Goal: Task Accomplishment & Management: Manage account settings

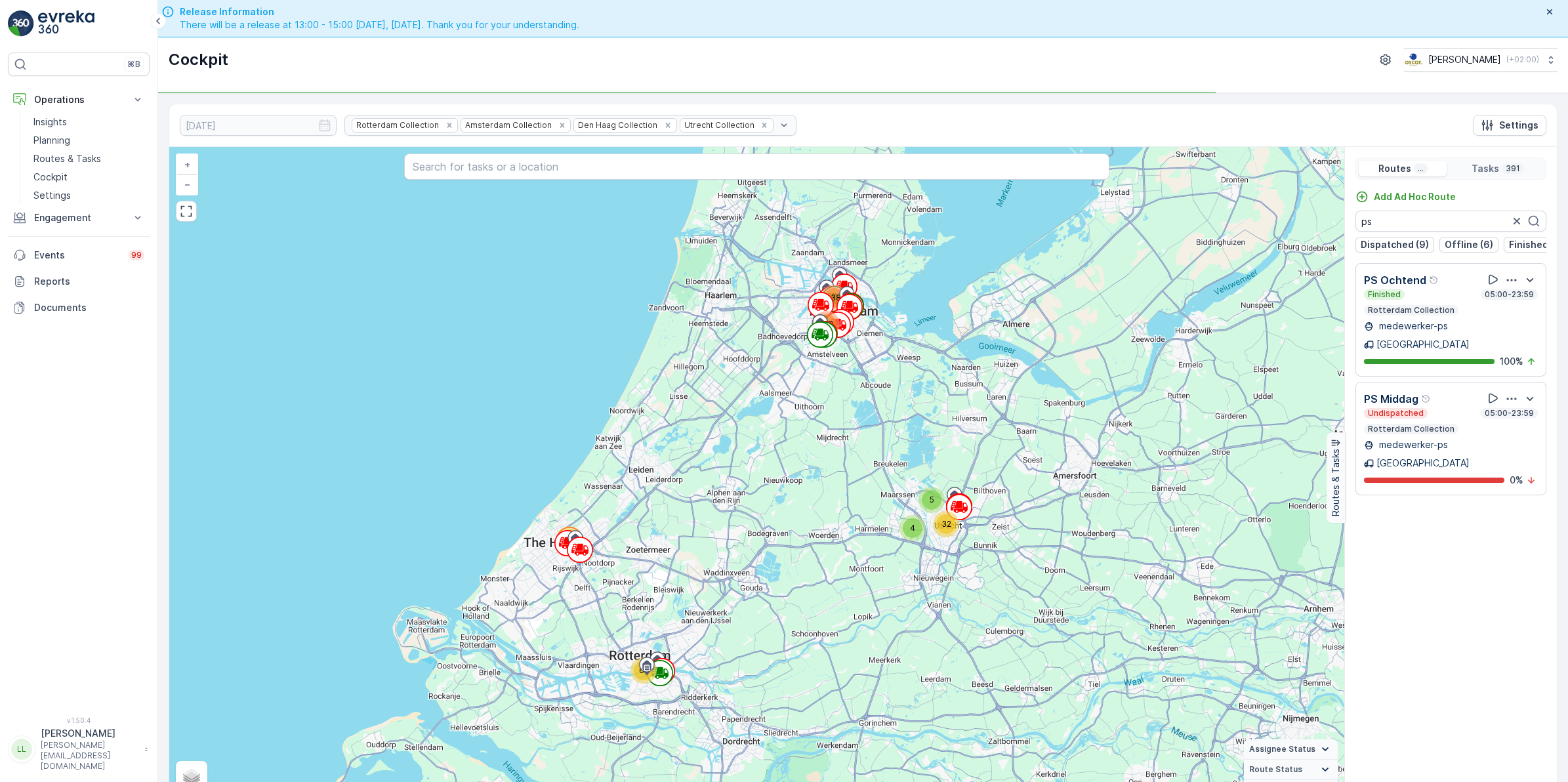
scroll to position [38, 0]
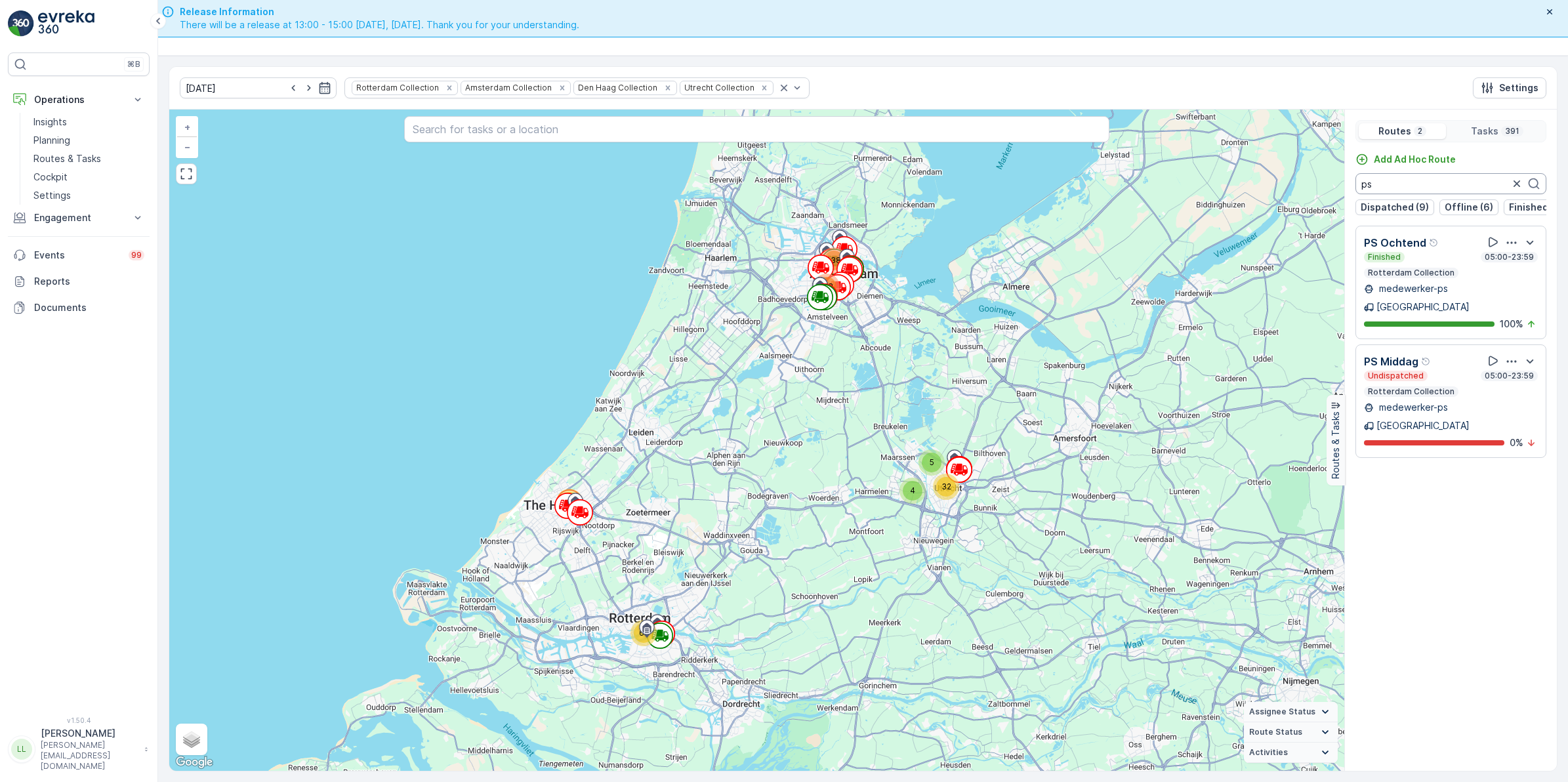
click at [1388, 179] on input "ps" at bounding box center [1450, 184] width 191 height 21
drag, startPoint x: 1375, startPoint y: 184, endPoint x: 1348, endPoint y: 191, distance: 27.9
click at [1348, 191] on div "Add Ad Hoc Route ps Dispatched (9) Offline (6) Finished (8) Undispatched (8)" at bounding box center [1450, 184] width 212 height 62
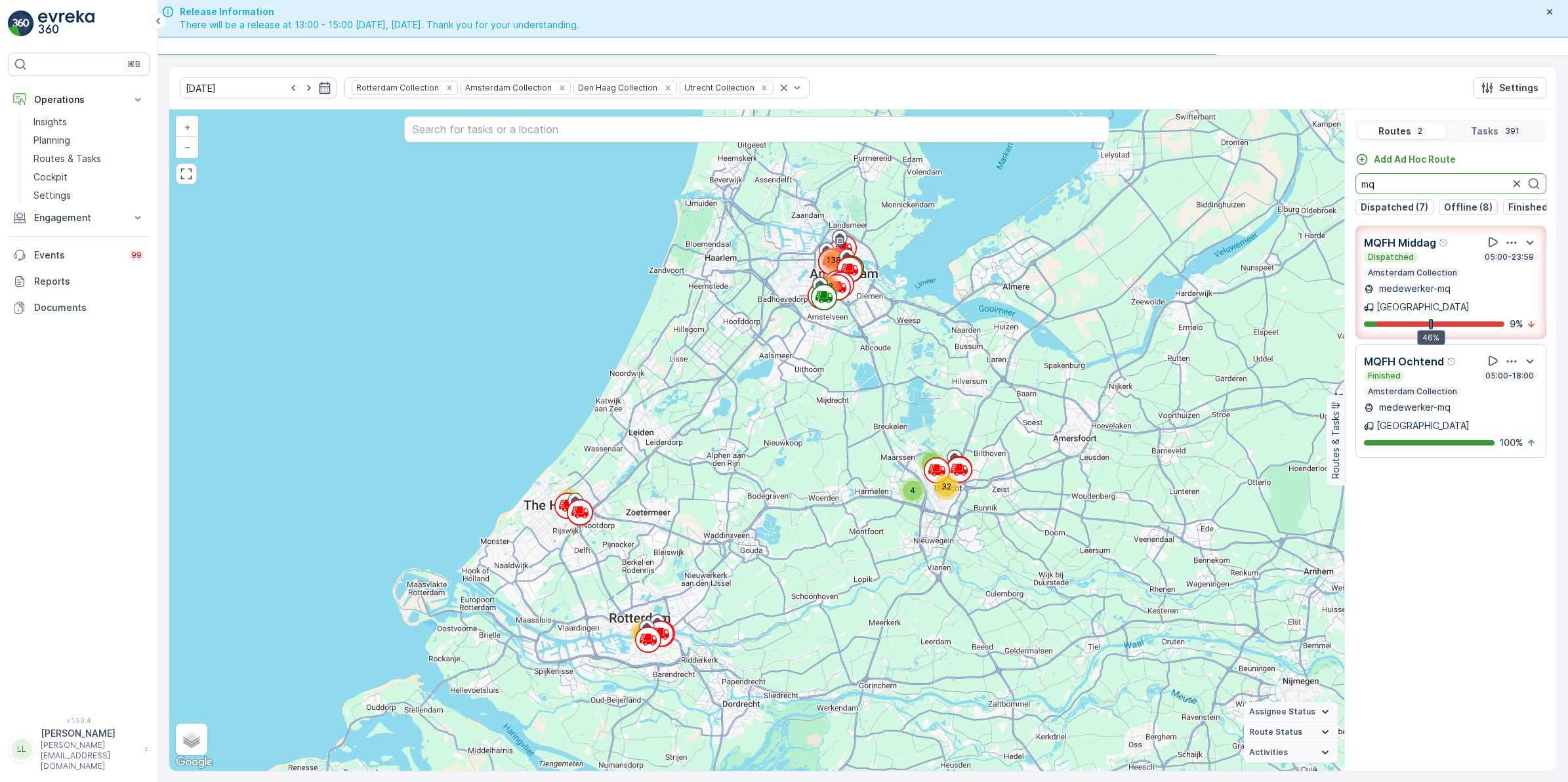
drag, startPoint x: 1377, startPoint y: 184, endPoint x: 1322, endPoint y: 189, distance: 55.2
click at [1322, 189] on div "29 5 4 118 32 138 65 + − Satellite Roadmap Terrain Hybrid Leaflet Keyboard shor…" at bounding box center [863, 439] width 1387 height 662
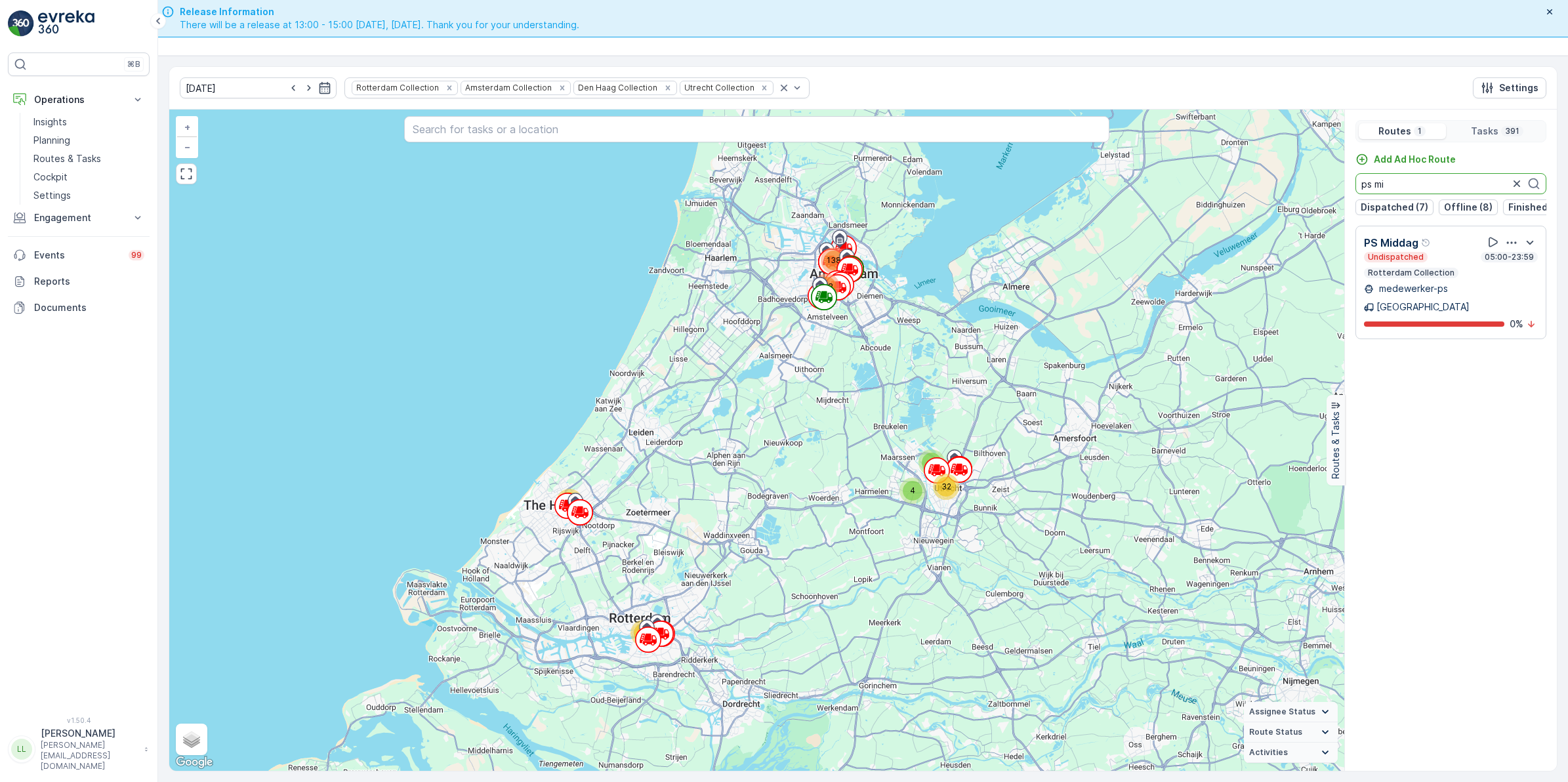
type input "ps mi"
click at [1510, 181] on icon "button" at bounding box center [1516, 184] width 13 height 13
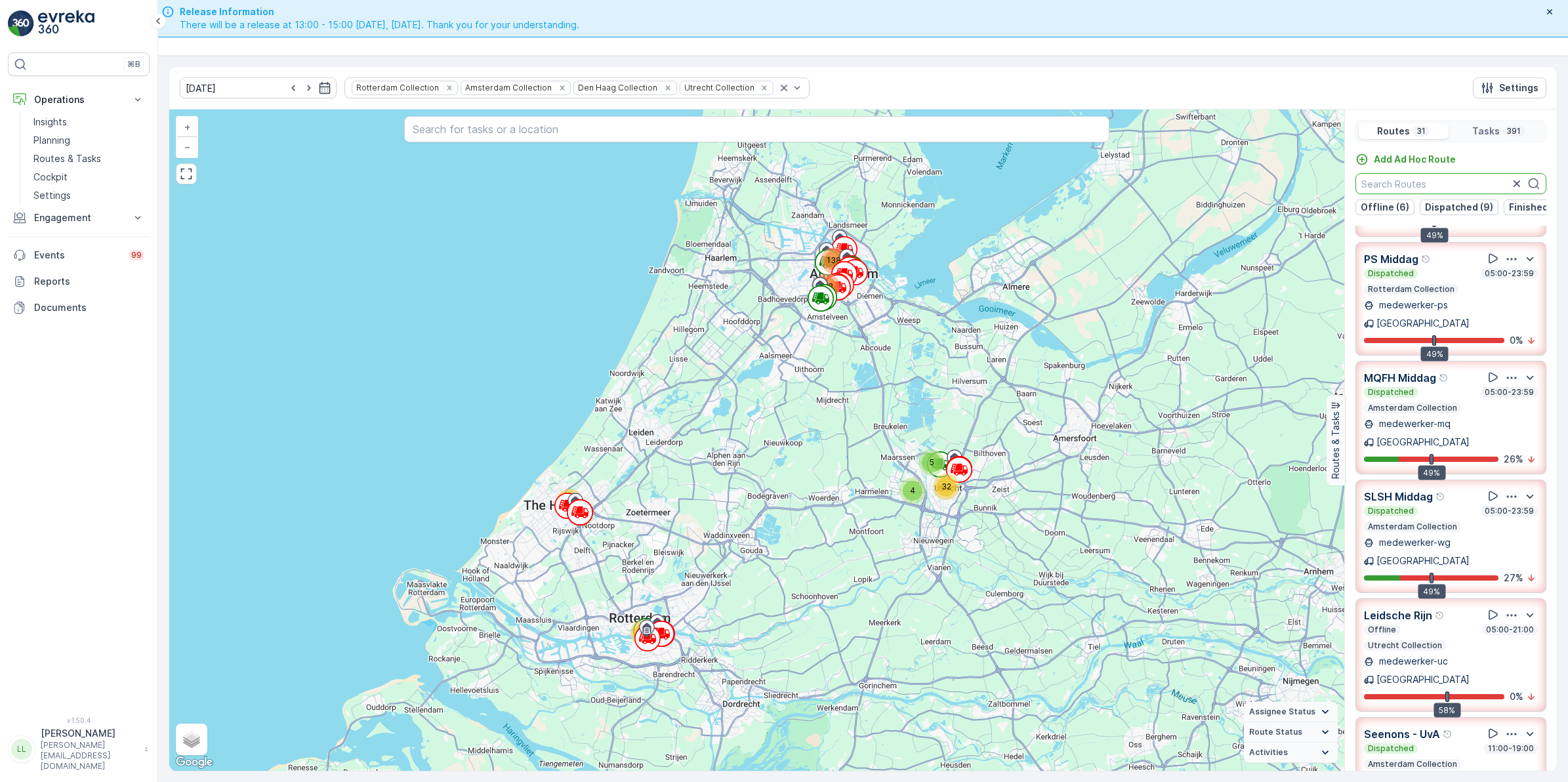
scroll to position [0, 0]
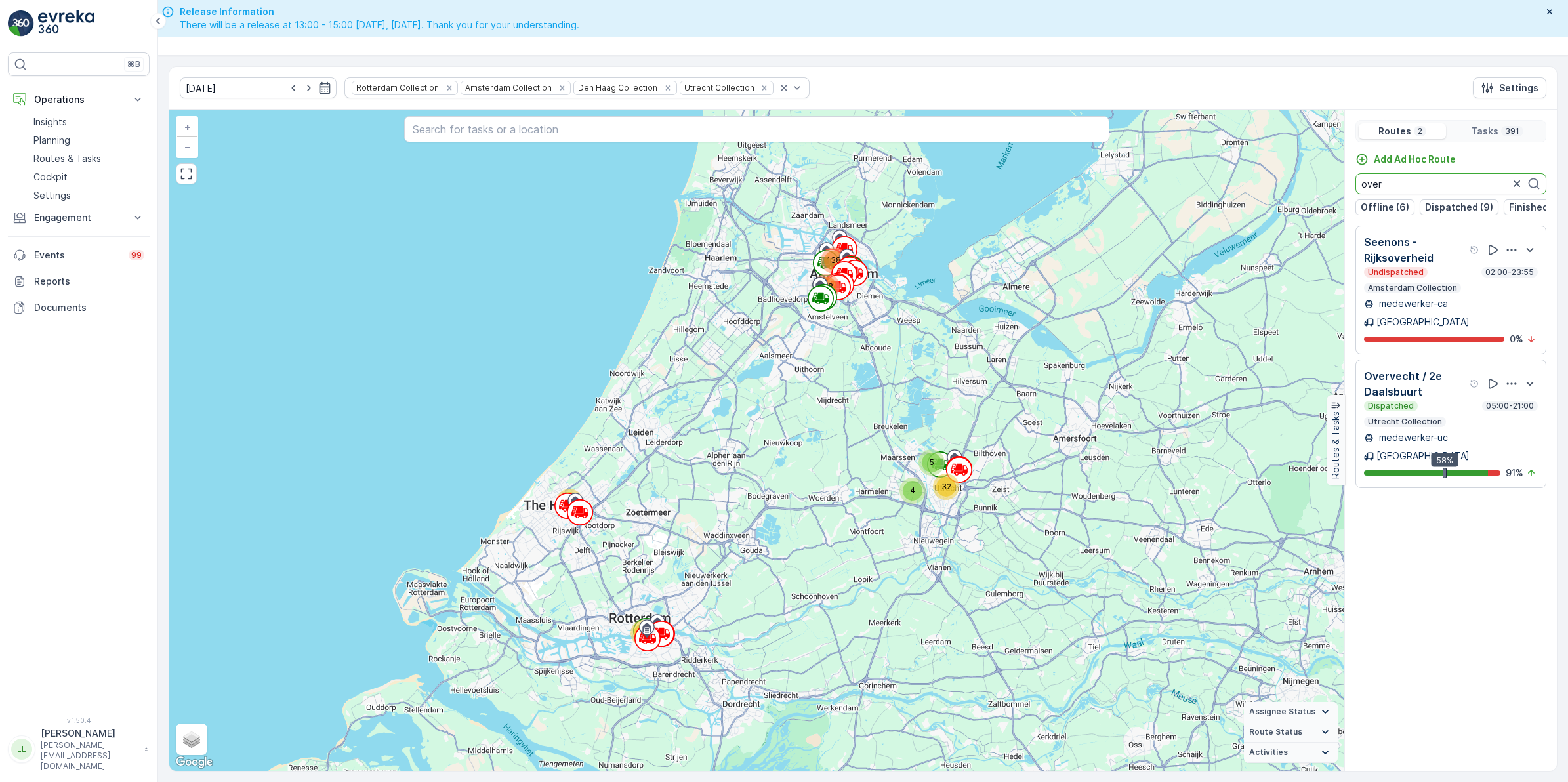
drag, startPoint x: 1402, startPoint y: 181, endPoint x: 1349, endPoint y: 182, distance: 53.0
click at [1349, 182] on div "Add Ad Hoc Route over Offline (6) Dispatched (9) Finished (11) Undispatched (5)" at bounding box center [1450, 184] width 212 height 62
type input "binn"
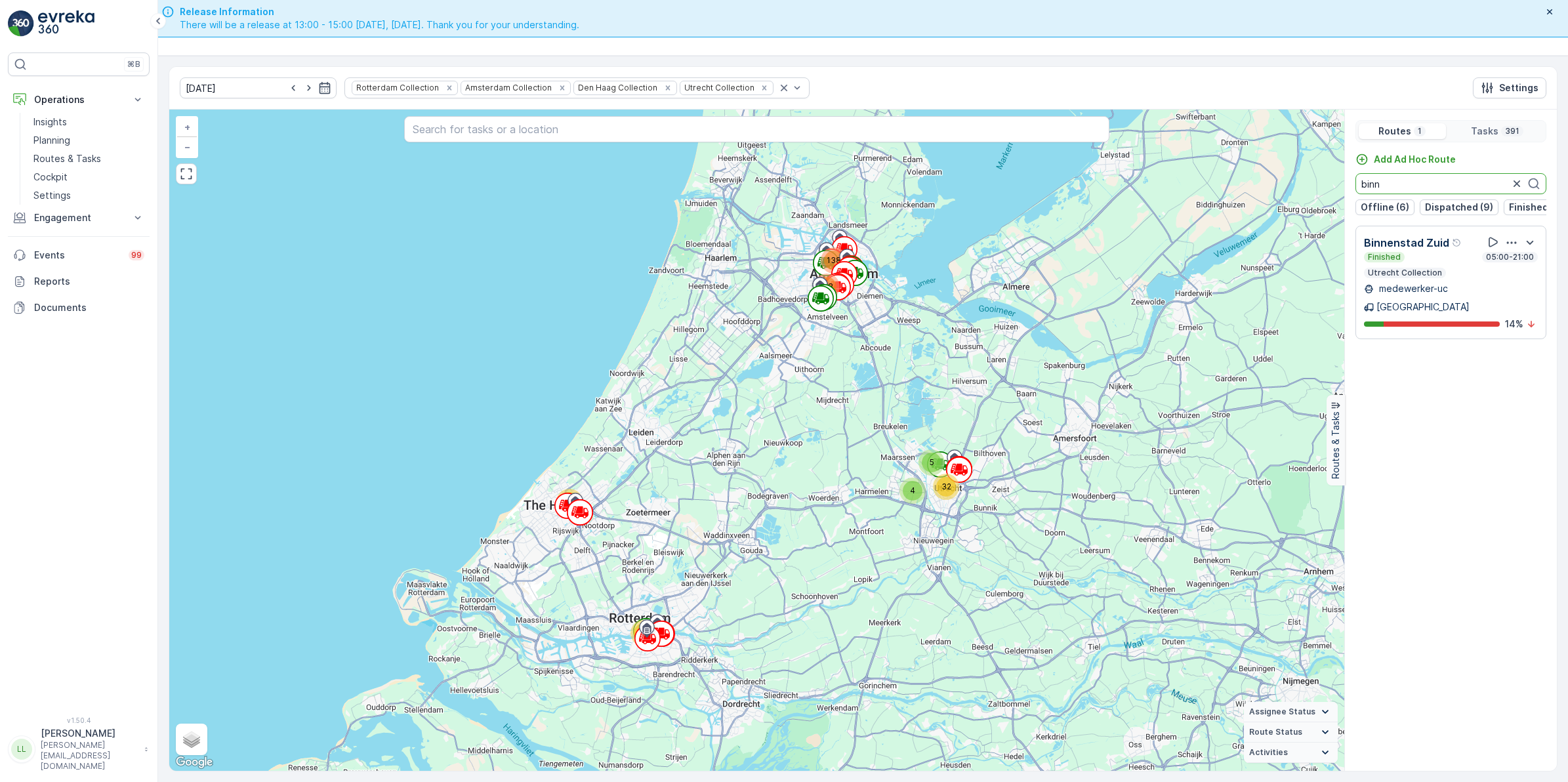
drag, startPoint x: 1427, startPoint y: 185, endPoint x: 1358, endPoint y: 185, distance: 69.0
click at [1358, 185] on input "binn" at bounding box center [1450, 184] width 191 height 21
type input "voor"
click at [1513, 185] on icon "button" at bounding box center [1516, 184] width 13 height 13
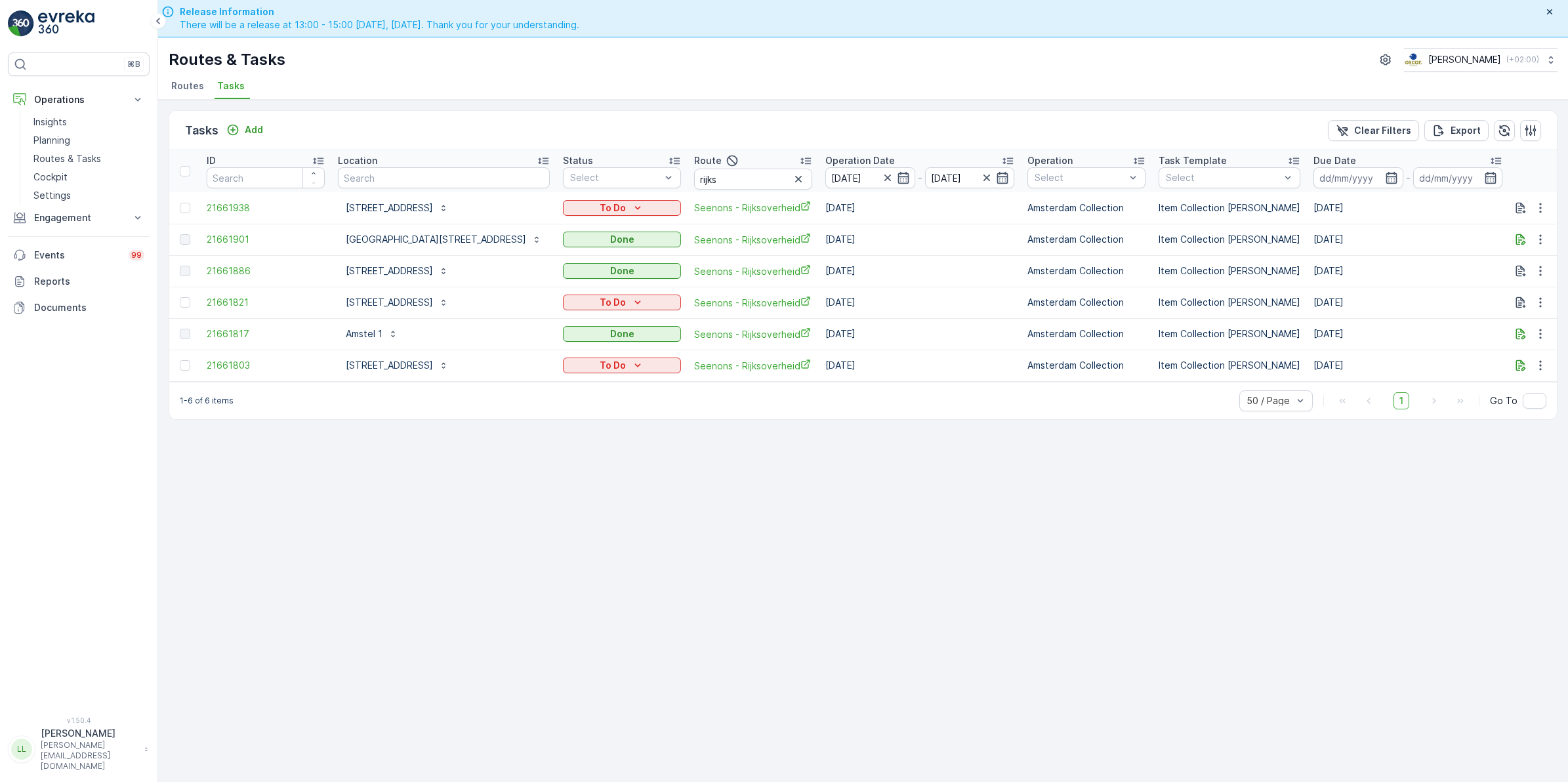
scroll to position [38, 0]
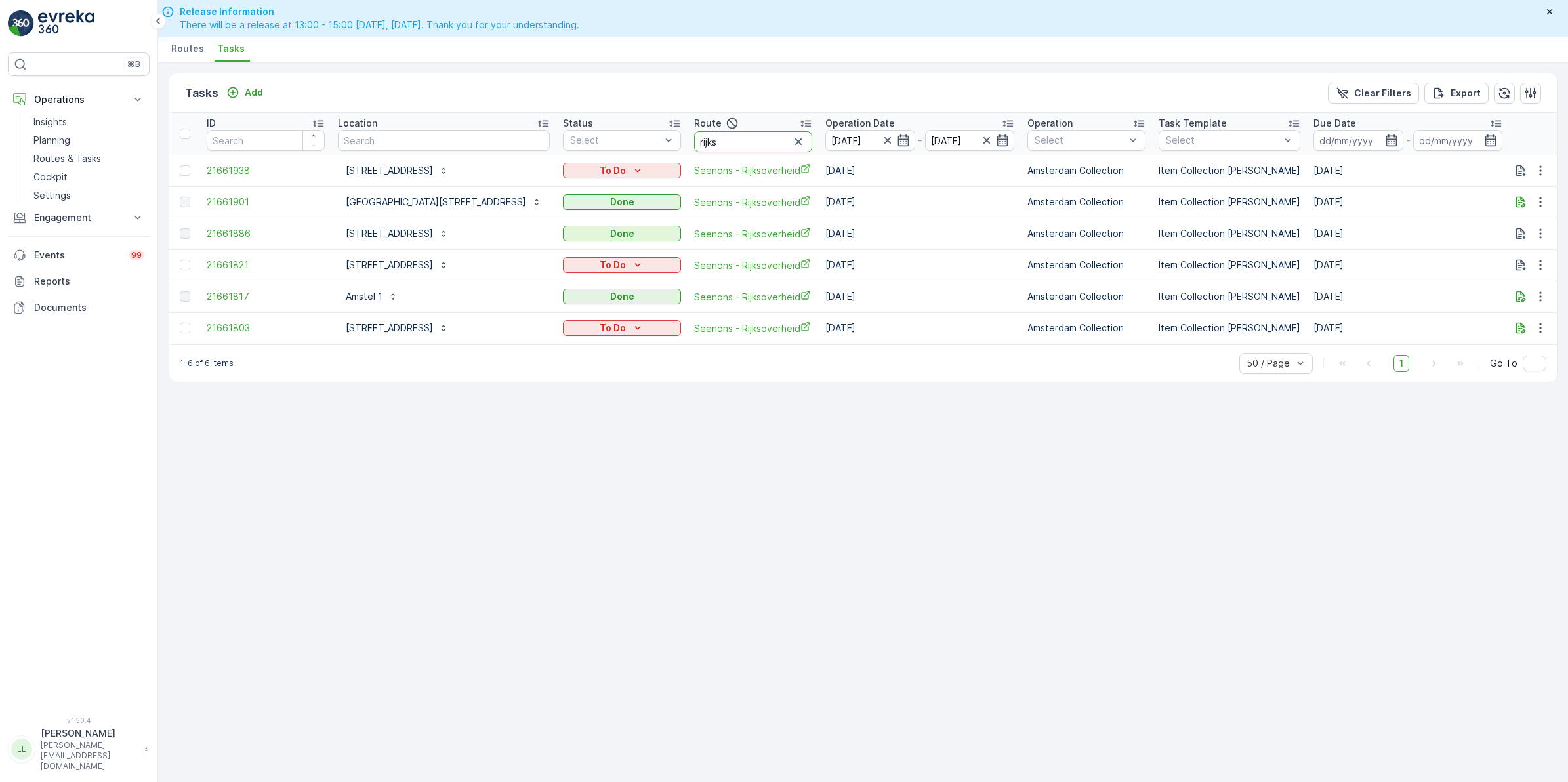
drag, startPoint x: 680, startPoint y: 137, endPoint x: 632, endPoint y: 136, distance: 48.0
click at [688, 136] on th "Route rijks" at bounding box center [752, 134] width 131 height 42
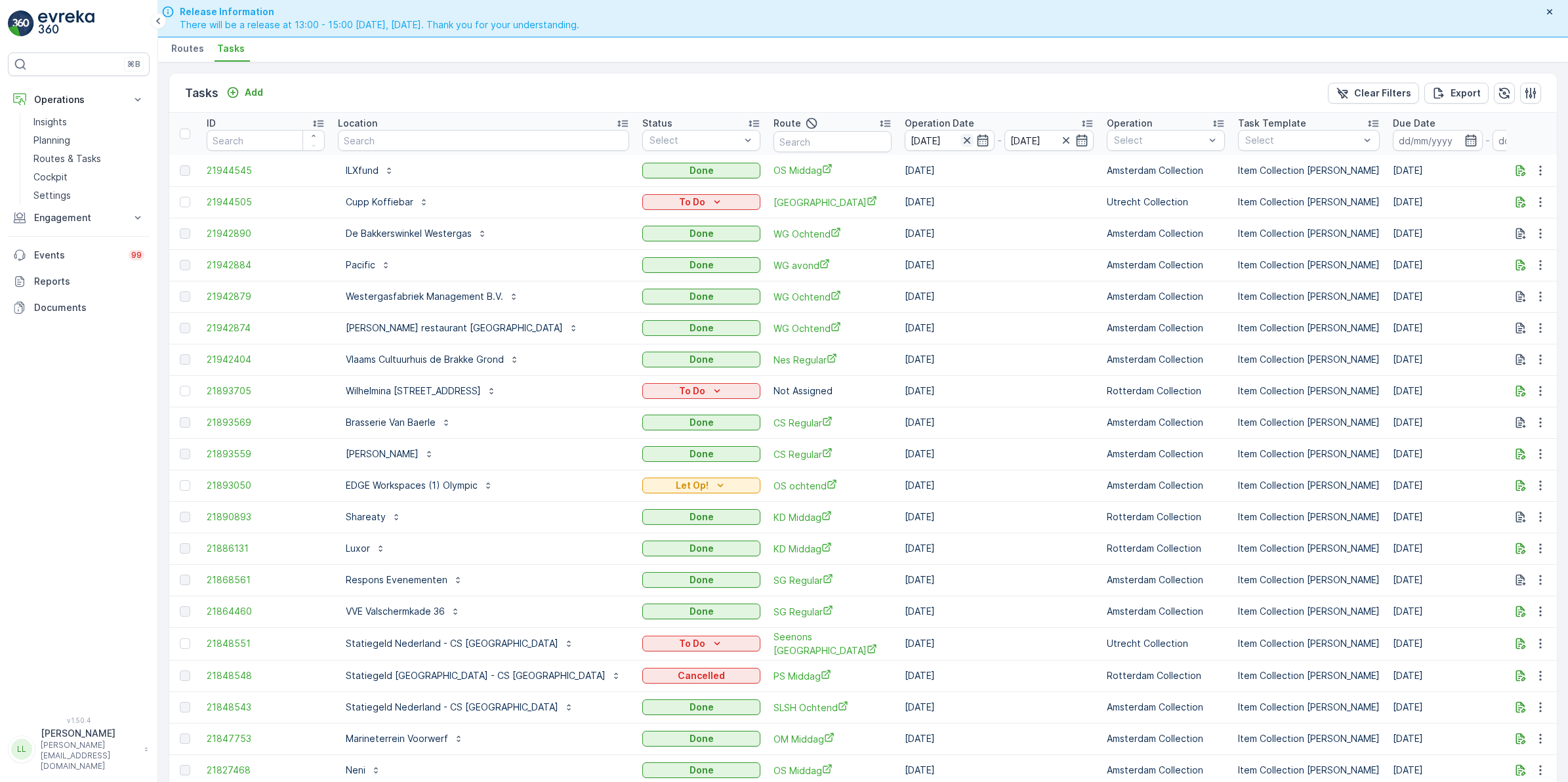
click at [963, 141] on icon "button" at bounding box center [966, 140] width 7 height 7
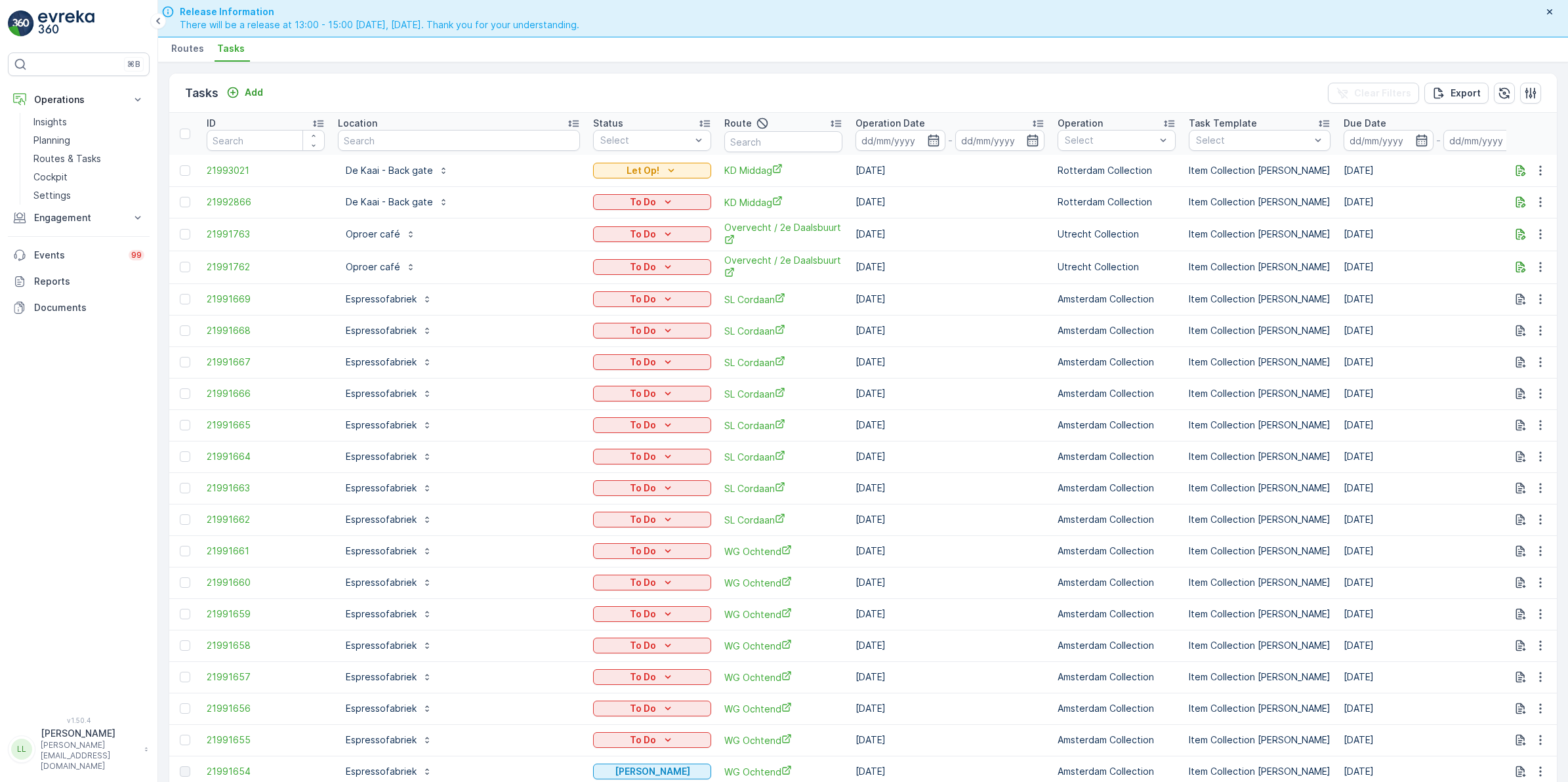
click at [724, 144] on input "text" at bounding box center [784, 141] width 119 height 21
type input "rokin"
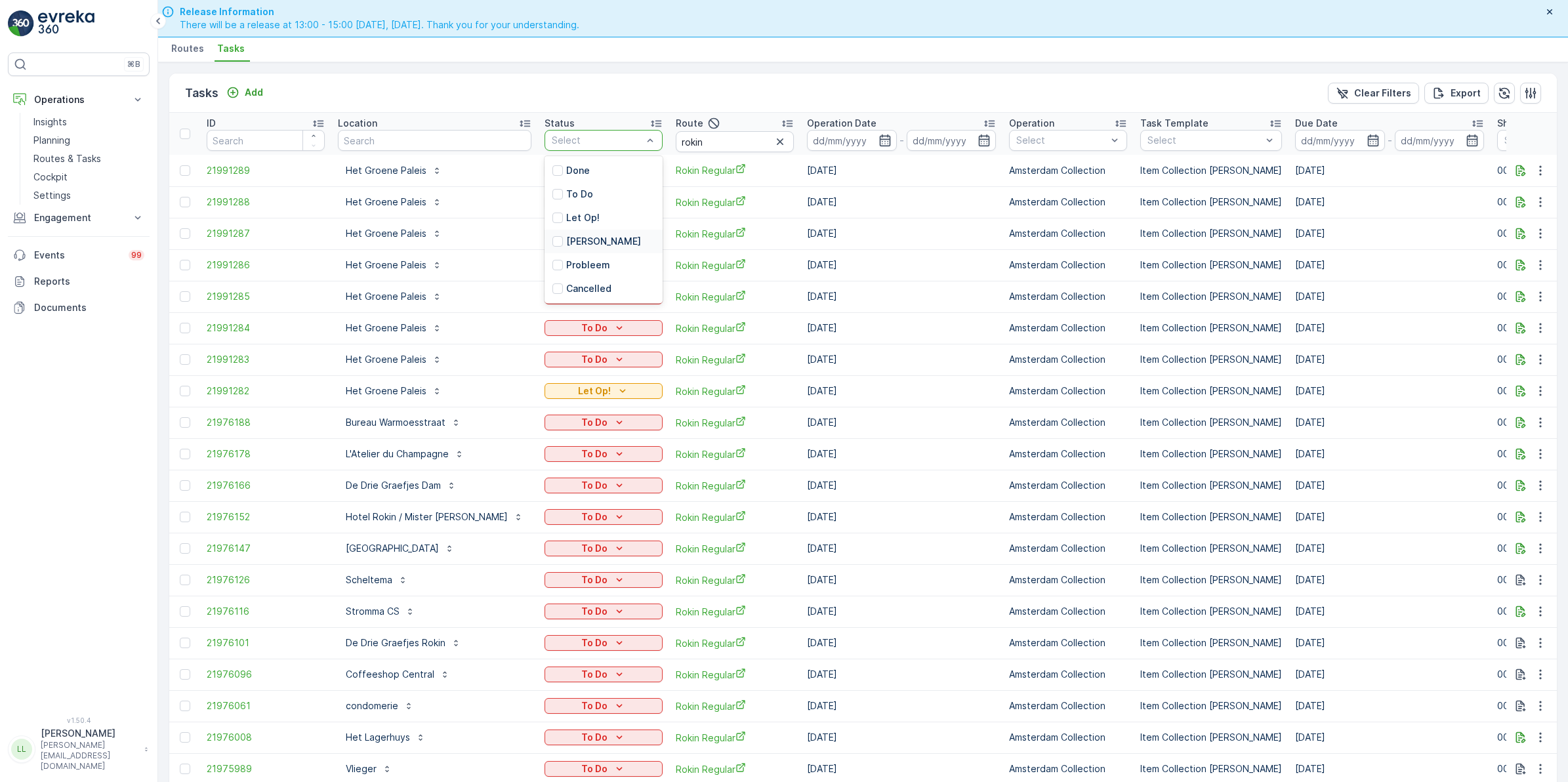
click at [566, 240] on p "Geen Afval" at bounding box center [603, 242] width 74 height 13
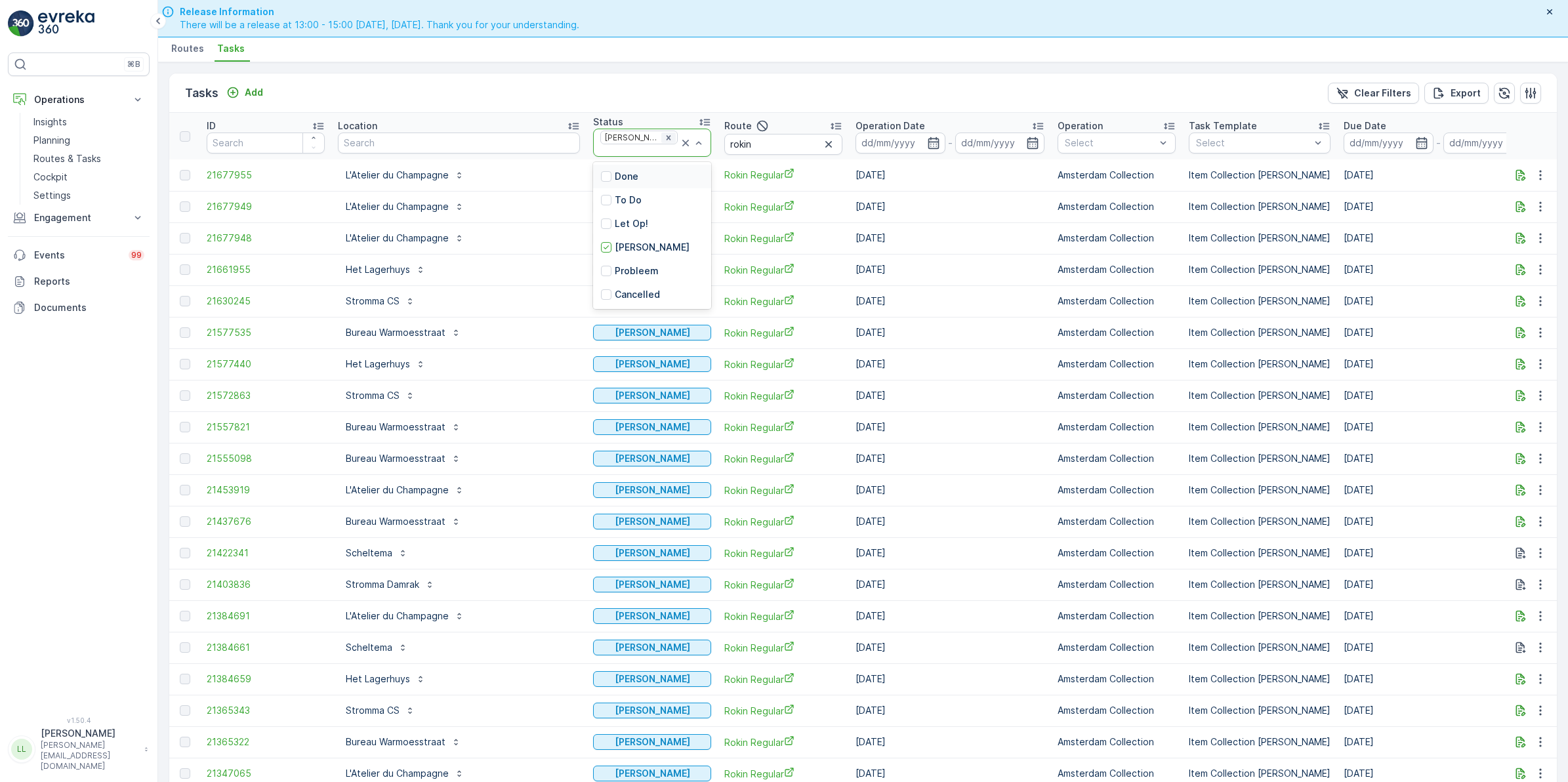
click at [664, 141] on icon "Remove Geen Afval" at bounding box center [669, 138] width 9 height 9
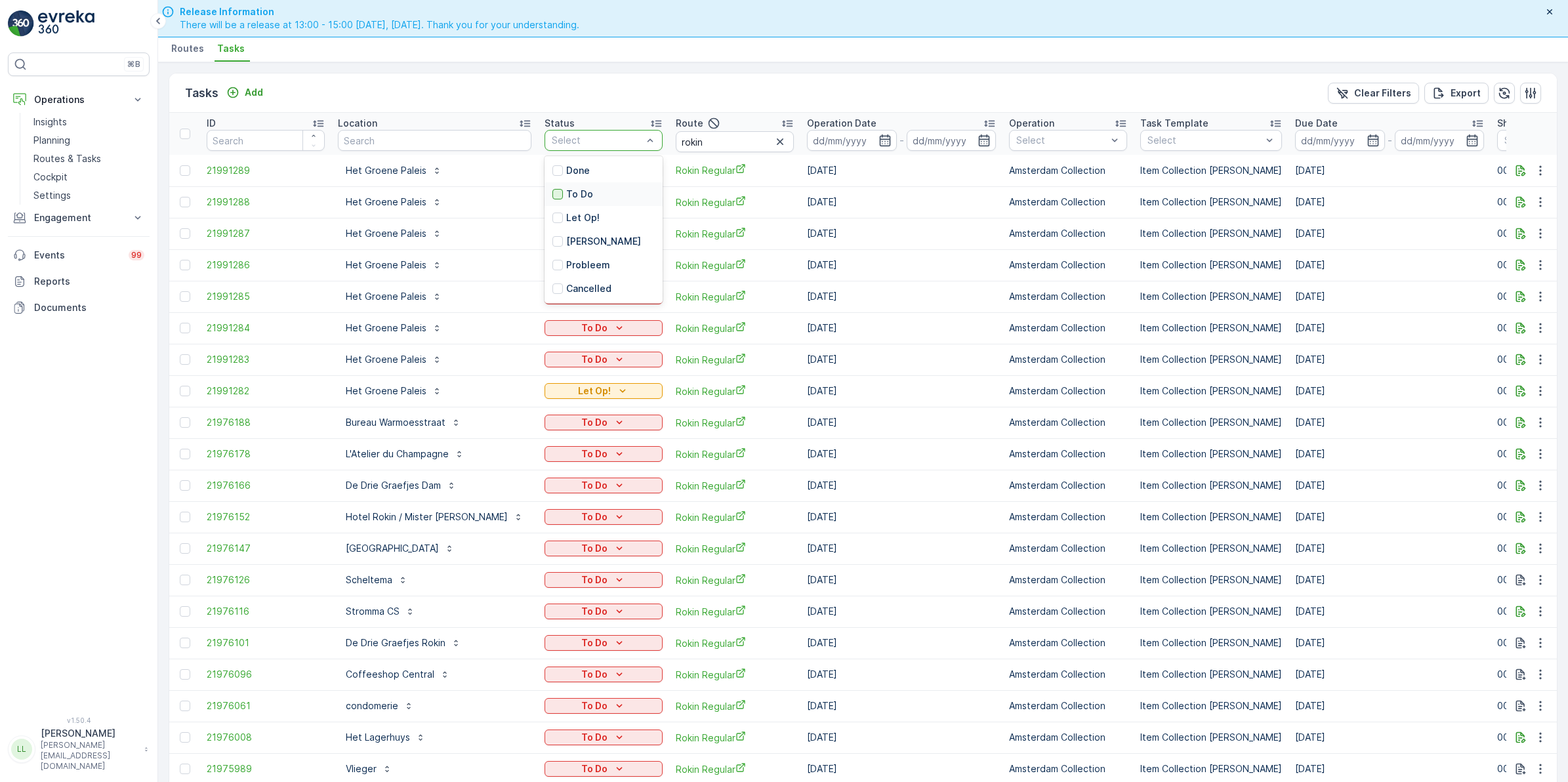
click at [552, 194] on div at bounding box center [557, 194] width 10 height 10
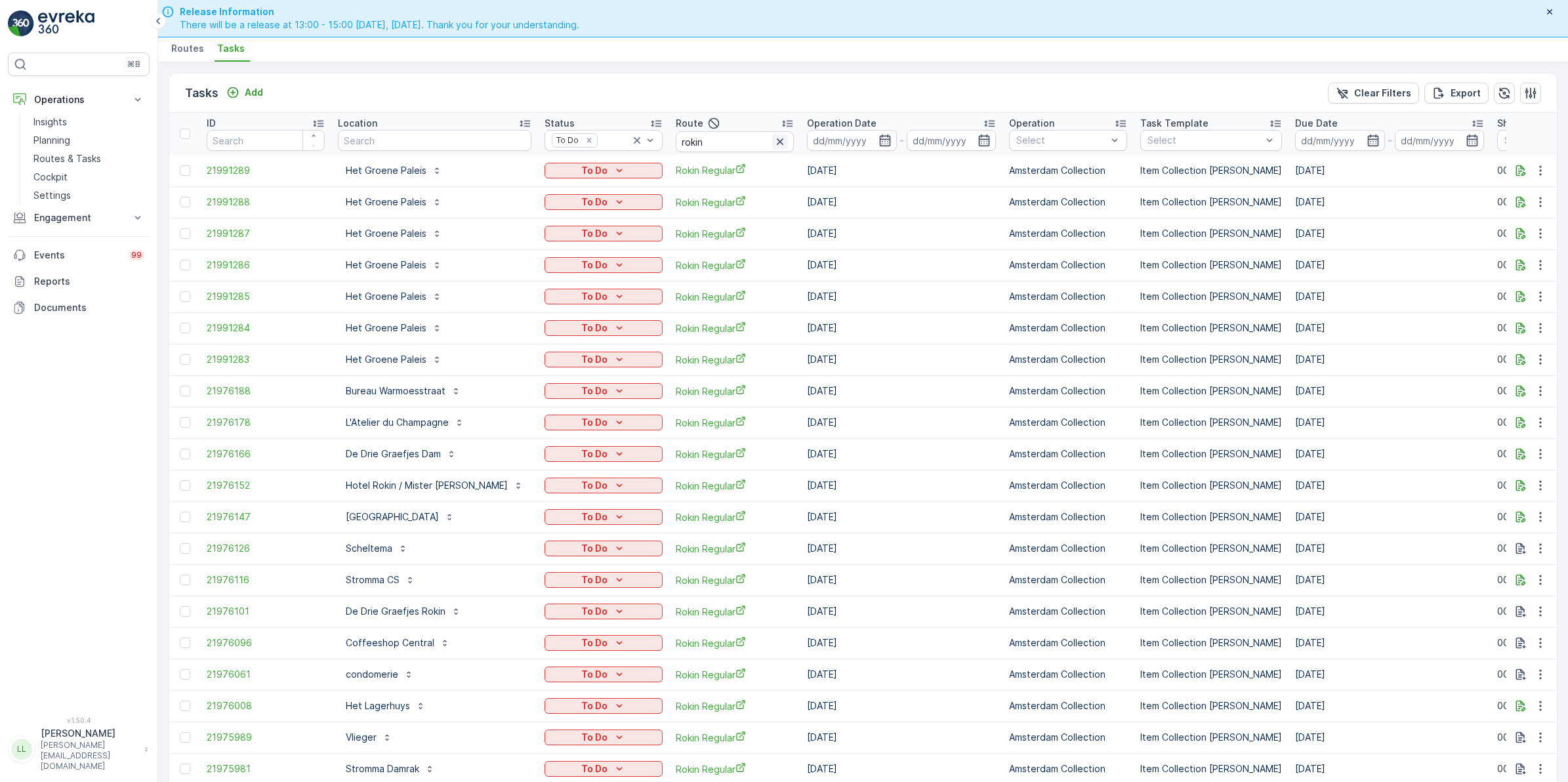
click at [773, 140] on icon "button" at bounding box center [780, 142] width 13 height 13
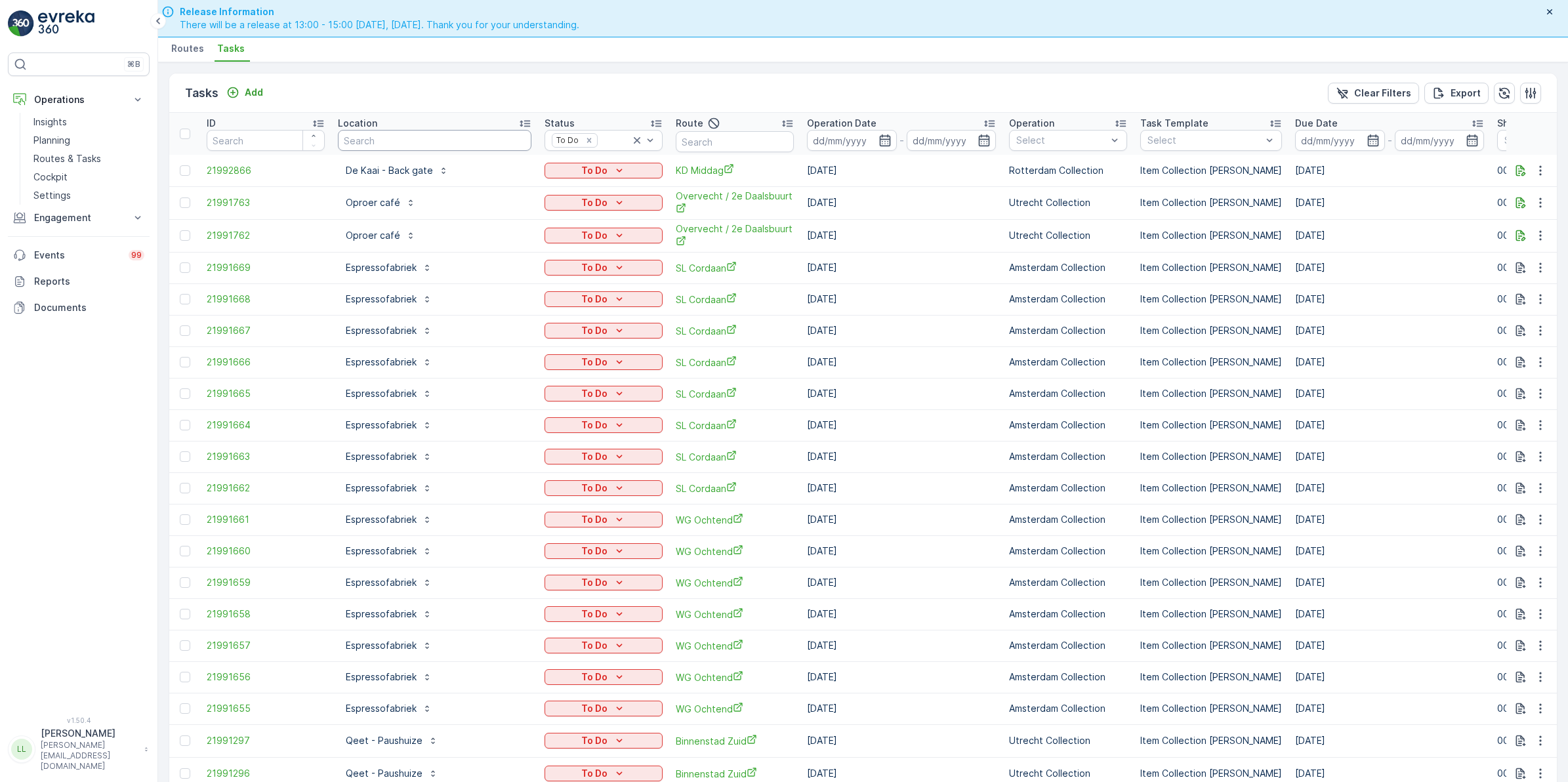
drag, startPoint x: 391, startPoint y: 144, endPoint x: 420, endPoint y: 141, distance: 29.2
click at [392, 144] on input "text" at bounding box center [435, 140] width 194 height 21
click at [630, 143] on icon at bounding box center [637, 140] width 13 height 13
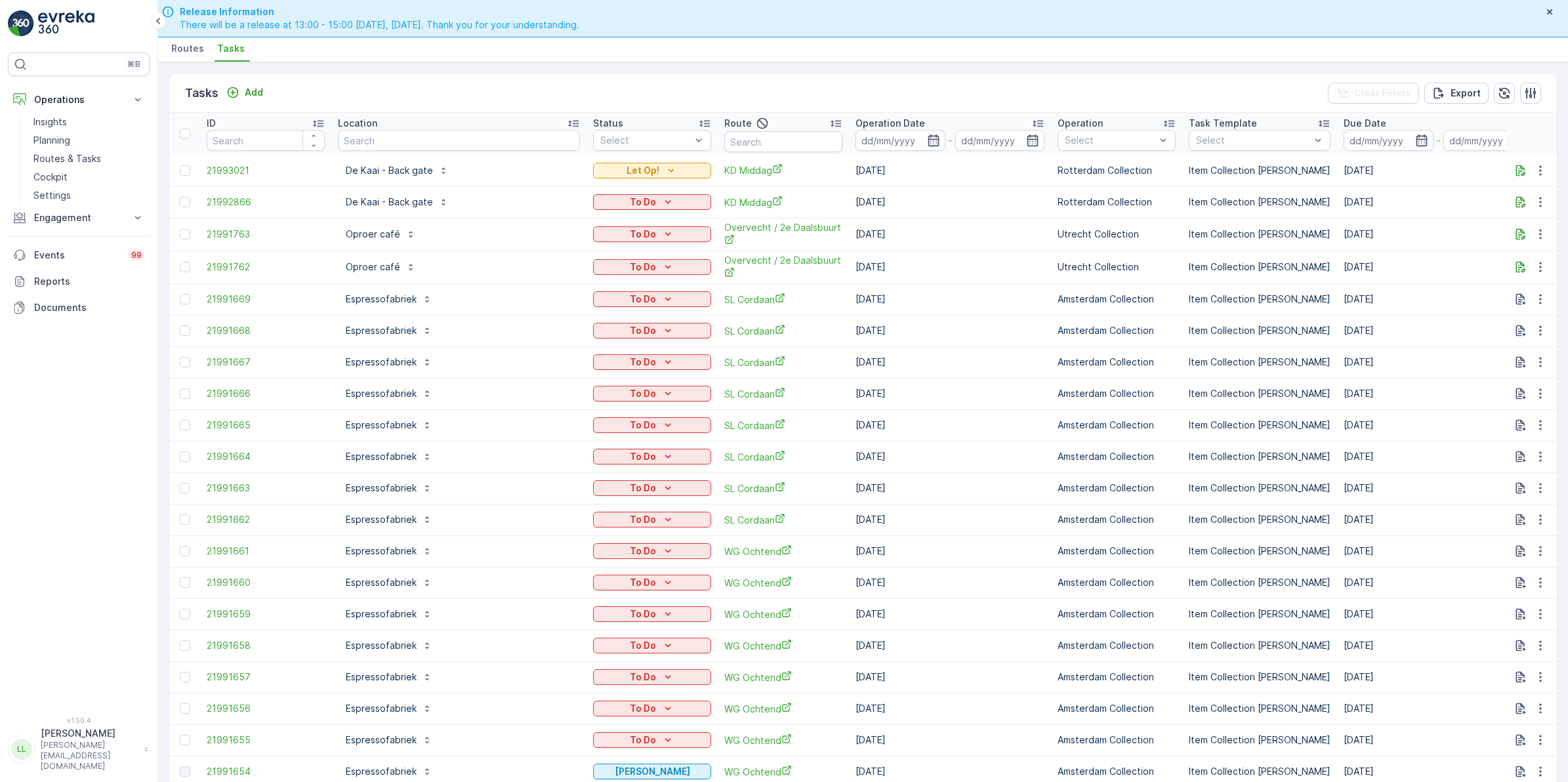
click at [397, 146] on input "text" at bounding box center [458, 140] width 242 height 21
type input "verrw"
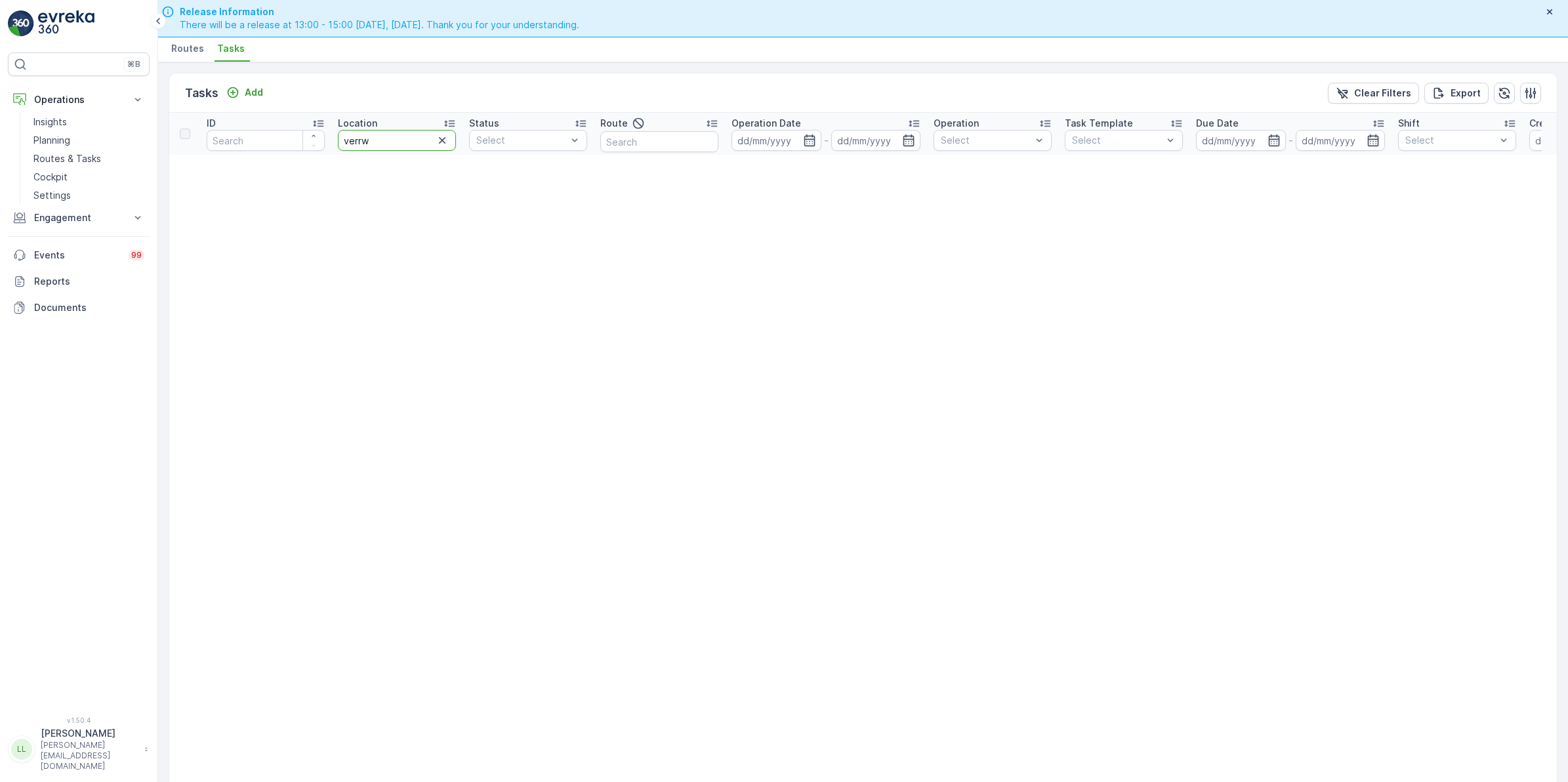
click at [389, 141] on input "verrw" at bounding box center [397, 140] width 119 height 21
type input "verre"
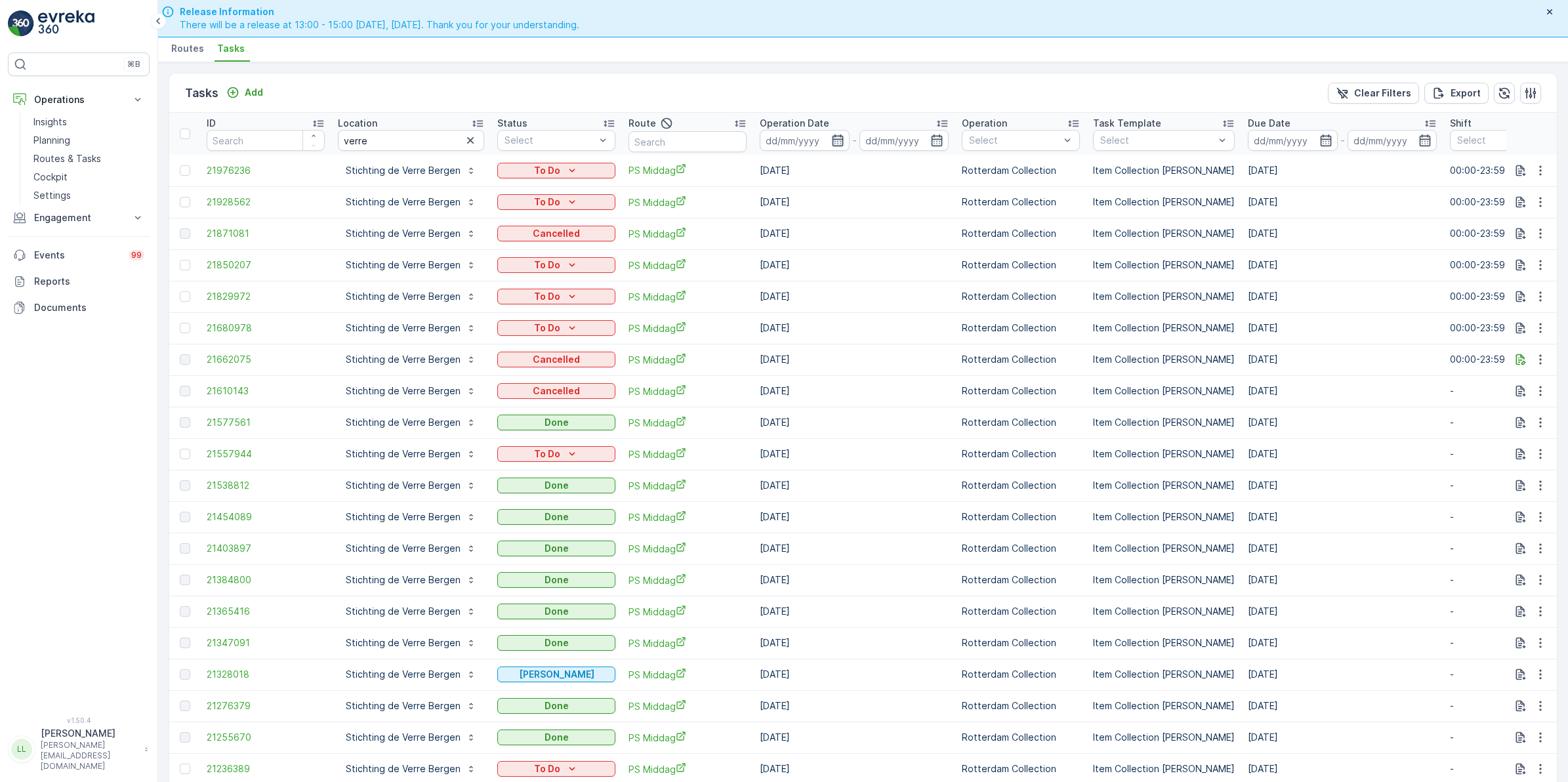
click at [835, 135] on icon "button" at bounding box center [838, 140] width 13 height 13
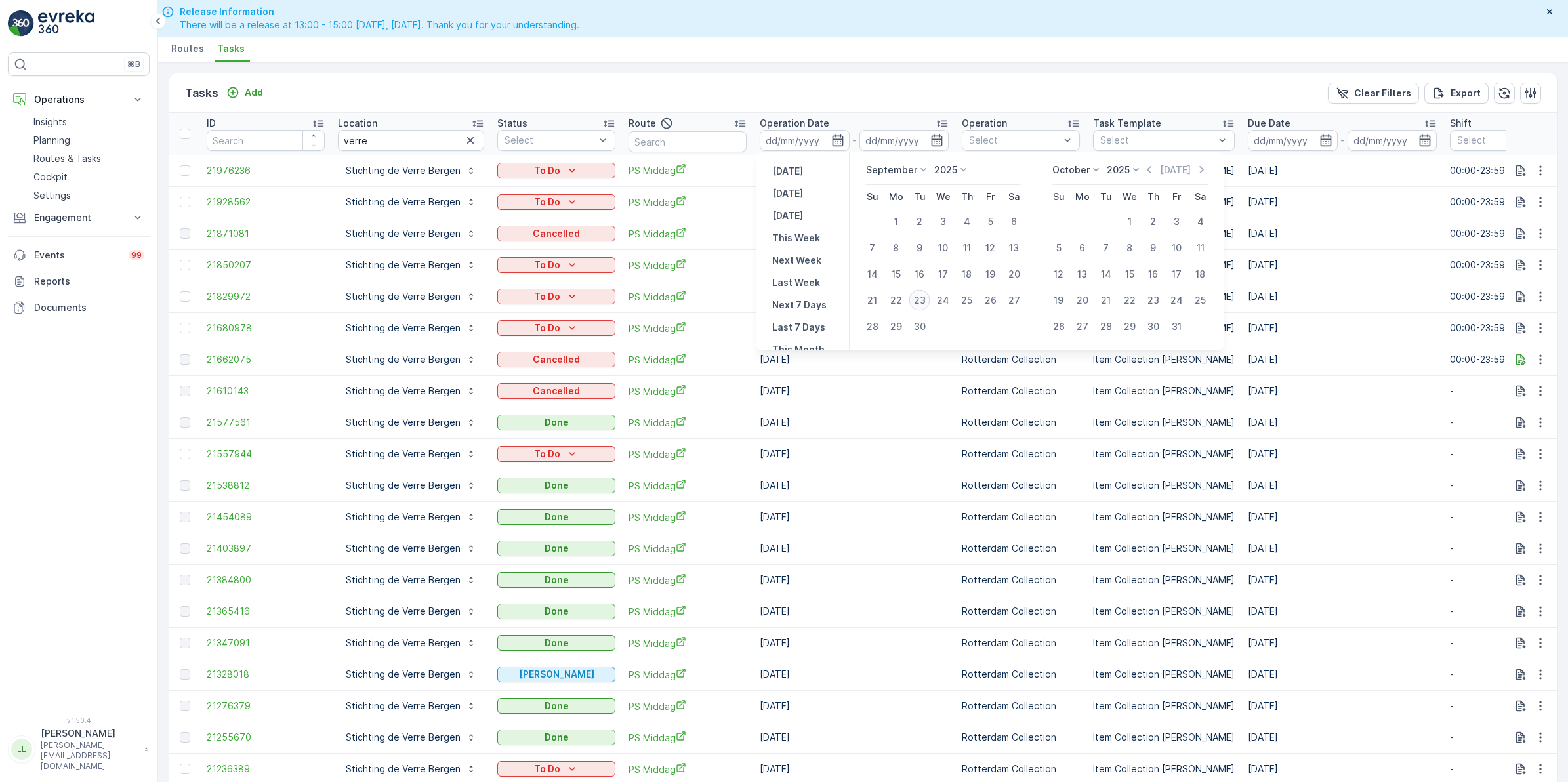
click at [922, 294] on div "23" at bounding box center [920, 300] width 21 height 21
type input "[DATE]"
click at [922, 294] on div "23" at bounding box center [920, 300] width 21 height 21
type input "[DATE]"
click at [922, 294] on div "23" at bounding box center [920, 300] width 21 height 21
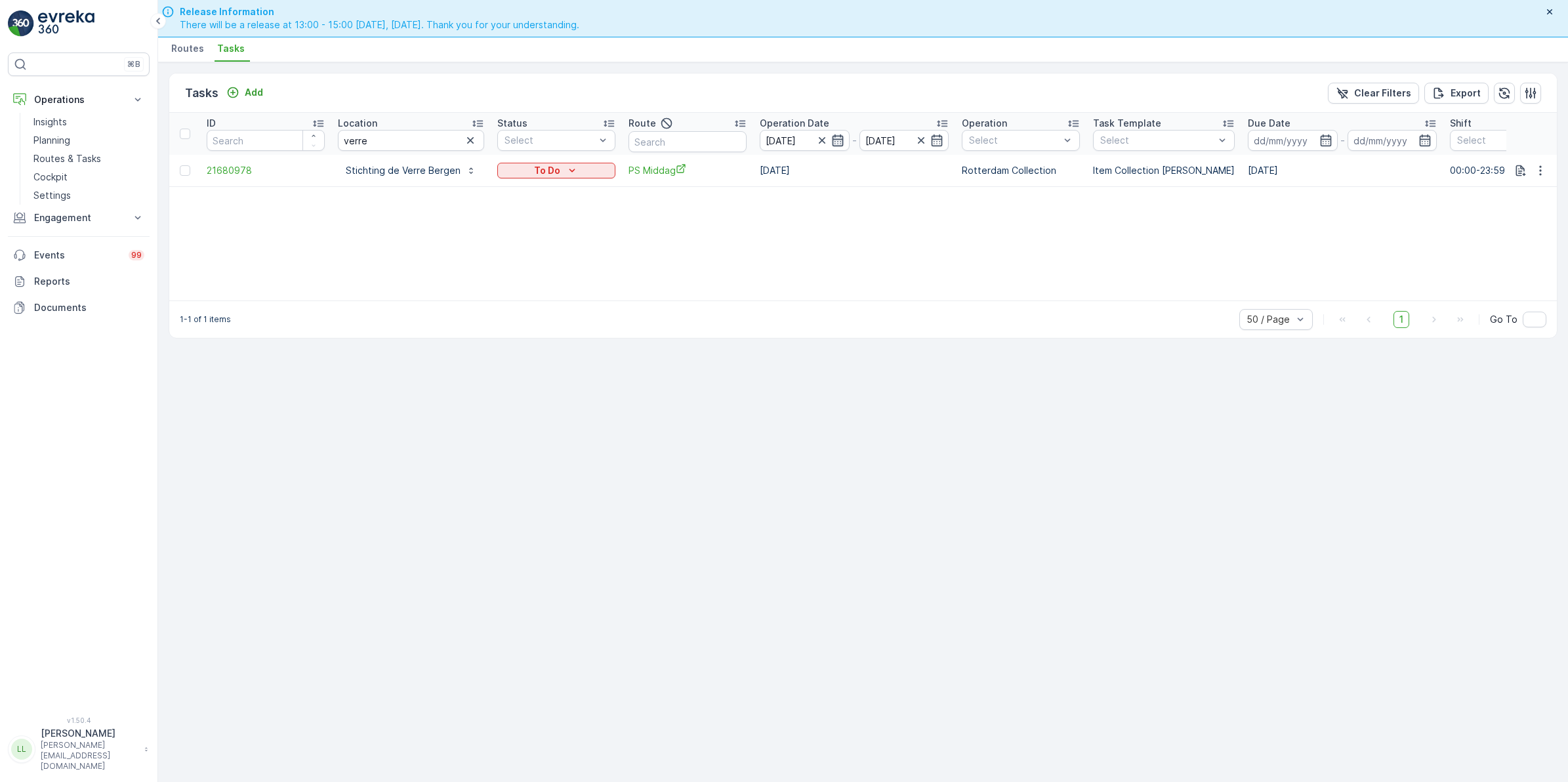
click at [837, 137] on icon "button" at bounding box center [838, 140] width 13 height 13
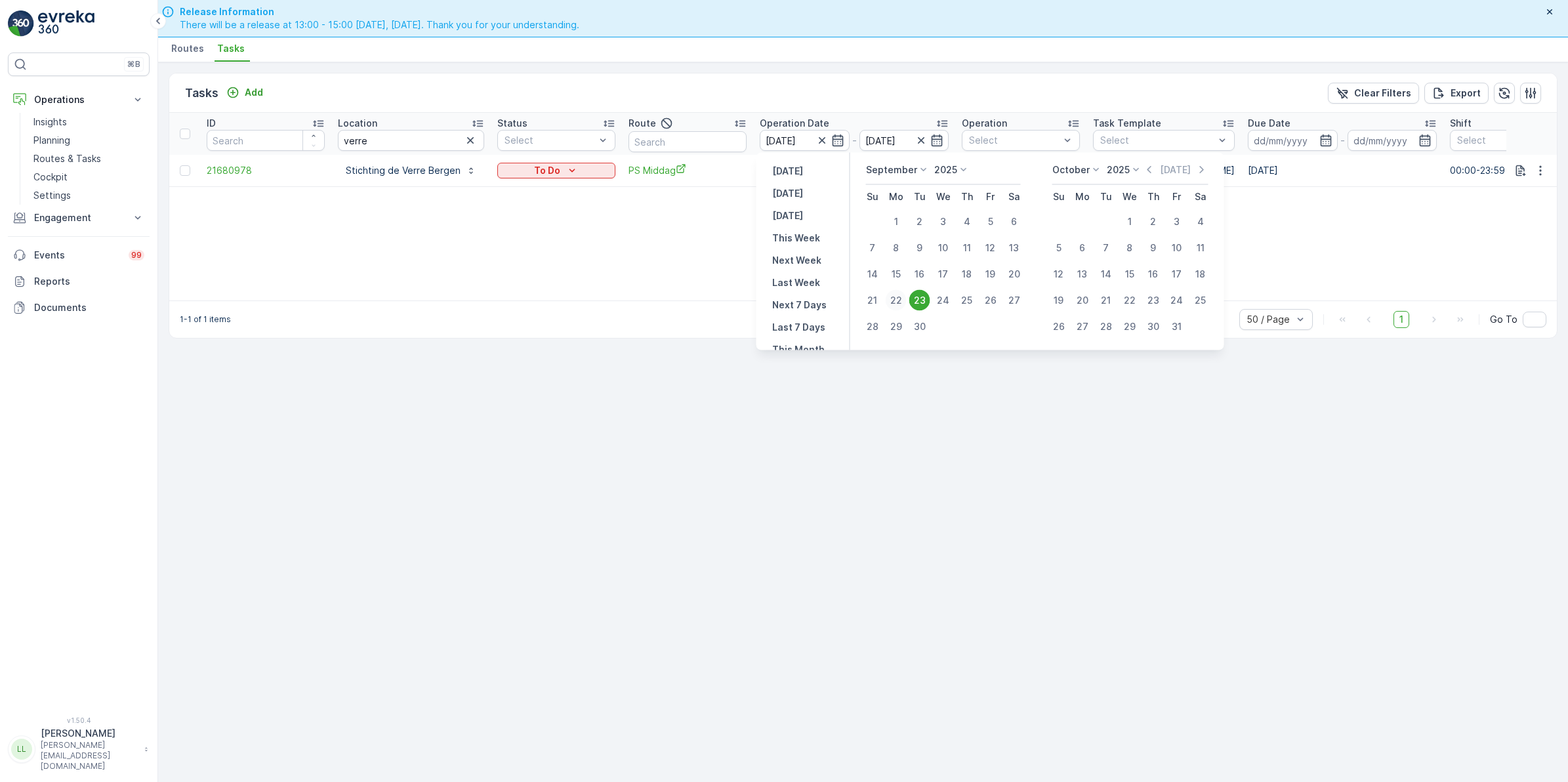
click at [900, 295] on div "22" at bounding box center [895, 300] width 21 height 21
type input "[DATE]"
click at [922, 298] on div "23" at bounding box center [920, 300] width 21 height 21
type input "[DATE]"
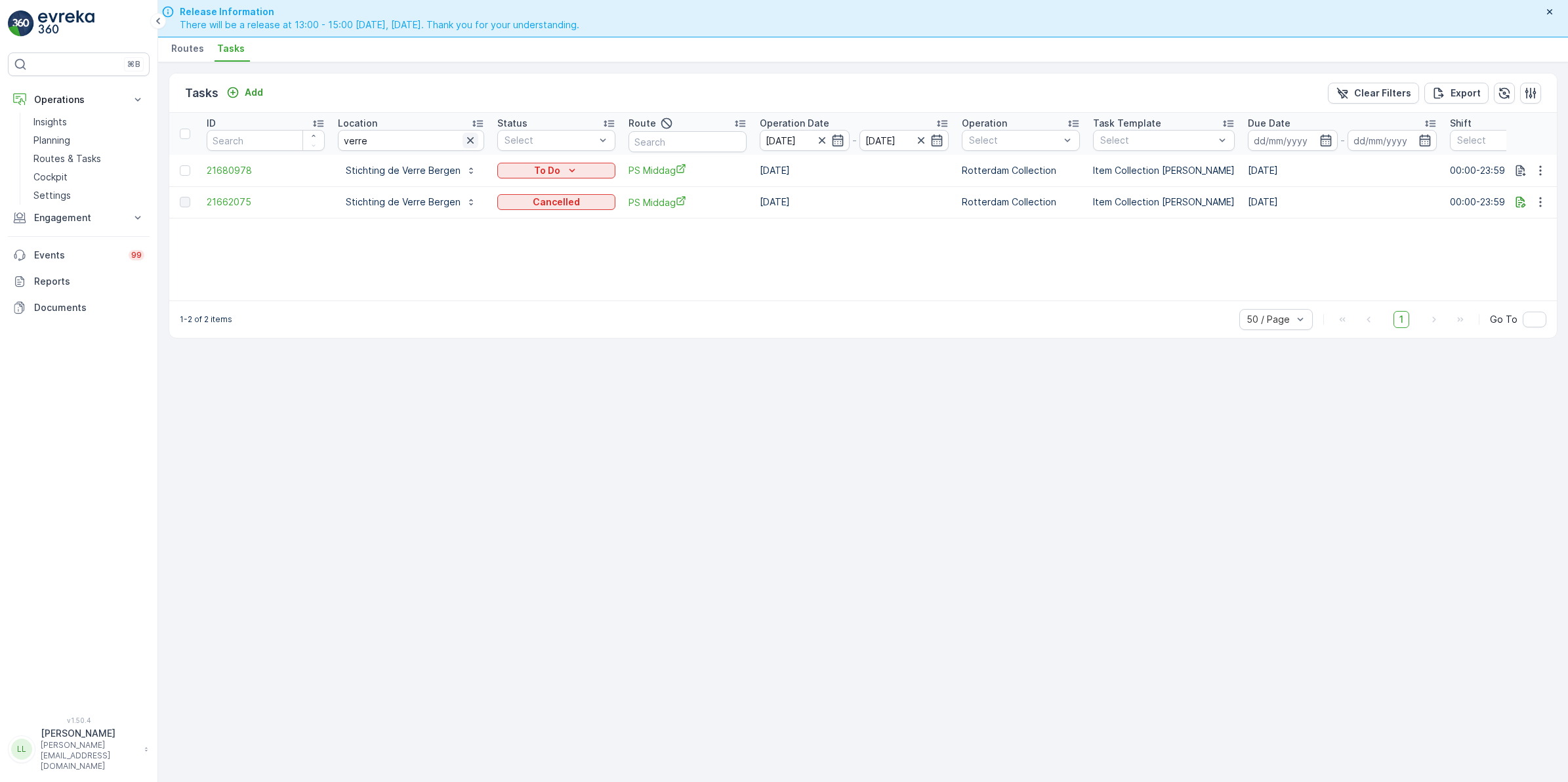
click at [464, 141] on icon "button" at bounding box center [470, 140] width 13 height 13
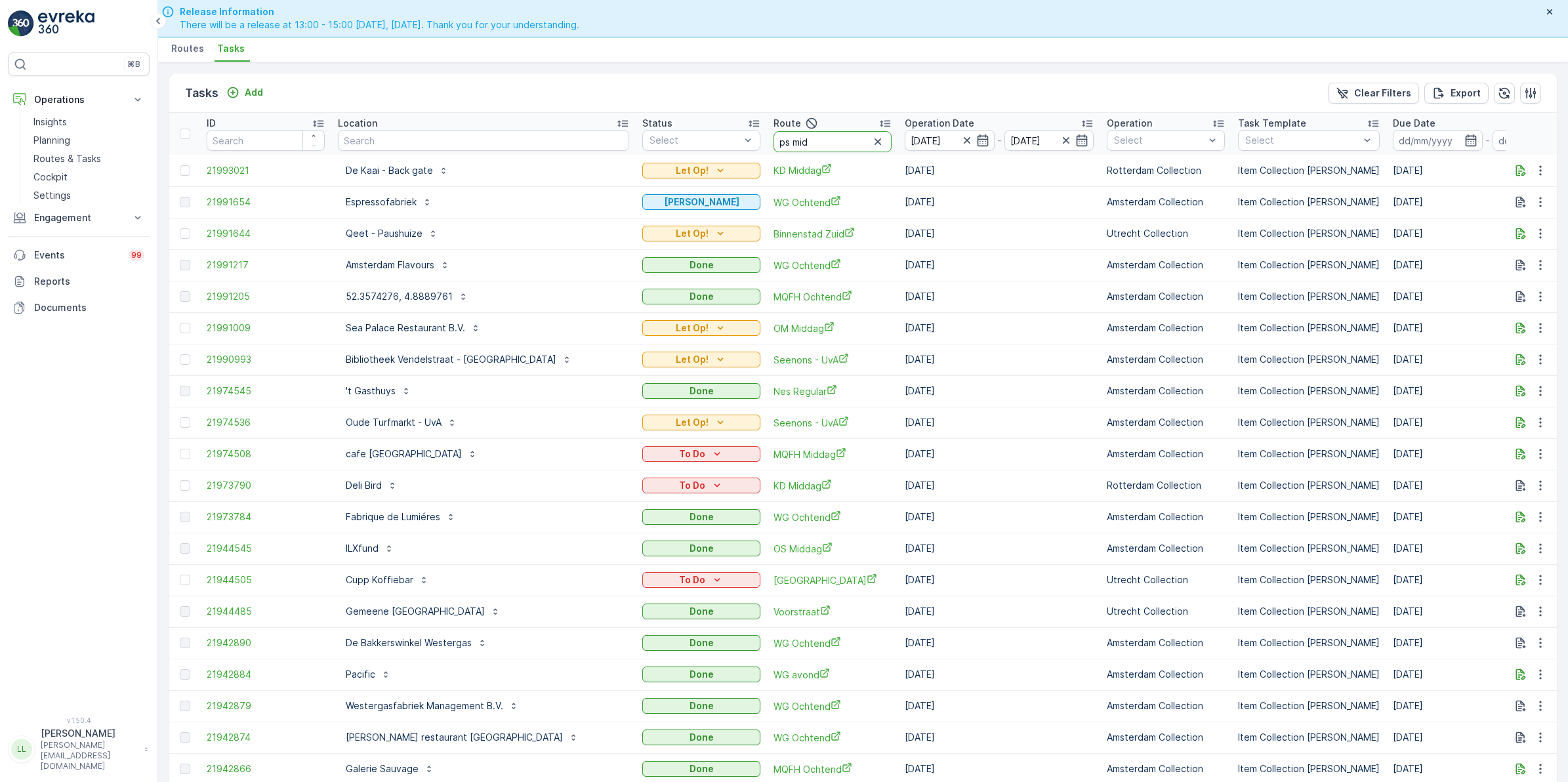
type input "ps midf"
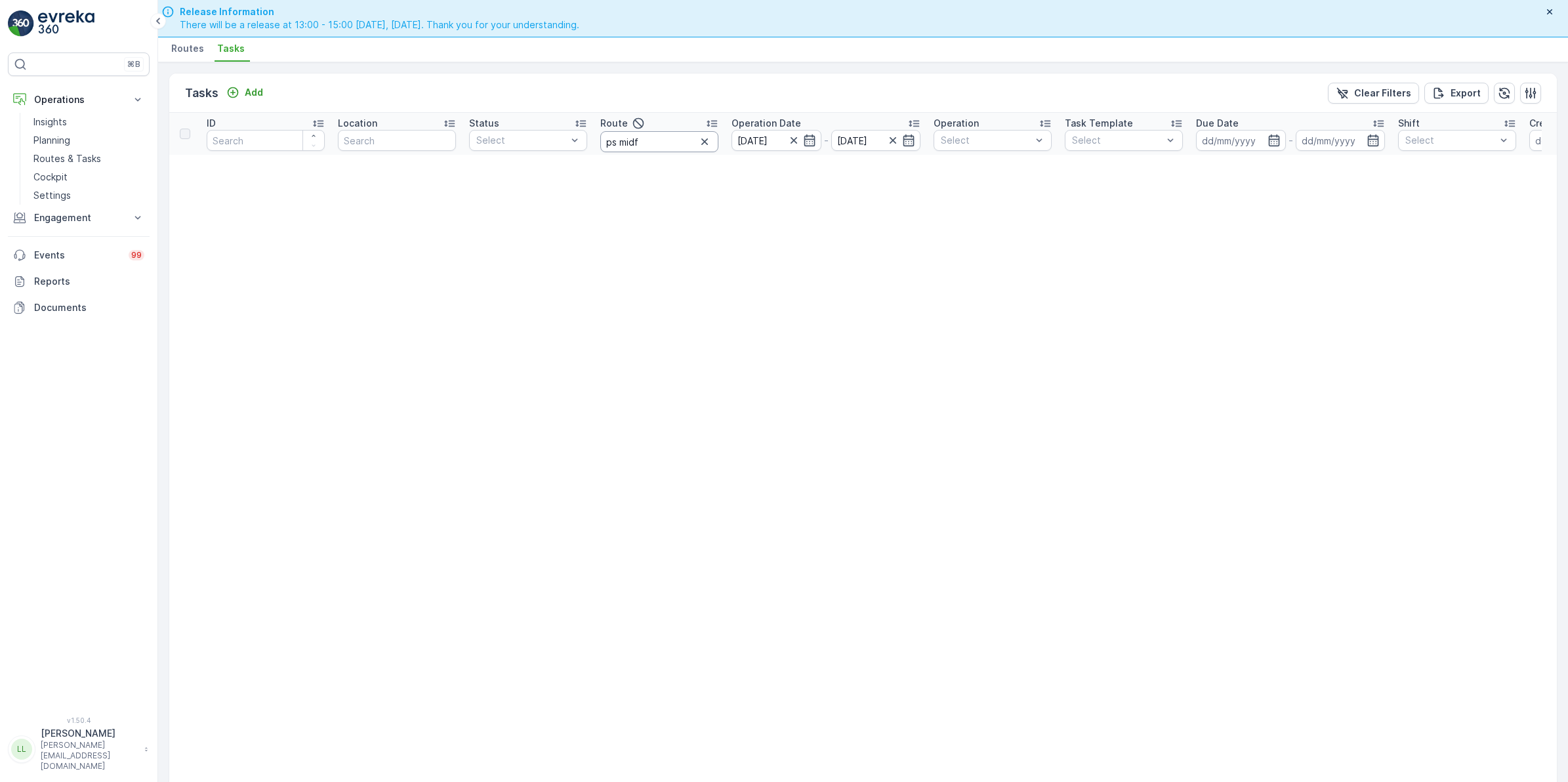
click at [680, 143] on input "ps midf" at bounding box center [659, 141] width 119 height 21
type input "ps midd"
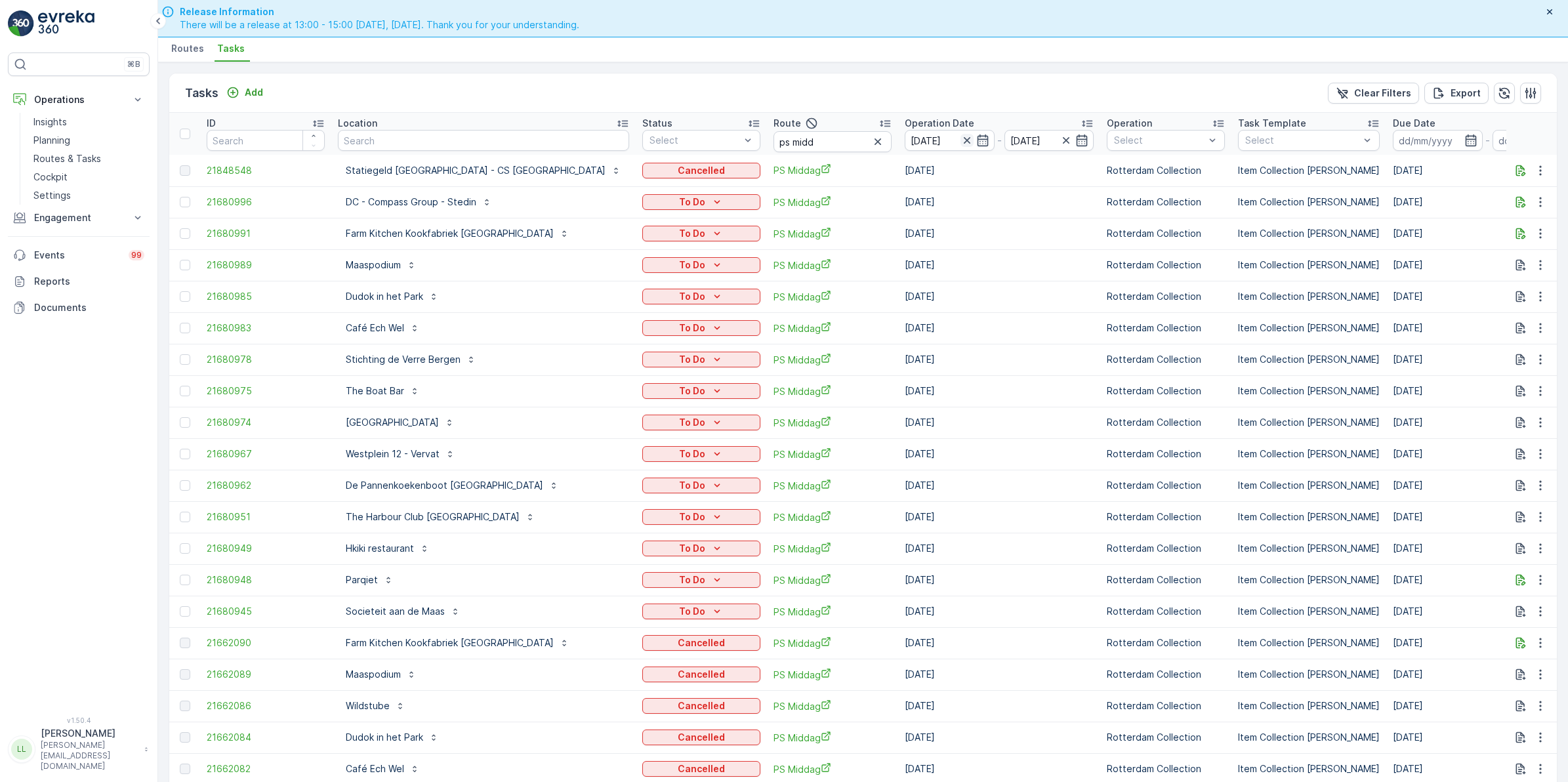
click at [960, 144] on icon "button" at bounding box center [967, 140] width 13 height 13
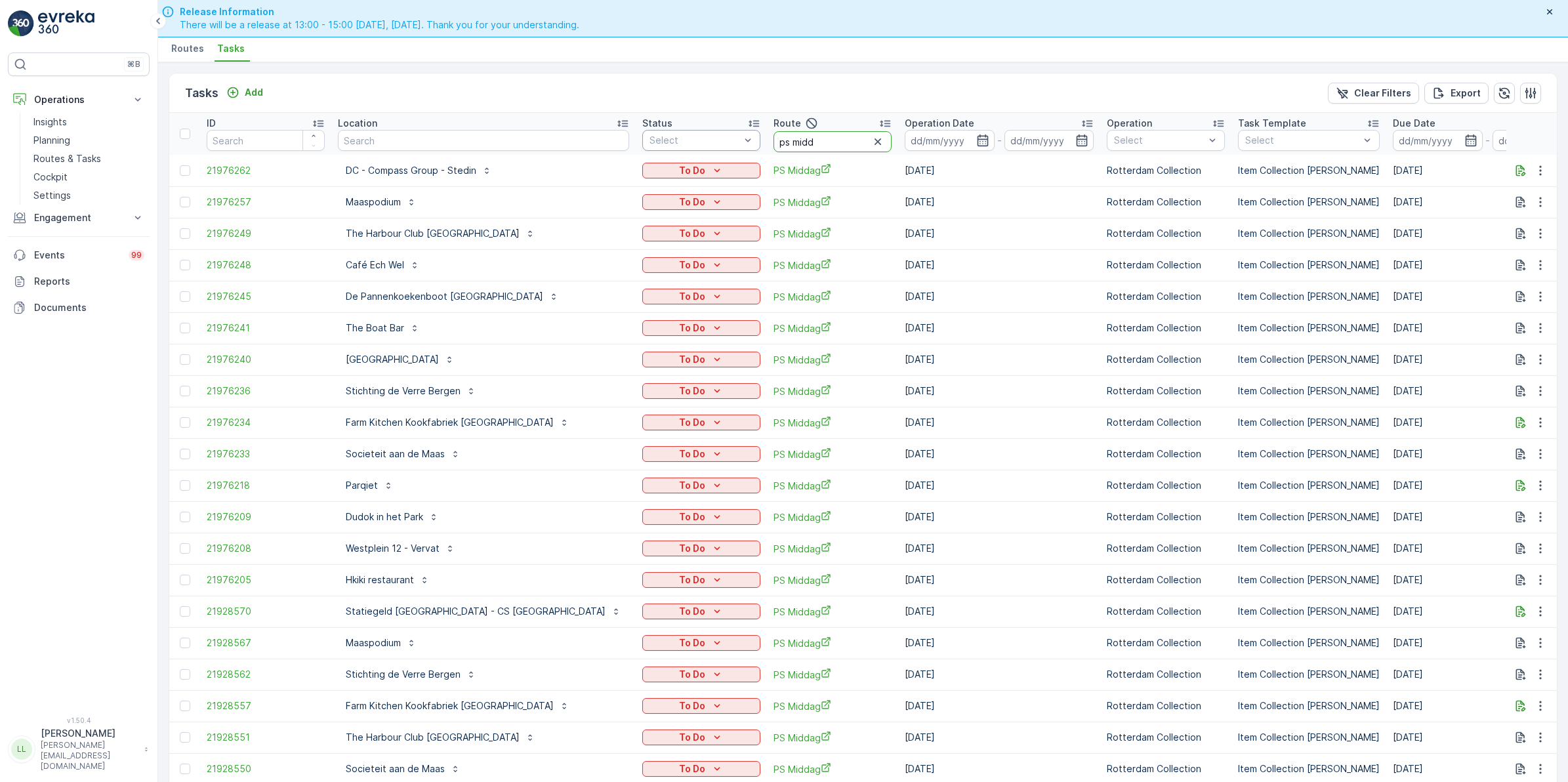
drag, startPoint x: 633, startPoint y: 139, endPoint x: 588, endPoint y: 140, distance: 45.0
click at [588, 140] on tr "ID Location Status Select Route ps midd Operation Date - Operation Select Task …" at bounding box center [1267, 134] width 2196 height 42
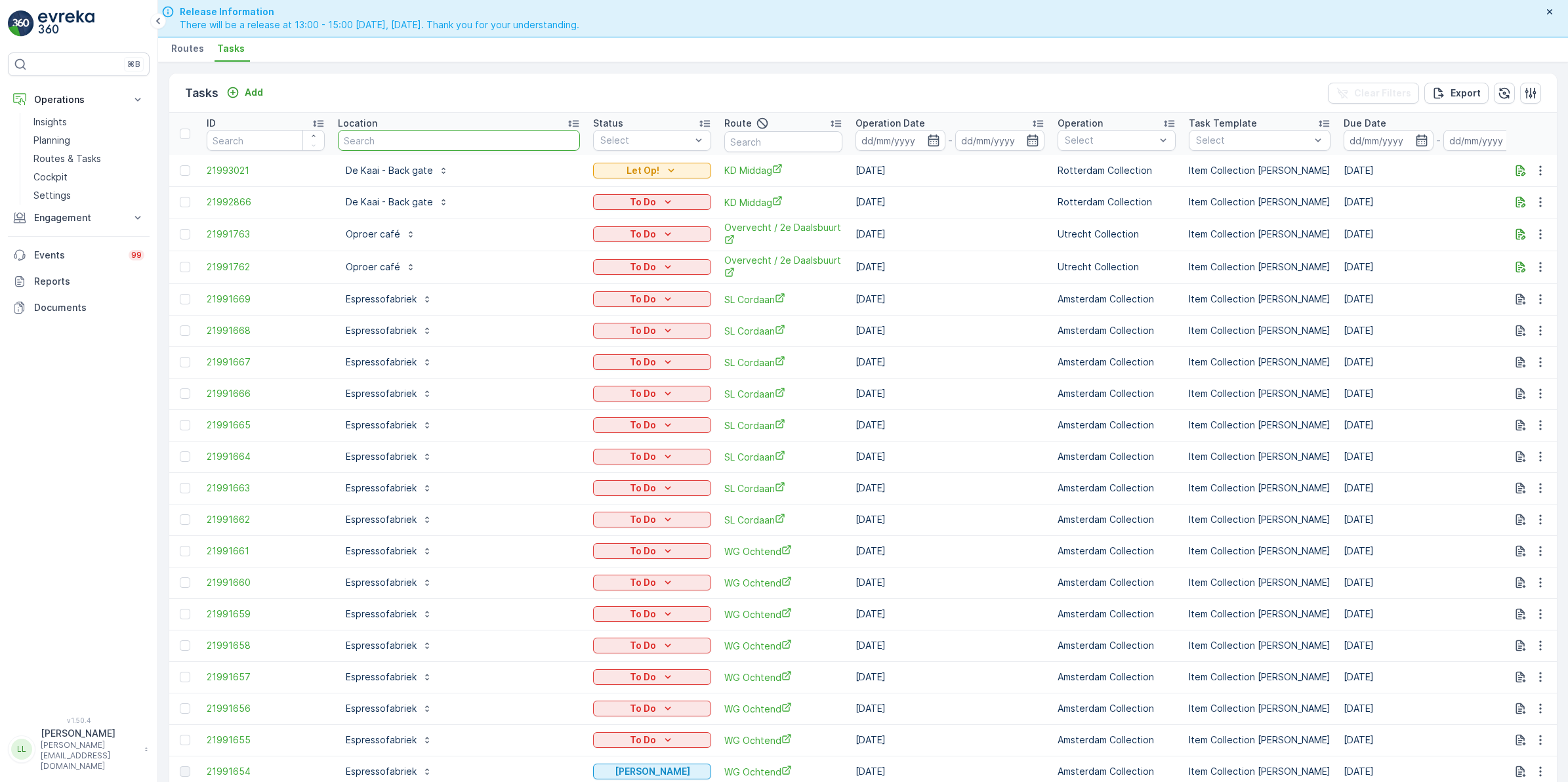
click at [392, 139] on input "text" at bounding box center [458, 140] width 242 height 21
type input "droppie"
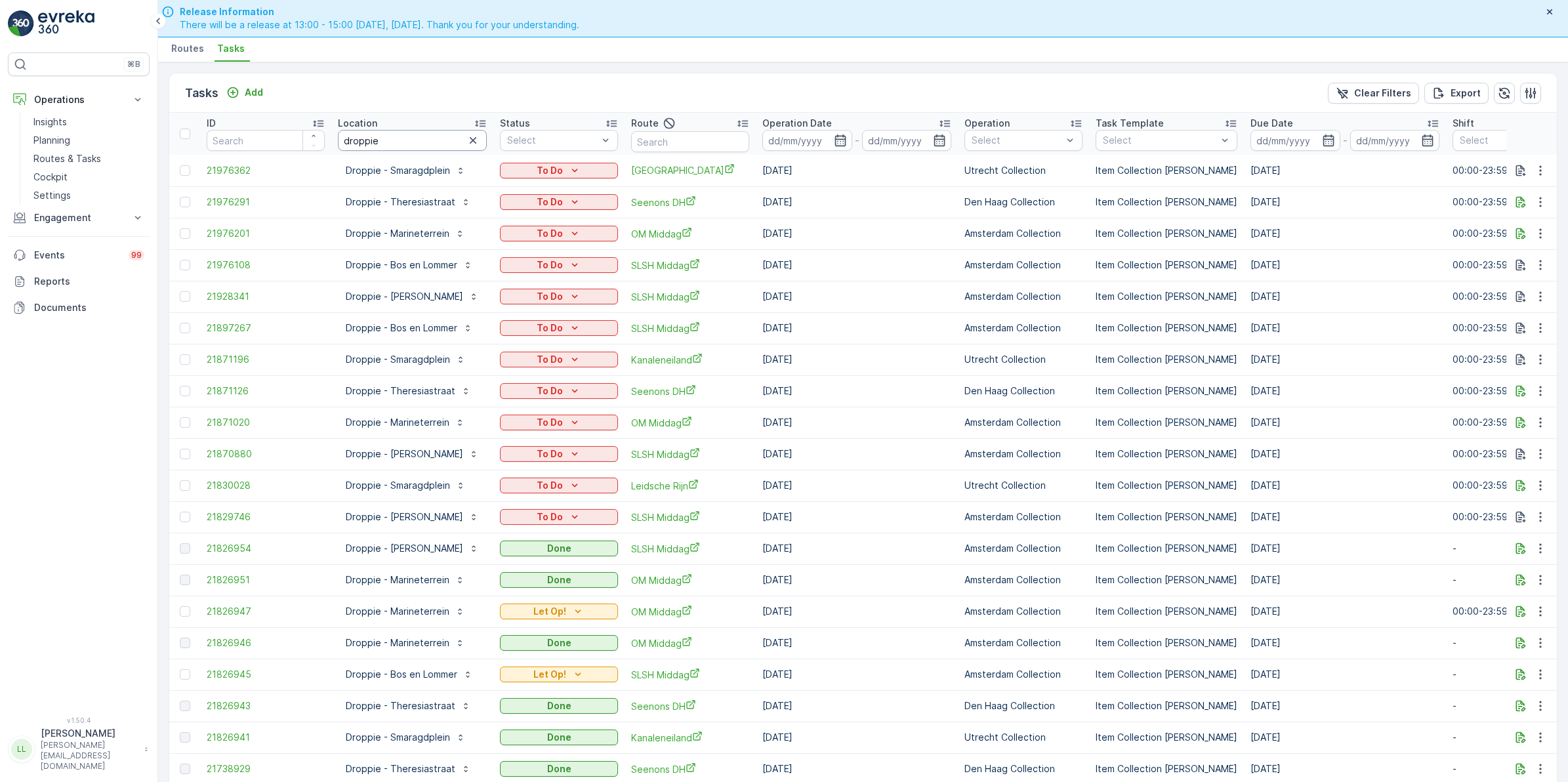
click at [408, 134] on input "droppie" at bounding box center [412, 140] width 149 height 21
type input "droppie - b"
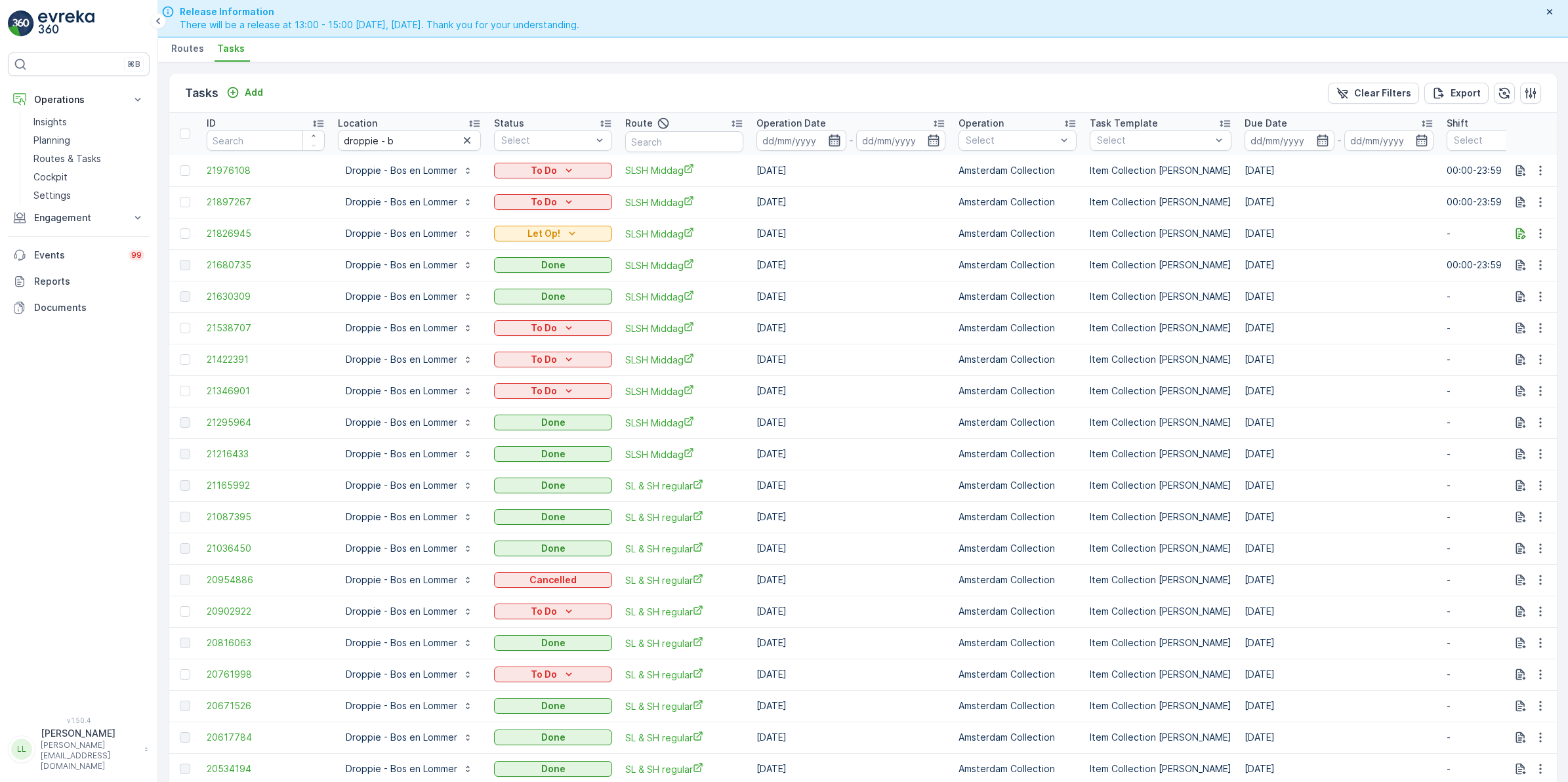
click at [832, 144] on icon "button" at bounding box center [834, 140] width 13 height 13
click at [878, 94] on div "Tasks Add Clear Filters Export" at bounding box center [863, 93] width 1387 height 40
click at [1528, 230] on button "button" at bounding box center [1540, 233] width 24 height 16
click at [1513, 233] on icon "button" at bounding box center [1520, 233] width 13 height 13
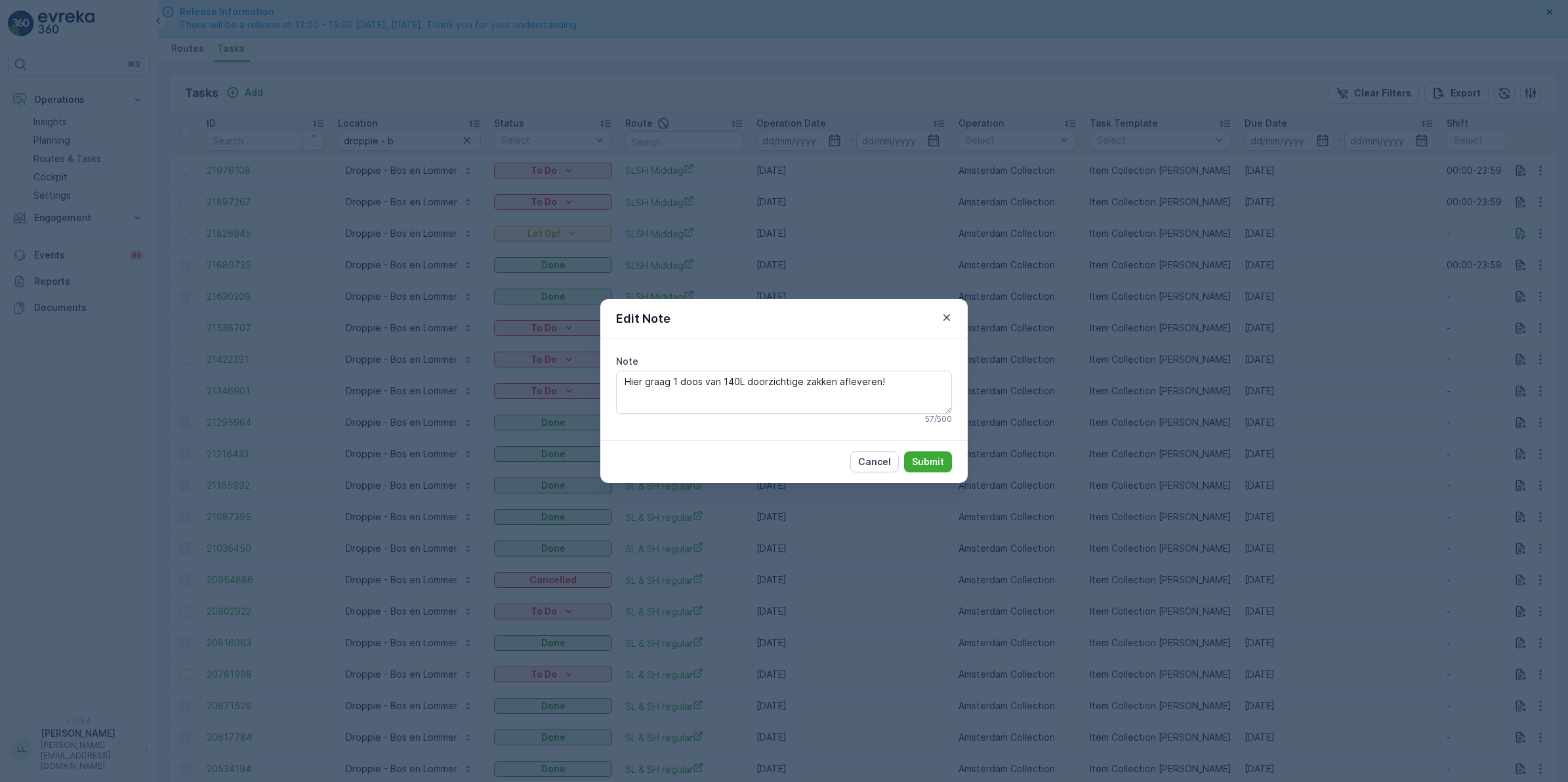
click at [1163, 312] on div "Edit Note Note Hier graag 1 doos van 140L doorzichtige zakken afleveren! 57 / 5…" at bounding box center [784, 391] width 1568 height 782
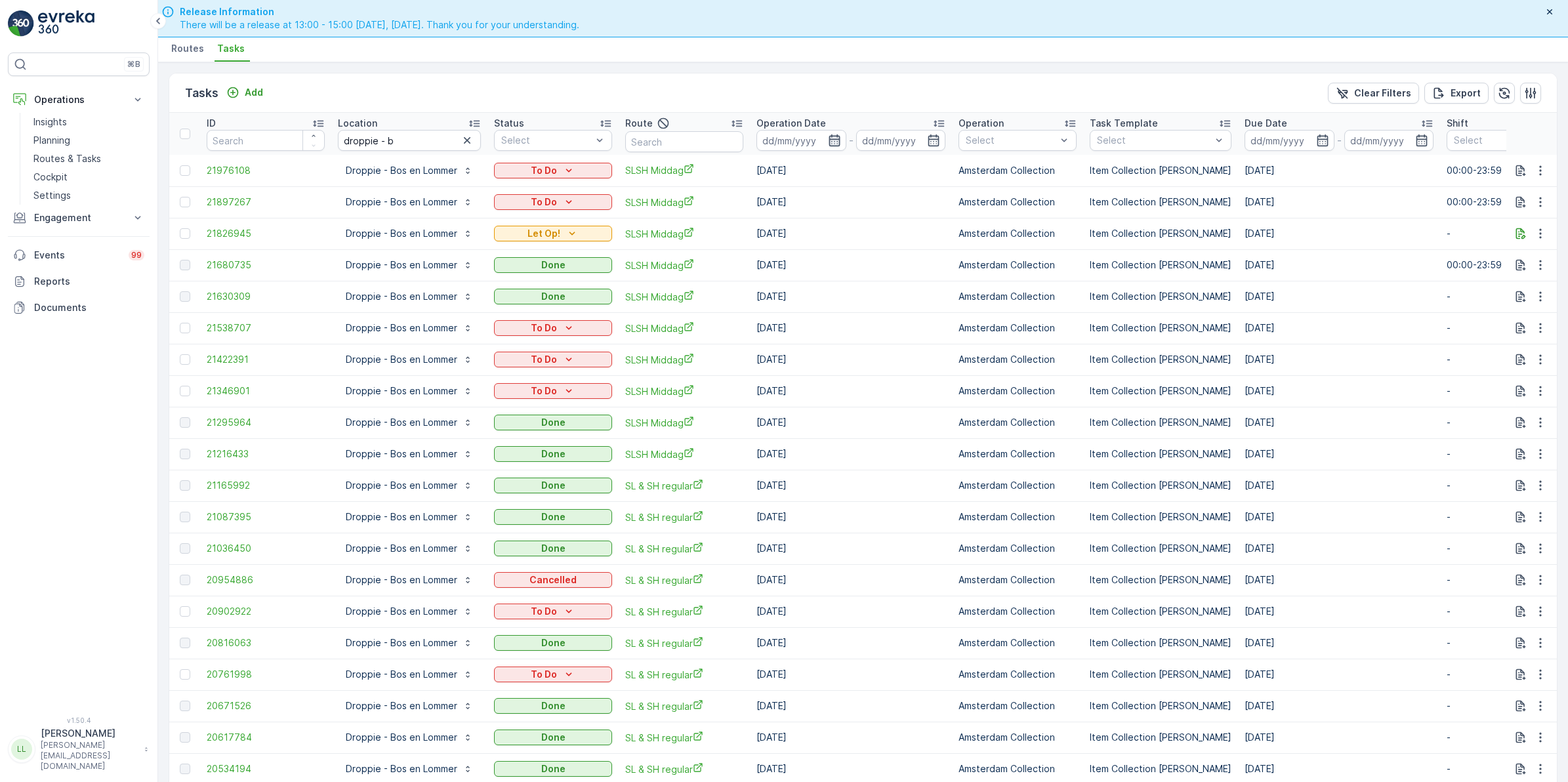
click at [834, 136] on icon "button" at bounding box center [834, 140] width 11 height 12
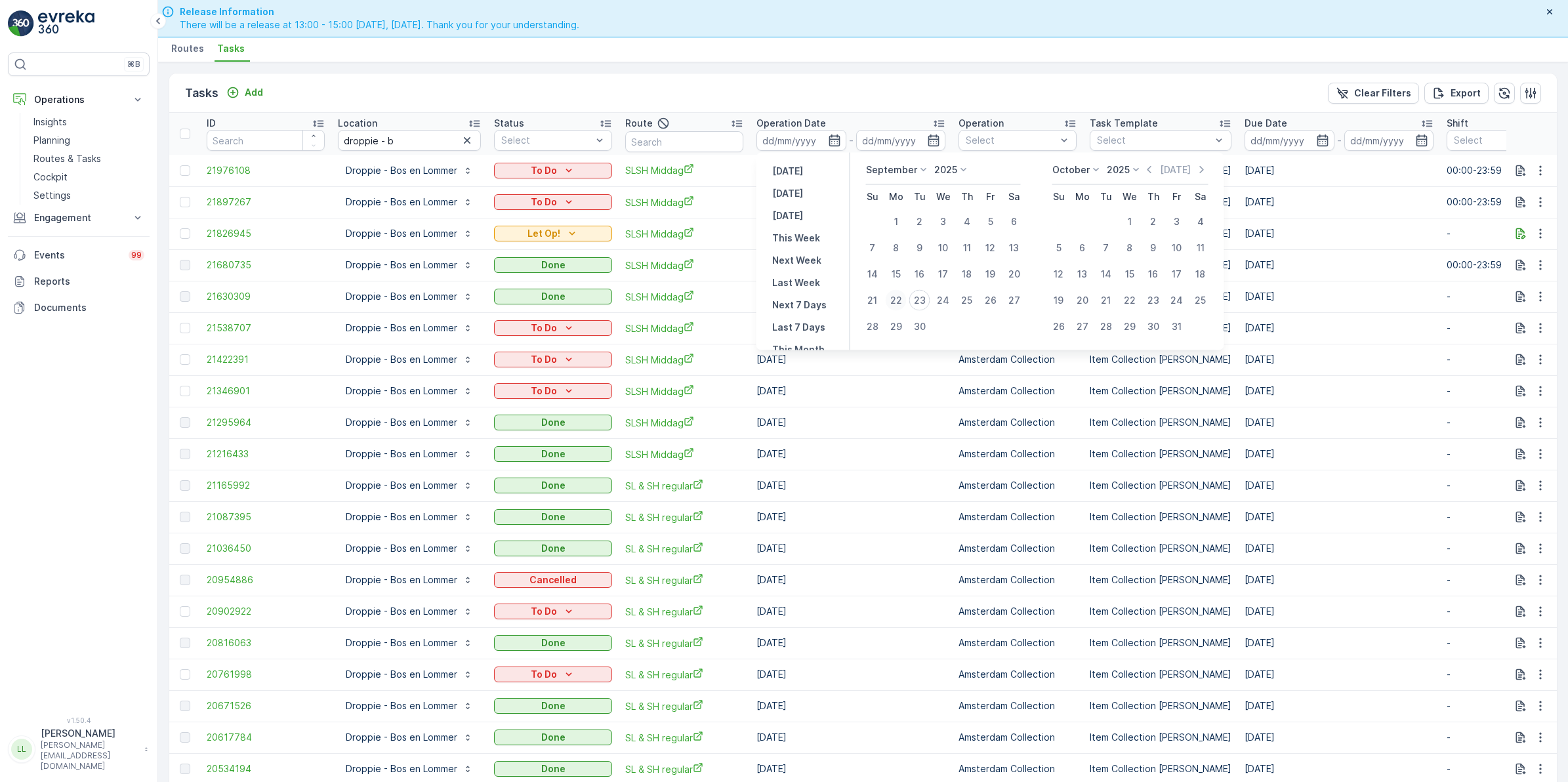
click at [900, 295] on div "22" at bounding box center [895, 300] width 21 height 21
type input "[DATE]"
click at [900, 295] on div "22" at bounding box center [895, 300] width 21 height 21
type input "[DATE]"
click at [991, 297] on div "26" at bounding box center [990, 300] width 21 height 21
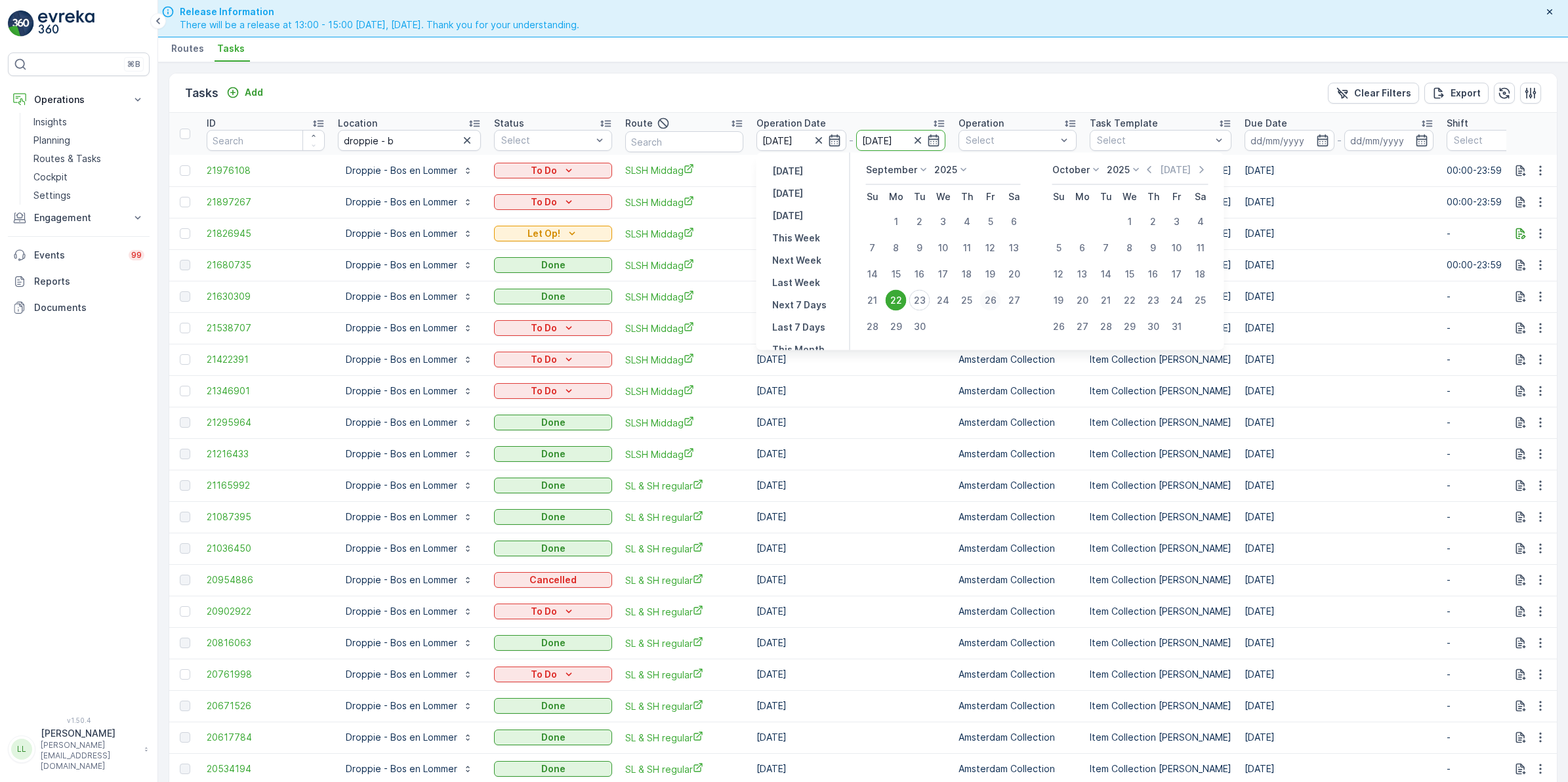
type input "[DATE]"
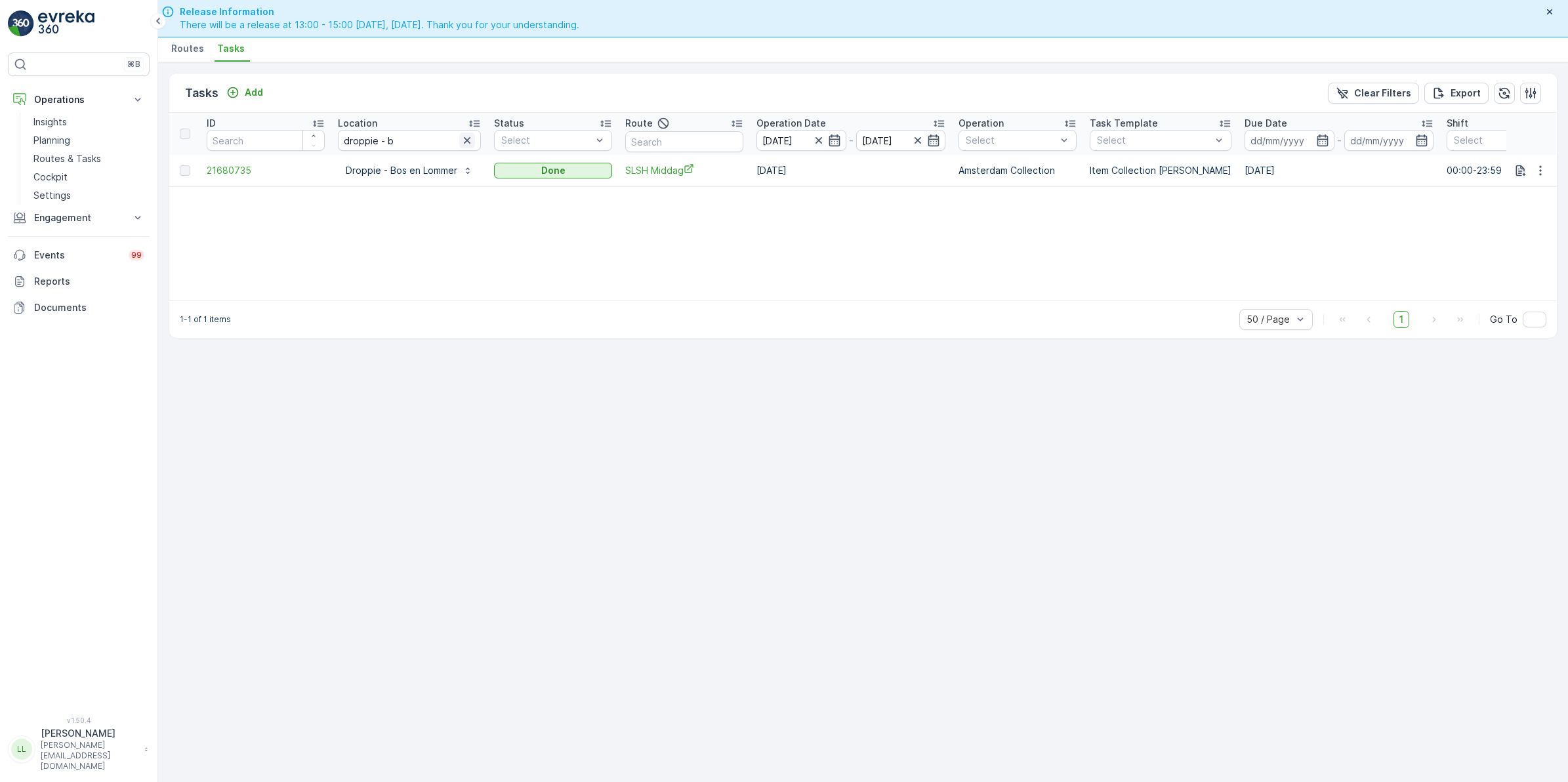
click at [473, 138] on button "button" at bounding box center [467, 140] width 16 height 16
click at [677, 142] on input "text" at bounding box center [685, 141] width 119 height 21
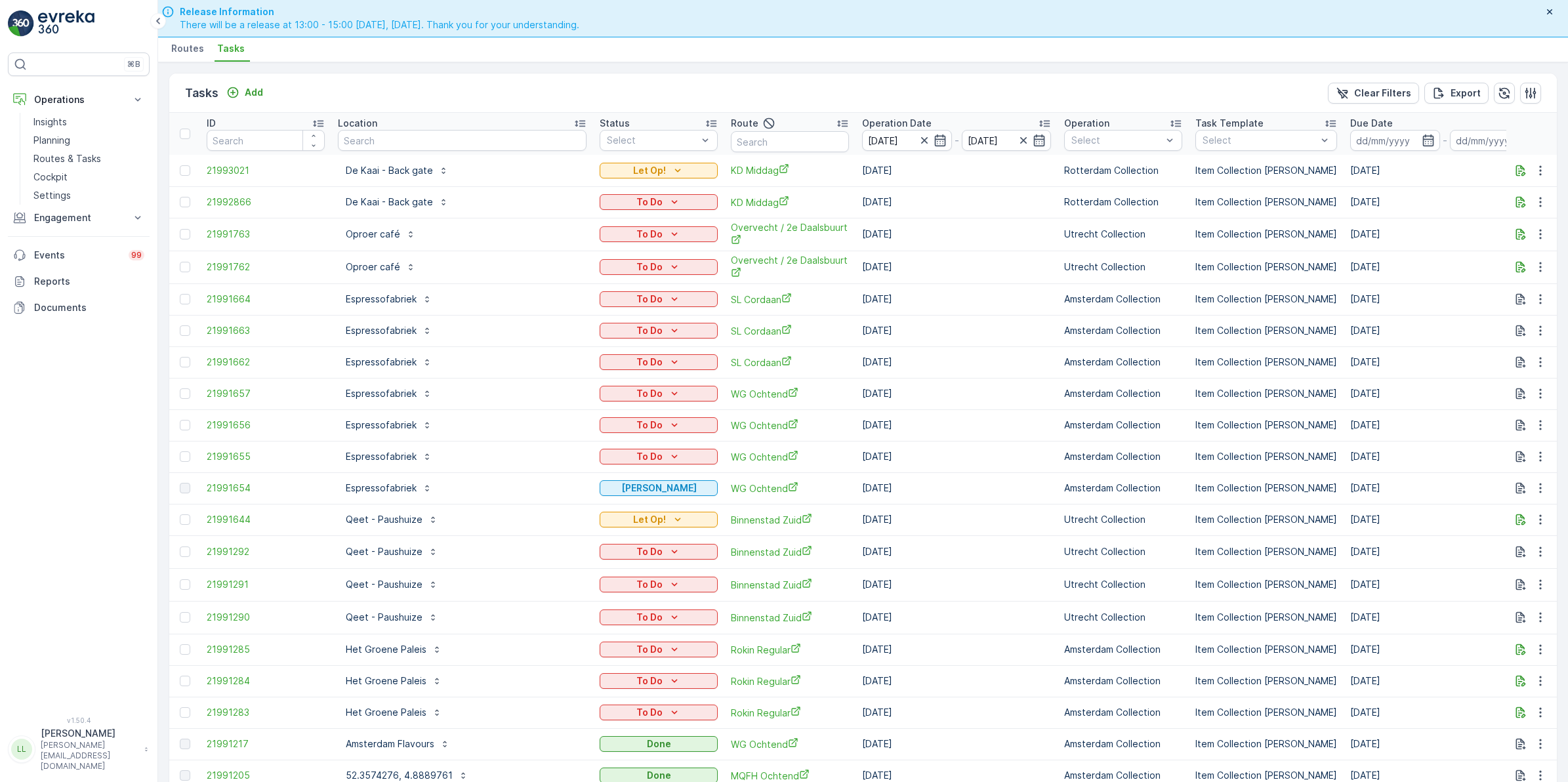
click at [731, 141] on input "text" at bounding box center [790, 141] width 119 height 21
type input "os po"
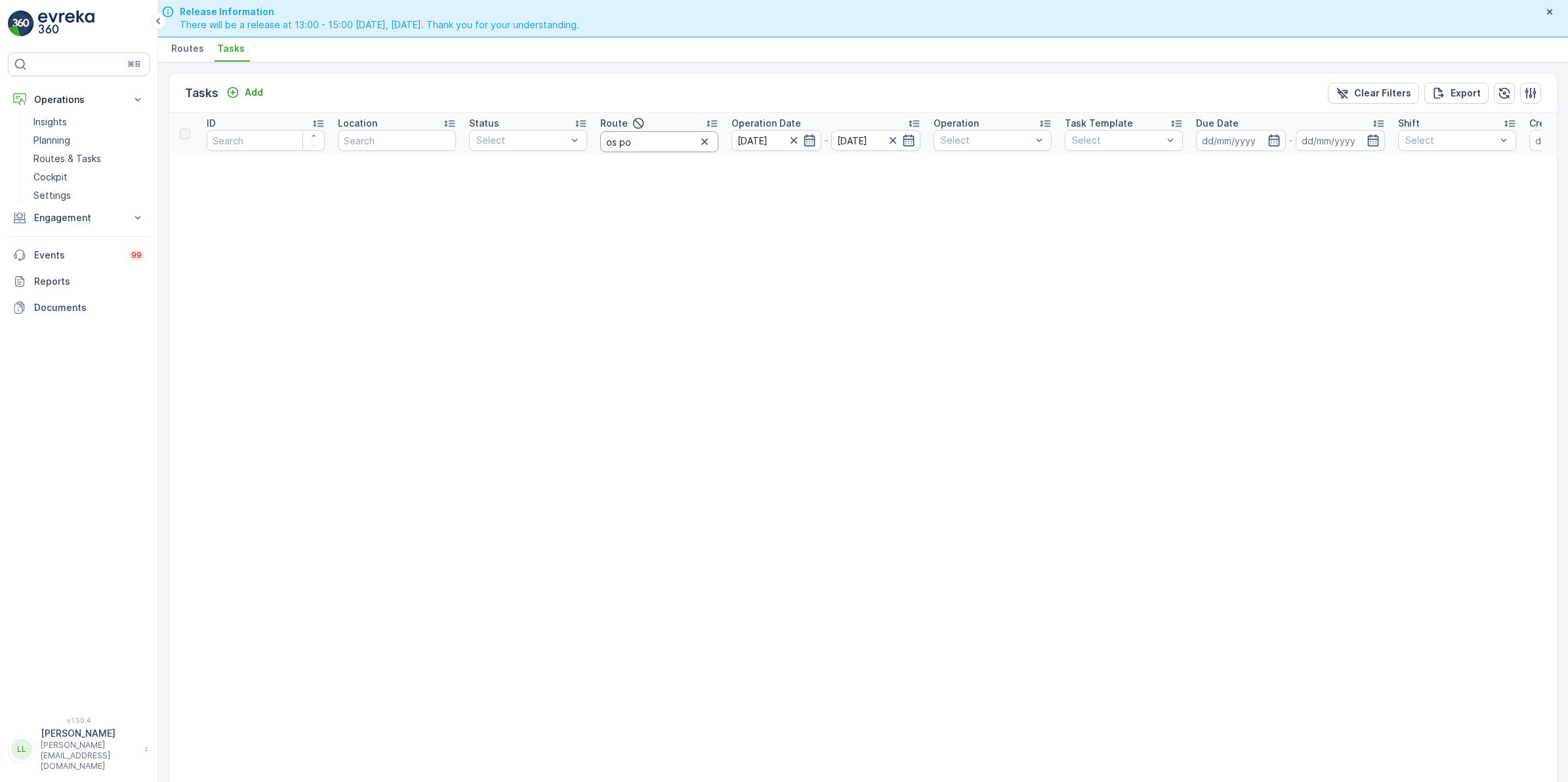
click at [684, 141] on input "os po" at bounding box center [659, 141] width 119 height 21
type input "os o"
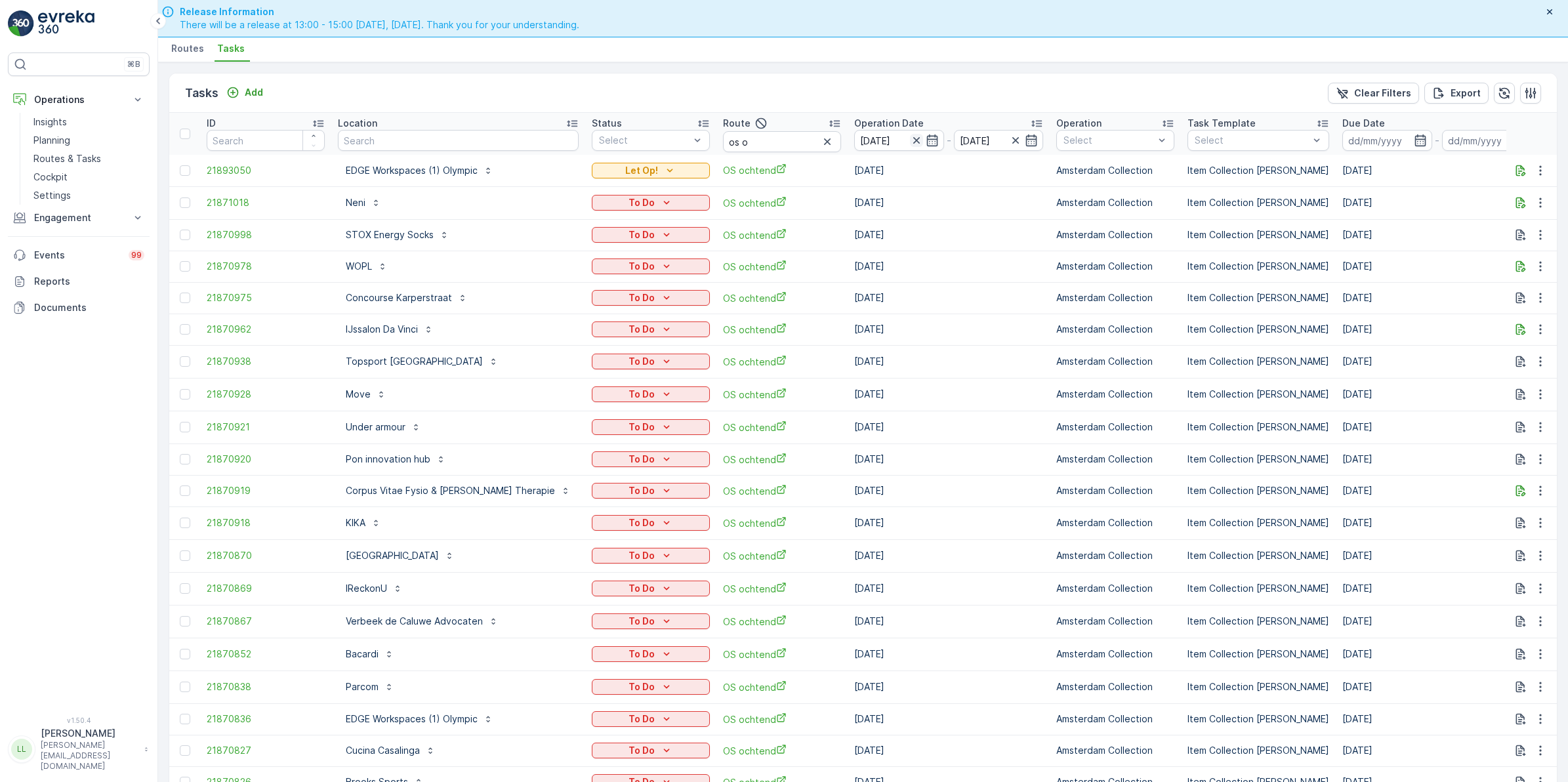
click at [912, 139] on icon "button" at bounding box center [915, 140] width 7 height 7
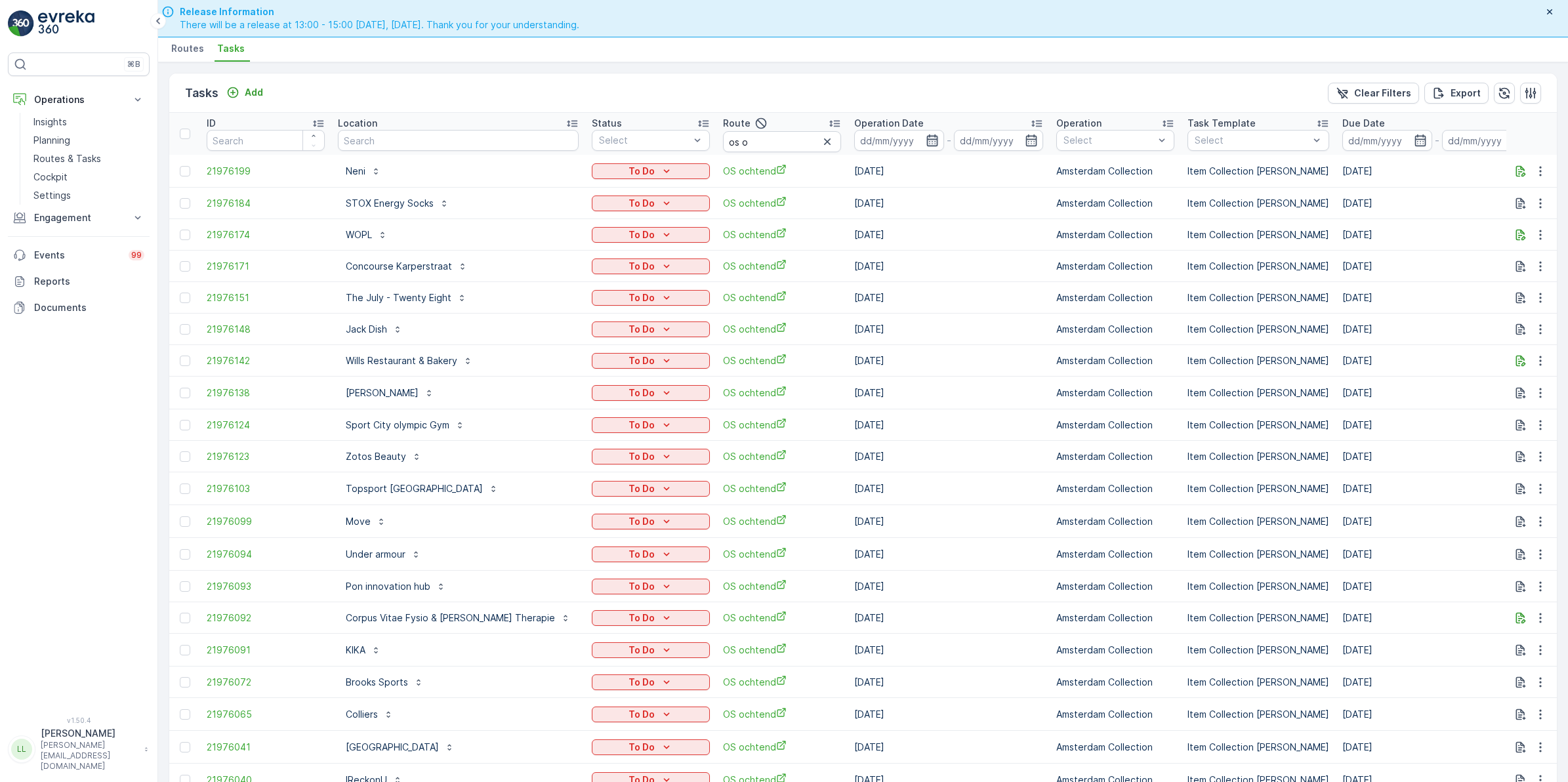
click at [927, 143] on icon "button" at bounding box center [932, 140] width 11 height 12
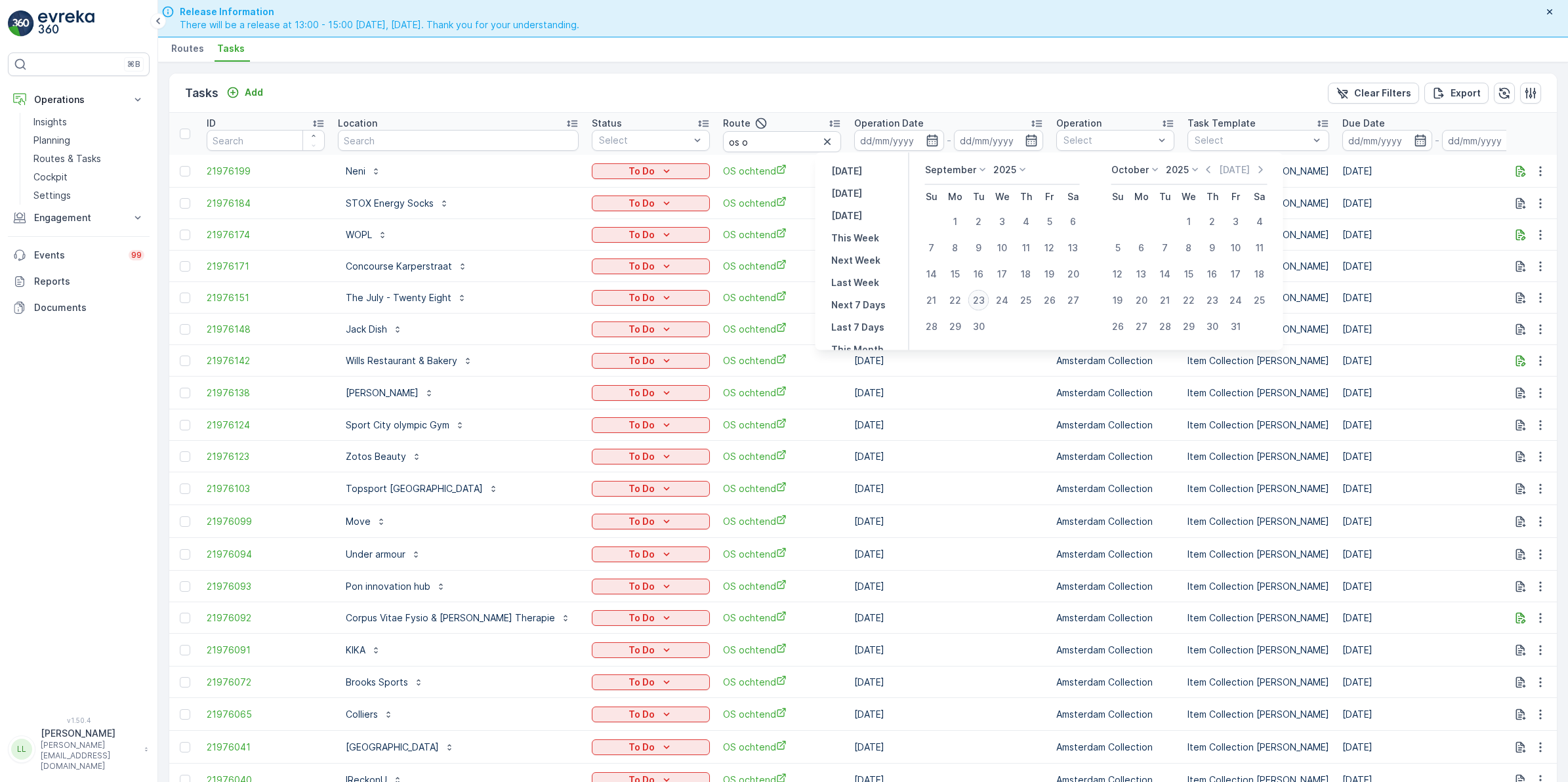
click at [979, 296] on div "23" at bounding box center [978, 300] width 21 height 21
type input "[DATE]"
click at [979, 296] on div "23" at bounding box center [978, 300] width 21 height 21
type input "[DATE]"
click at [979, 296] on div "23" at bounding box center [978, 300] width 21 height 21
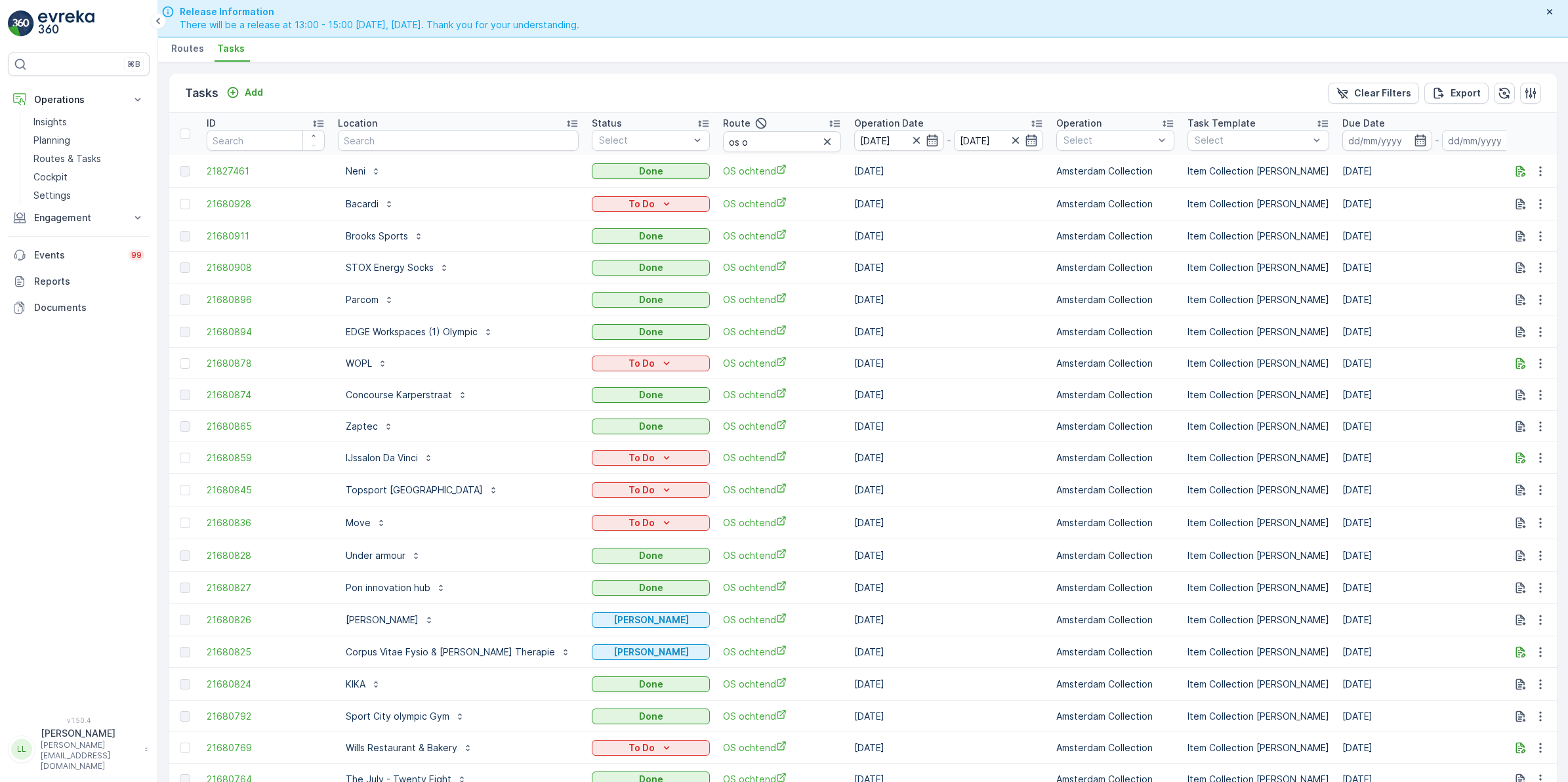
click at [824, 143] on icon "button" at bounding box center [827, 141] width 7 height 7
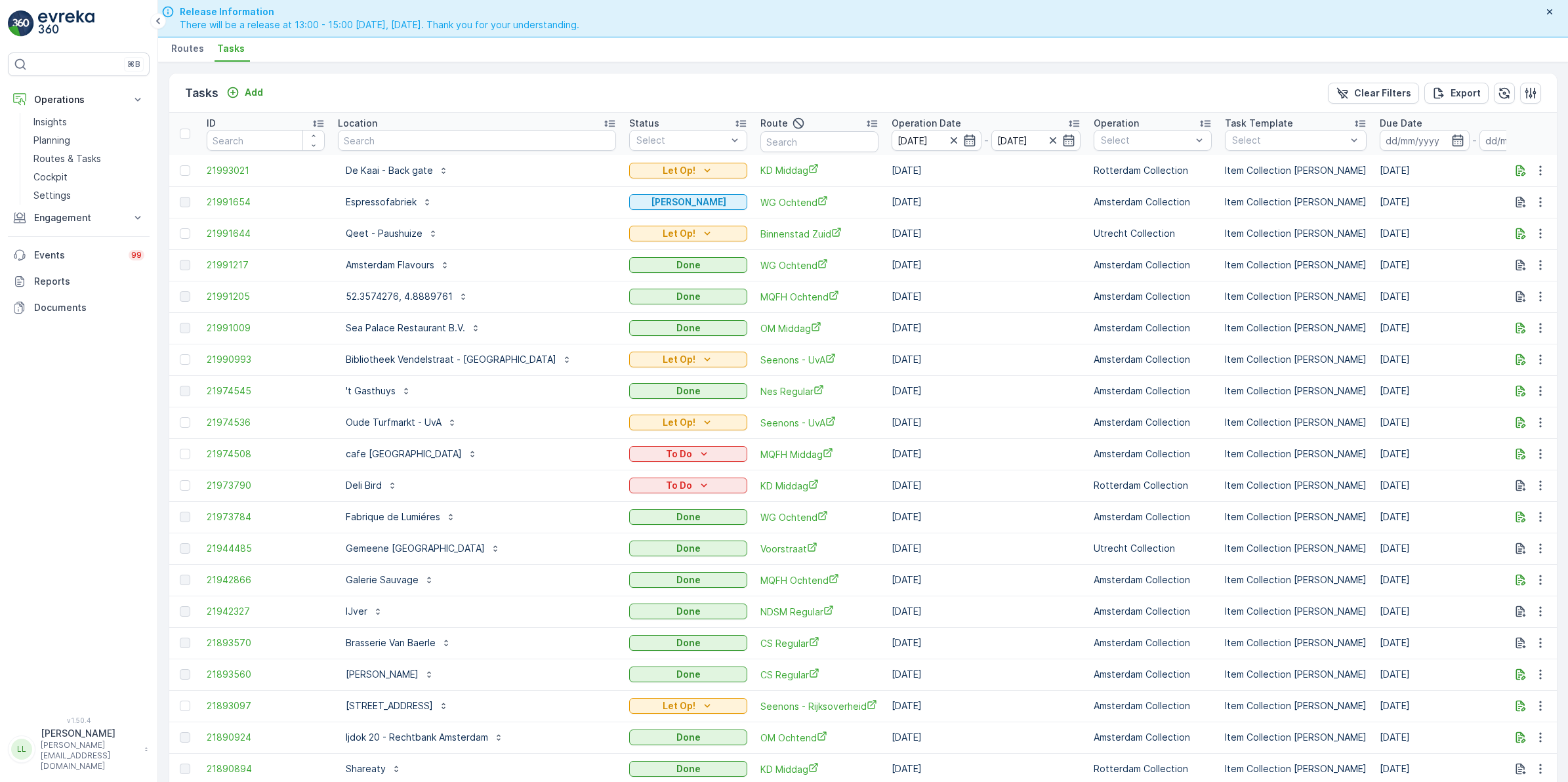
click at [415, 148] on input "text" at bounding box center [477, 140] width 278 height 21
type input "walhal"
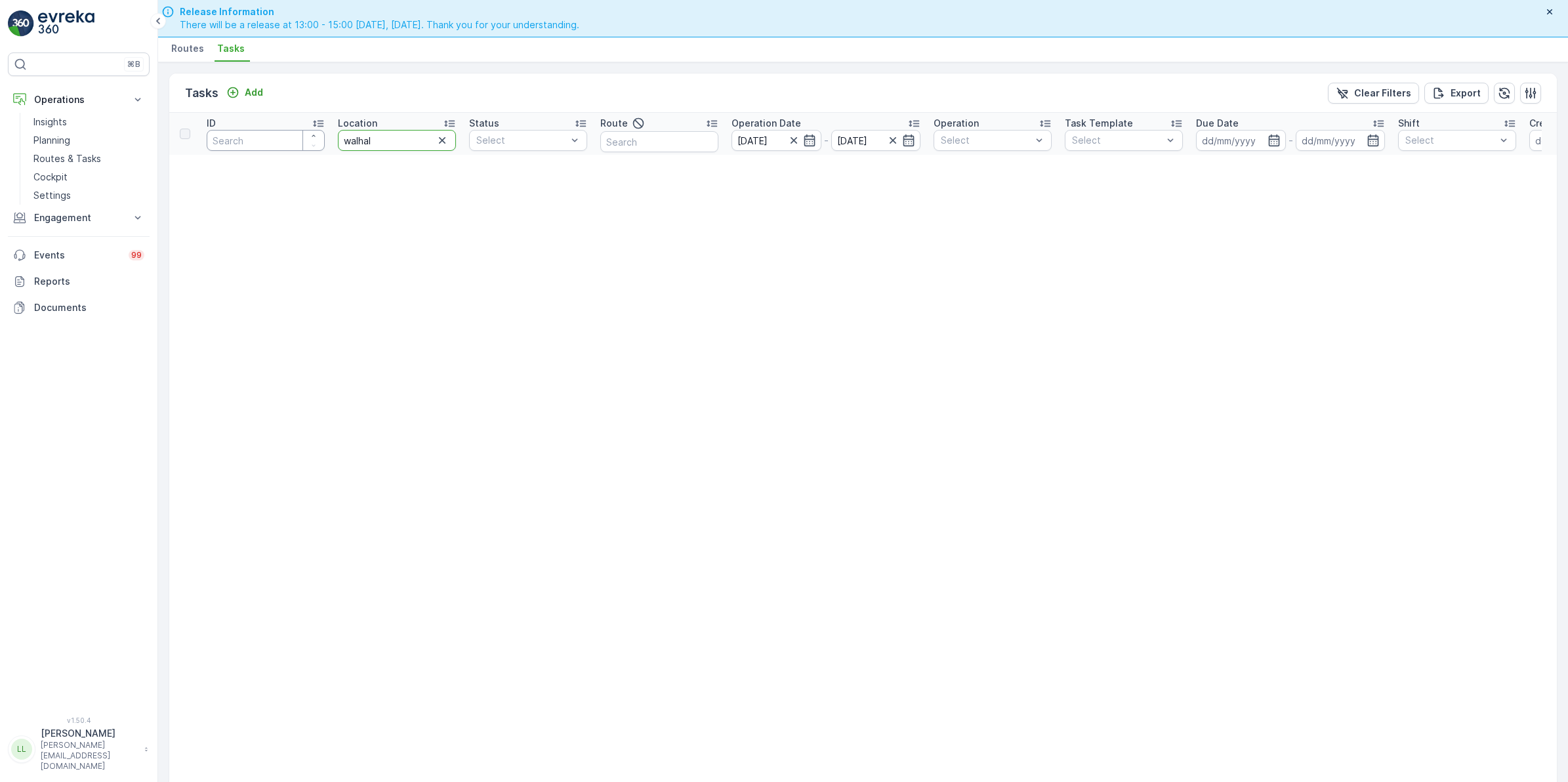
drag, startPoint x: 389, startPoint y: 136, endPoint x: 283, endPoint y: 136, distance: 106.0
click at [283, 136] on tr "ID Location walhal Status Select Route Operation Date 23.09.2025 - 23.09.2025 O…" at bounding box center [1151, 134] width 1965 height 42
type input "wal"
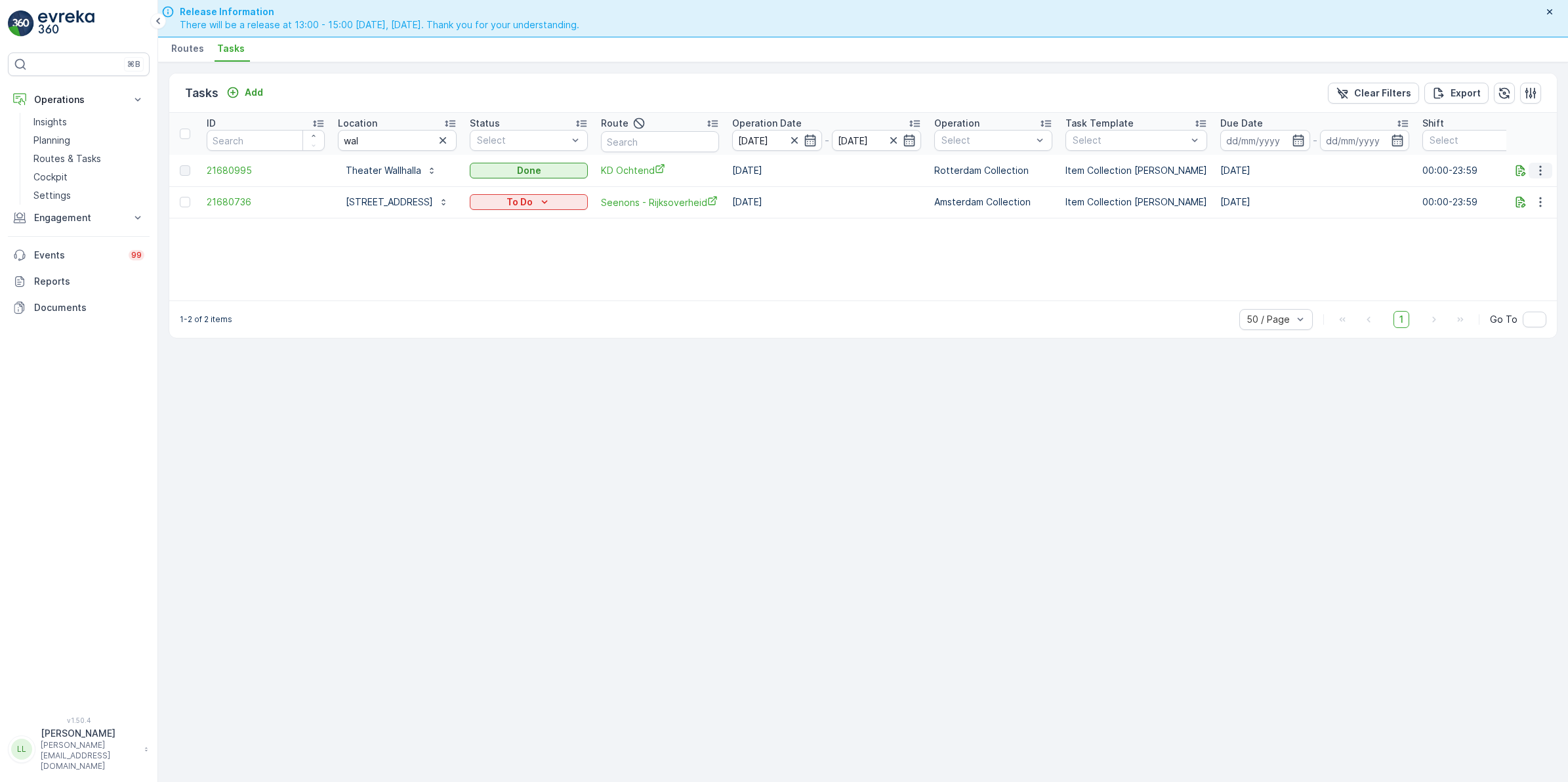
click at [1542, 169] on icon "button" at bounding box center [1540, 170] width 13 height 13
click at [1526, 185] on span "See More Details" at bounding box center [1524, 190] width 76 height 13
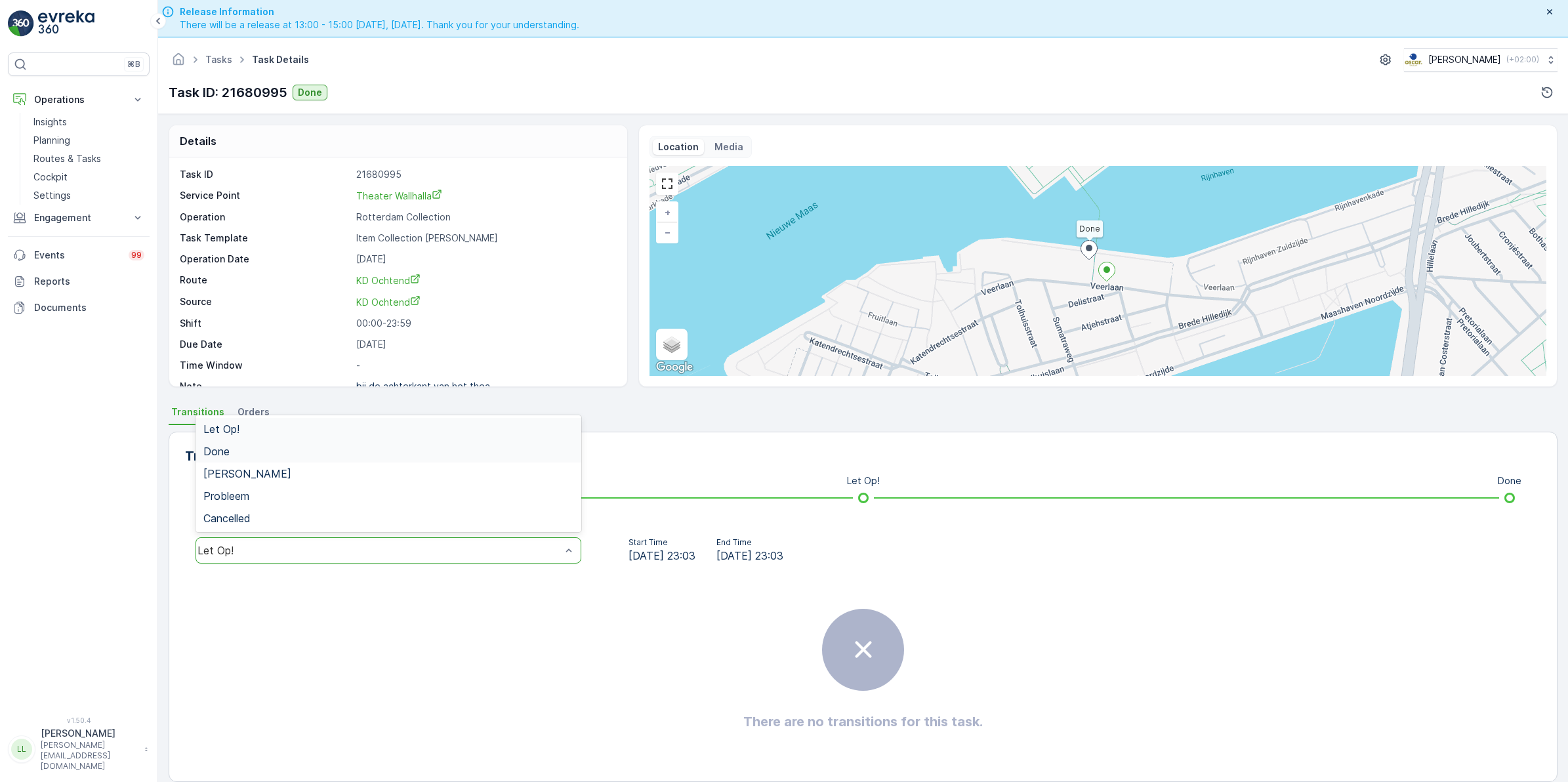
click at [258, 450] on div "Done" at bounding box center [388, 451] width 370 height 12
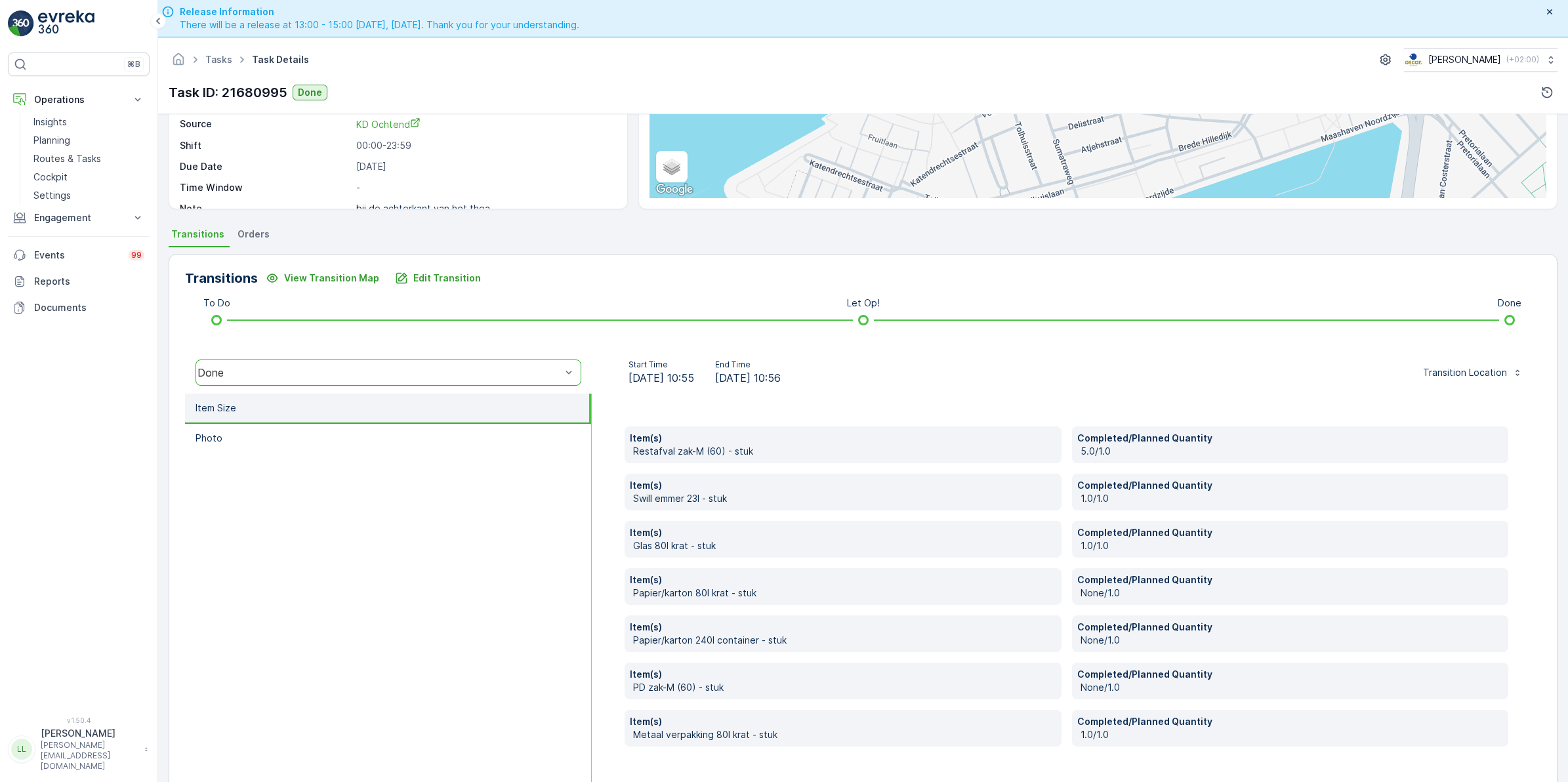
scroll to position [179, 0]
click at [440, 276] on p "Edit Transition" at bounding box center [447, 278] width 68 height 13
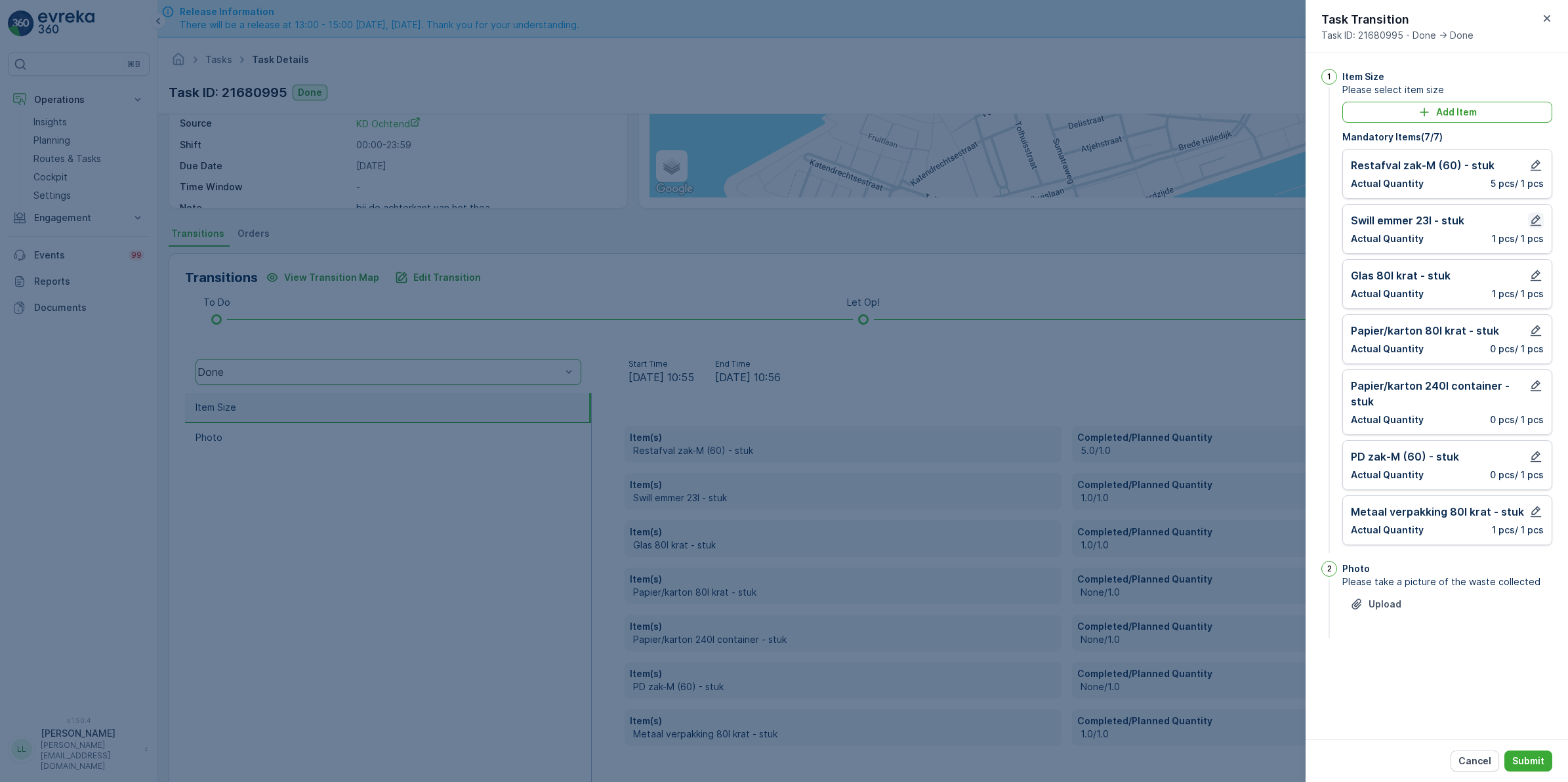
click at [1538, 218] on icon "button" at bounding box center [1536, 221] width 11 height 11
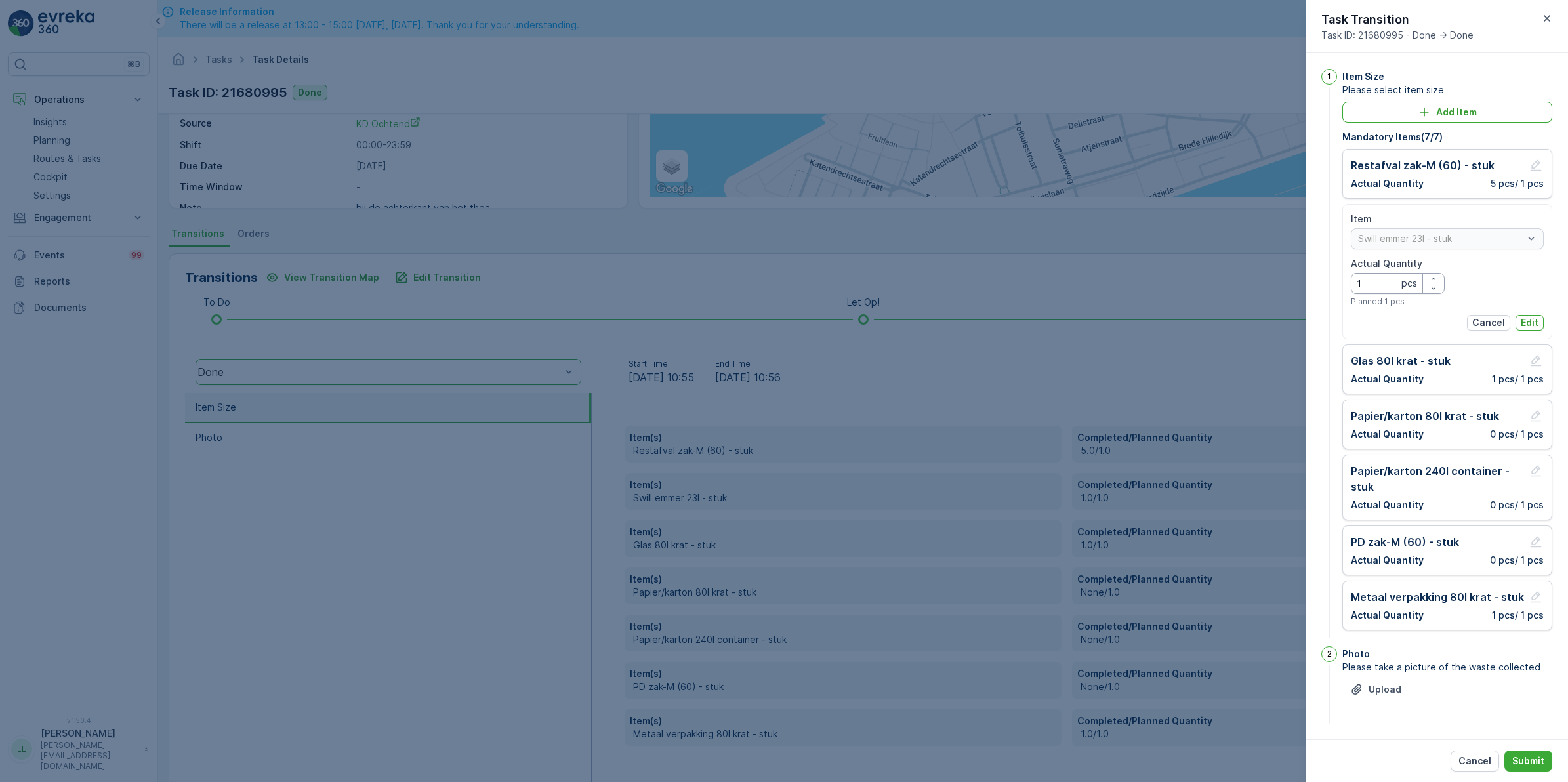
click at [1367, 282] on Quantity "1" at bounding box center [1398, 283] width 94 height 21
type Quantity "2"
click at [1524, 327] on p "Edit" at bounding box center [1528, 323] width 18 height 13
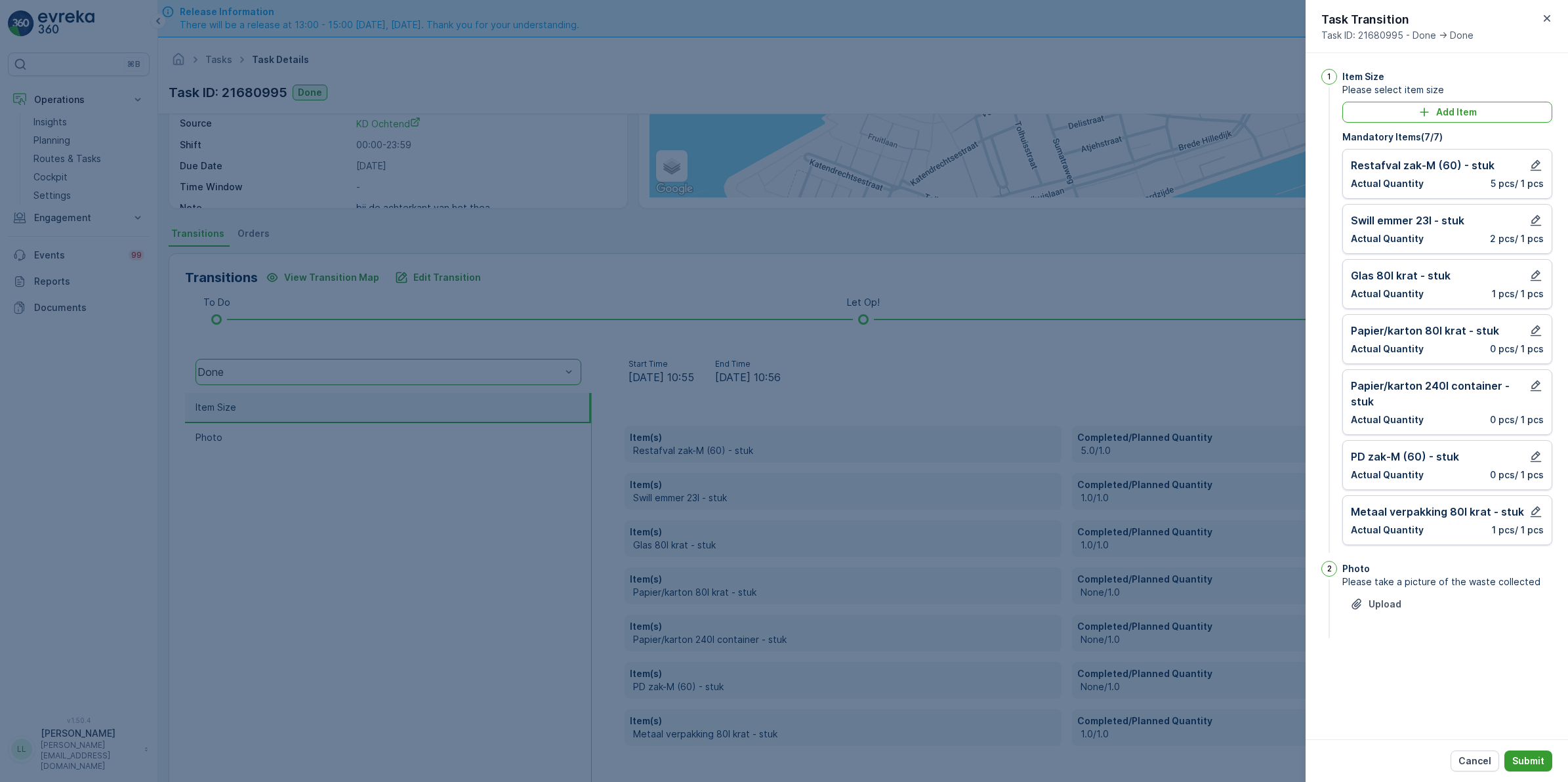
click at [1538, 758] on p "Submit" at bounding box center [1528, 761] width 32 height 13
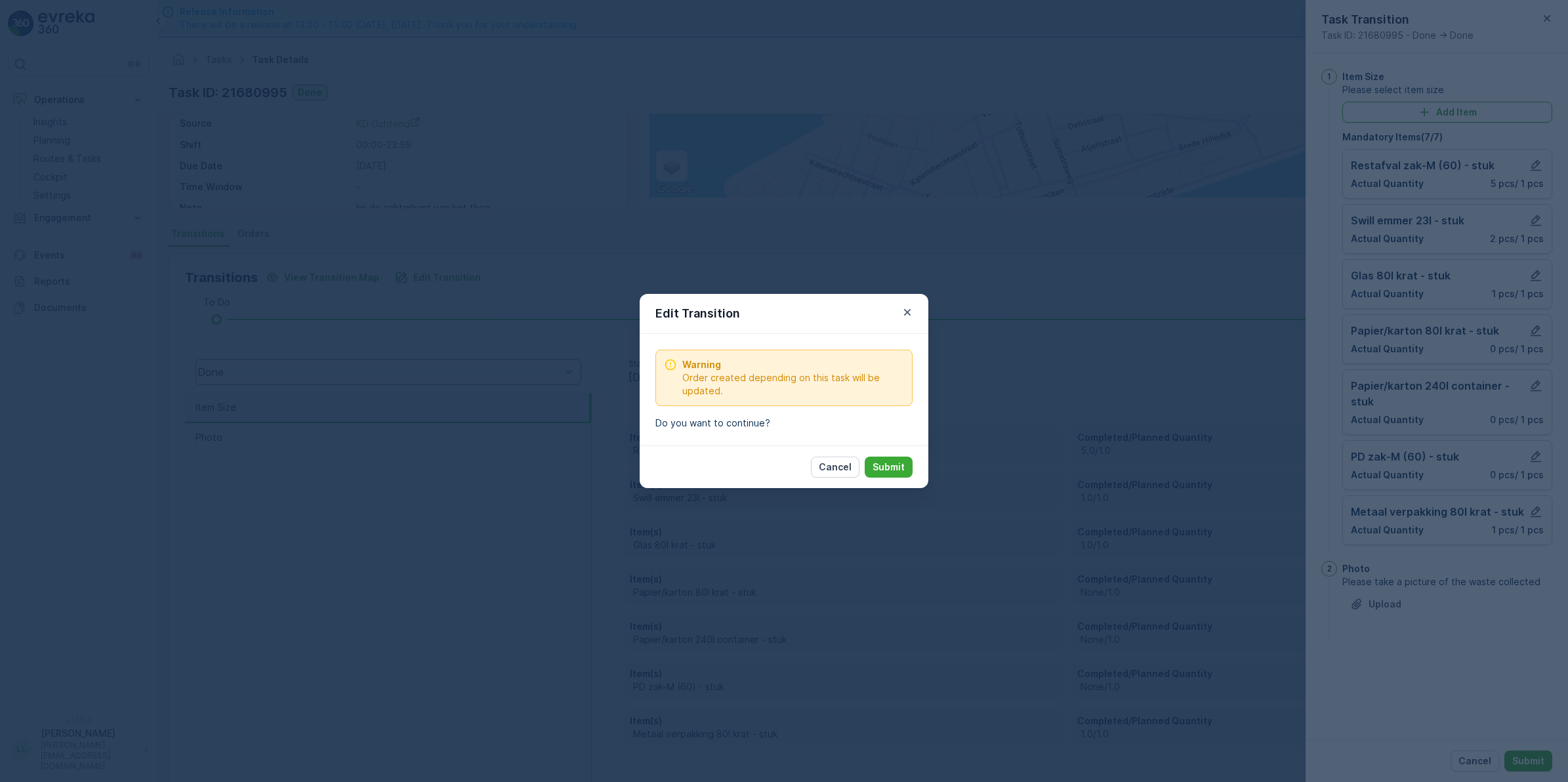
click at [909, 312] on icon "button" at bounding box center [907, 312] width 13 height 13
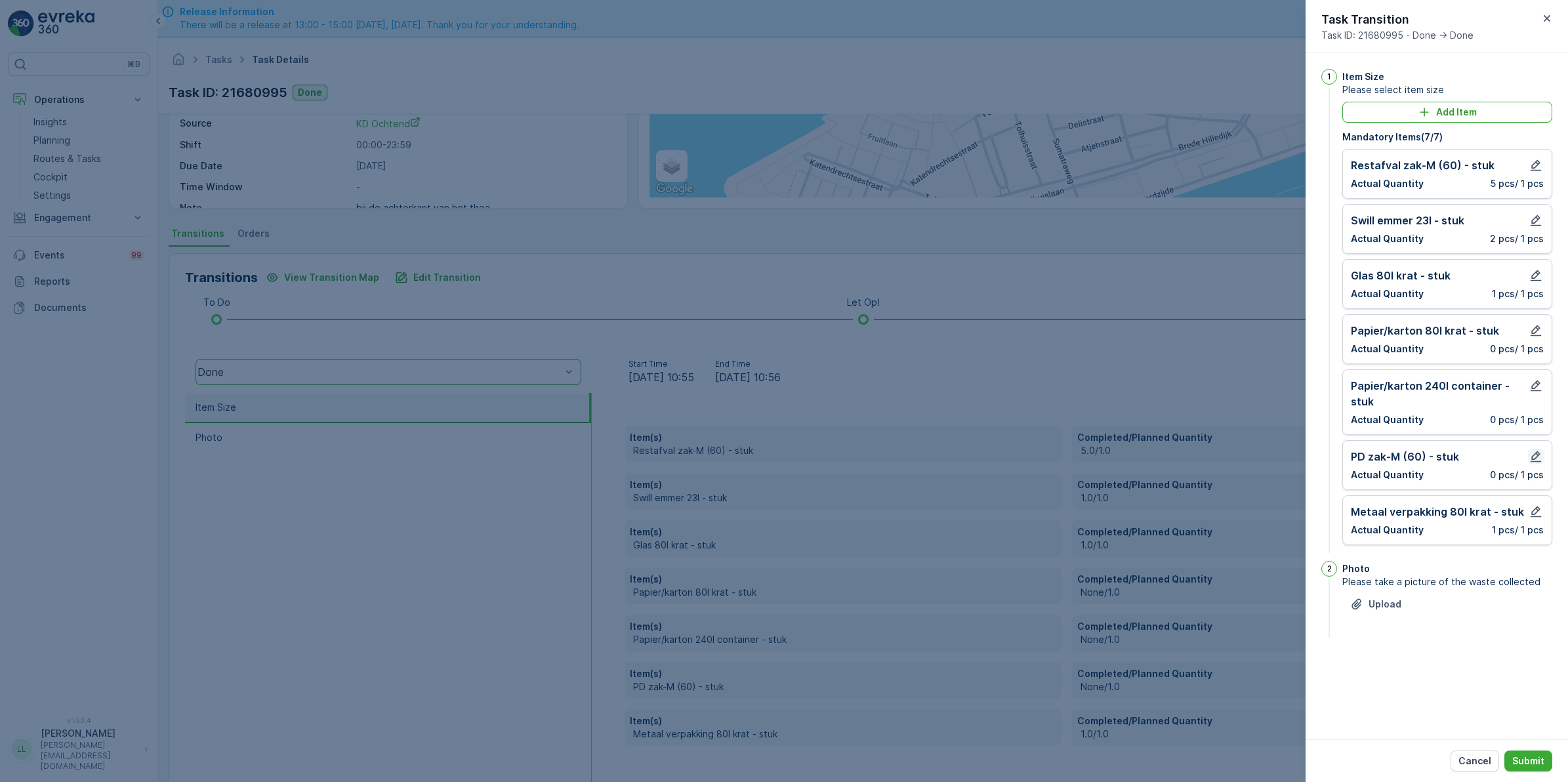
click at [1538, 456] on icon "button" at bounding box center [1536, 457] width 11 height 11
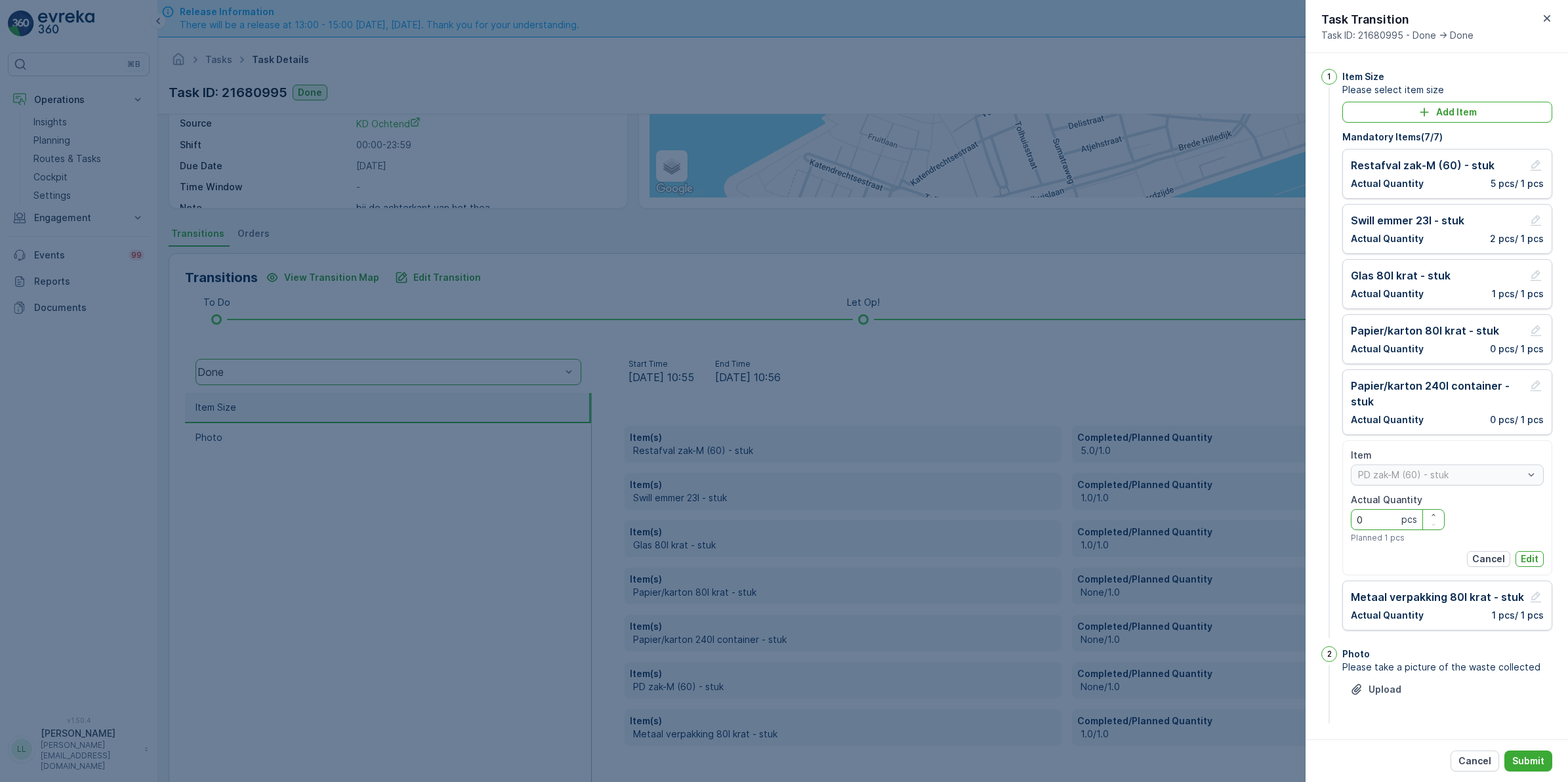
click at [1390, 521] on Quantity "0" at bounding box center [1398, 519] width 94 height 21
type Quantity "1"
click at [1524, 556] on p "Edit" at bounding box center [1528, 559] width 18 height 13
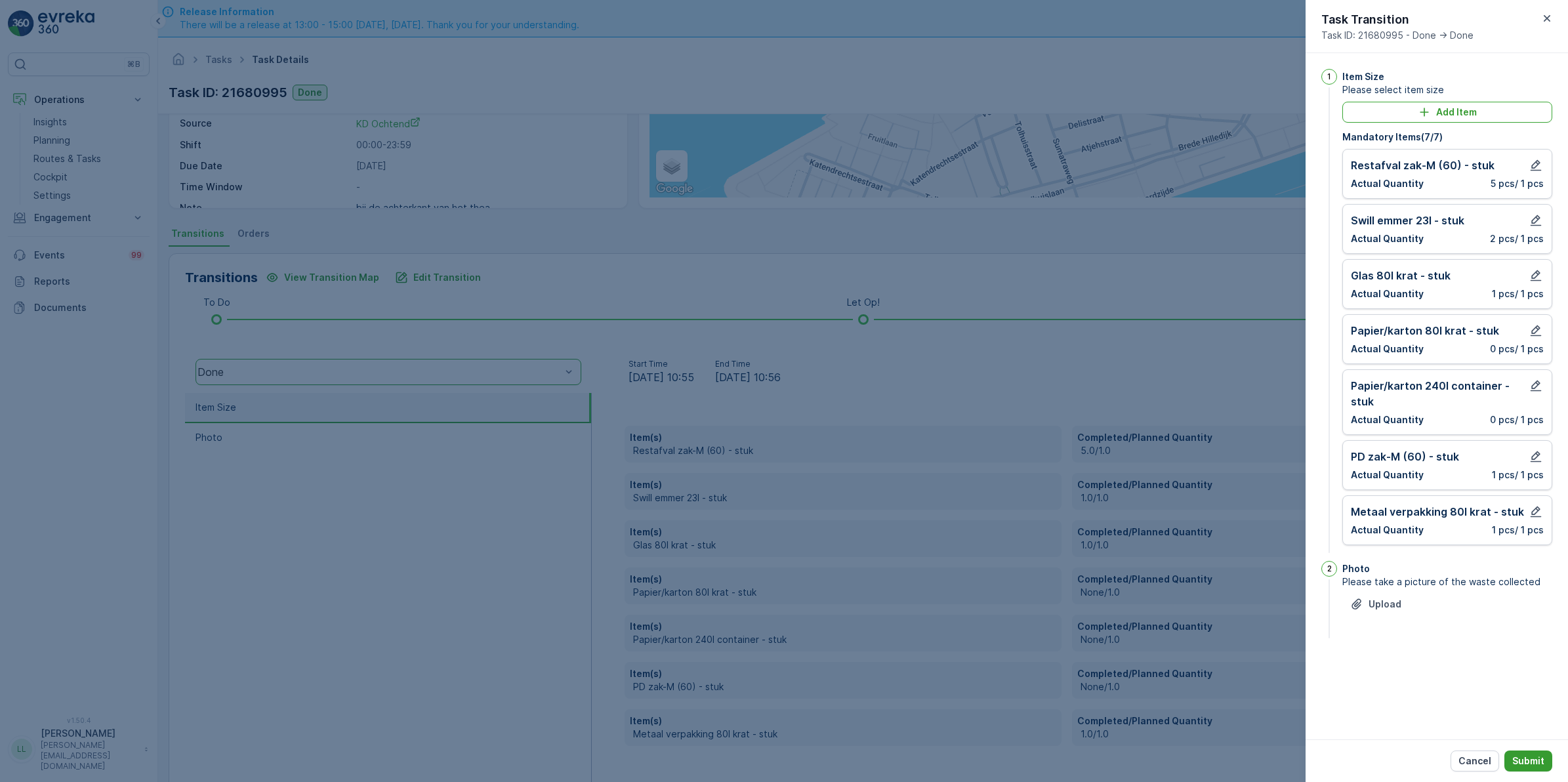
click at [1527, 751] on button "Submit" at bounding box center [1528, 761] width 48 height 21
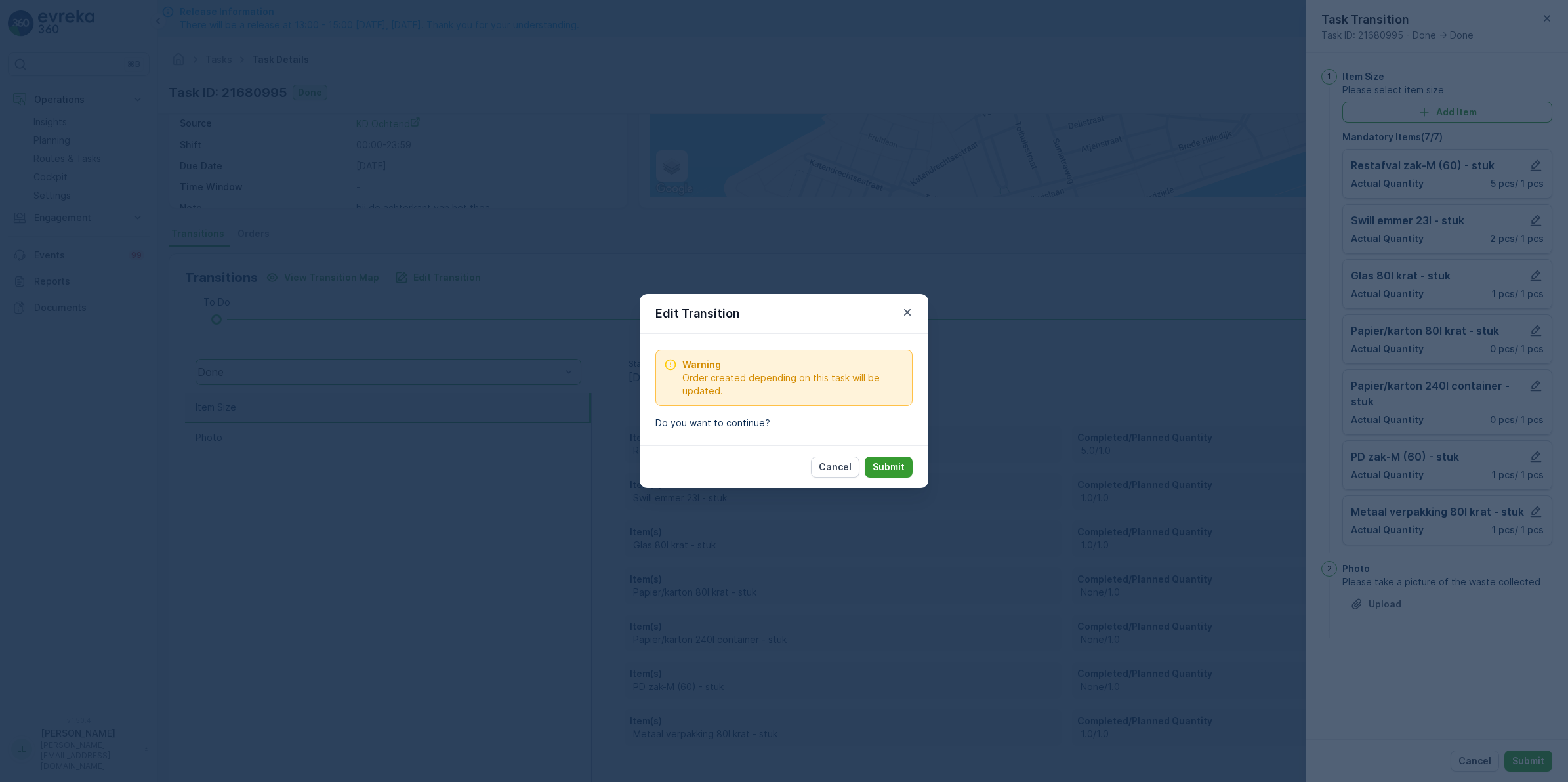
click at [886, 471] on p "Submit" at bounding box center [888, 468] width 32 height 13
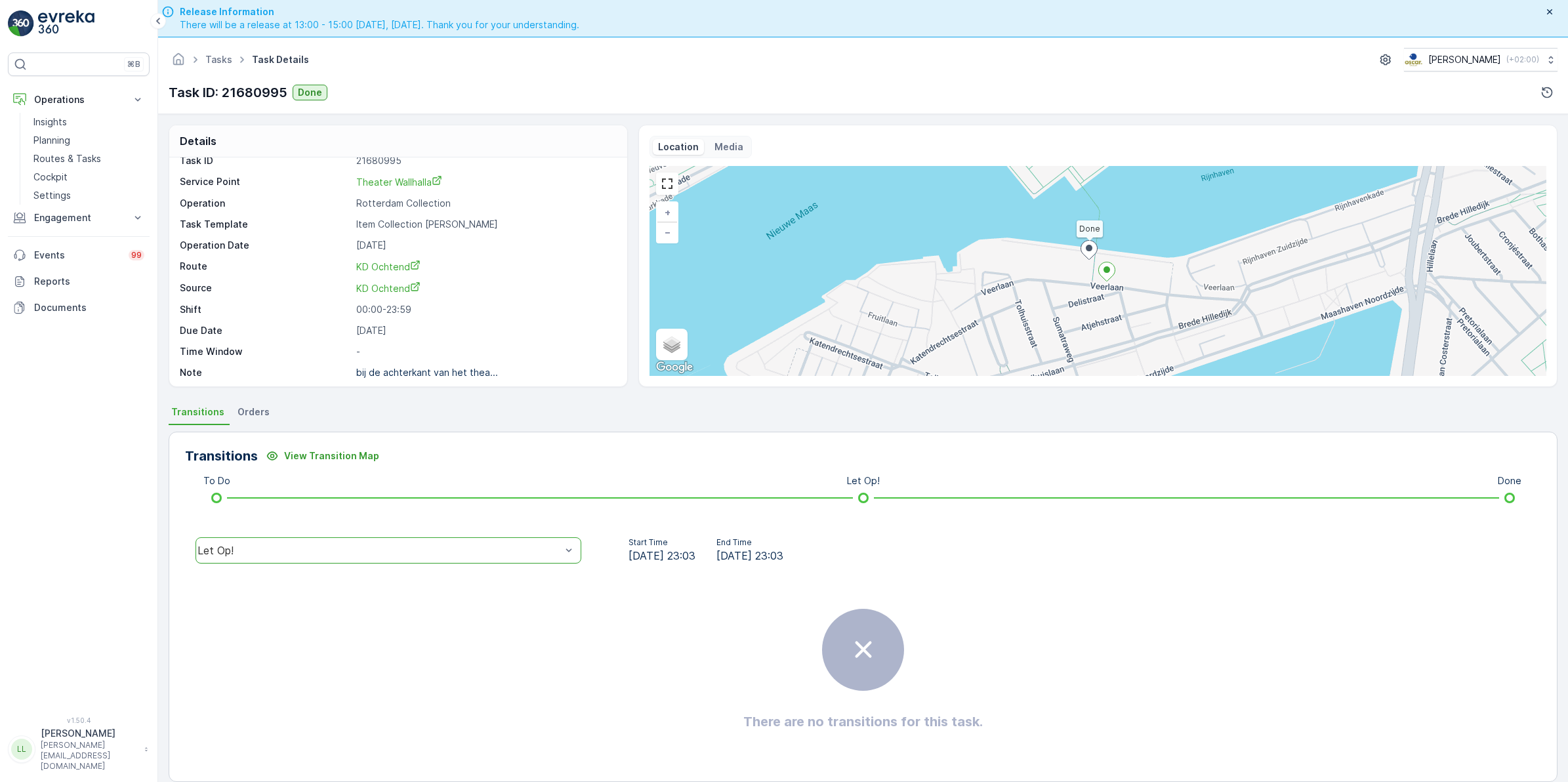
scroll to position [17, 0]
drag, startPoint x: 73, startPoint y: 154, endPoint x: 121, endPoint y: 147, distance: 48.5
click at [73, 154] on p "Routes & Tasks" at bounding box center [68, 159] width 68 height 13
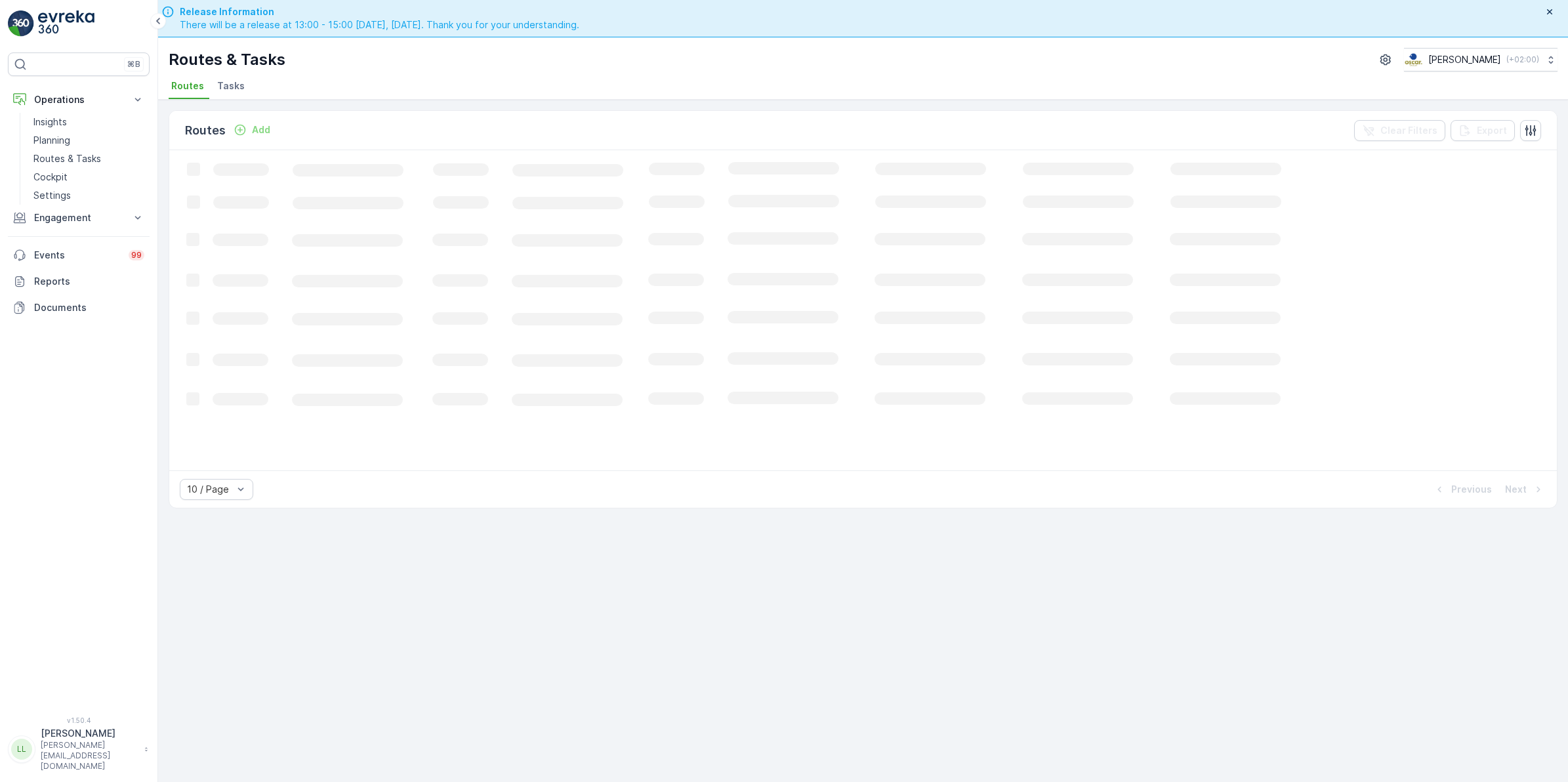
click at [237, 88] on span "Tasks" at bounding box center [230, 86] width 27 height 13
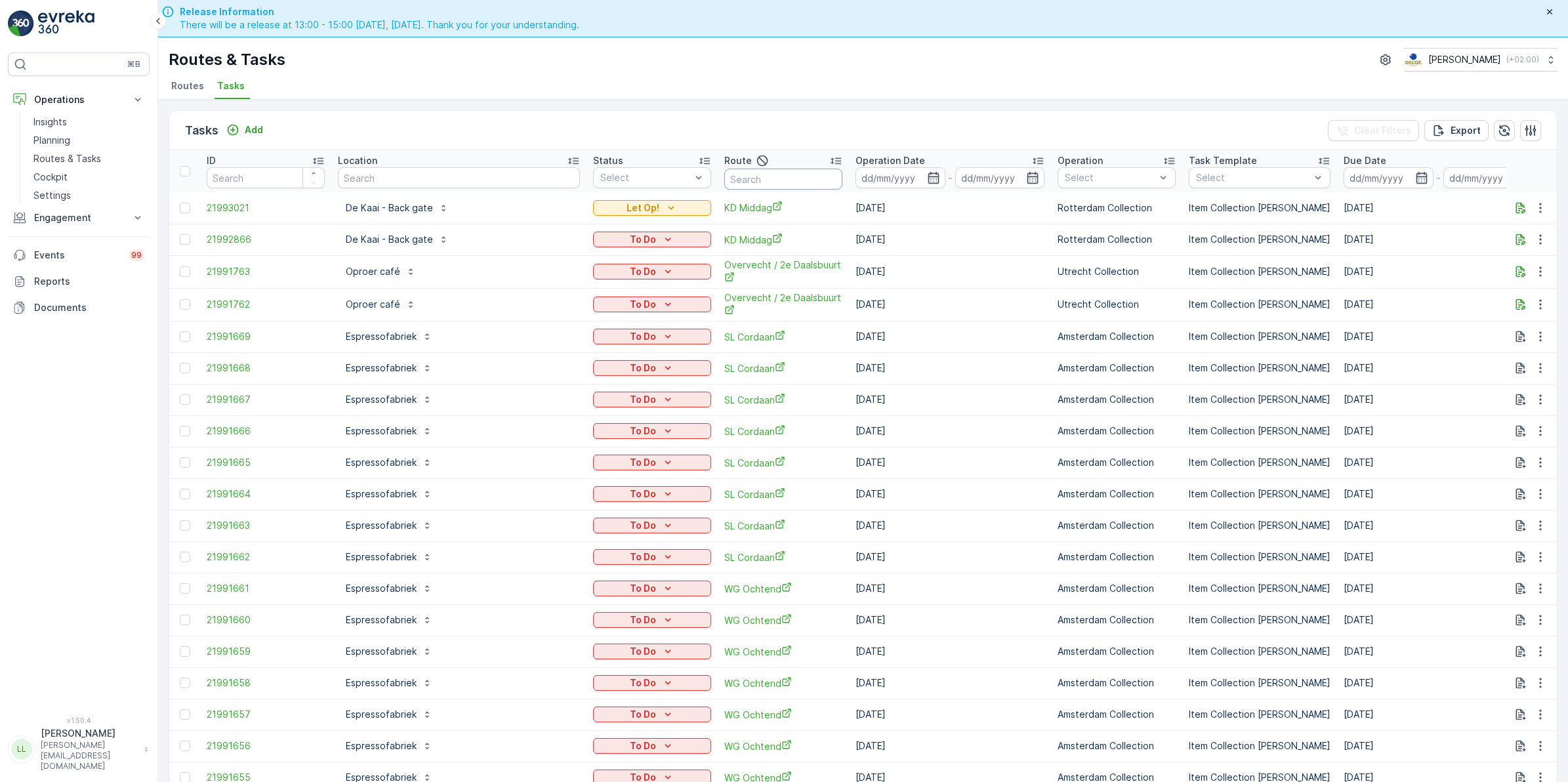
click at [724, 178] on input "text" at bounding box center [784, 179] width 119 height 21
type input "rijks"
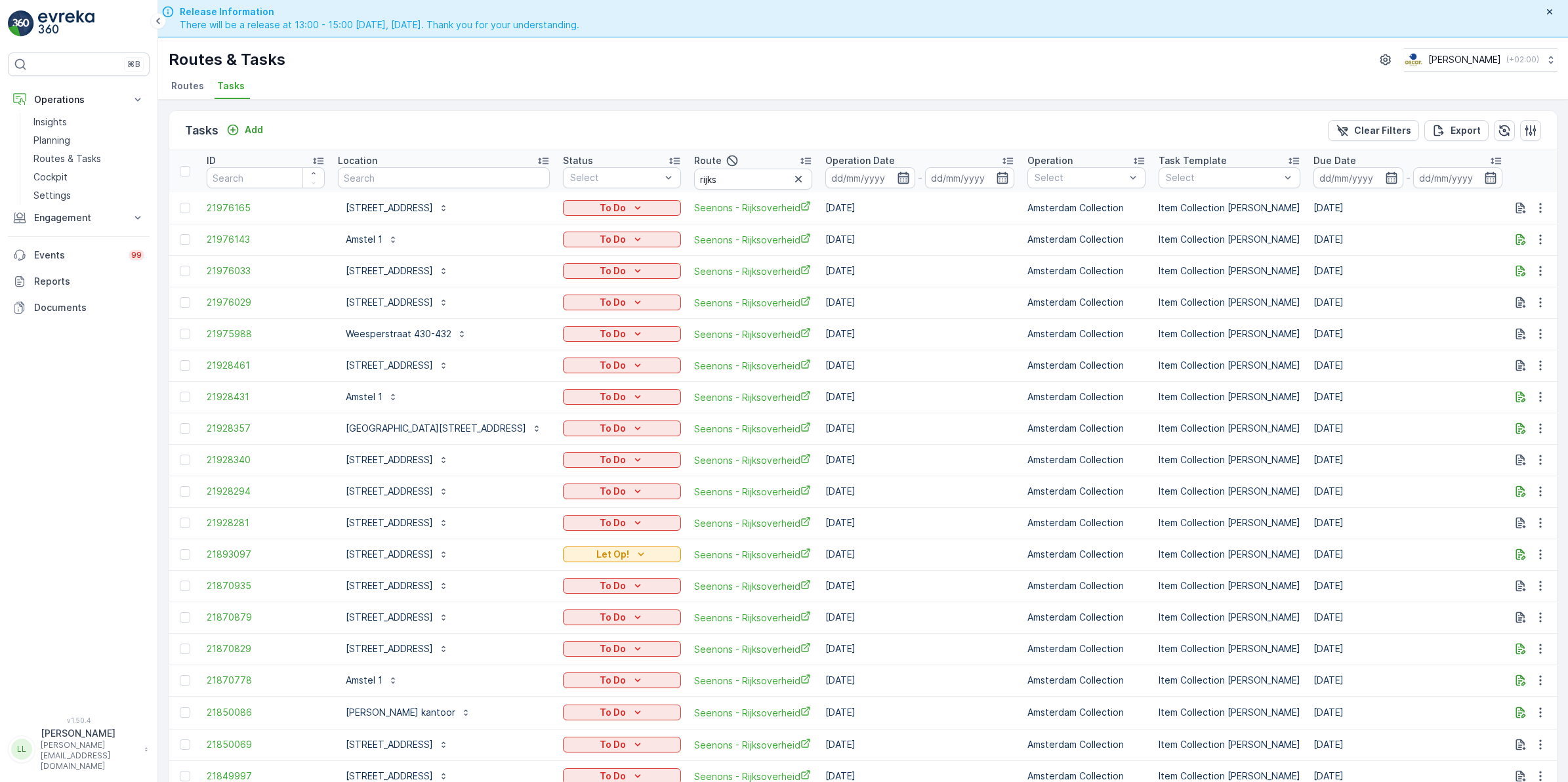
click at [896, 183] on icon "button" at bounding box center [903, 178] width 13 height 13
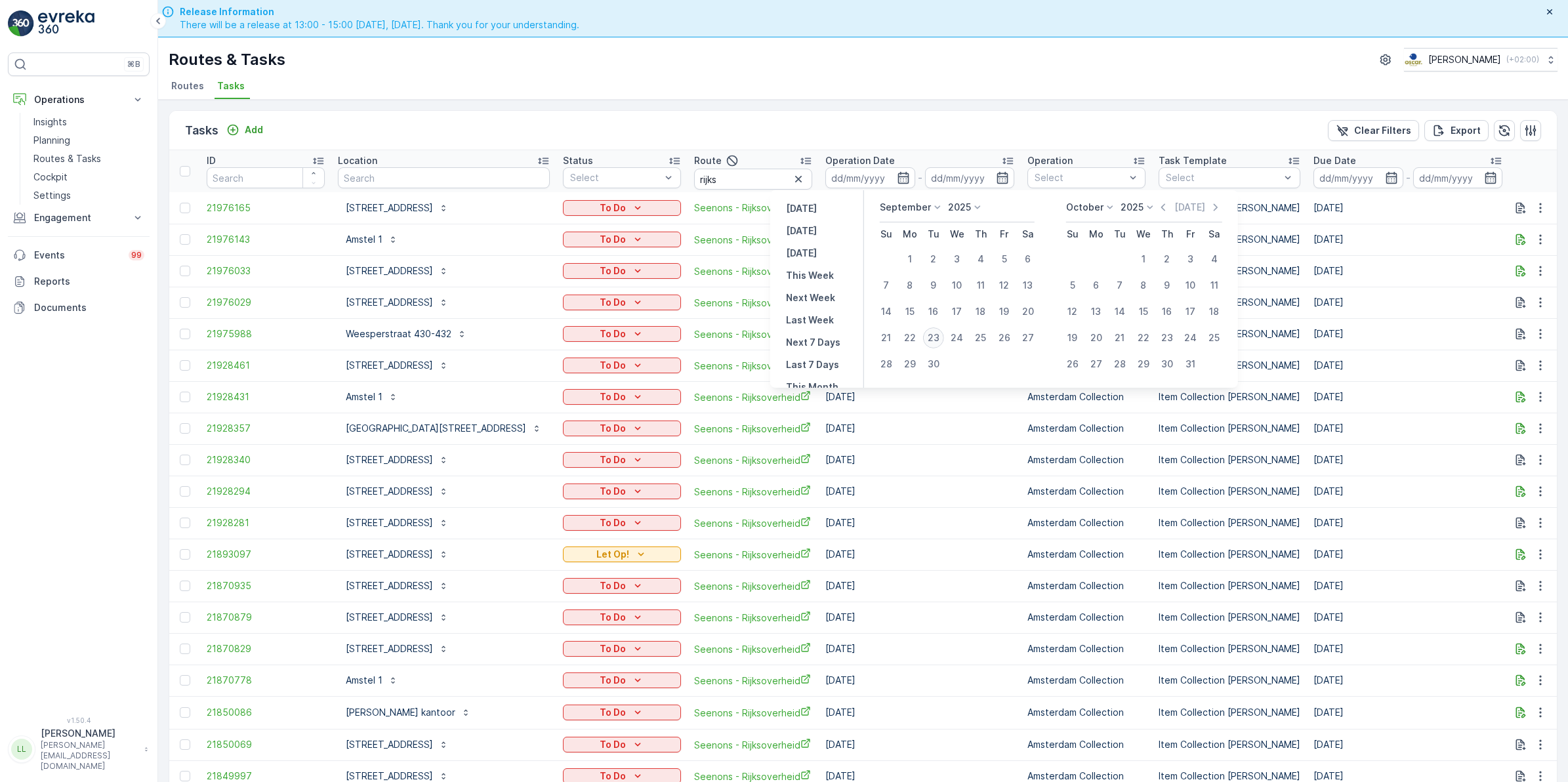
click at [932, 348] on div "23" at bounding box center [933, 338] width 21 height 21
type input "[DATE]"
click at [932, 348] on div "23" at bounding box center [933, 338] width 21 height 21
type input "[DATE]"
click at [932, 348] on div "23" at bounding box center [933, 338] width 21 height 21
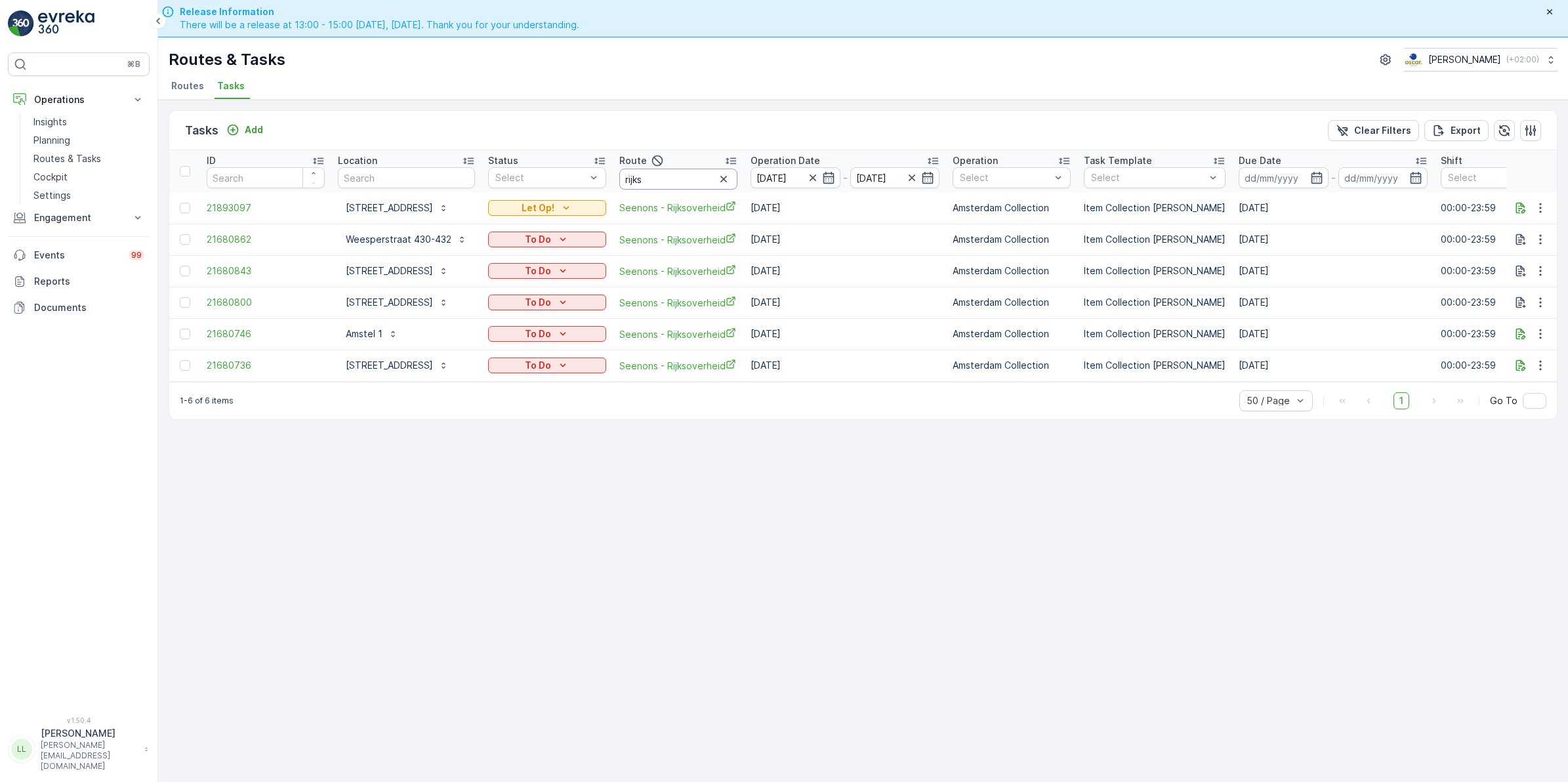
click at [692, 184] on input "rijks" at bounding box center [678, 179] width 119 height 21
type input "rijksHi"
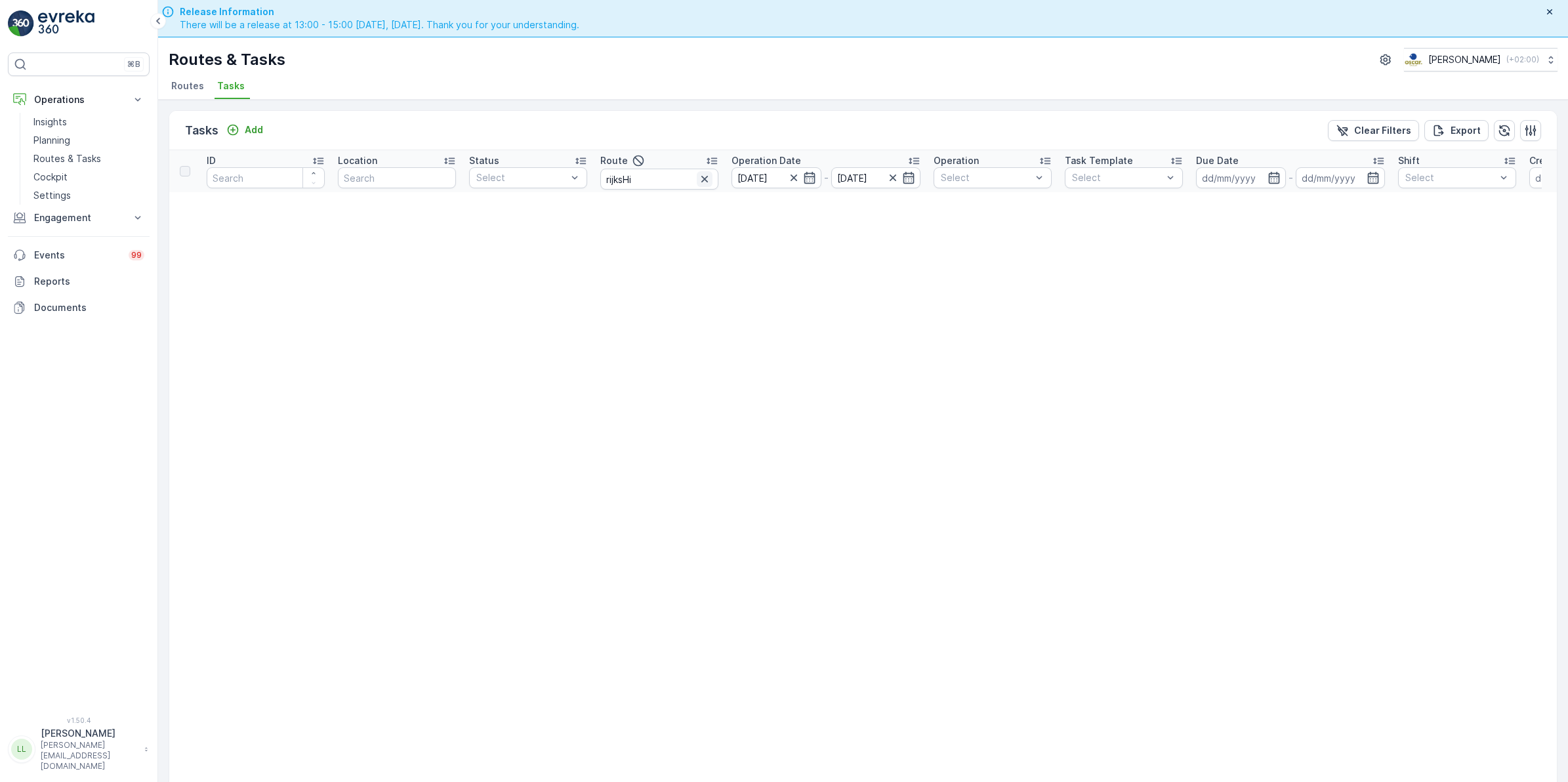
click at [701, 181] on icon "button" at bounding box center [705, 179] width 13 height 13
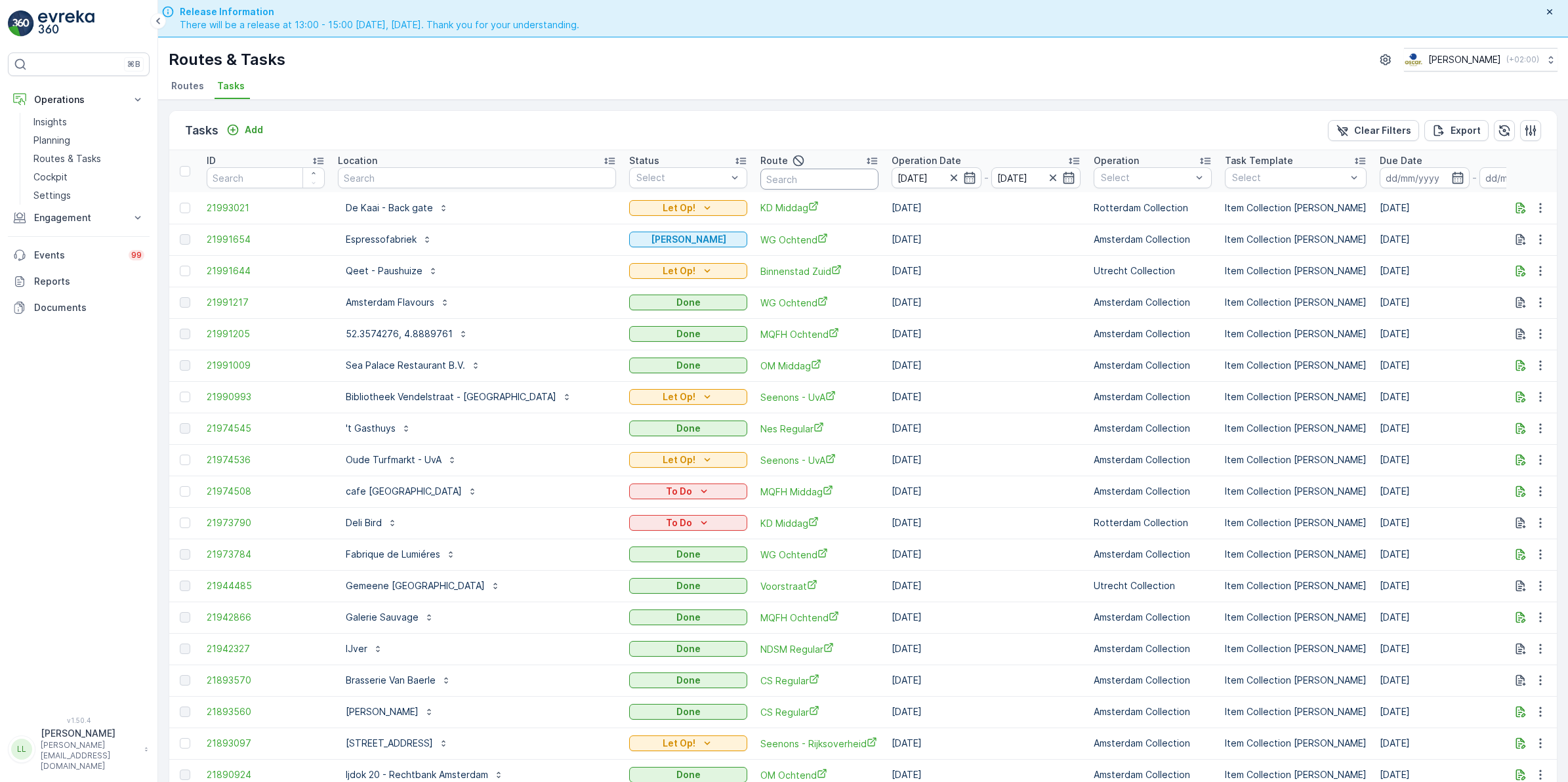
click at [760, 181] on input "text" at bounding box center [819, 179] width 119 height 21
type input "rijks"
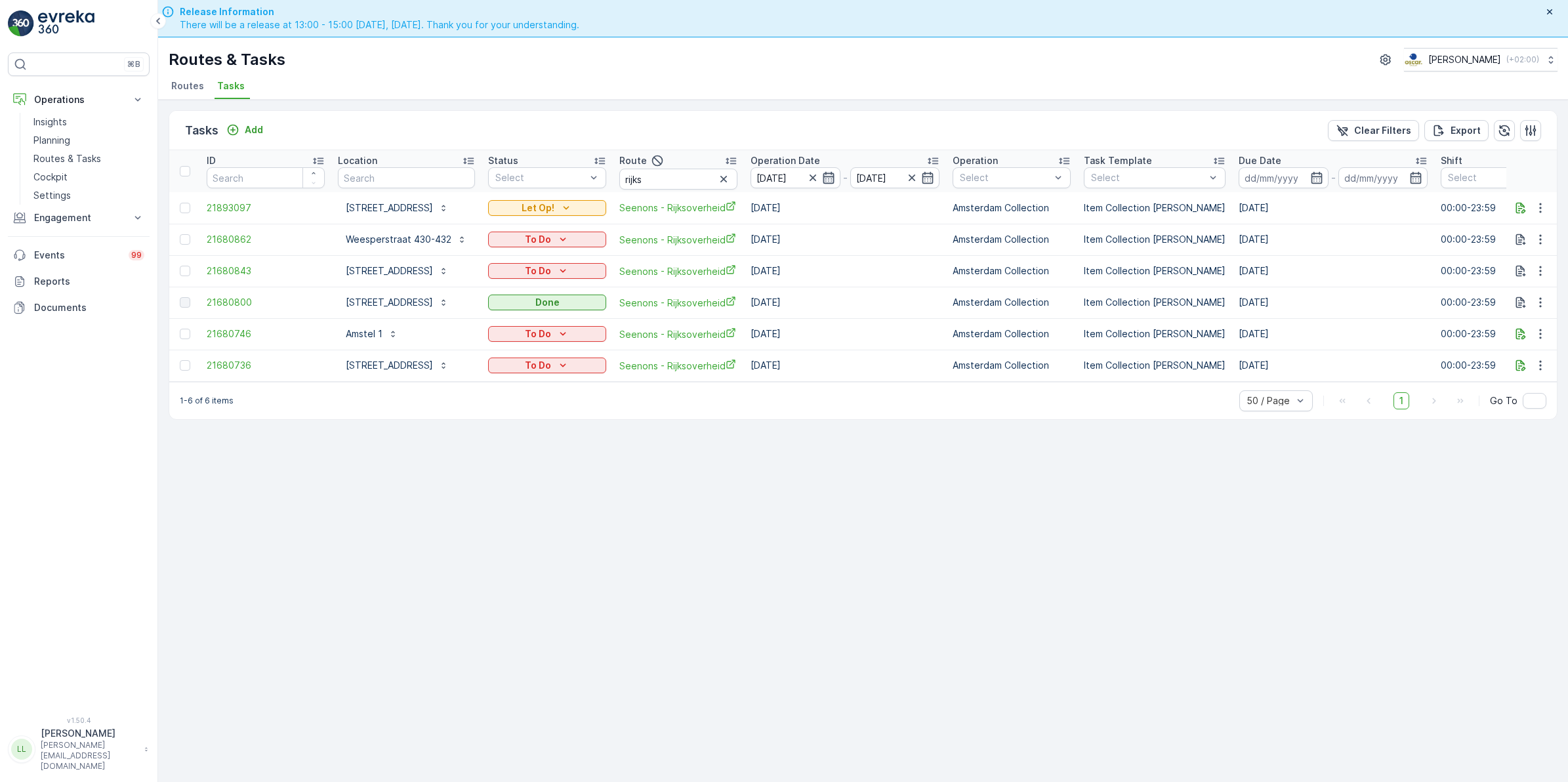
click at [835, 176] on icon "button" at bounding box center [829, 178] width 13 height 13
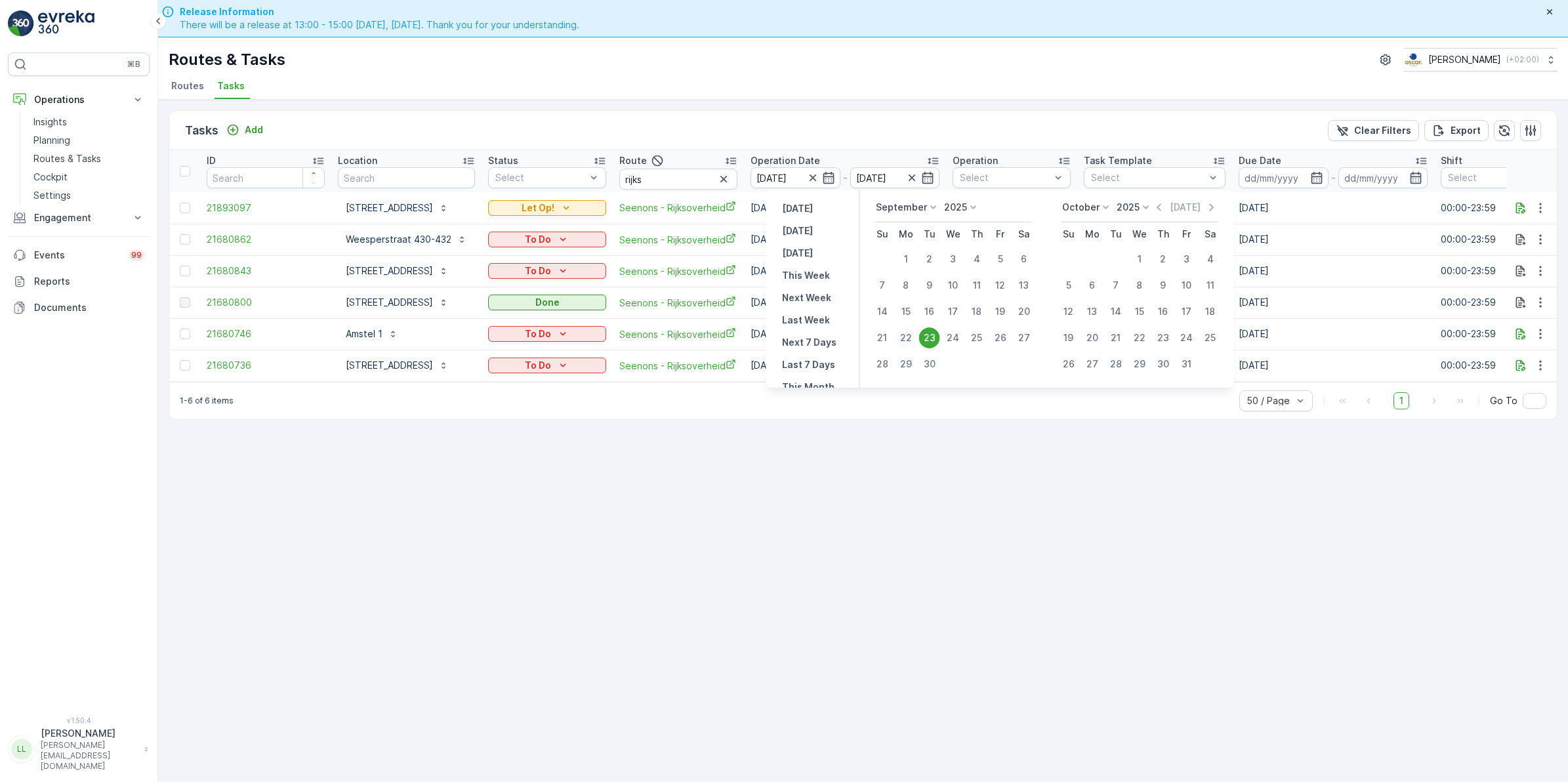
click at [904, 340] on div "22" at bounding box center [906, 338] width 21 height 21
type input "[DATE]"
click at [904, 340] on div "22" at bounding box center [906, 338] width 21 height 21
type input "[DATE]"
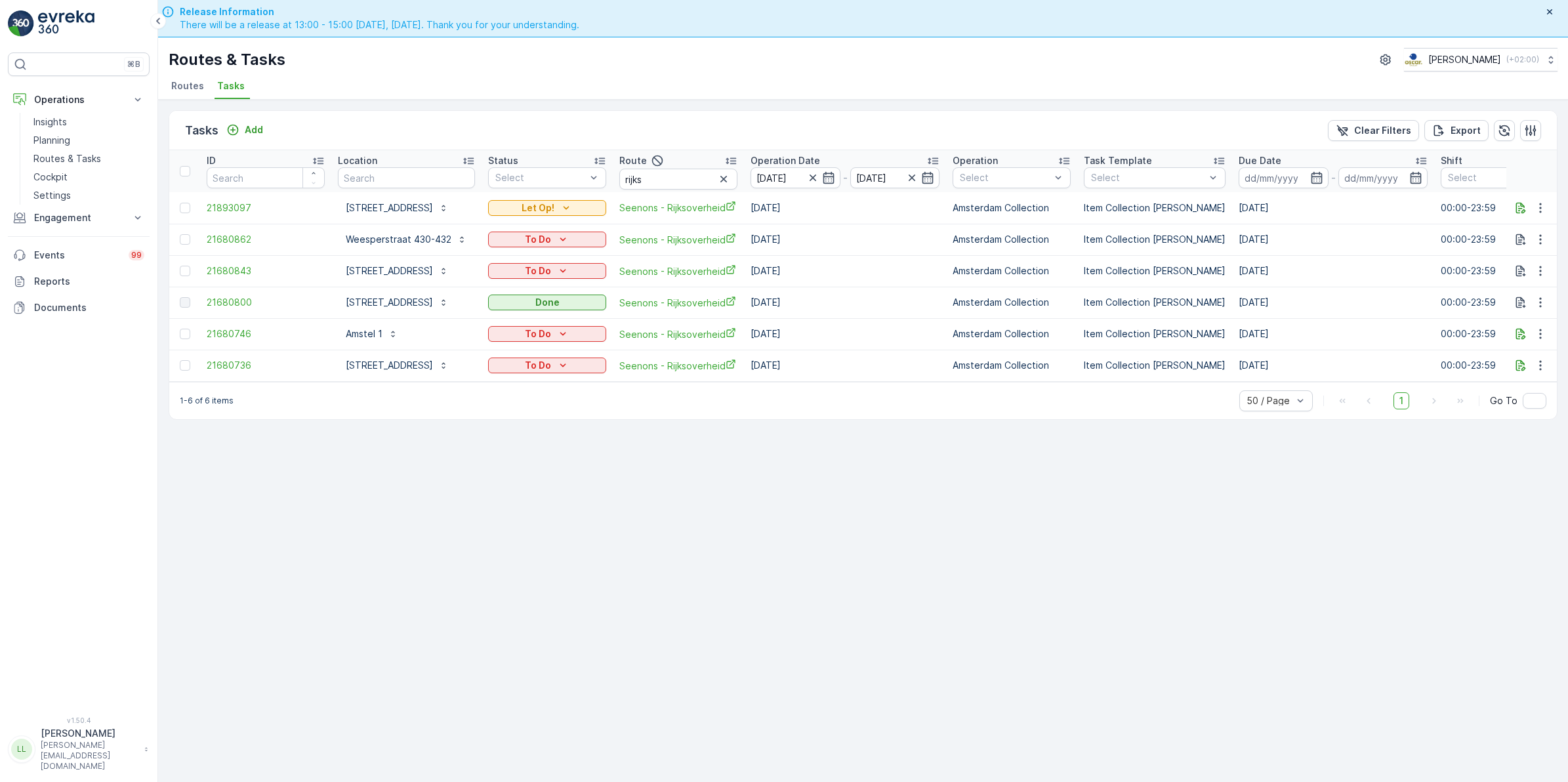
click at [904, 340] on td "[DATE]" at bounding box center [845, 333] width 202 height 31
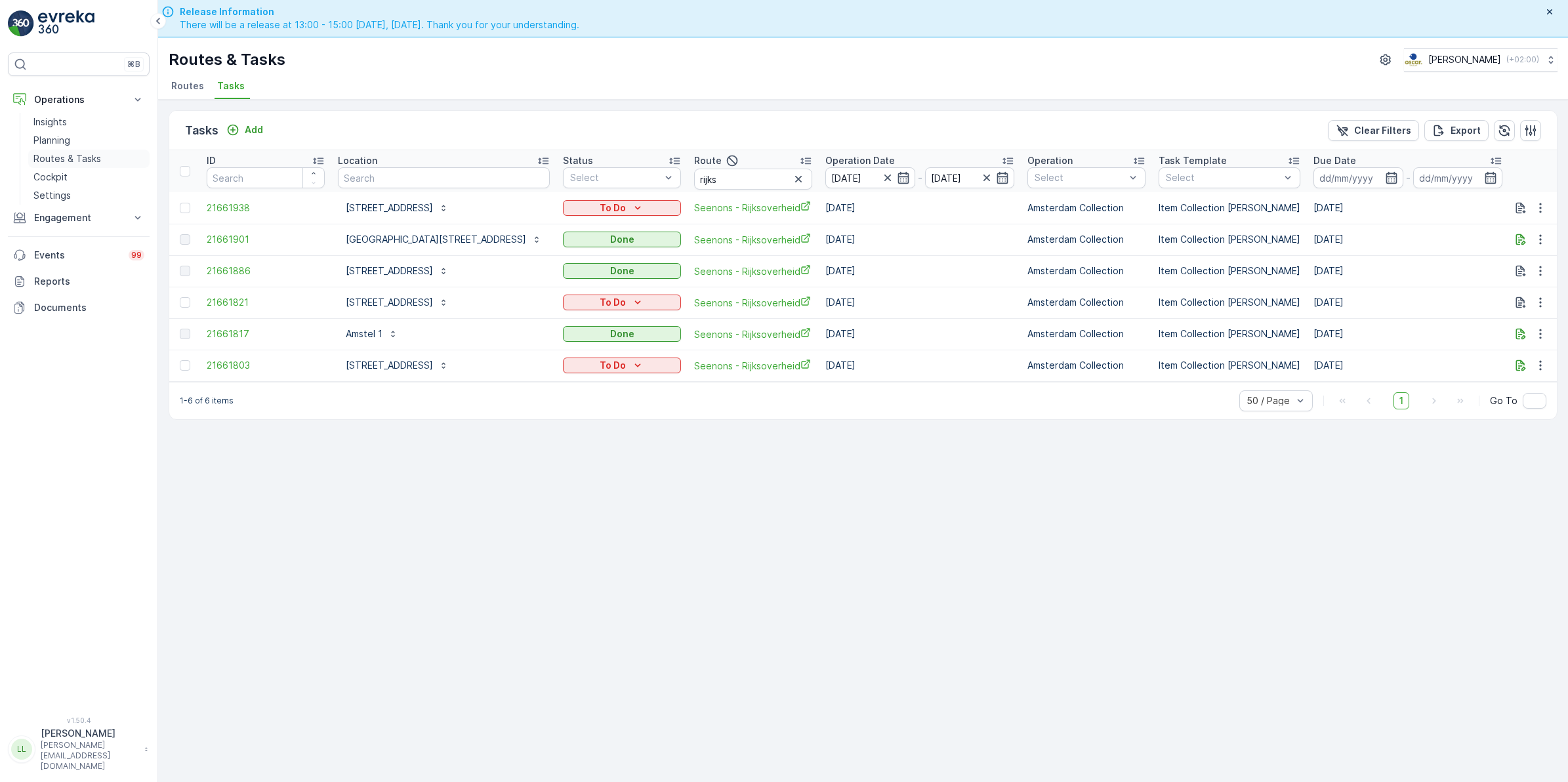
drag, startPoint x: 60, startPoint y: 152, endPoint x: 71, endPoint y: 150, distance: 11.2
click at [60, 152] on p "Routes & Tasks" at bounding box center [68, 159] width 68 height 13
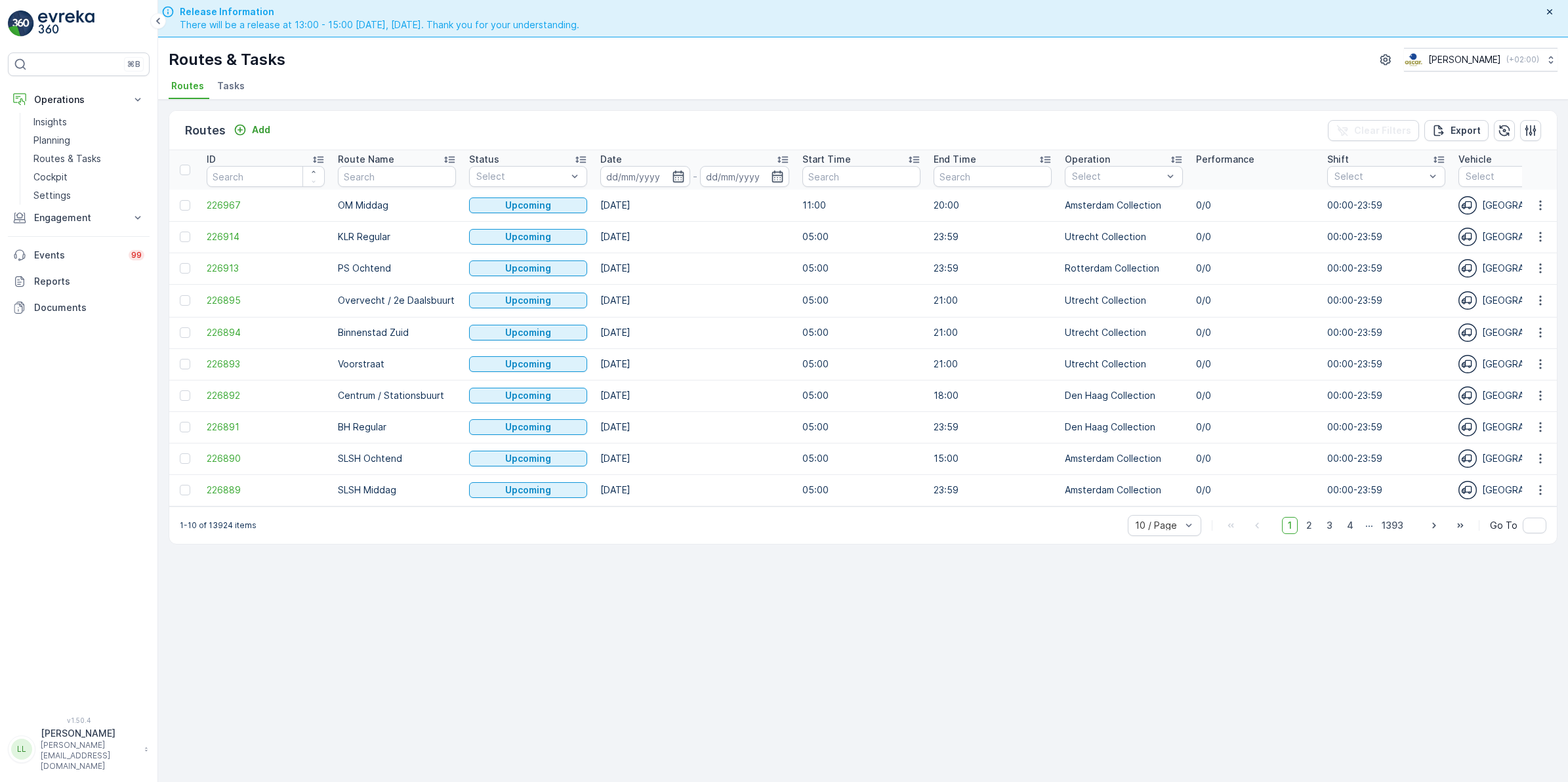
click at [235, 86] on span "Tasks" at bounding box center [230, 86] width 27 height 13
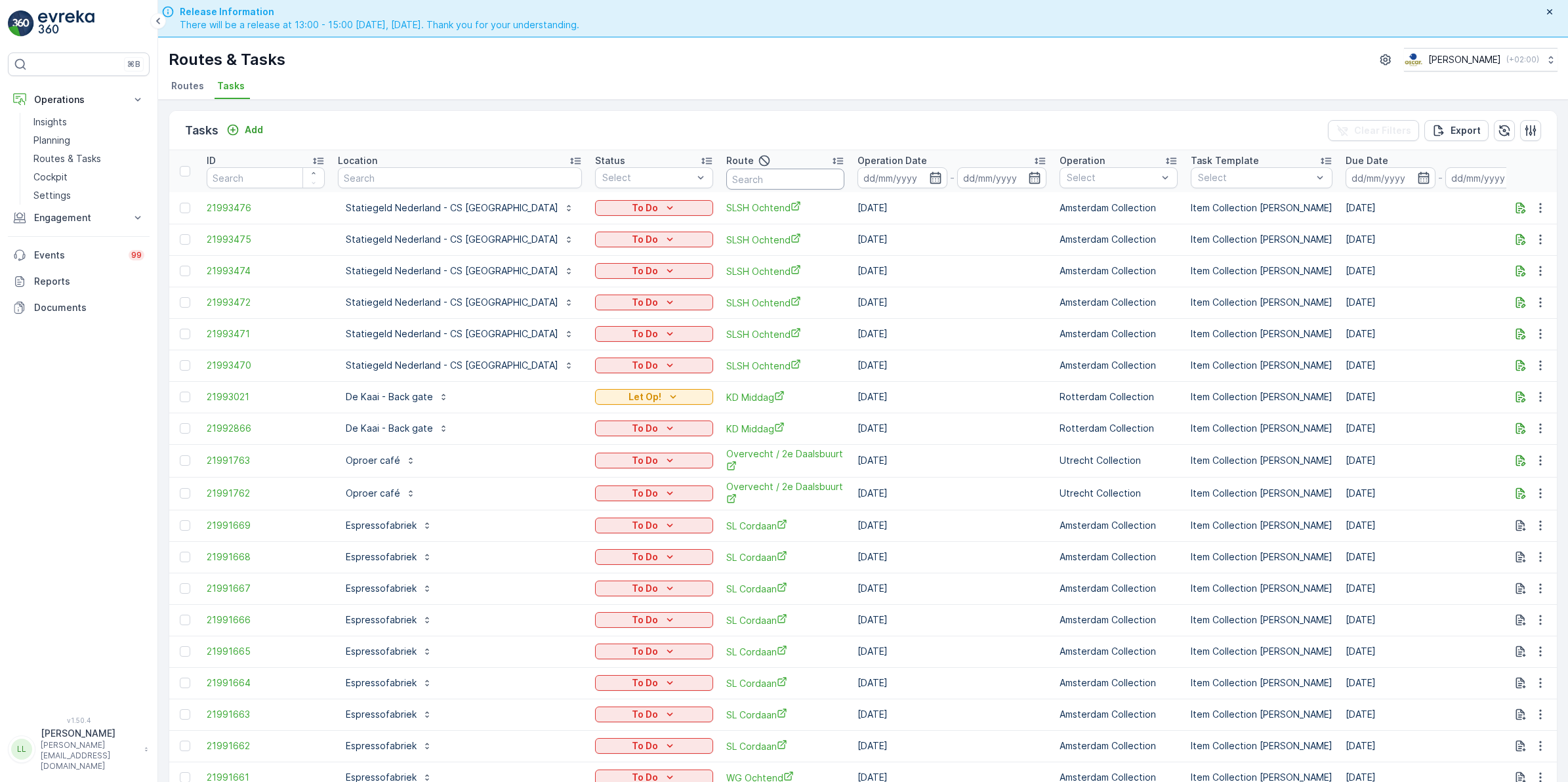
click at [768, 172] on input "text" at bounding box center [785, 179] width 119 height 21
click at [479, 176] on input "text" at bounding box center [459, 178] width 244 height 21
type input "de drie"
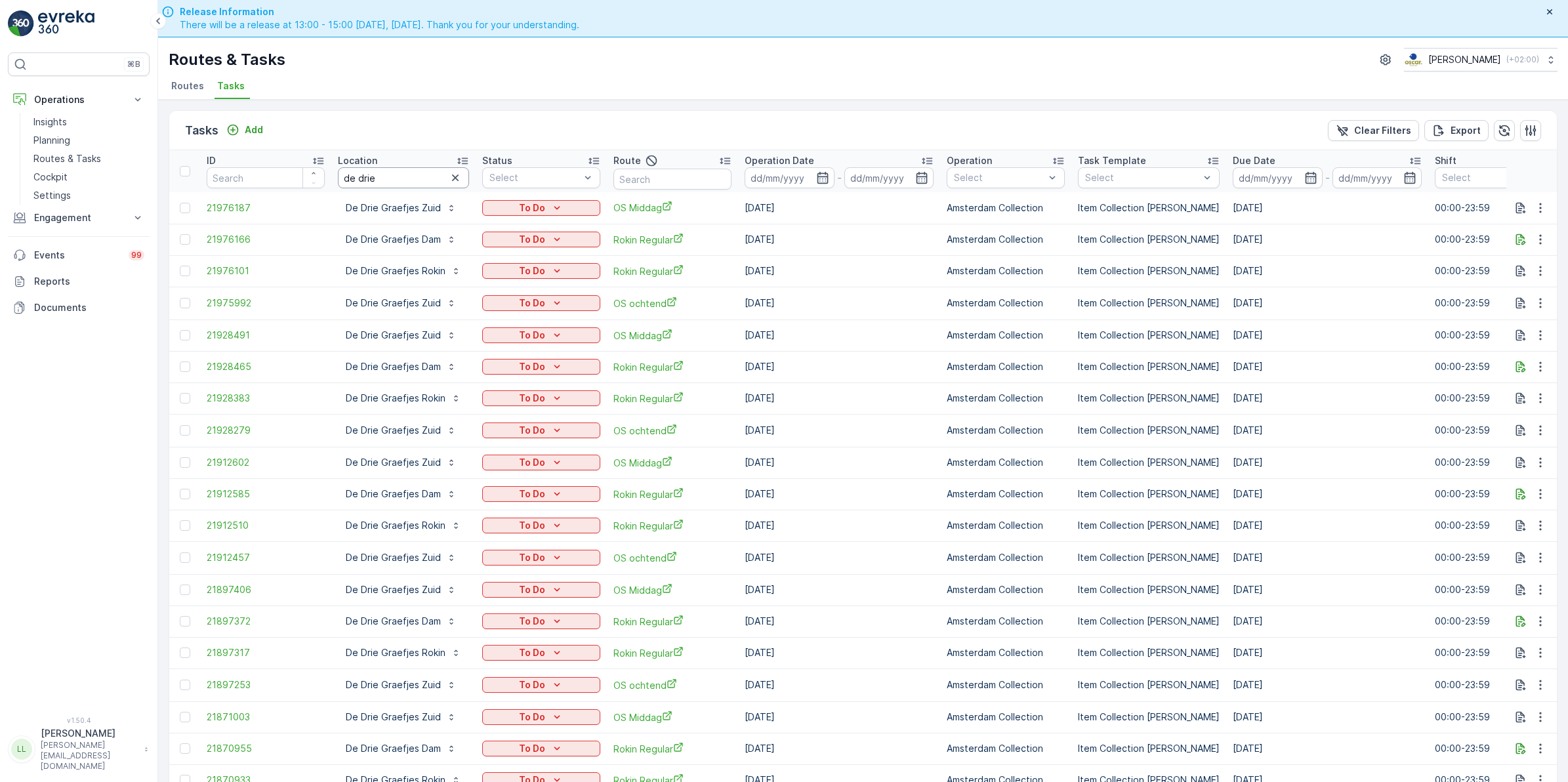
click at [419, 177] on input "de drie" at bounding box center [403, 178] width 131 height 21
type input "de drie"
click at [408, 178] on input "de drie" at bounding box center [403, 178] width 131 height 21
click at [816, 174] on icon "button" at bounding box center [822, 178] width 11 height 12
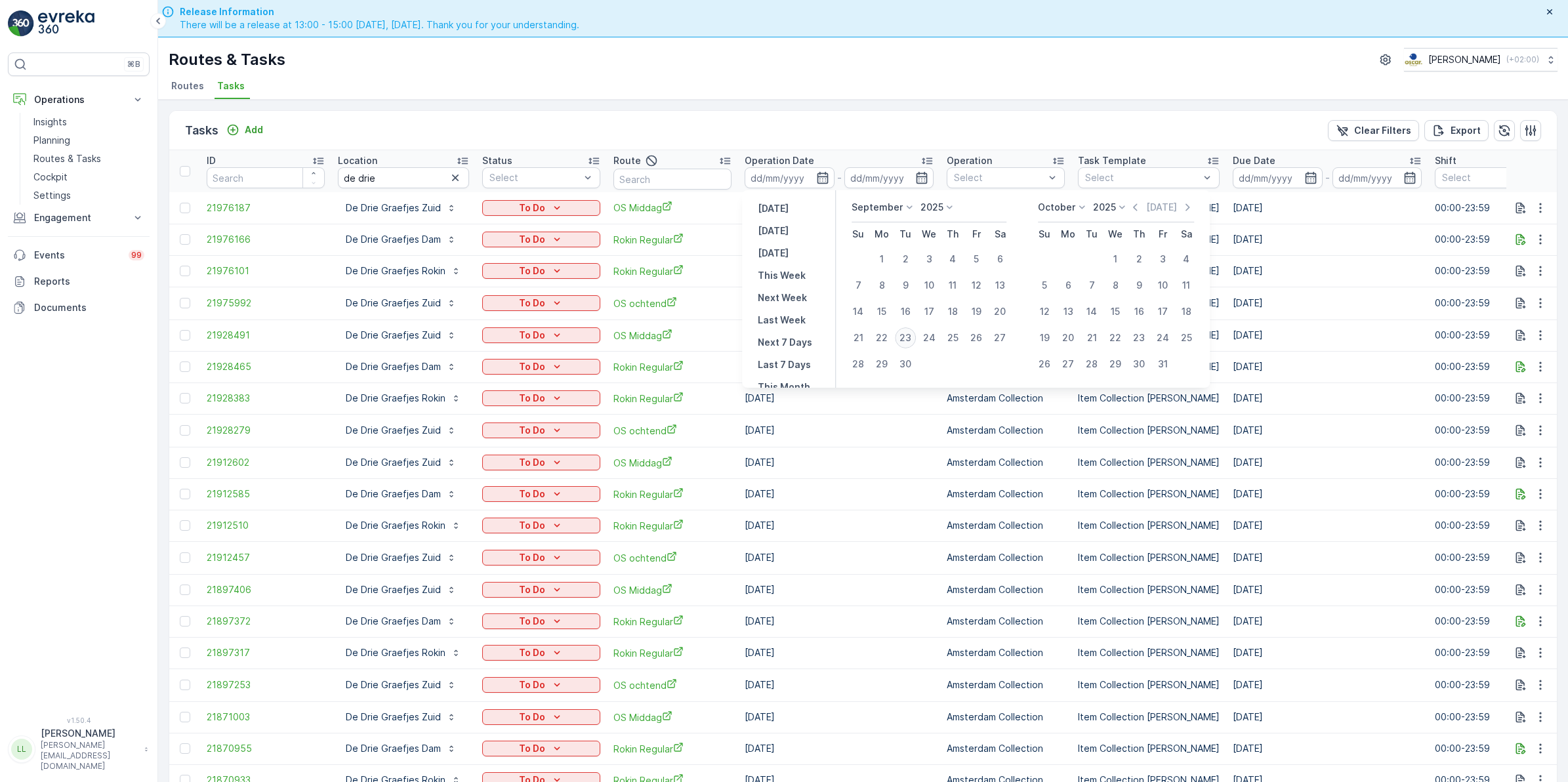
click at [907, 340] on div "23" at bounding box center [905, 338] width 21 height 21
type input "[DATE]"
click at [907, 340] on div "23" at bounding box center [905, 338] width 21 height 21
type input "[DATE]"
click at [907, 340] on div "23" at bounding box center [905, 338] width 21 height 21
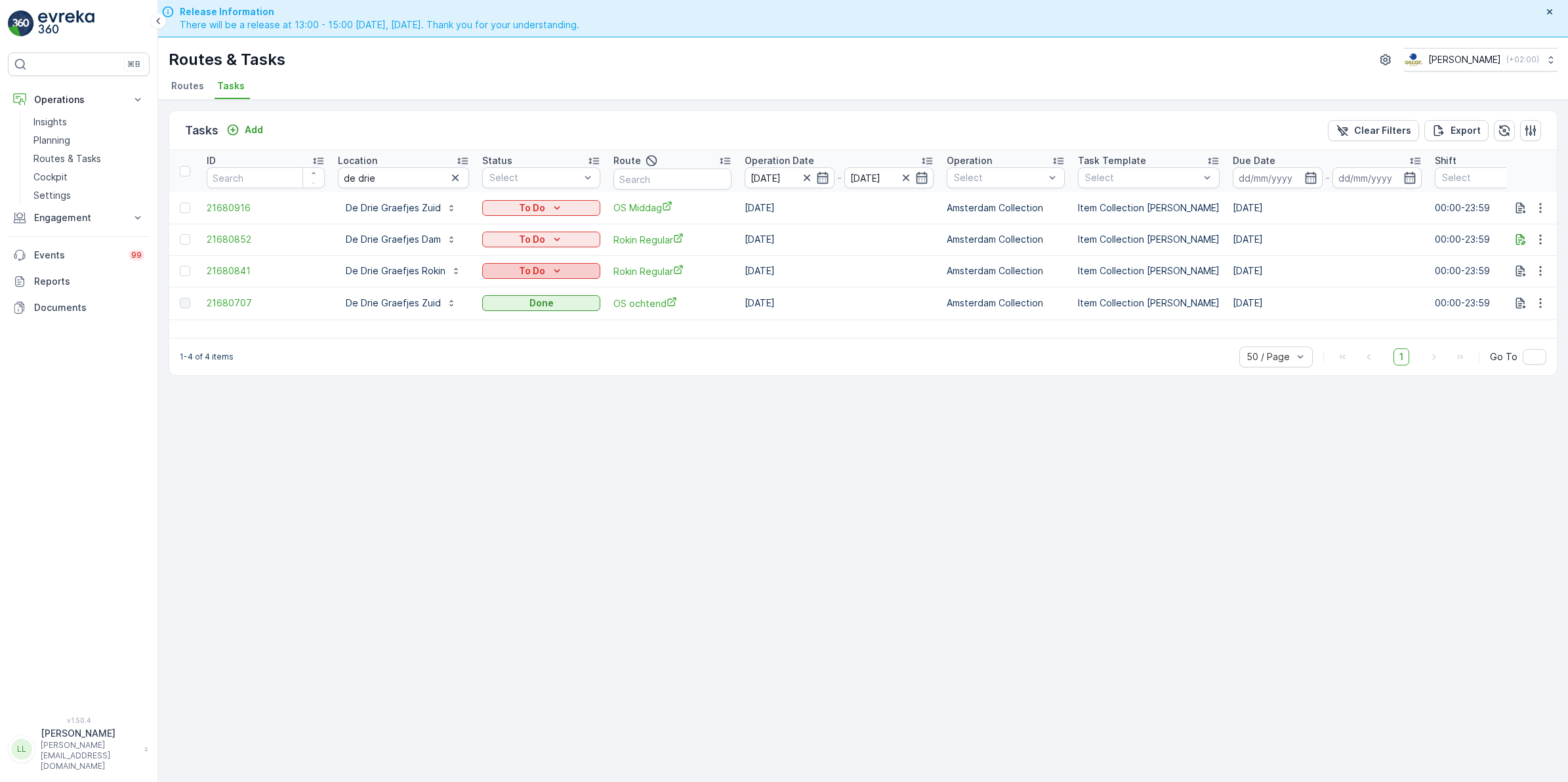
click at [578, 267] on div "To Do" at bounding box center [541, 271] width 107 height 13
click at [511, 327] on div "Done" at bounding box center [524, 327] width 84 height 19
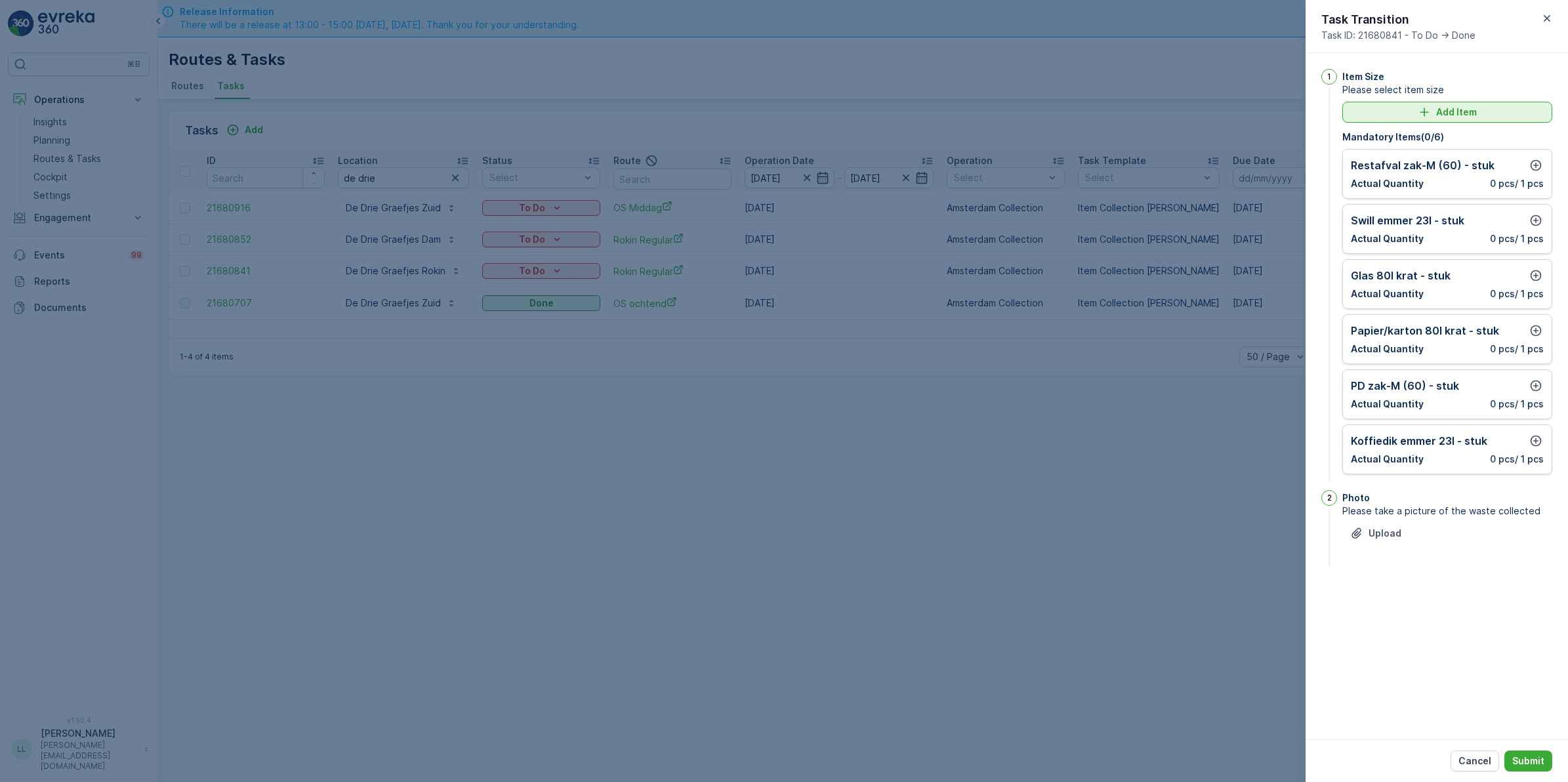
click at [1437, 109] on p "Add Item" at bounding box center [1455, 112] width 40 height 13
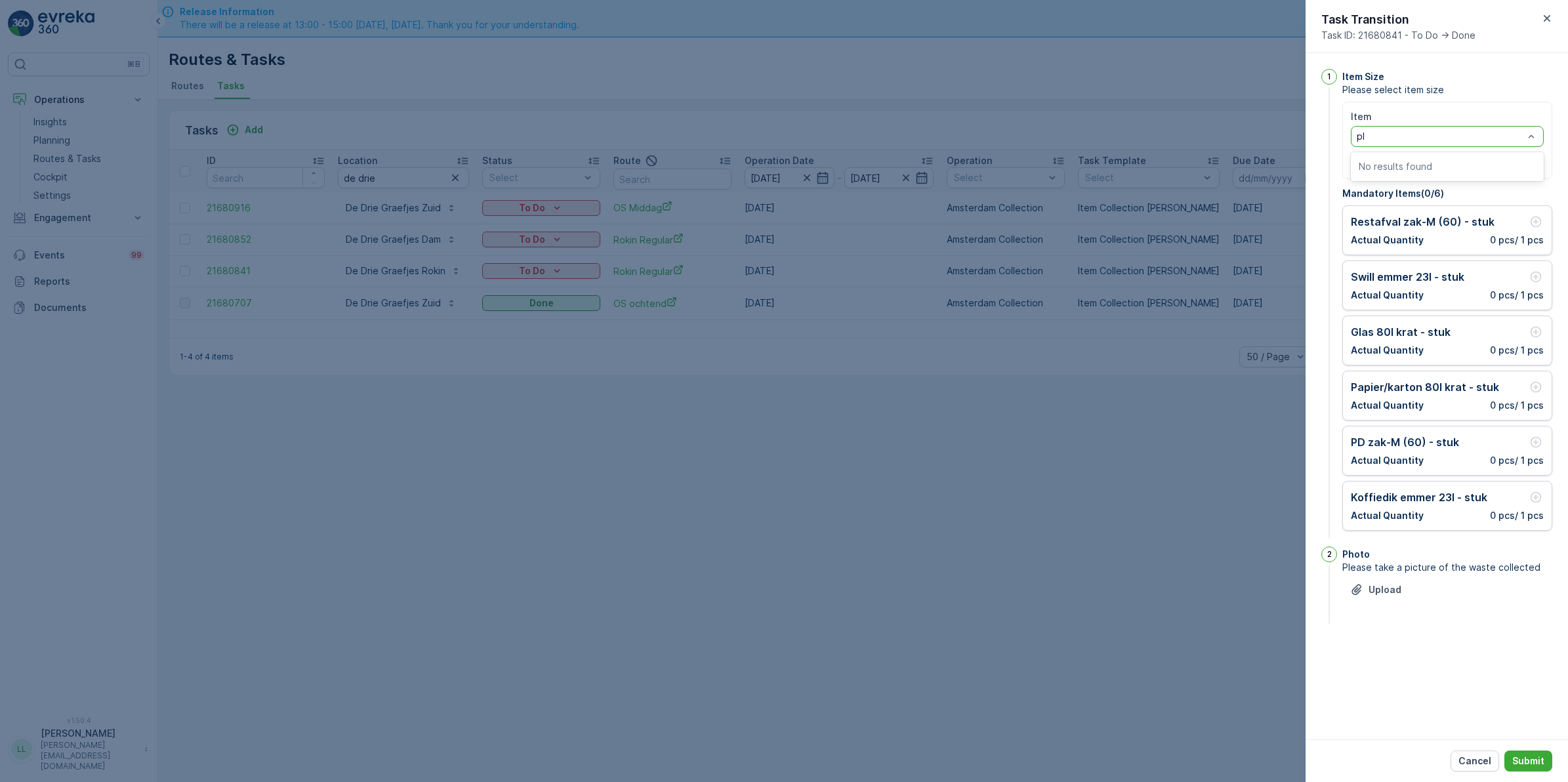
type input "p"
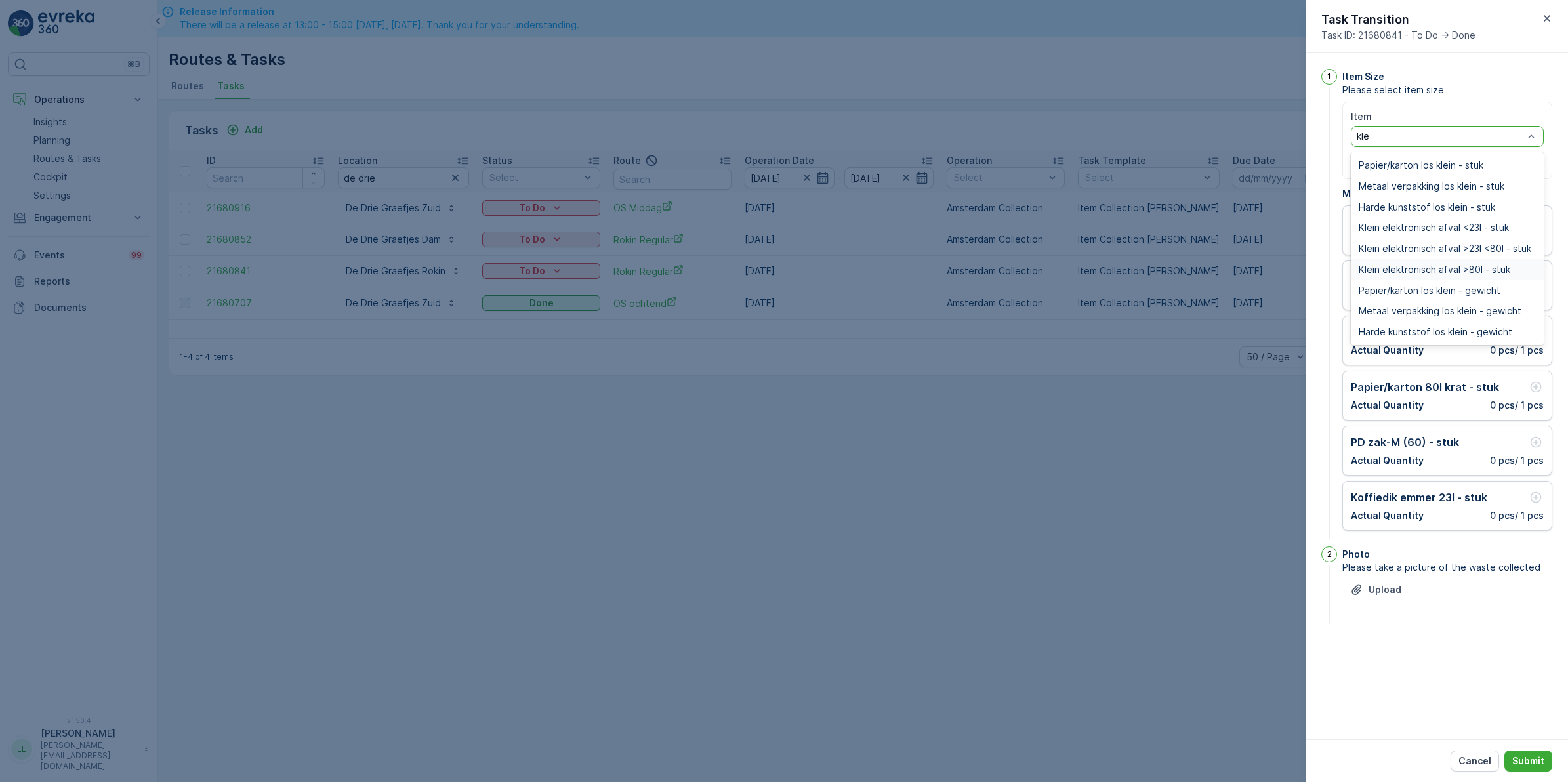
type input "klei"
click at [1468, 205] on span "Harde kunststof los klein - stuk" at bounding box center [1426, 207] width 136 height 10
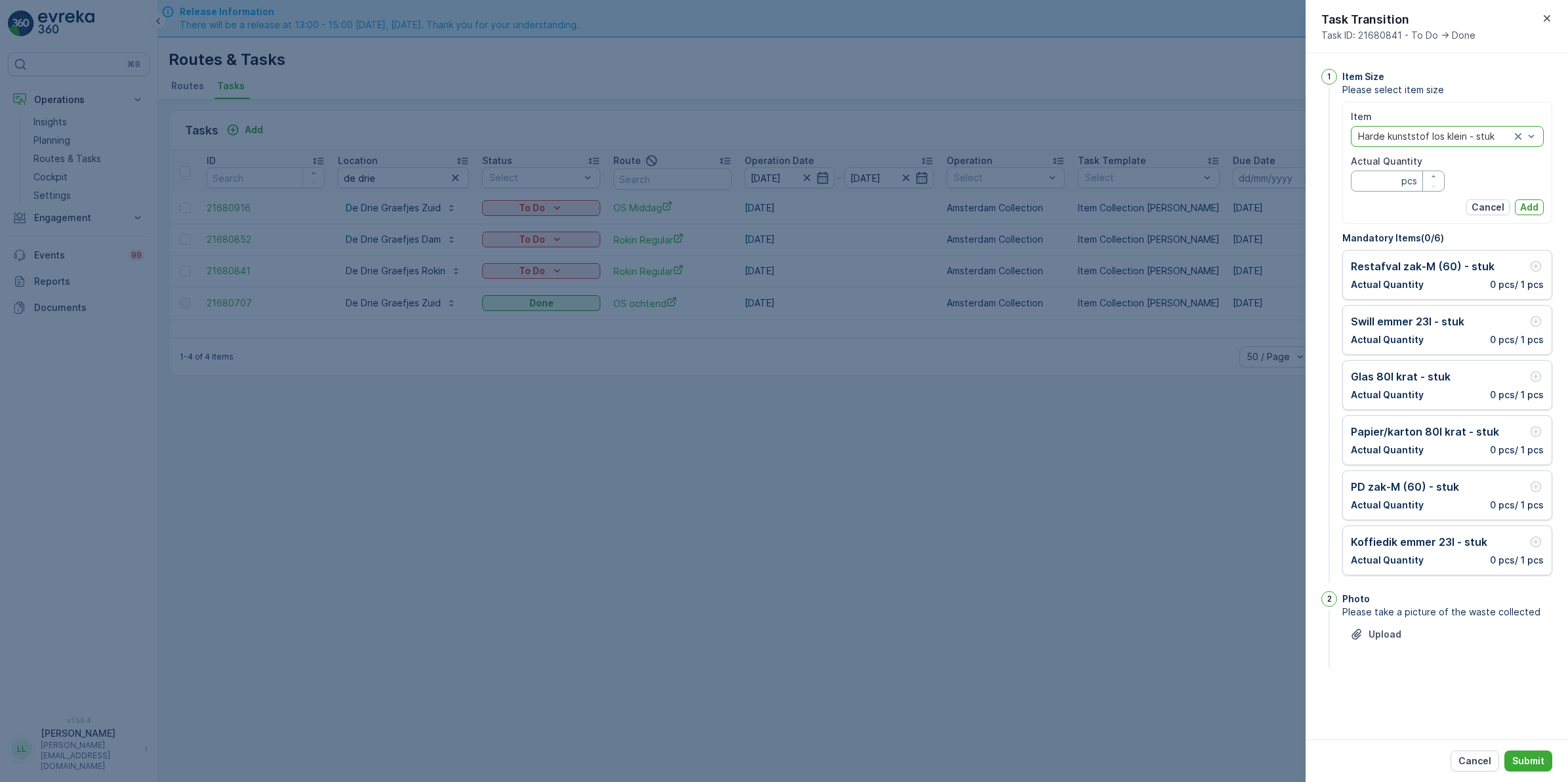
click at [1375, 174] on Quantity "Actual Quantity" at bounding box center [1398, 181] width 94 height 21
type Quantity "30"
click at [1531, 205] on p "Add" at bounding box center [1529, 207] width 19 height 13
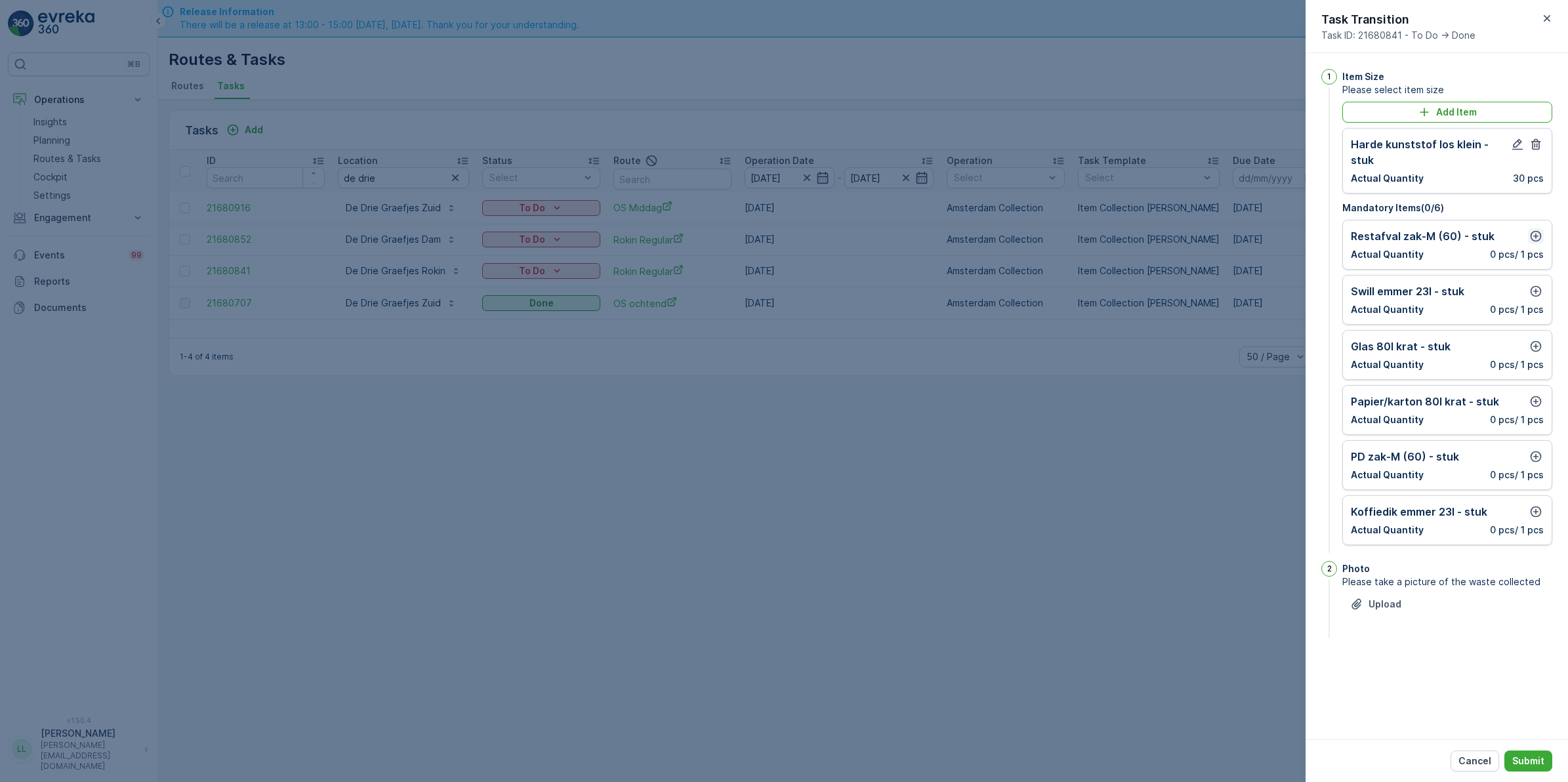
click at [1535, 231] on icon "button" at bounding box center [1536, 236] width 11 height 11
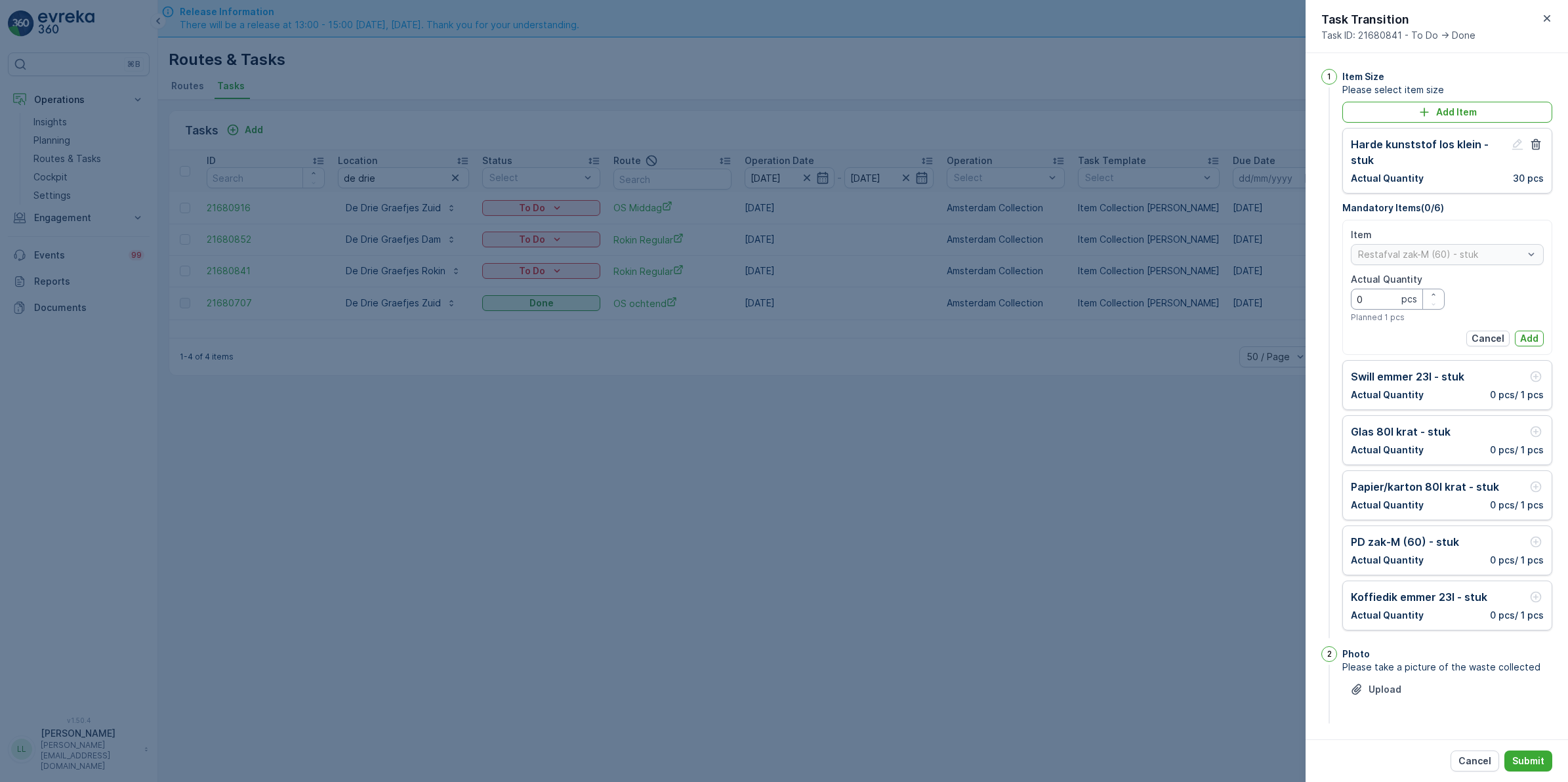
click at [1386, 289] on Quantity "0" at bounding box center [1398, 299] width 94 height 21
type Quantity "4"
click at [1527, 332] on p "Add" at bounding box center [1529, 339] width 19 height 13
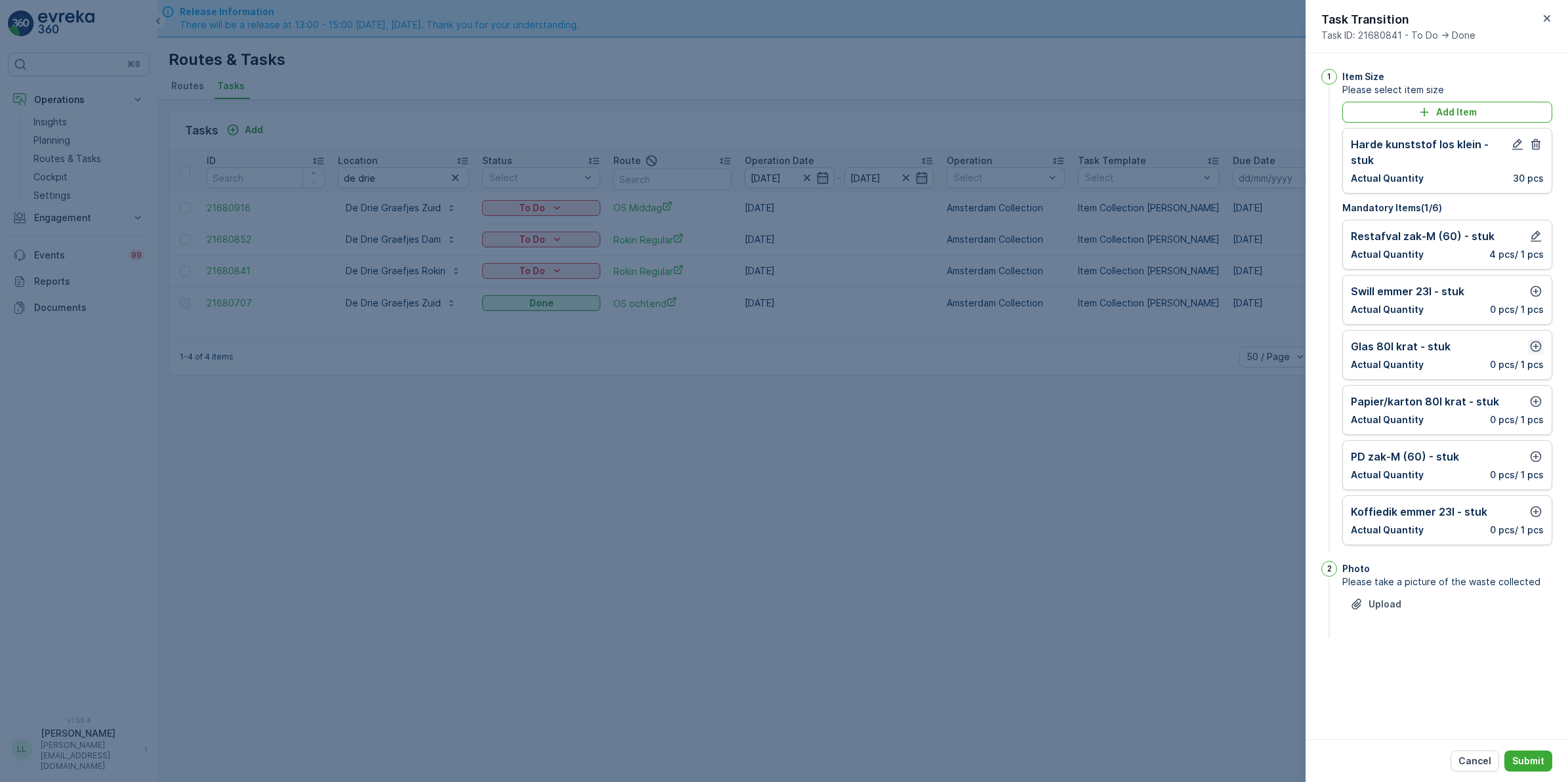
click at [1535, 342] on icon "button" at bounding box center [1536, 347] width 11 height 11
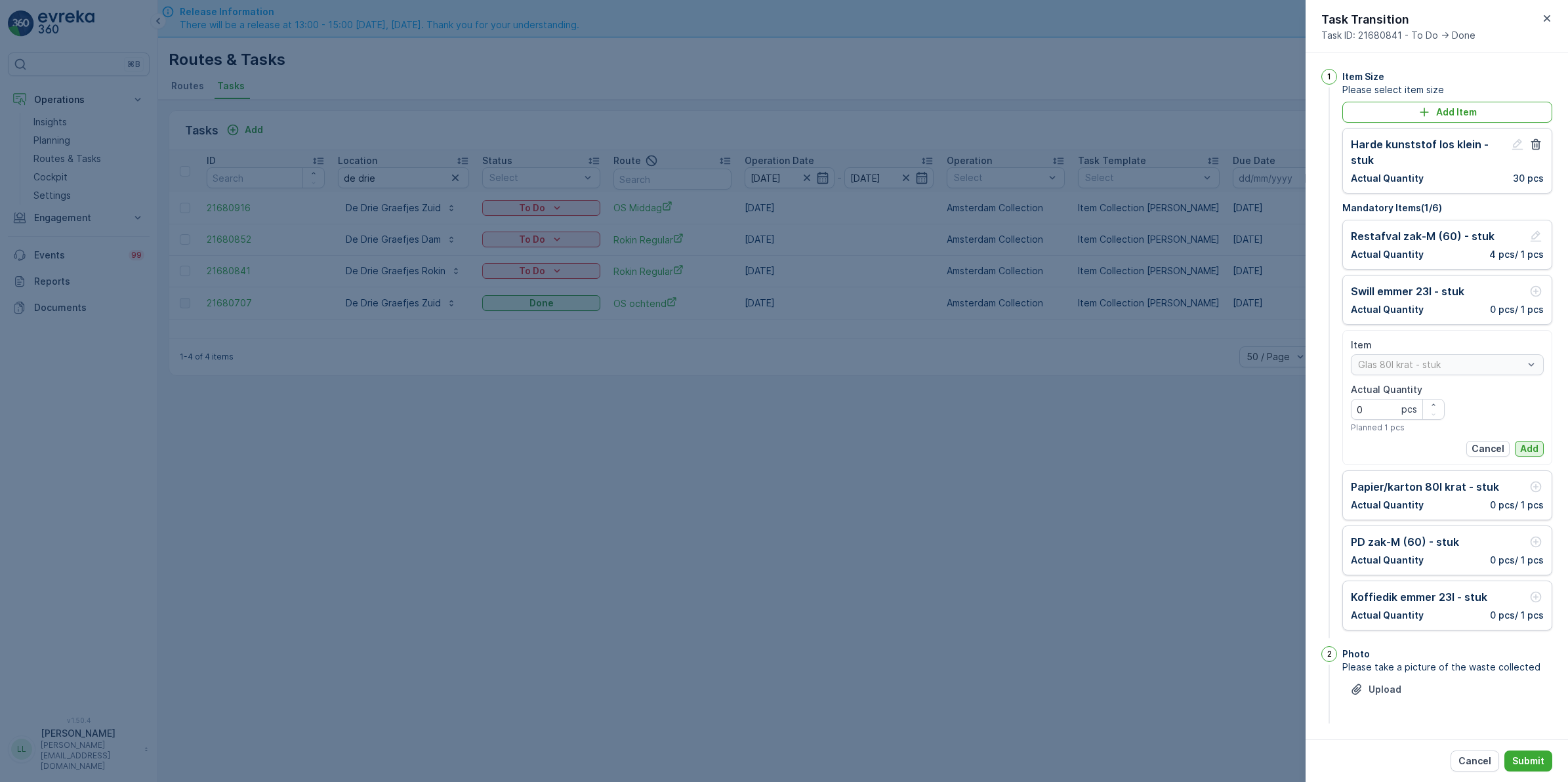
click at [1530, 442] on p "Add" at bounding box center [1529, 449] width 19 height 13
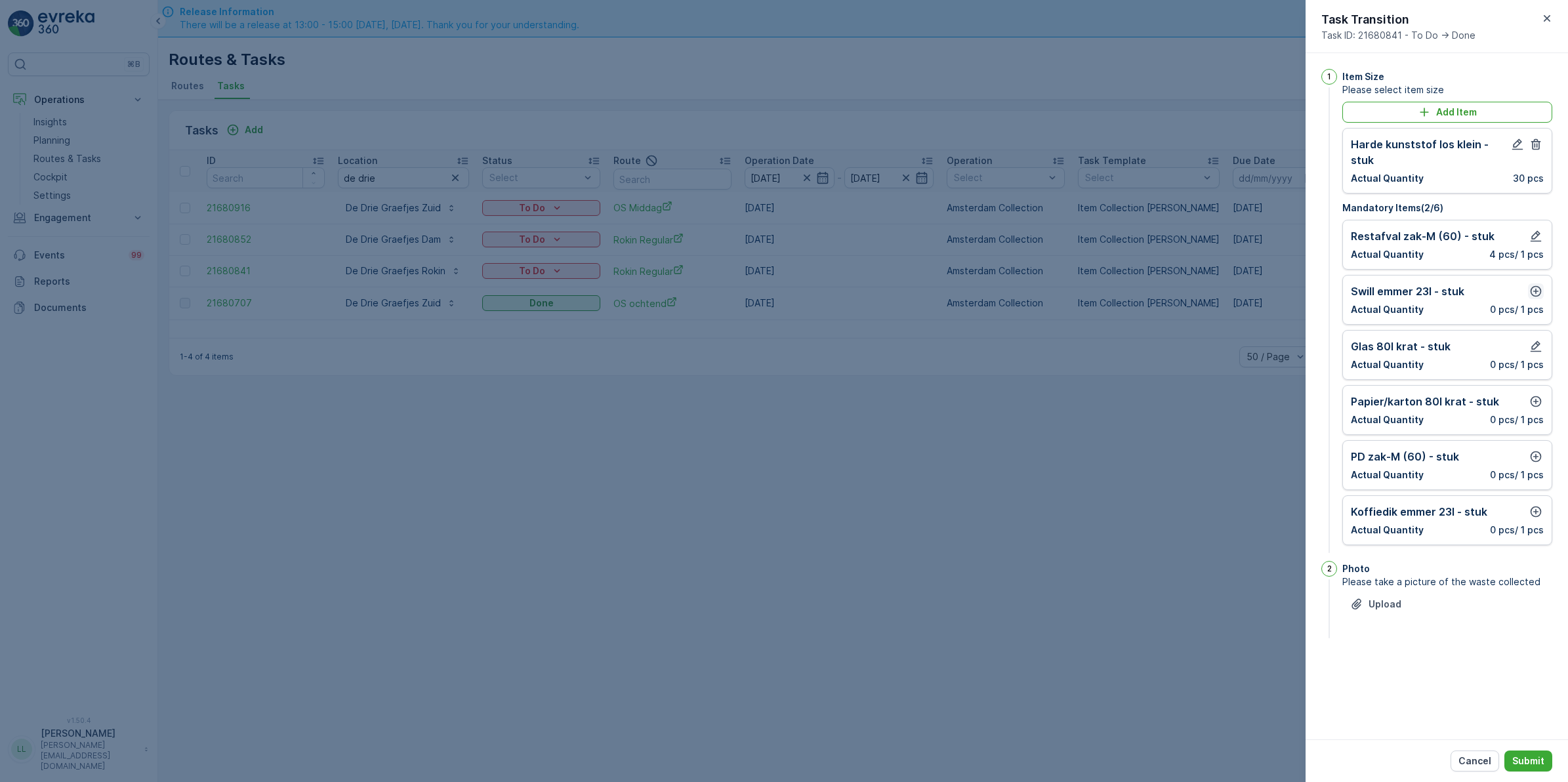
click at [1538, 285] on icon "button" at bounding box center [1535, 292] width 13 height 13
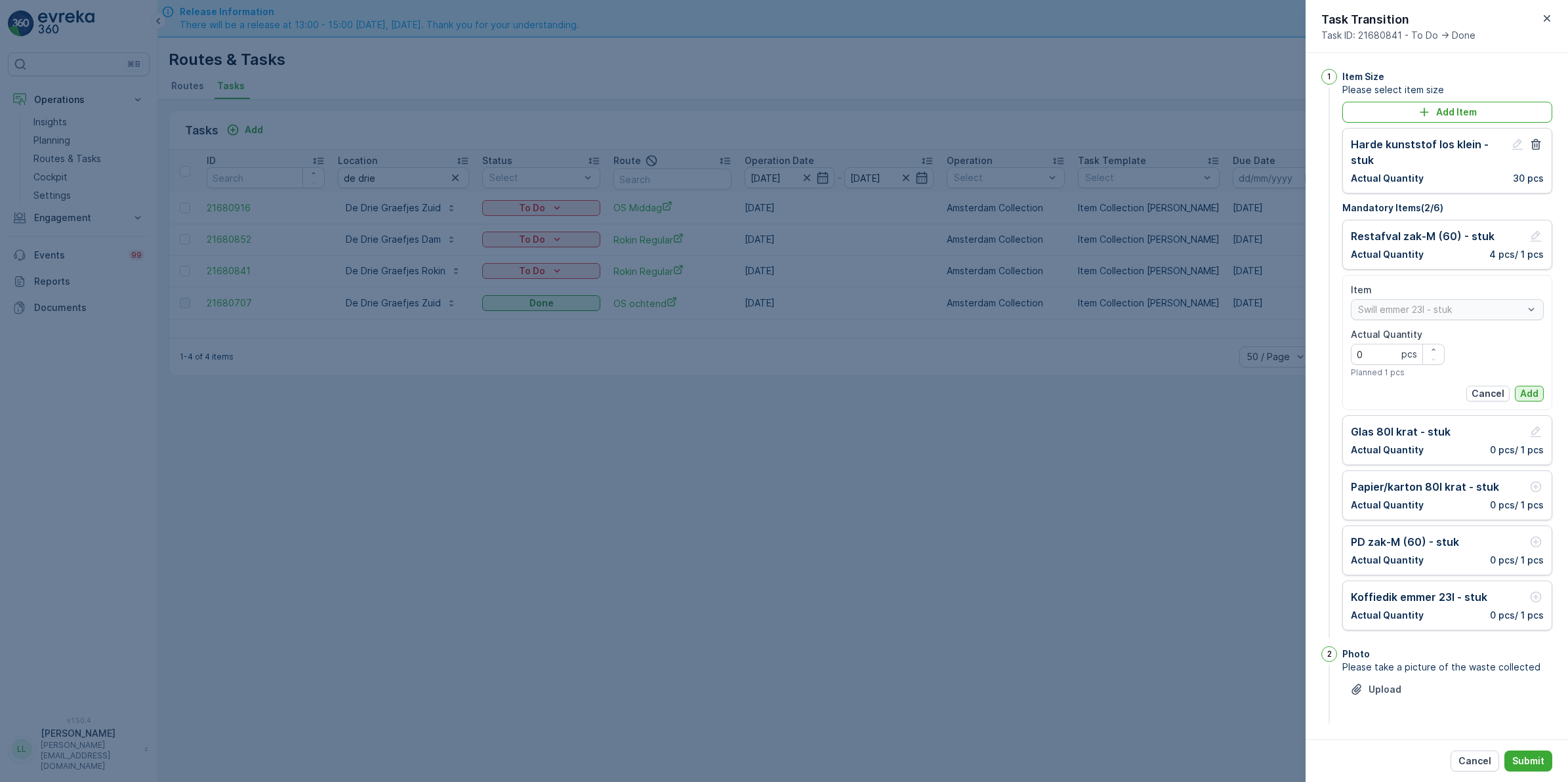
click at [1542, 386] on button "Add" at bounding box center [1528, 393] width 29 height 16
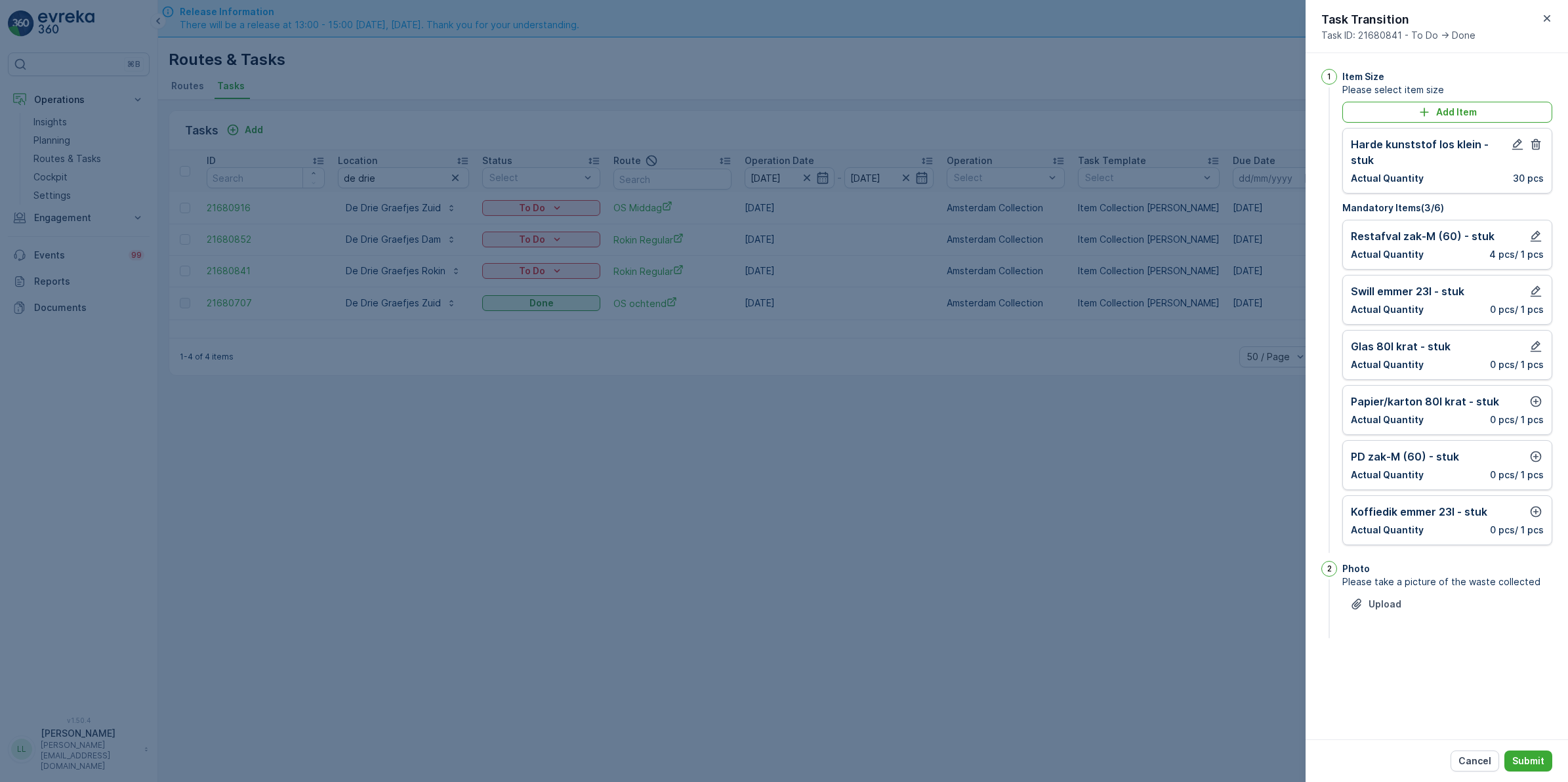
click at [1531, 385] on div "Papier/karton 80l krat - stuk Actual Quantity 0 pcs / 1 pcs" at bounding box center [1447, 409] width 210 height 50
click at [1533, 396] on icon "button" at bounding box center [1536, 402] width 11 height 11
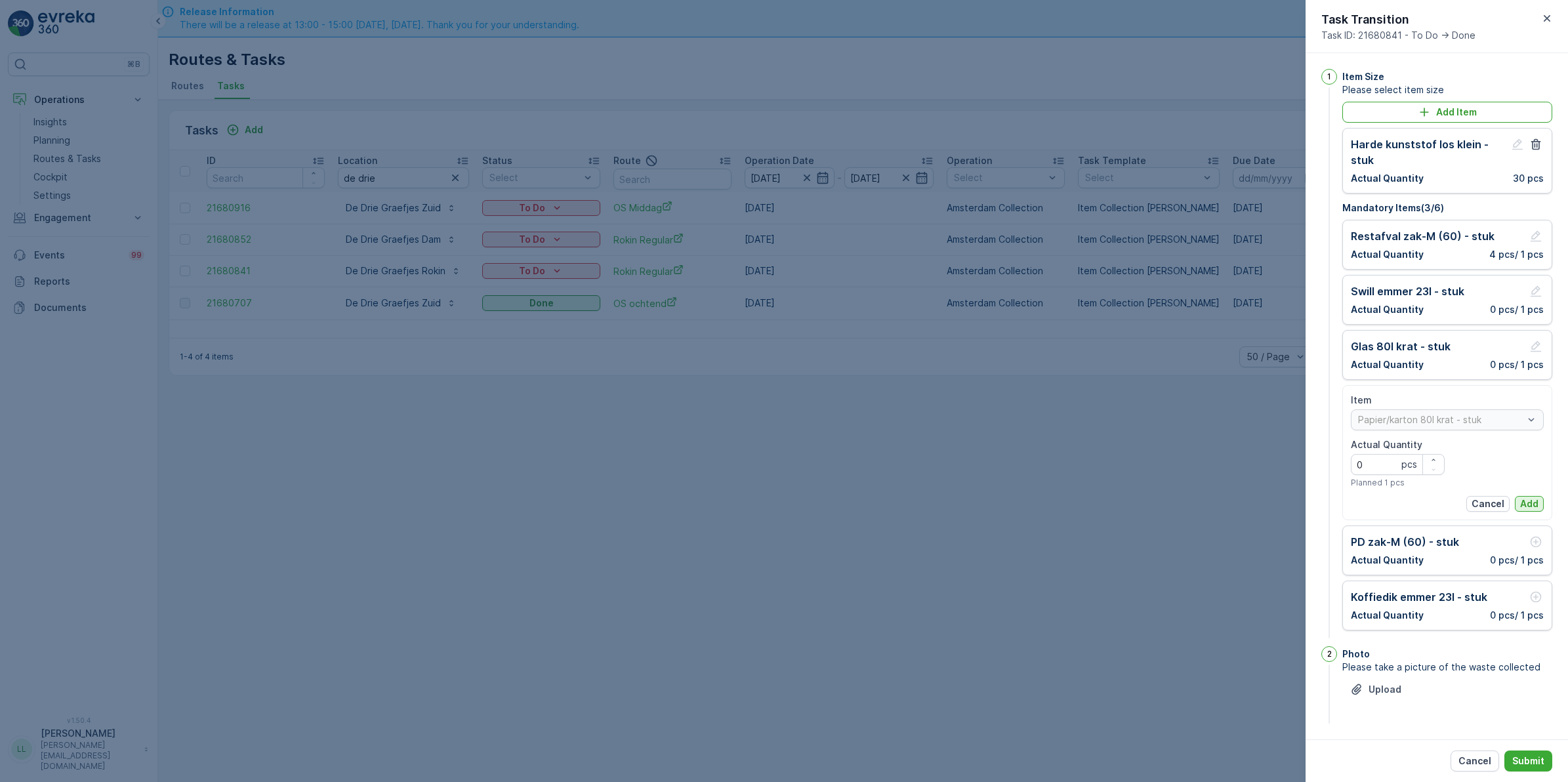
click at [1529, 498] on p "Add" at bounding box center [1529, 504] width 19 height 13
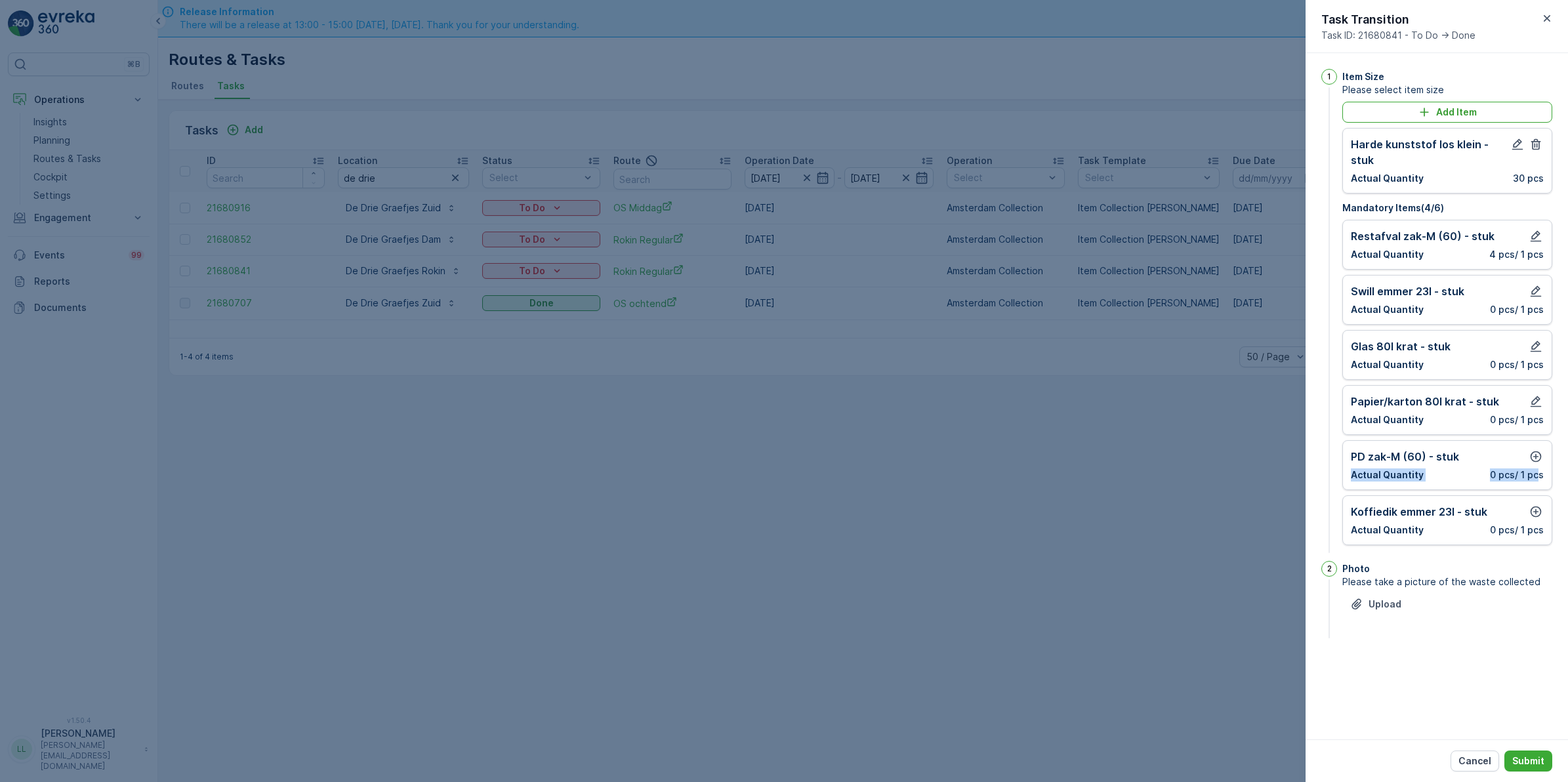
click at [1535, 452] on div "PD zak-M (60) - stuk Actual Quantity 0 pcs / 1 pcs" at bounding box center [1447, 465] width 193 height 33
drag, startPoint x: 1535, startPoint y: 452, endPoint x: 1533, endPoint y: 443, distance: 9.2
click at [1533, 450] on icon "button" at bounding box center [1535, 456] width 13 height 13
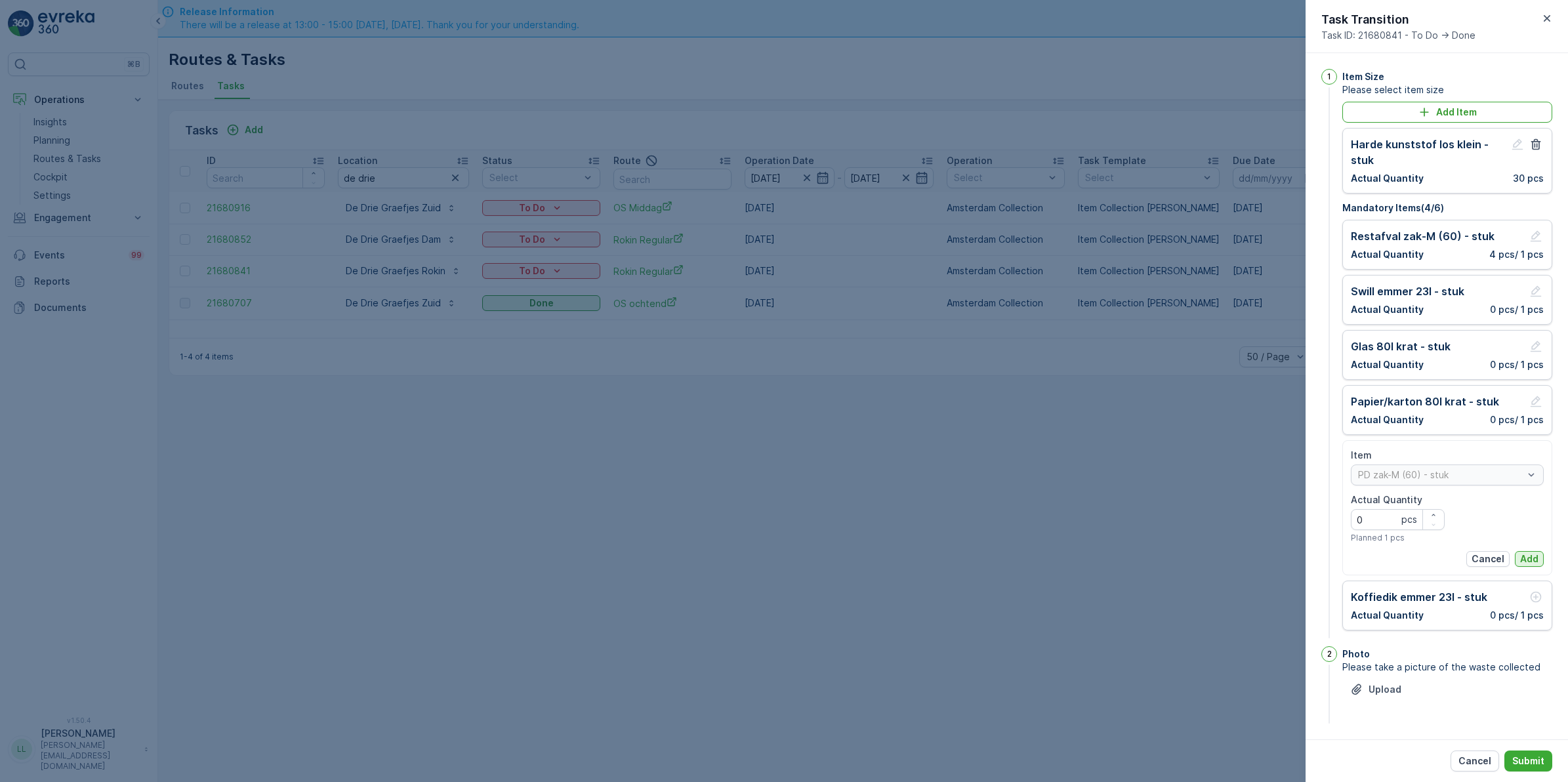
click at [1532, 552] on p "Add" at bounding box center [1529, 559] width 19 height 13
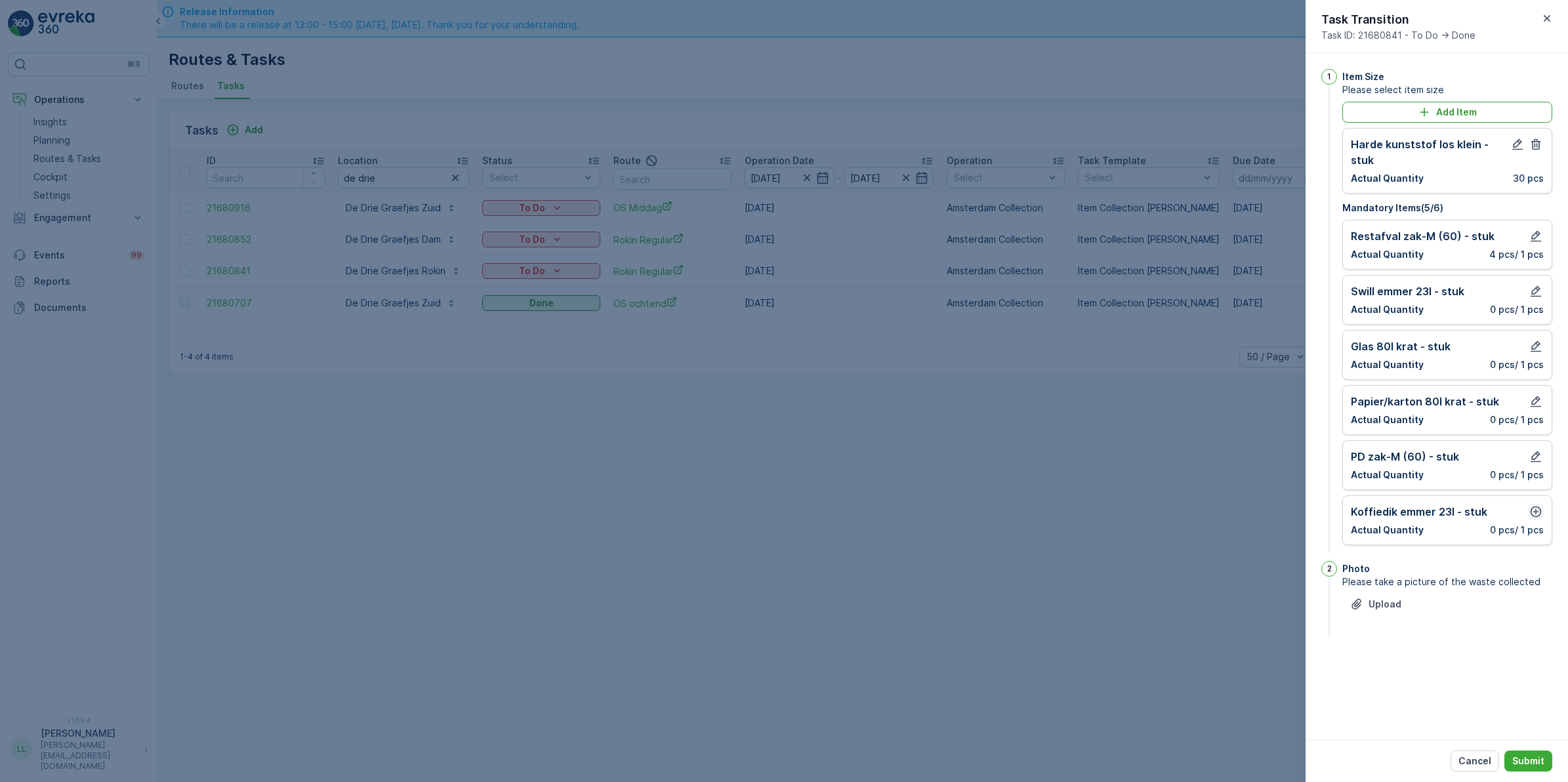
click at [1538, 505] on icon "button" at bounding box center [1535, 512] width 13 height 13
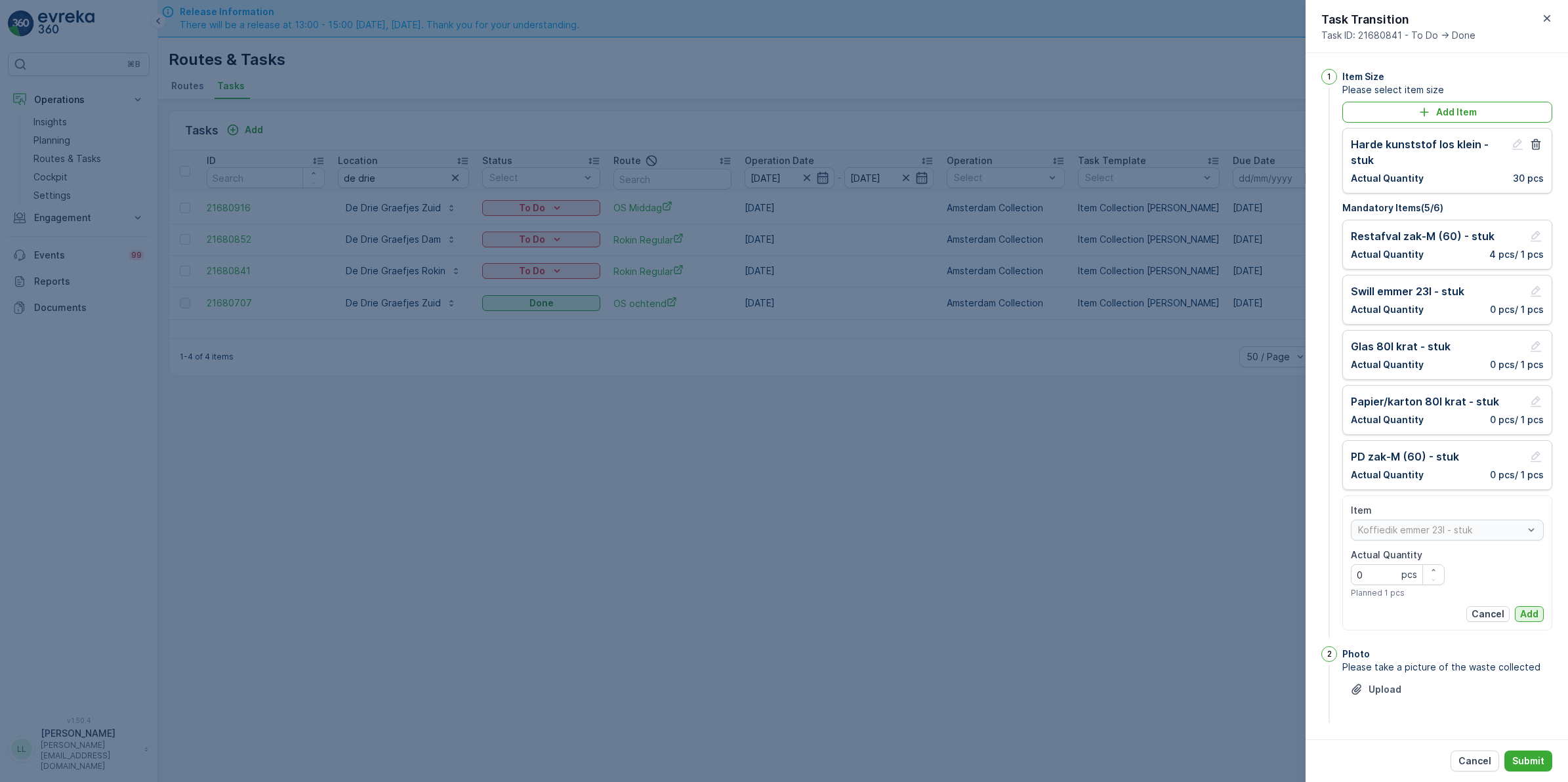
click at [1527, 608] on p "Add" at bounding box center [1529, 614] width 19 height 13
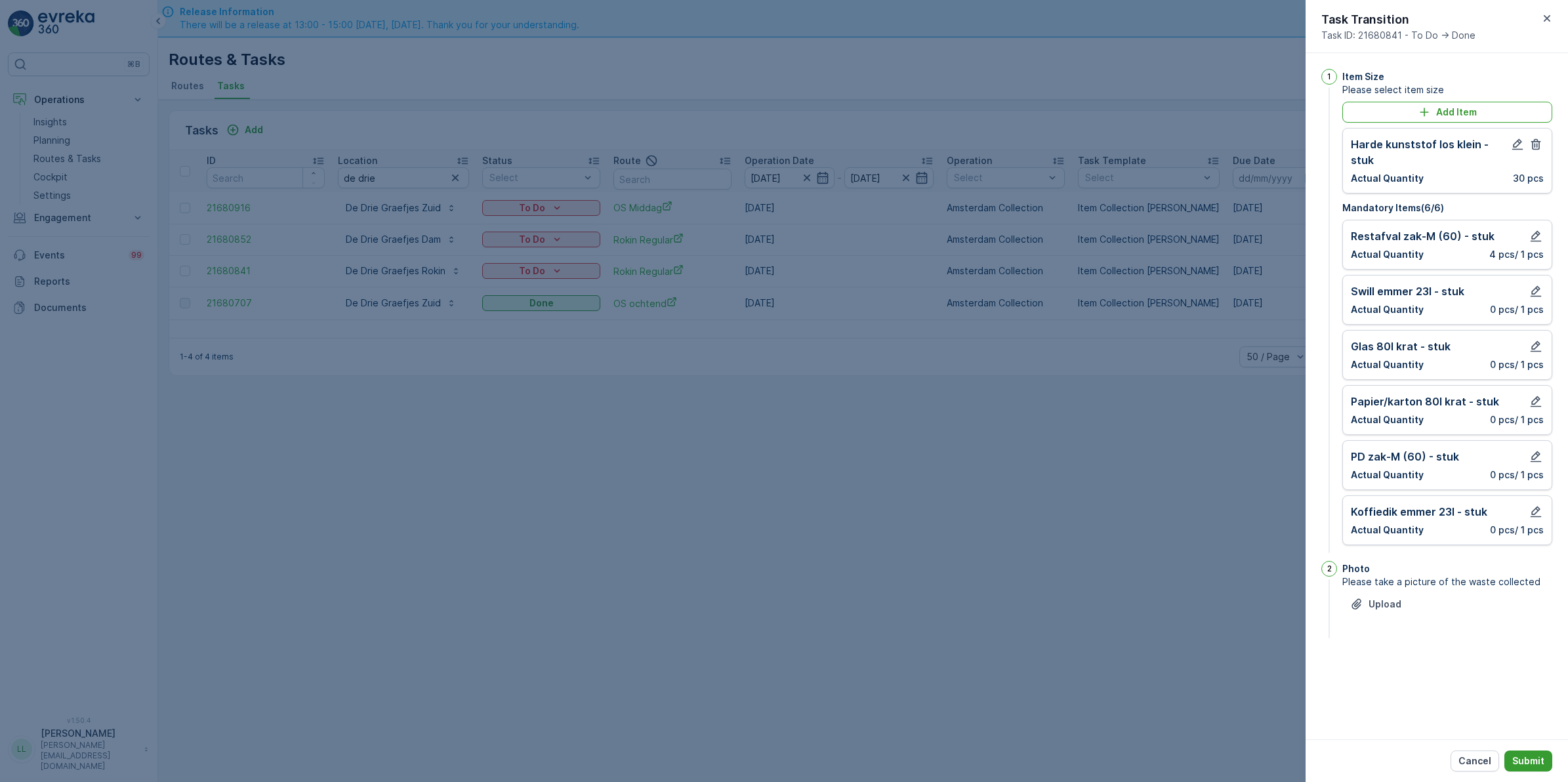
click at [1539, 766] on p "Submit" at bounding box center [1528, 761] width 32 height 13
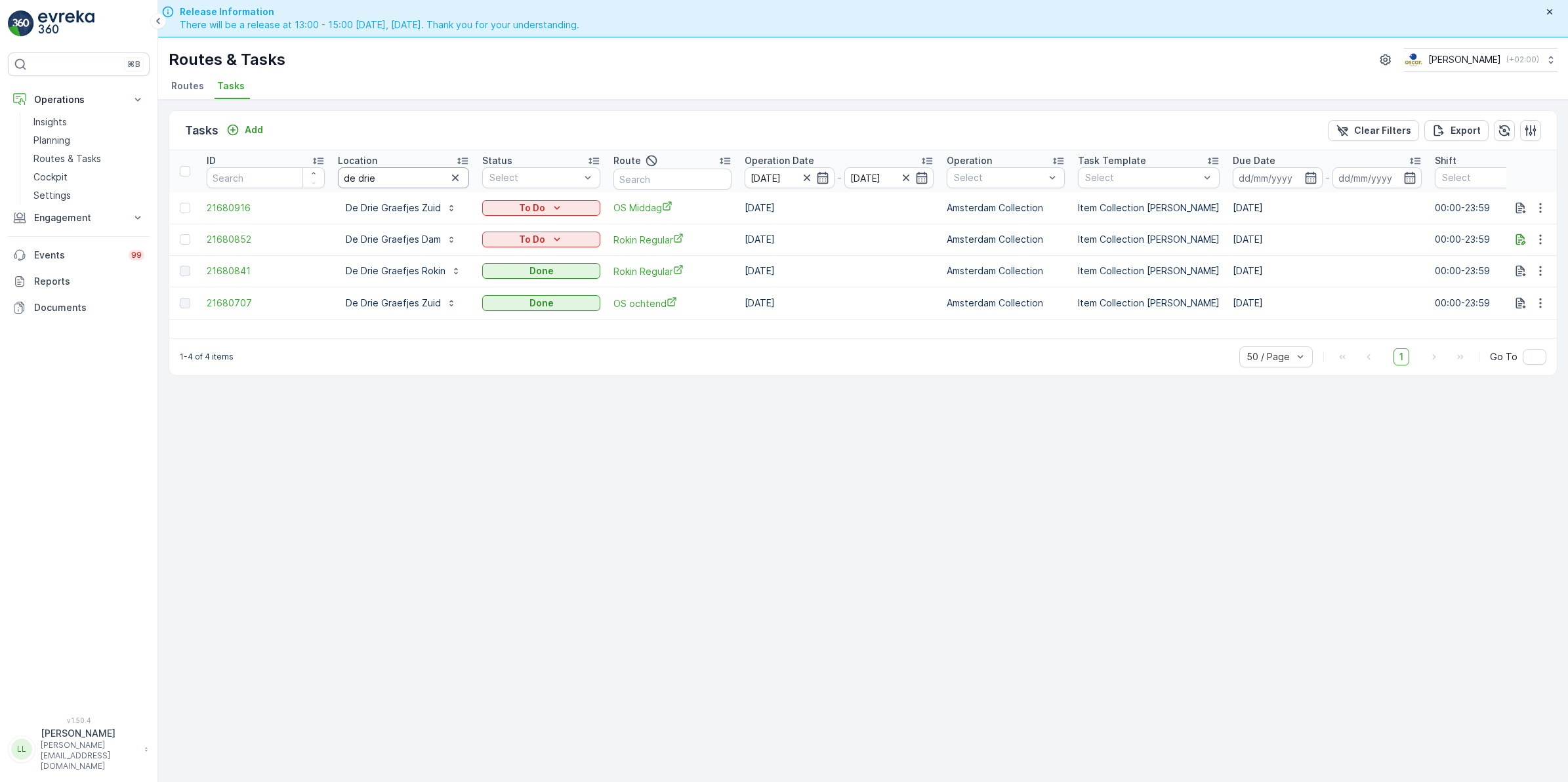
click at [405, 174] on input "de drie" at bounding box center [403, 178] width 131 height 21
click at [307, 179] on tr "ID Location de drie Status Select Route Operation Date 23.09.2025 - 23.09.2025 …" at bounding box center [1187, 171] width 2036 height 42
type input "schel"
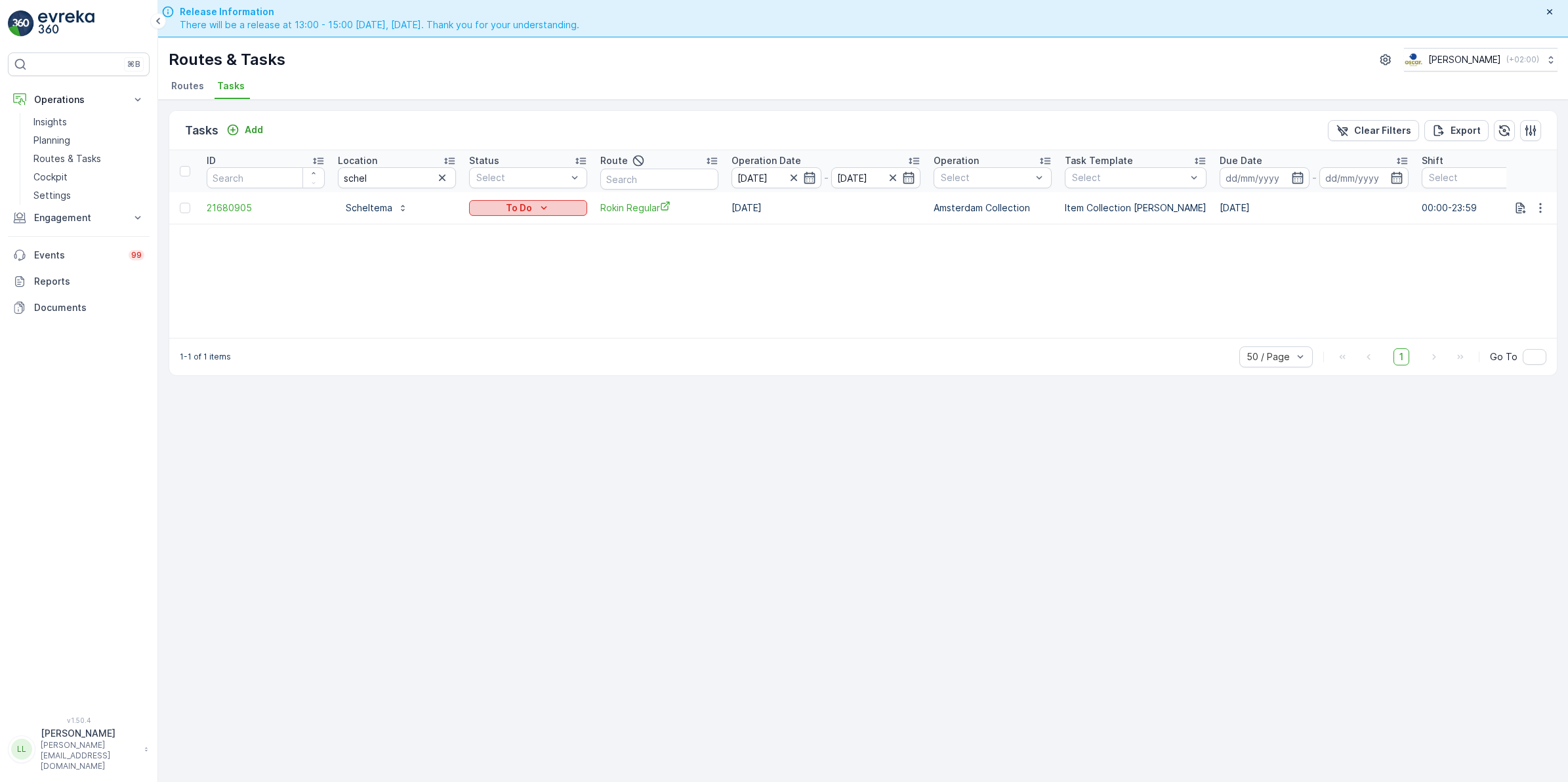
click at [555, 202] on div "To Do" at bounding box center [528, 208] width 107 height 13
click at [494, 268] on span "Done" at bounding box center [488, 263] width 24 height 13
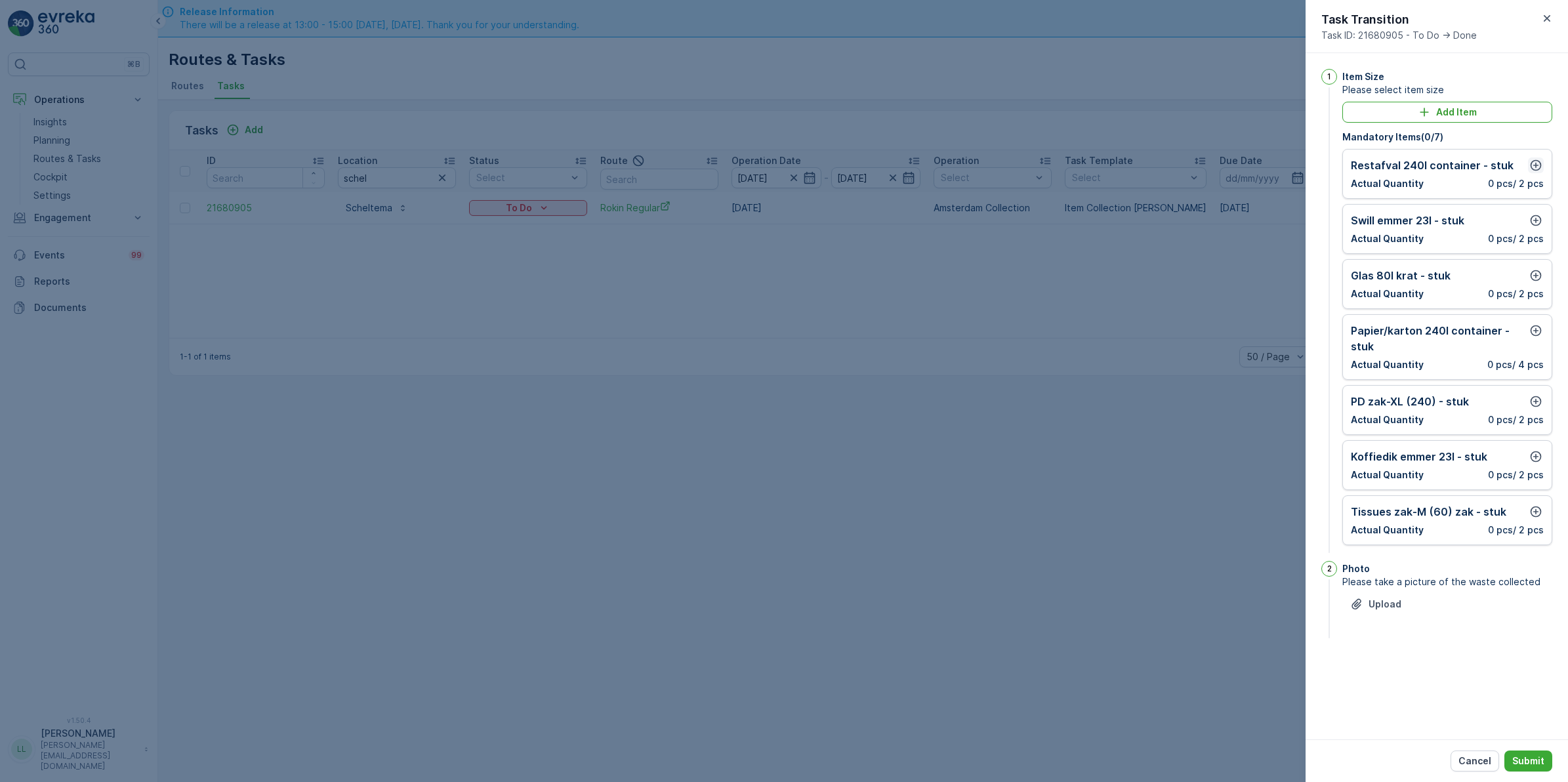
click at [1540, 165] on icon "button" at bounding box center [1536, 166] width 11 height 11
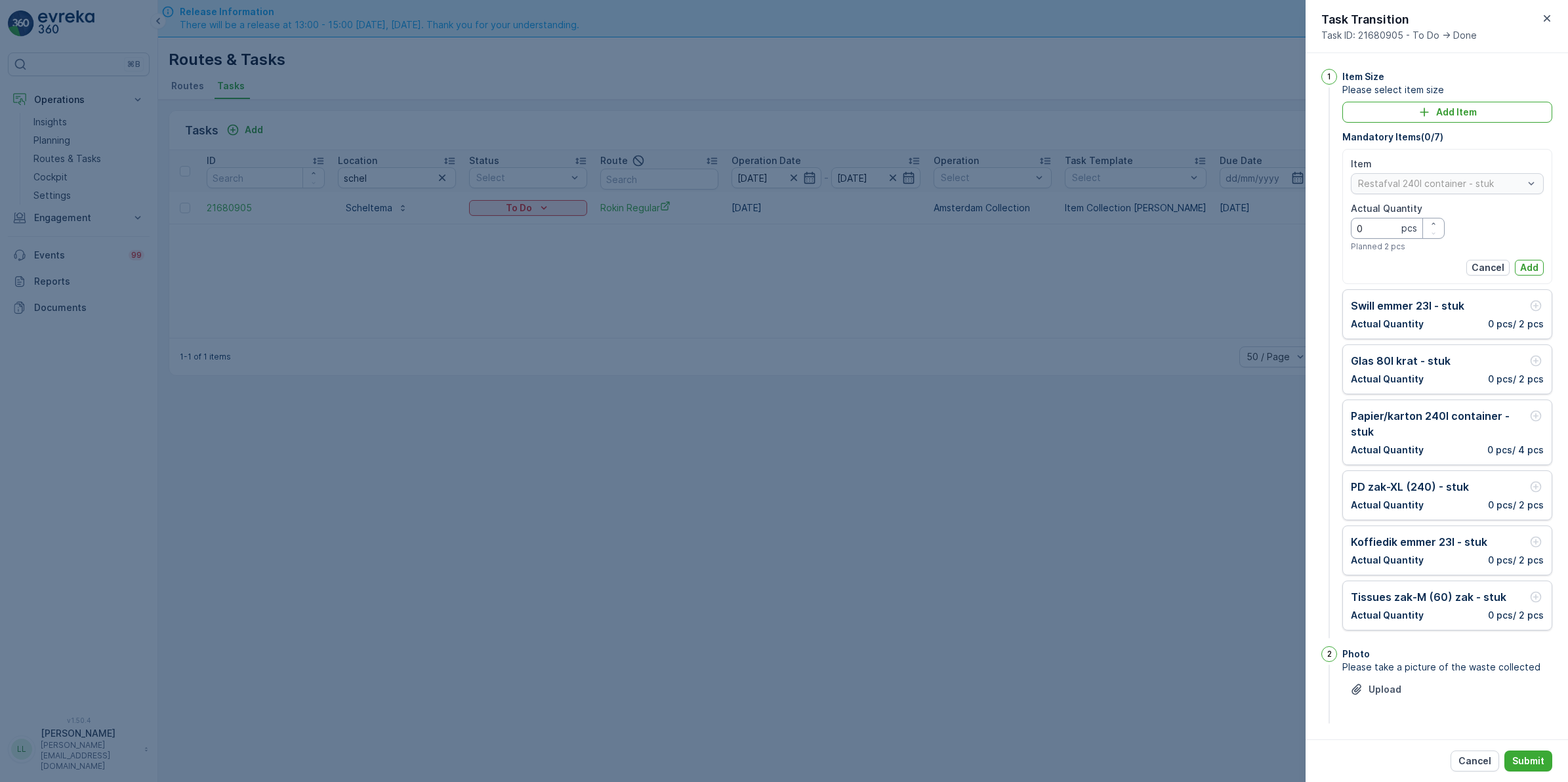
click at [1384, 224] on Quantity "0" at bounding box center [1398, 229] width 94 height 21
type Quantity "1"
click at [1526, 269] on p "Add" at bounding box center [1529, 268] width 19 height 13
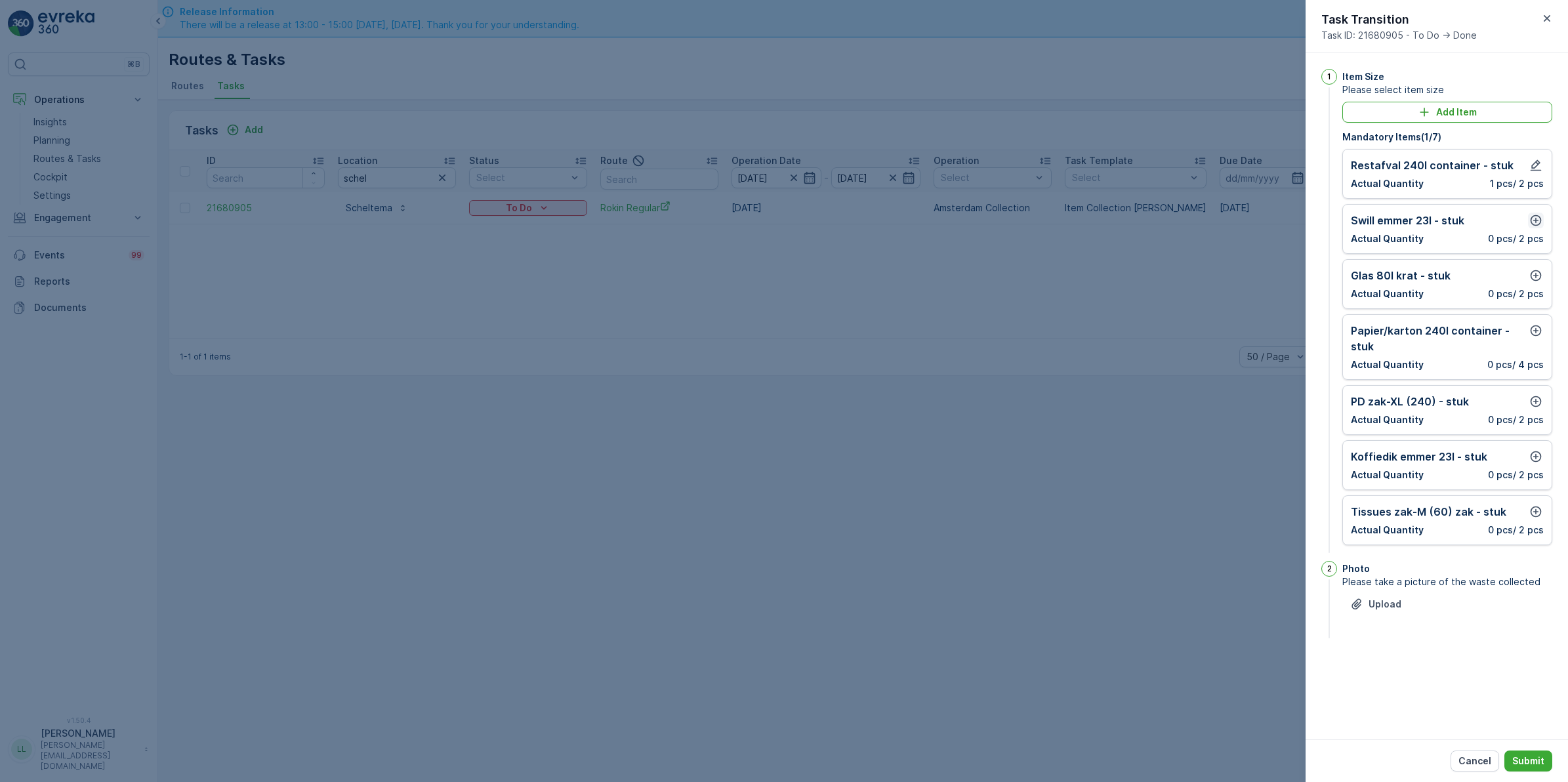
click at [1535, 220] on icon "button" at bounding box center [1536, 221] width 11 height 11
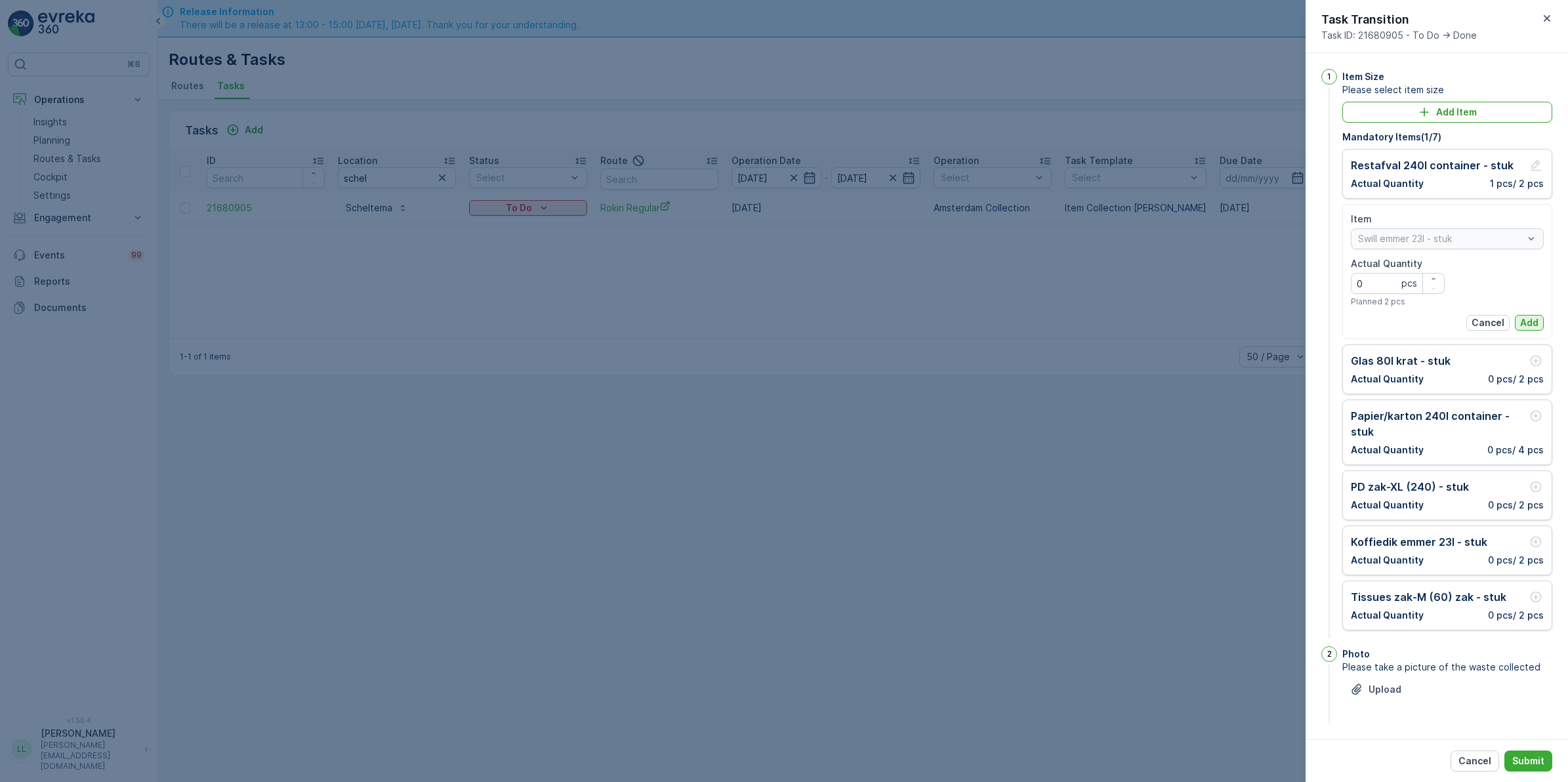
click at [1528, 318] on p "Add" at bounding box center [1529, 323] width 19 height 13
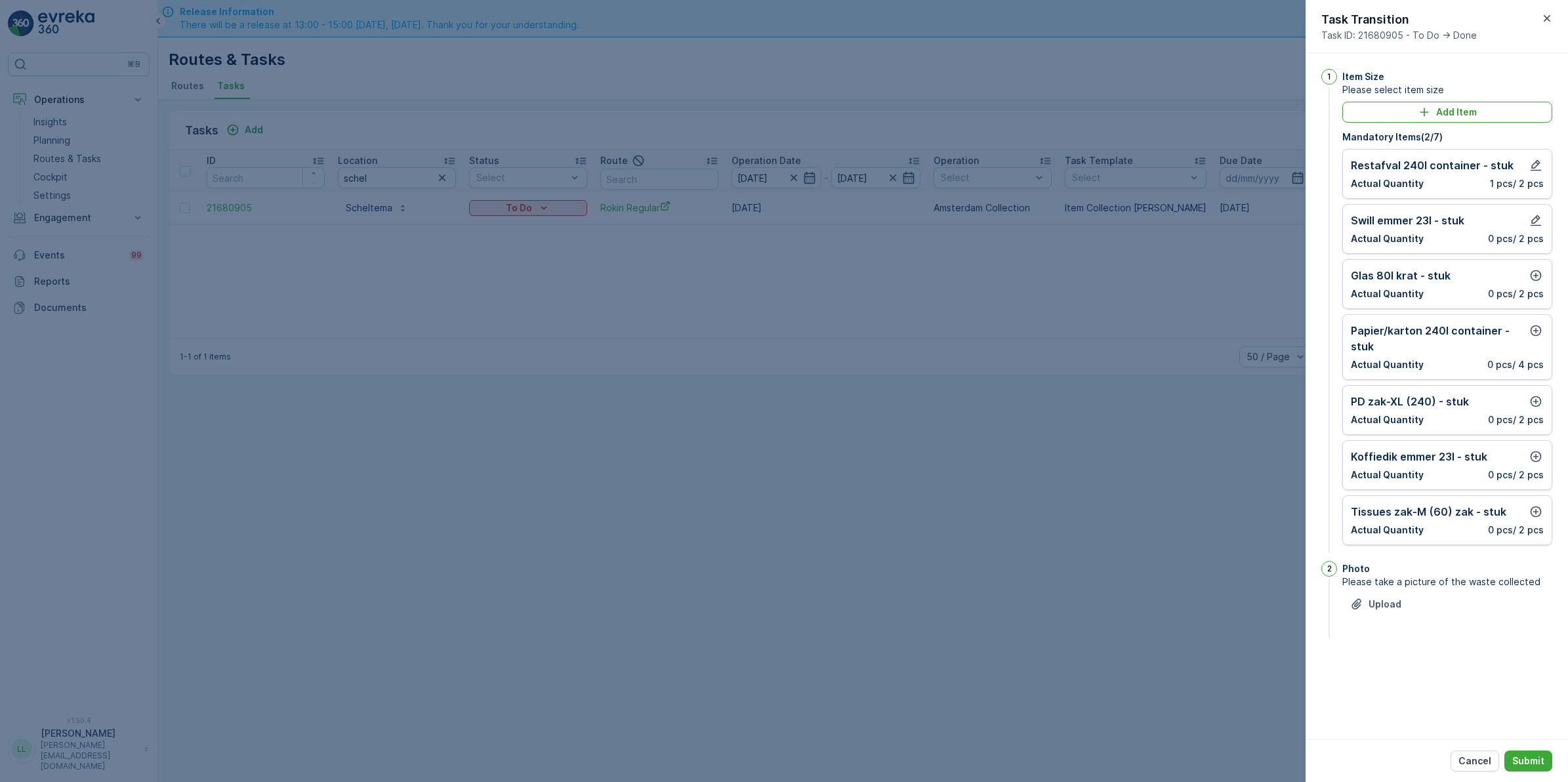
click at [1537, 284] on div "Glas 80l krat - stuk Actual Quantity 0 pcs / 2 pcs" at bounding box center [1447, 284] width 193 height 33
click at [1536, 283] on button "button" at bounding box center [1535, 276] width 16 height 16
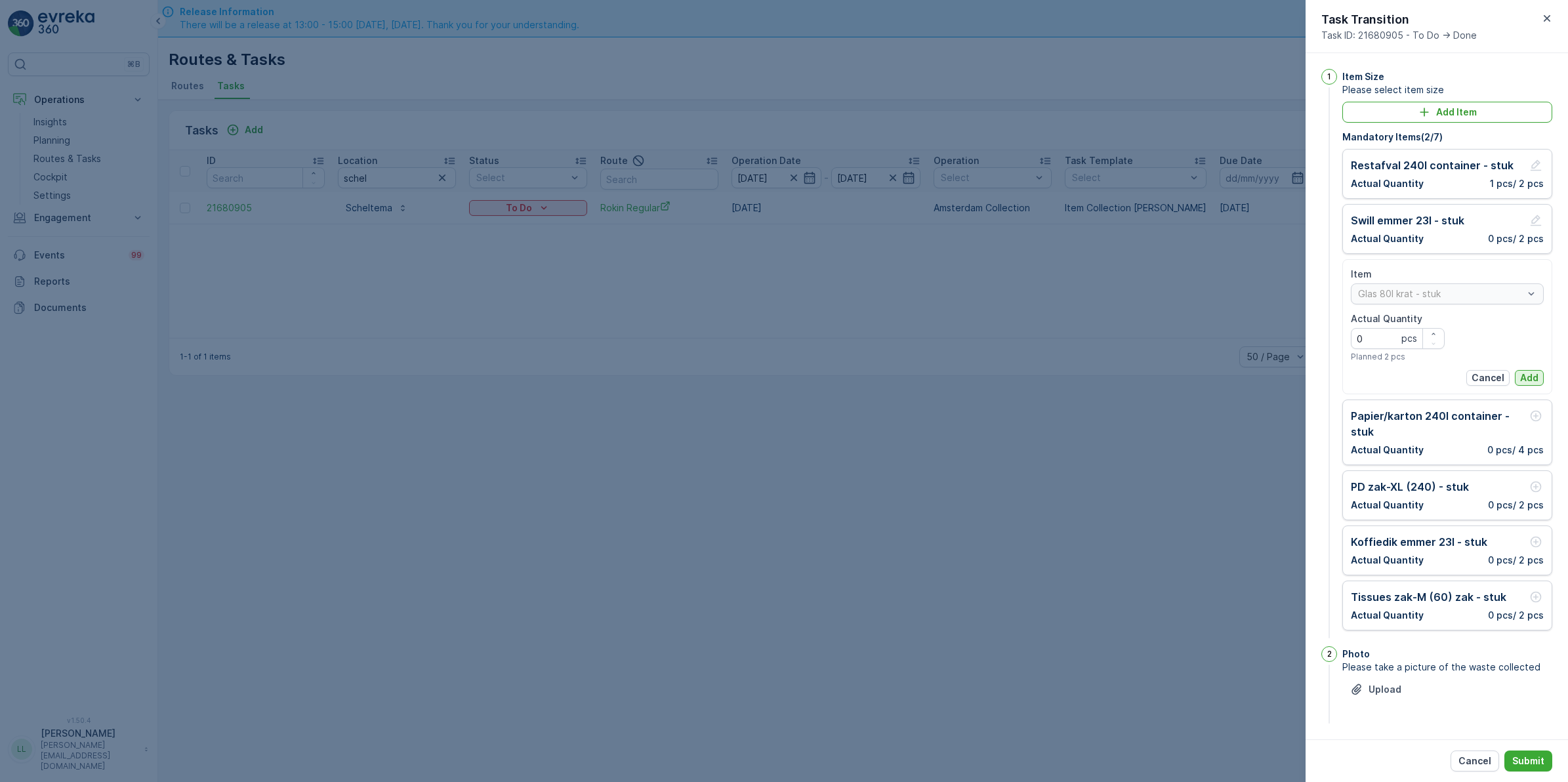
click at [1532, 375] on p "Add" at bounding box center [1529, 378] width 19 height 13
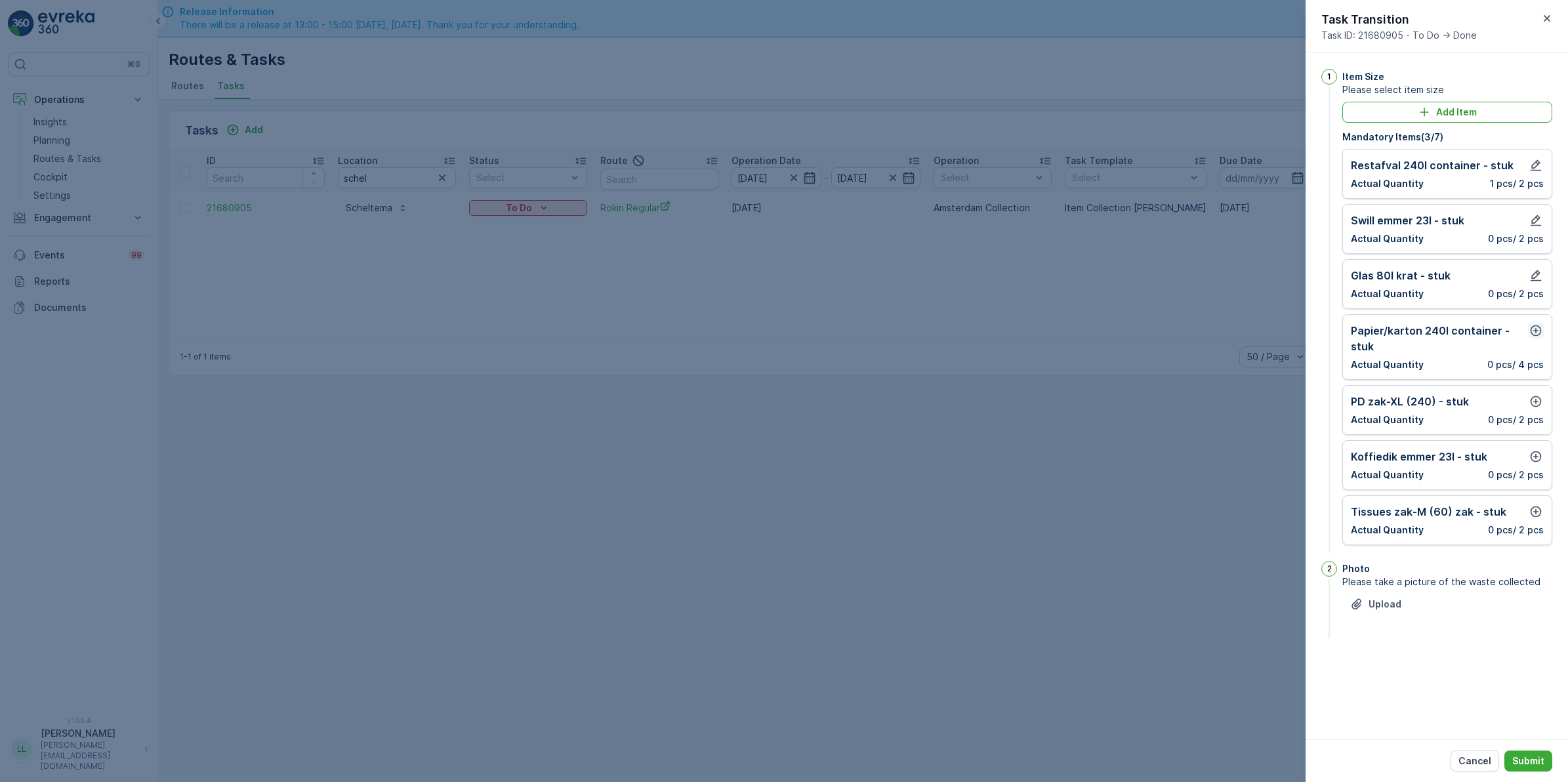
click at [1538, 332] on icon "button" at bounding box center [1535, 330] width 13 height 13
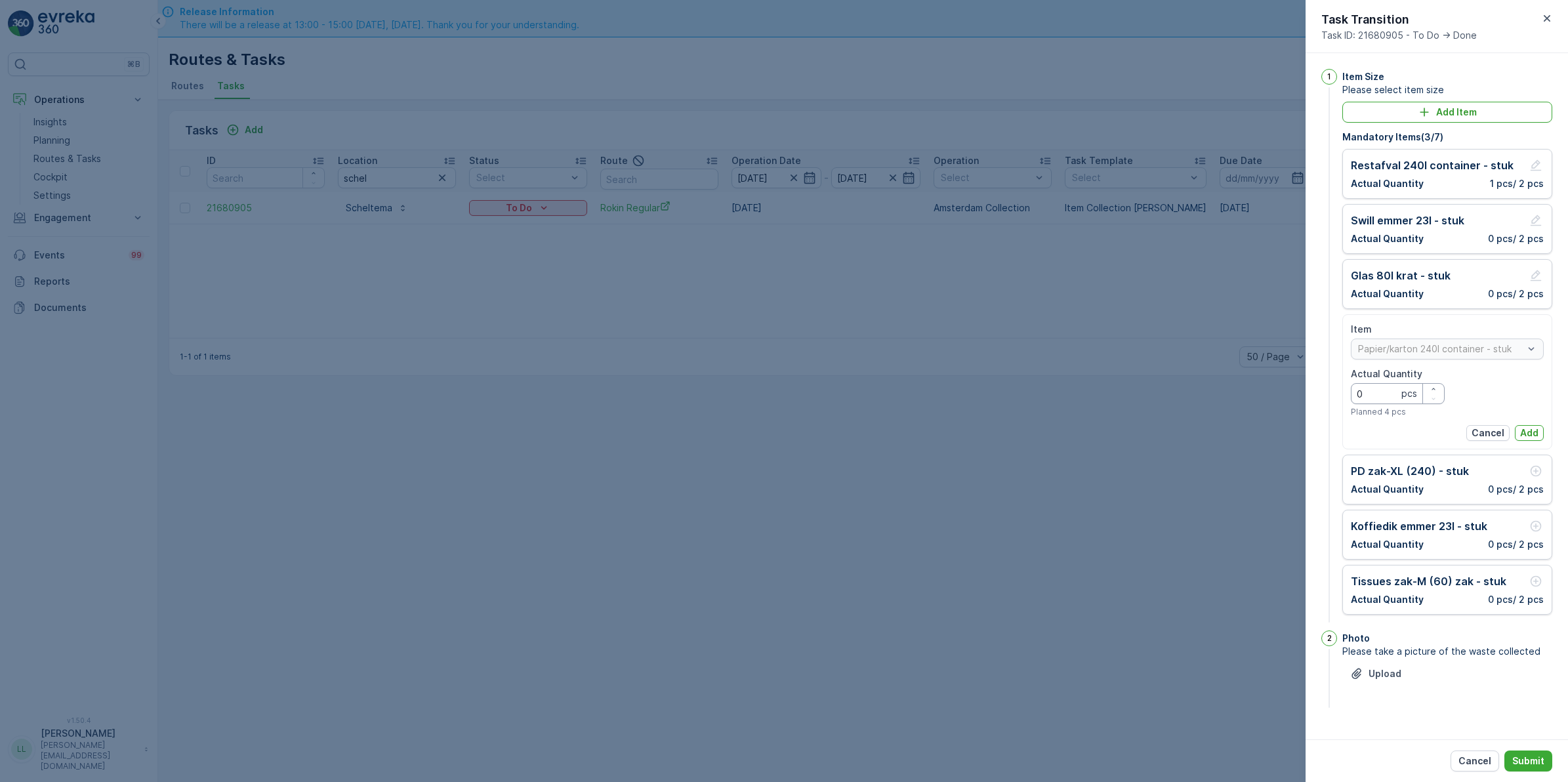
click at [1385, 393] on Quantity "0" at bounding box center [1398, 393] width 94 height 21
type Quantity "2"
click at [1537, 430] on p "Add" at bounding box center [1529, 433] width 19 height 13
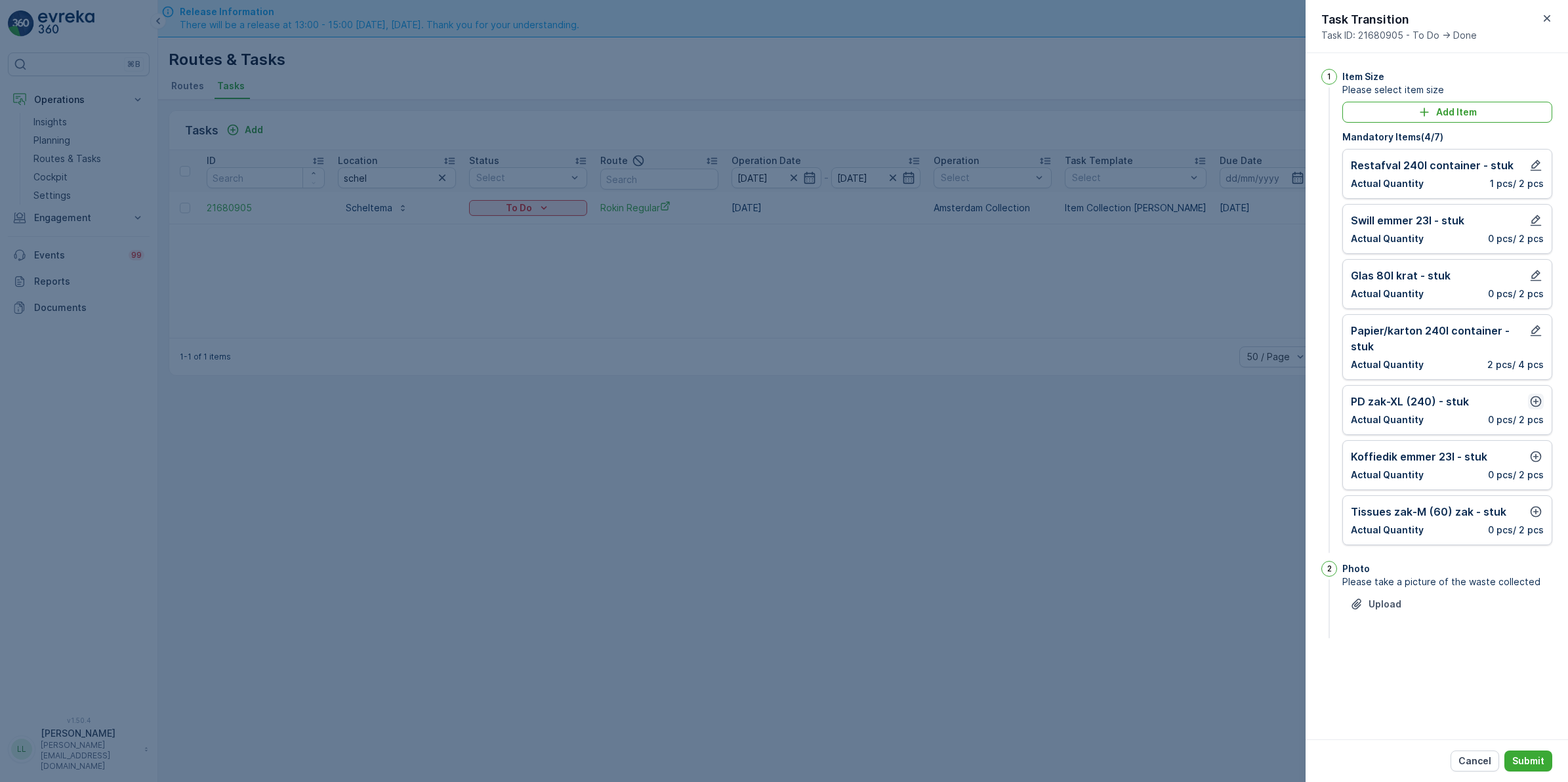
click at [1530, 404] on icon "button" at bounding box center [1536, 402] width 11 height 11
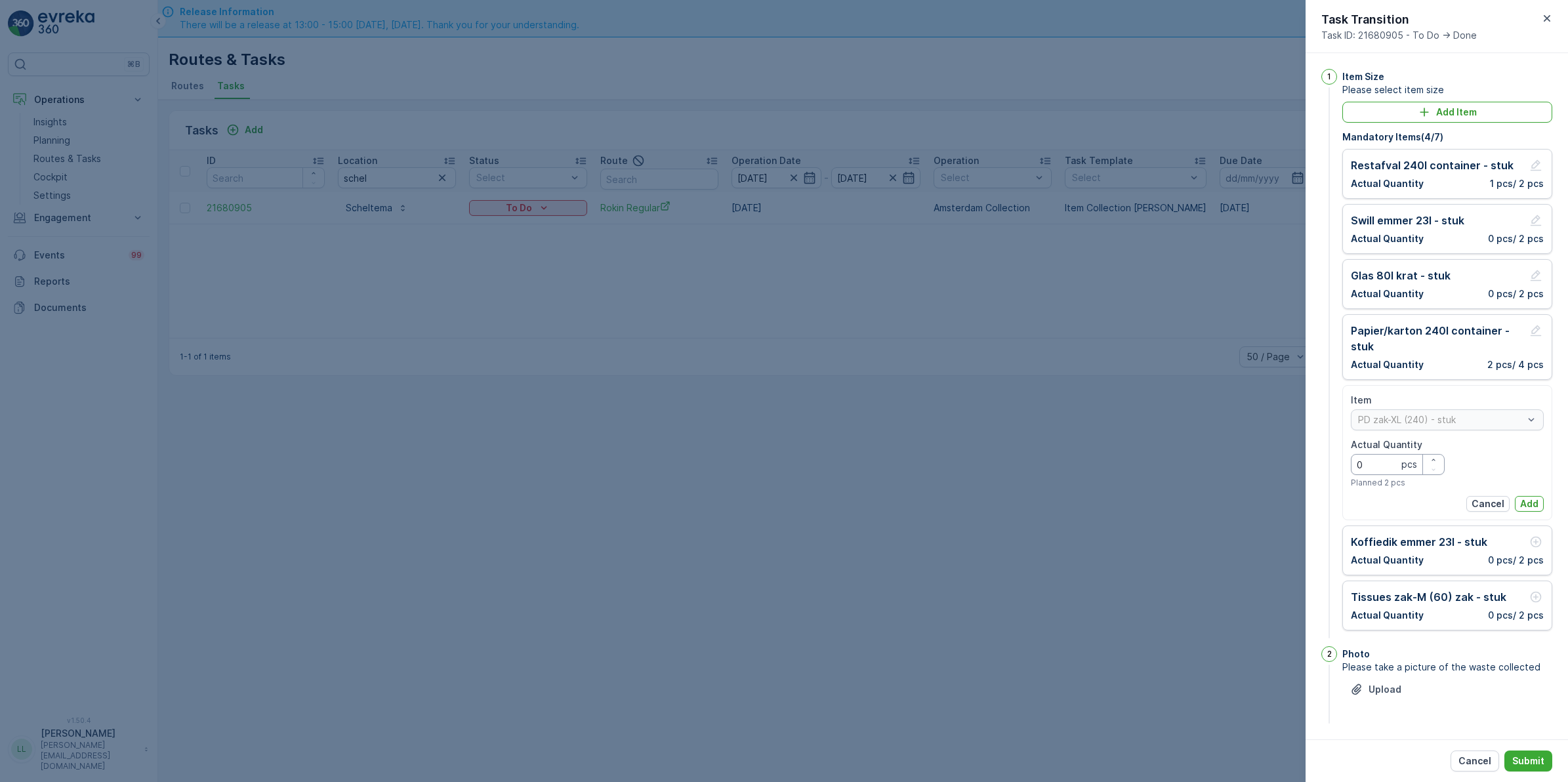
click at [1377, 463] on Quantity "0" at bounding box center [1398, 465] width 94 height 21
type Quantity "1"
click at [1528, 506] on p "Add" at bounding box center [1529, 504] width 19 height 13
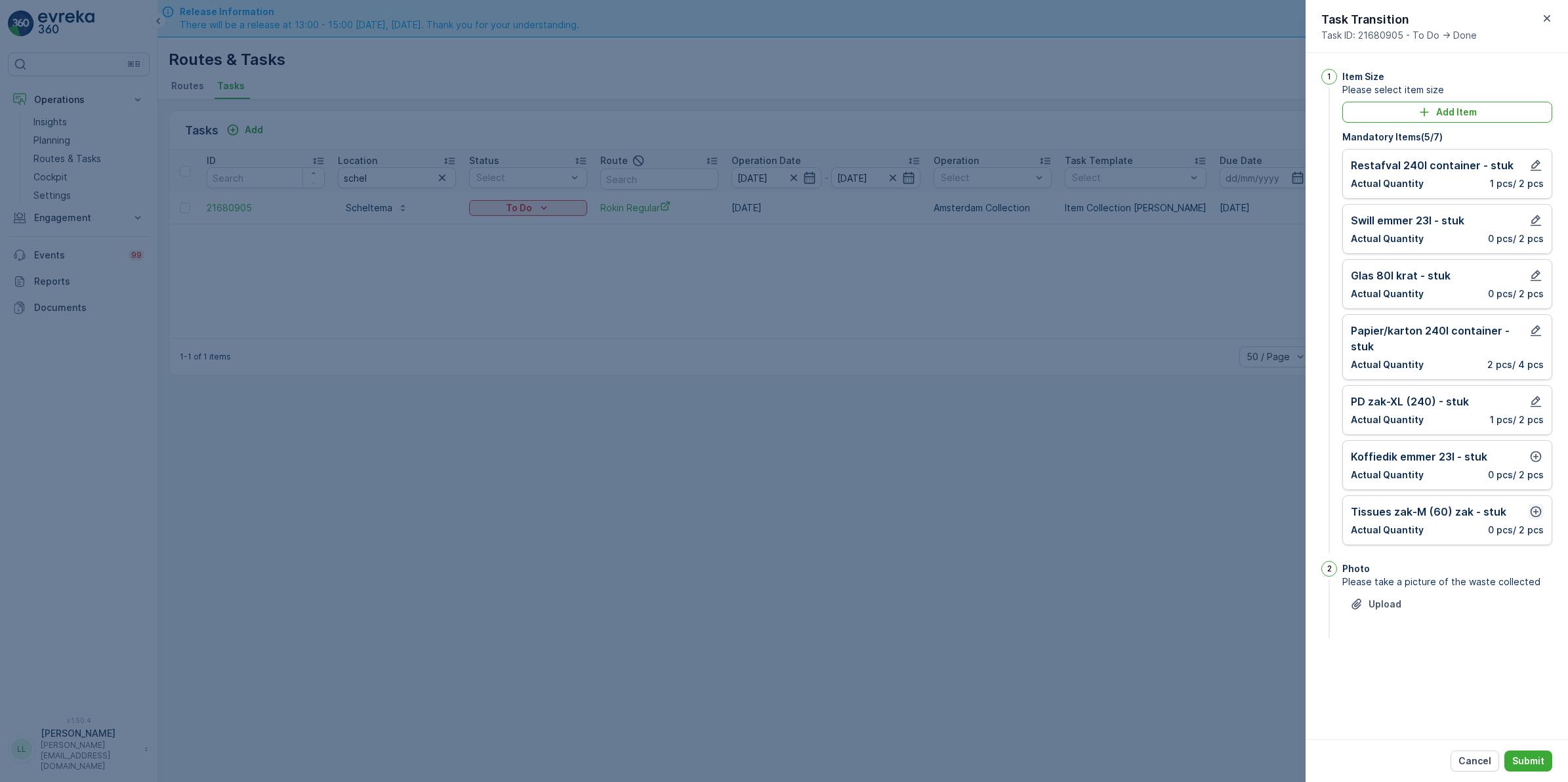
click at [1535, 515] on icon "button" at bounding box center [1536, 512] width 11 height 11
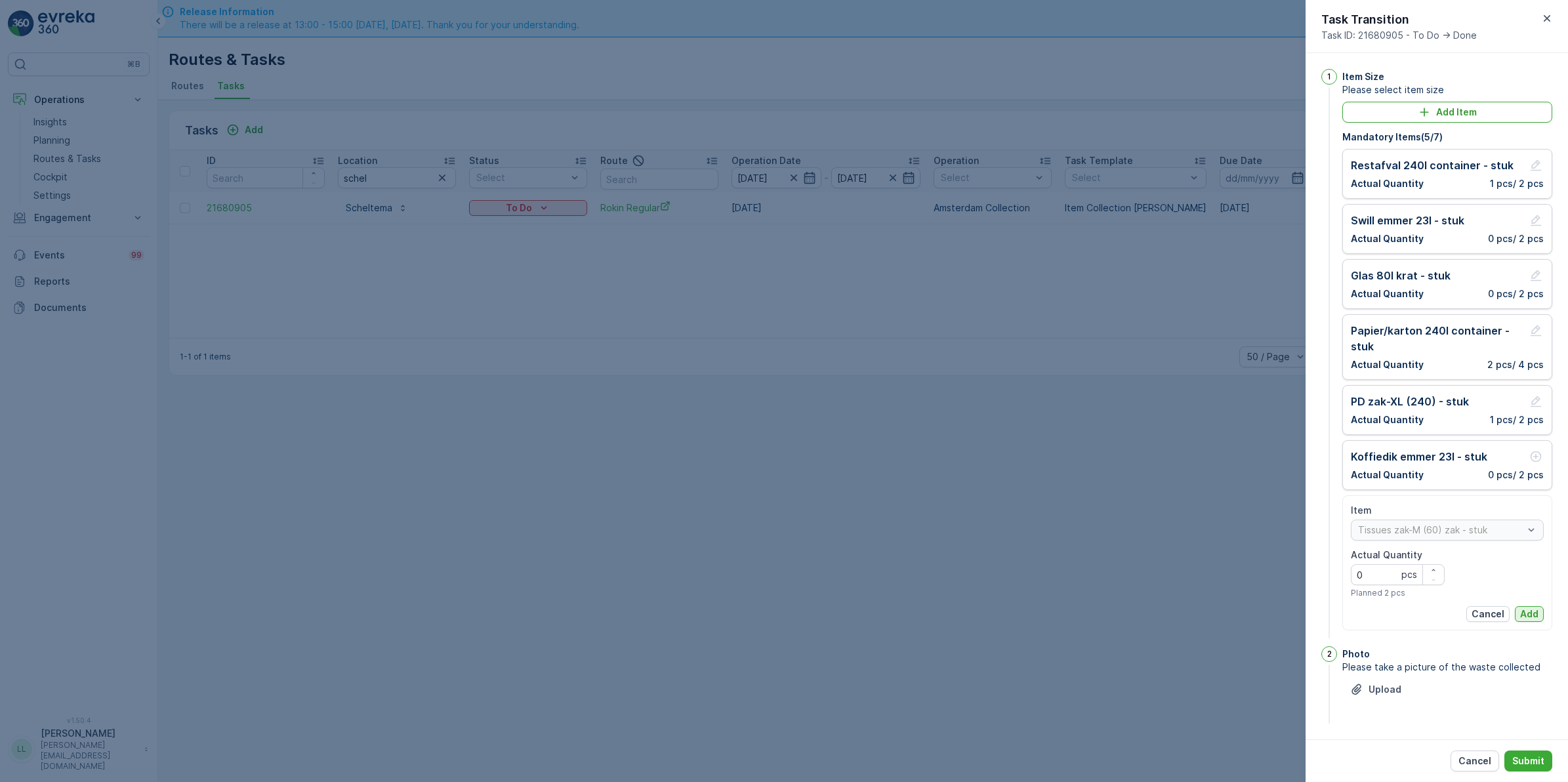
click at [1530, 614] on p "Add" at bounding box center [1529, 614] width 19 height 13
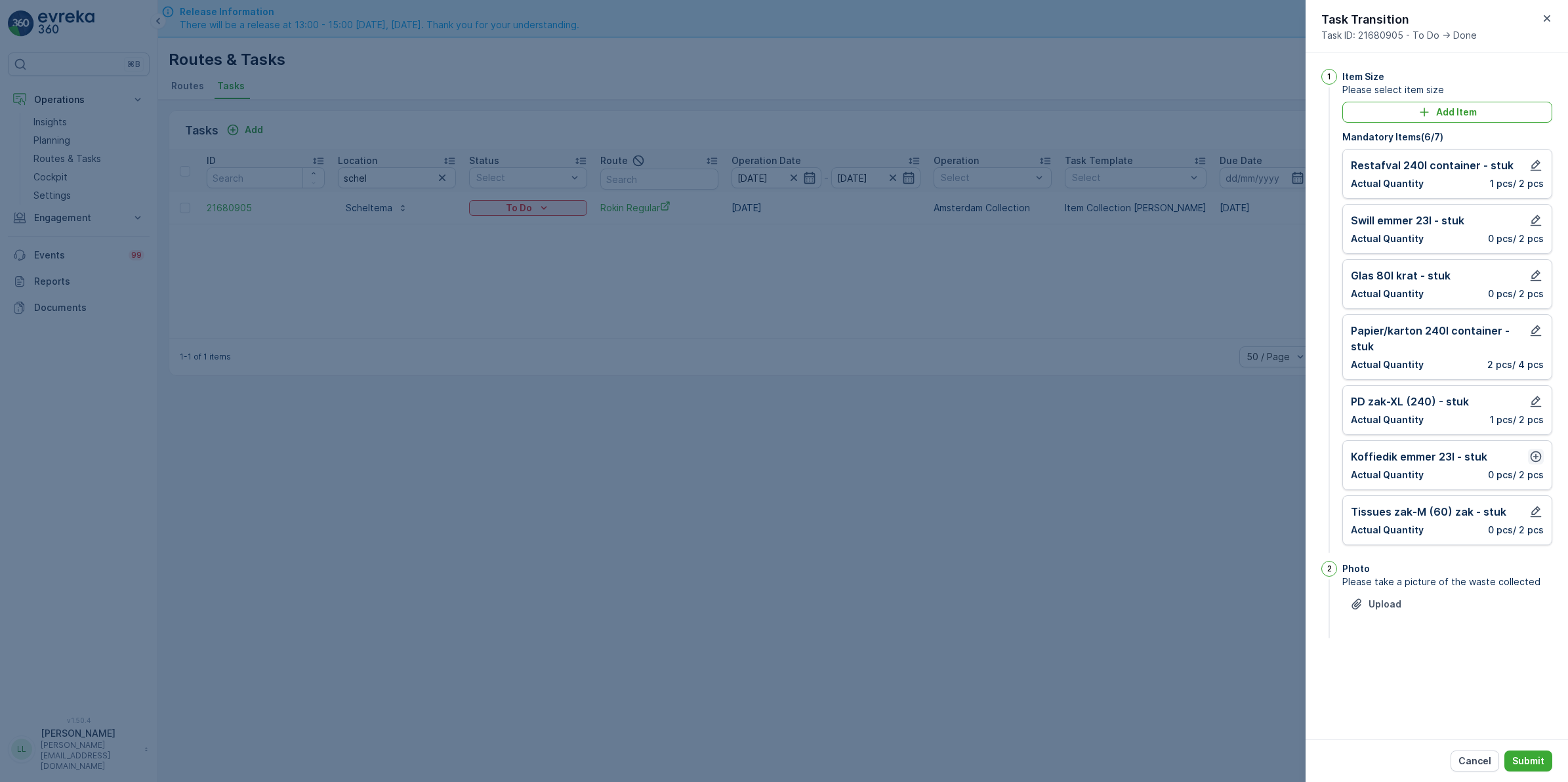
click at [1536, 455] on icon "button" at bounding box center [1535, 456] width 13 height 13
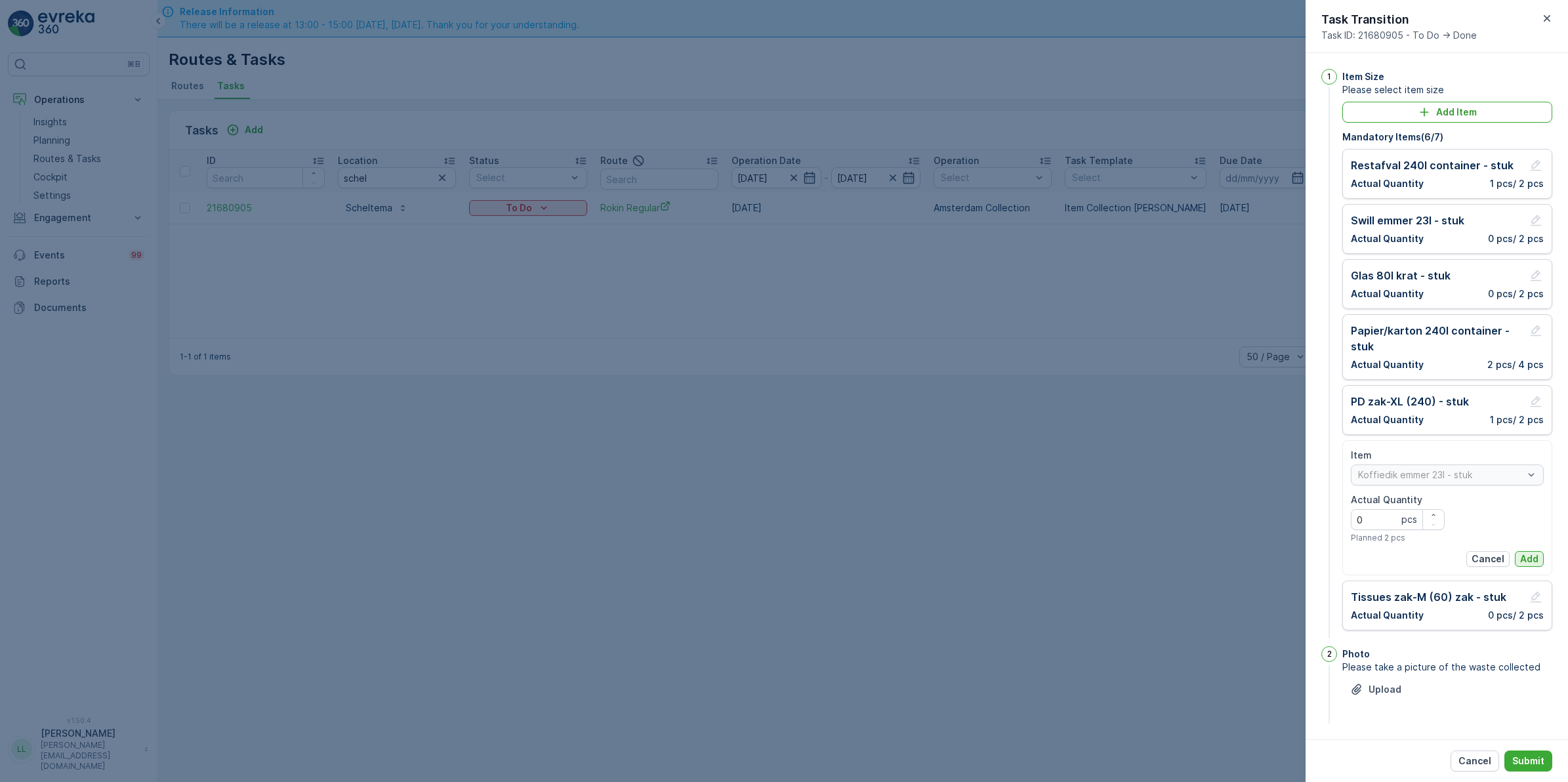
click at [1528, 561] on p "Add" at bounding box center [1529, 559] width 19 height 13
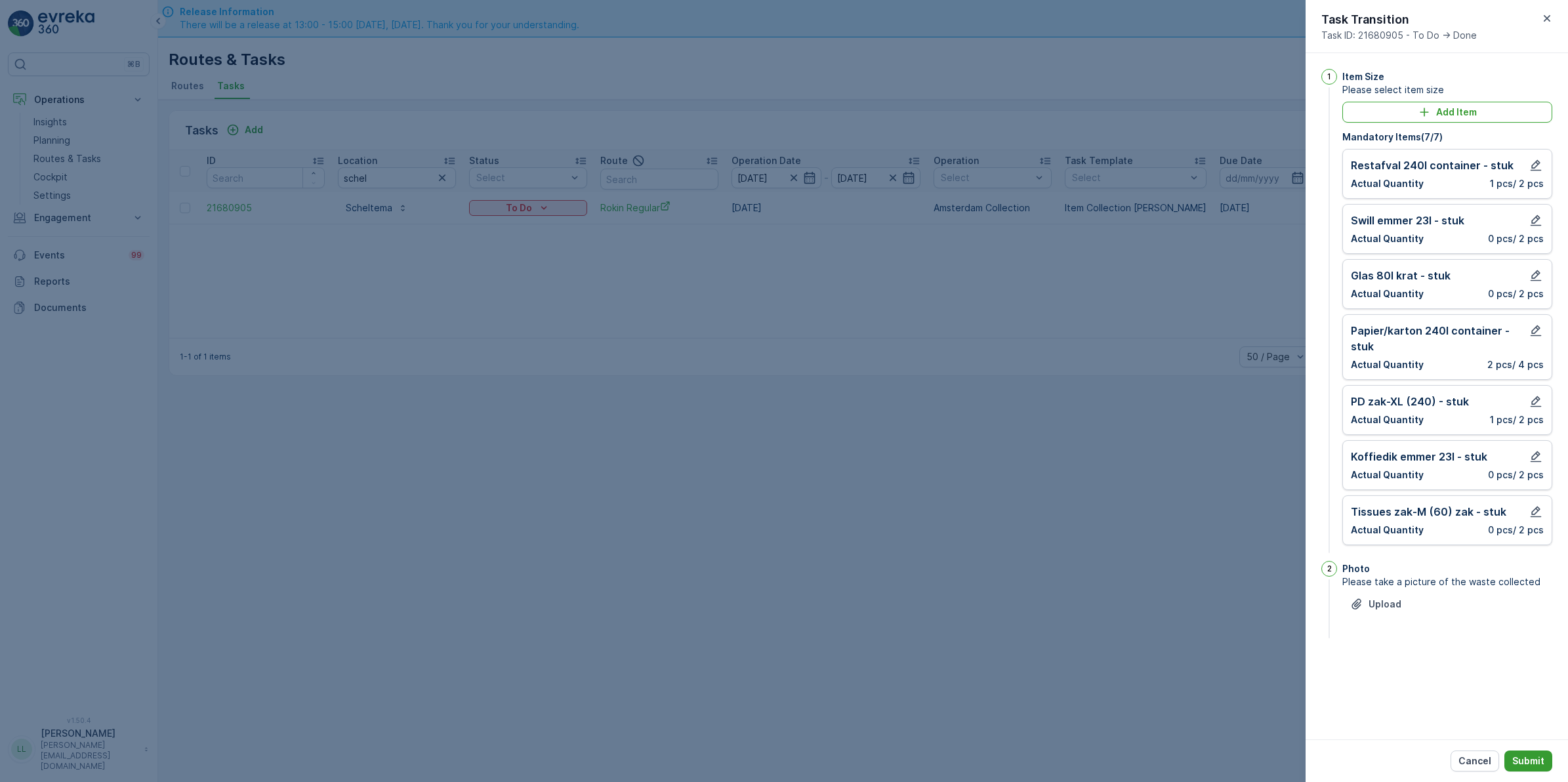
click at [1523, 754] on button "Submit" at bounding box center [1528, 761] width 48 height 21
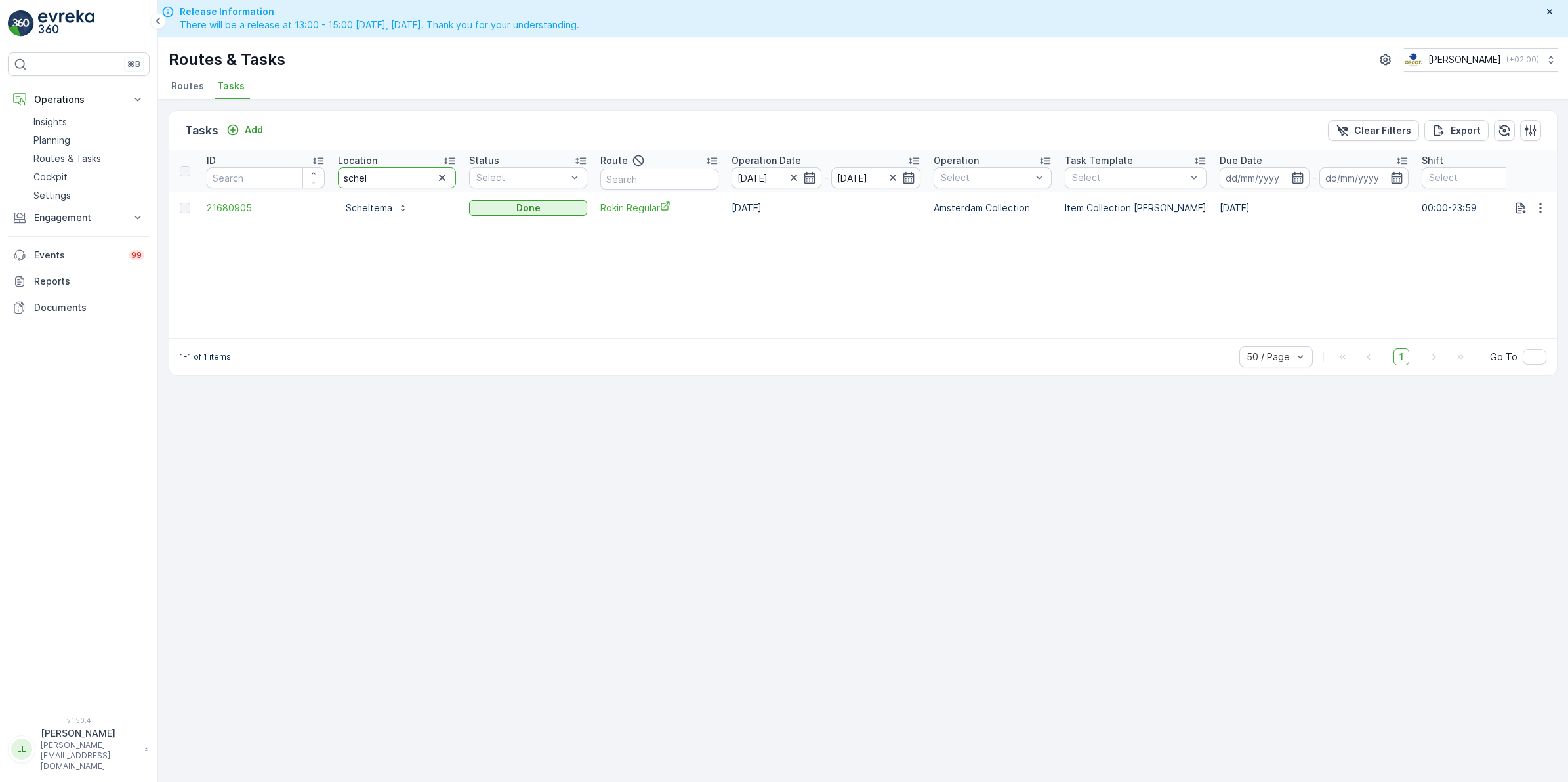
drag, startPoint x: 375, startPoint y: 183, endPoint x: 295, endPoint y: 178, distance: 80.2
click at [295, 178] on tr "ID Location schel Status Select Route Operation Date 23.09.2025 - 23.09.2025 Op…" at bounding box center [1180, 171] width 2023 height 42
type input "agniet"
click at [531, 205] on p "To Do" at bounding box center [522, 208] width 26 height 13
click at [515, 280] on span "Cancelled" at bounding box center [501, 282] width 44 height 13
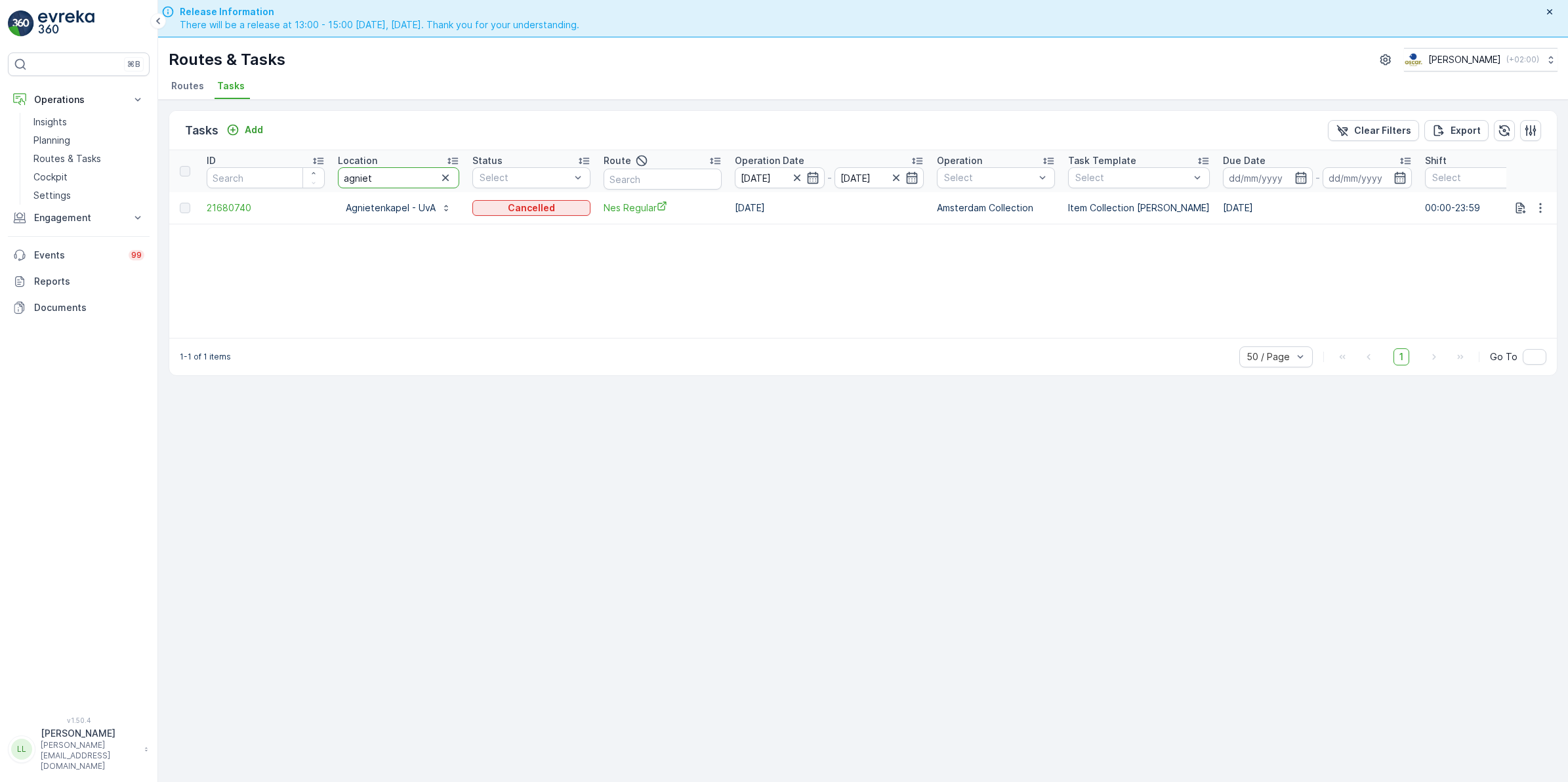
drag, startPoint x: 380, startPoint y: 172, endPoint x: 223, endPoint y: 187, distance: 157.7
click at [223, 187] on tr "ID Location agniet Status Select Route Operation Date 23.09.2025 - 23.09.2025 O…" at bounding box center [1182, 171] width 2027 height 42
type input "fras"
click at [545, 212] on icon "To Do" at bounding box center [544, 208] width 13 height 13
click at [515, 240] on span "[PERSON_NAME]" at bounding box center [513, 246] width 72 height 13
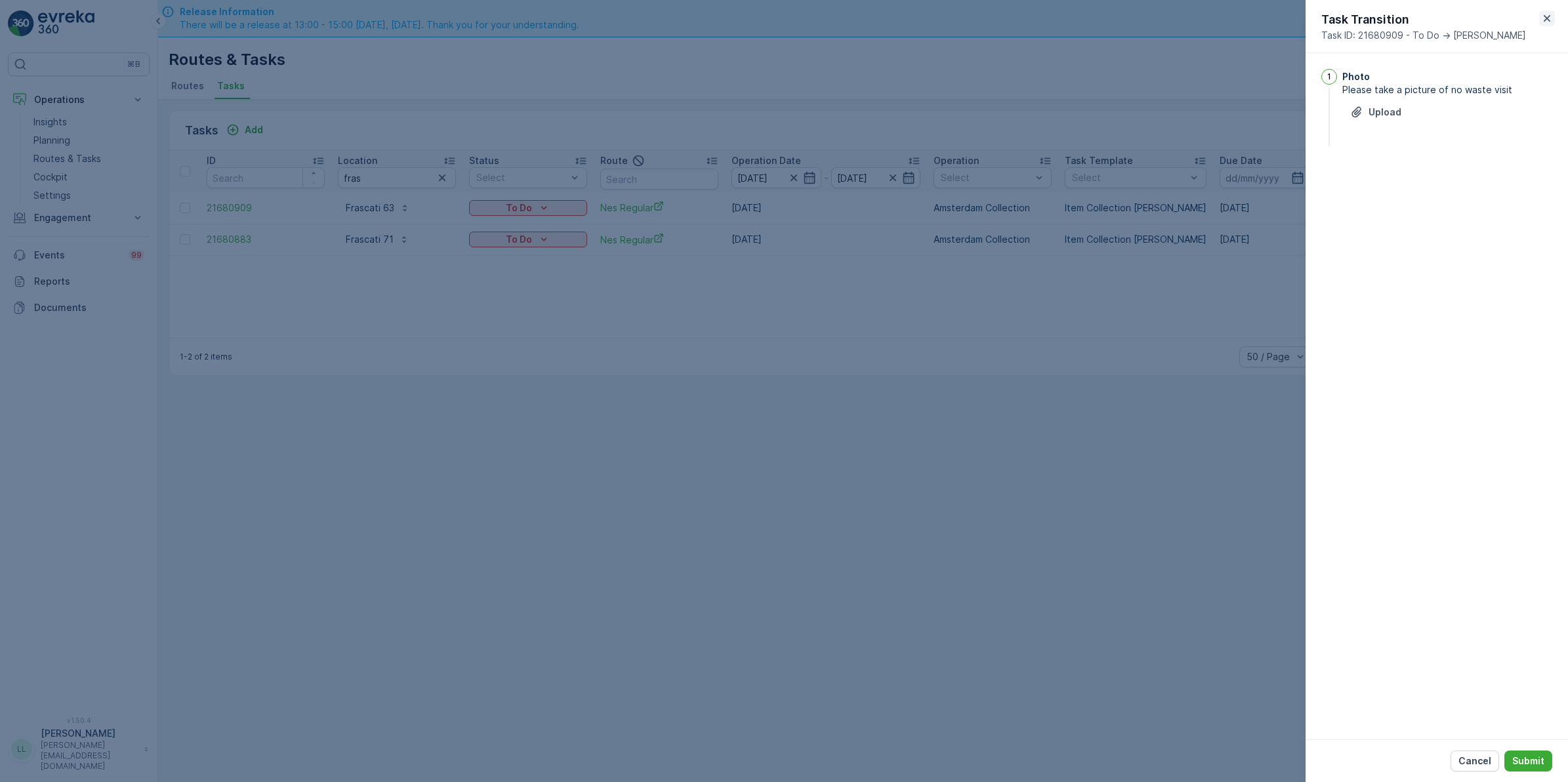
click at [1542, 23] on icon "button" at bounding box center [1546, 19] width 13 height 13
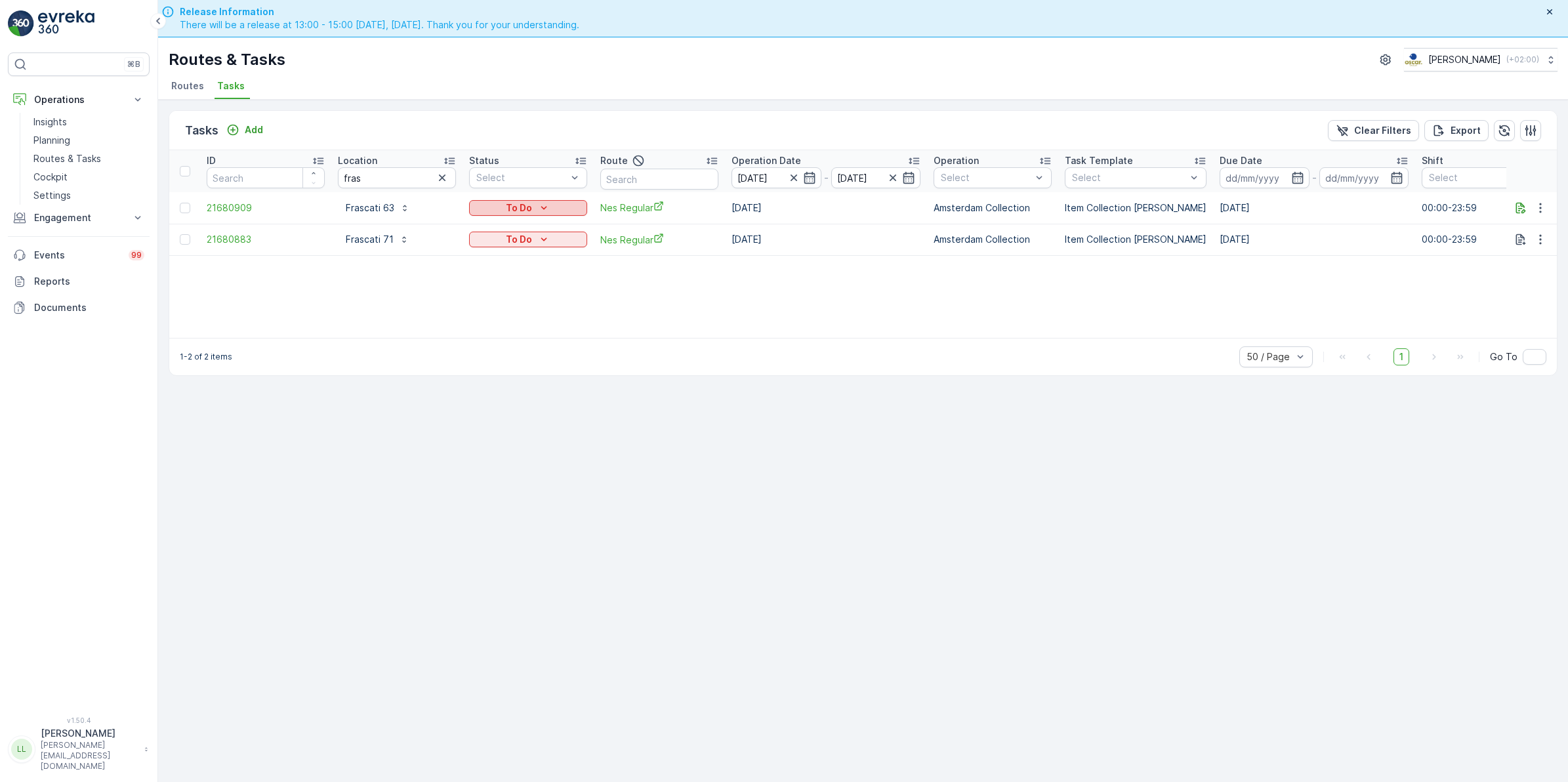
click at [534, 214] on div "To Do" at bounding box center [528, 208] width 107 height 13
click at [502, 287] on span "Cancelled" at bounding box center [499, 282] width 44 height 13
click at [546, 244] on icon "To Do" at bounding box center [544, 240] width 13 height 13
click at [493, 313] on span "Cancelled" at bounding box center [499, 313] width 44 height 13
click at [448, 175] on icon "button" at bounding box center [442, 178] width 13 height 13
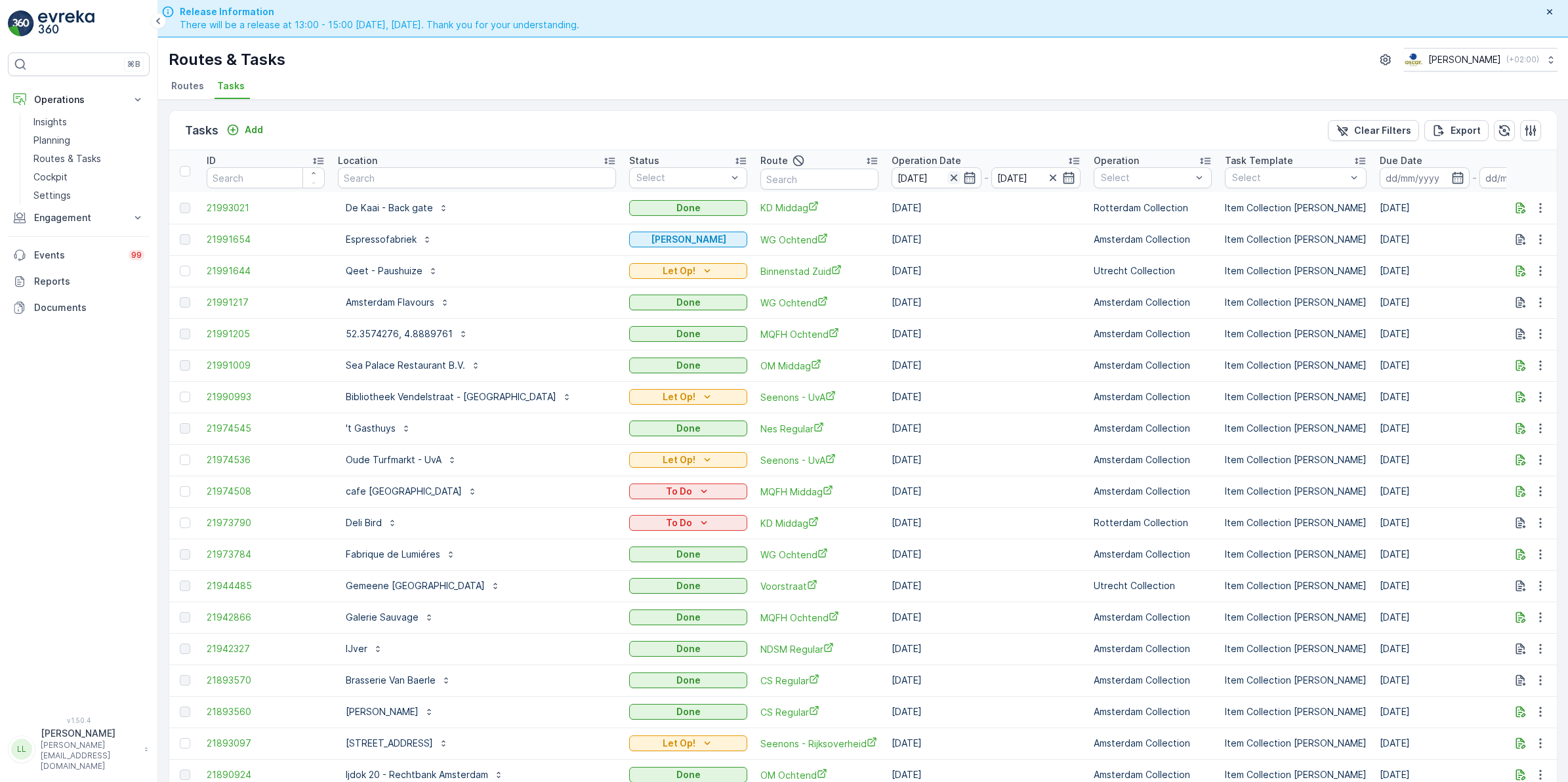
click at [947, 184] on icon "button" at bounding box center [954, 178] width 13 height 13
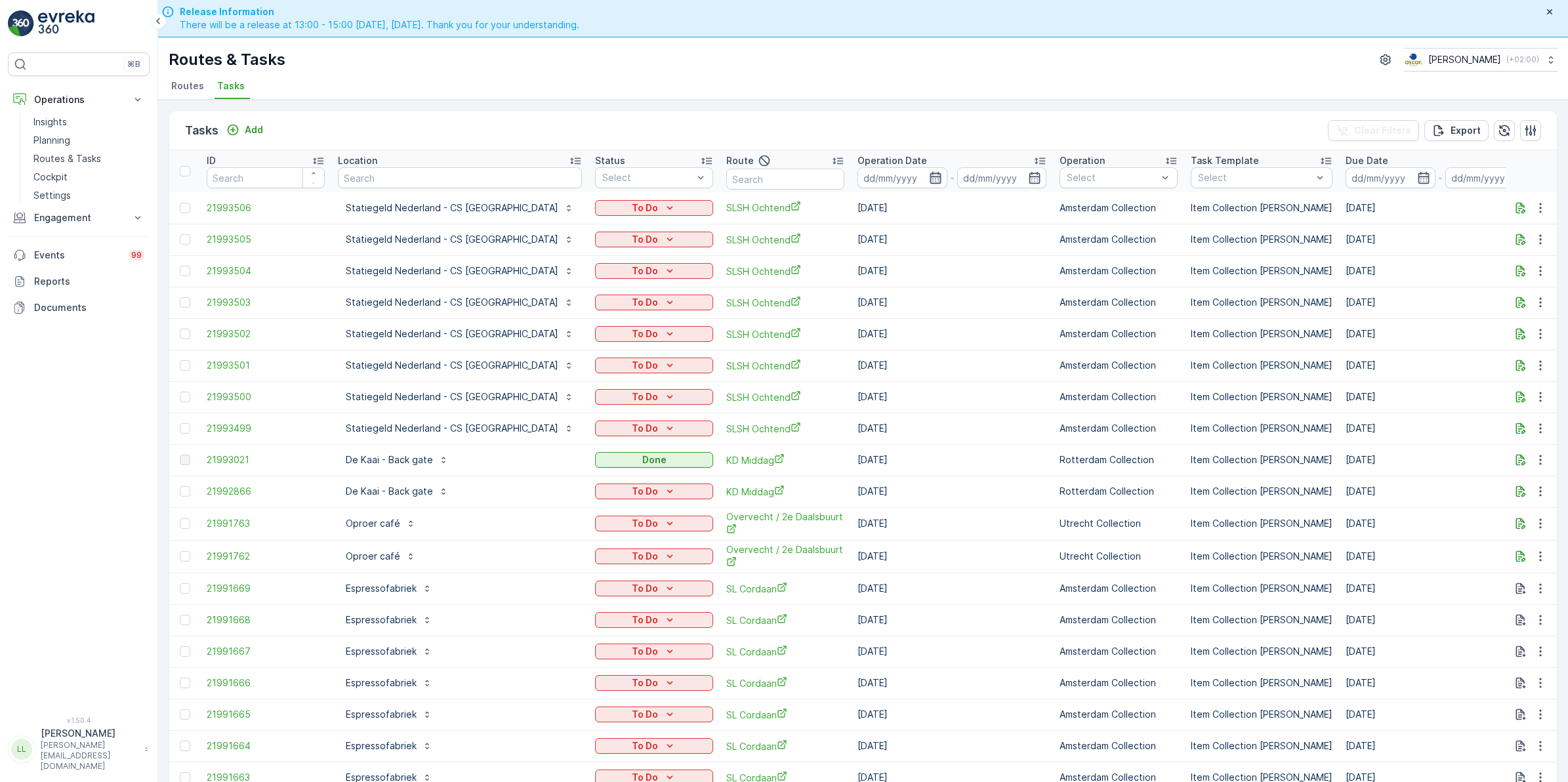
click at [928, 183] on icon "button" at bounding box center [935, 178] width 13 height 13
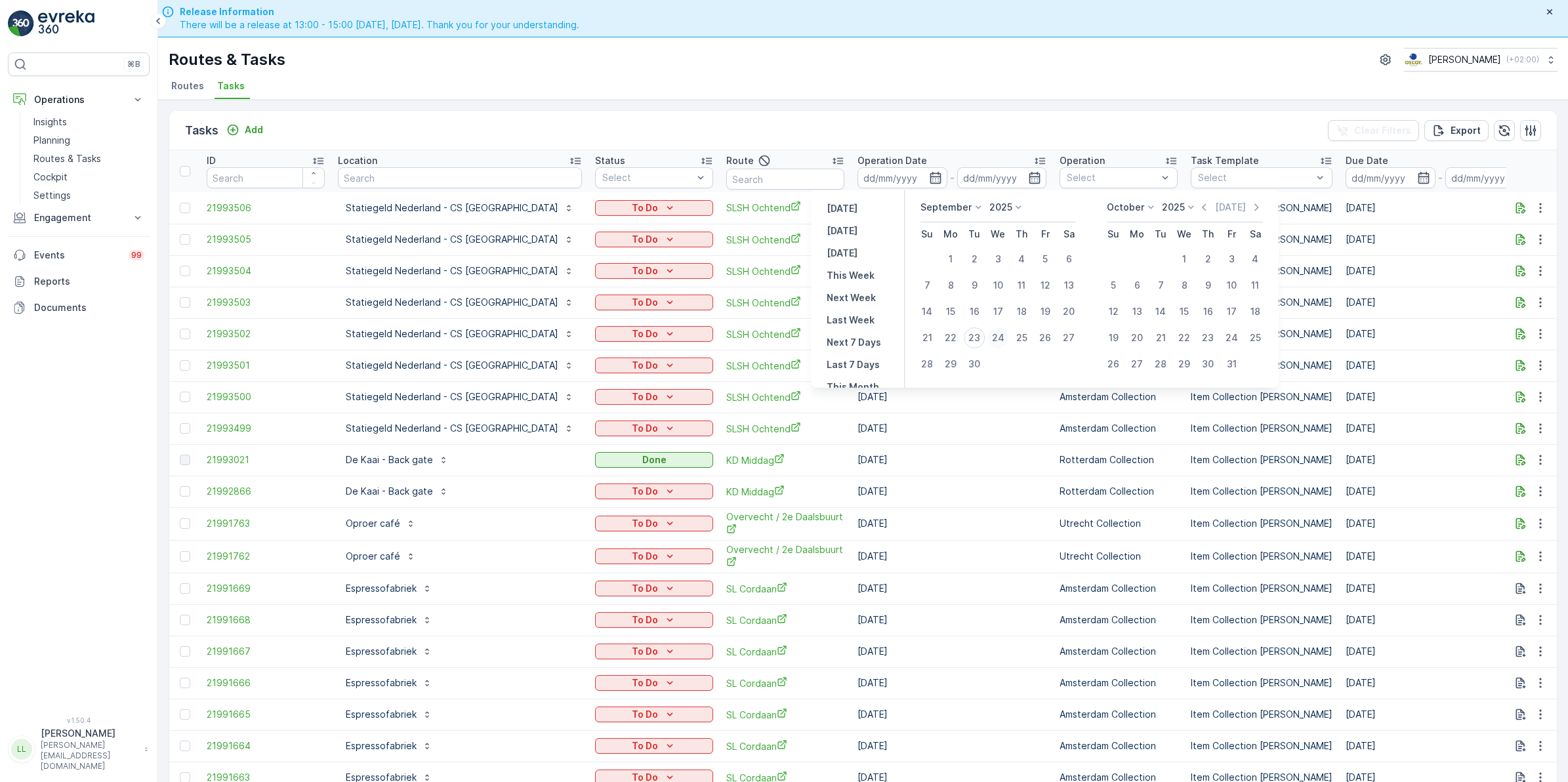
click at [995, 340] on div "24" at bounding box center [997, 338] width 21 height 21
type input "[DATE]"
click at [995, 340] on div "24" at bounding box center [997, 338] width 21 height 21
type input "[DATE]"
click at [995, 340] on div "24" at bounding box center [997, 338] width 21 height 21
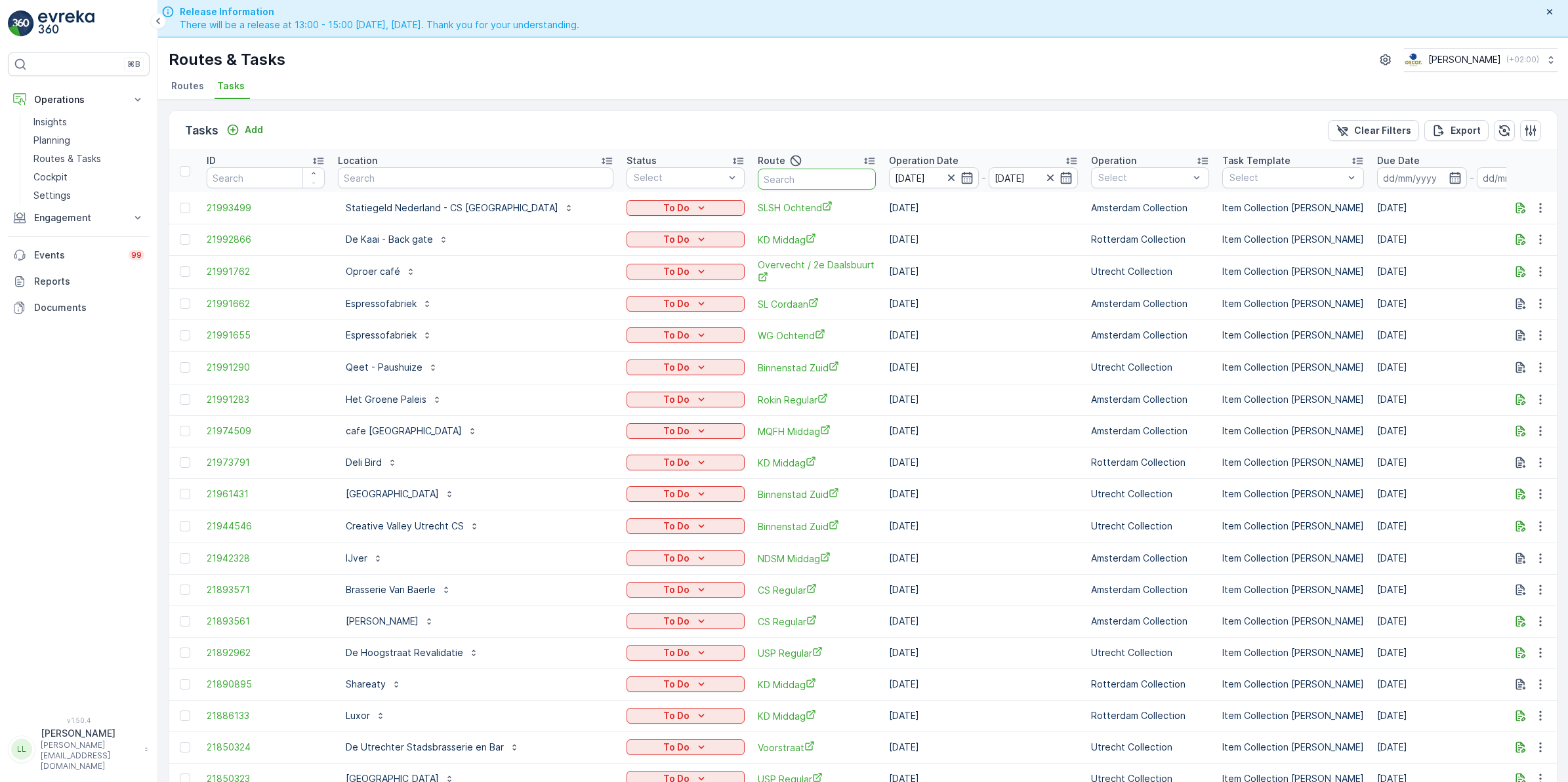
click at [785, 181] on input "text" at bounding box center [816, 179] width 119 height 21
click at [526, 171] on input "text" at bounding box center [475, 178] width 276 height 21
type input "consc"
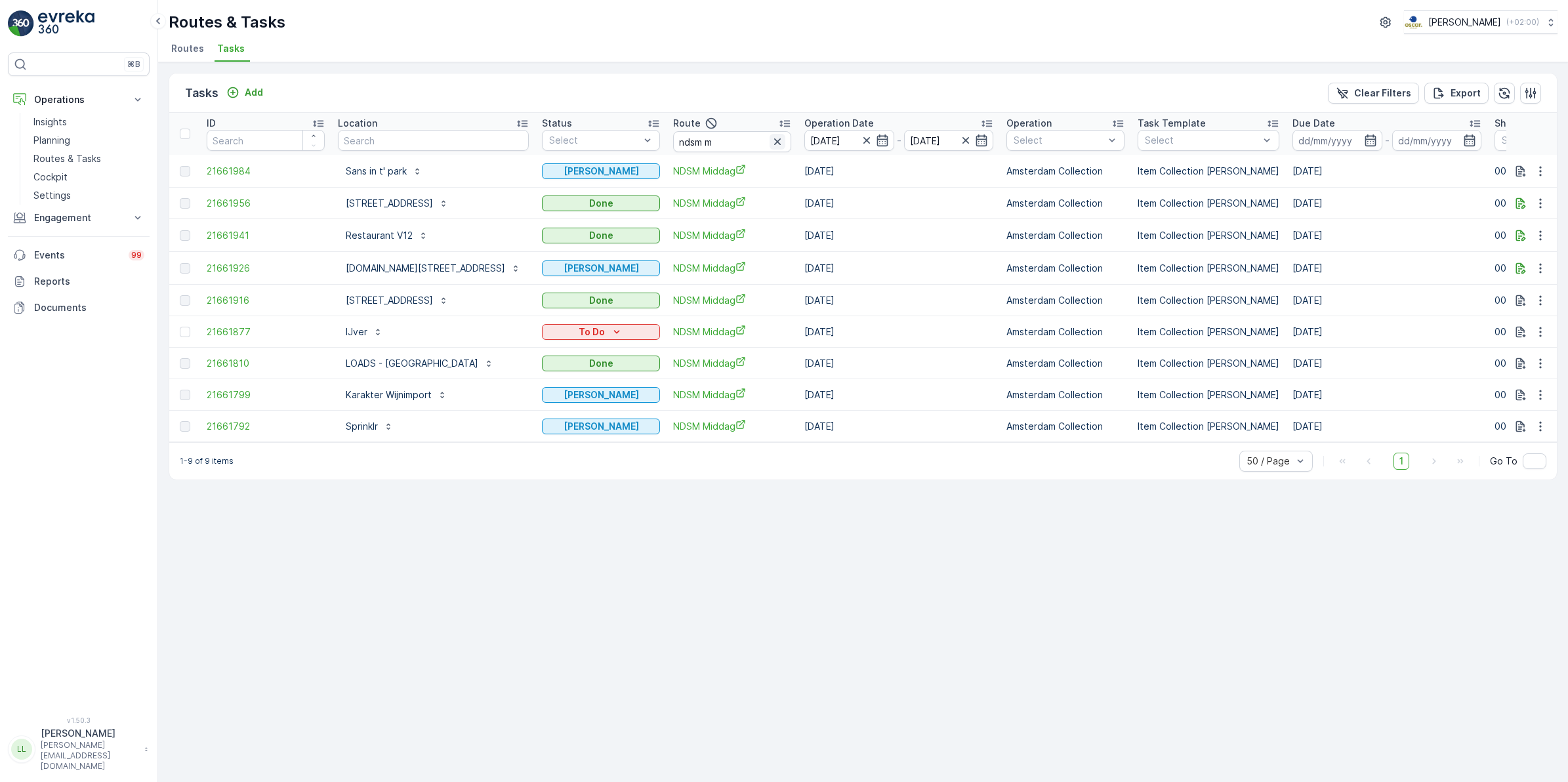
click at [770, 140] on icon "button" at bounding box center [777, 142] width 13 height 13
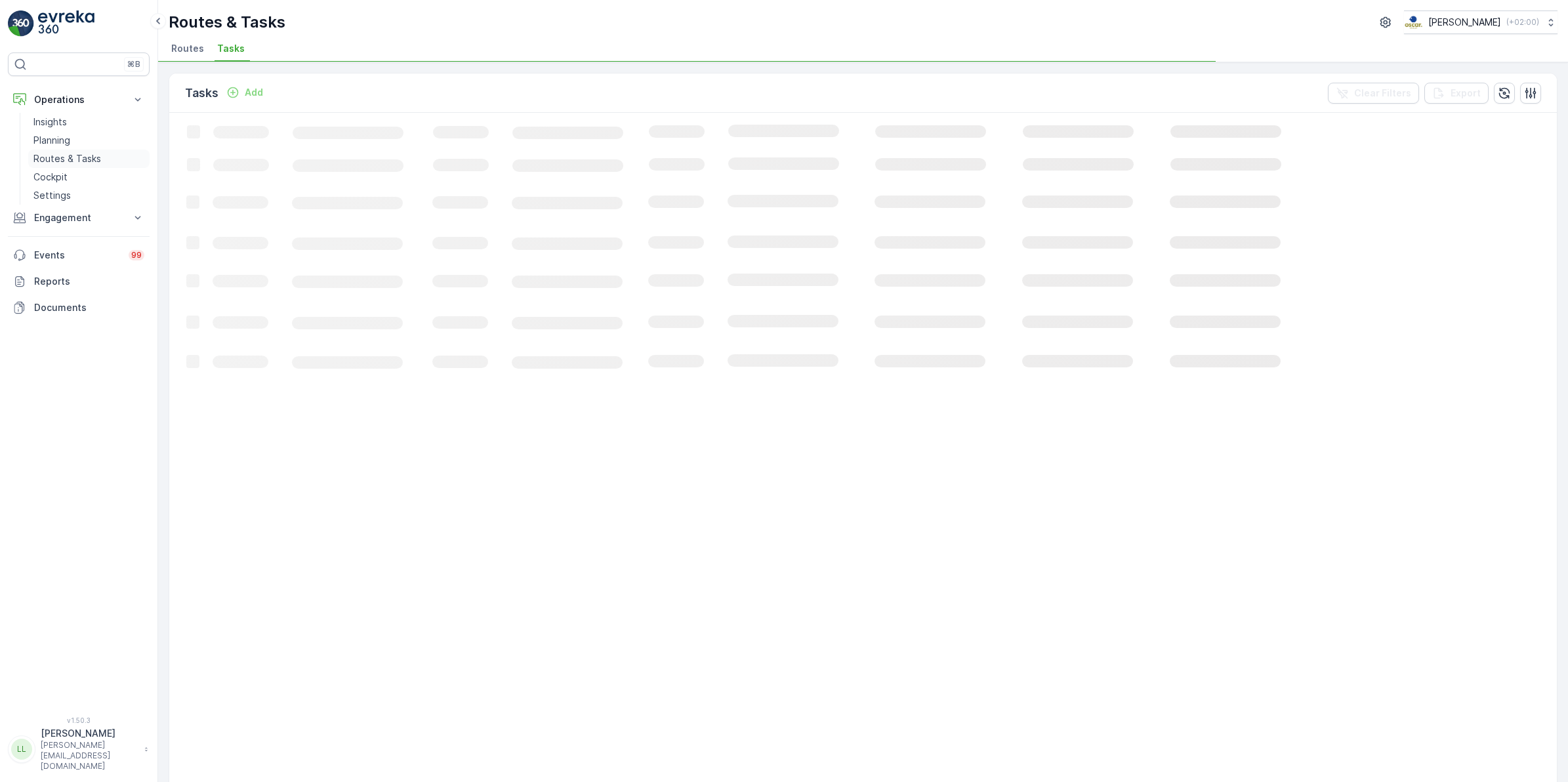
click at [60, 157] on p "Routes & Tasks" at bounding box center [68, 159] width 68 height 13
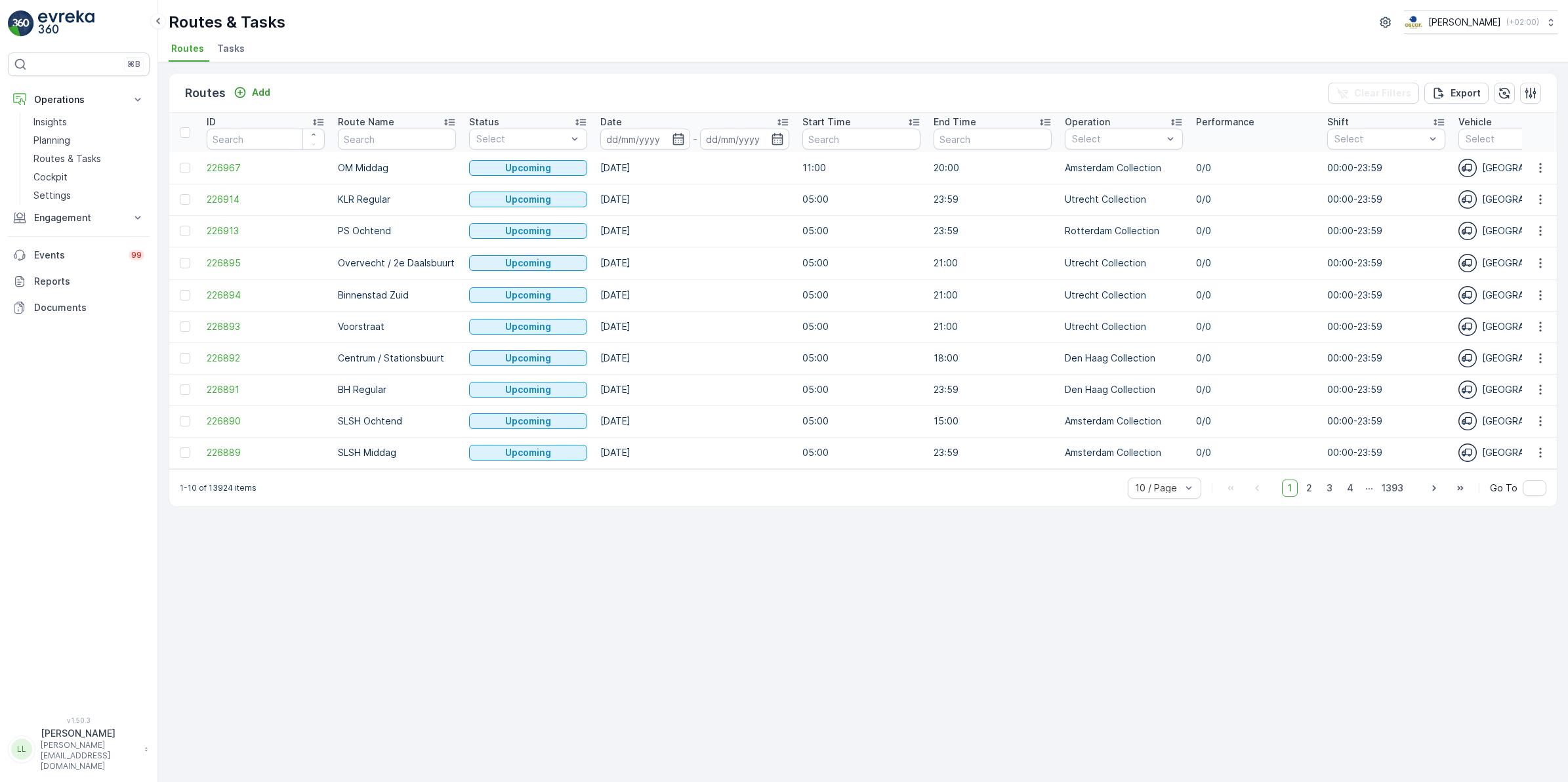
click at [224, 51] on span "Tasks" at bounding box center [230, 49] width 27 height 13
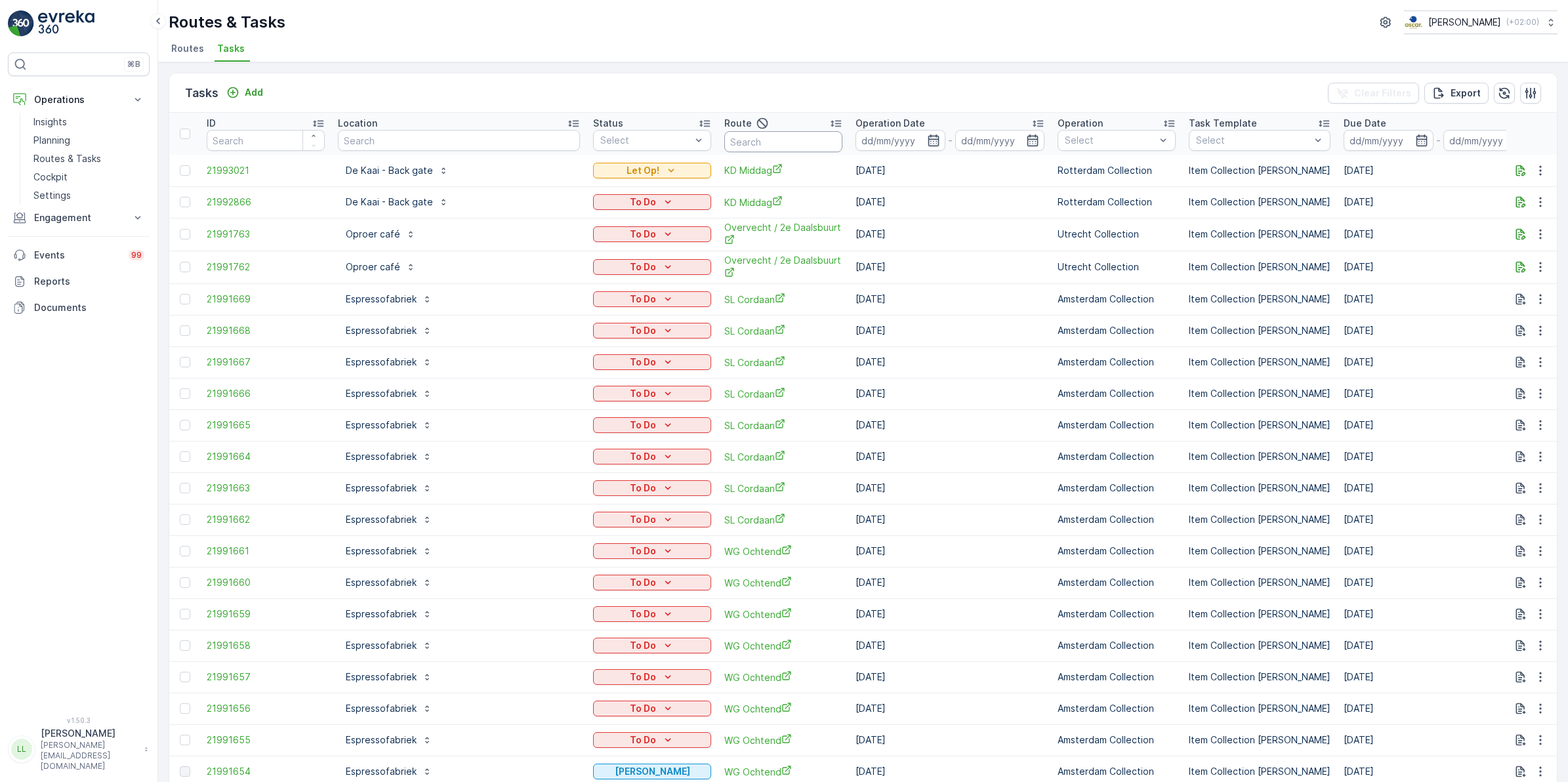
click at [724, 136] on input "text" at bounding box center [784, 141] width 119 height 21
click at [448, 138] on input "text" at bounding box center [458, 140] width 242 height 21
type input "compas"
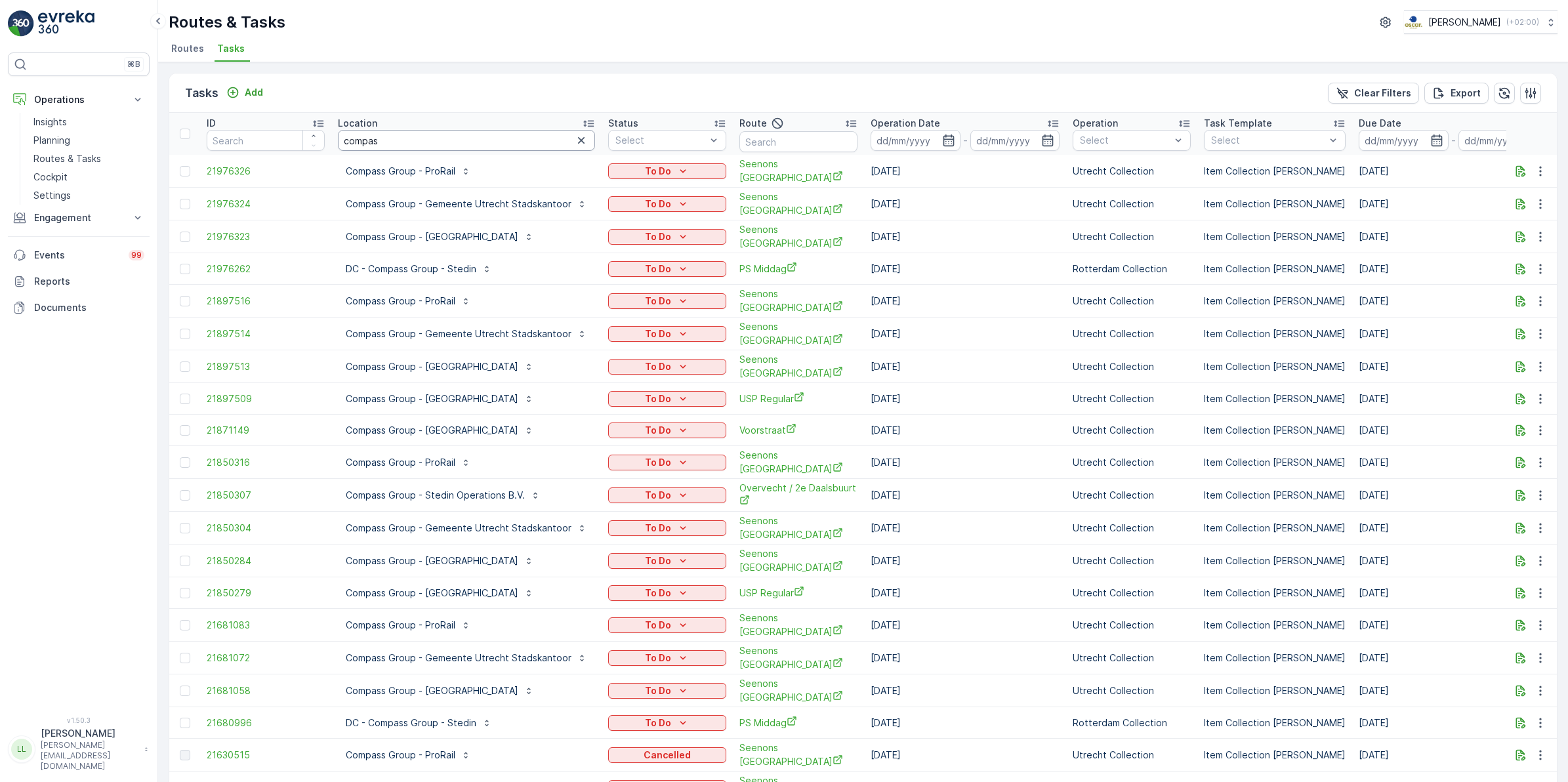
click at [437, 141] on input "compas" at bounding box center [466, 140] width 257 height 21
type input "compass group"
click at [953, 141] on icon "button" at bounding box center [948, 140] width 13 height 13
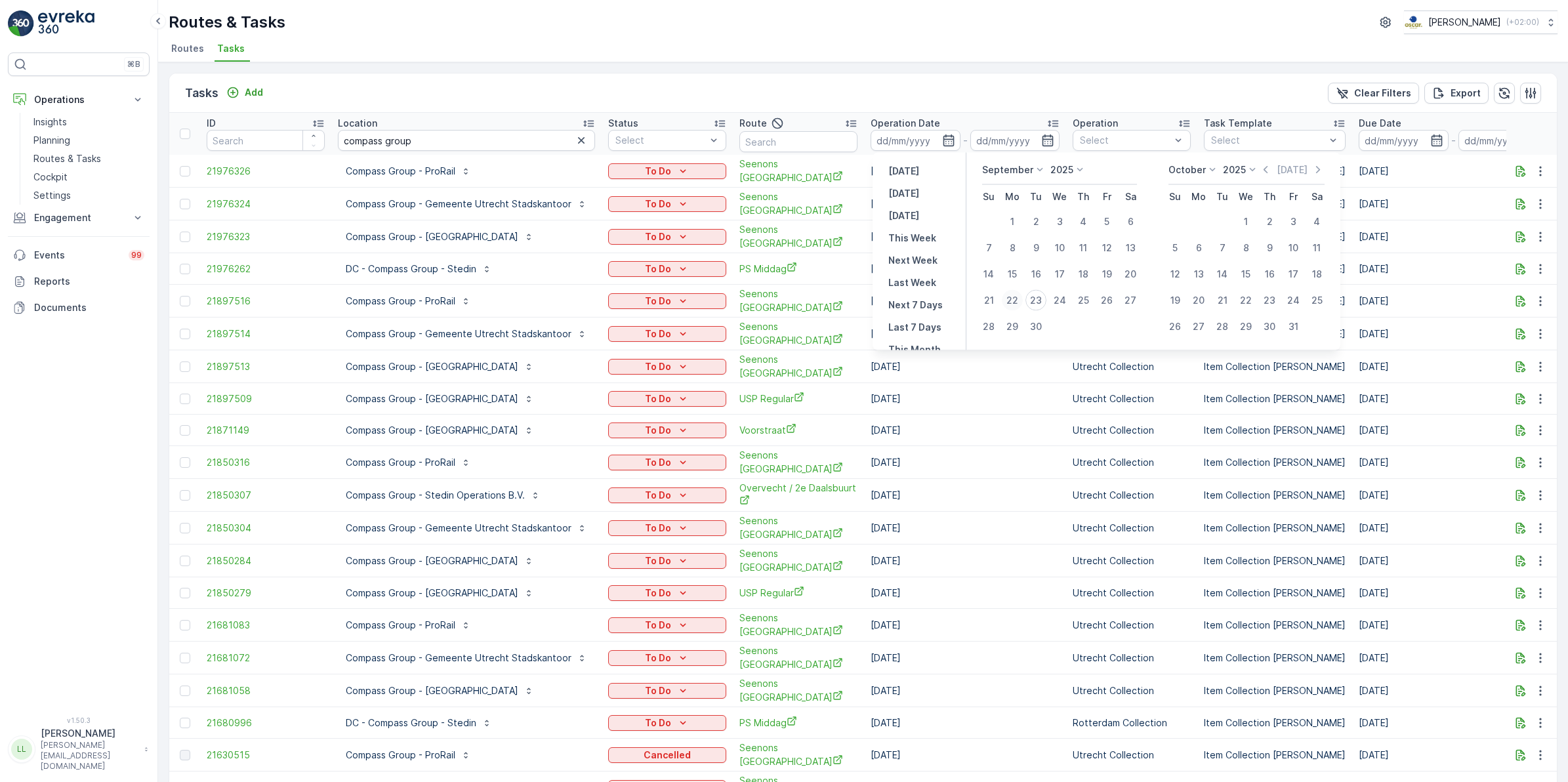
click at [1013, 297] on div "22" at bounding box center [1012, 300] width 21 height 21
type input "[DATE]"
click at [1013, 297] on div "22" at bounding box center [1012, 300] width 21 height 21
type input "22.09.2025"
click at [1013, 297] on div "22" at bounding box center [1012, 300] width 21 height 21
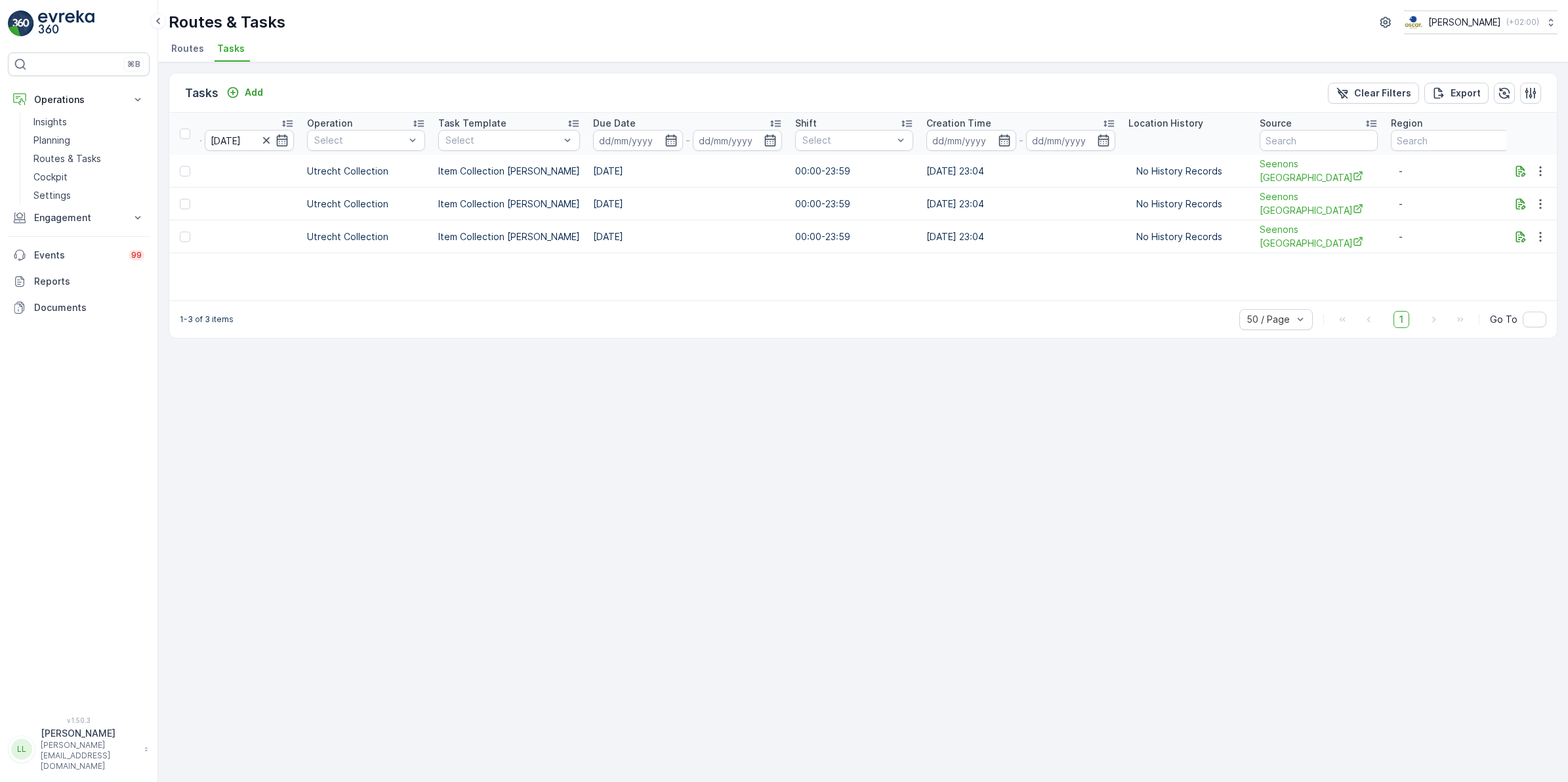
scroll to position [0, 766]
click at [1304, 142] on input "text" at bounding box center [1318, 140] width 119 height 21
type input "see"
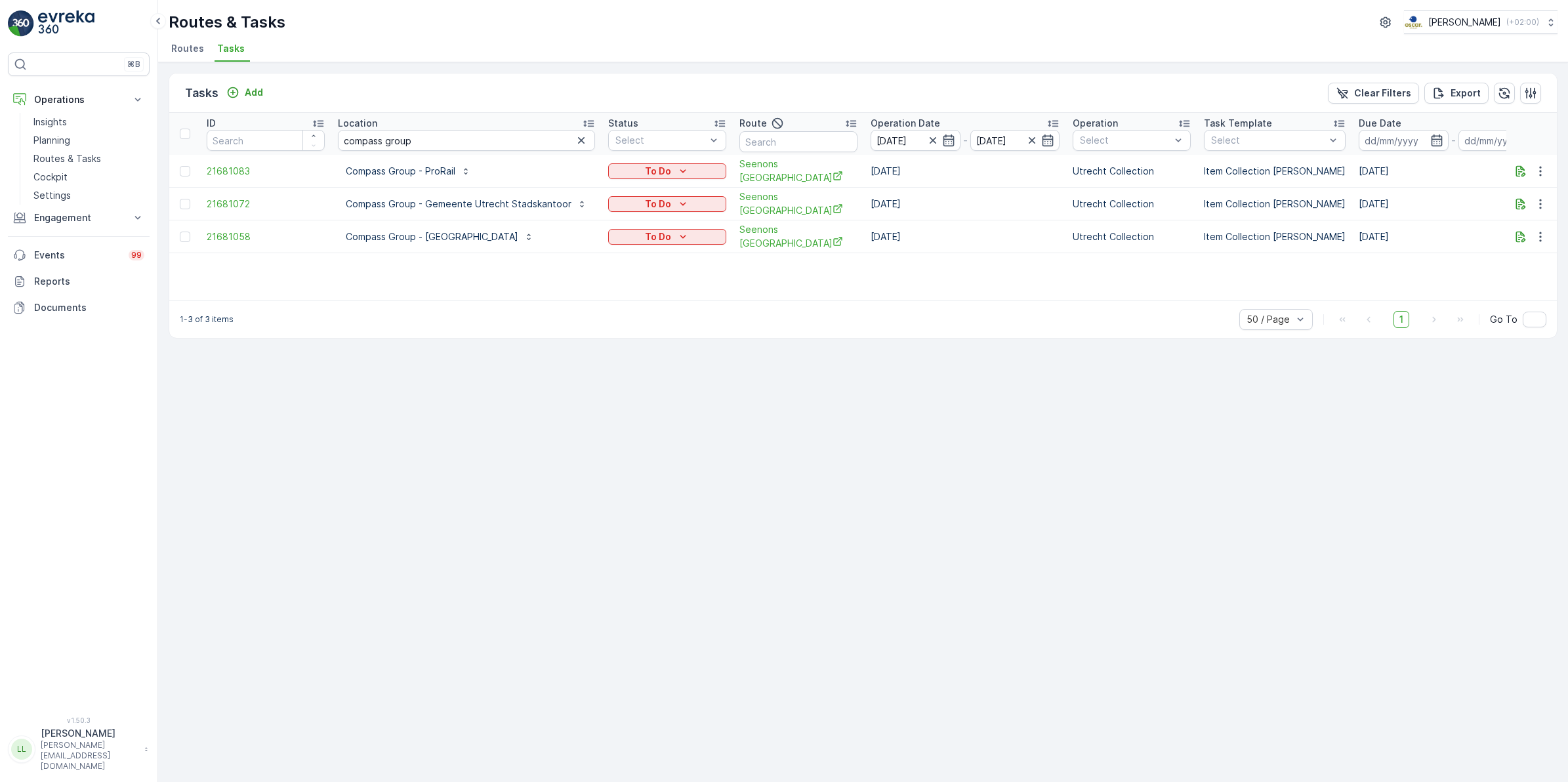
drag, startPoint x: 1045, startPoint y: 302, endPoint x: 1068, endPoint y: 291, distance: 25.5
click at [1173, 302] on div "1-3 of 3 items 50 / Page 1 Go To" at bounding box center [863, 319] width 1387 height 38
click at [188, 46] on span "Routes" at bounding box center [187, 49] width 33 height 13
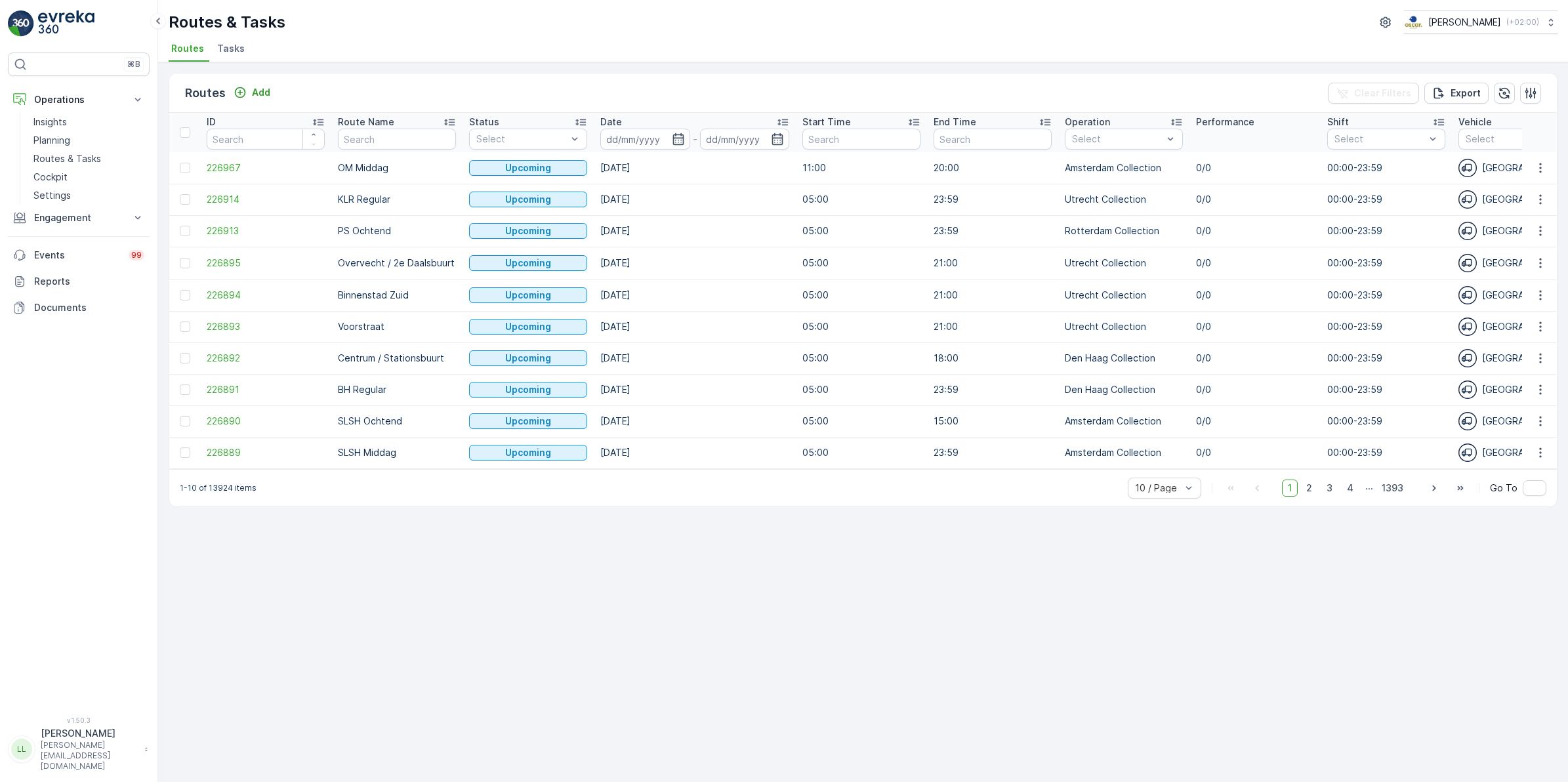
click at [230, 44] on span "Tasks" at bounding box center [230, 49] width 27 height 13
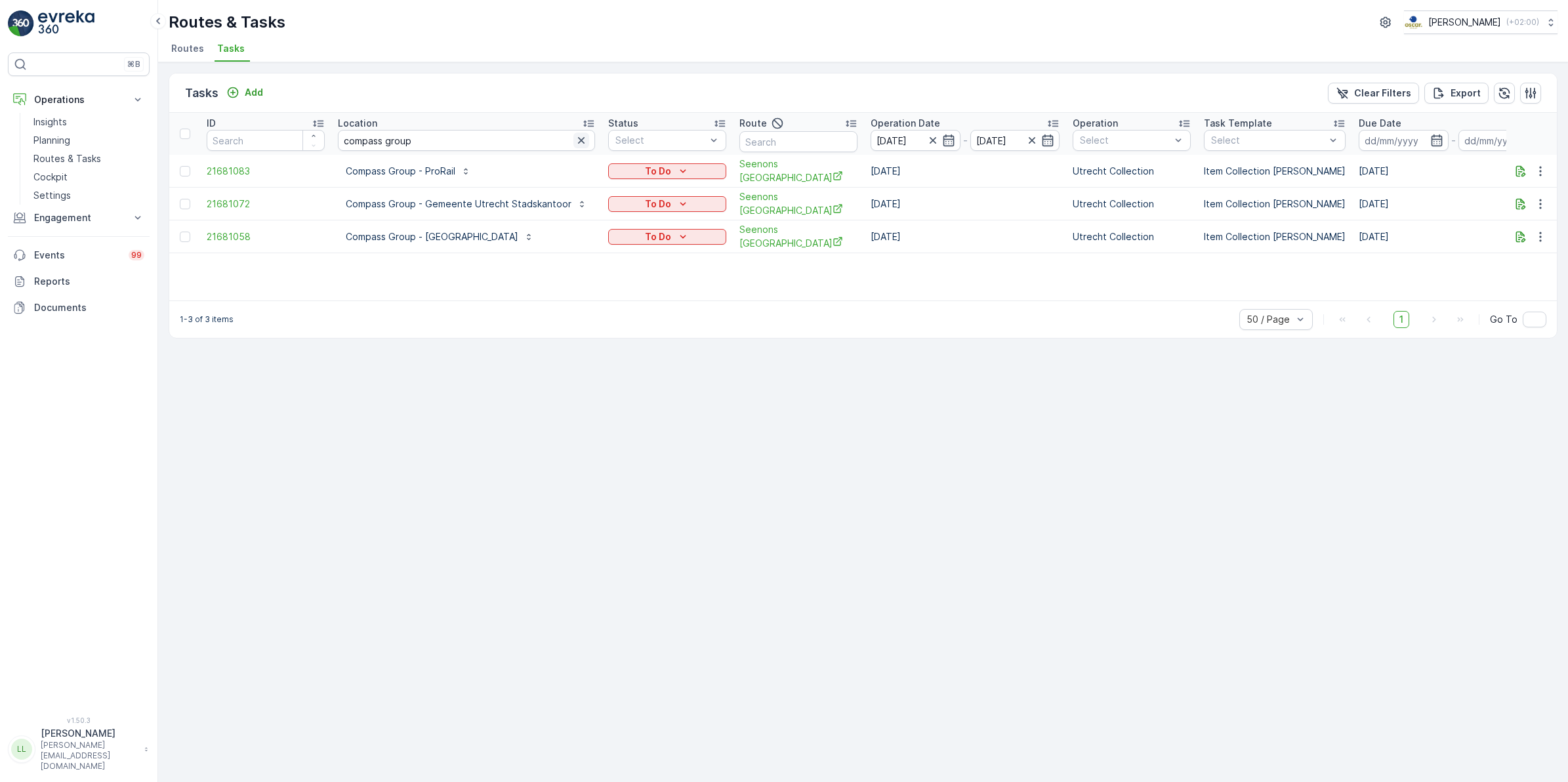
click at [582, 136] on icon "button" at bounding box center [581, 140] width 13 height 13
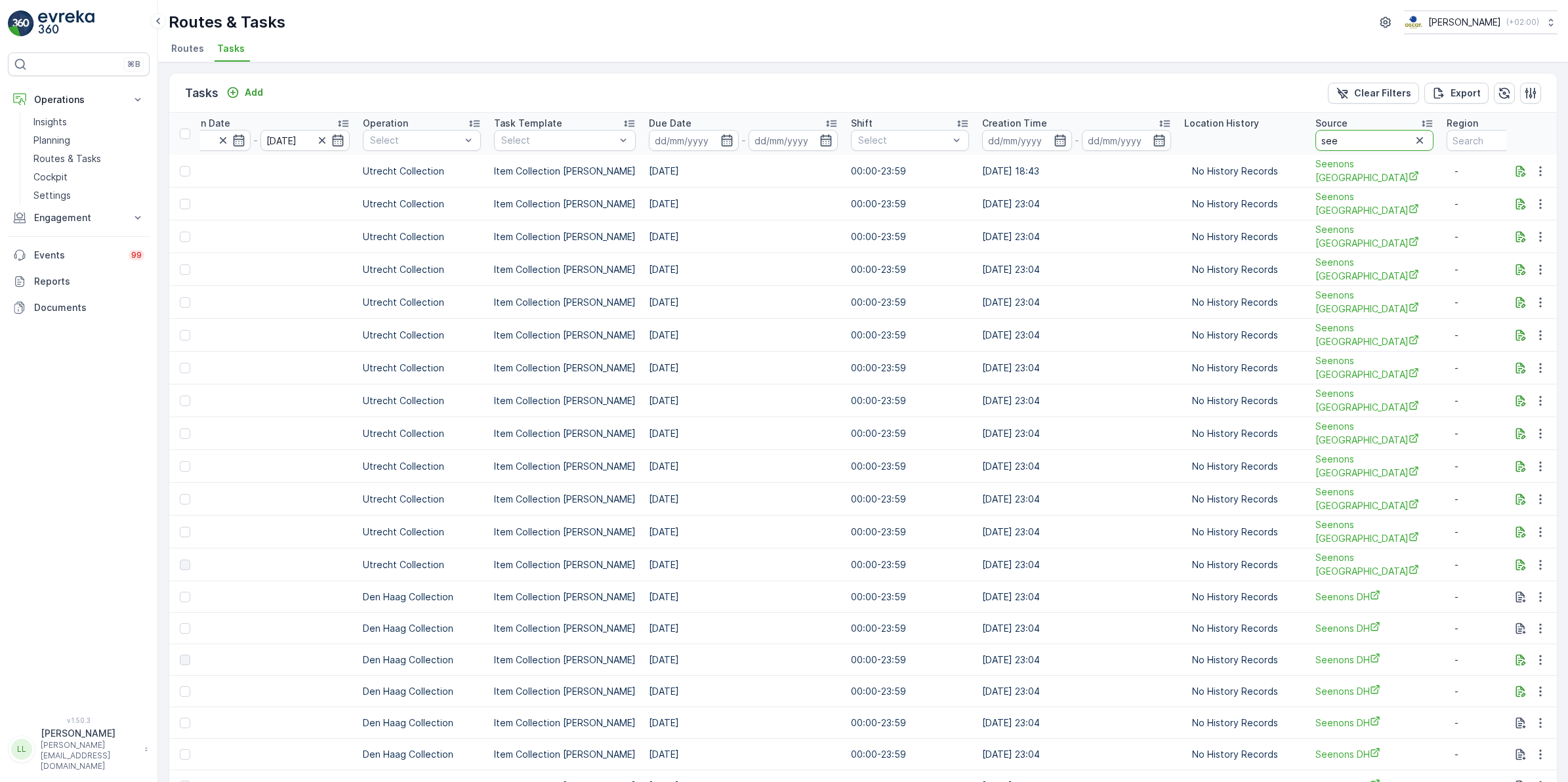
click at [1315, 136] on input "see" at bounding box center [1374, 140] width 119 height 21
type input "seenons u"
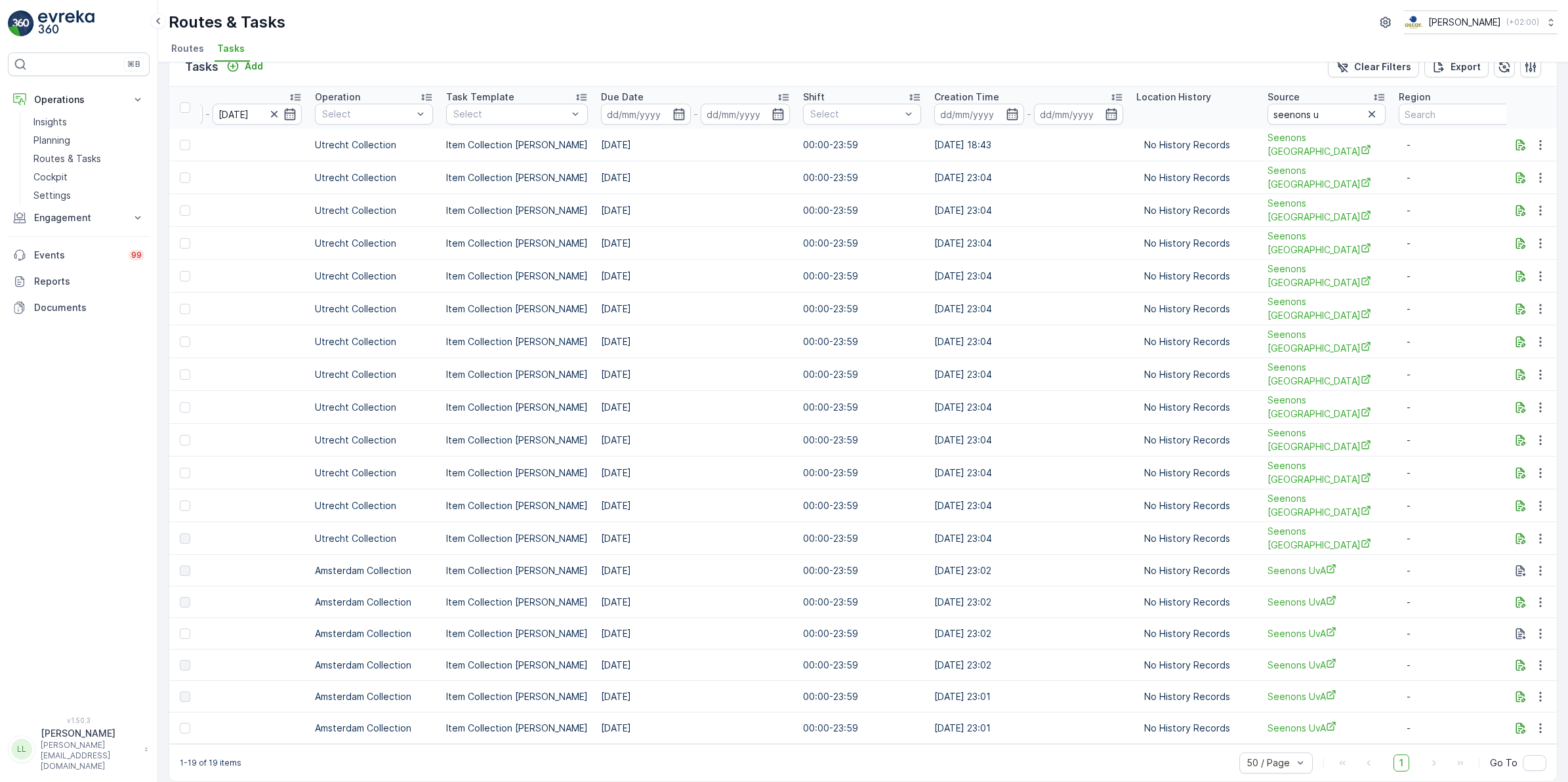
scroll to position [0, 769]
click at [1310, 105] on input "seenons u" at bounding box center [1320, 114] width 119 height 21
type input "seenons utre"
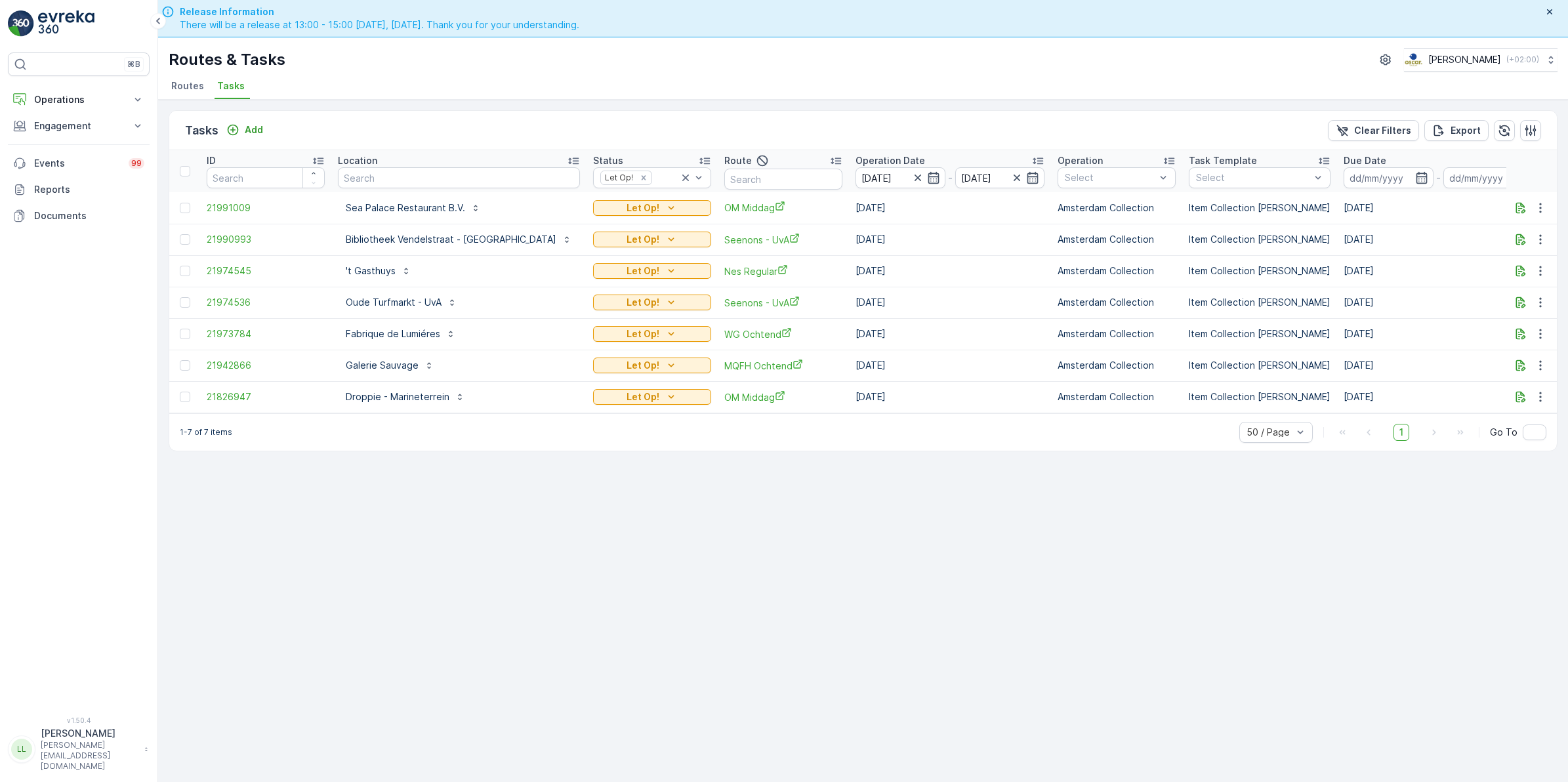
scroll to position [38, 0]
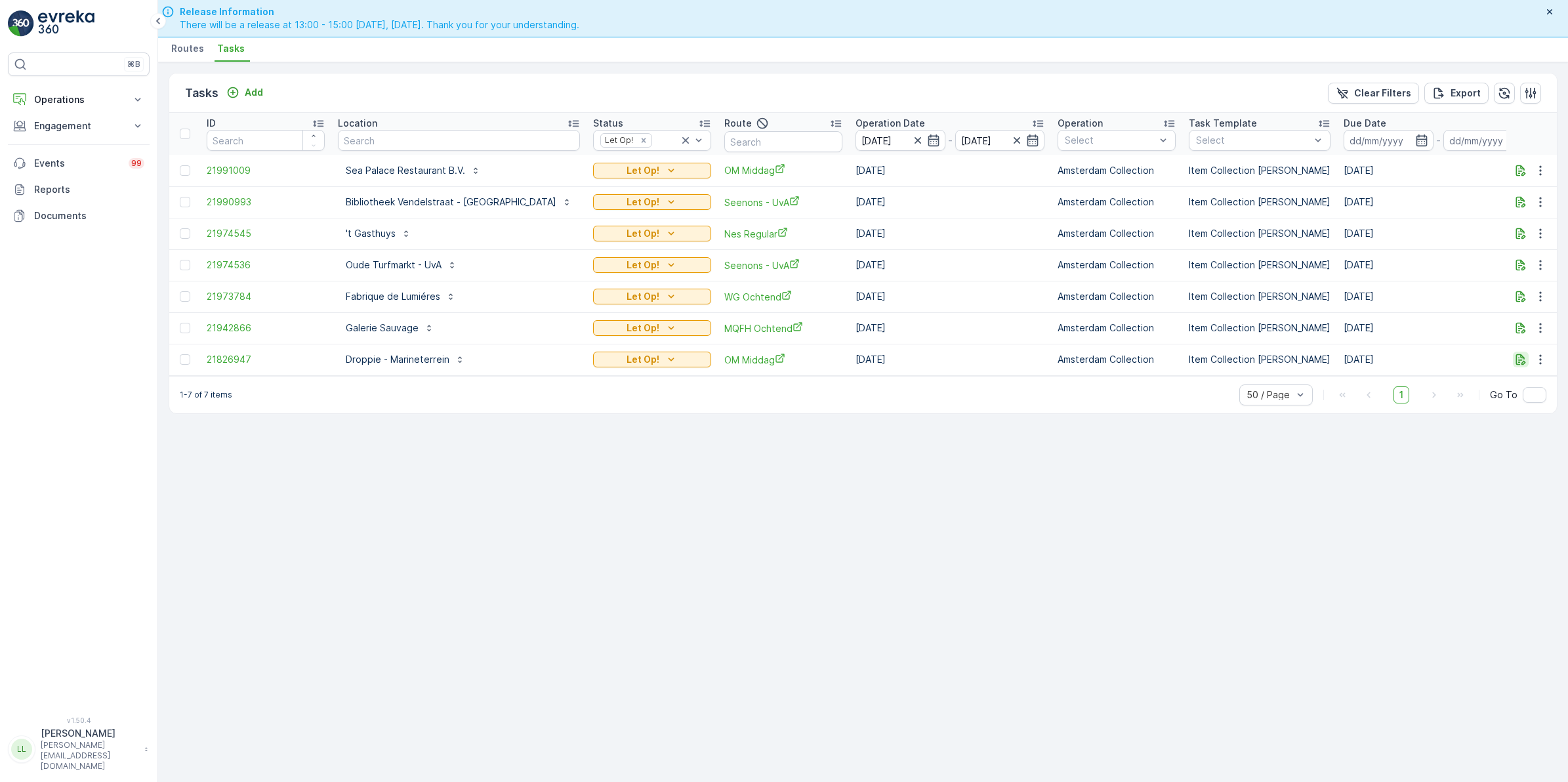
click at [1520, 359] on icon "button" at bounding box center [1521, 360] width 9 height 11
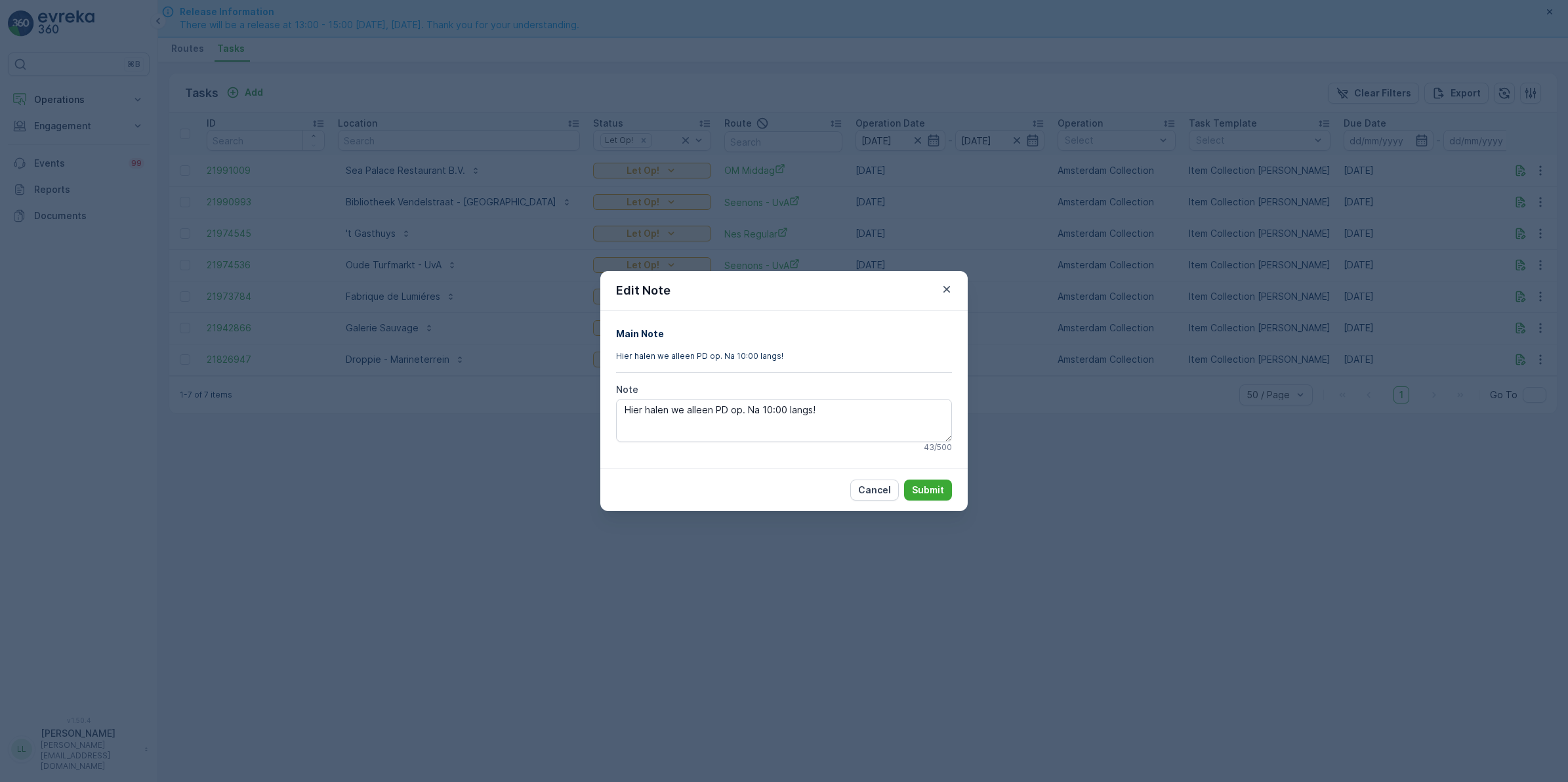
click at [1076, 448] on div "Edit Note Main Note Hier halen we alleen PD op. Na 10:00 langs! Note Hier halen…" at bounding box center [784, 391] width 1568 height 782
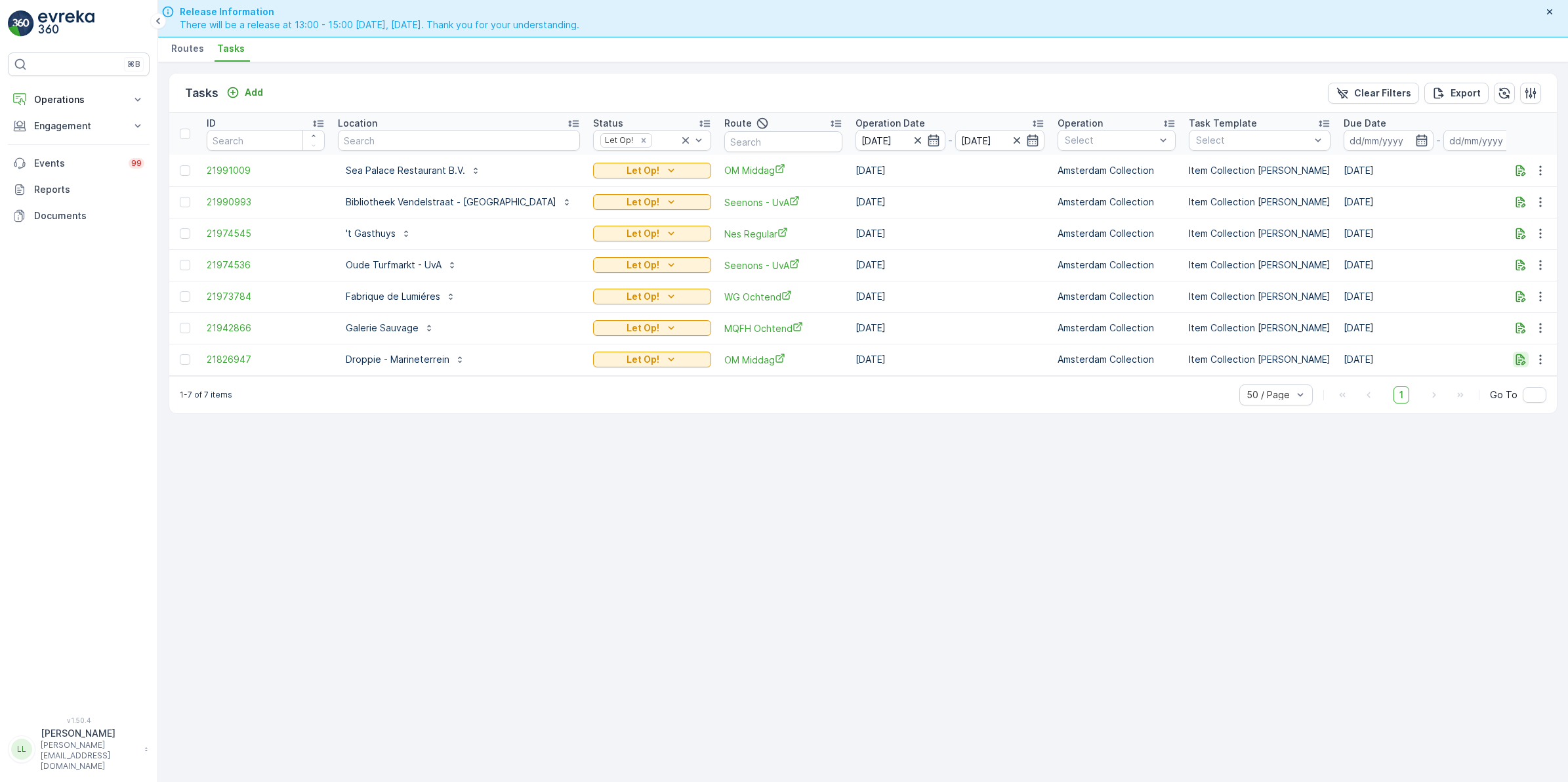
click at [1524, 362] on icon "button" at bounding box center [1521, 360] width 9 height 11
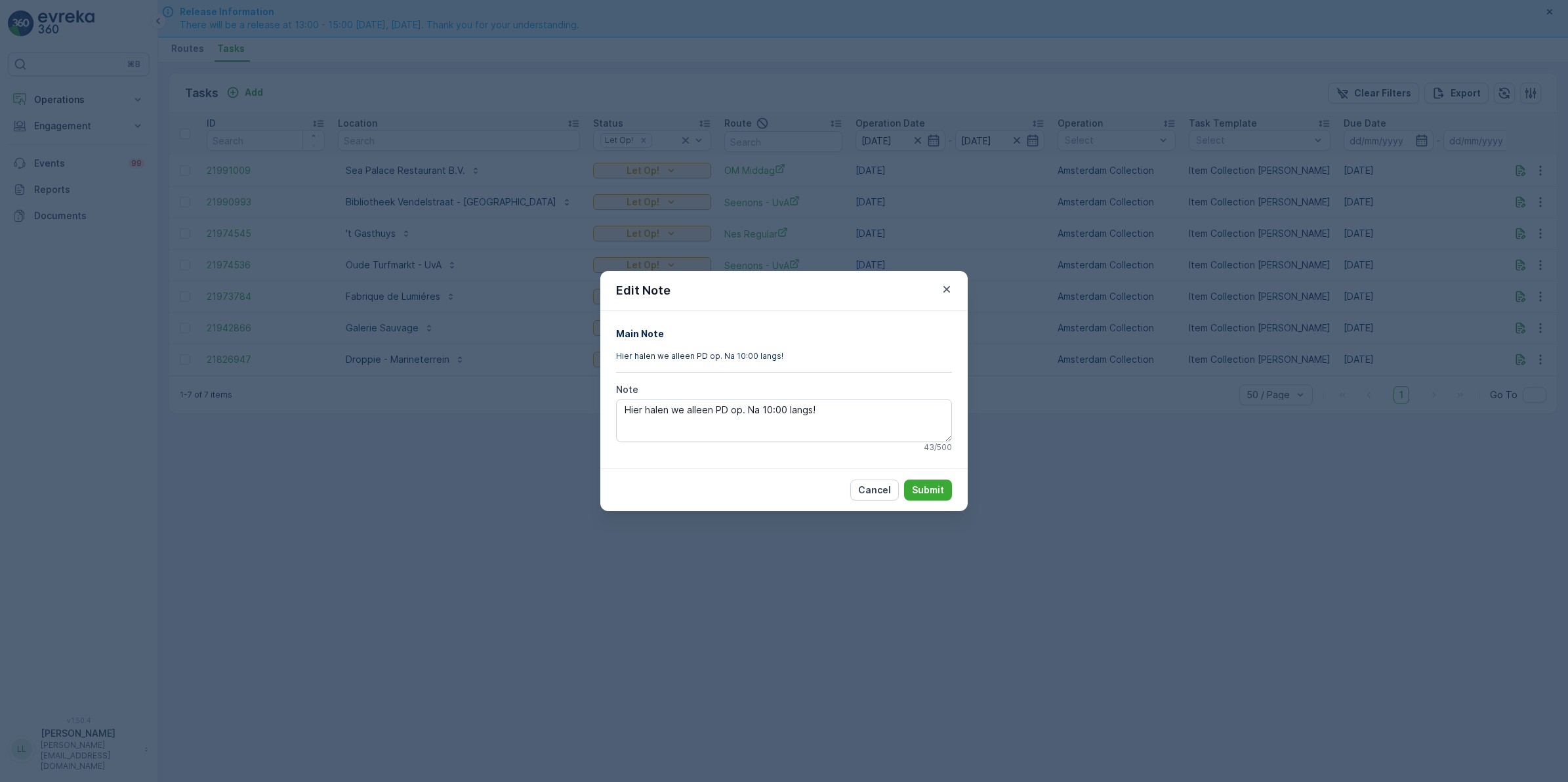
click at [1046, 486] on div "Edit Note Main Note Hier halen we alleen PD op. Na 10:00 langs! Note Hier halen…" at bounding box center [784, 391] width 1568 height 782
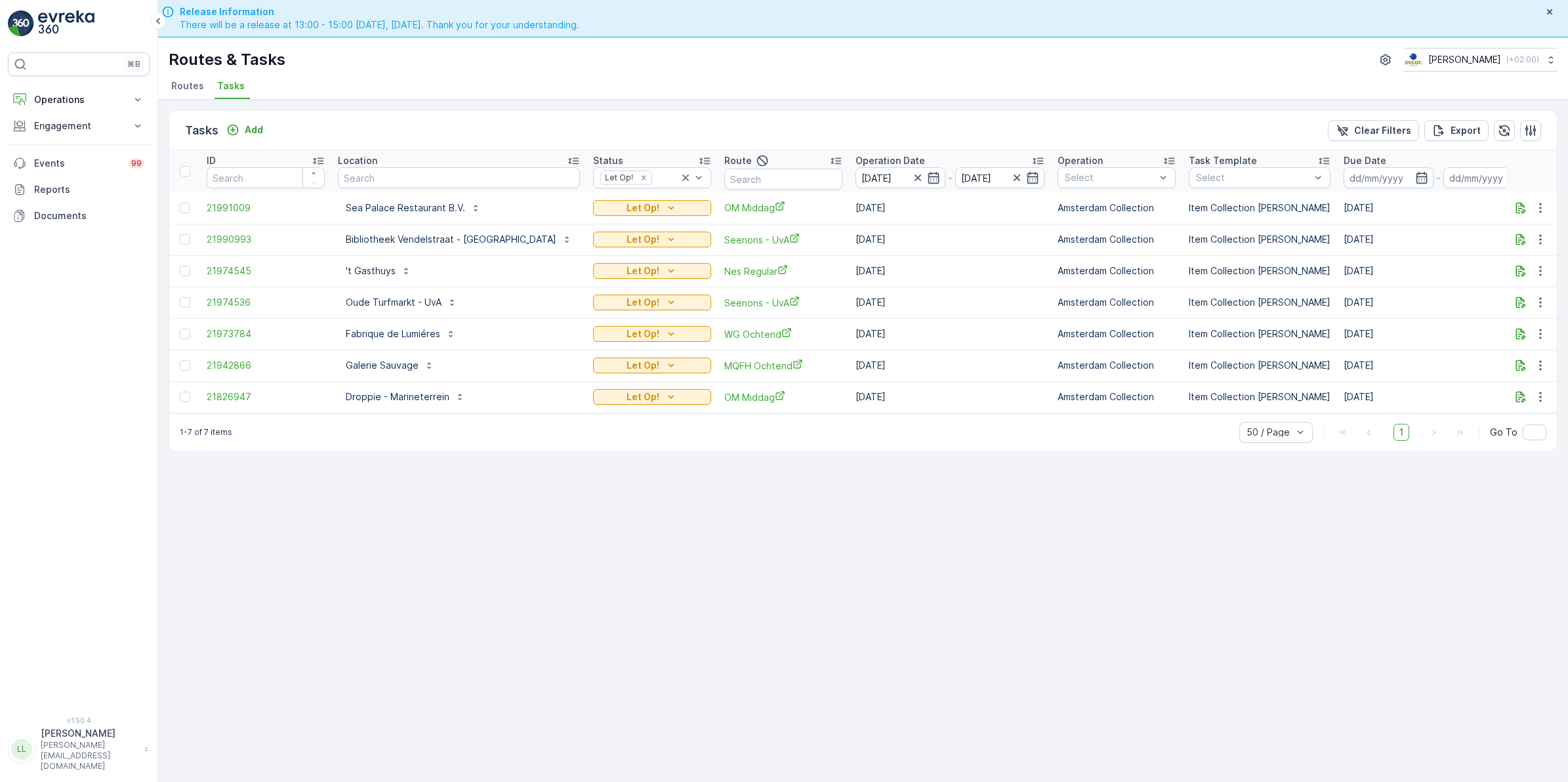
scroll to position [38, 0]
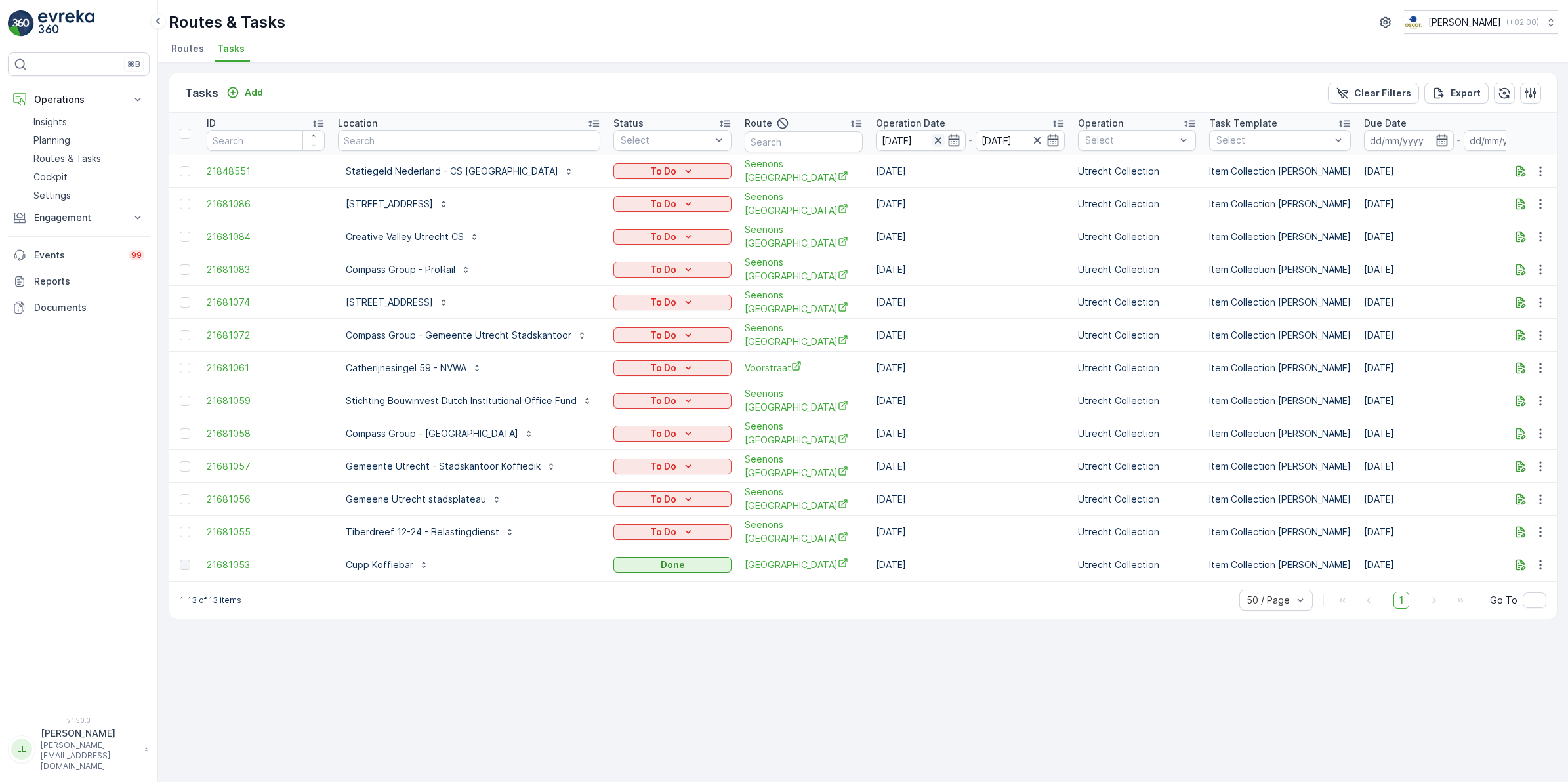
click at [931, 136] on icon "button" at bounding box center [938, 140] width 13 height 13
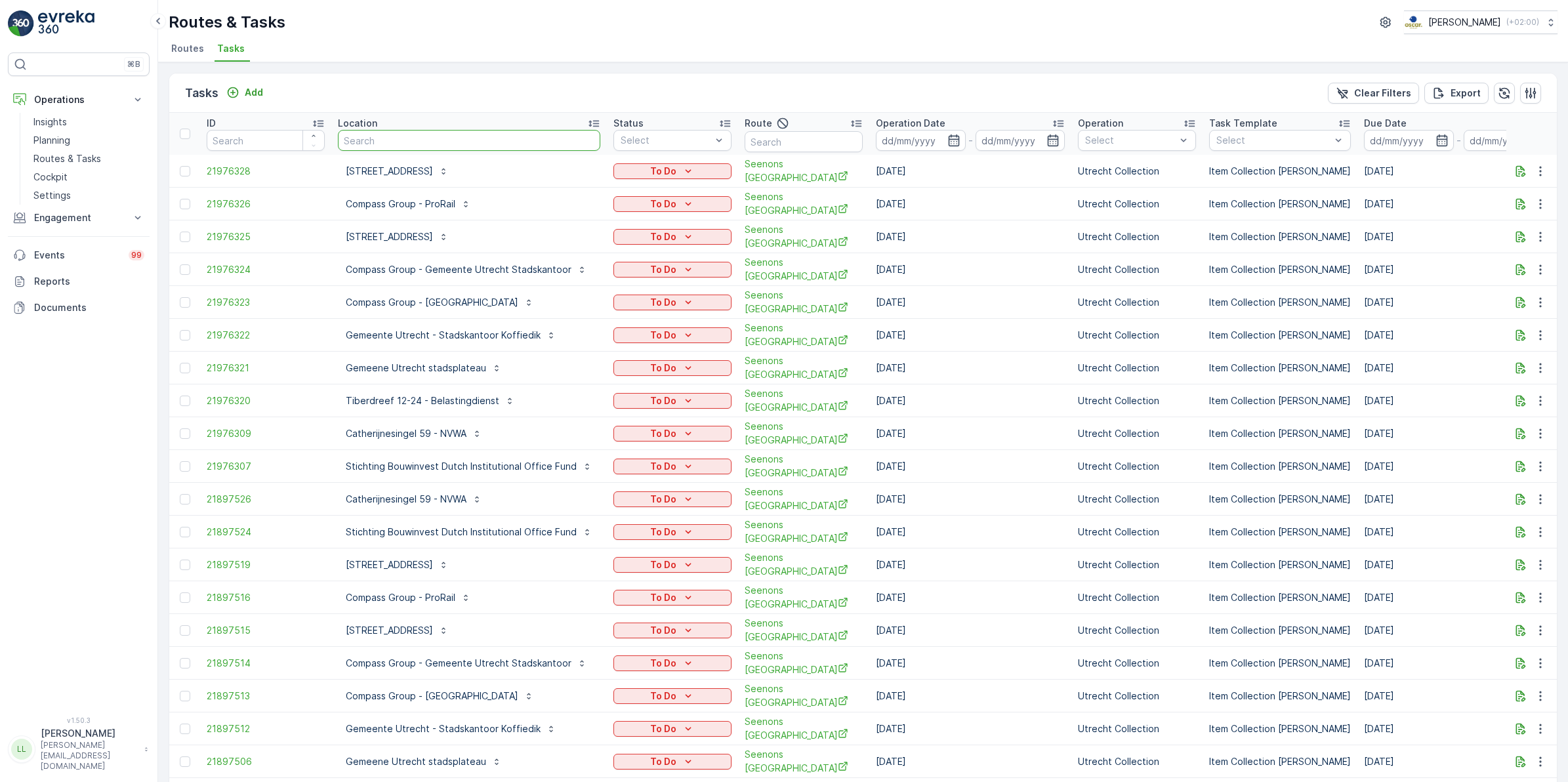
click at [489, 143] on input "text" at bounding box center [468, 140] width 262 height 21
type input "combi"
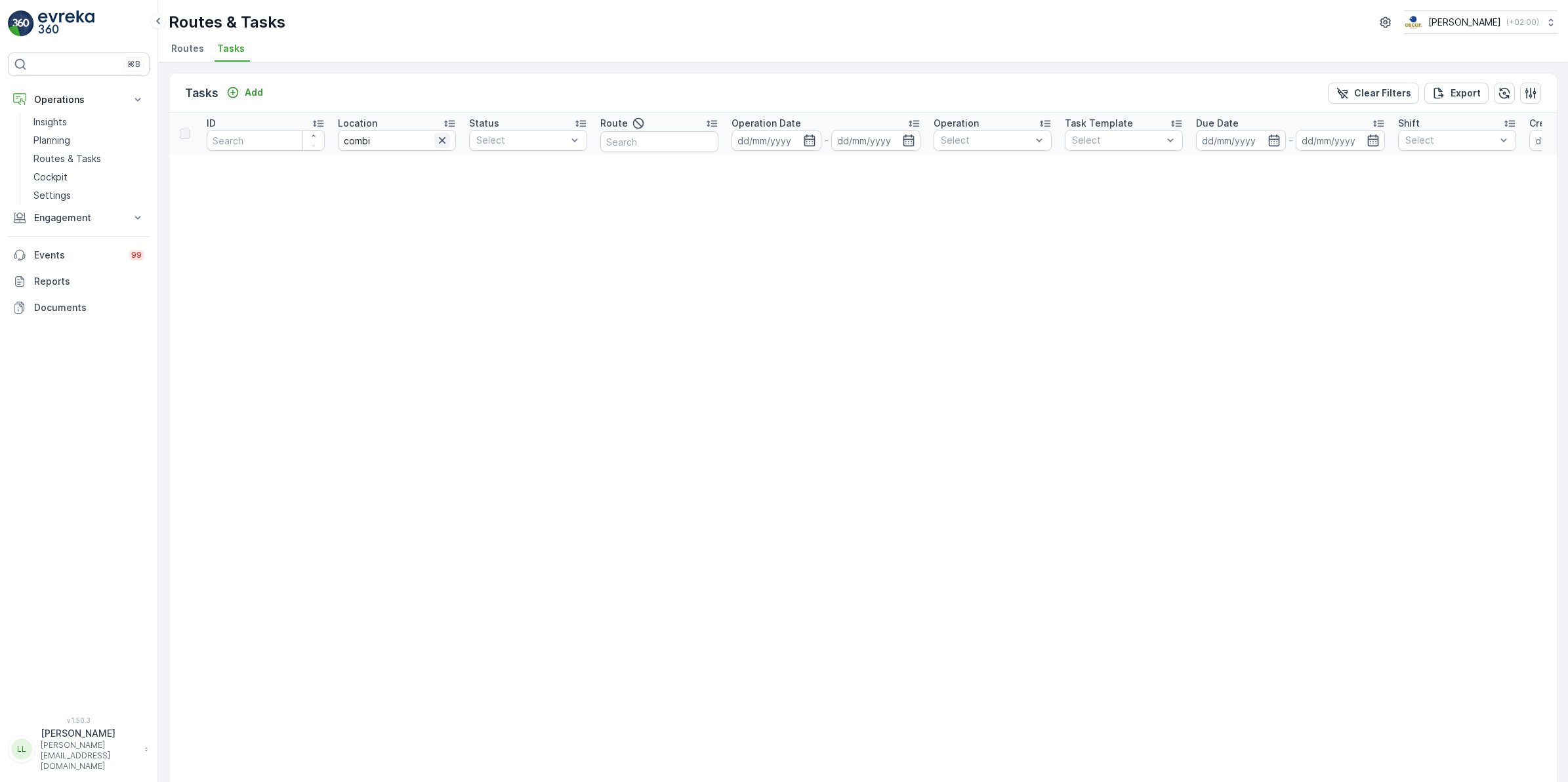
click at [444, 140] on icon "button" at bounding box center [442, 140] width 13 height 13
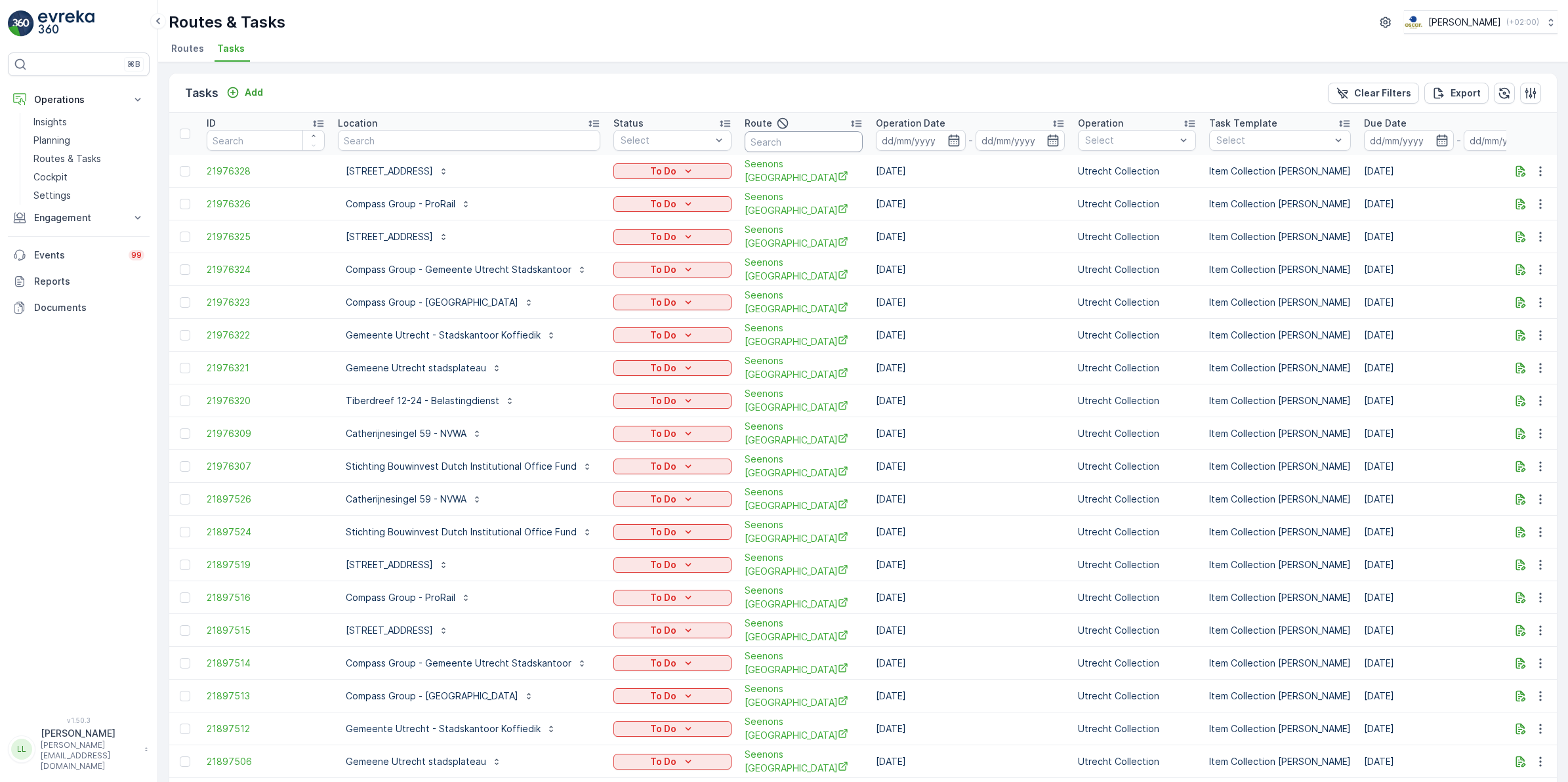
click at [778, 144] on input "text" at bounding box center [803, 141] width 119 height 21
type input "mq"
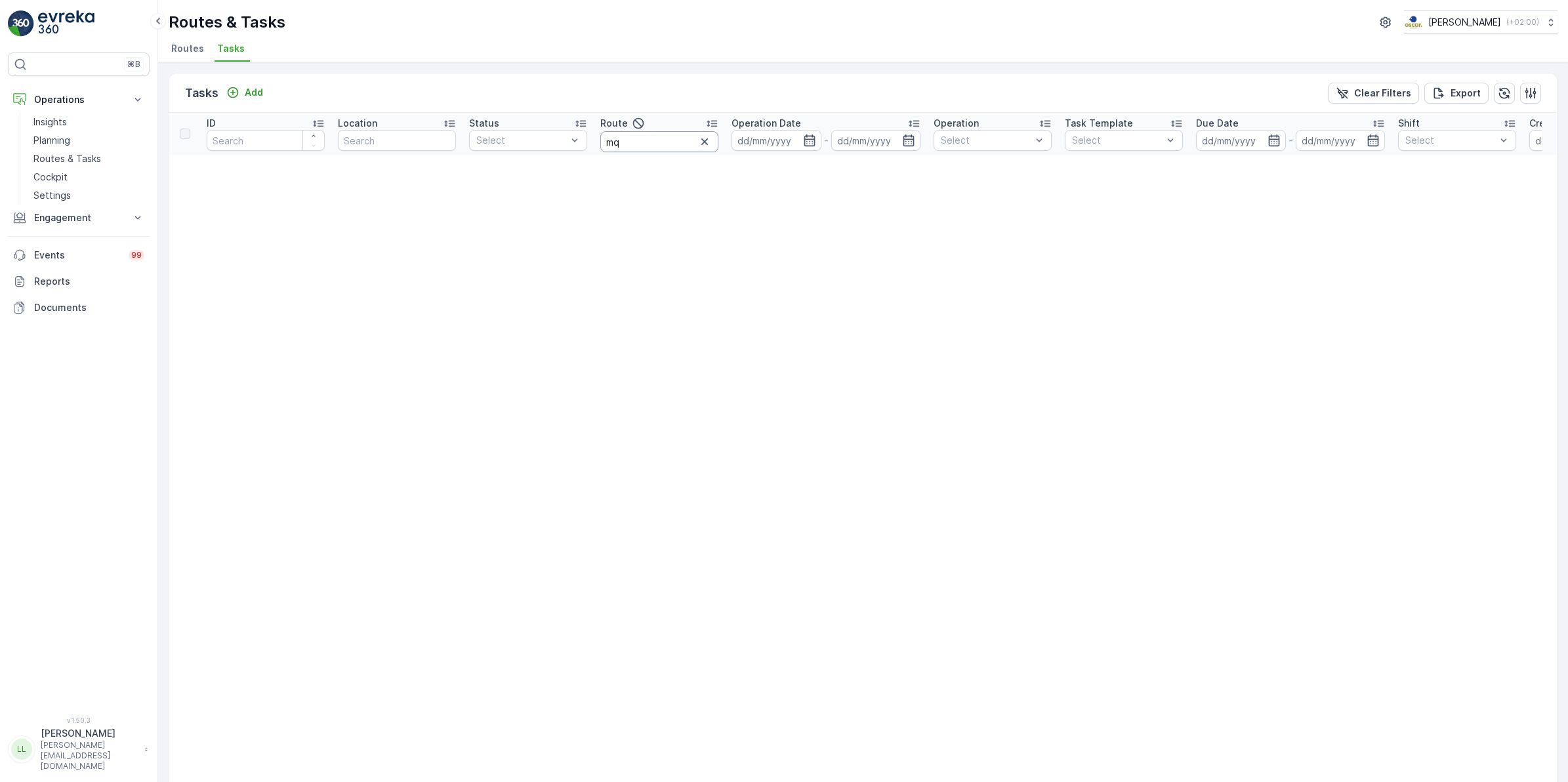
click at [682, 142] on input "mq" at bounding box center [659, 141] width 119 height 21
type input "m"
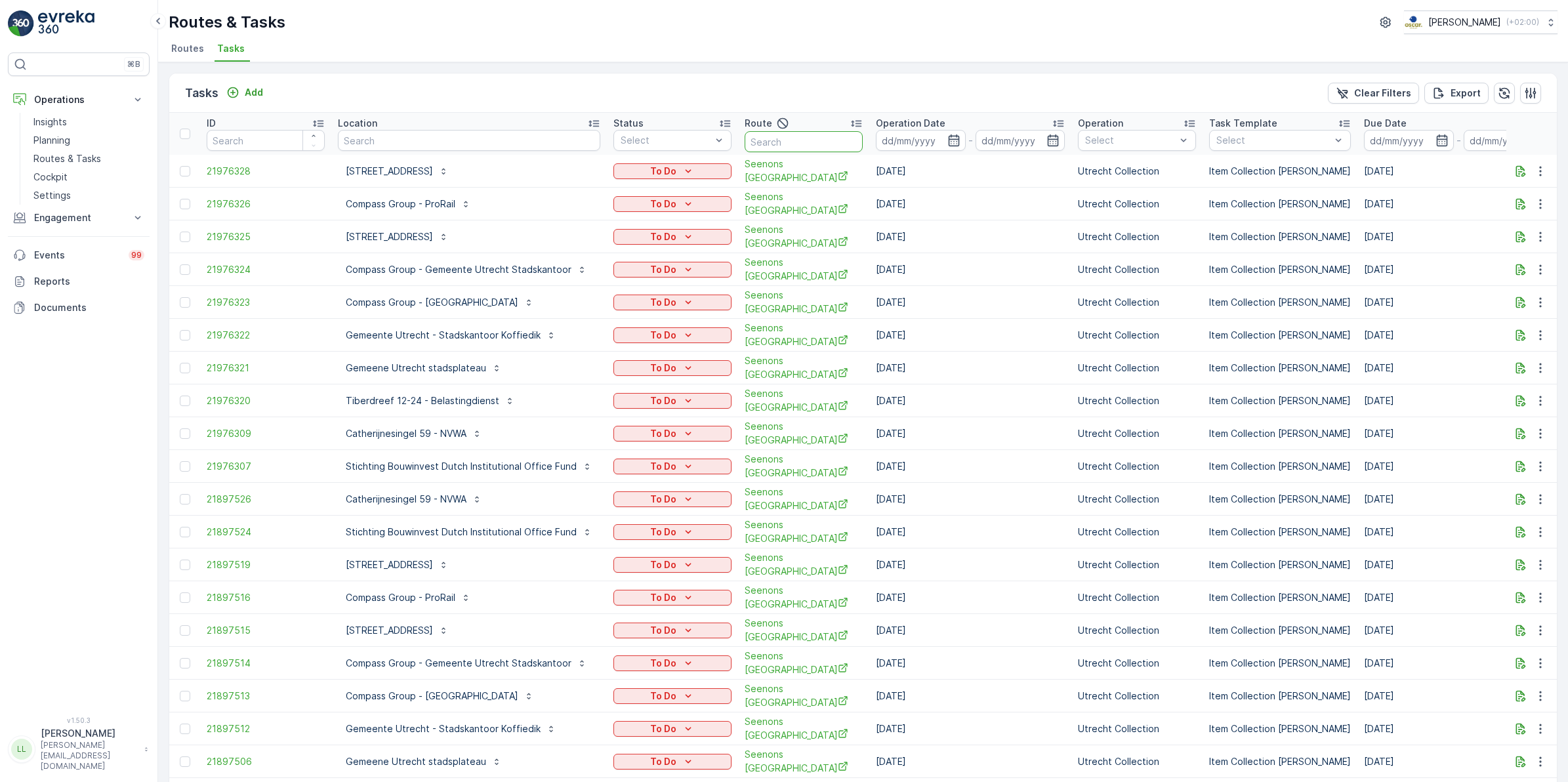
click at [771, 134] on input "text" at bounding box center [803, 141] width 119 height 21
type input "slsh"
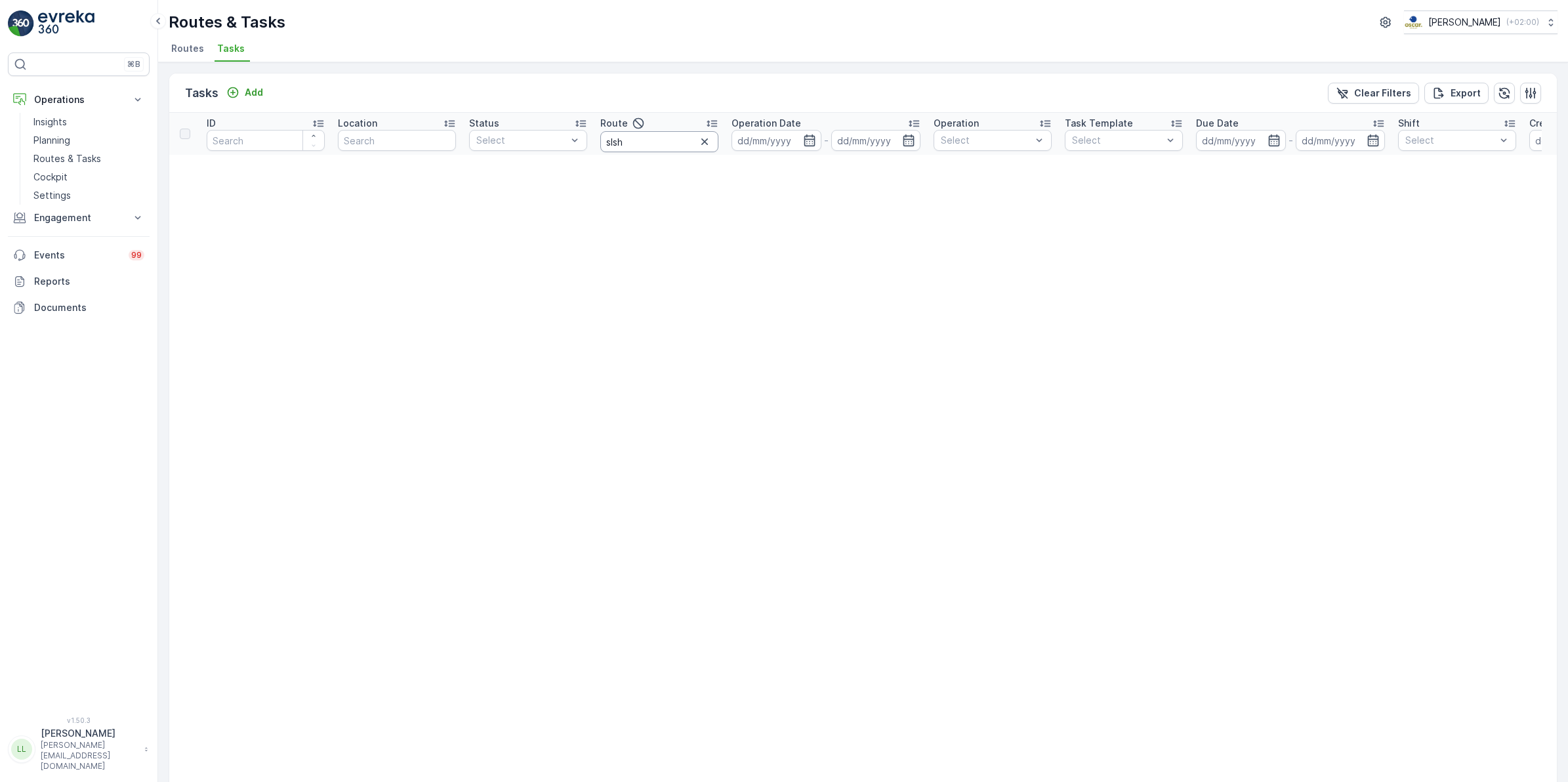
drag, startPoint x: 608, startPoint y: 140, endPoint x: 631, endPoint y: 142, distance: 23.1
click at [608, 140] on input "slsh" at bounding box center [659, 141] width 119 height 21
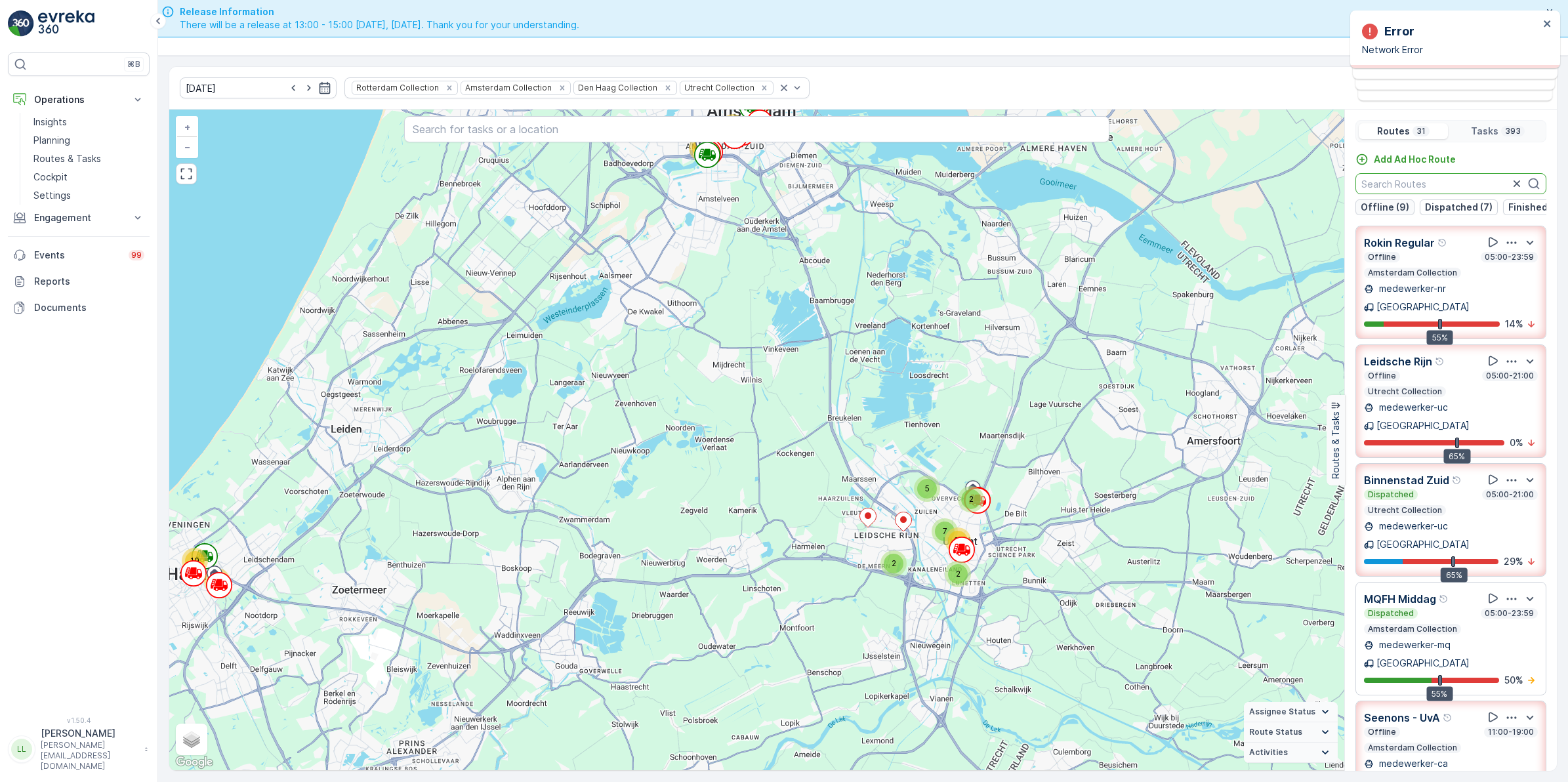
click at [1395, 201] on button "Offline (9)" at bounding box center [1385, 207] width 59 height 16
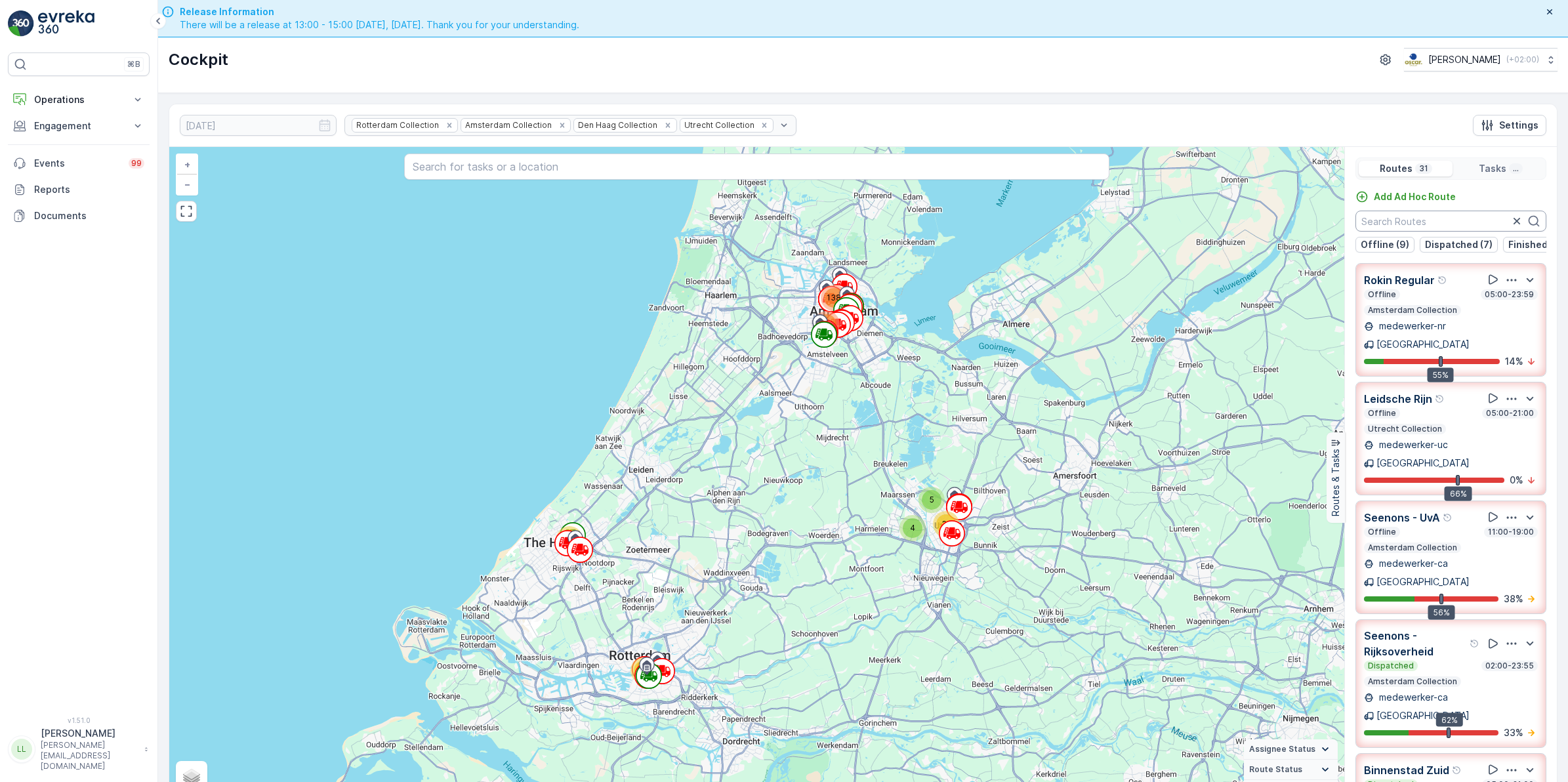
click at [1467, 218] on input "text" at bounding box center [1450, 221] width 191 height 21
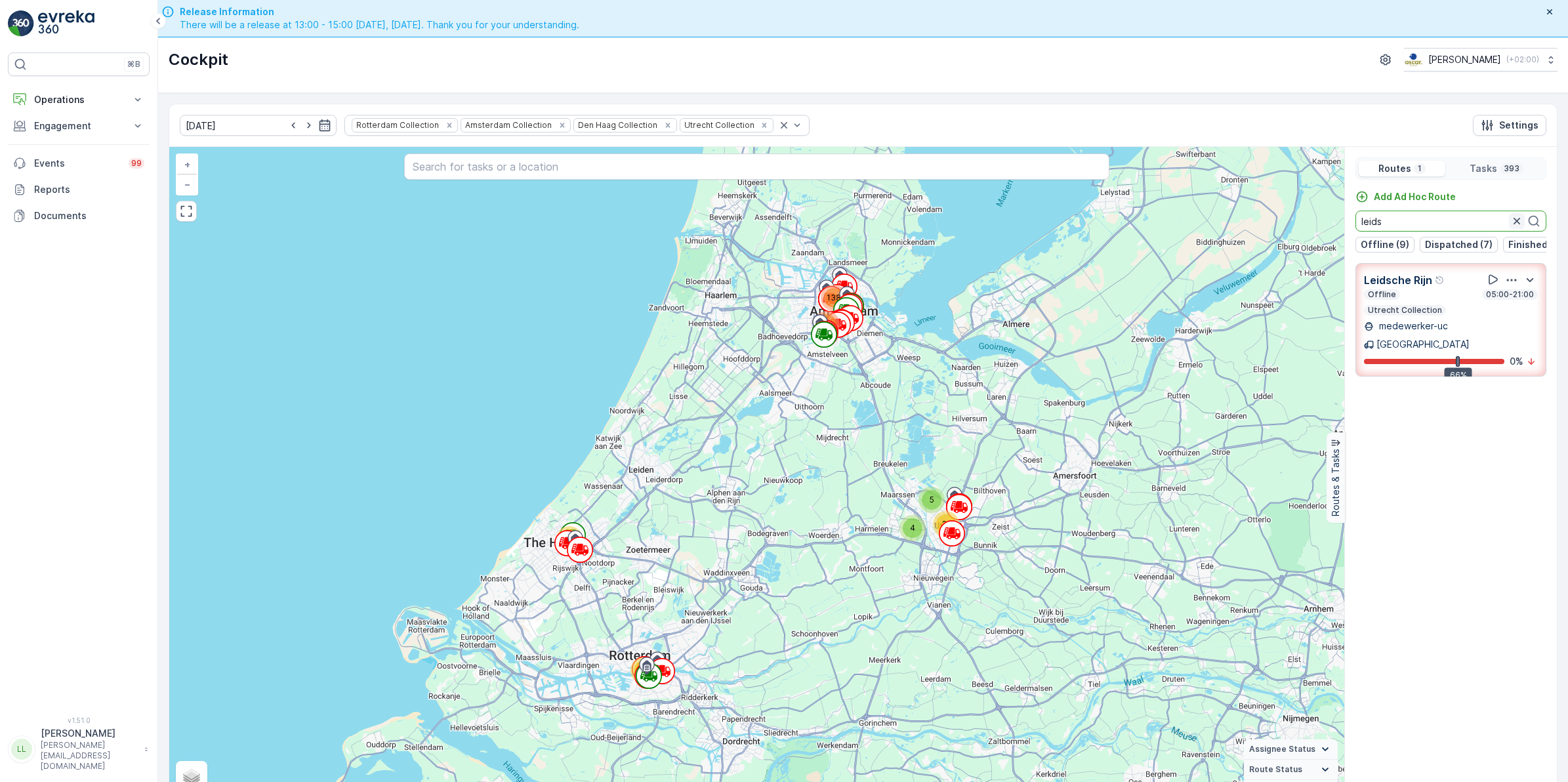
type input "leids"
click at [1519, 220] on icon "button" at bounding box center [1516, 221] width 13 height 13
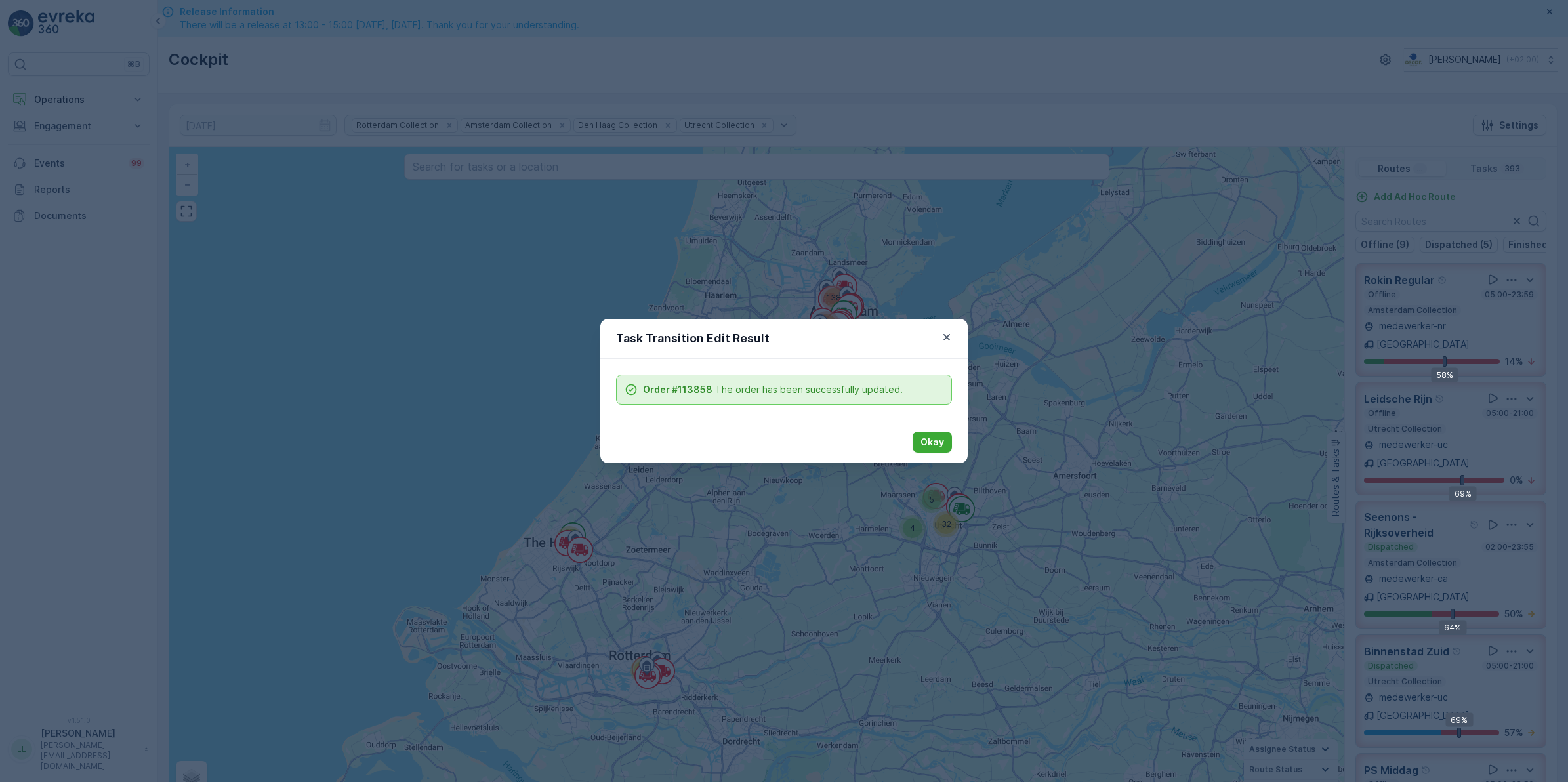
drag, startPoint x: 938, startPoint y: 450, endPoint x: 946, endPoint y: 440, distance: 12.8
click at [939, 450] on button "Okay" at bounding box center [932, 442] width 40 height 21
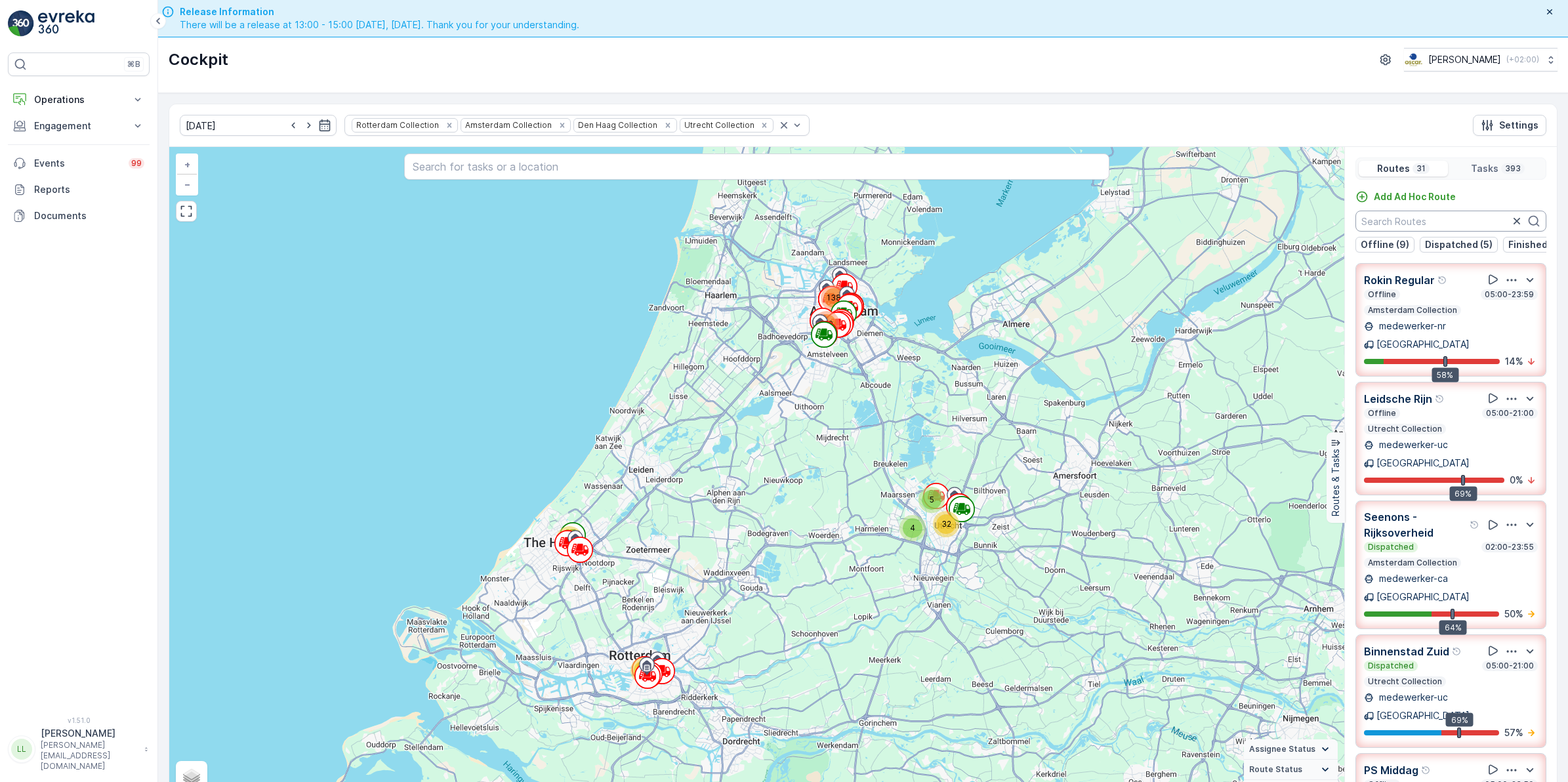
click at [1464, 220] on input "text" at bounding box center [1450, 221] width 191 height 21
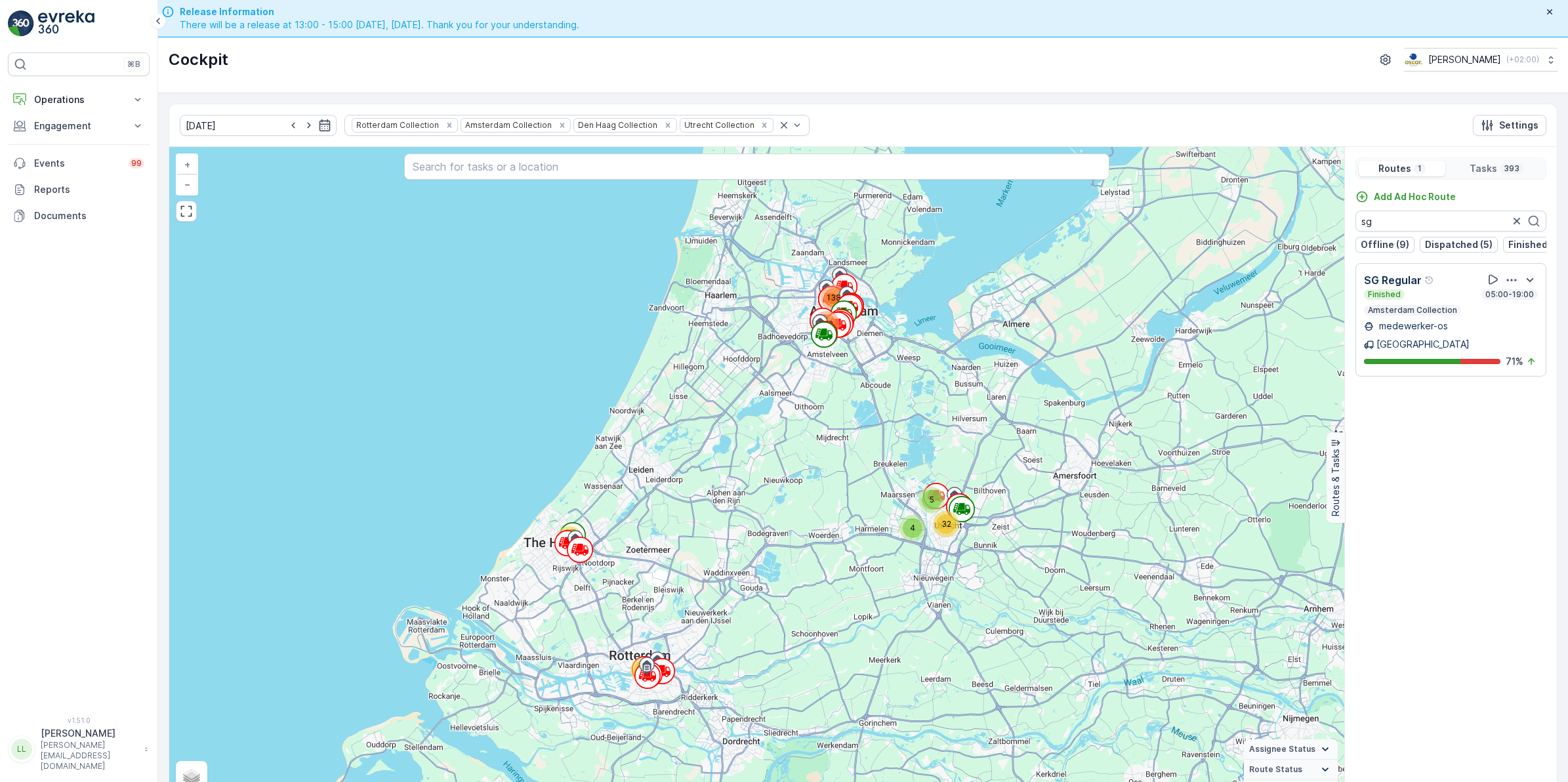
type input "sg"
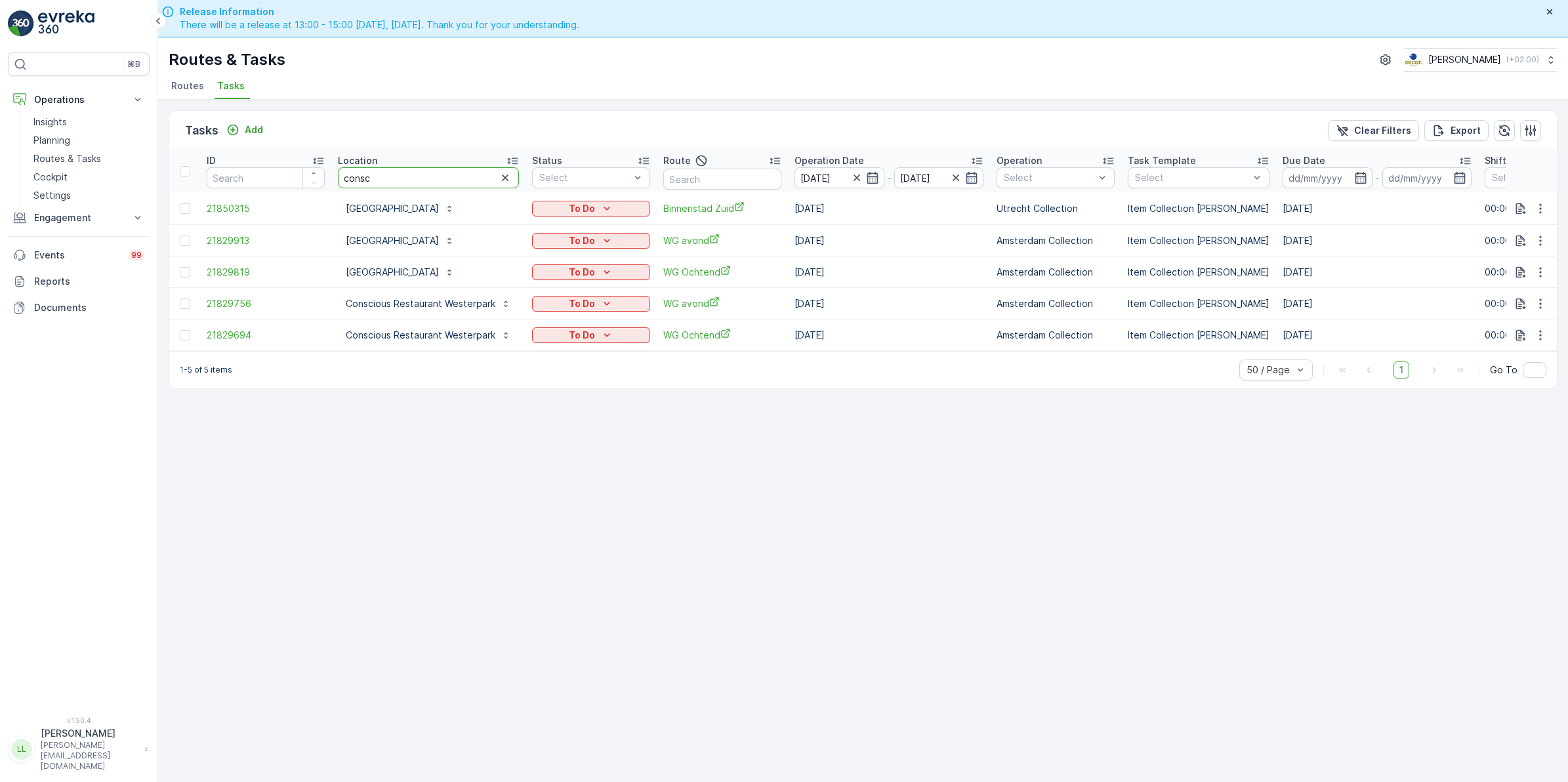
drag, startPoint x: 391, startPoint y: 184, endPoint x: 337, endPoint y: 174, distance: 54.9
click at [337, 174] on th "Location consc" at bounding box center [428, 171] width 194 height 42
type input "leidse"
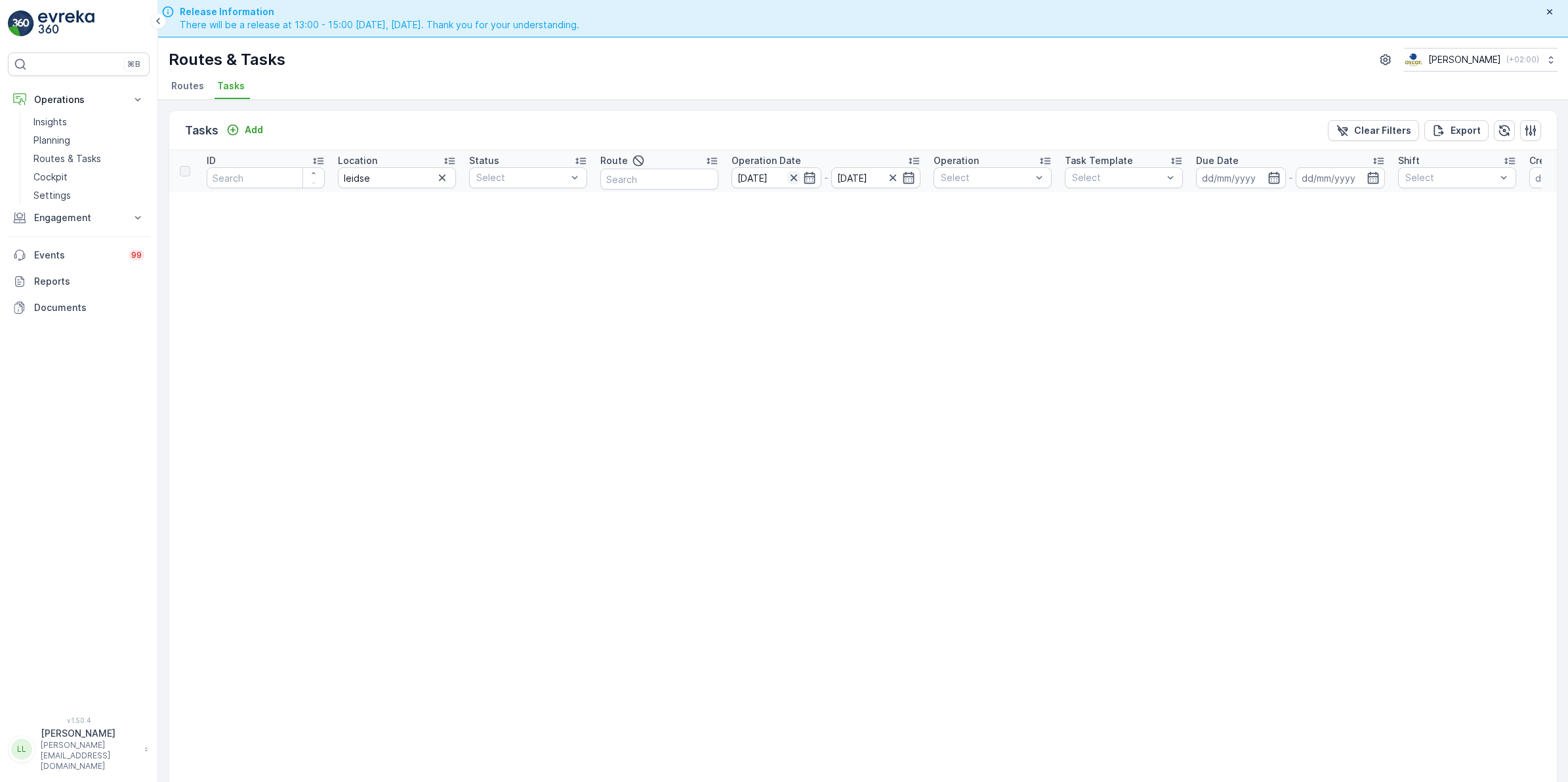
click at [787, 179] on icon "button" at bounding box center [794, 178] width 13 height 13
click at [410, 178] on input "leidse" at bounding box center [397, 178] width 119 height 21
type input "leidsch"
drag, startPoint x: 387, startPoint y: 179, endPoint x: 303, endPoint y: 191, distance: 84.9
click at [303, 191] on tr "ID Location leidsch Status Select Route Operation Date - Operation Select Task …" at bounding box center [1151, 171] width 1965 height 42
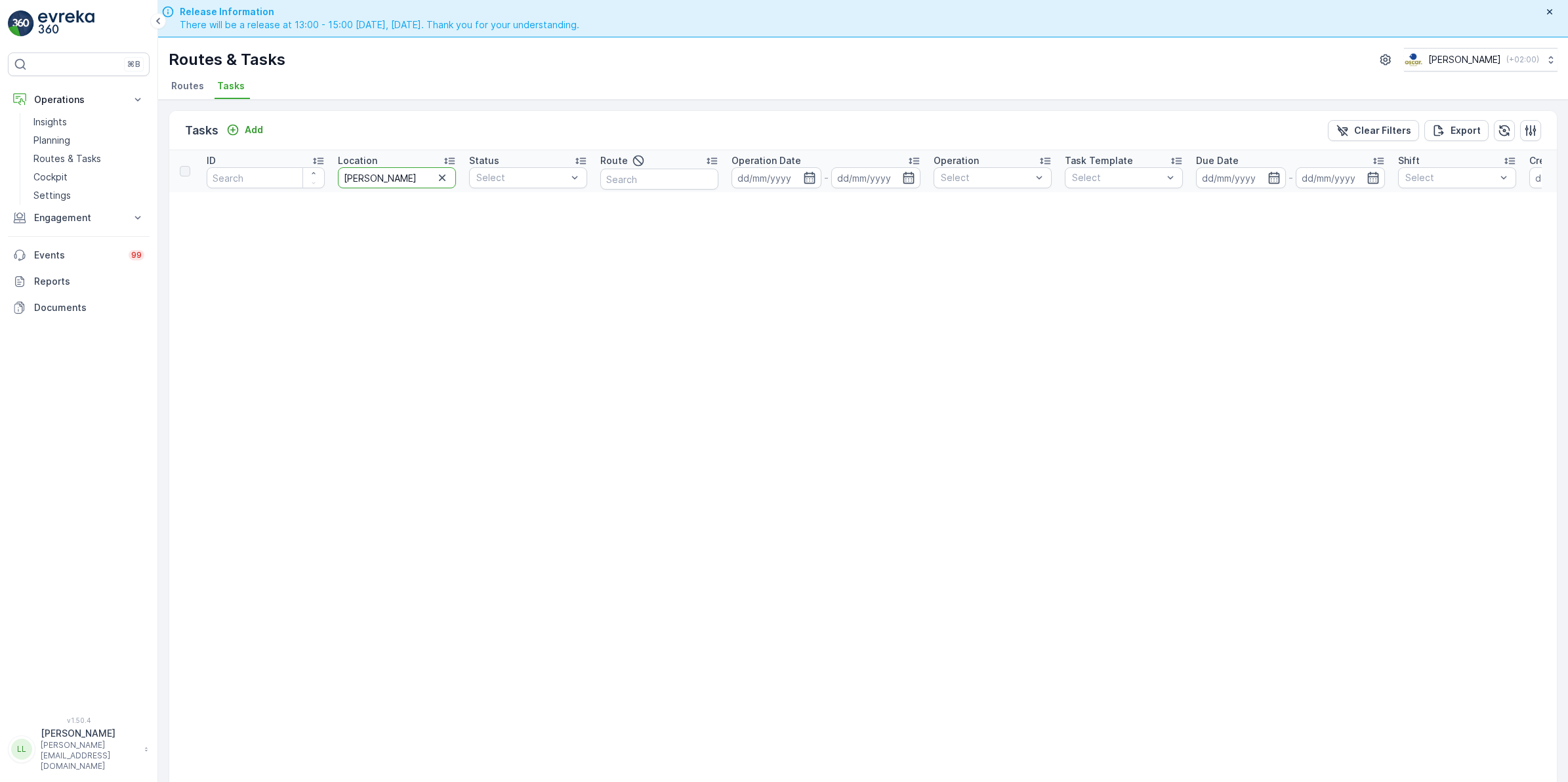
type input "Leids"
click at [440, 178] on icon "button" at bounding box center [442, 178] width 13 height 13
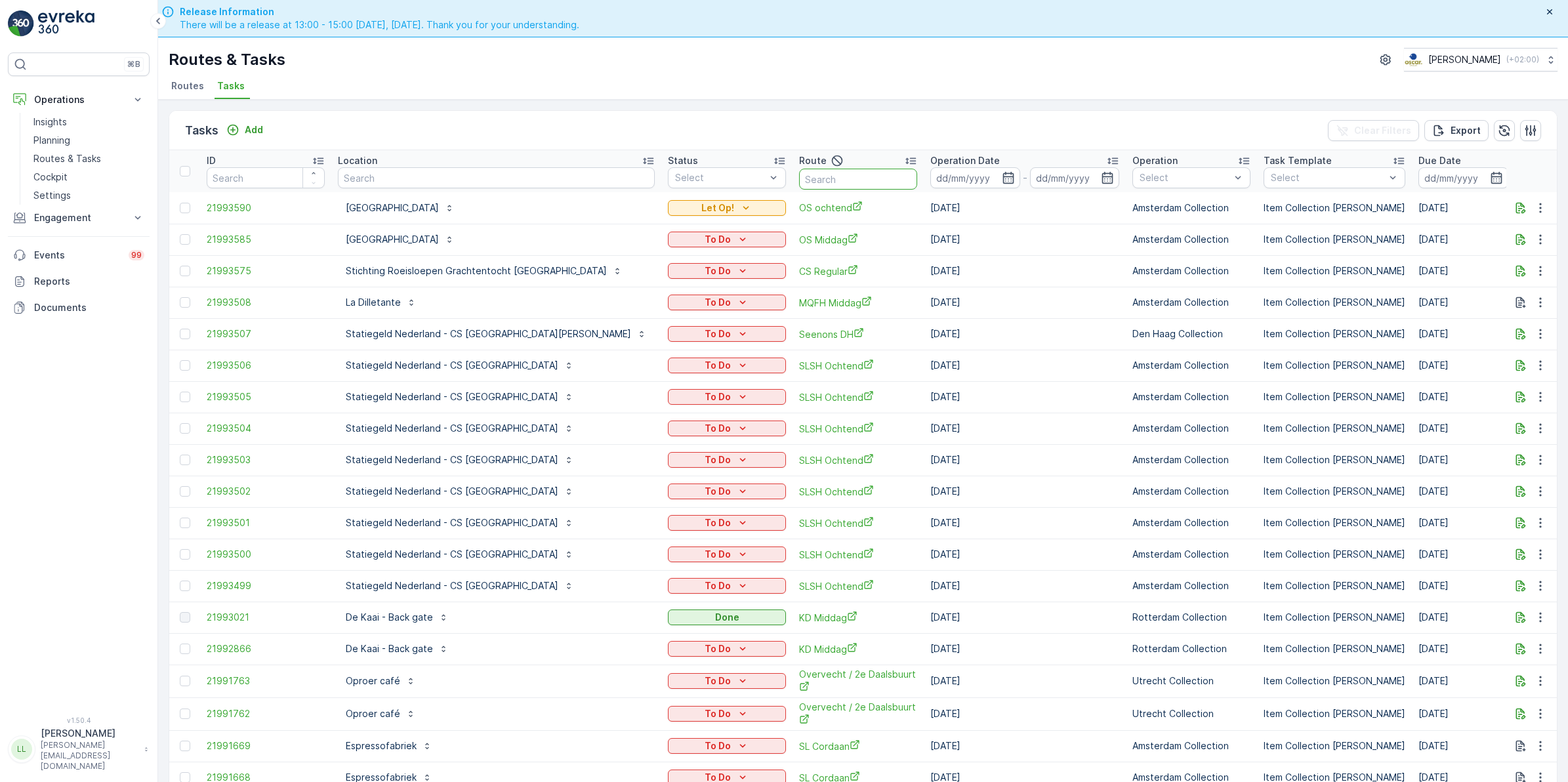
click at [799, 177] on input "text" at bounding box center [858, 179] width 119 height 21
type input "Leidsche"
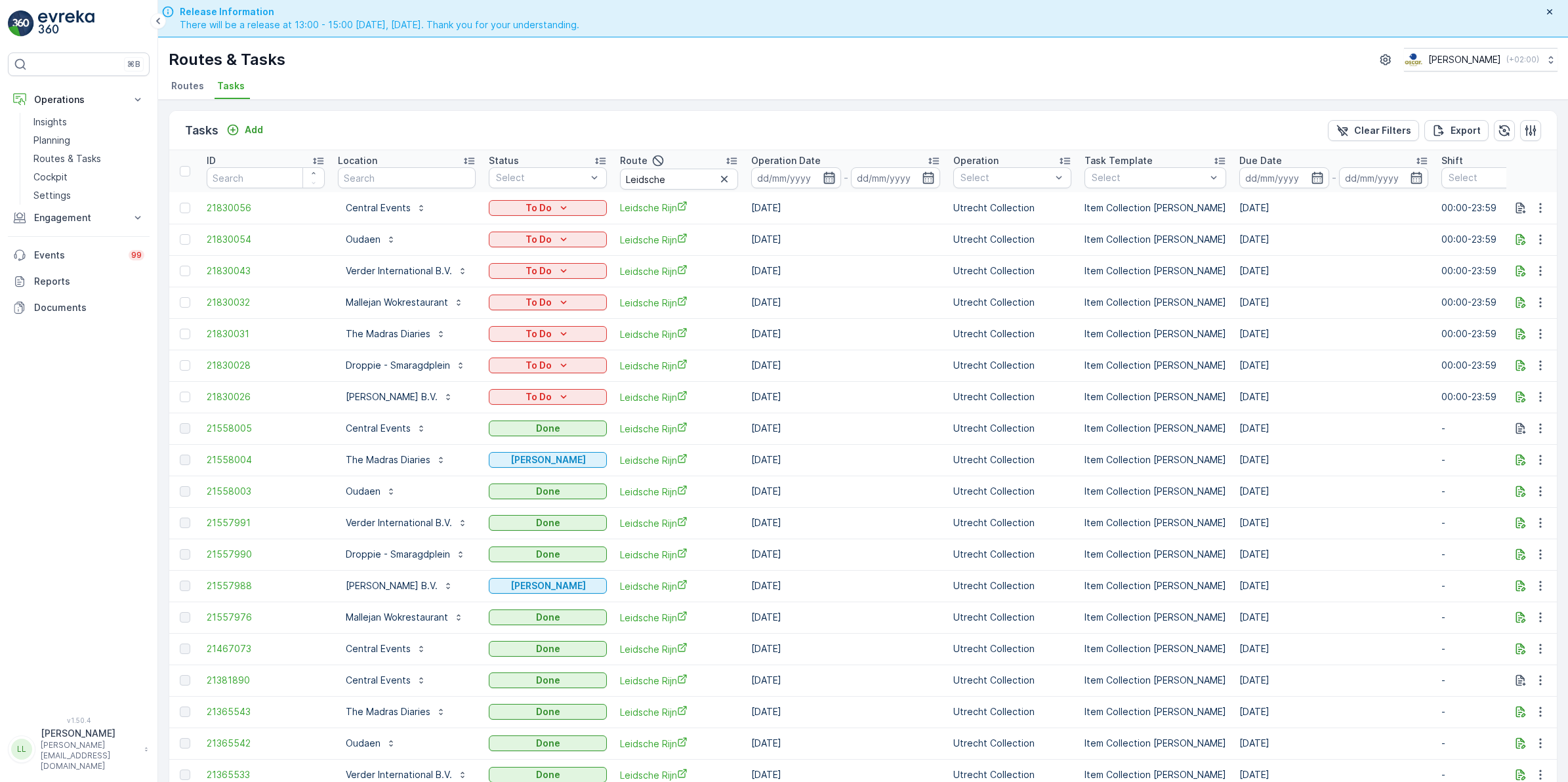
click at [825, 182] on icon "button" at bounding box center [829, 178] width 13 height 13
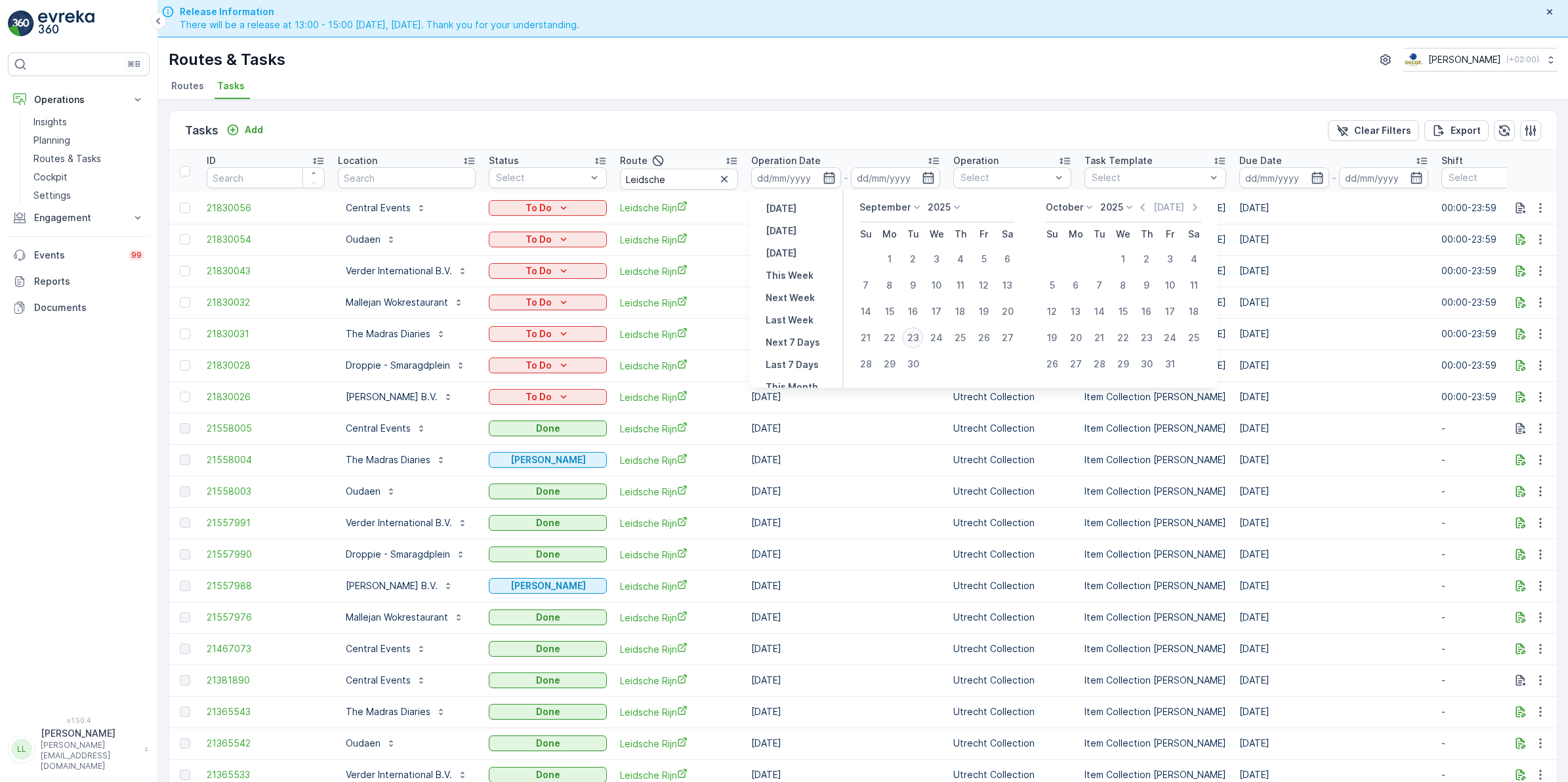
click at [910, 342] on div "23" at bounding box center [913, 338] width 21 height 21
type input "[DATE]"
click at [910, 342] on div "23" at bounding box center [913, 338] width 21 height 21
type input "[DATE]"
click at [910, 342] on div "23" at bounding box center [913, 338] width 21 height 21
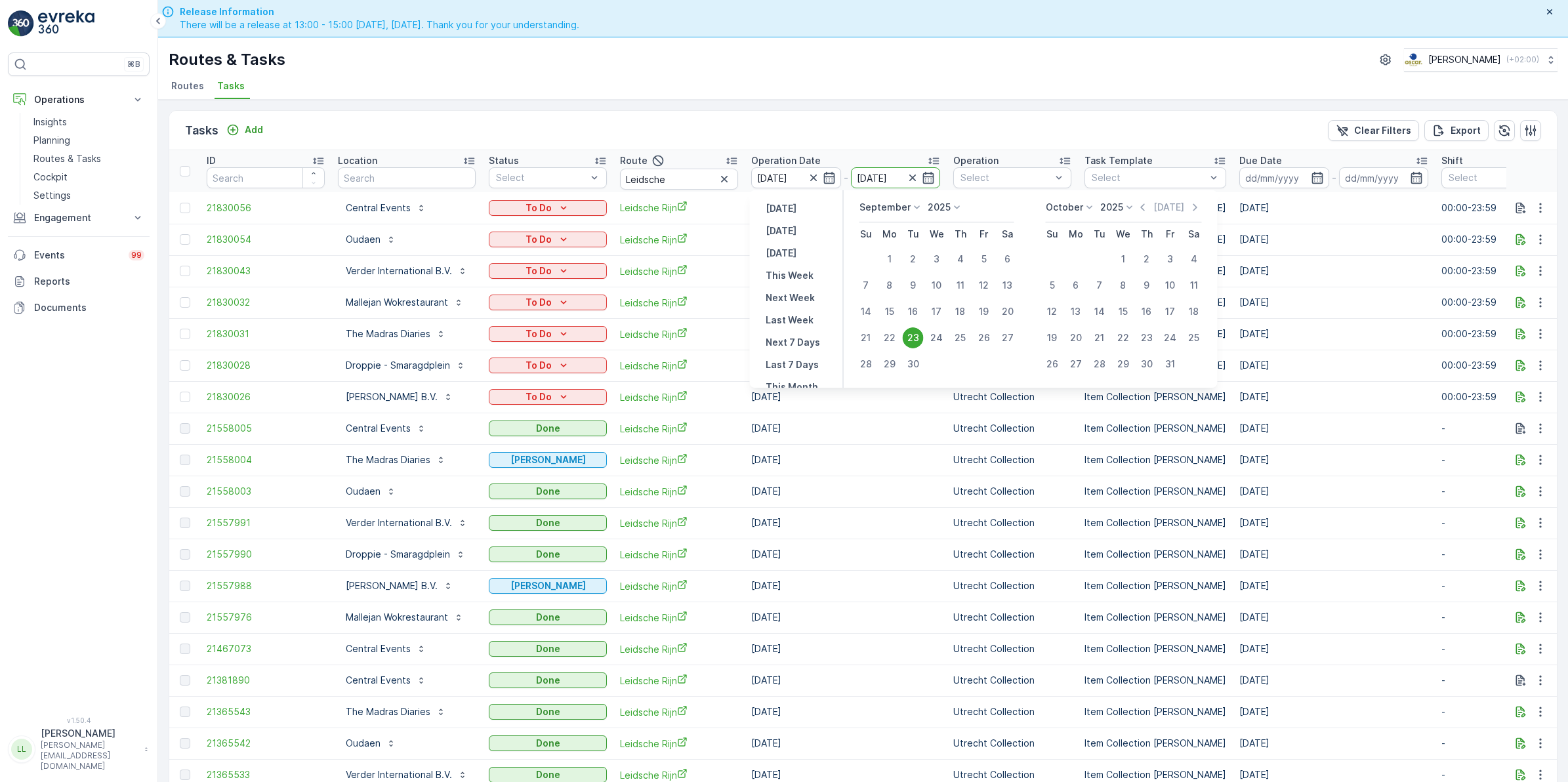
click at [910, 342] on td "[DATE]" at bounding box center [845, 333] width 202 height 31
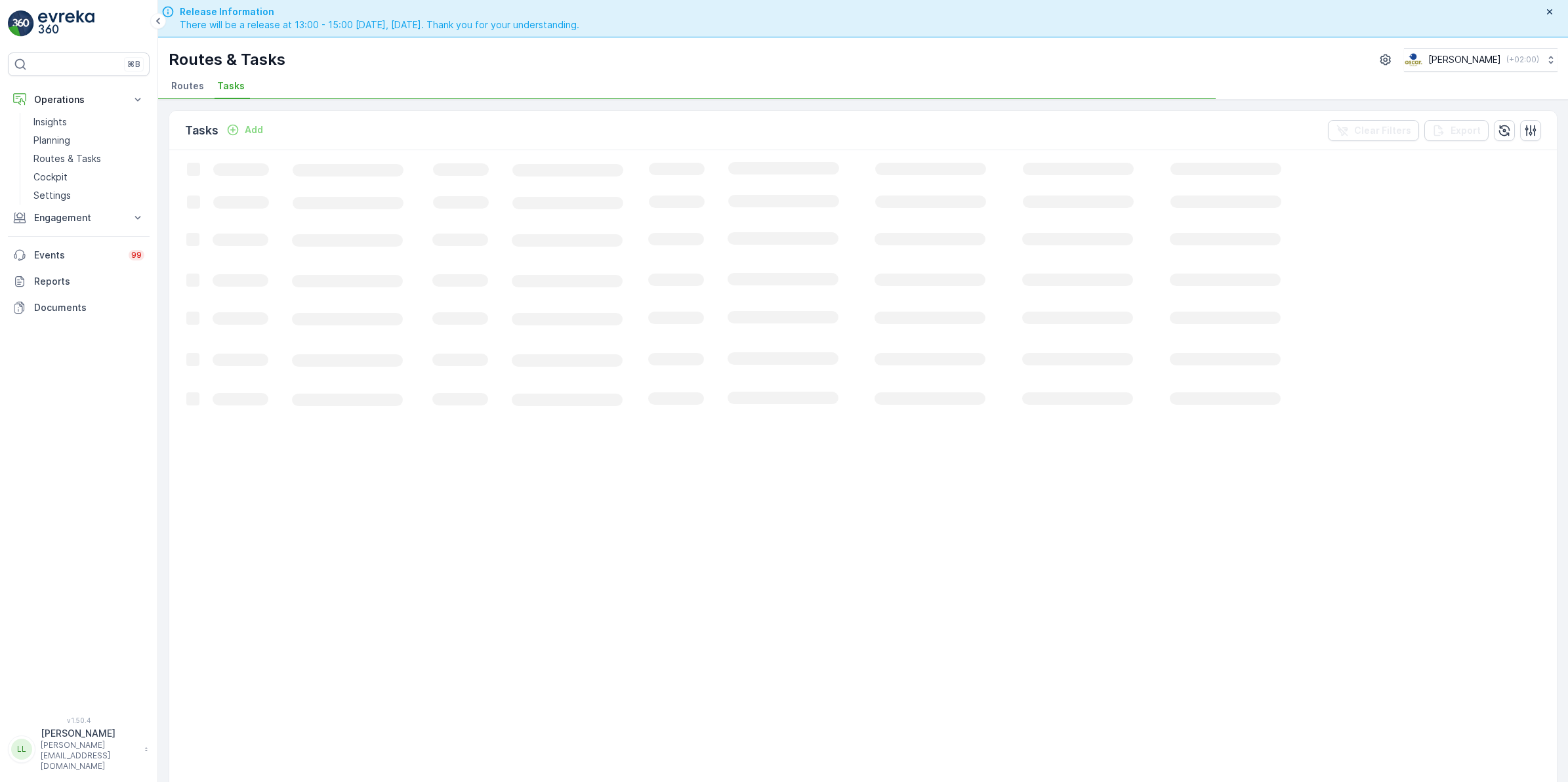
click at [719, 132] on div "Tasks Add Clear Filters Export" at bounding box center [863, 131] width 1387 height 40
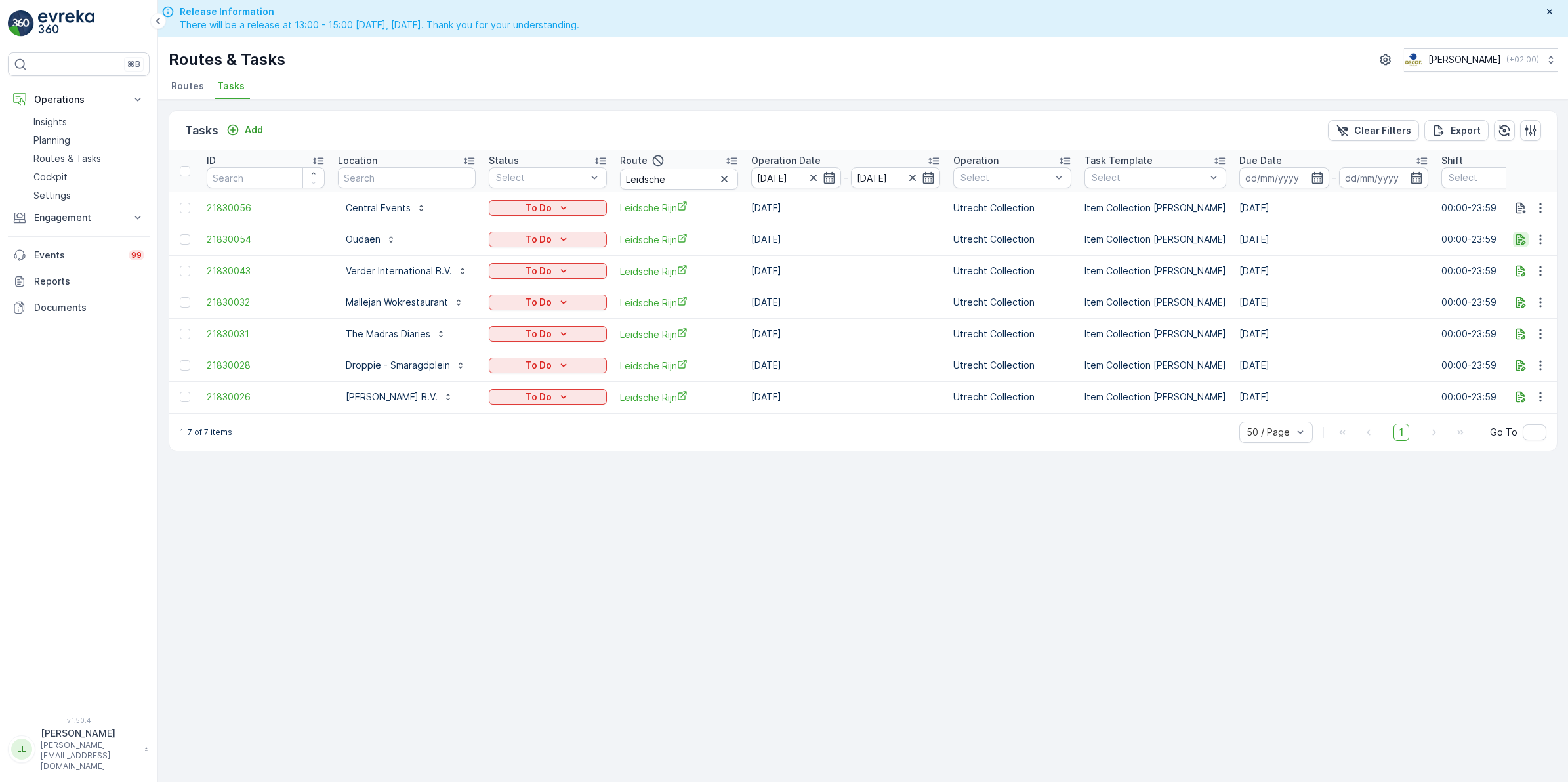
click at [1523, 236] on icon "button" at bounding box center [1520, 240] width 13 height 13
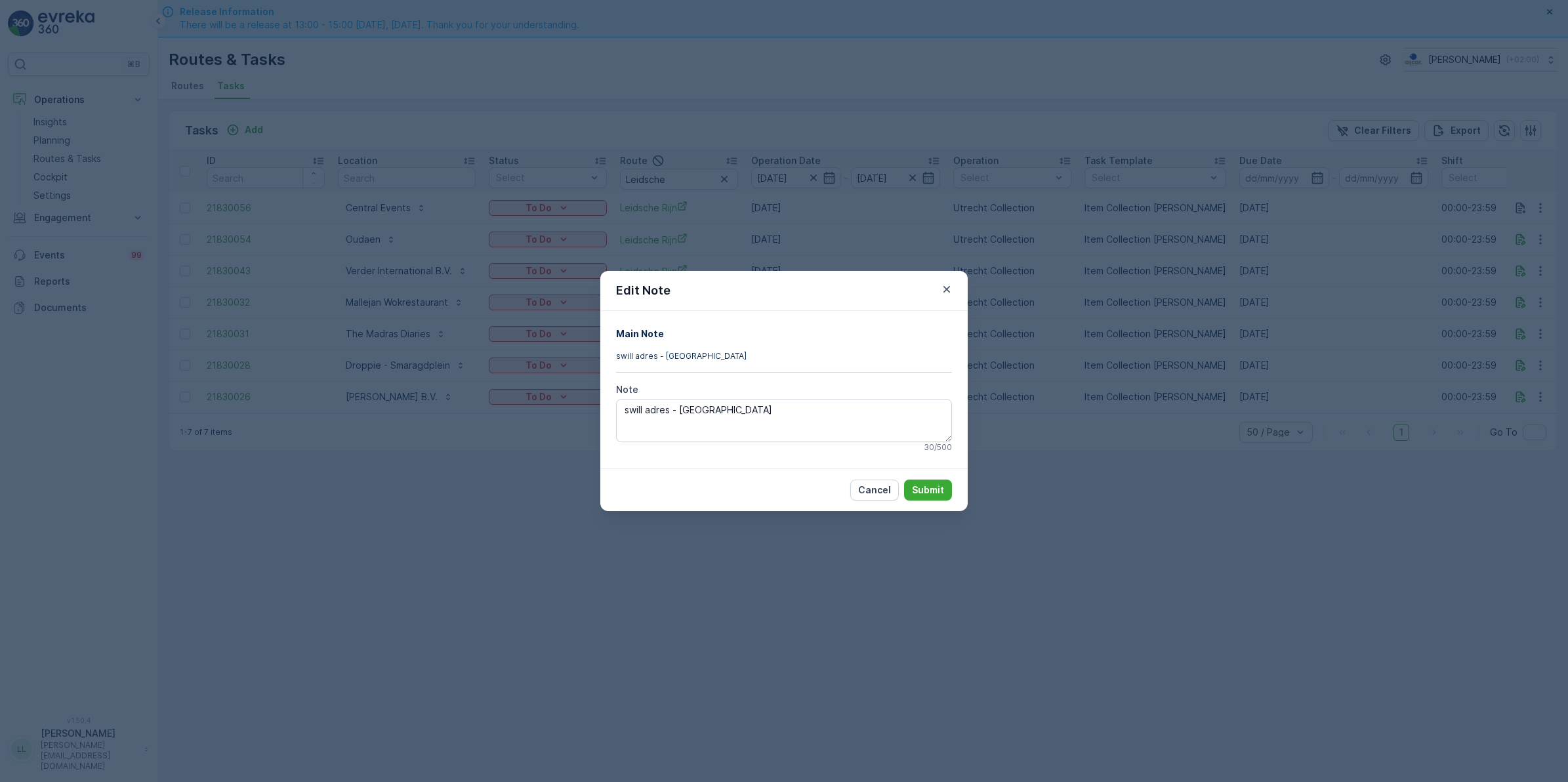
click at [1277, 413] on div "Edit Note Main Note swill adres - Gemeente Utrecht Note swill adres - Gemeente …" at bounding box center [784, 391] width 1568 height 782
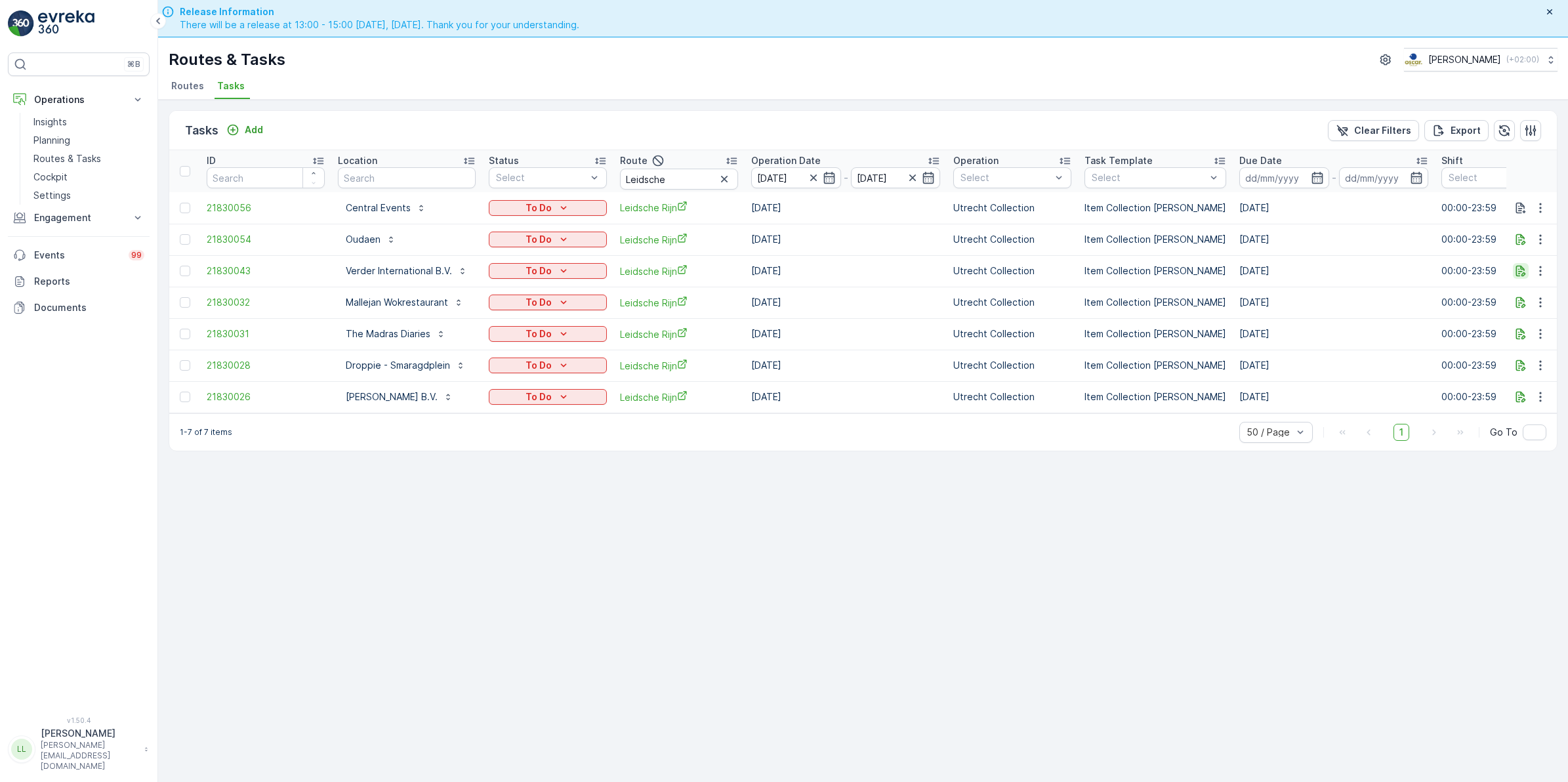
click at [1522, 268] on icon "button" at bounding box center [1520, 271] width 13 height 13
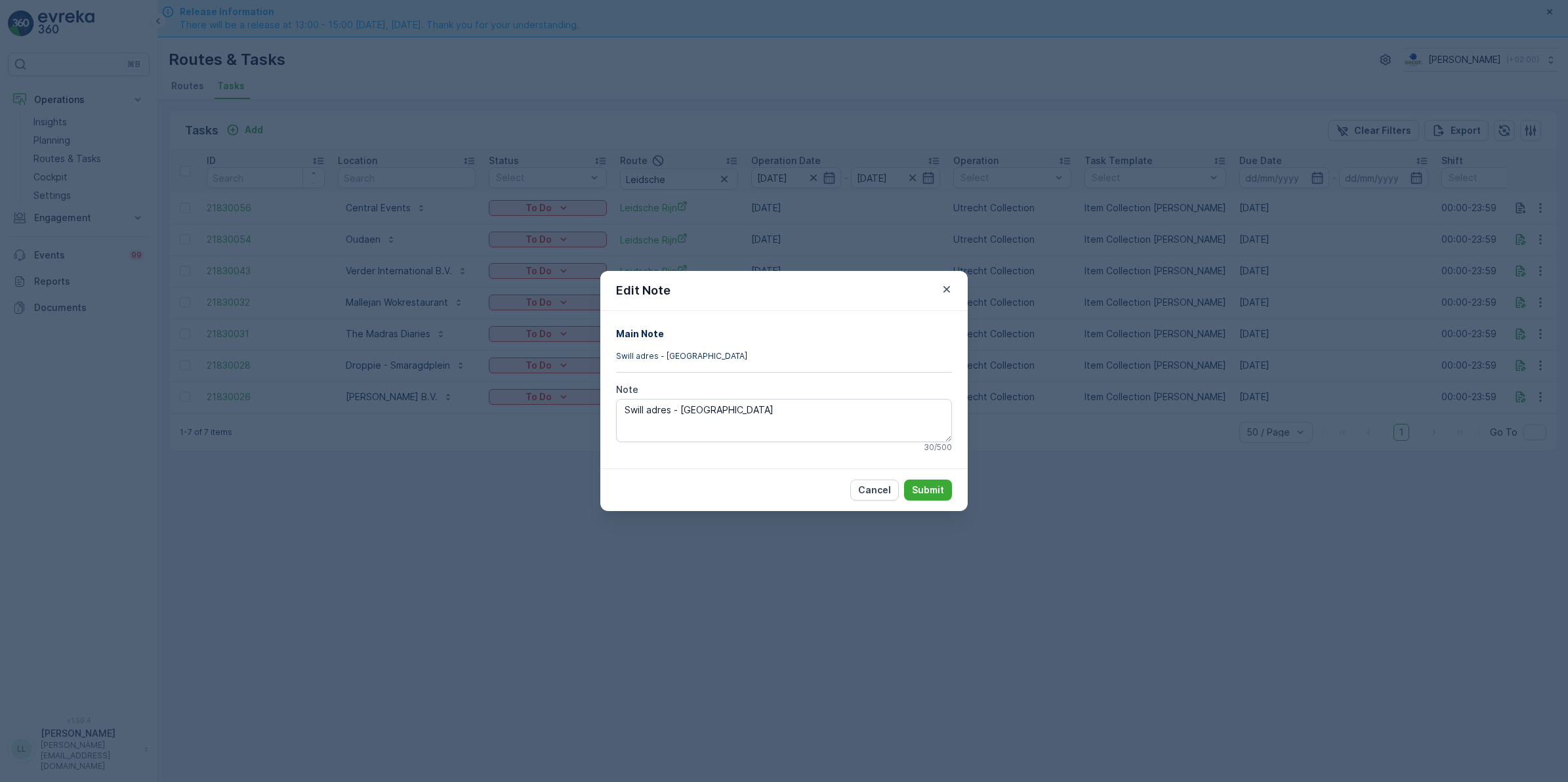
click at [1465, 340] on div "Edit Note Main Note Swill adres - Gemeente Utrecht Note Swill adres - Gemeente …" at bounding box center [784, 391] width 1568 height 782
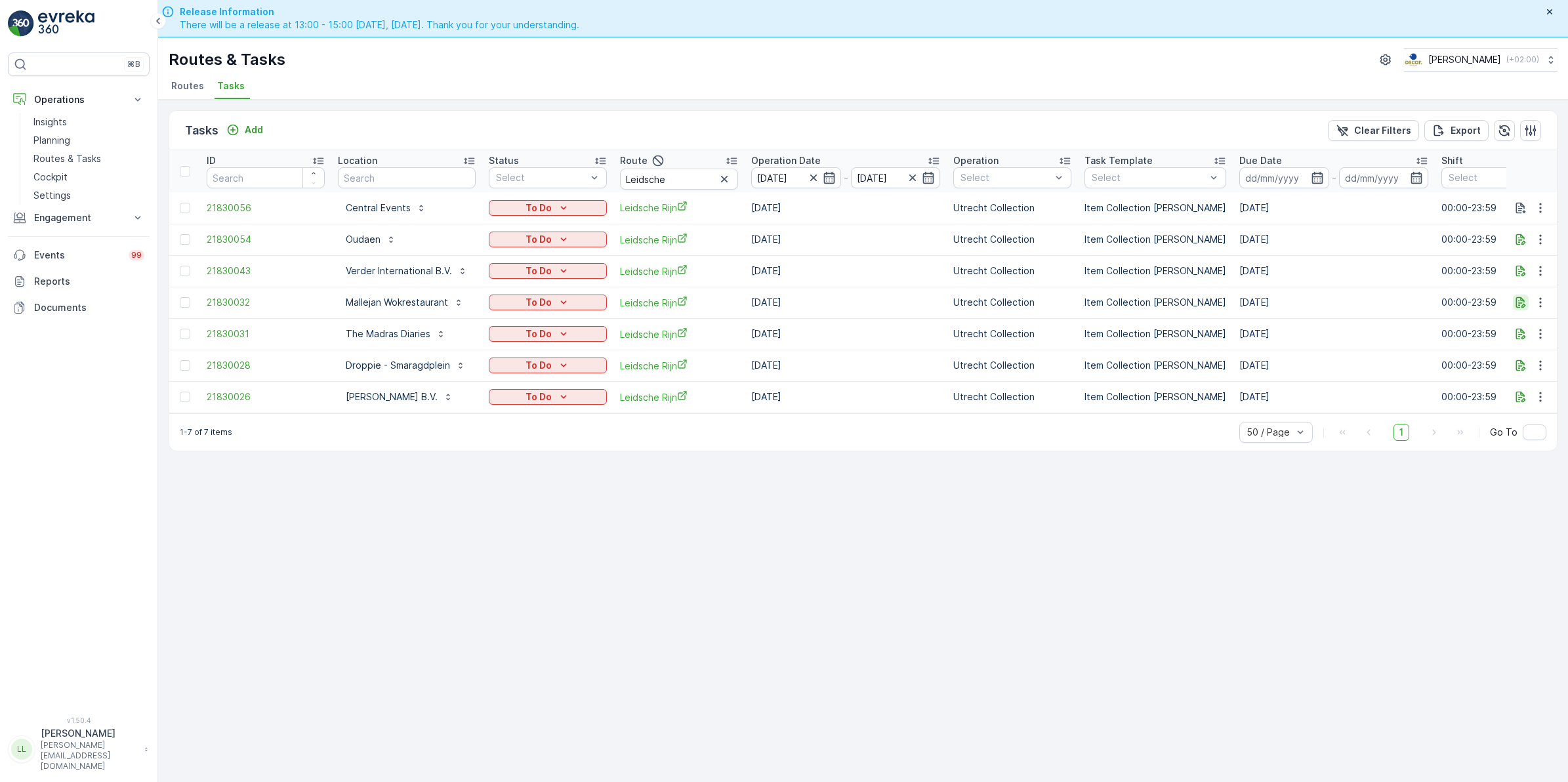
click at [1515, 309] on icon "button" at bounding box center [1520, 302] width 13 height 13
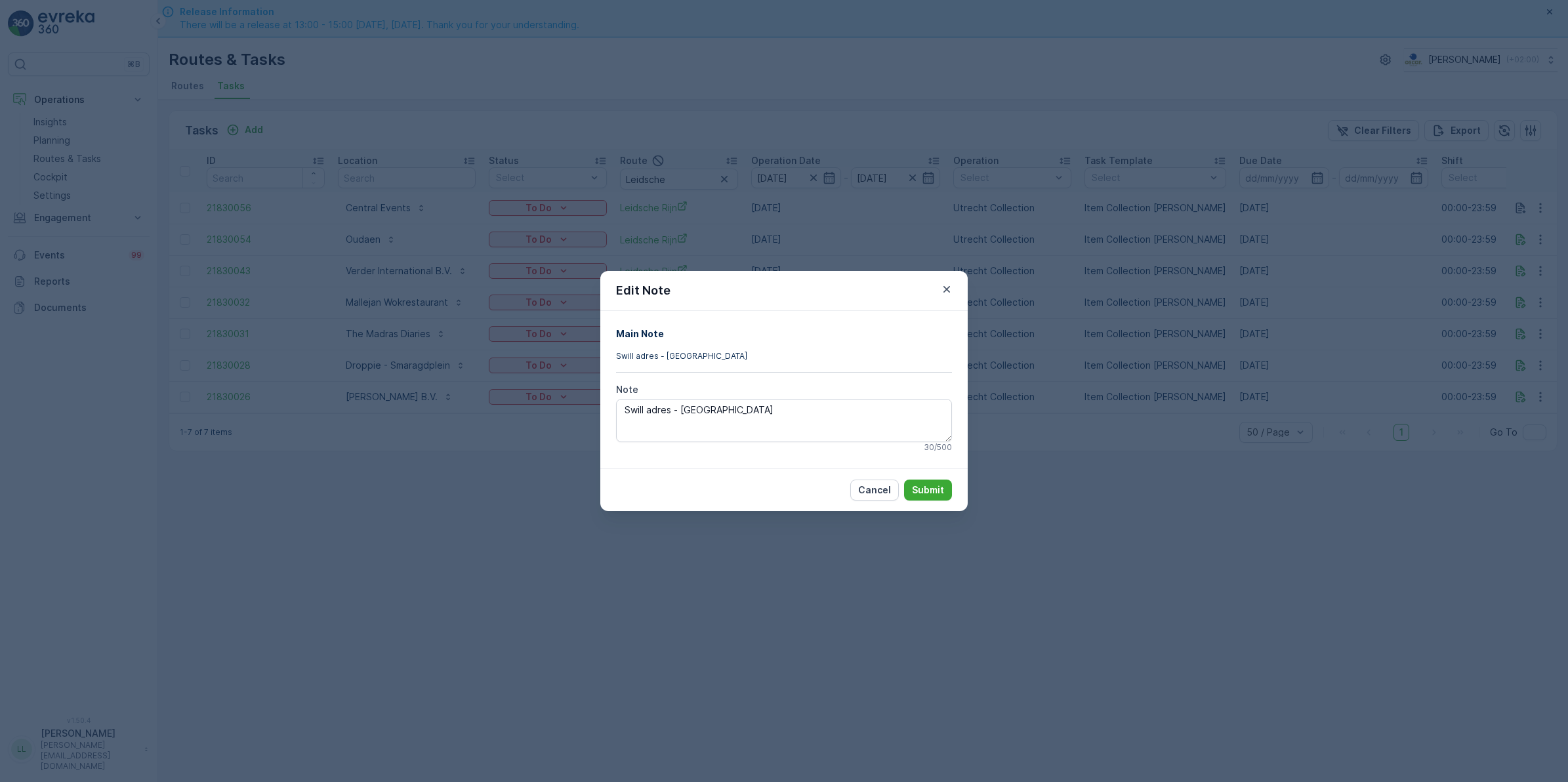
click at [1454, 365] on div "Edit Note Main Note Swill adres - Gemeente Utrecht Note Swill adres - Gemeente …" at bounding box center [784, 391] width 1568 height 782
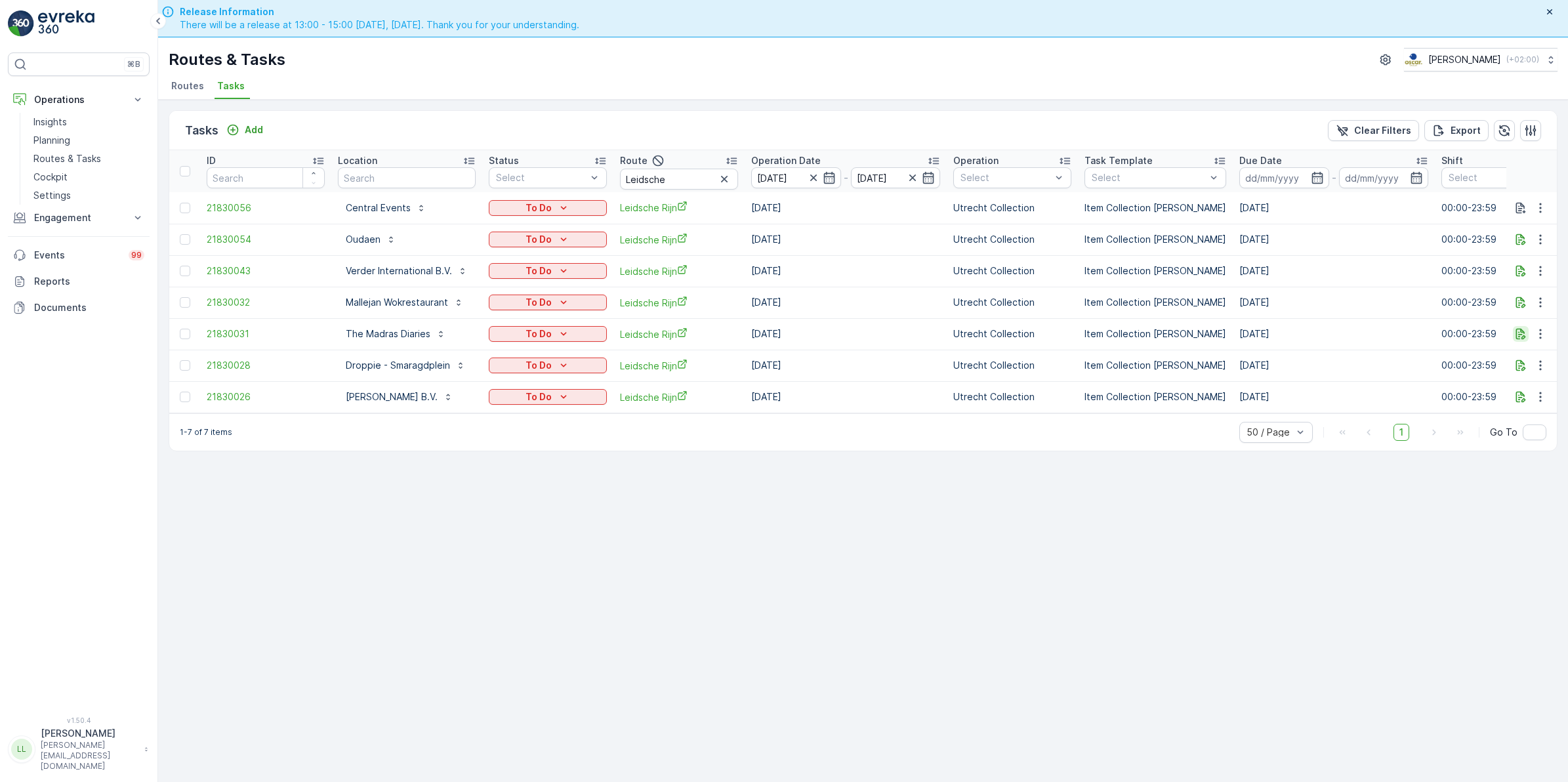
click at [1518, 332] on icon "button" at bounding box center [1520, 334] width 13 height 13
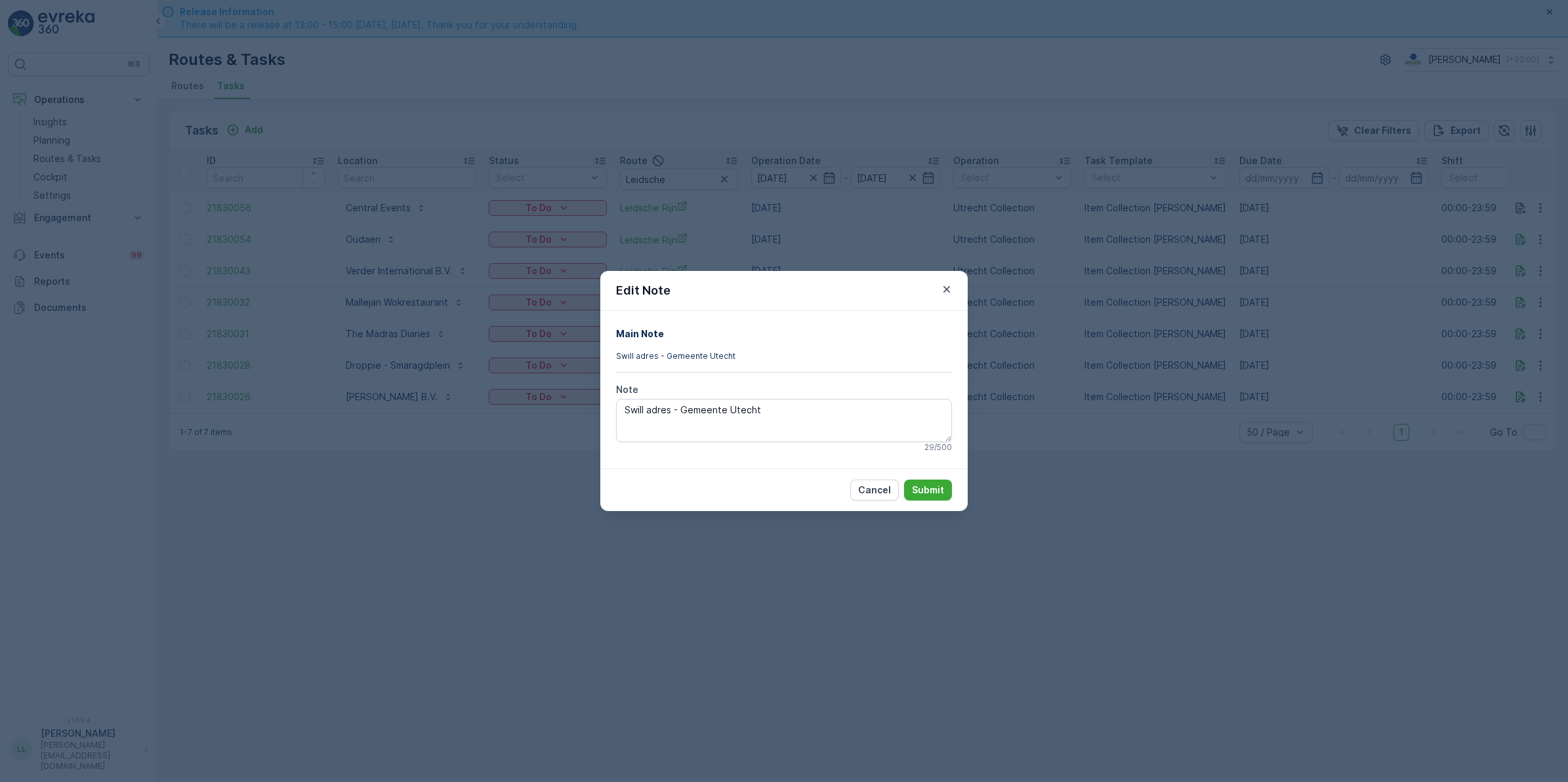
click at [1474, 382] on div "Edit Note Main Note Swill adres - Gemeente Utecht Note Swill adres - Gemeente U…" at bounding box center [784, 391] width 1568 height 782
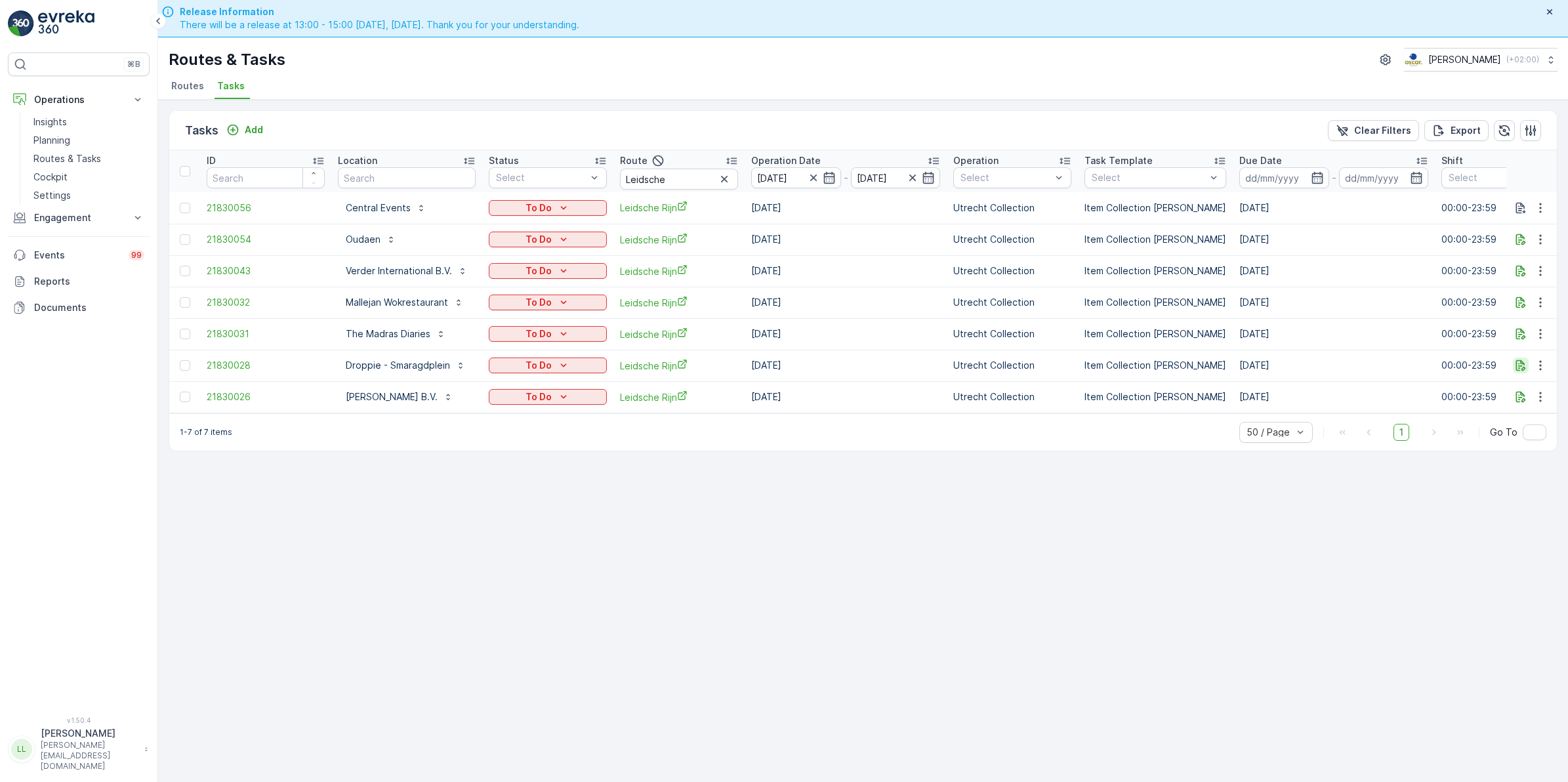
click at [1515, 364] on icon "button" at bounding box center [1520, 365] width 13 height 13
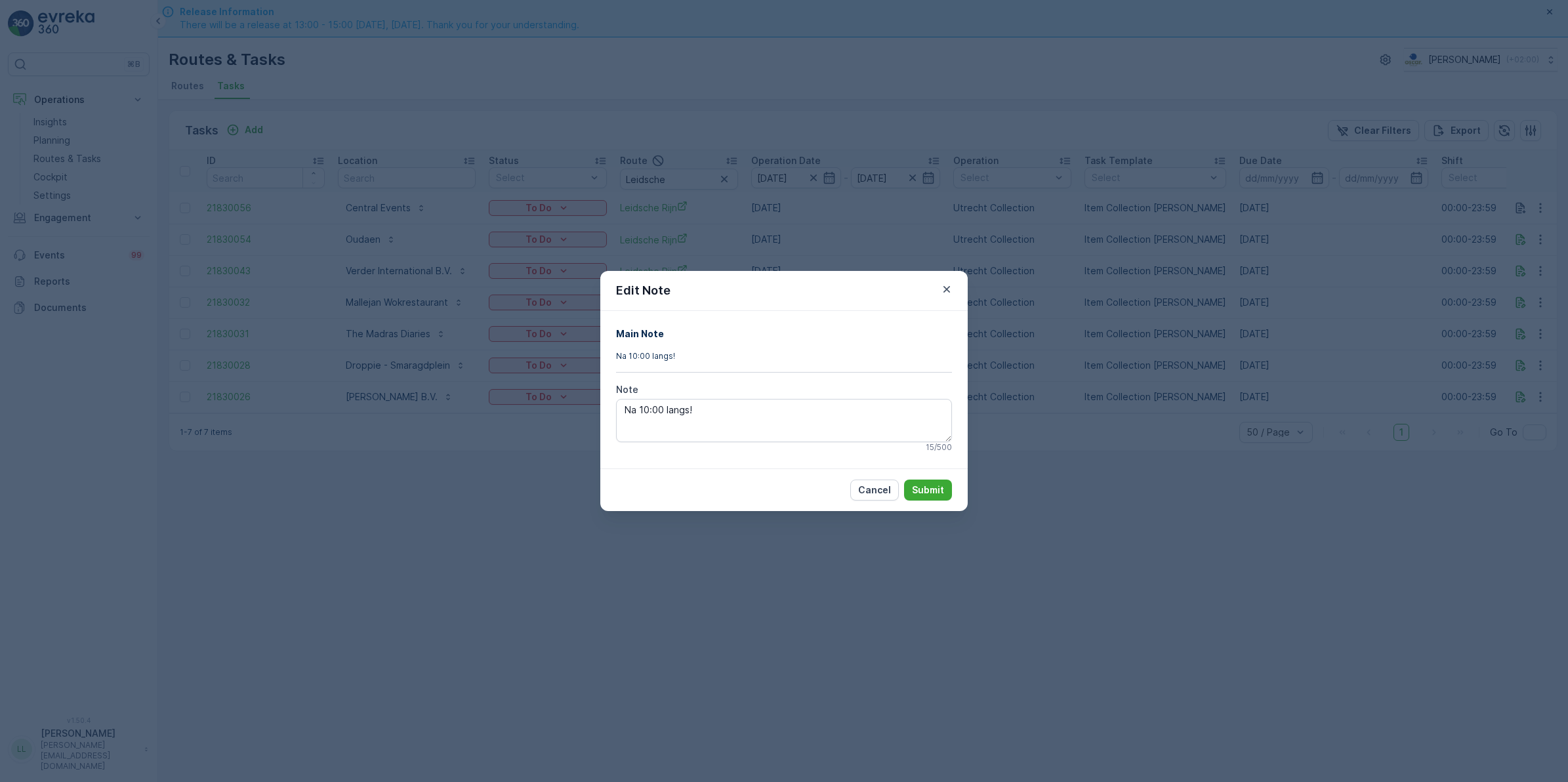
click at [1468, 398] on div "Edit Note Main Note Na 10:00 langs! Note Na 10:00 langs! 15 / 500 Cancel Submit" at bounding box center [784, 391] width 1568 height 782
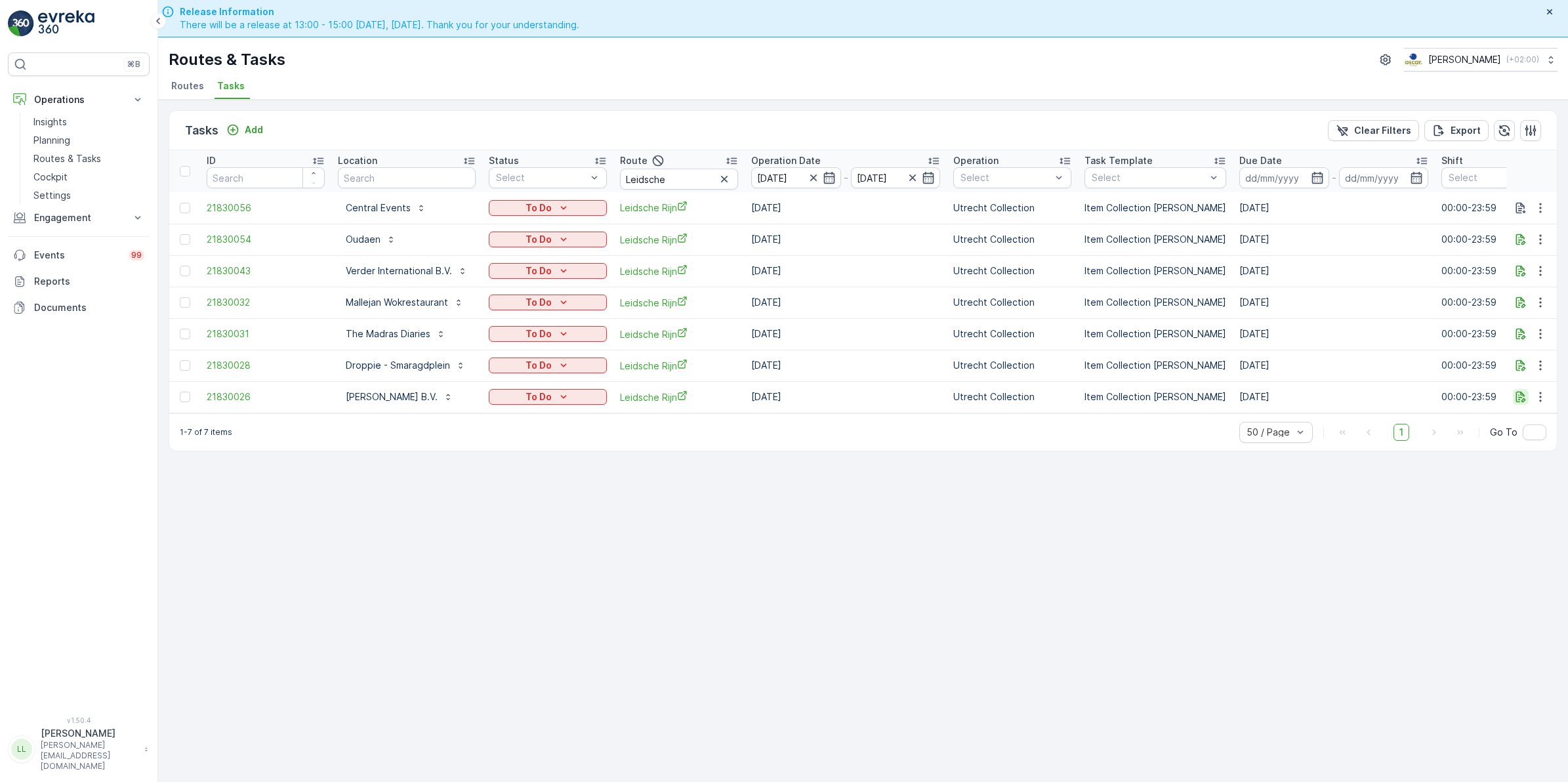
click at [1523, 399] on icon "button" at bounding box center [1520, 397] width 13 height 13
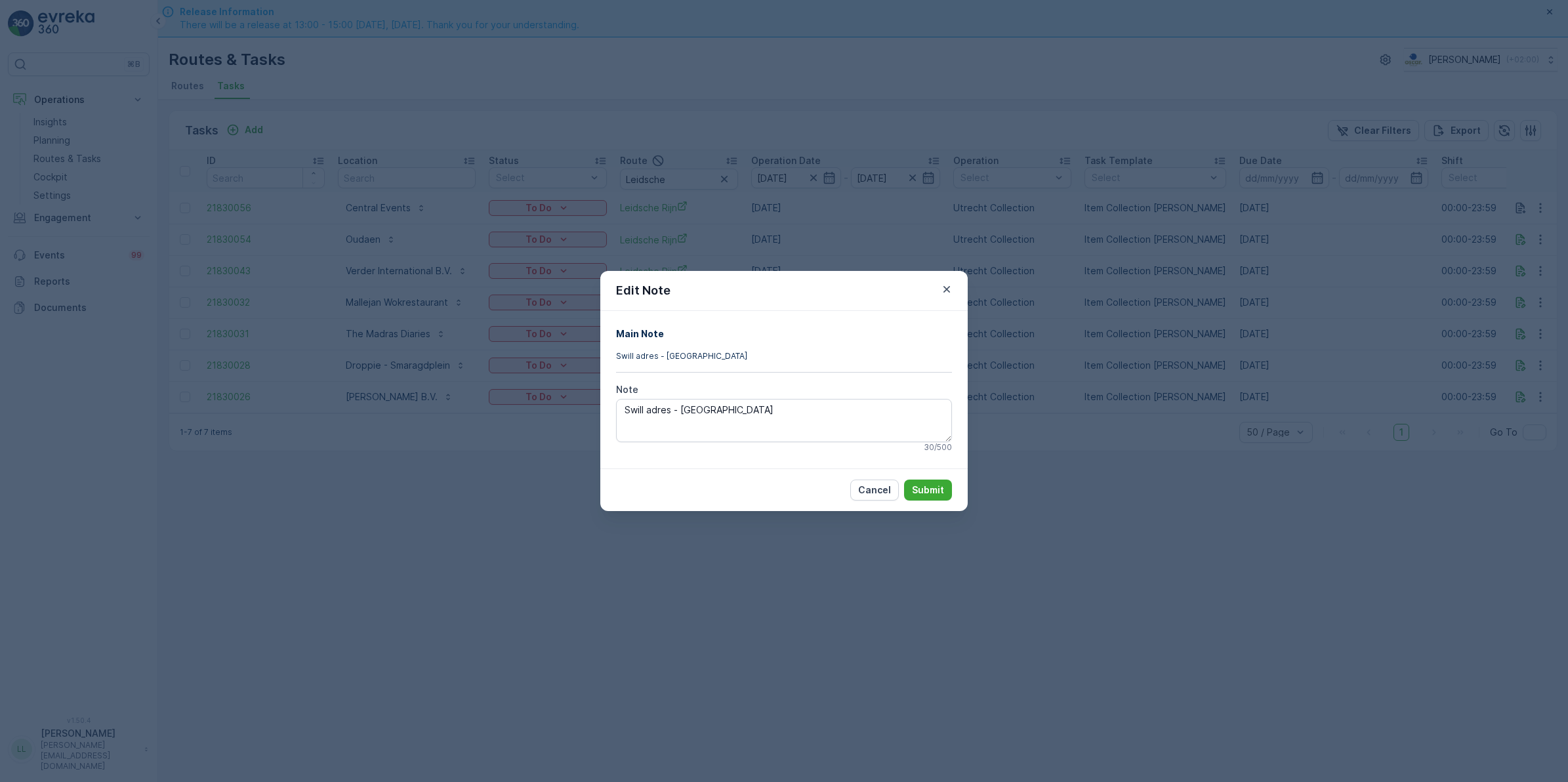
click at [1063, 385] on div "Edit Note Main Note Swill adres - Gemeente Utrecht Note Swill adres - Gemeente …" at bounding box center [784, 391] width 1568 height 782
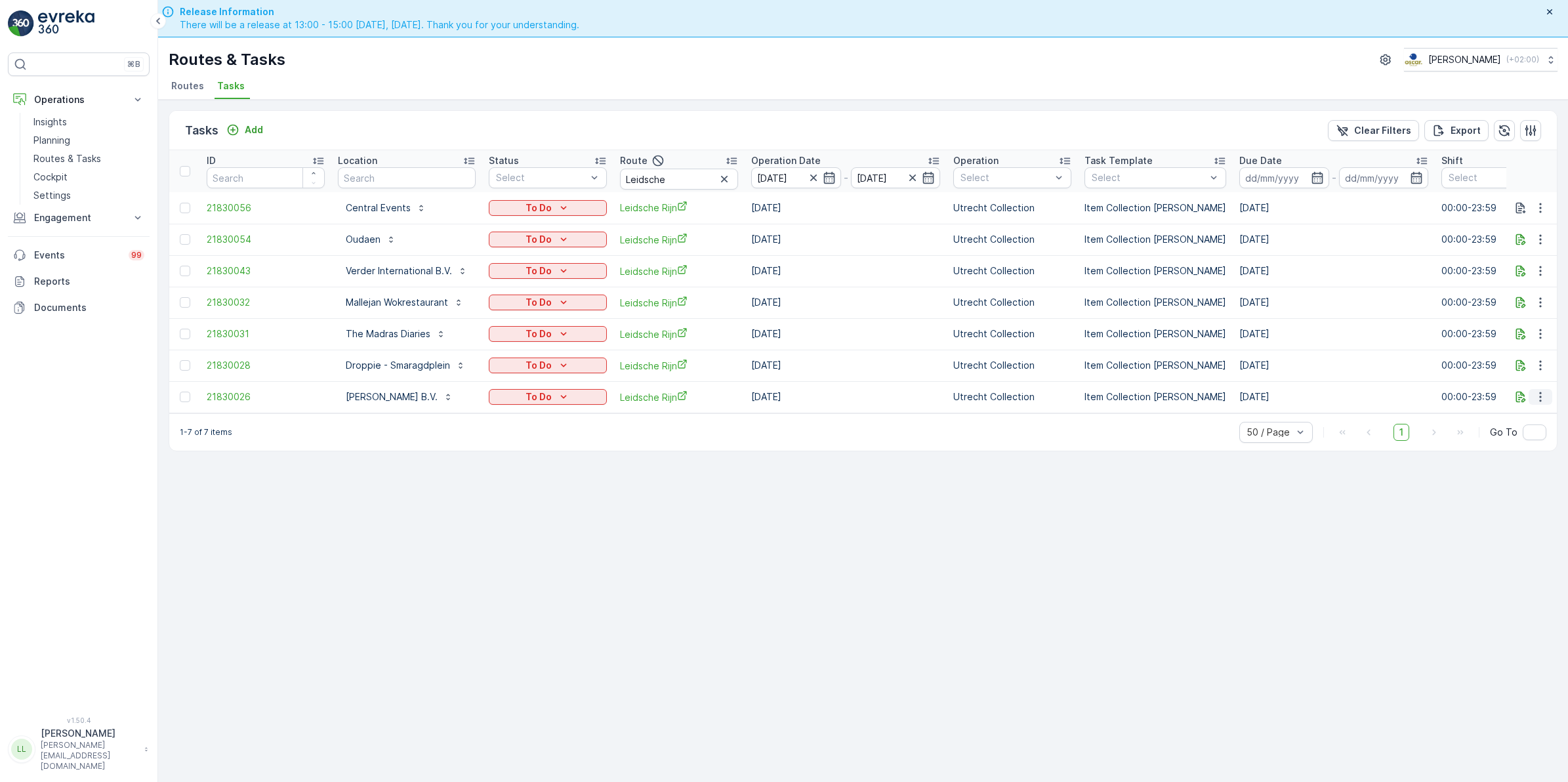
click at [1531, 395] on button "button" at bounding box center [1540, 397] width 24 height 16
click at [1520, 433] on div "History" at bounding box center [1518, 436] width 99 height 19
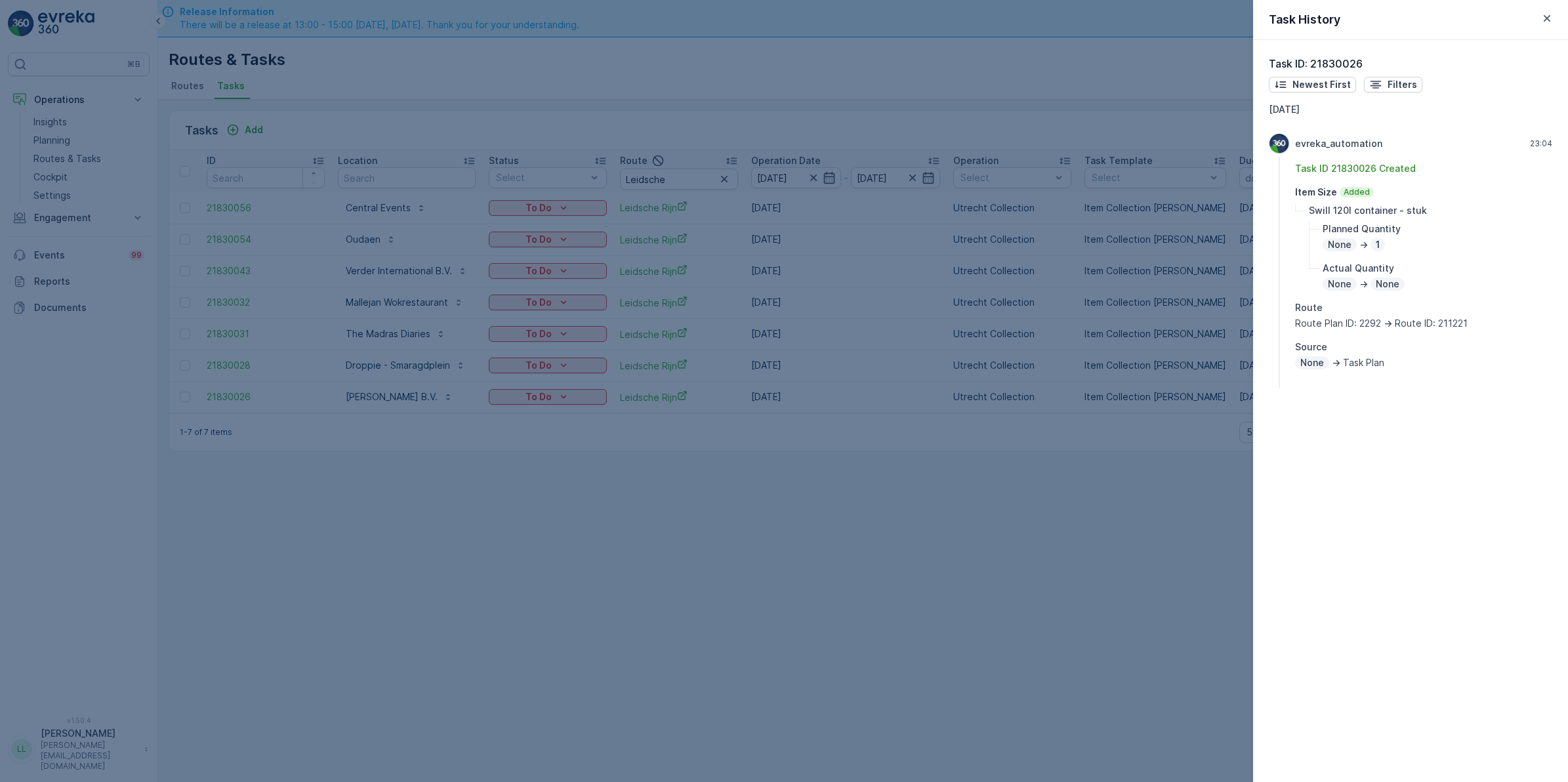
click at [1080, 512] on div at bounding box center [784, 391] width 1568 height 782
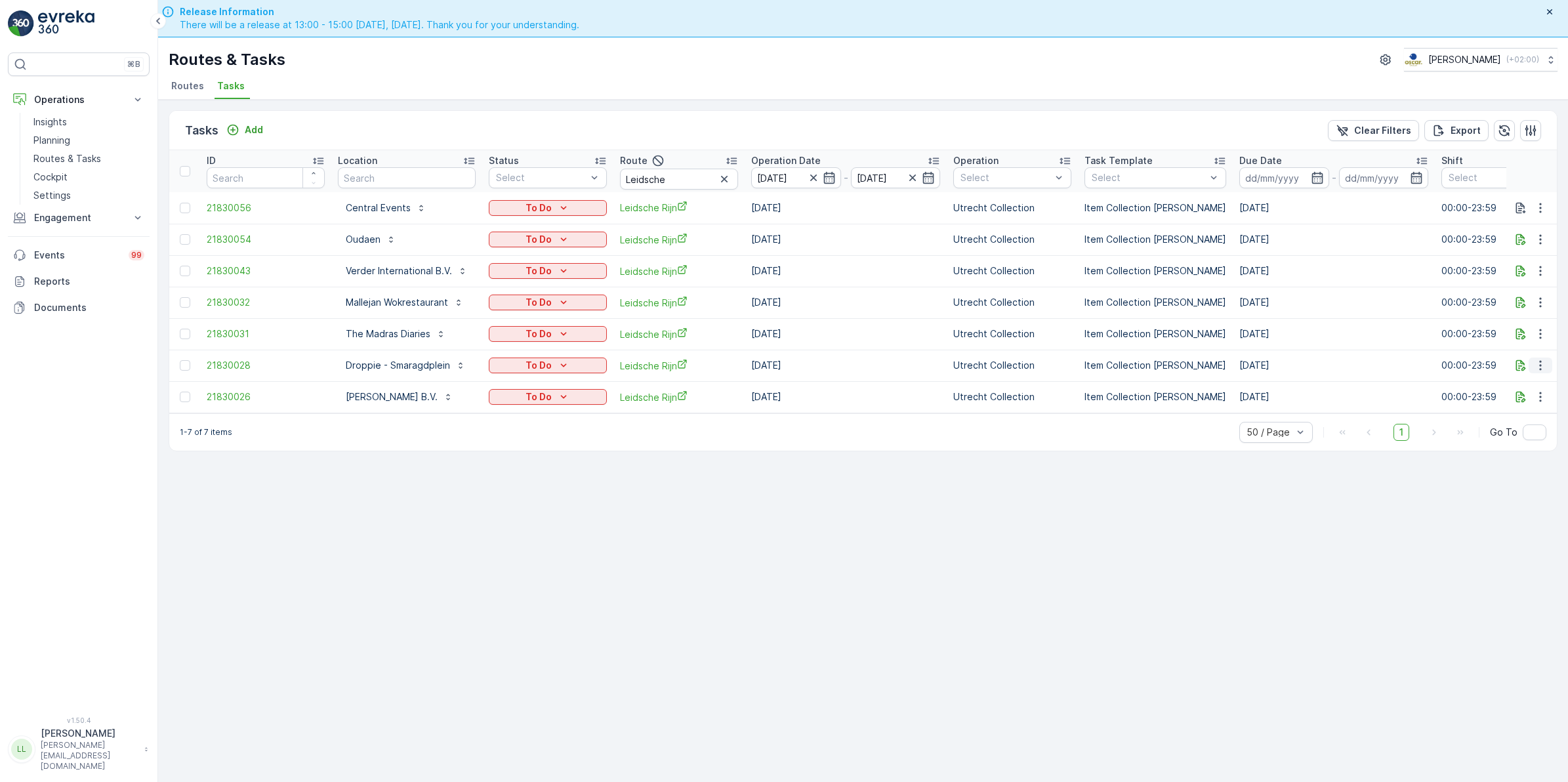
click at [1540, 368] on icon "button" at bounding box center [1540, 365] width 13 height 13
click at [1542, 333] on icon "button" at bounding box center [1540, 334] width 13 height 13
click at [1523, 375] on div "History" at bounding box center [1518, 373] width 99 height 19
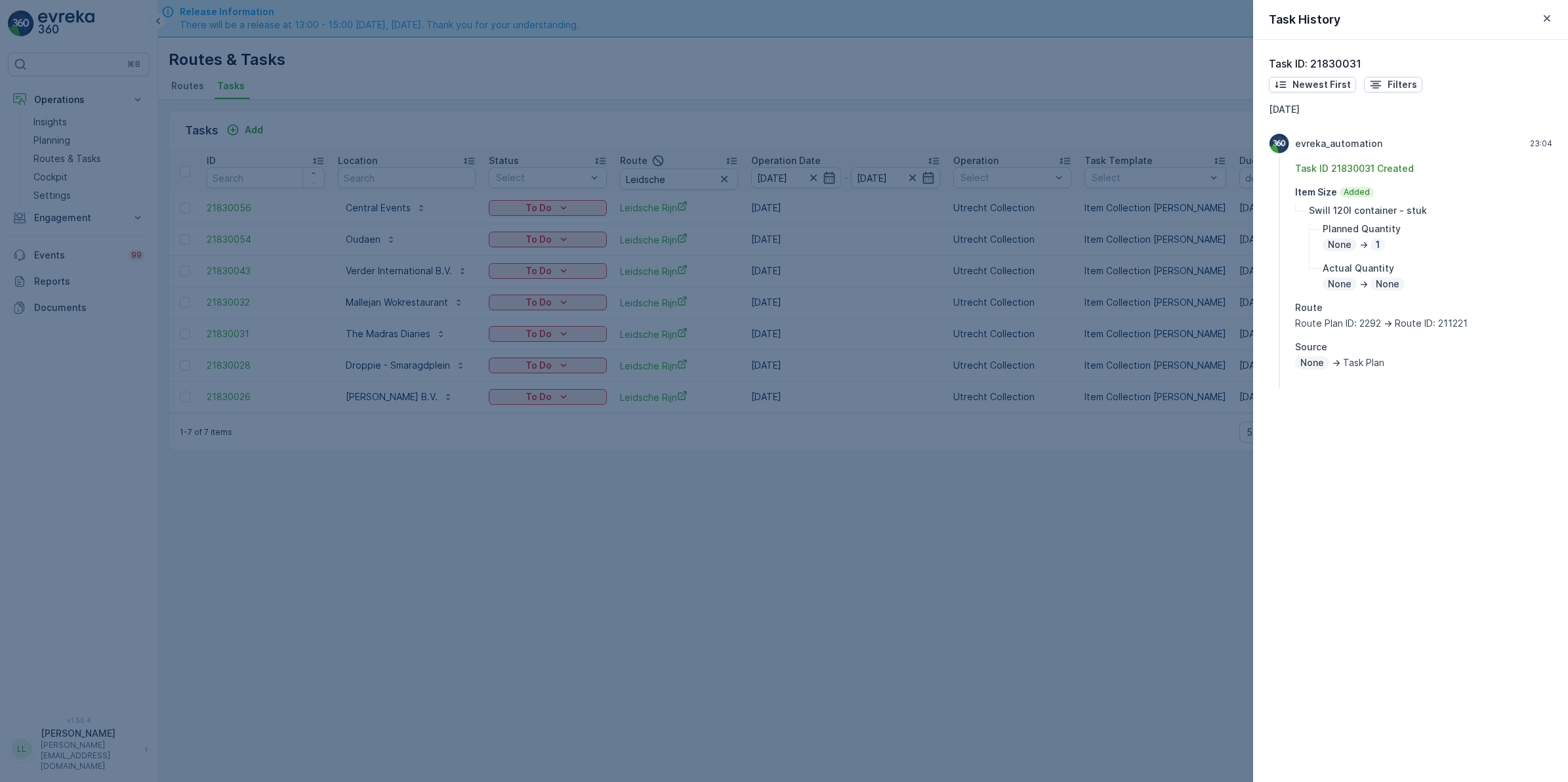
click at [1118, 345] on div at bounding box center [784, 391] width 1568 height 782
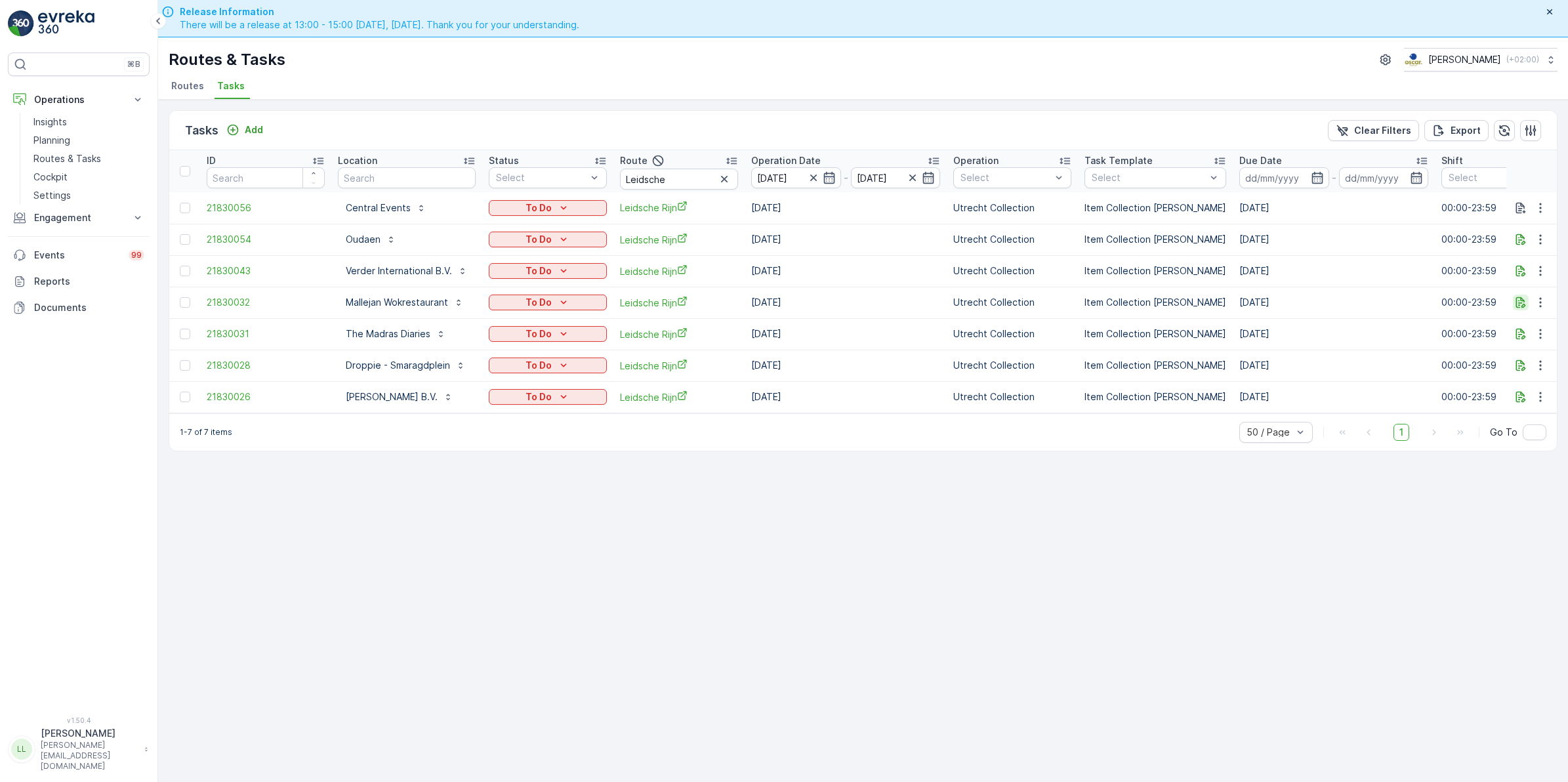
click at [1523, 303] on icon "button" at bounding box center [1520, 302] width 13 height 13
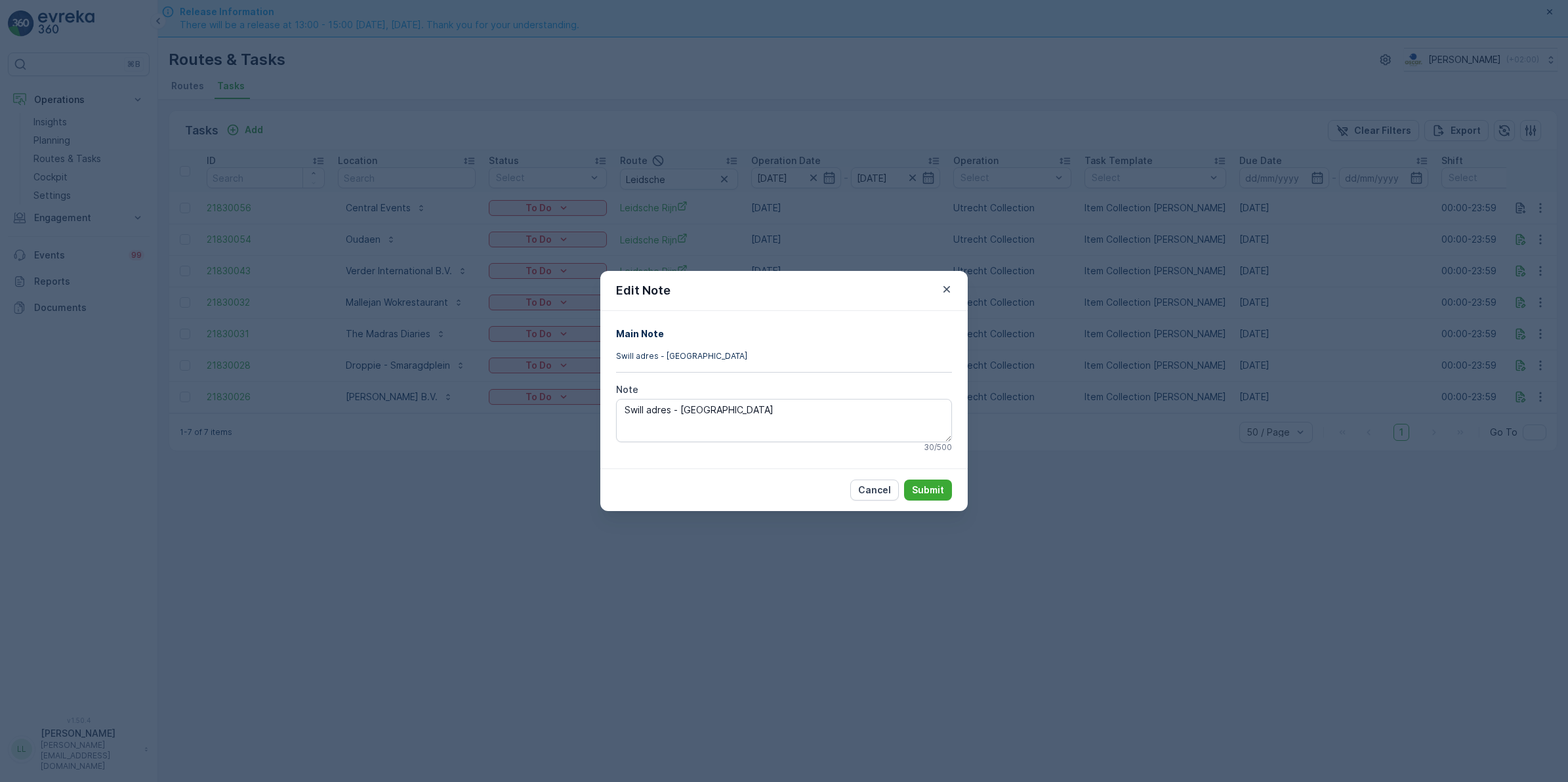
click at [1268, 315] on div "Edit Note Main Note Swill adres - Gemeente Utrecht Note Swill adres - Gemeente …" at bounding box center [784, 391] width 1568 height 782
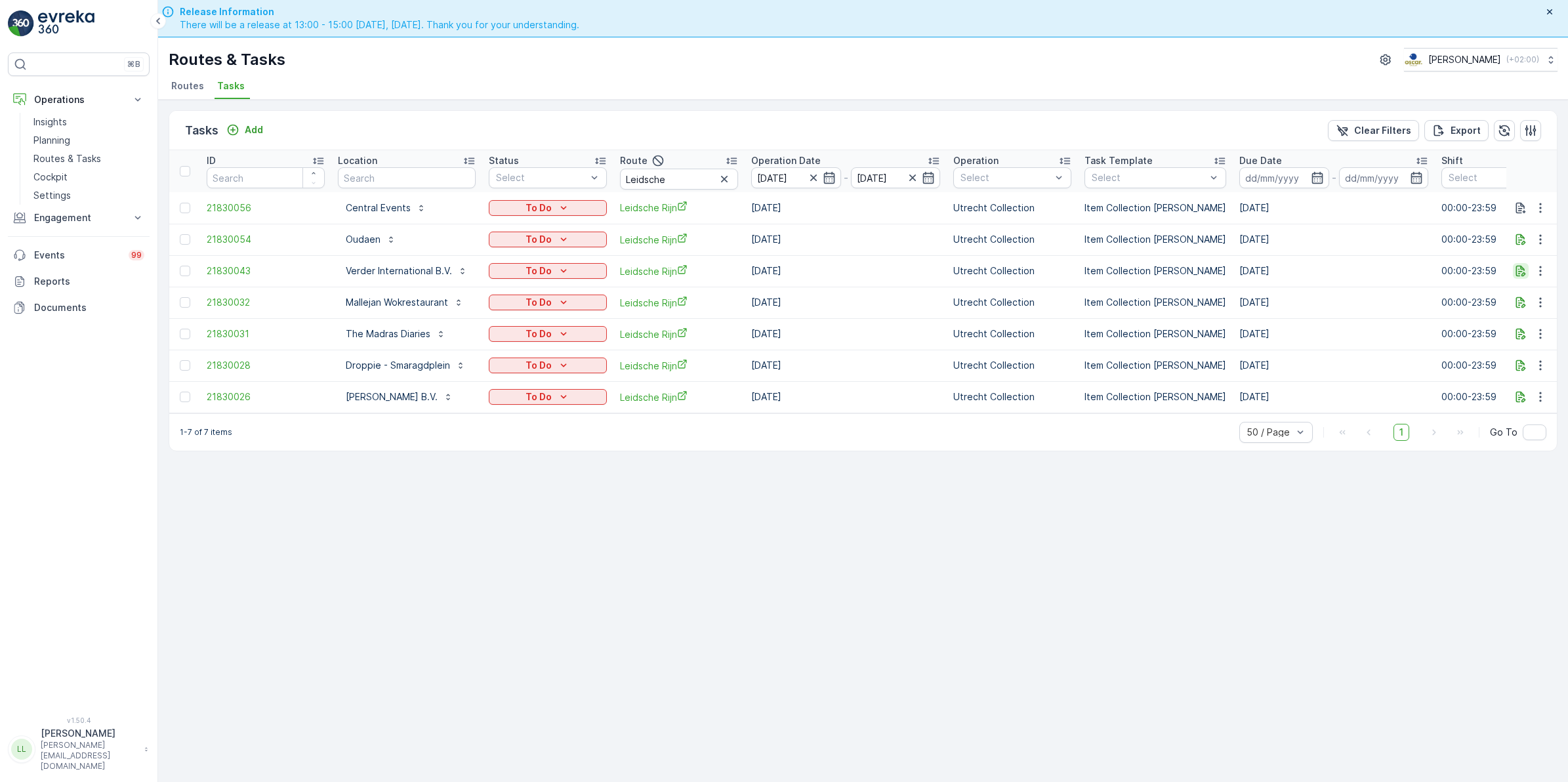
click at [1523, 270] on icon "button" at bounding box center [1520, 271] width 13 height 13
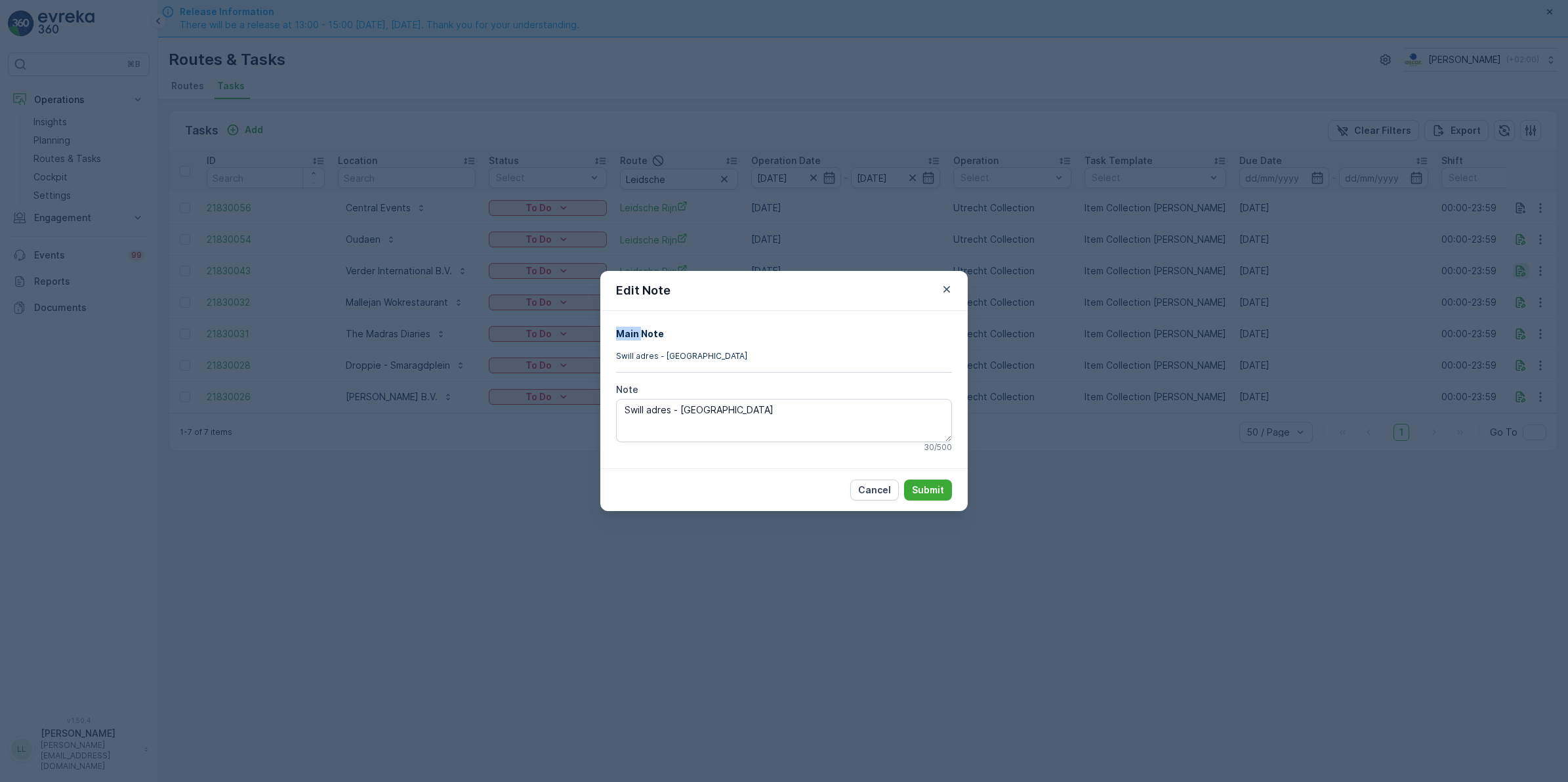
click at [1523, 270] on div "Edit Note Main Note Swill adres - Gemeente Utrecht Note Swill adres - Gemeente …" at bounding box center [784, 391] width 1568 height 782
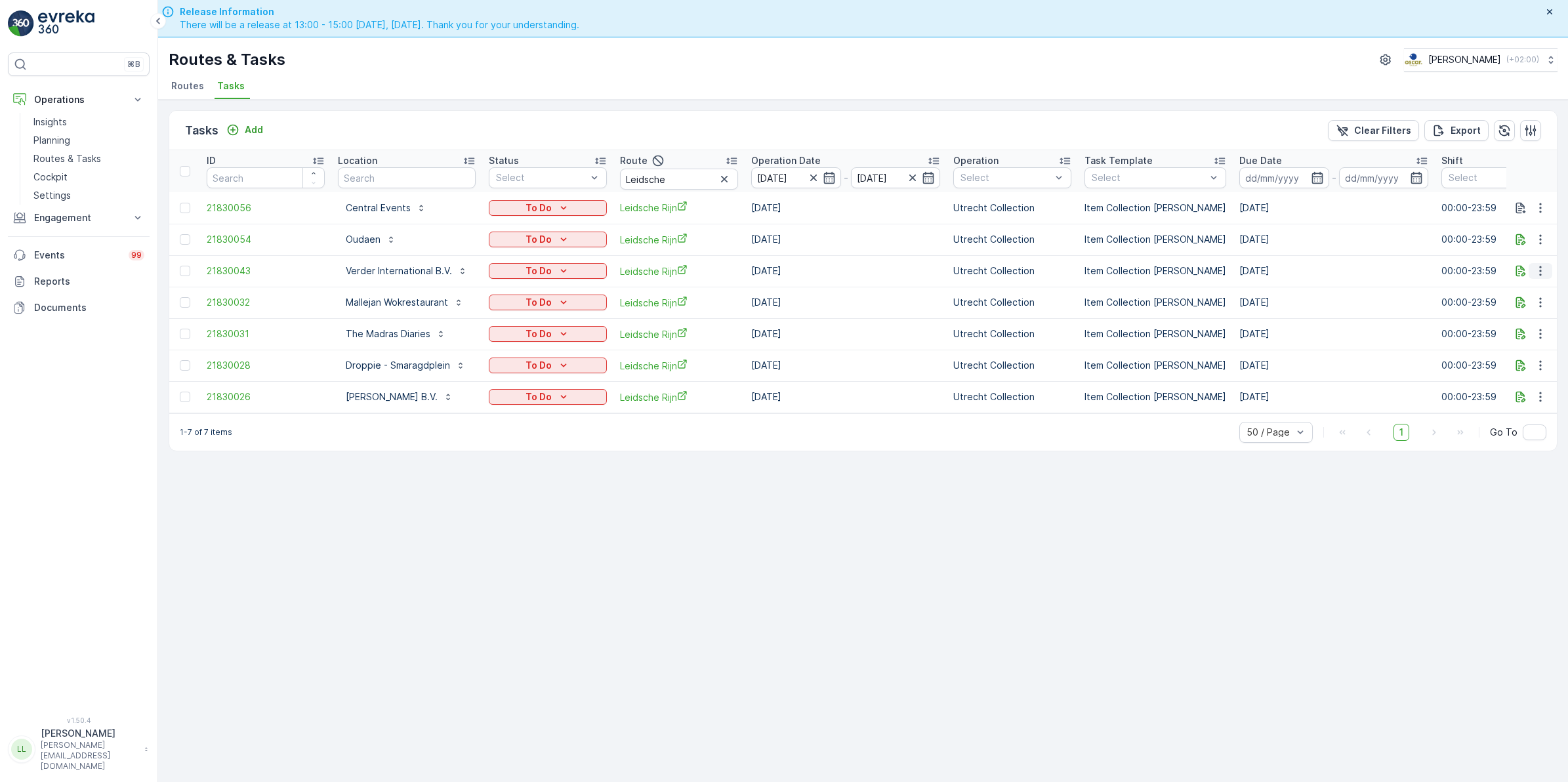
click at [1538, 267] on icon "button" at bounding box center [1540, 271] width 13 height 13
click at [1520, 307] on div "History" at bounding box center [1518, 310] width 99 height 19
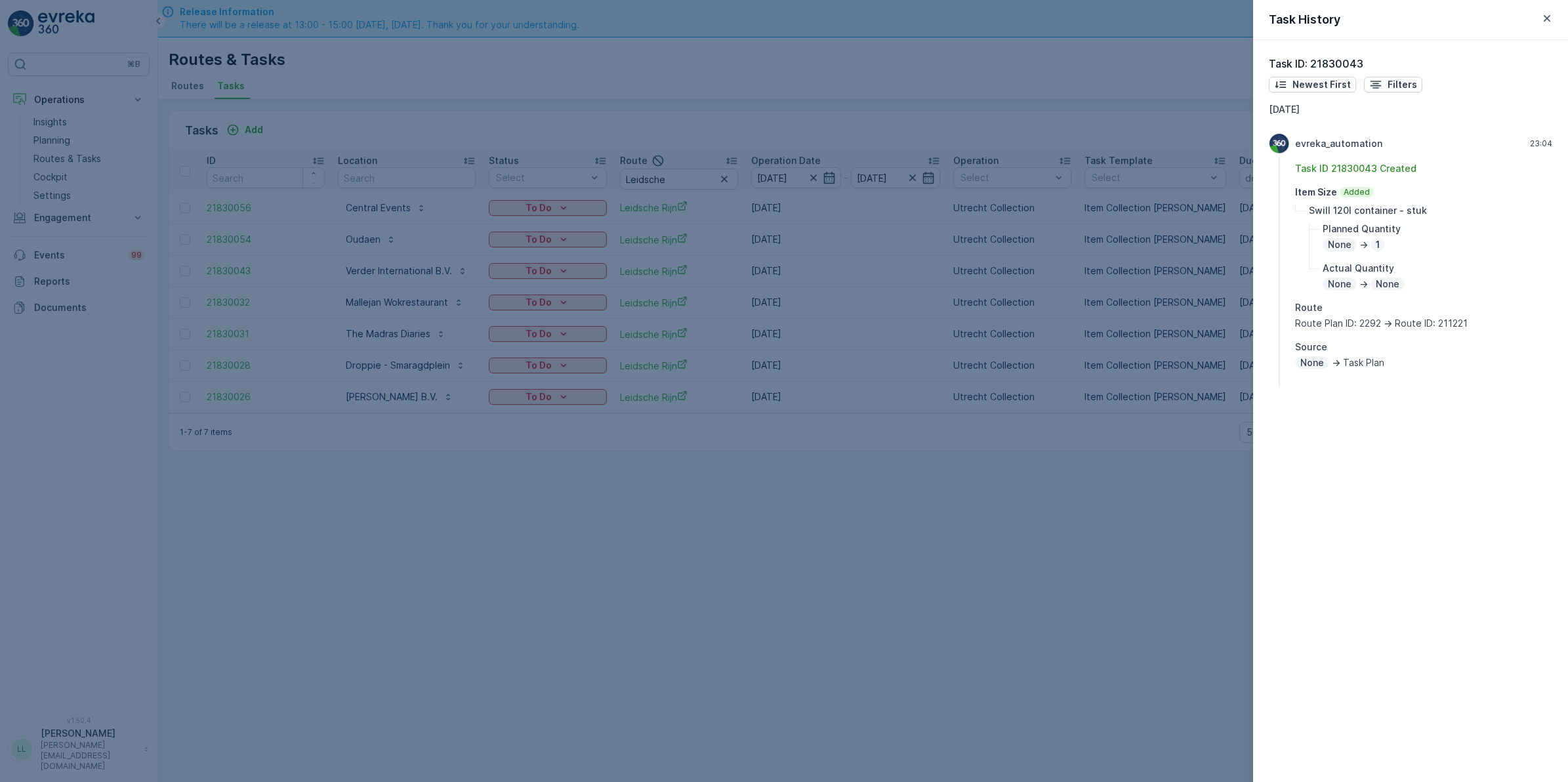
click at [1152, 340] on div at bounding box center [784, 391] width 1568 height 782
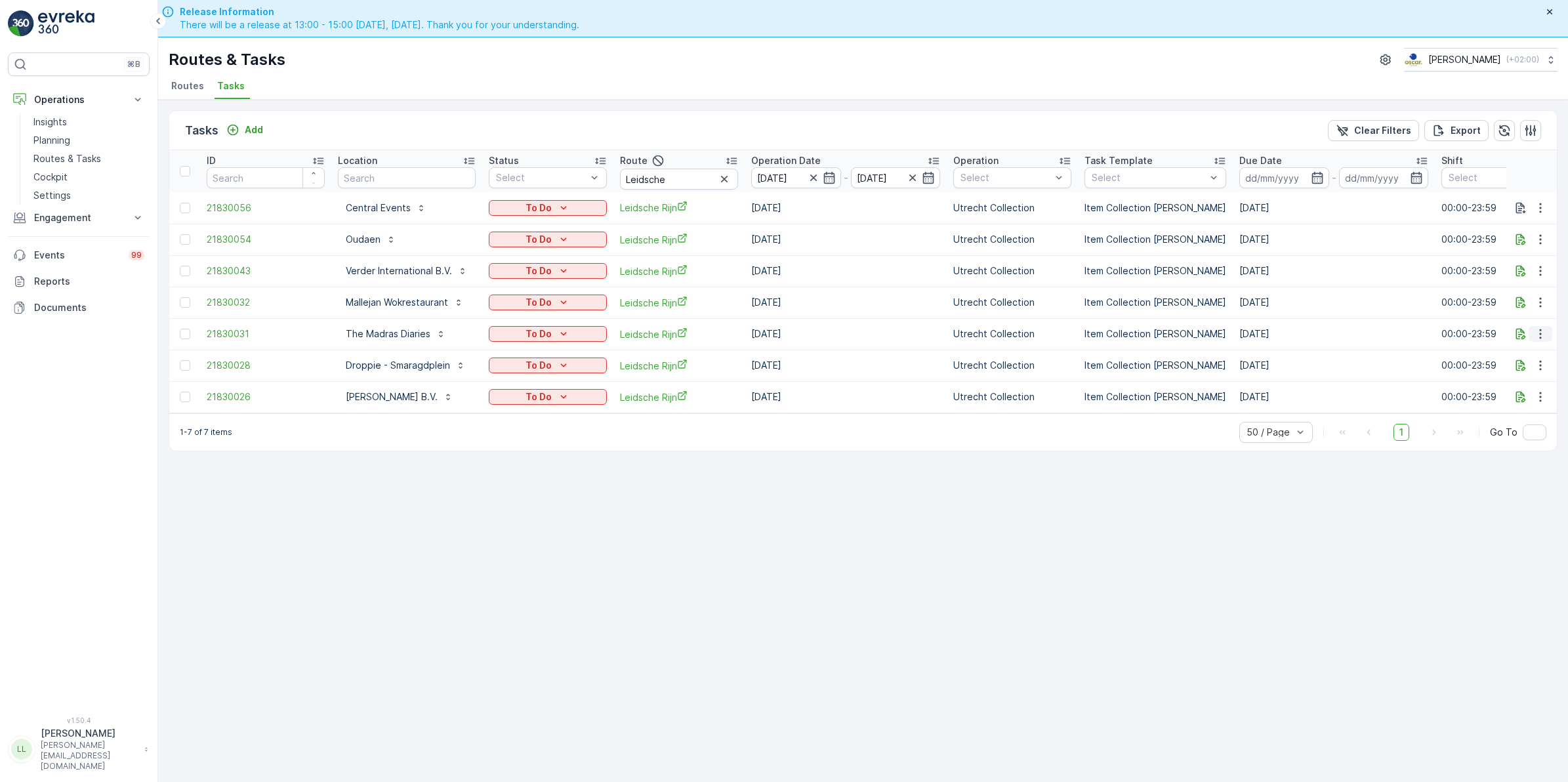
click at [1544, 335] on icon "button" at bounding box center [1540, 334] width 13 height 13
click at [1523, 366] on div "History" at bounding box center [1518, 373] width 99 height 19
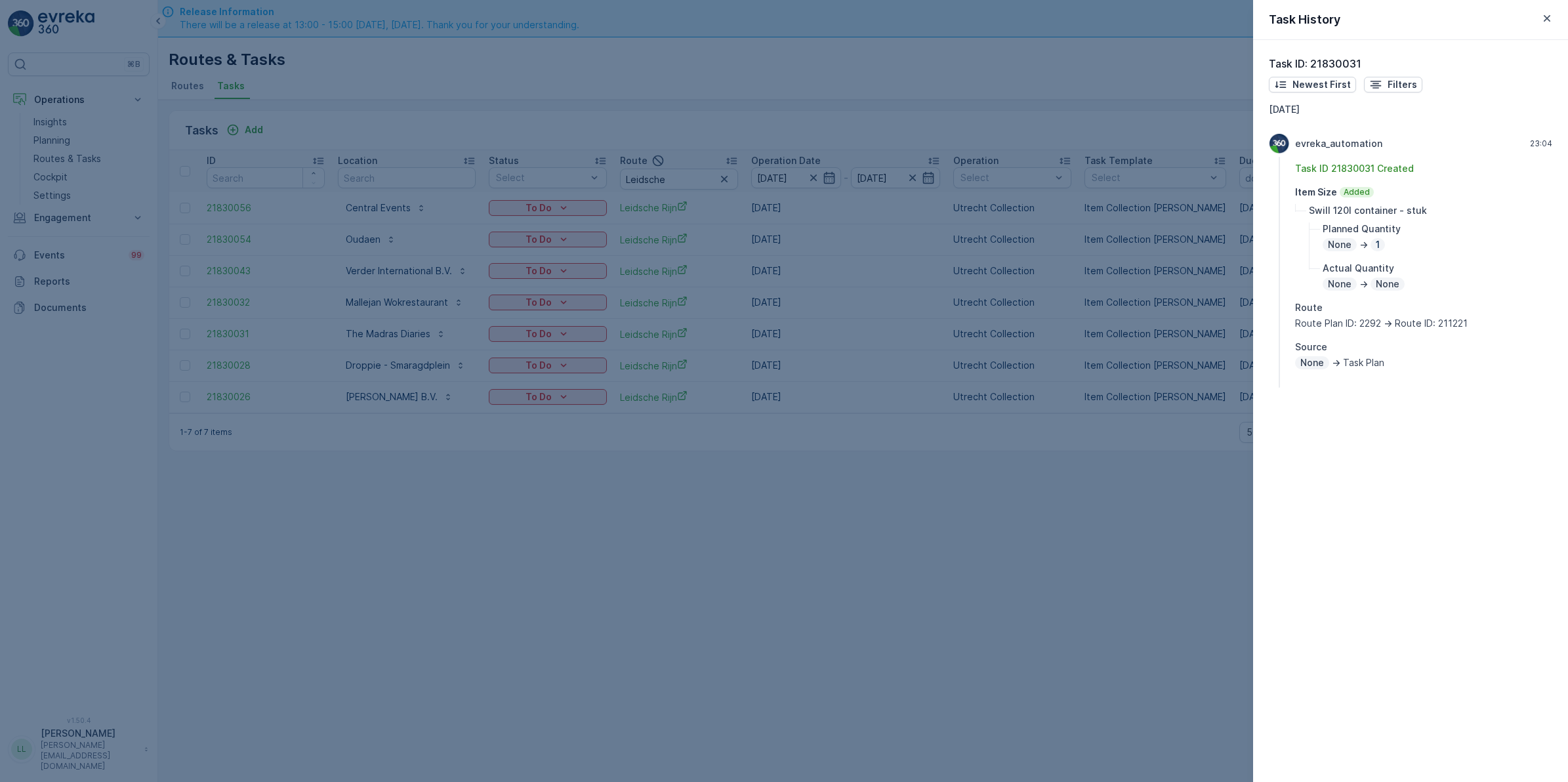
drag, startPoint x: 1086, startPoint y: 353, endPoint x: 1192, endPoint y: 337, distance: 107.2
click at [1089, 353] on div at bounding box center [784, 391] width 1568 height 782
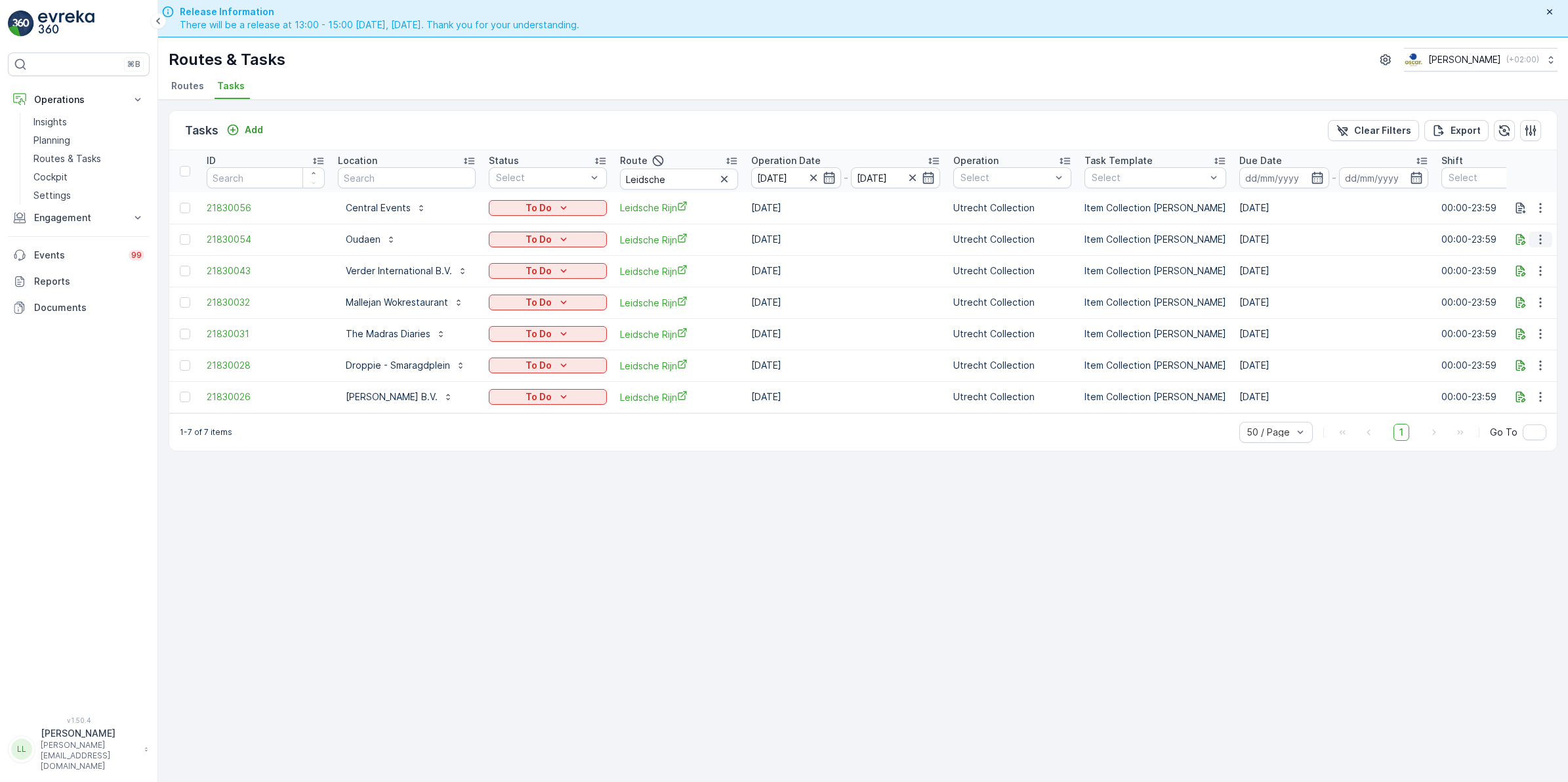
click at [1542, 244] on icon "button" at bounding box center [1540, 240] width 13 height 13
click at [1527, 278] on div "History" at bounding box center [1518, 278] width 99 height 19
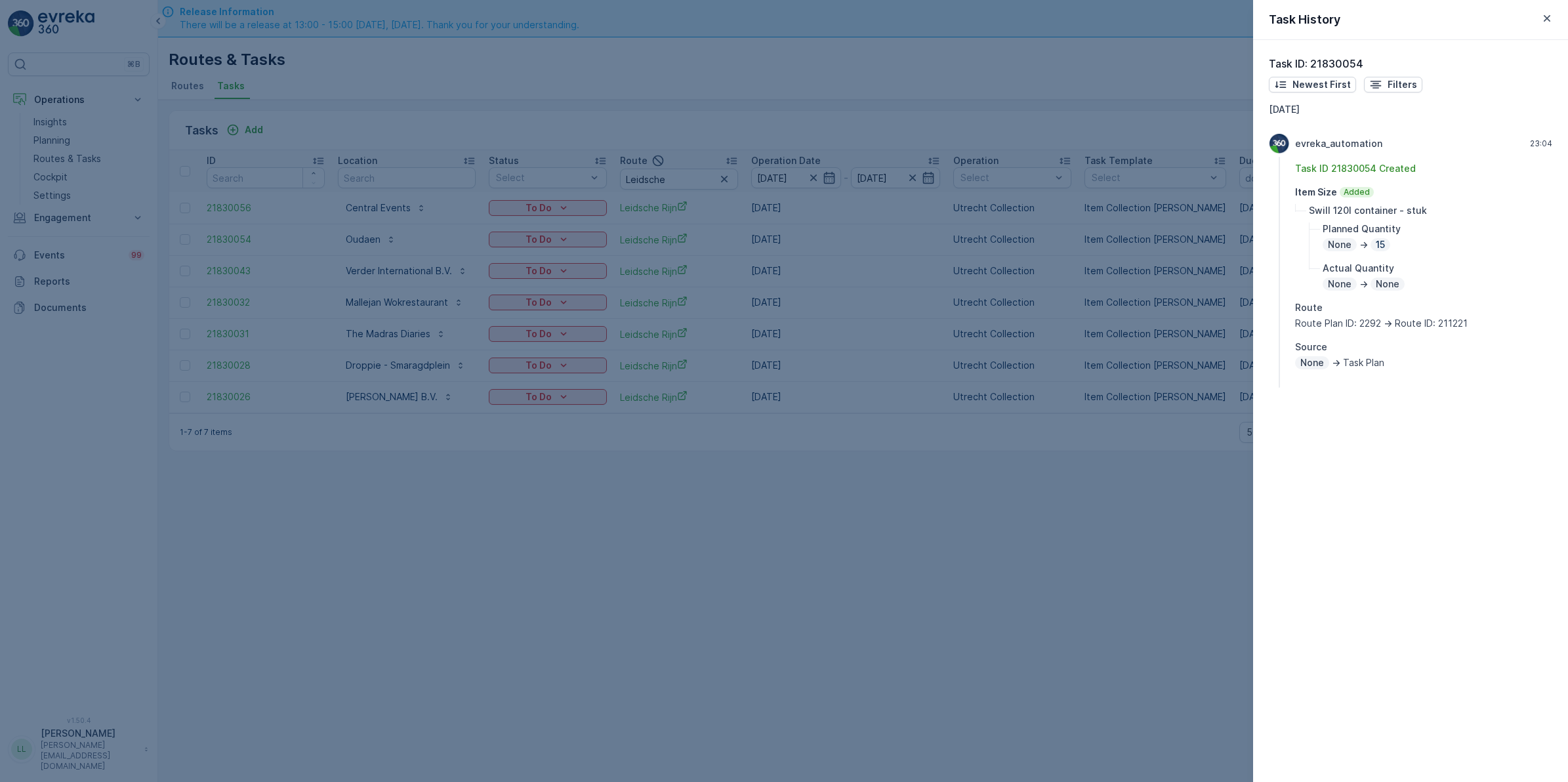
click at [1209, 297] on div at bounding box center [784, 391] width 1568 height 782
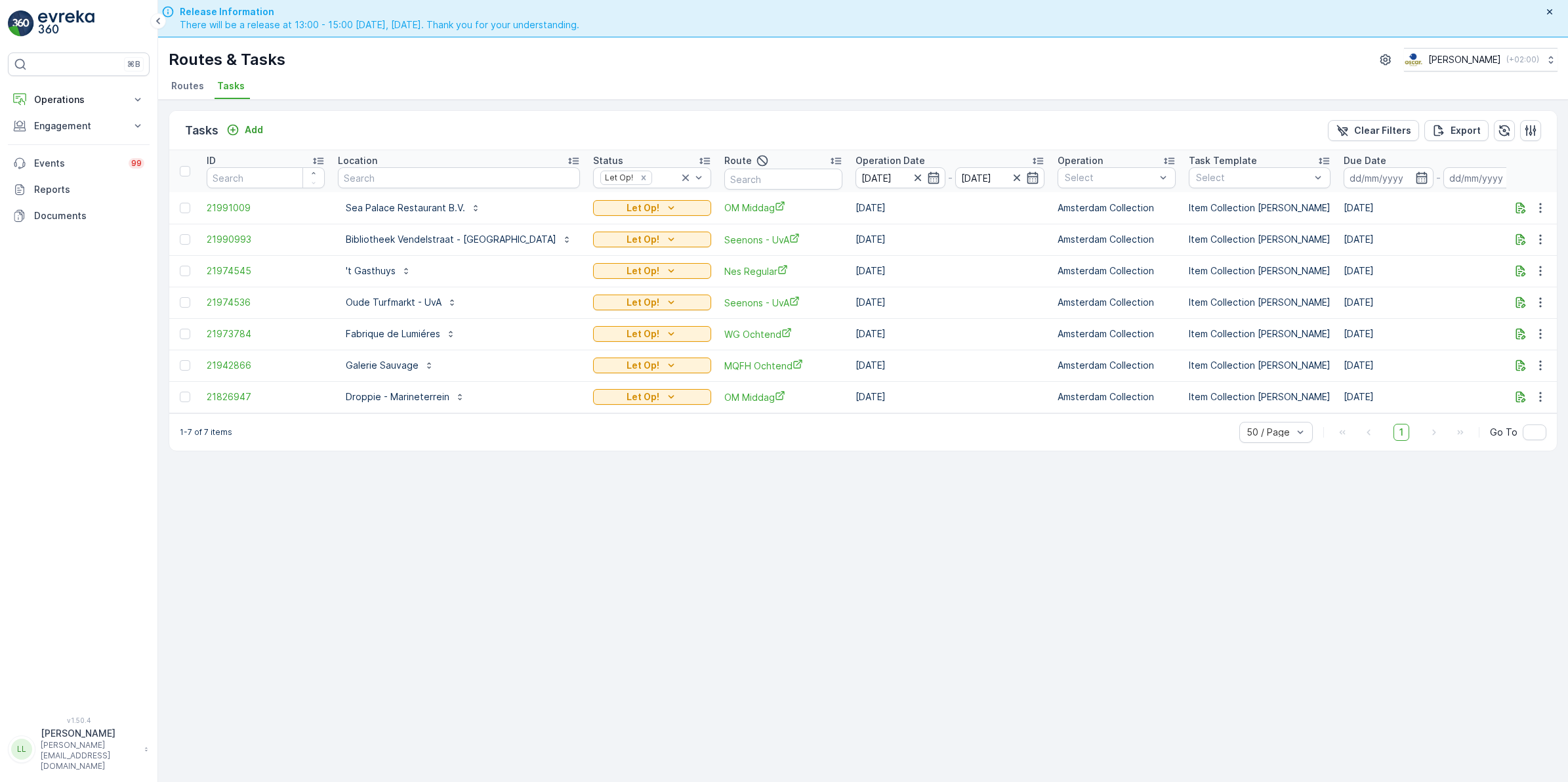
scroll to position [38, 0]
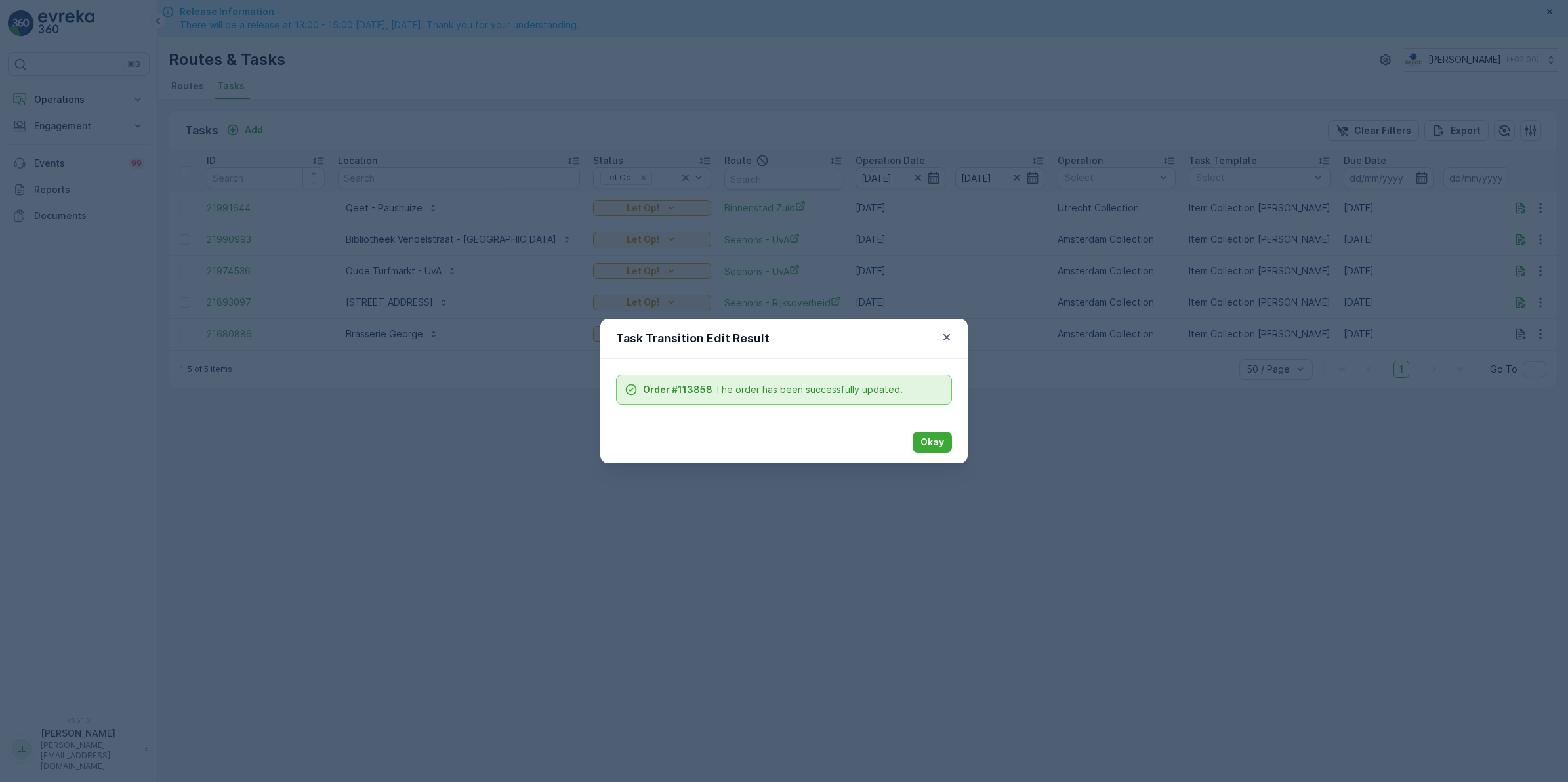
drag, startPoint x: 944, startPoint y: 445, endPoint x: 712, endPoint y: 317, distance: 265.0
click at [946, 445] on button "Okay" at bounding box center [932, 442] width 40 height 21
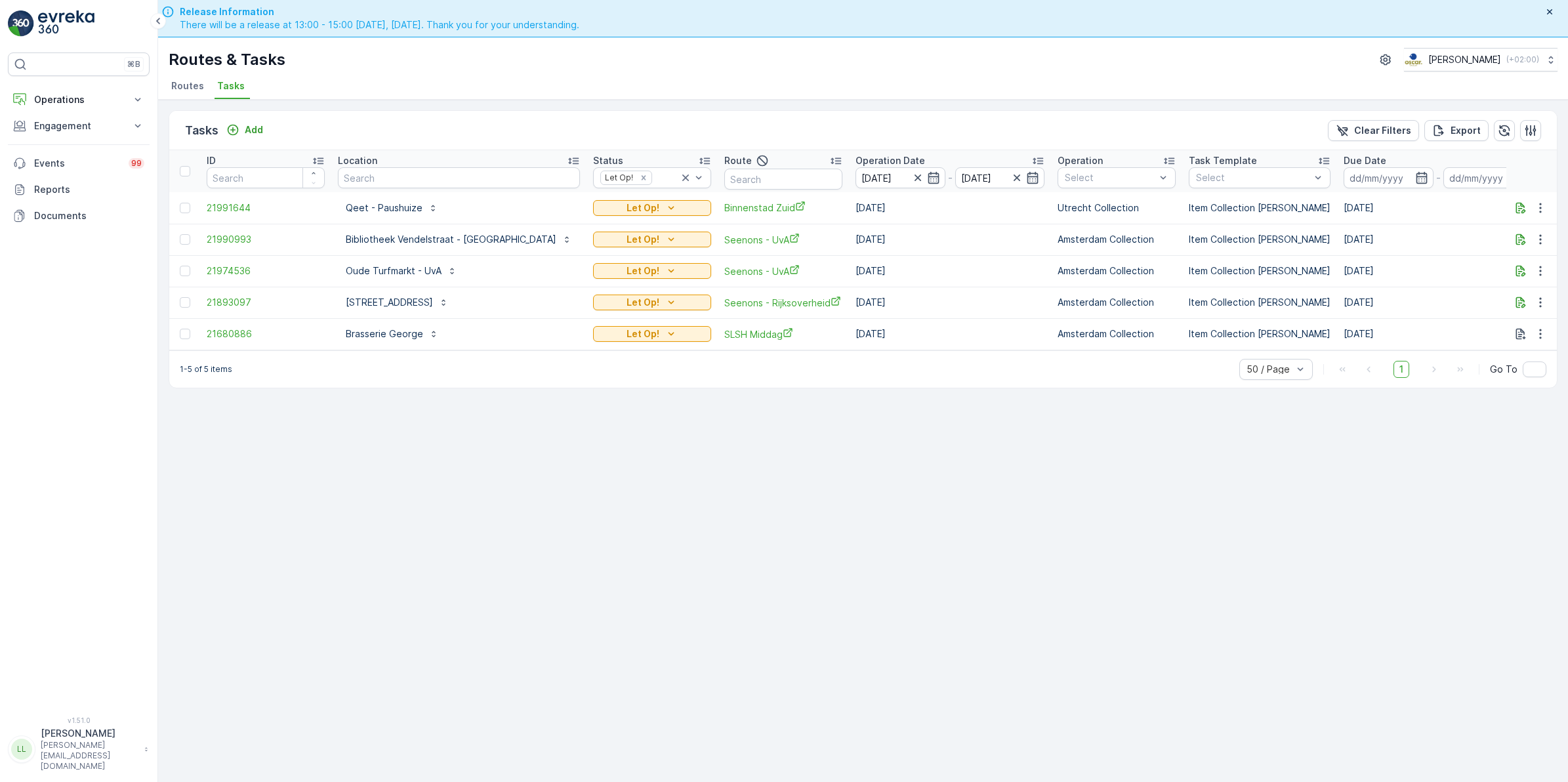
click at [187, 90] on span "Routes" at bounding box center [187, 86] width 33 height 13
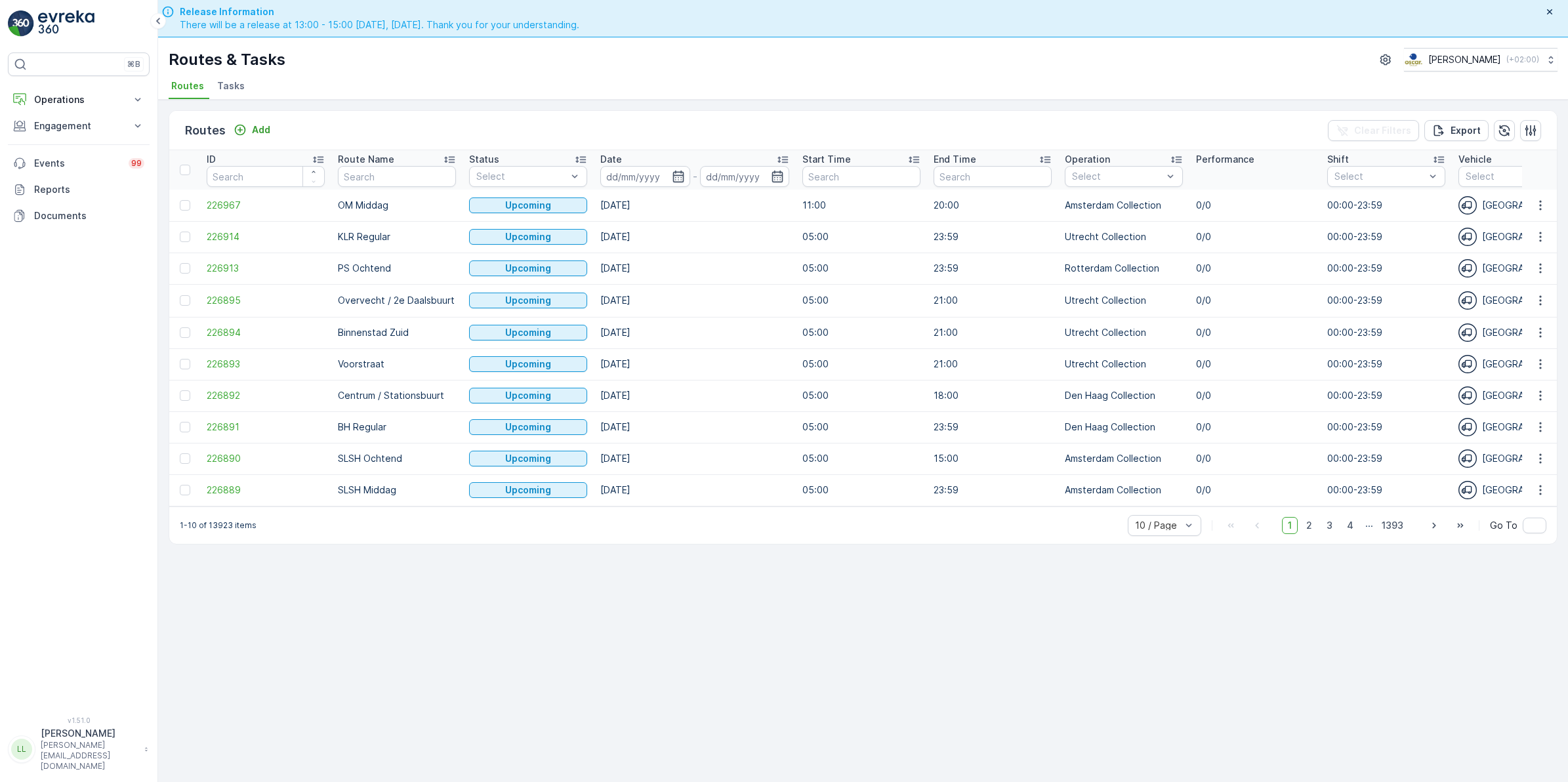
click at [237, 82] on span "Tasks" at bounding box center [230, 86] width 27 height 13
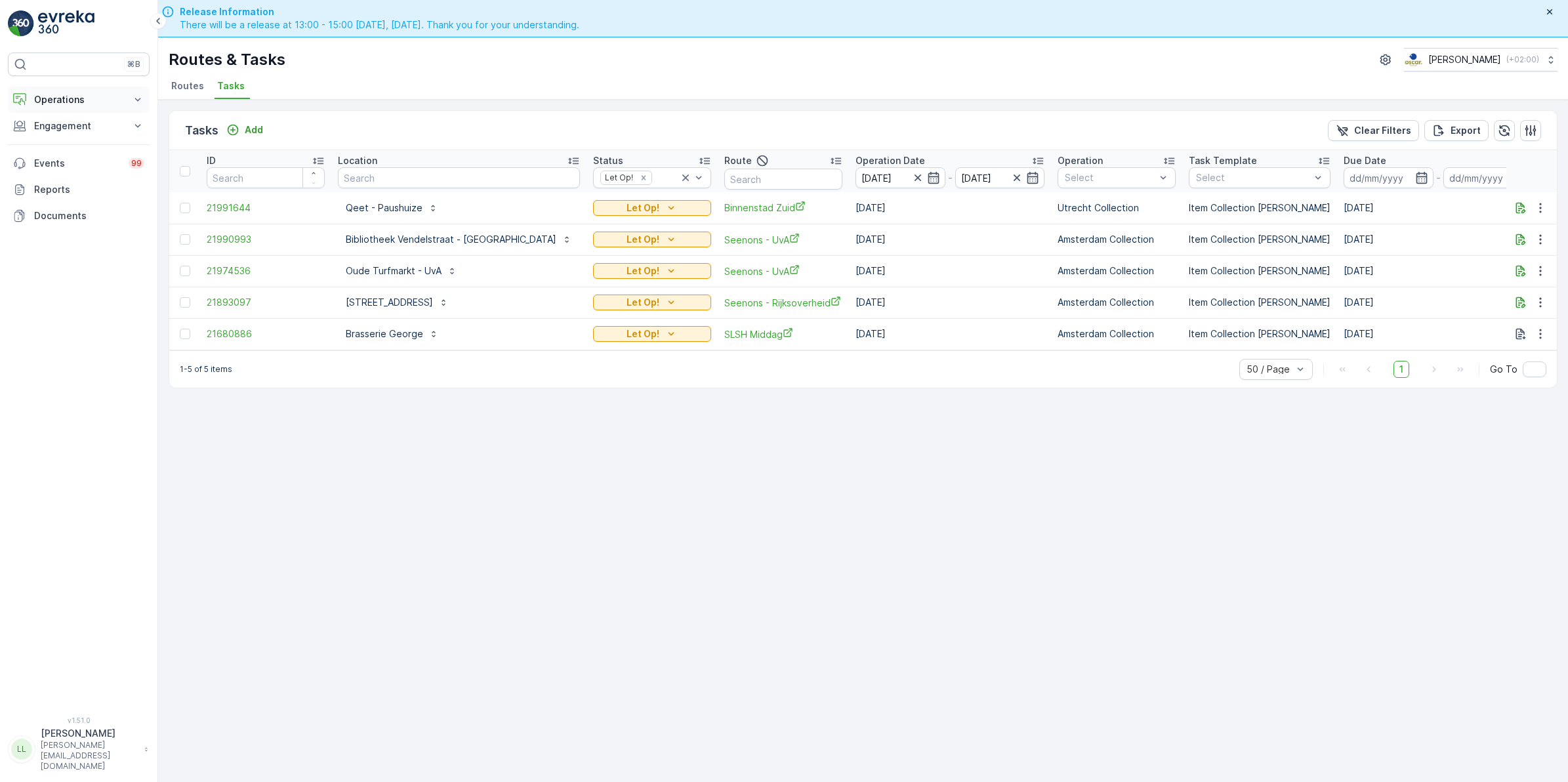
click at [95, 97] on p "Operations" at bounding box center [78, 100] width 89 height 13
click at [187, 79] on span "Routes" at bounding box center [187, 86] width 33 height 13
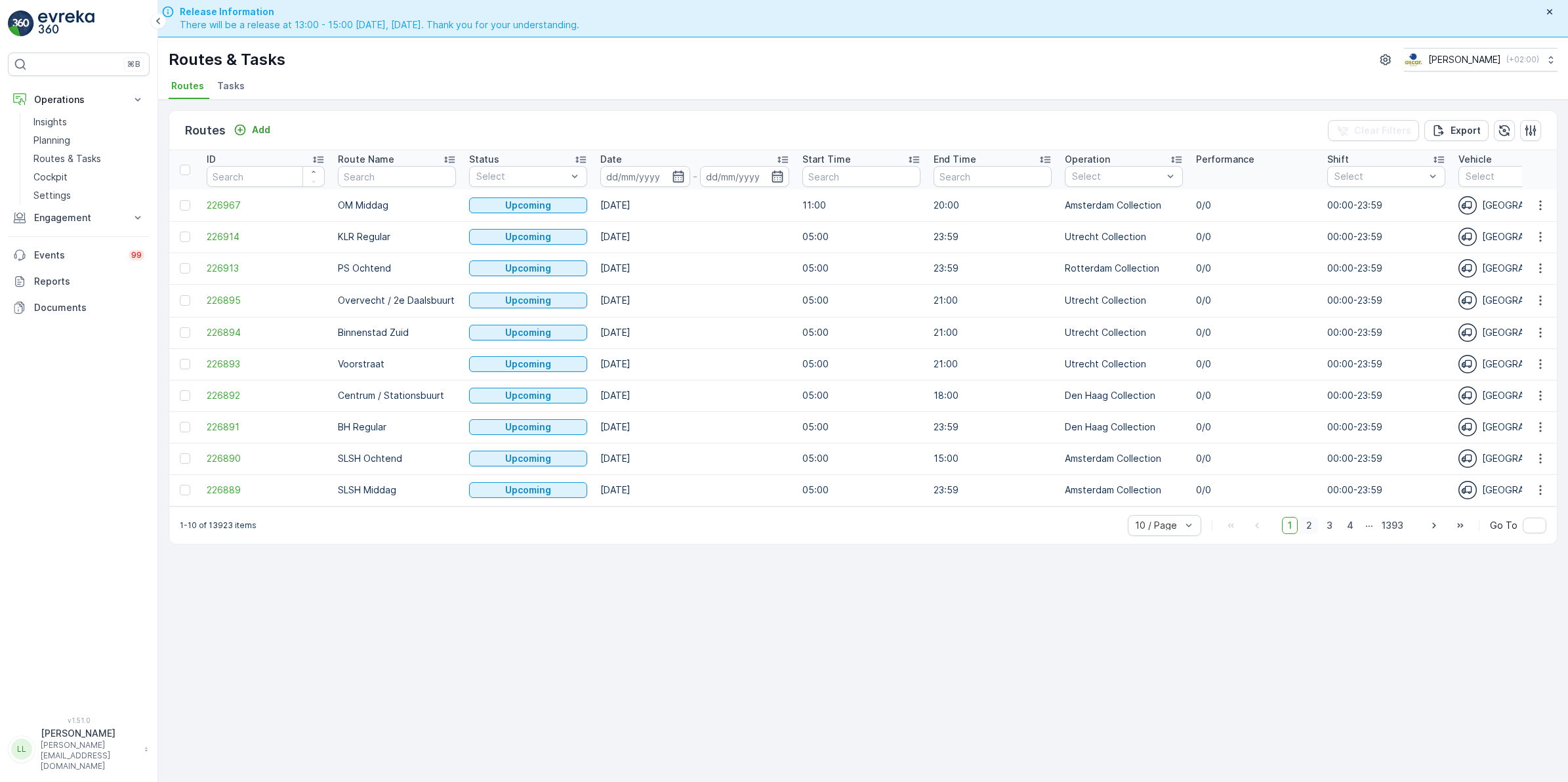
click at [1307, 534] on span "2" at bounding box center [1308, 525] width 18 height 17
click at [1288, 533] on span "1" at bounding box center [1290, 524] width 16 height 17
click at [375, 178] on input "text" at bounding box center [397, 176] width 119 height 21
type input "wg"
click at [220, 209] on span "226880" at bounding box center [266, 205] width 119 height 13
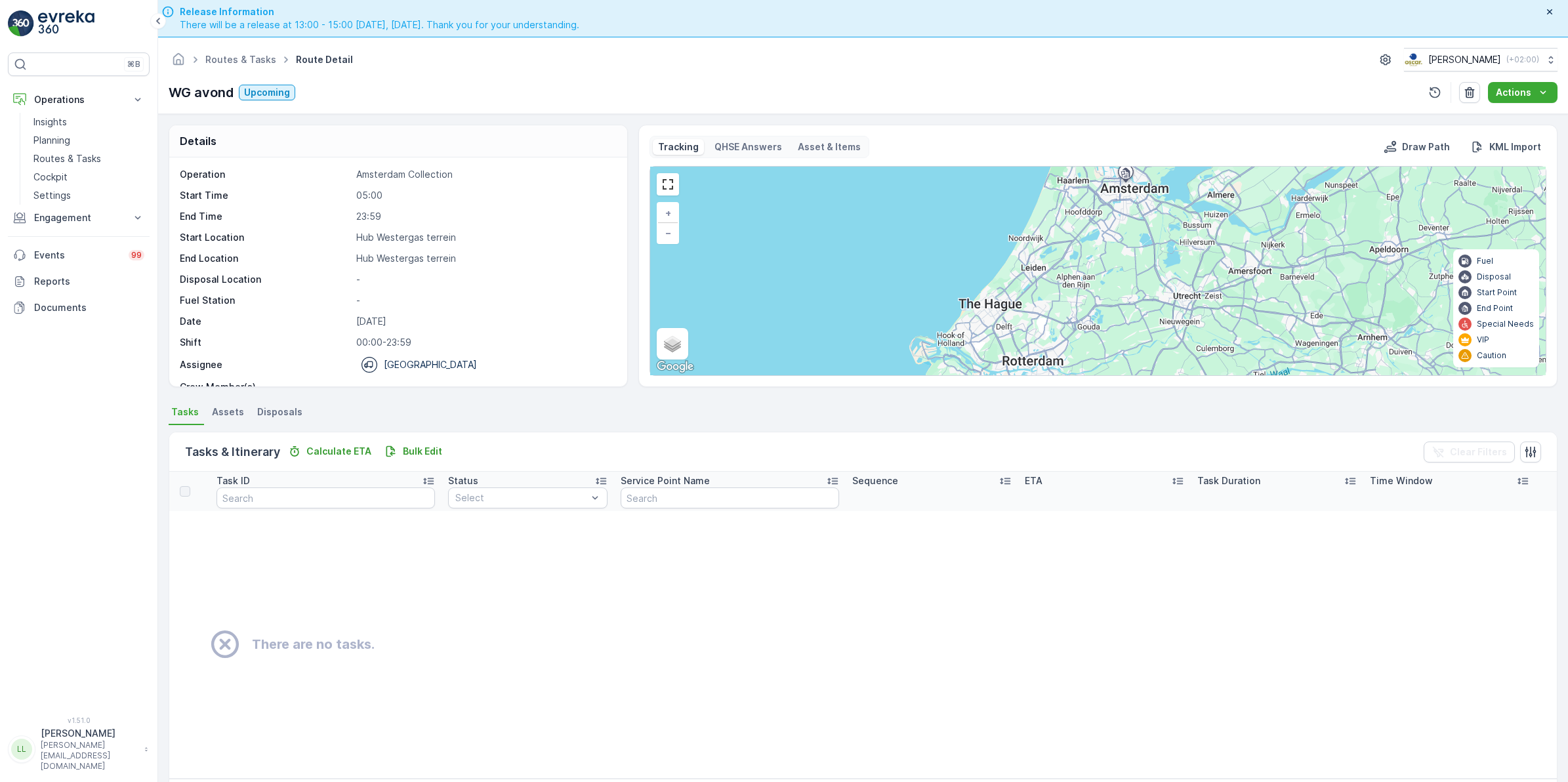
drag, startPoint x: 230, startPoint y: 415, endPoint x: 245, endPoint y: 411, distance: 15.5
click at [230, 414] on span "Assets" at bounding box center [228, 412] width 32 height 13
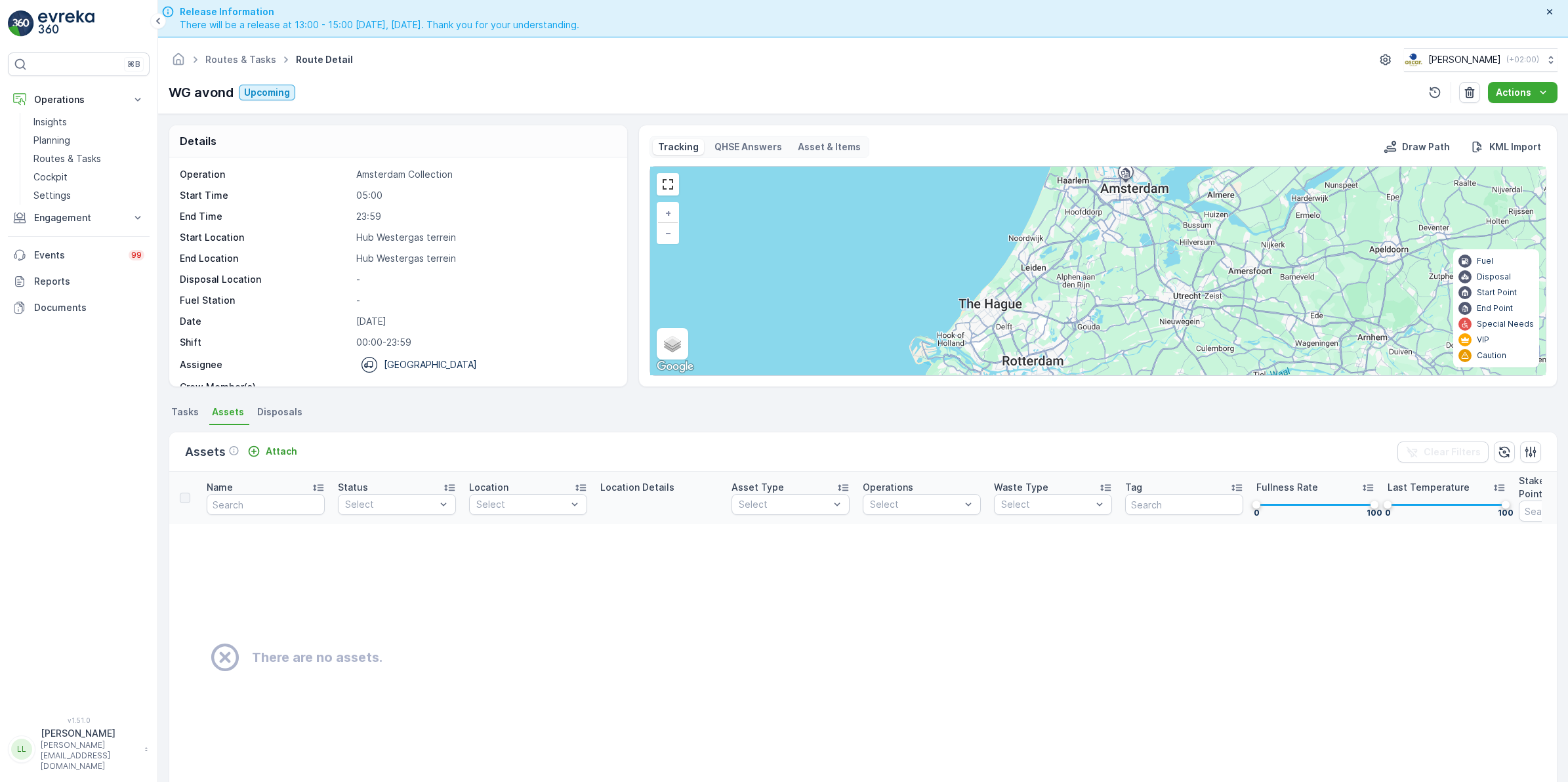
click at [263, 408] on span "Disposals" at bounding box center [279, 412] width 45 height 13
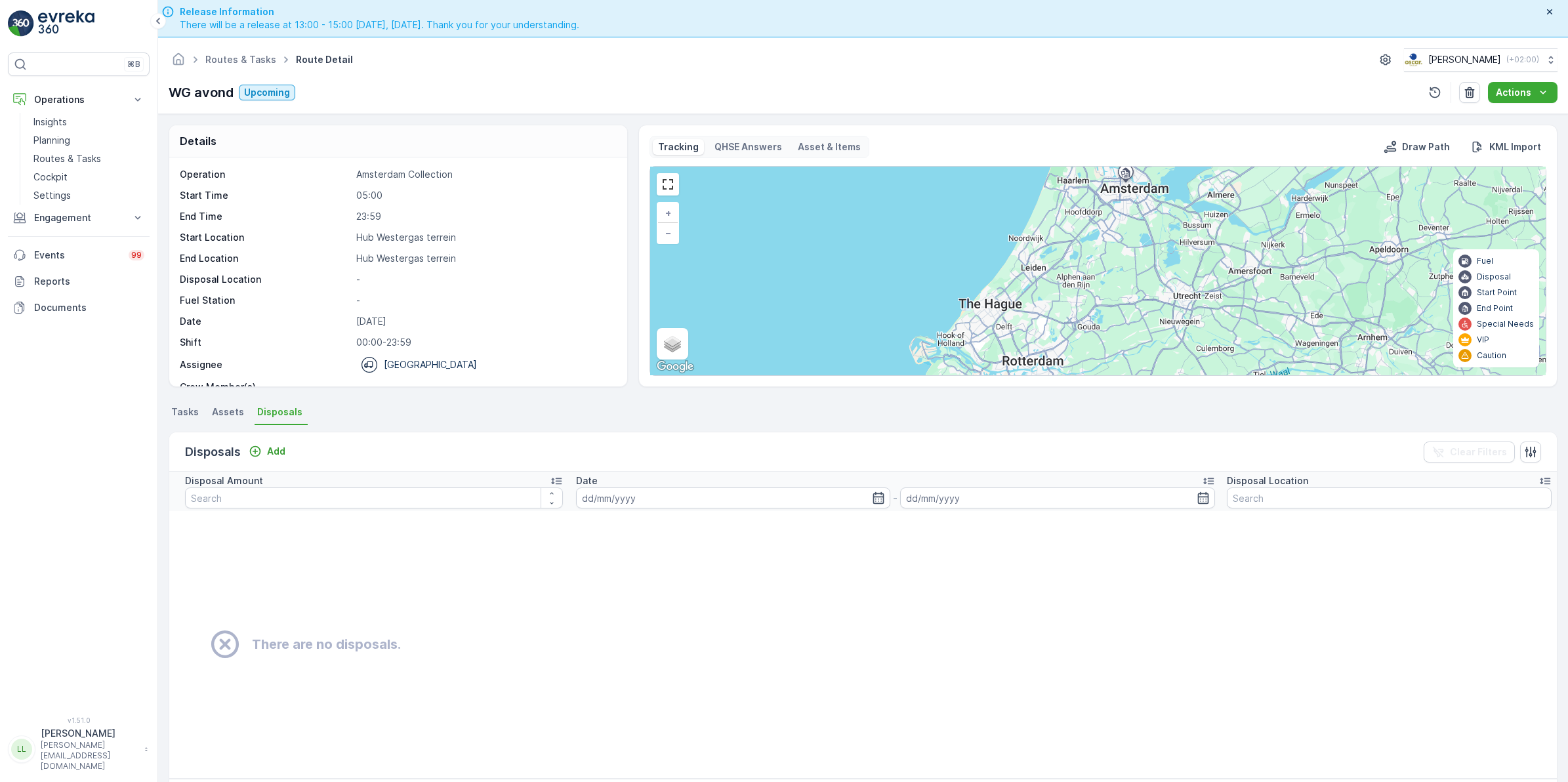
scroll to position [41, 0]
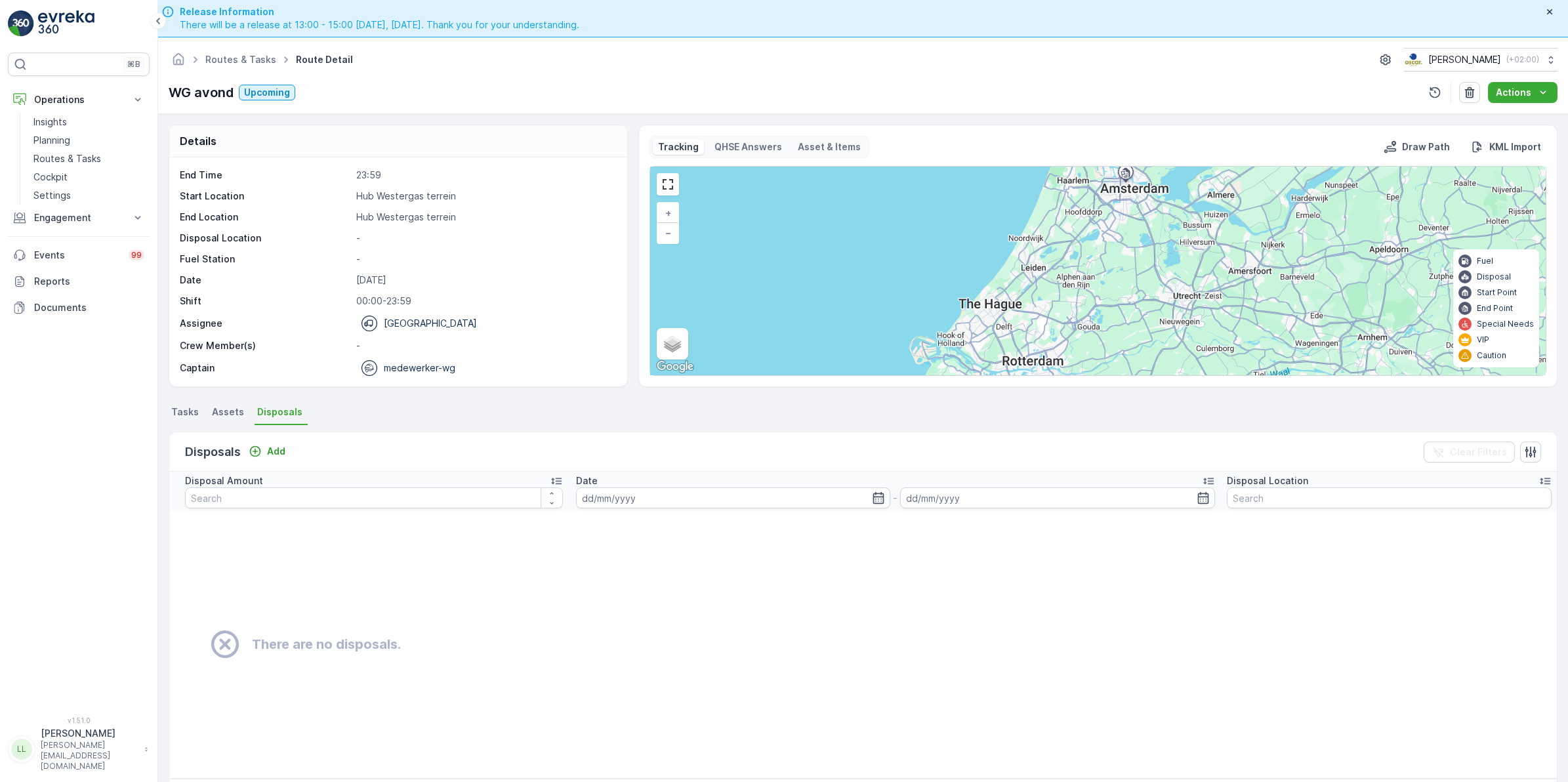
click at [183, 407] on span "Tasks" at bounding box center [184, 412] width 27 height 13
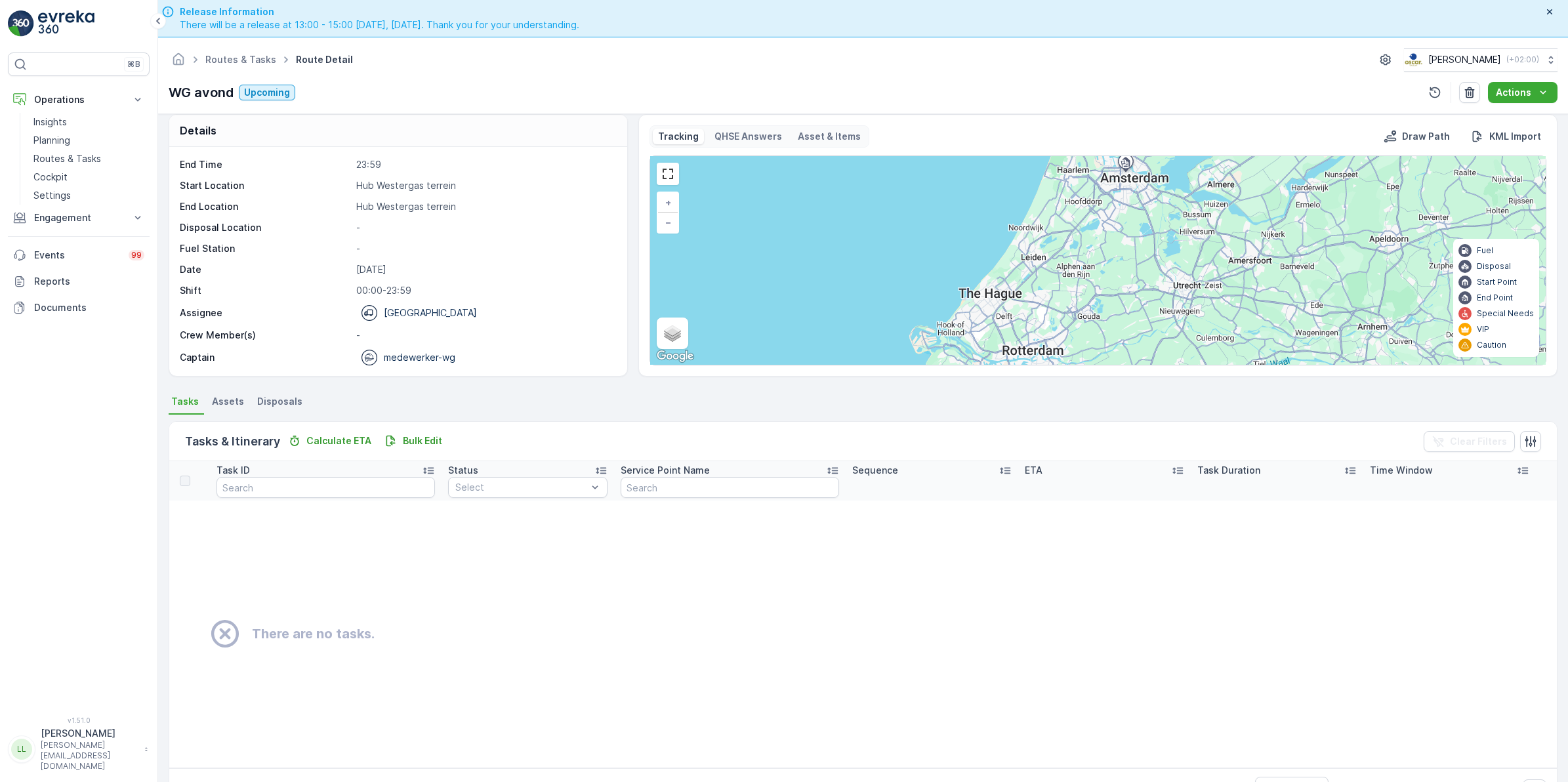
scroll to position [14, 0]
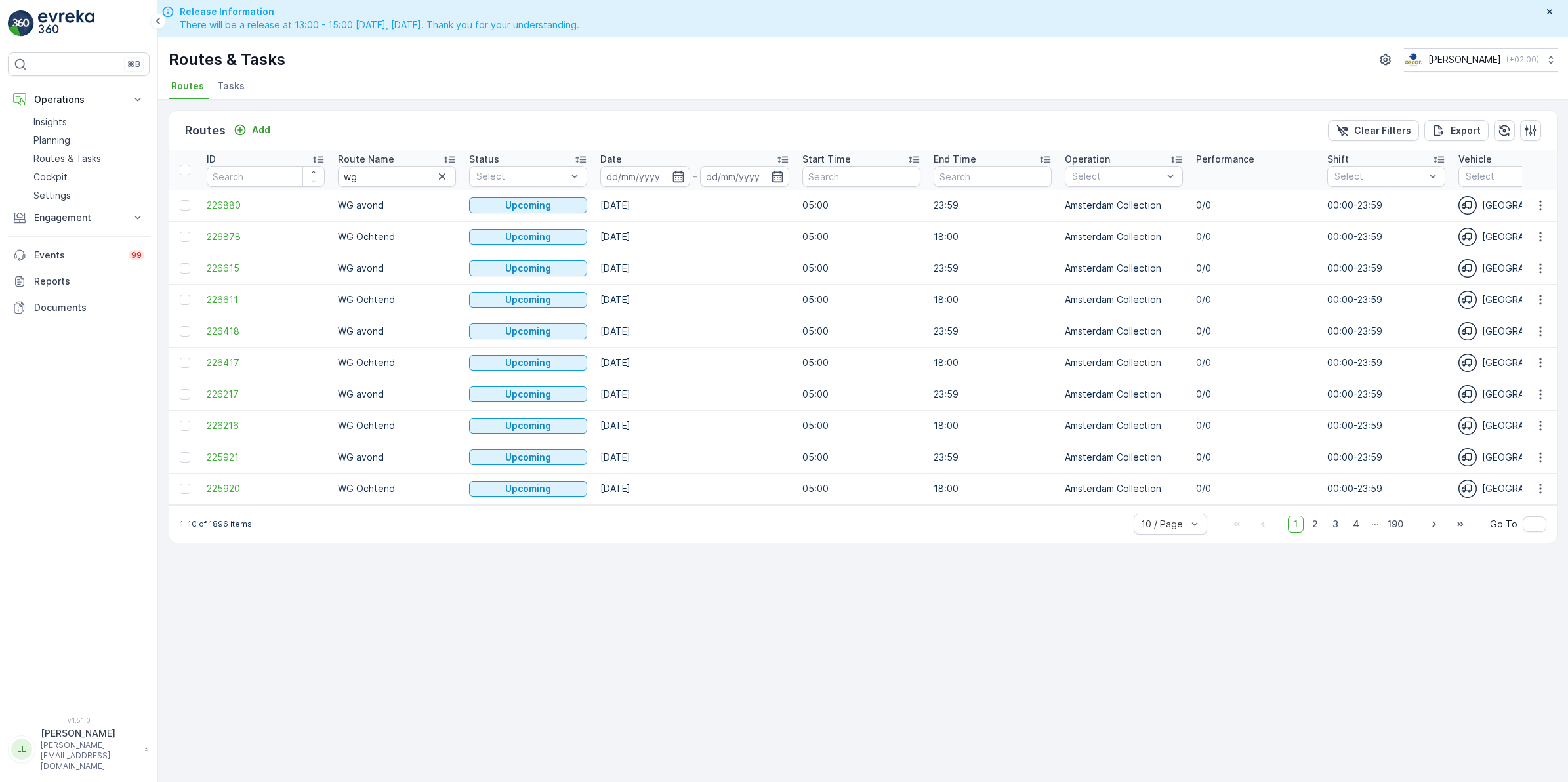
click at [230, 92] on span "Tasks" at bounding box center [230, 86] width 27 height 13
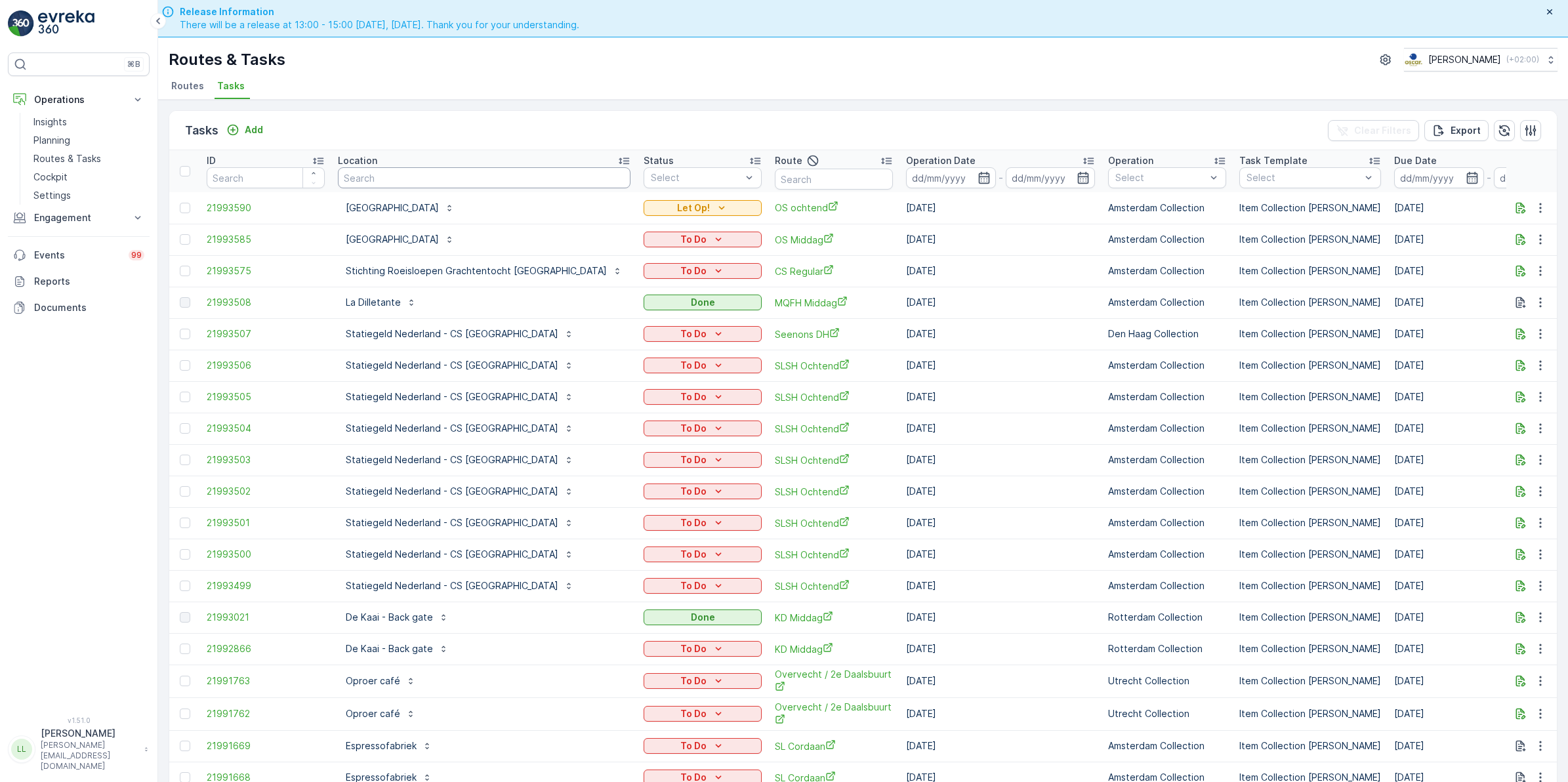
click at [384, 179] on input "text" at bounding box center [483, 178] width 293 height 21
click at [775, 176] on input "text" at bounding box center [834, 179] width 119 height 21
type input "wg"
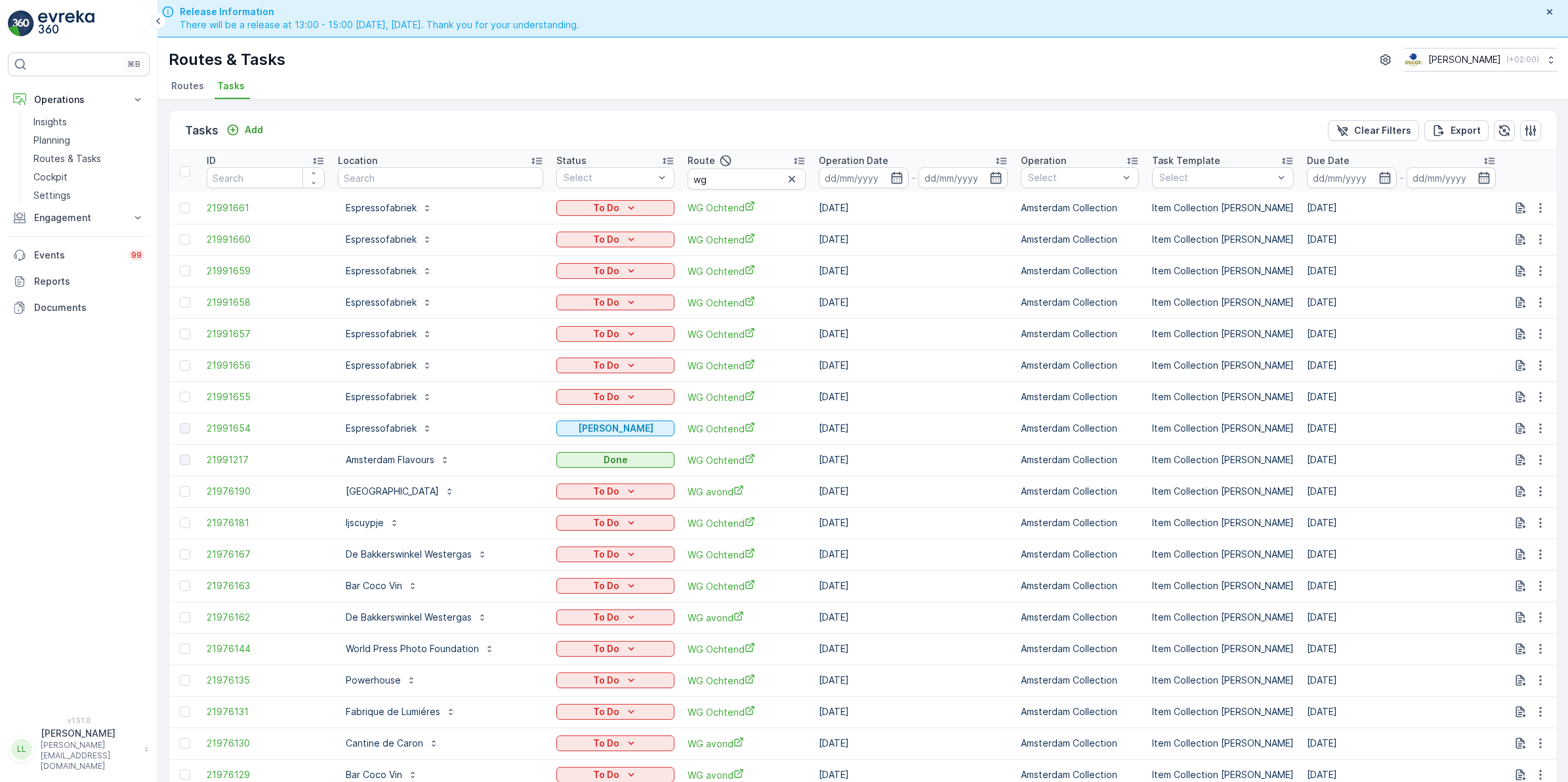
click at [753, 179] on input "wg" at bounding box center [747, 179] width 119 height 21
type input "wg och"
click at [890, 175] on icon "button" at bounding box center [896, 178] width 13 height 13
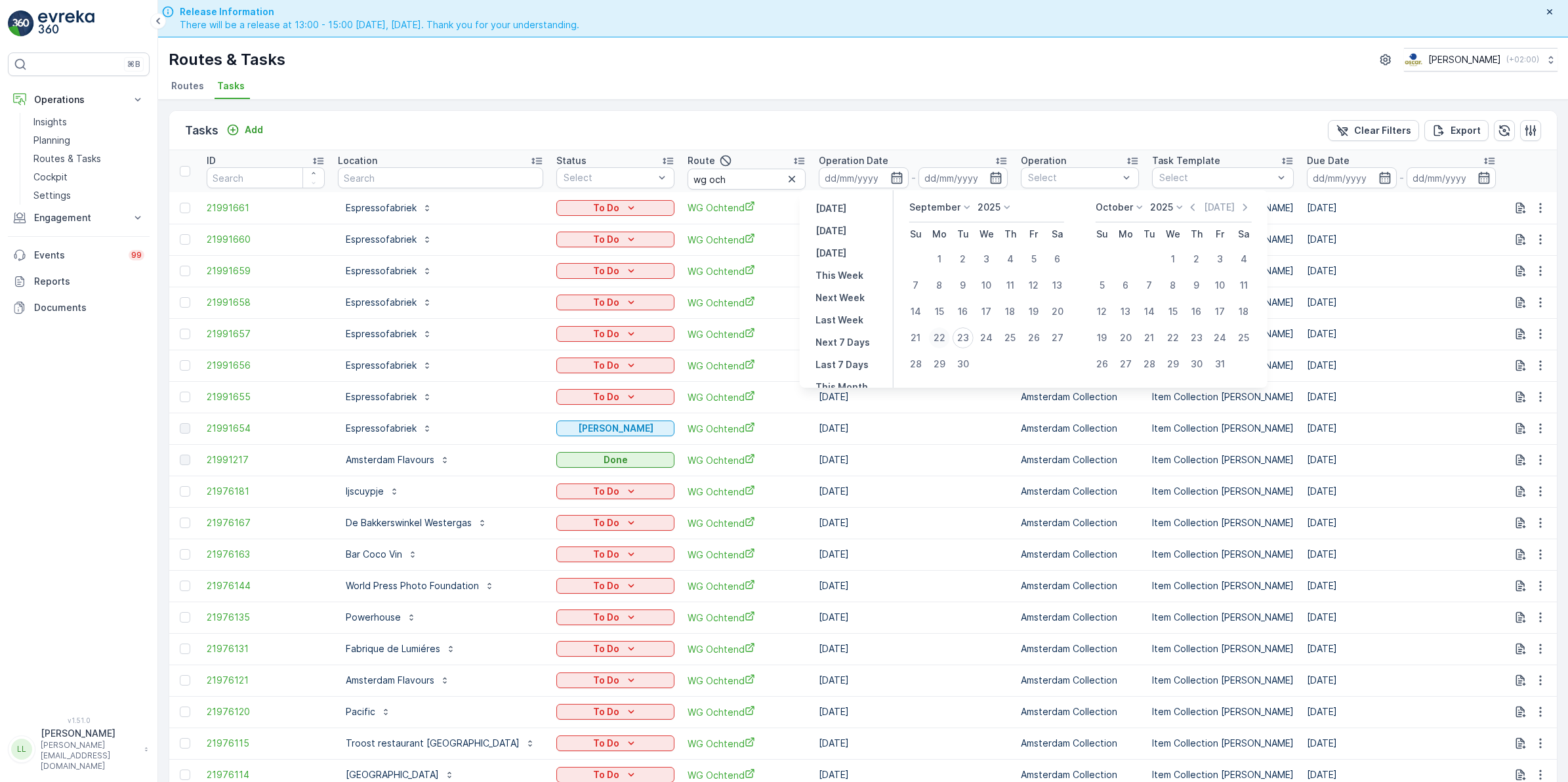
click at [940, 339] on div "22" at bounding box center [939, 338] width 21 height 21
type input "[DATE]"
click at [940, 339] on div "22" at bounding box center [939, 338] width 21 height 21
type input "[DATE]"
click at [940, 339] on div "22" at bounding box center [939, 338] width 21 height 21
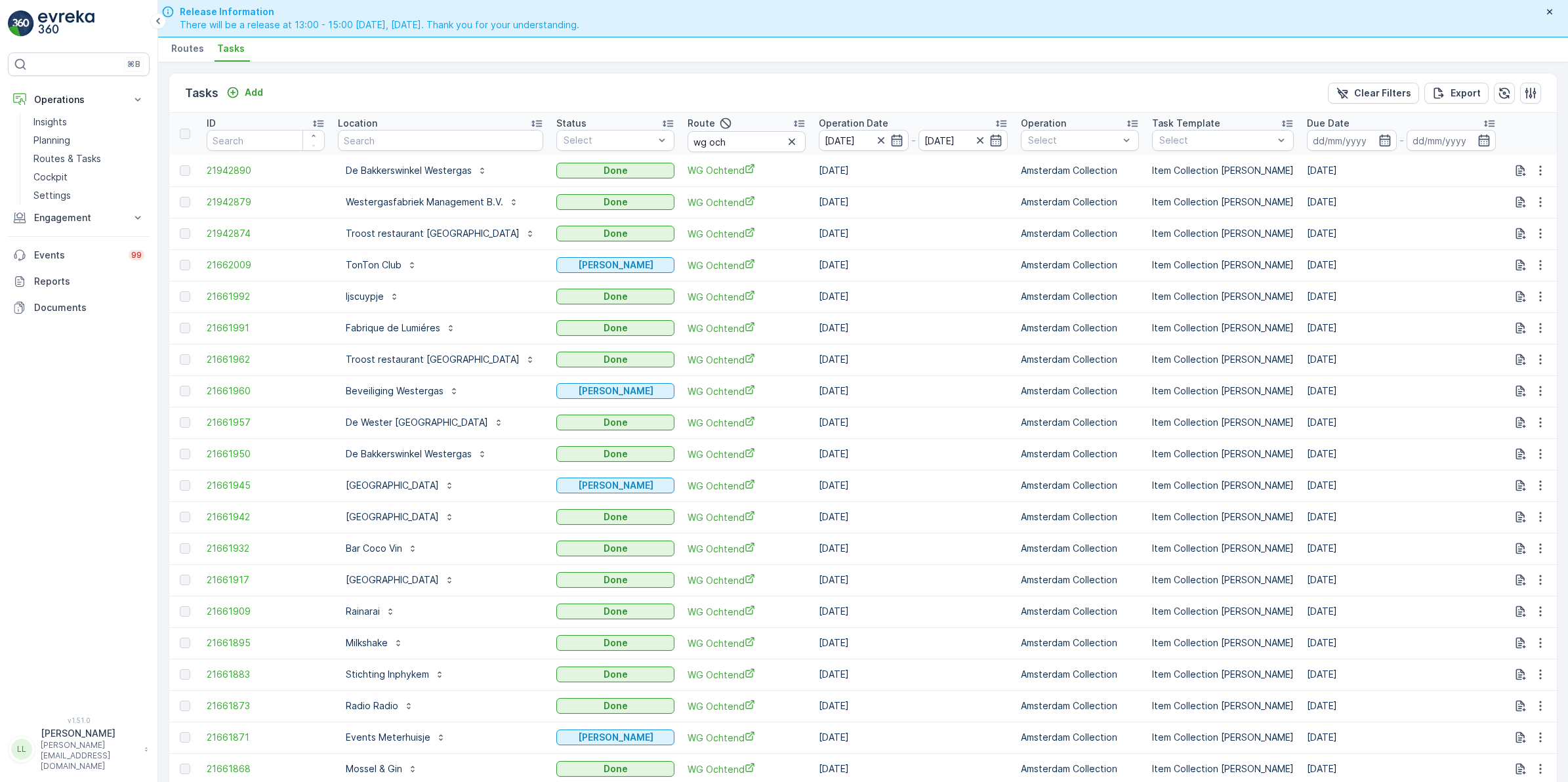
click at [785, 142] on icon "button" at bounding box center [792, 142] width 13 height 13
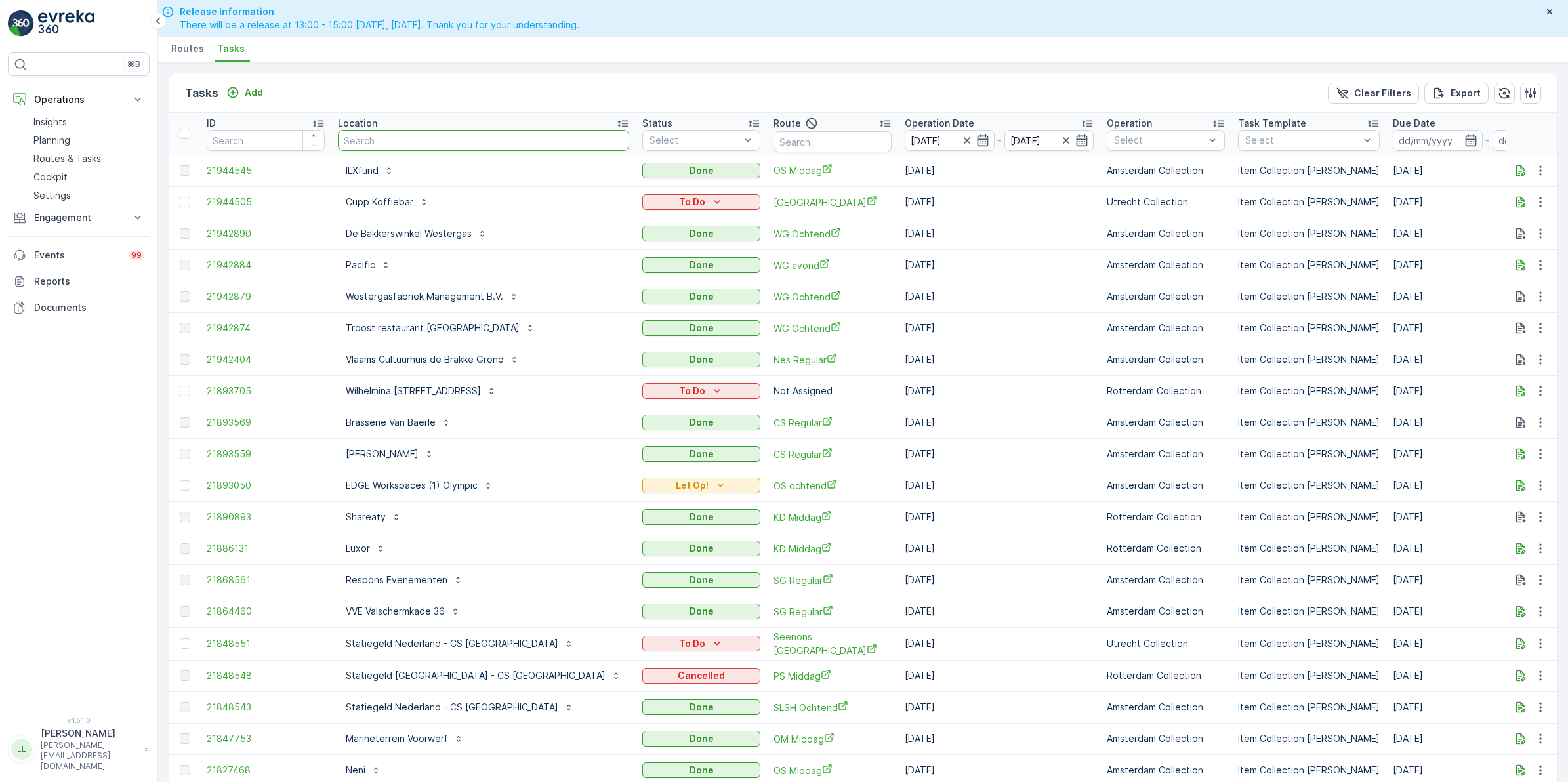
click at [502, 140] on input "text" at bounding box center [483, 140] width 292 height 21
type input "eet"
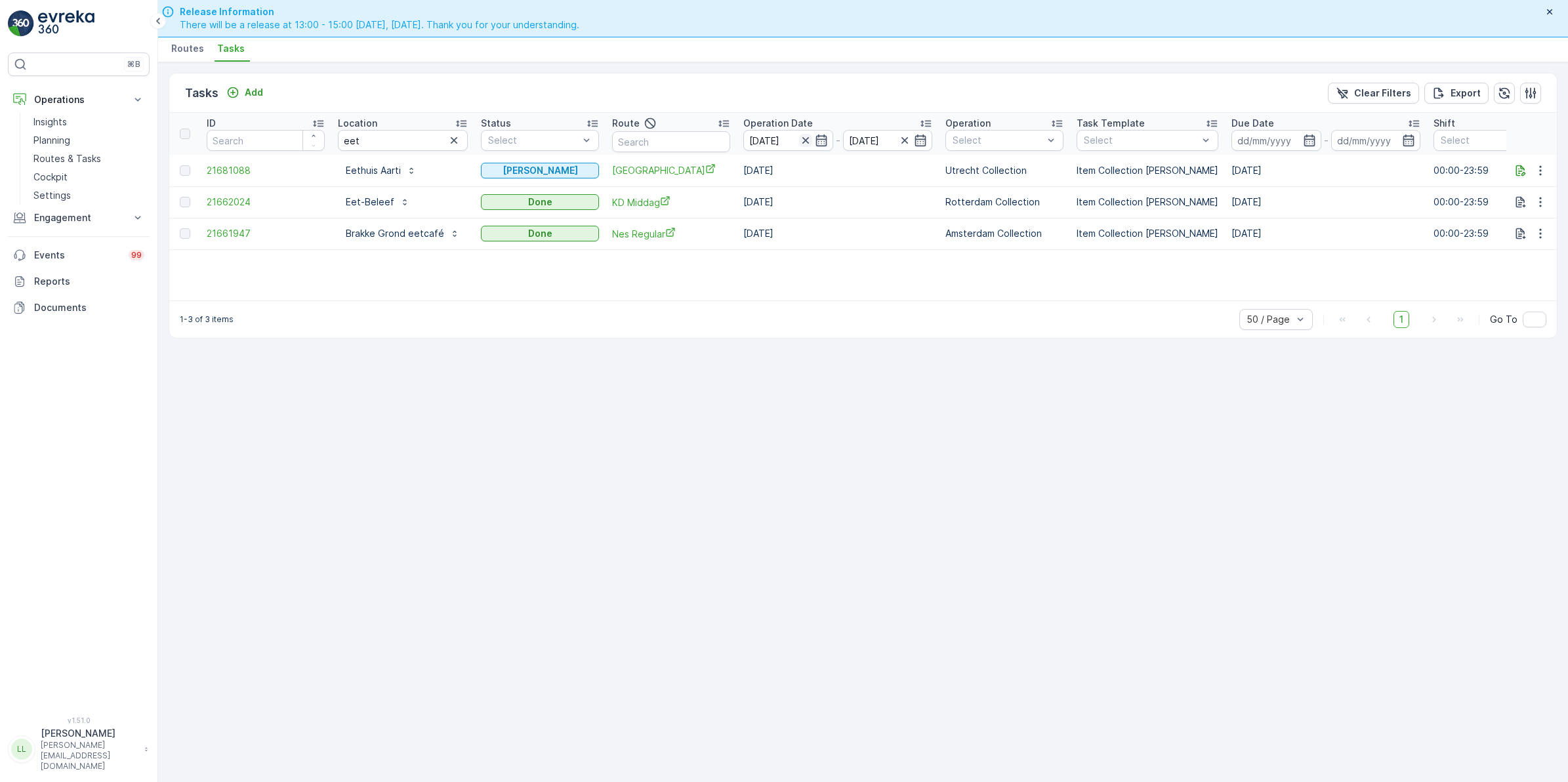
click at [799, 144] on icon "button" at bounding box center [805, 140] width 13 height 13
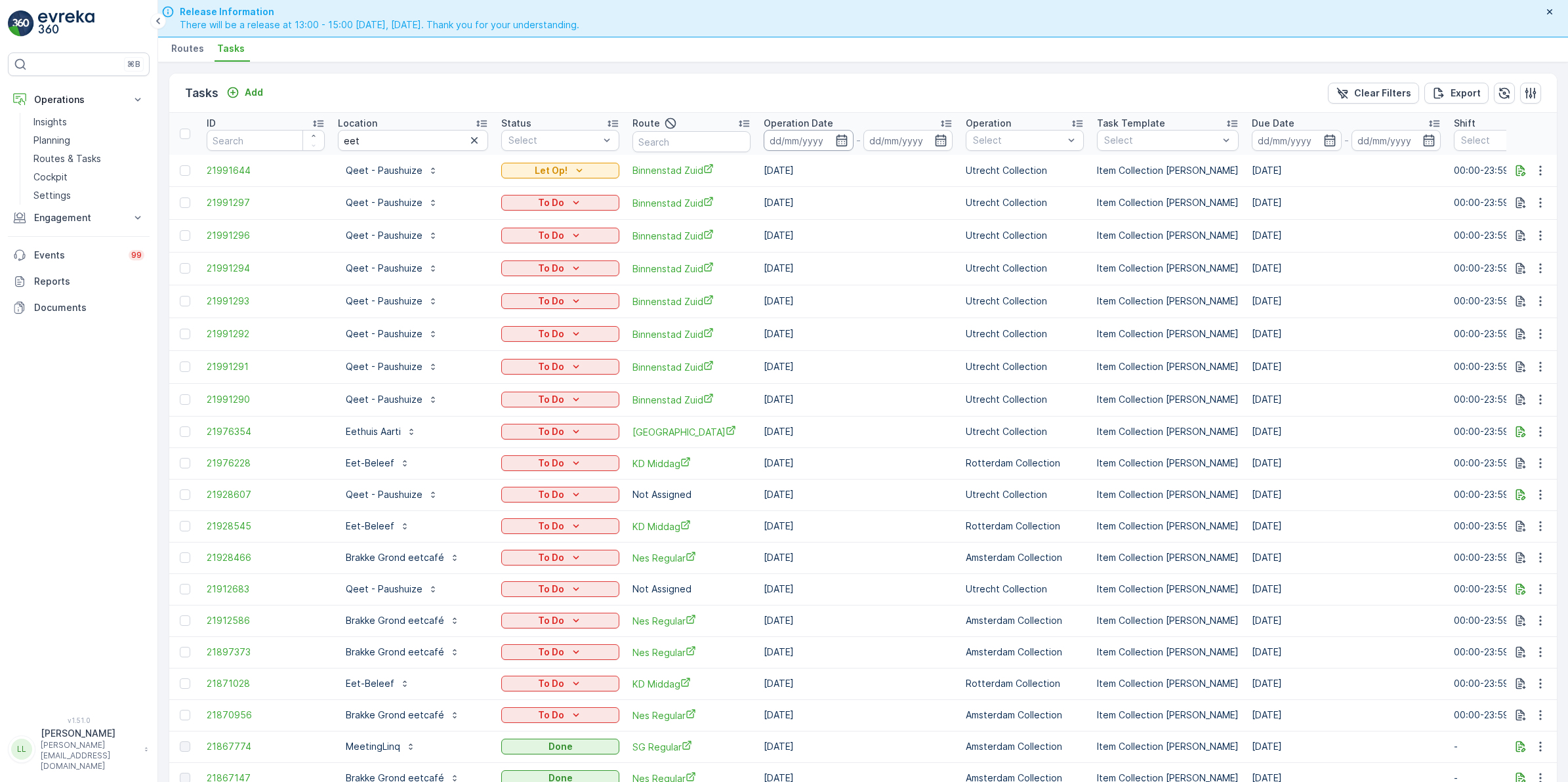
click at [825, 137] on input at bounding box center [809, 140] width 90 height 21
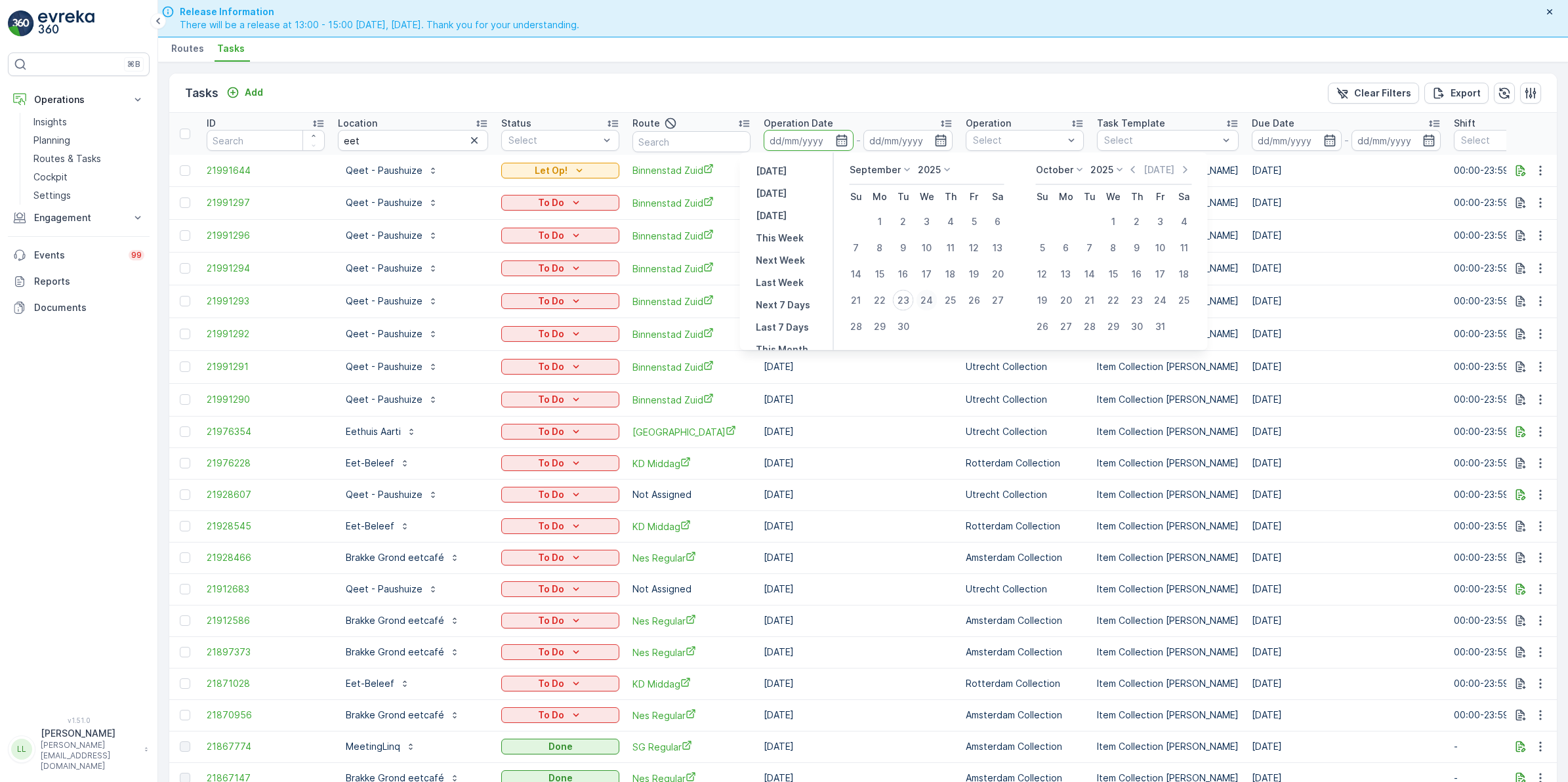
click at [926, 298] on div "24" at bounding box center [927, 300] width 21 height 21
type input "[DATE]"
click at [926, 298] on div "24" at bounding box center [927, 300] width 21 height 21
type input "[DATE]"
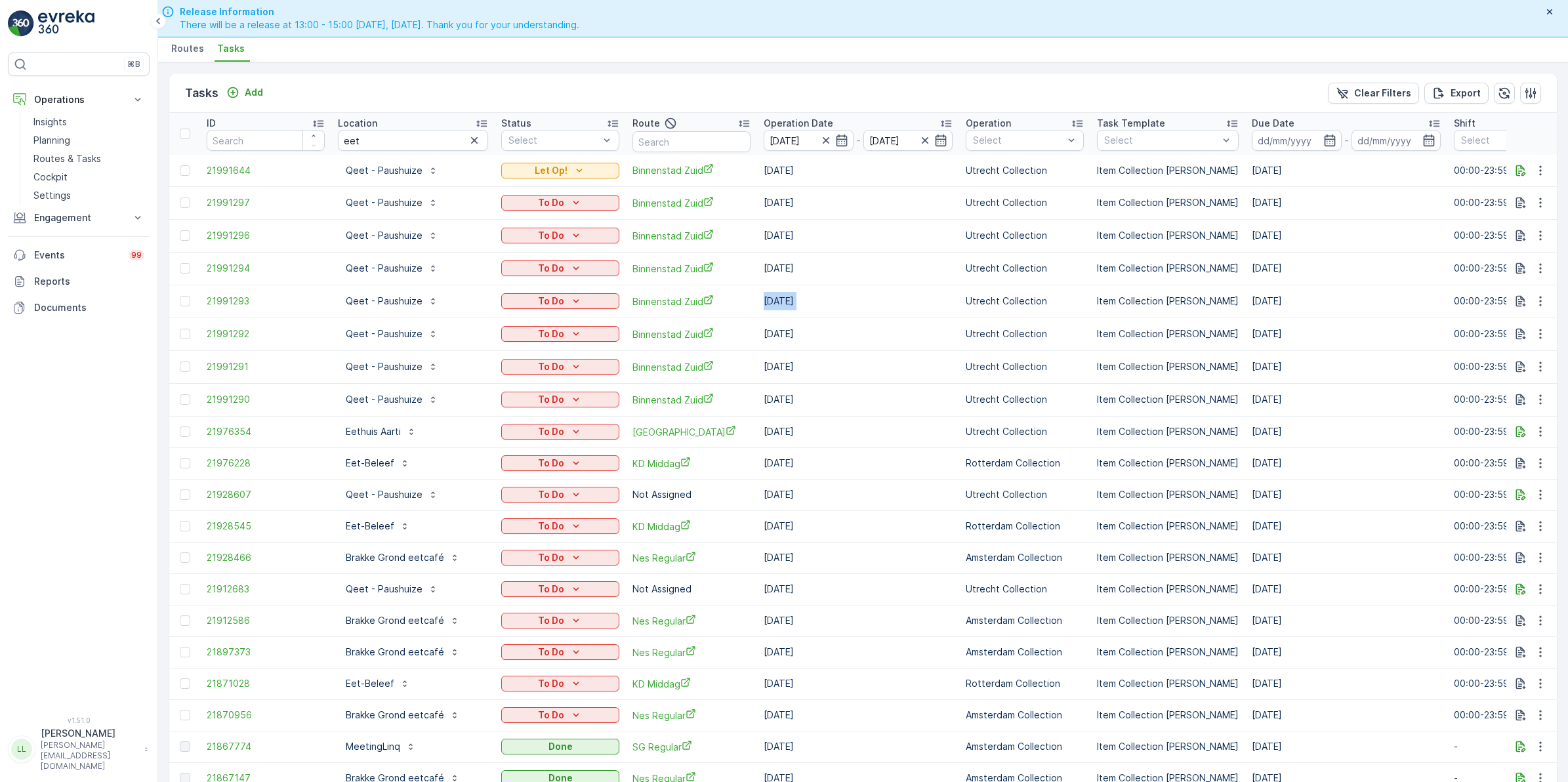
click at [926, 298] on td "[DATE]" at bounding box center [858, 301] width 202 height 33
drag, startPoint x: 926, startPoint y: 298, endPoint x: 849, endPoint y: 93, distance: 219.0
click at [849, 93] on div "Tasks Add Clear Filters Export" at bounding box center [863, 93] width 1387 height 40
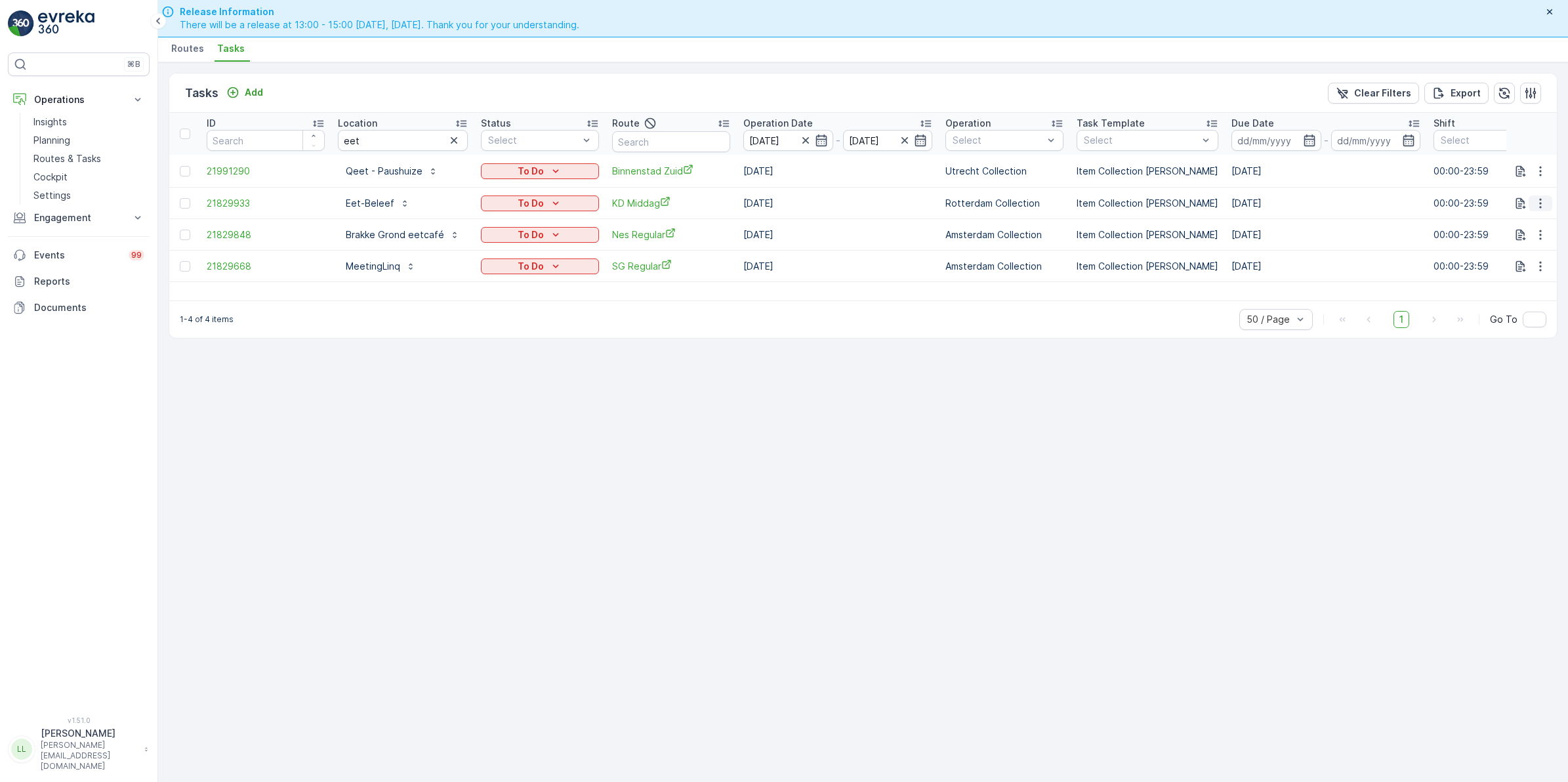
click at [1542, 203] on icon "button" at bounding box center [1540, 203] width 13 height 13
click at [1503, 233] on div "History" at bounding box center [1518, 241] width 99 height 19
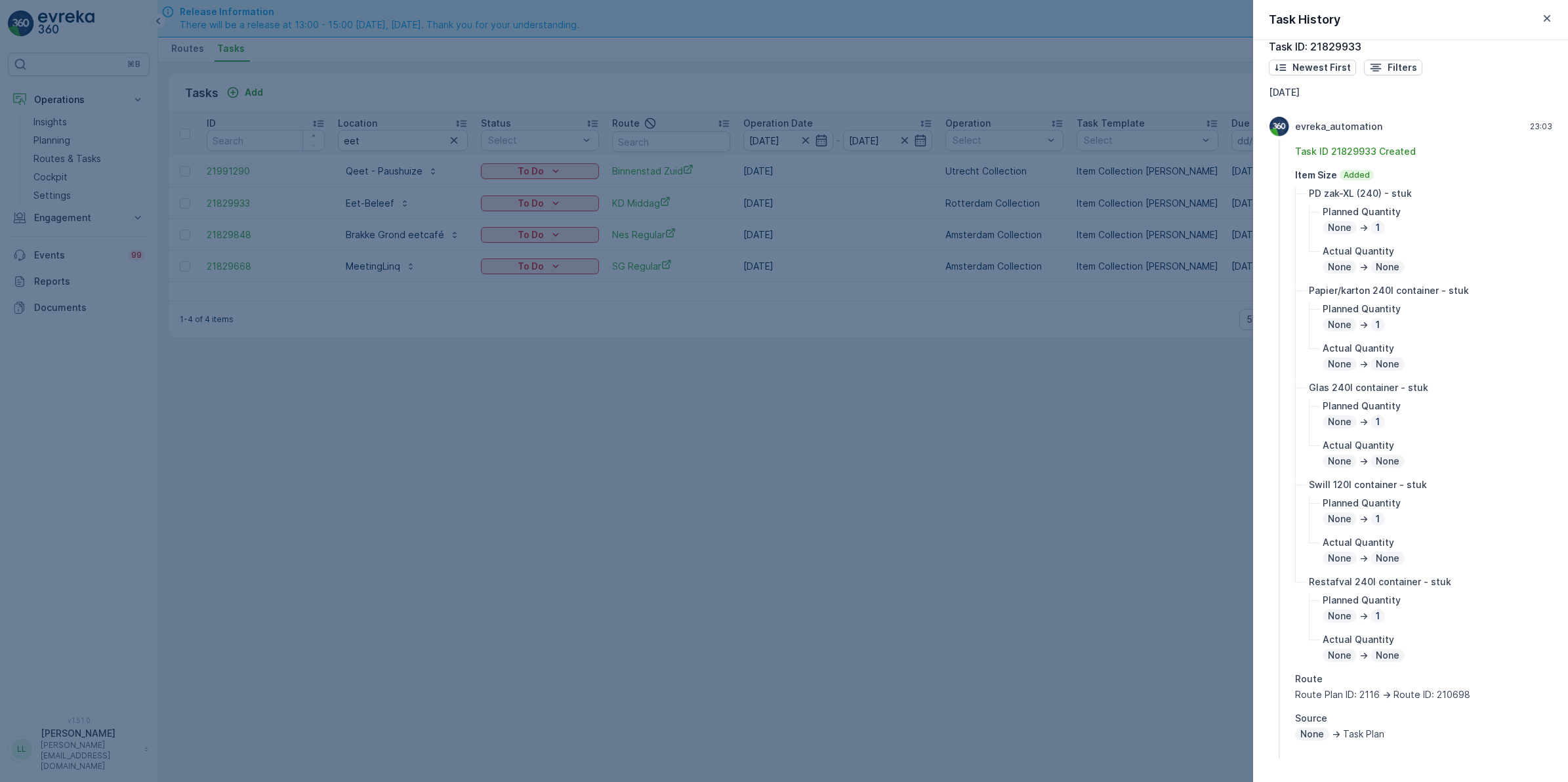
scroll to position [22, 0]
click at [1006, 431] on div at bounding box center [784, 391] width 1568 height 782
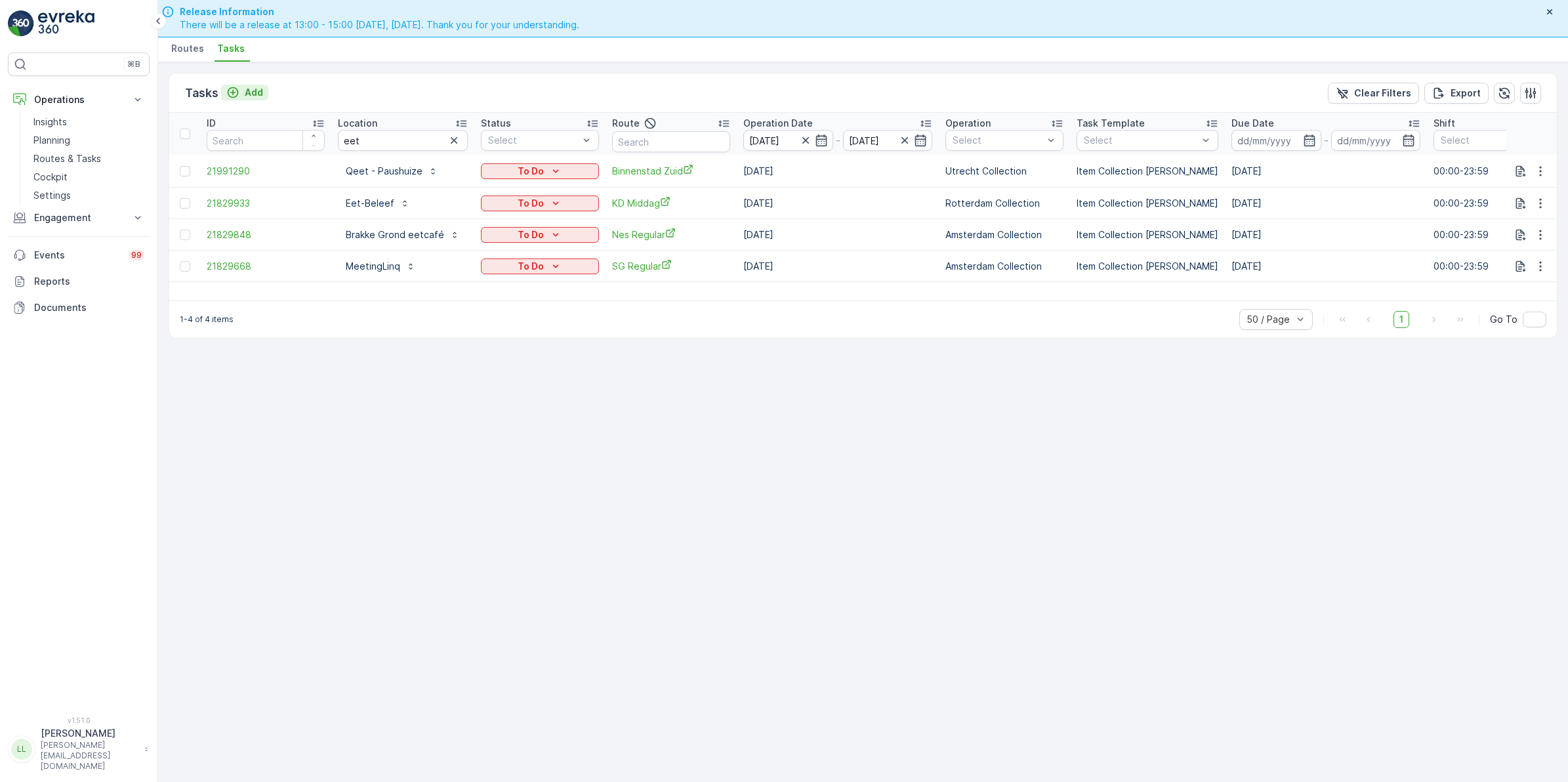
click at [245, 92] on p "Add" at bounding box center [254, 92] width 19 height 13
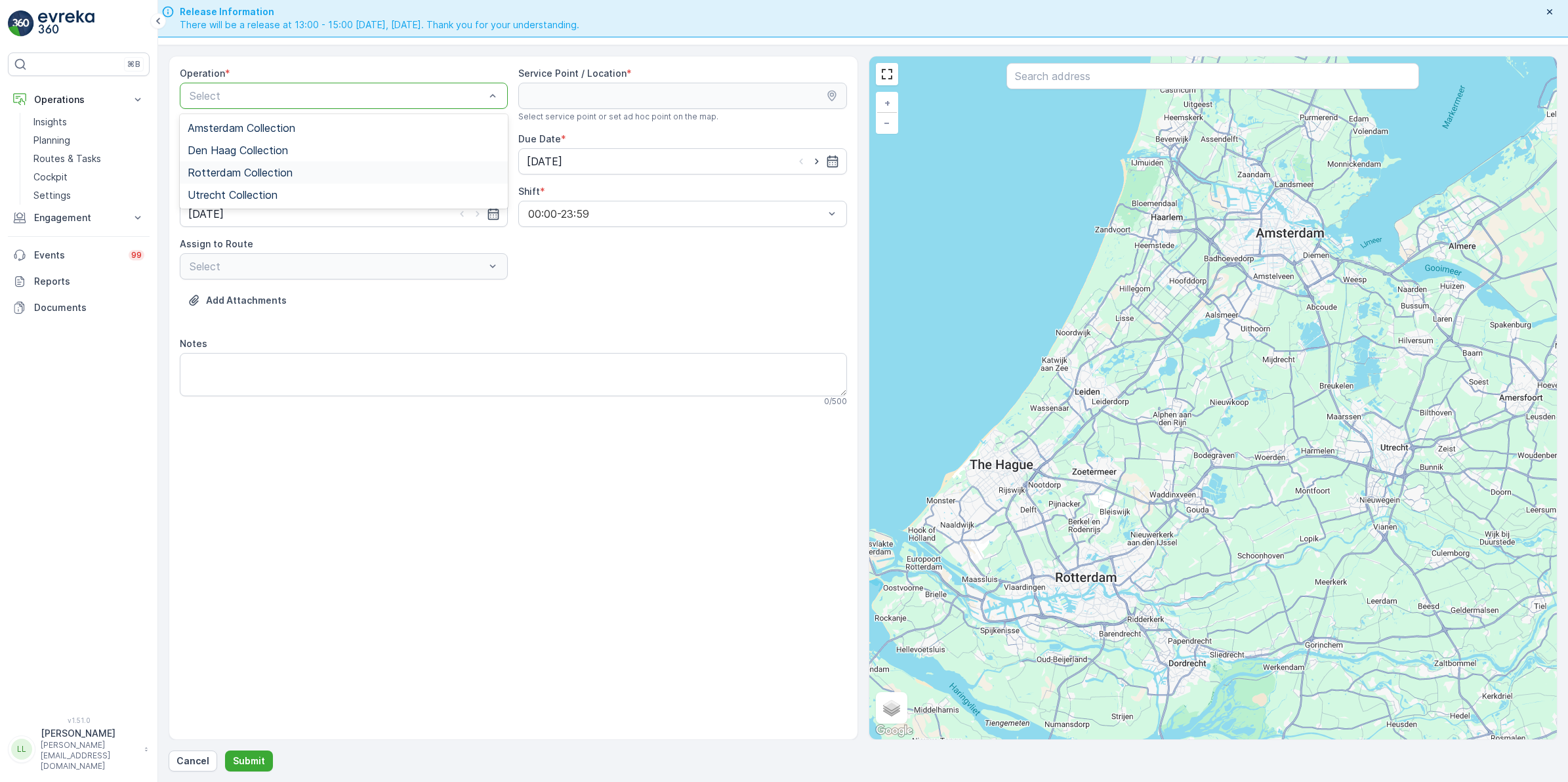
click at [259, 171] on span "Rotterdam Collection" at bounding box center [240, 172] width 105 height 12
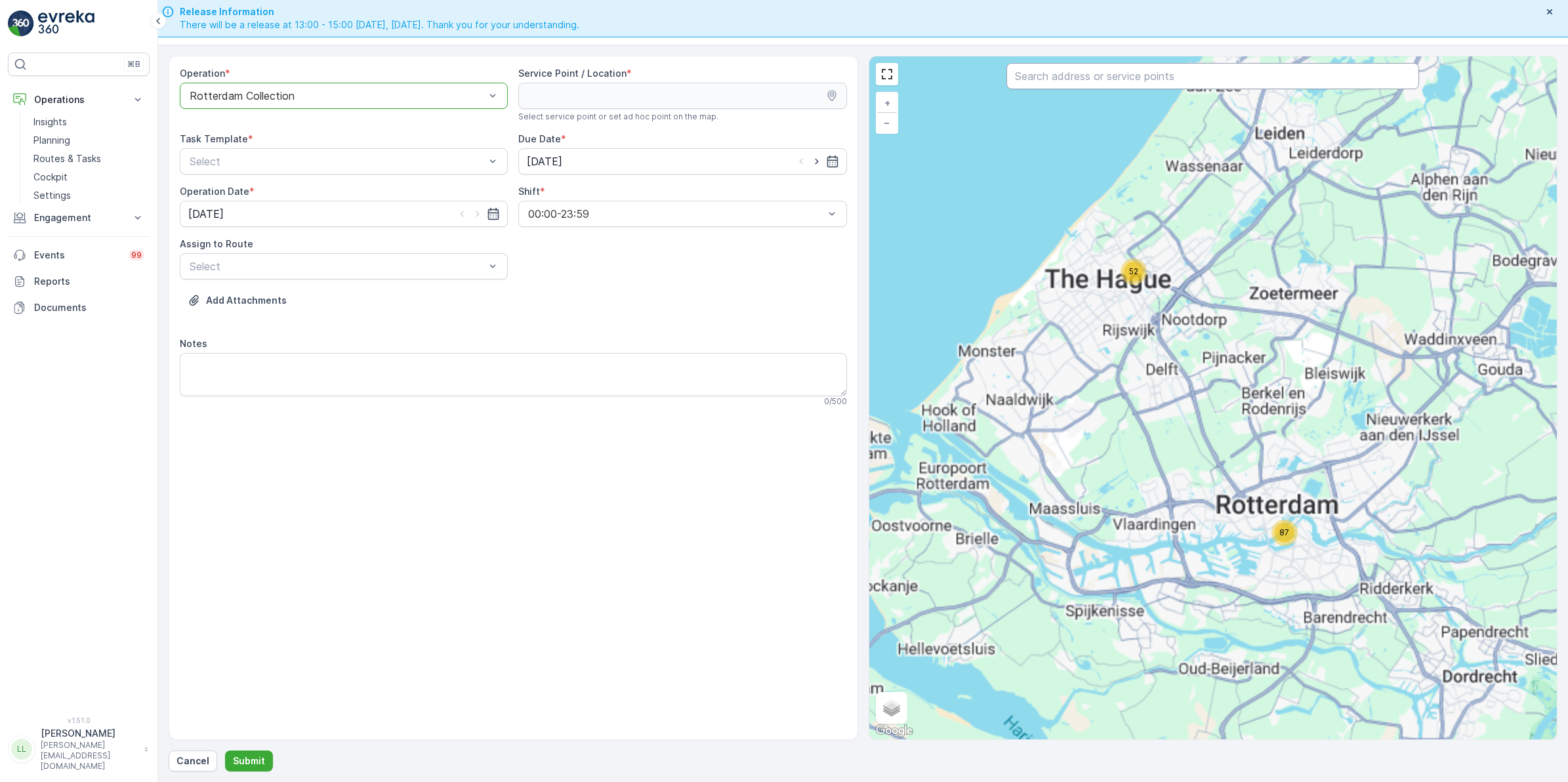
click at [1119, 74] on input "text" at bounding box center [1212, 76] width 413 height 26
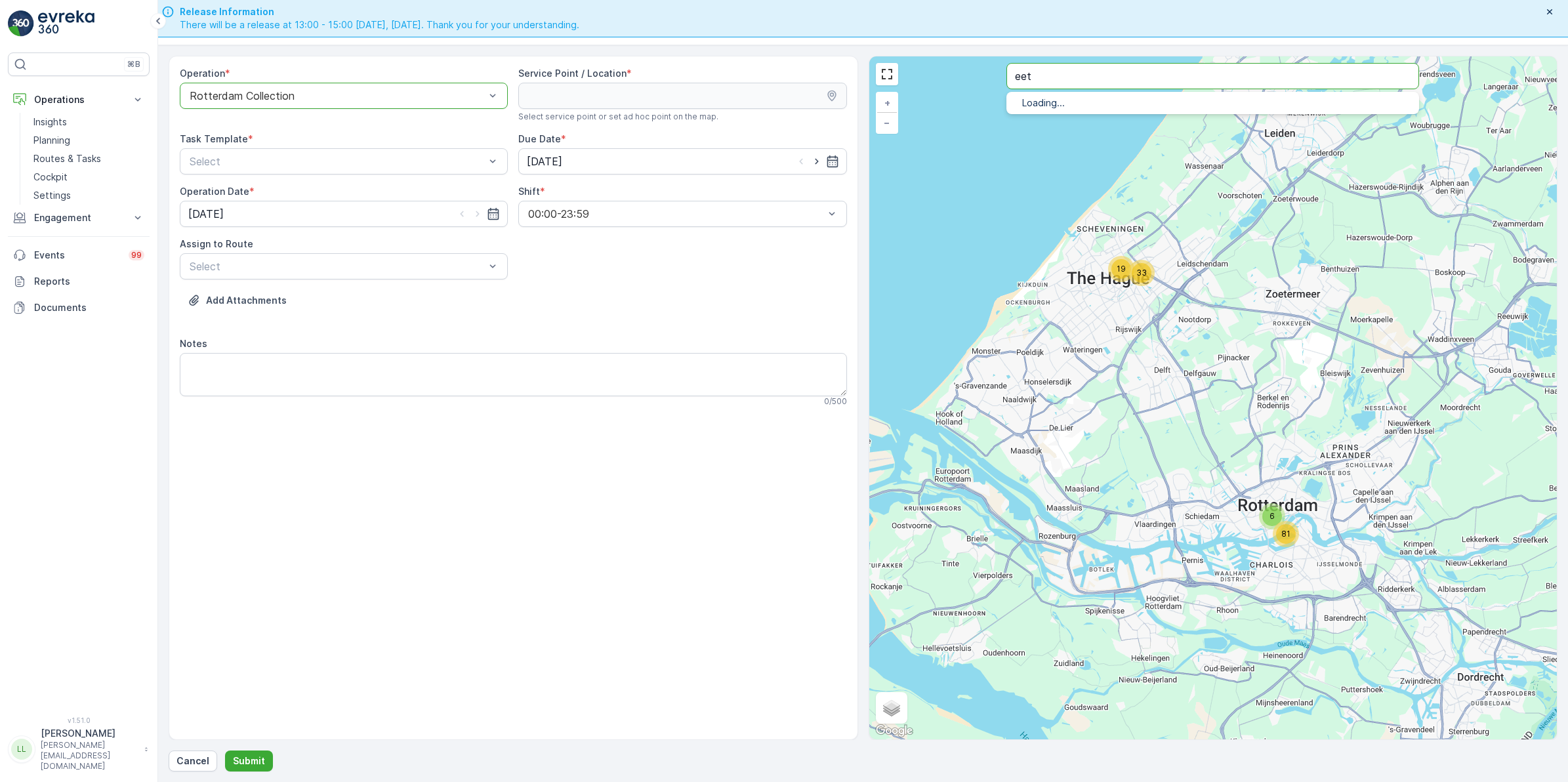
type input "eet"
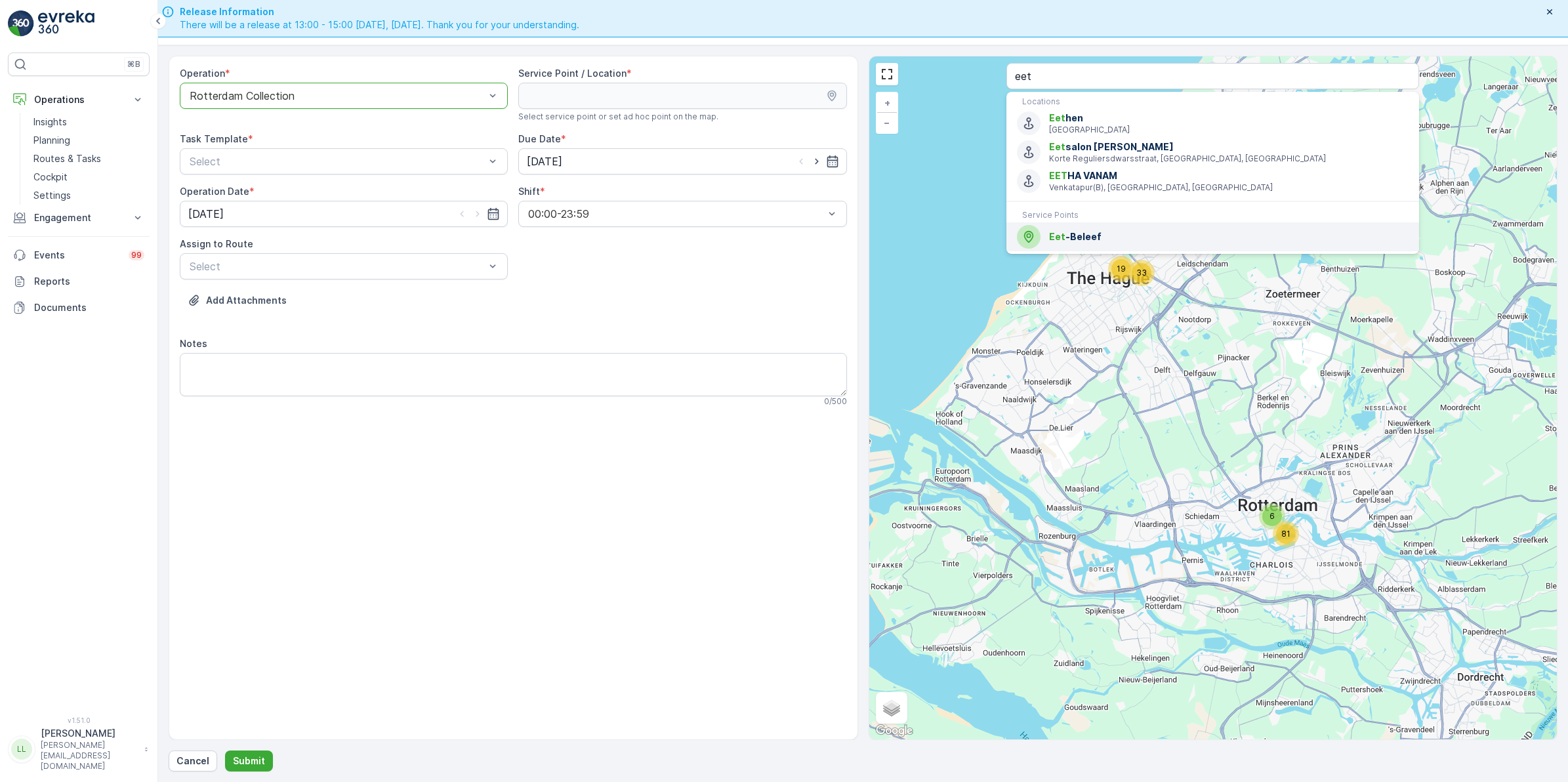
click at [1093, 237] on span "Eet -Beleef" at bounding box center [1228, 237] width 359 height 13
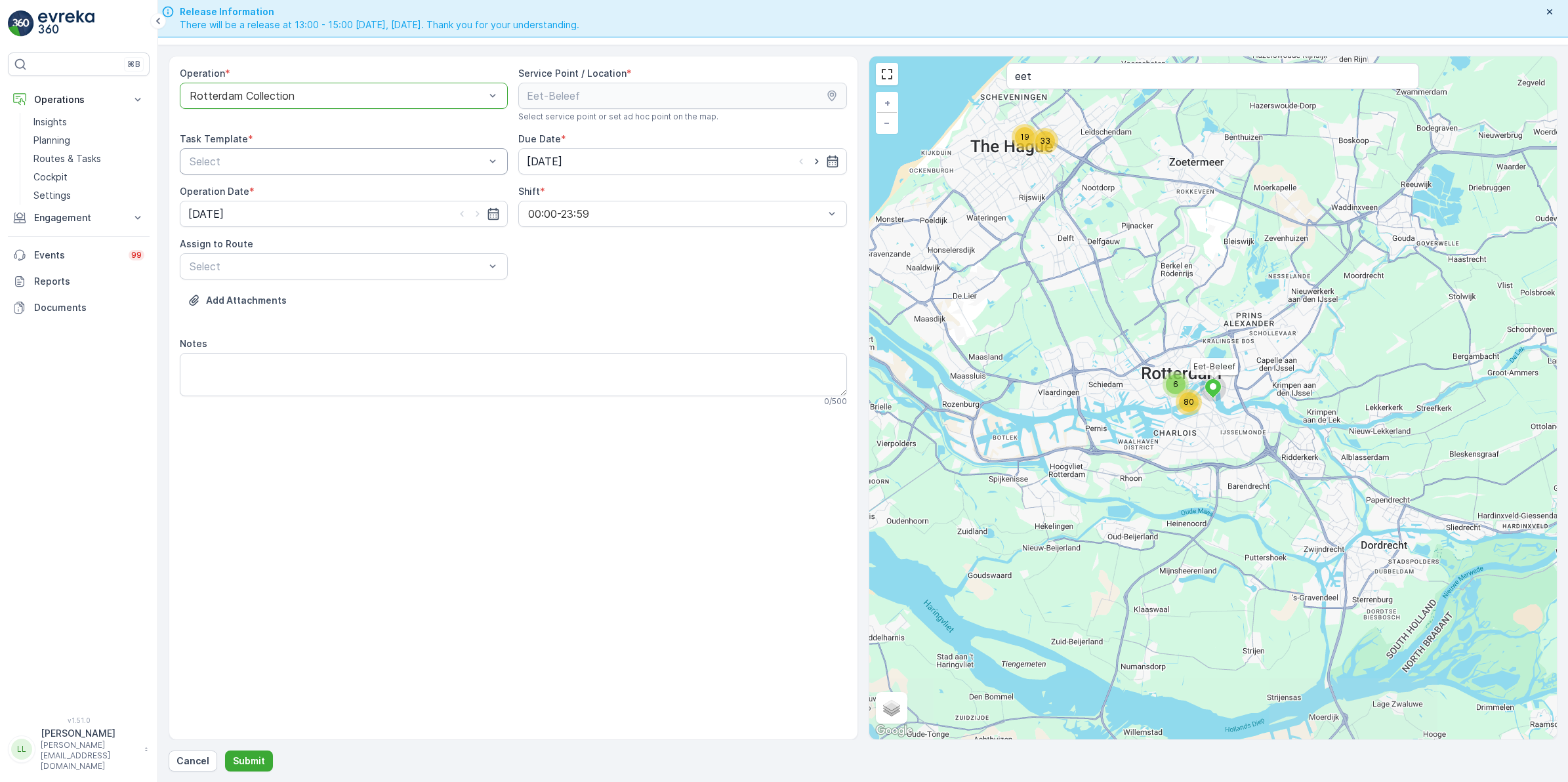
click at [424, 150] on div "Select" at bounding box center [343, 162] width 328 height 26
click at [320, 189] on span "Item Collection [PERSON_NAME]" at bounding box center [270, 193] width 166 height 12
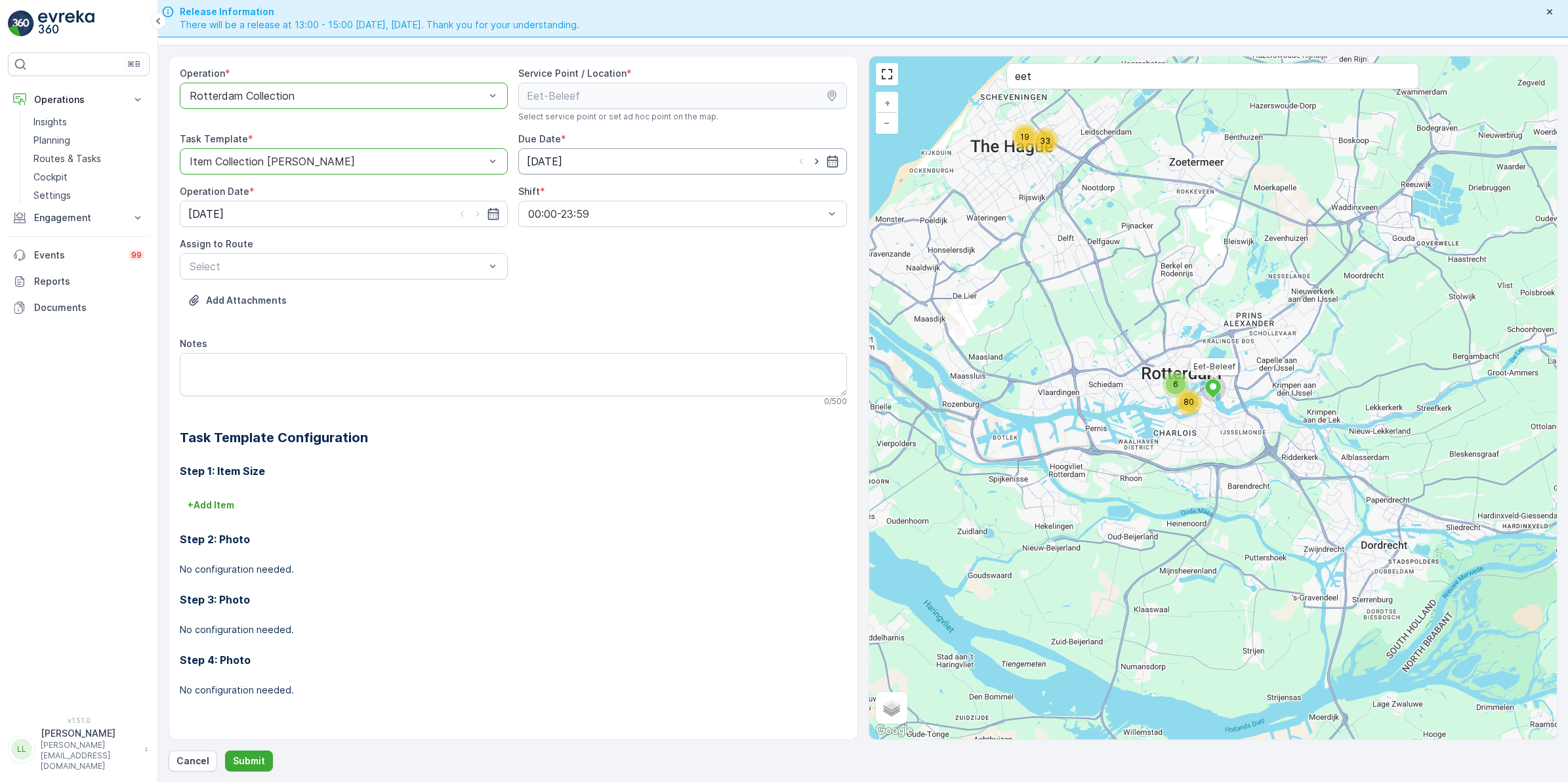
click at [814, 162] on icon "button" at bounding box center [816, 162] width 13 height 13
type input "[DATE]"
click at [483, 211] on icon "button" at bounding box center [478, 214] width 13 height 13
type input "[DATE]"
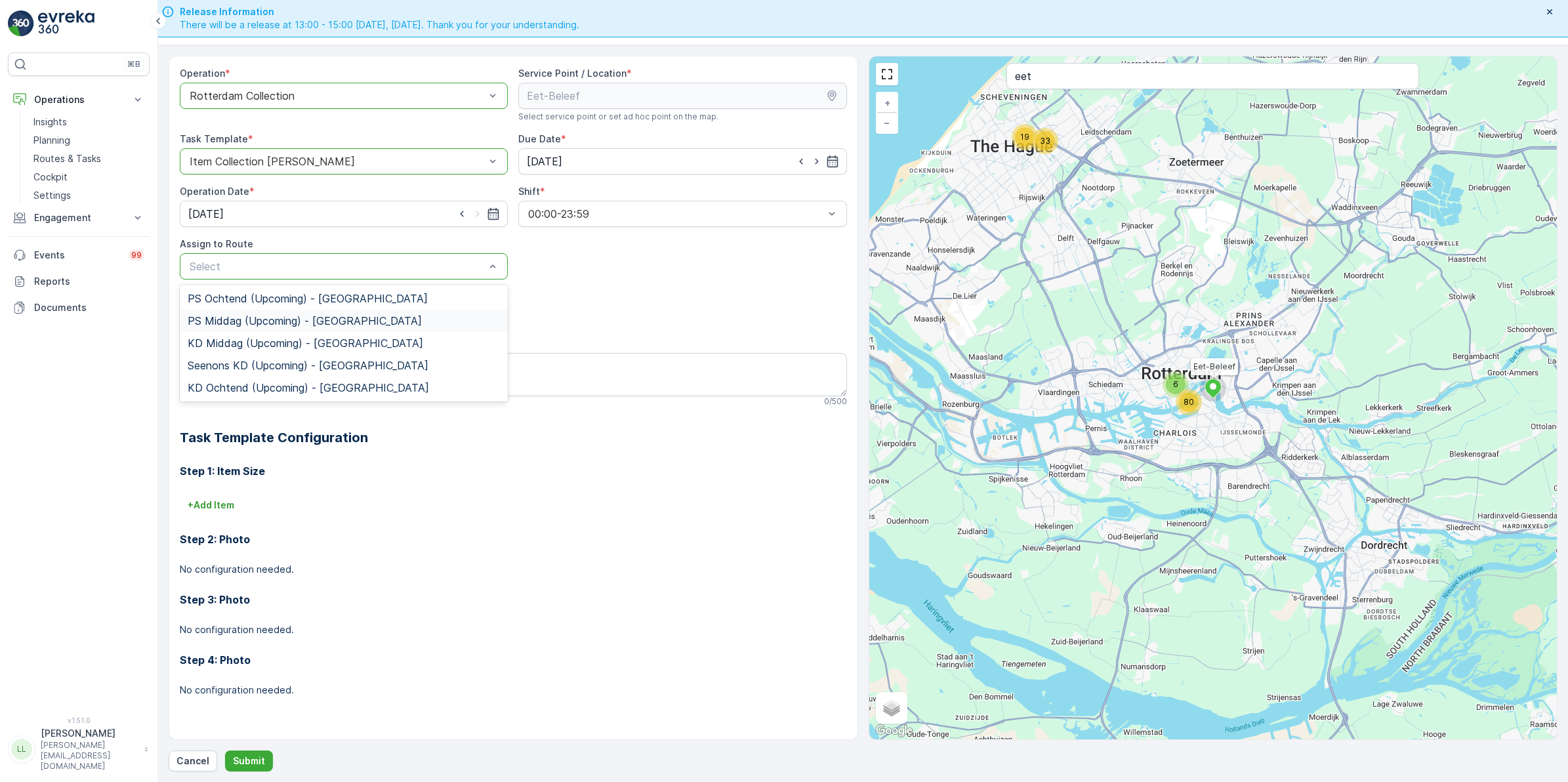
click at [365, 322] on div "PS Middag (Upcoming) - Rotterdam" at bounding box center [343, 321] width 312 height 12
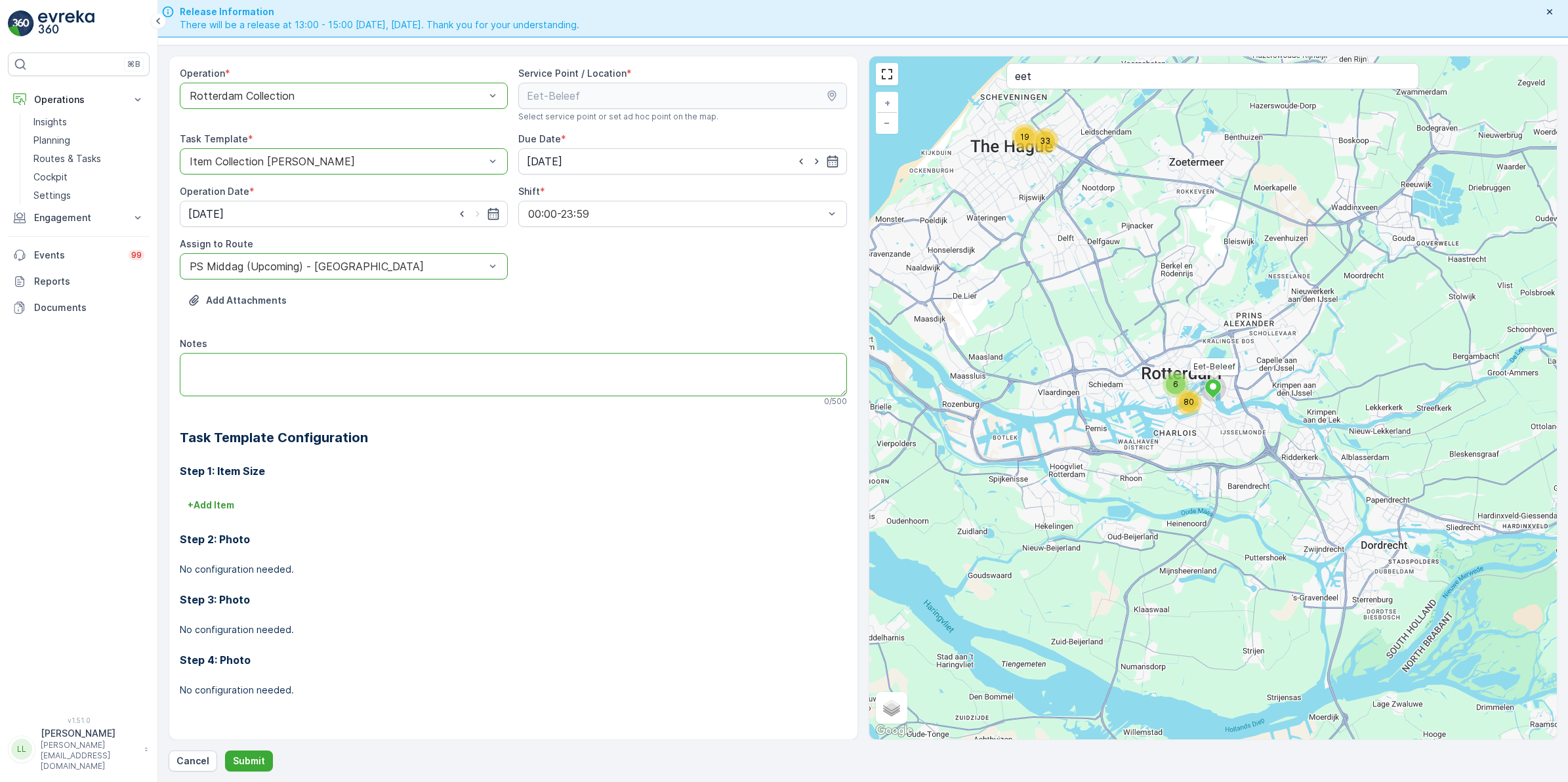
click at [407, 381] on textarea "Notes" at bounding box center [513, 375] width 667 height 43
type textarea "Ophalen: groot metaal grofvuil"
click at [221, 504] on p "+ Add Item" at bounding box center [211, 505] width 47 height 13
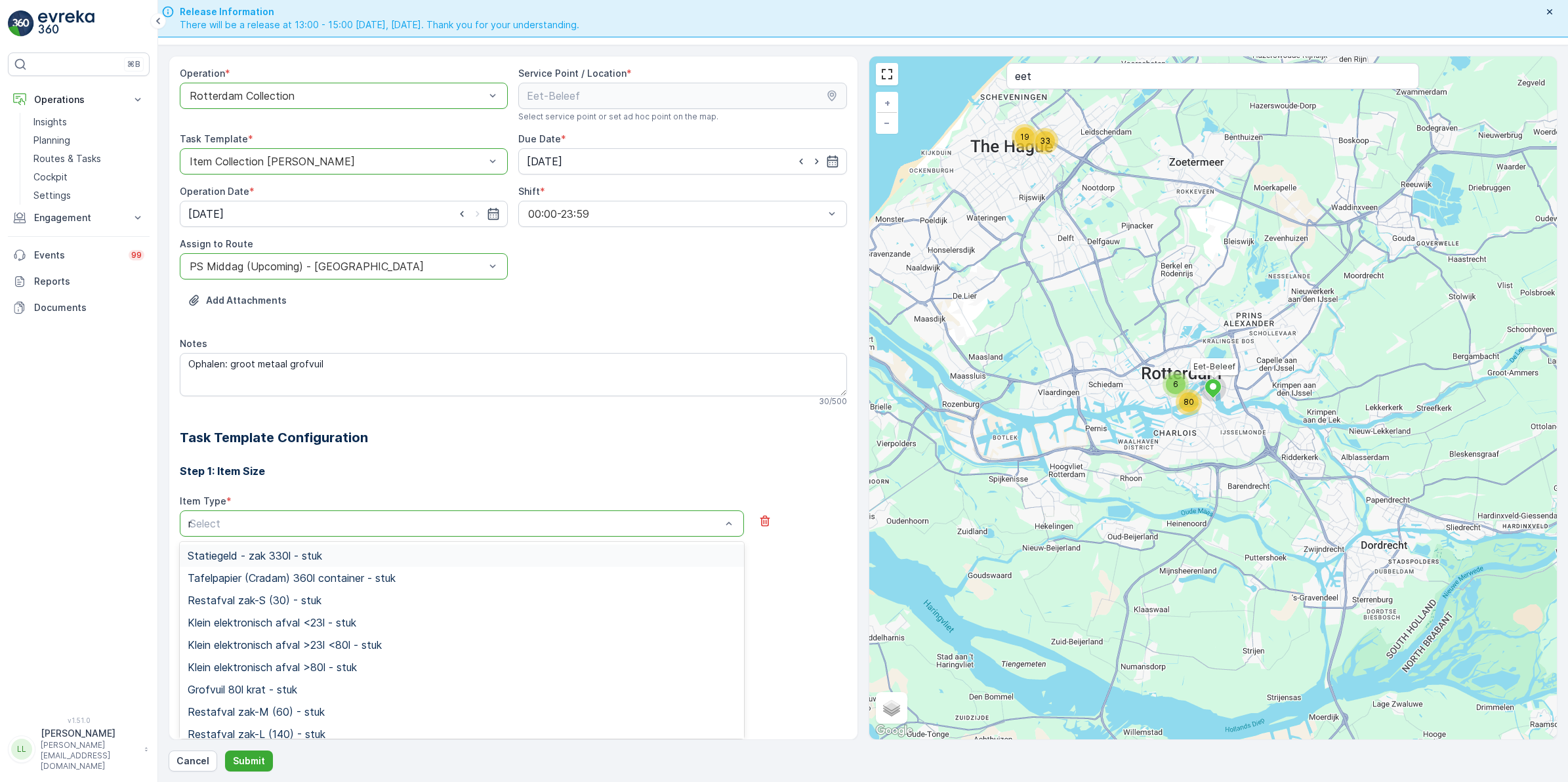
type input "met"
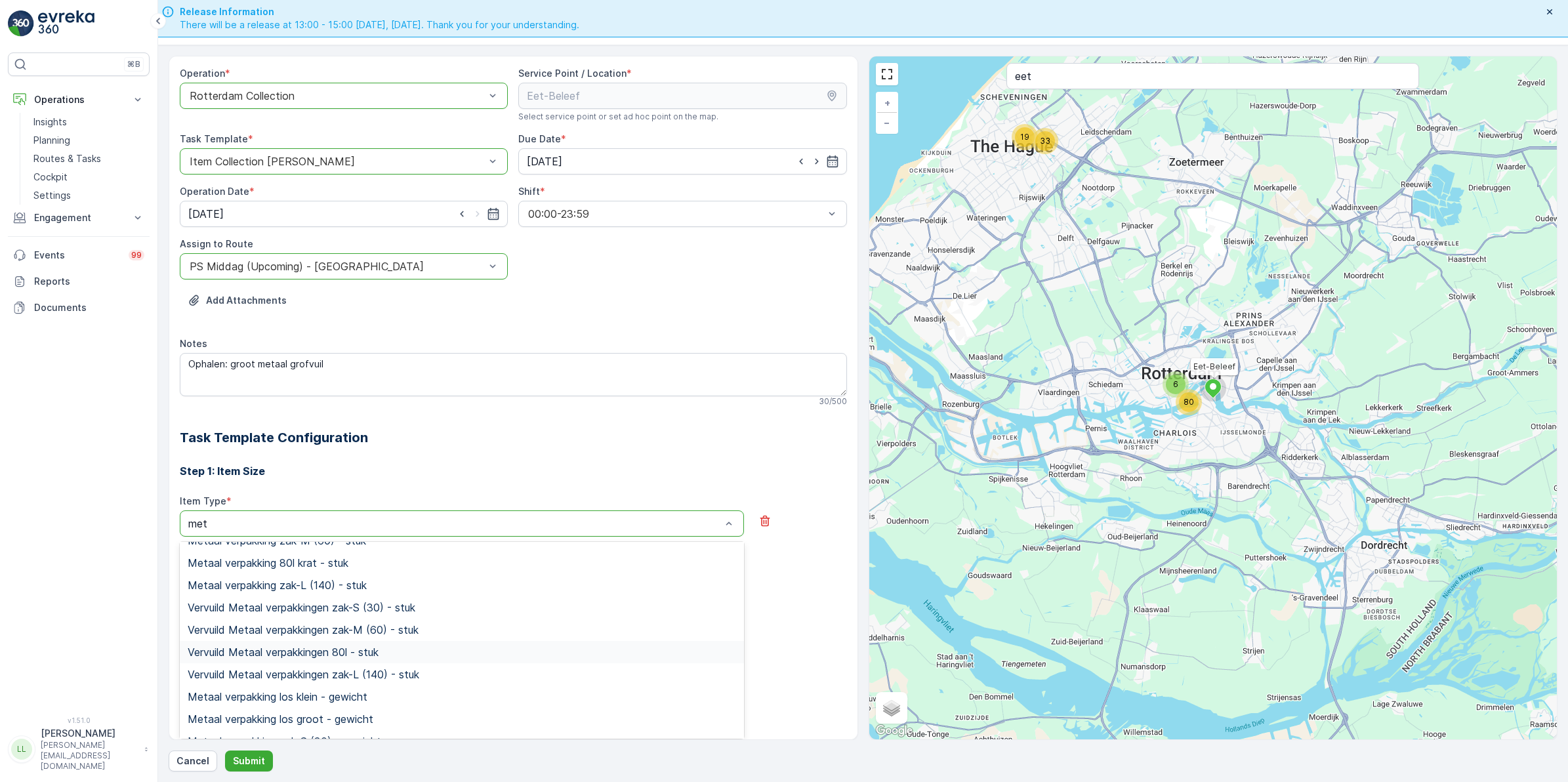
scroll to position [164, 0]
click at [292, 365] on textarea "Ophalen: groot metaal grofvuil" at bounding box center [513, 375] width 667 height 43
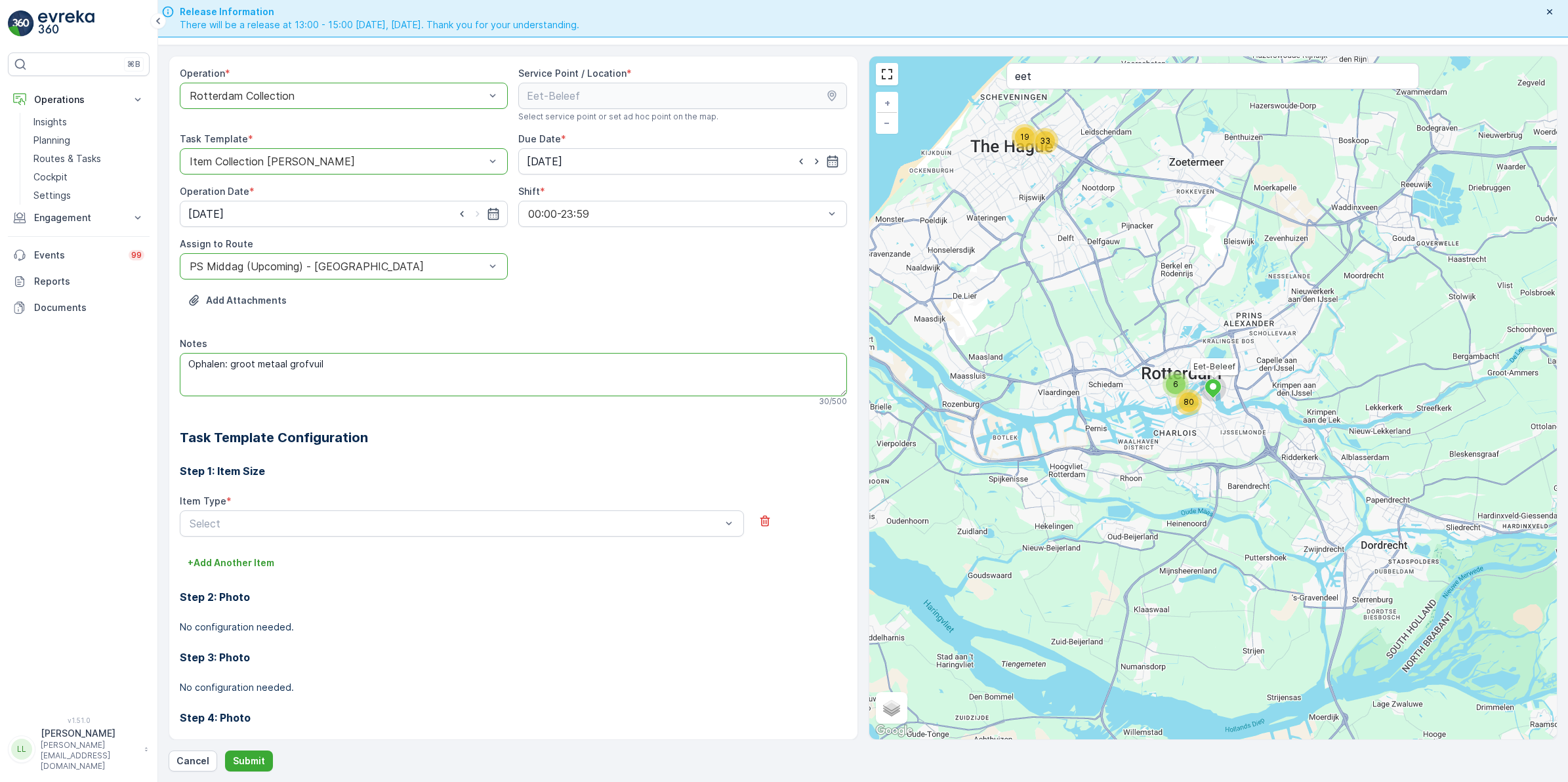
click at [293, 365] on textarea "Ophalen: groot metaal grofvuil" at bounding box center [513, 375] width 667 height 43
type textarea "Ophalen: groot metaal"
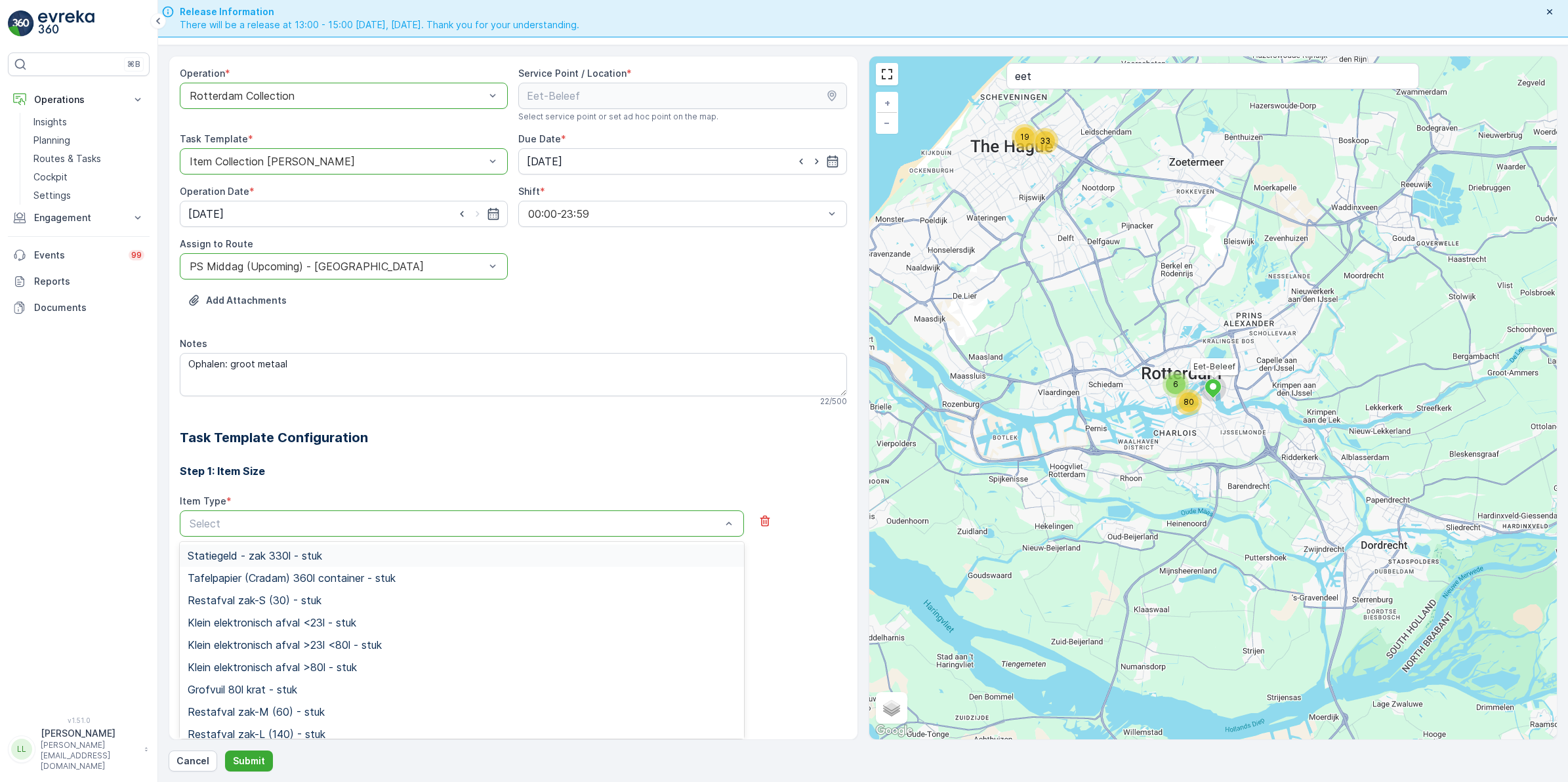
scroll to position [47, 0]
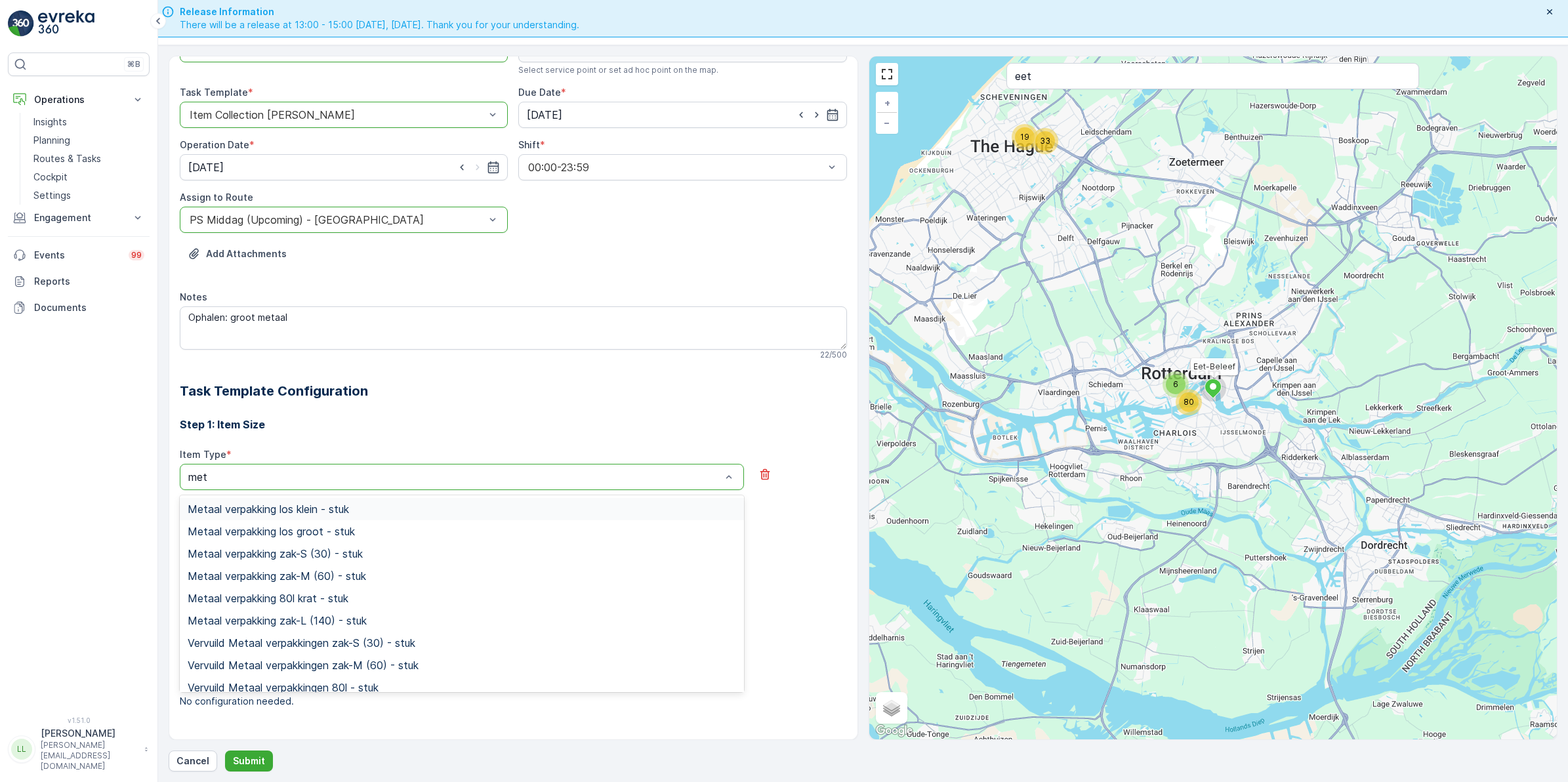
type input "meta"
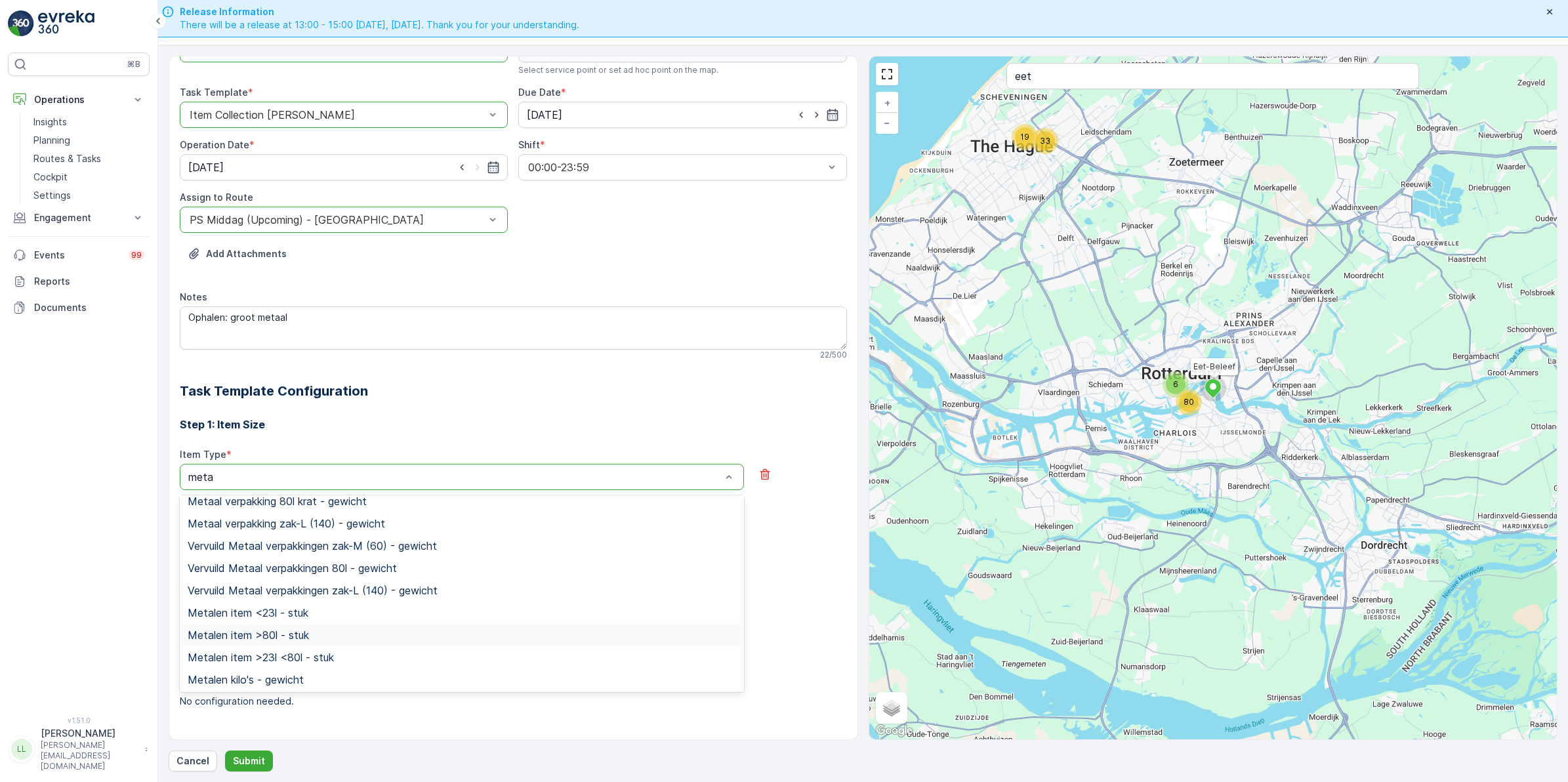
click at [395, 634] on div "Metalen item >80l - stuk" at bounding box center [461, 635] width 548 height 12
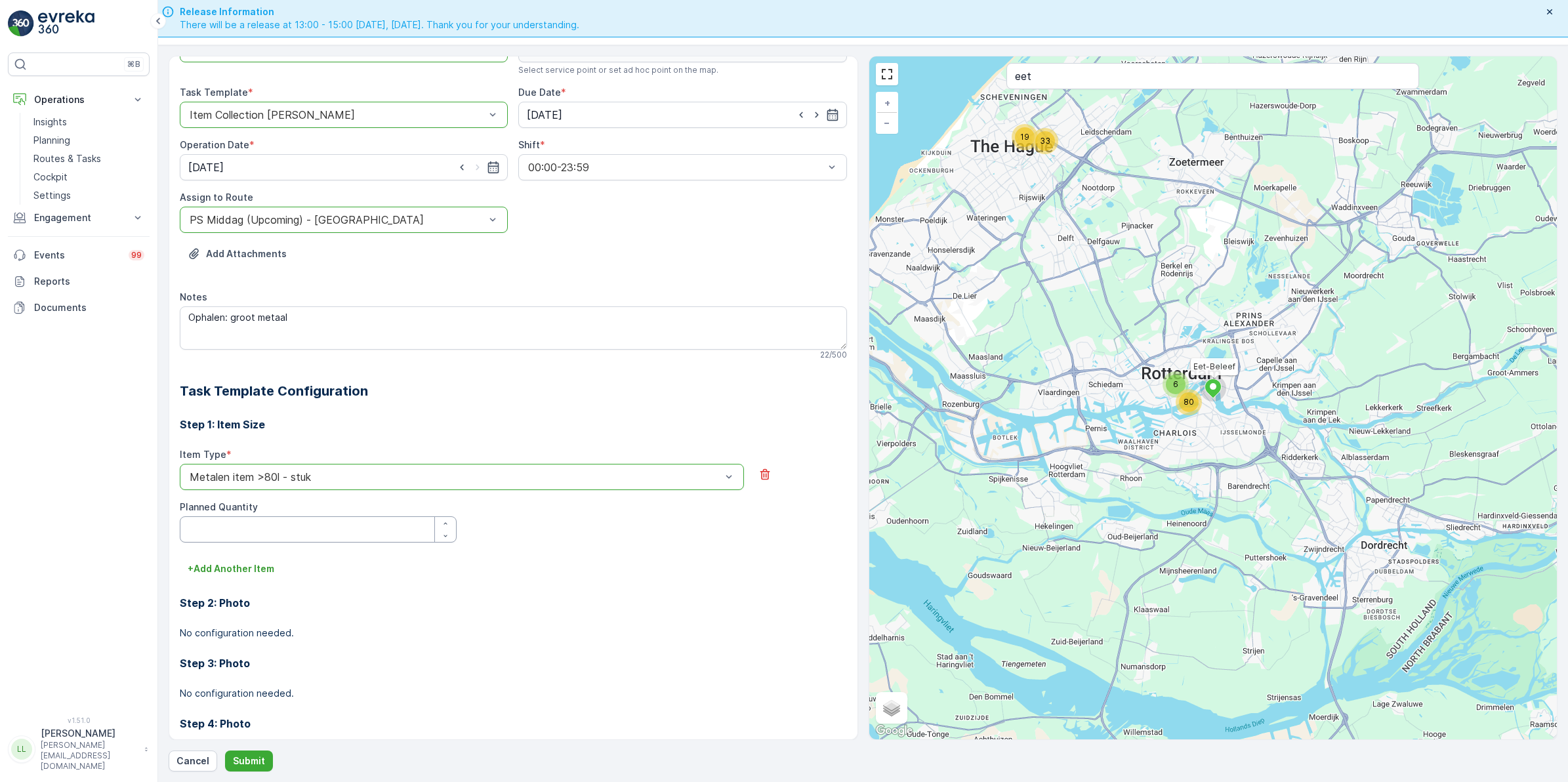
click at [230, 519] on Quantity "Planned Quantity" at bounding box center [318, 530] width 277 height 26
type Quantity "4"
type Quantity "8"
click at [473, 567] on div "+ Add Another Item" at bounding box center [513, 568] width 667 height 21
click at [260, 756] on p "Submit" at bounding box center [249, 761] width 32 height 13
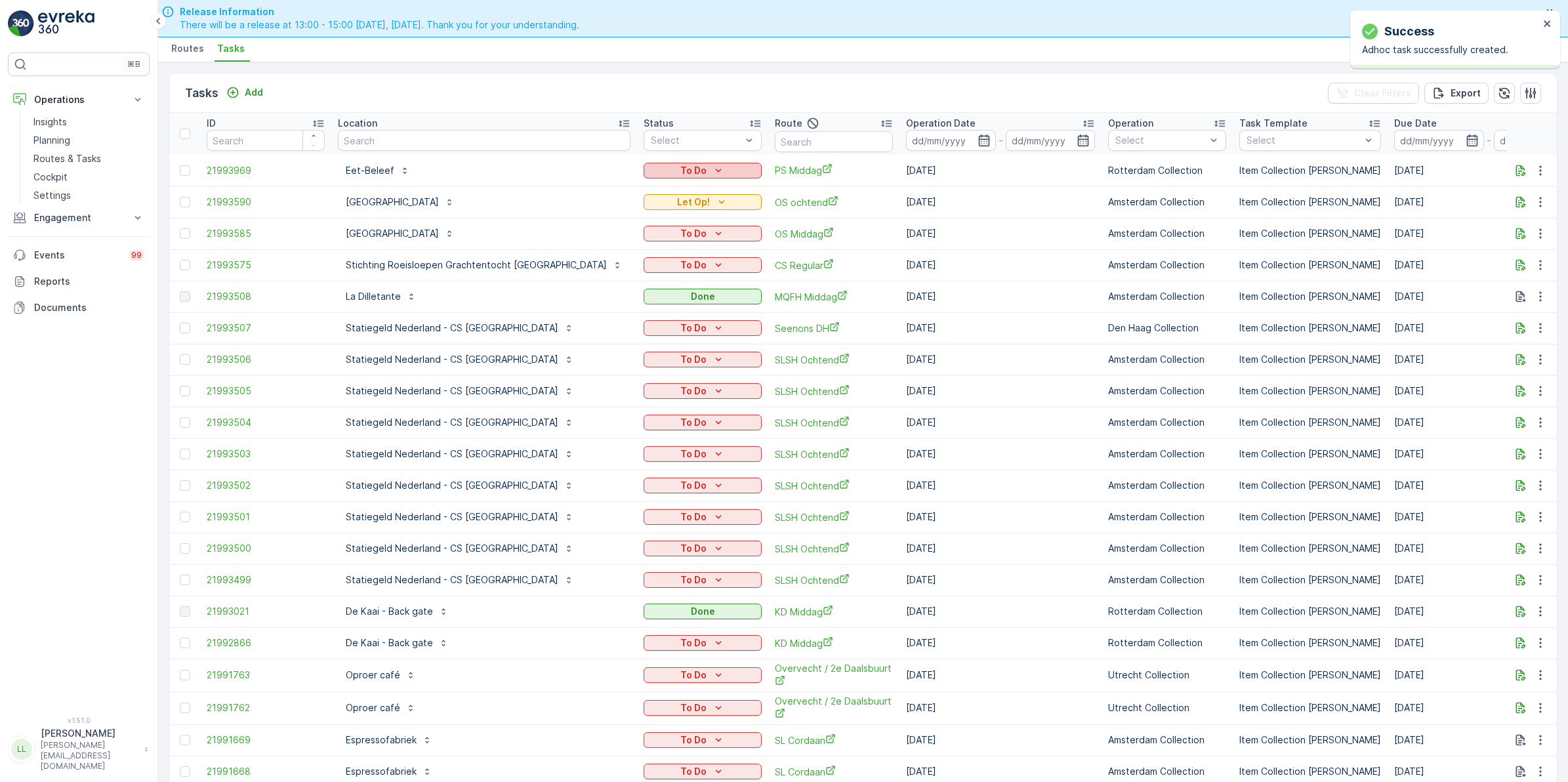
click at [676, 170] on div "To Do" at bounding box center [703, 170] width 107 height 13
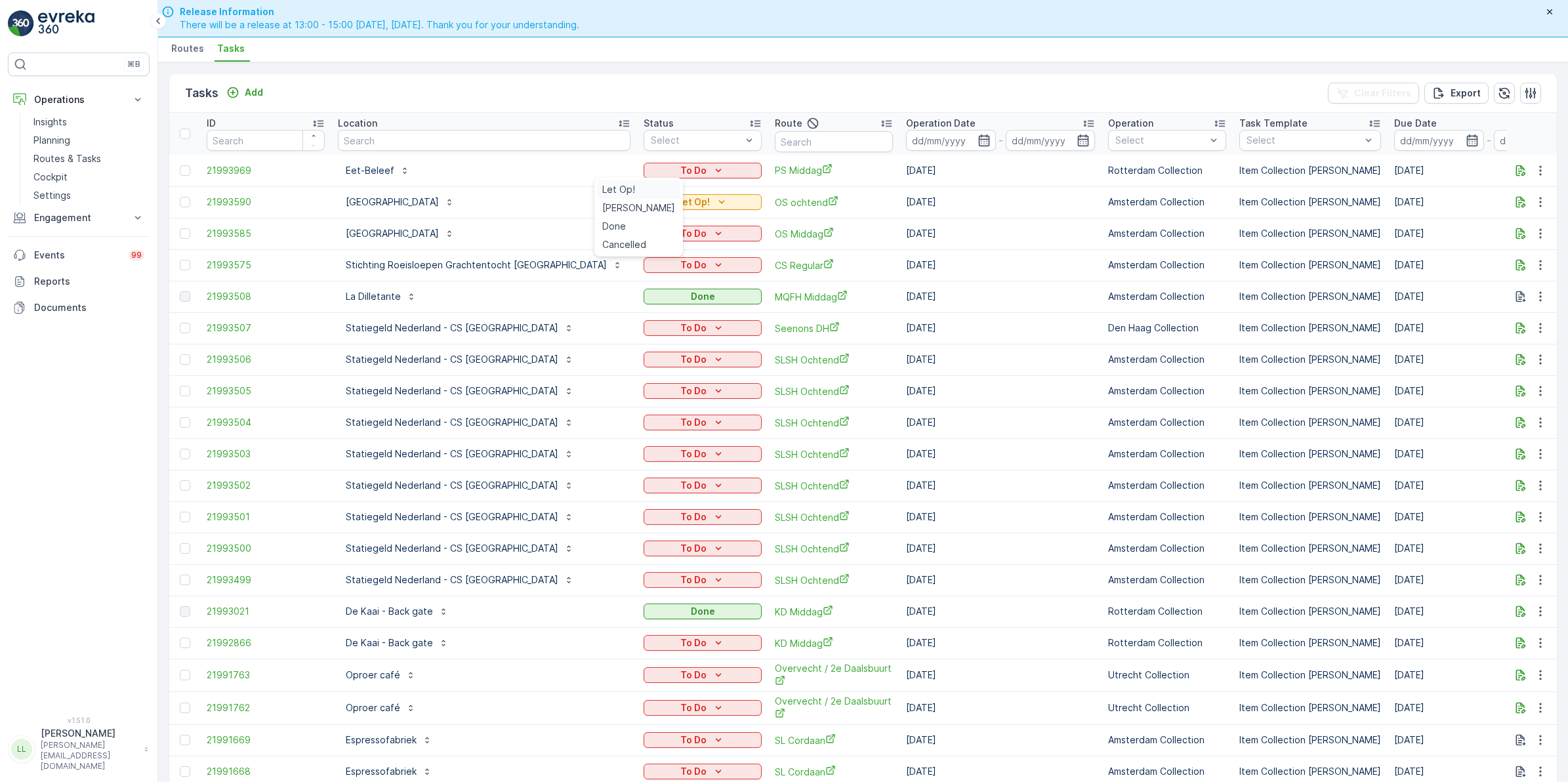
click at [627, 185] on span "Let Op!" at bounding box center [618, 190] width 33 height 13
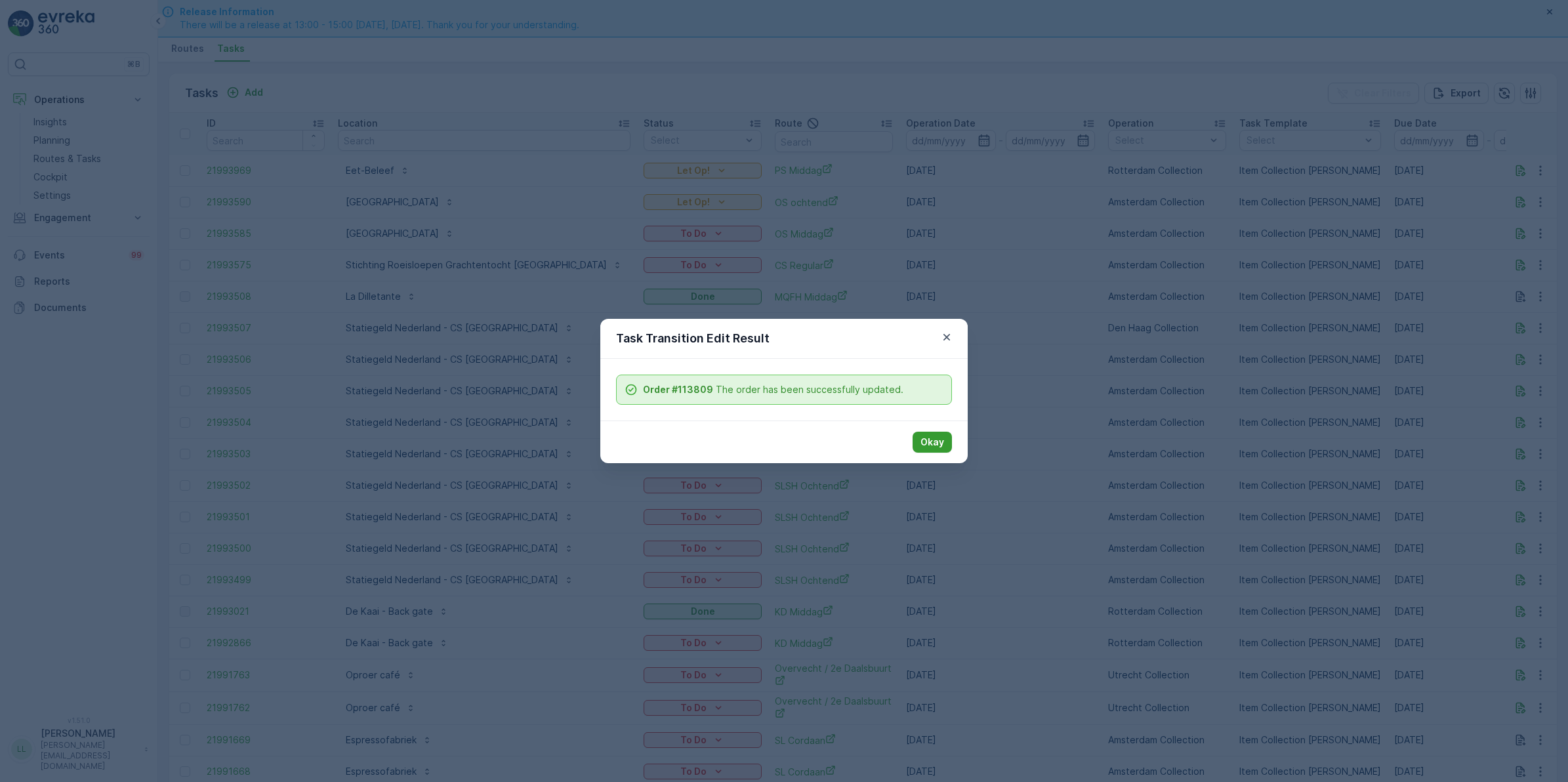
click at [951, 443] on button "Okay" at bounding box center [932, 442] width 40 height 21
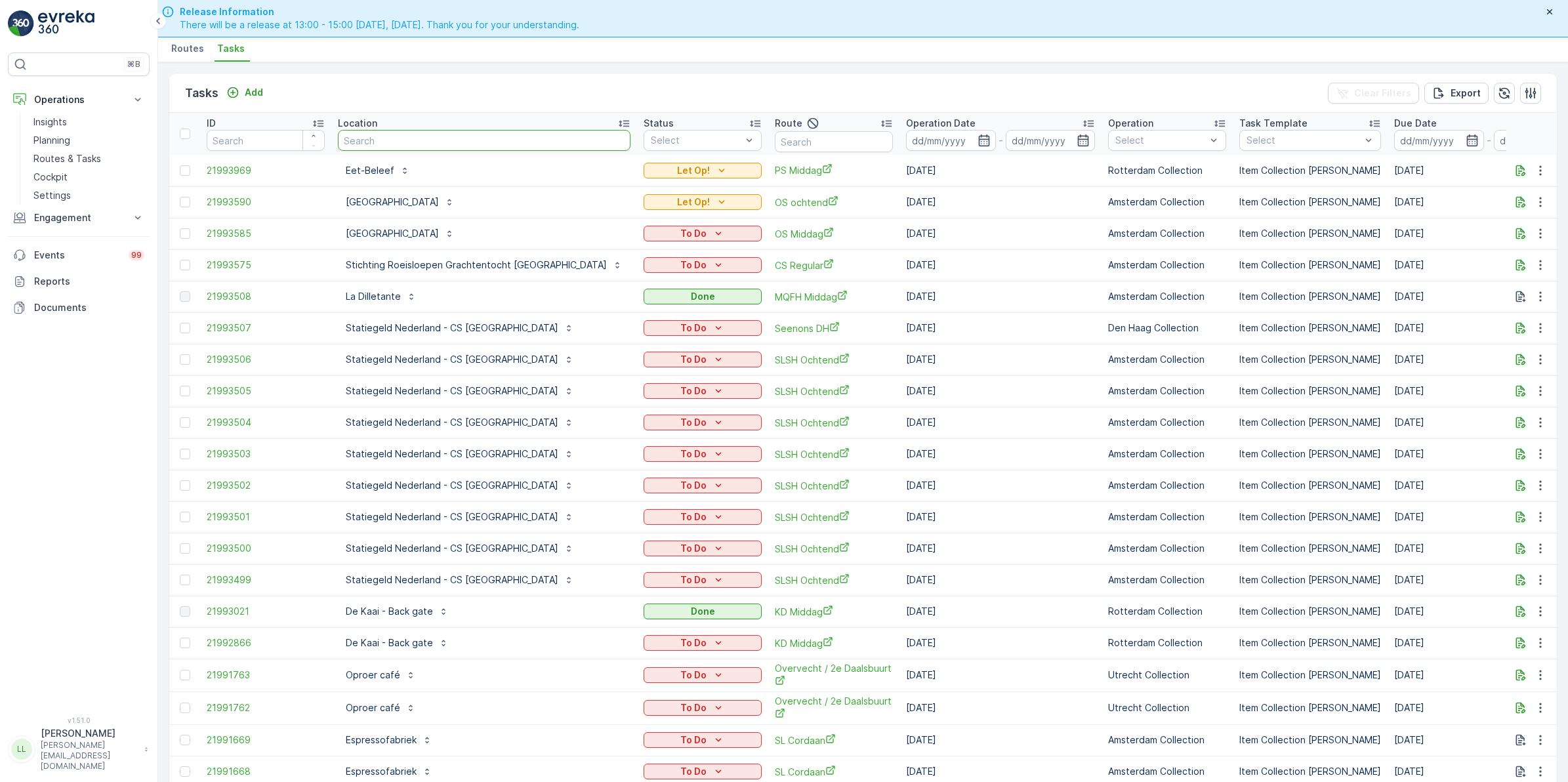
click at [441, 136] on input "text" at bounding box center [483, 140] width 293 height 21
type input "consc"
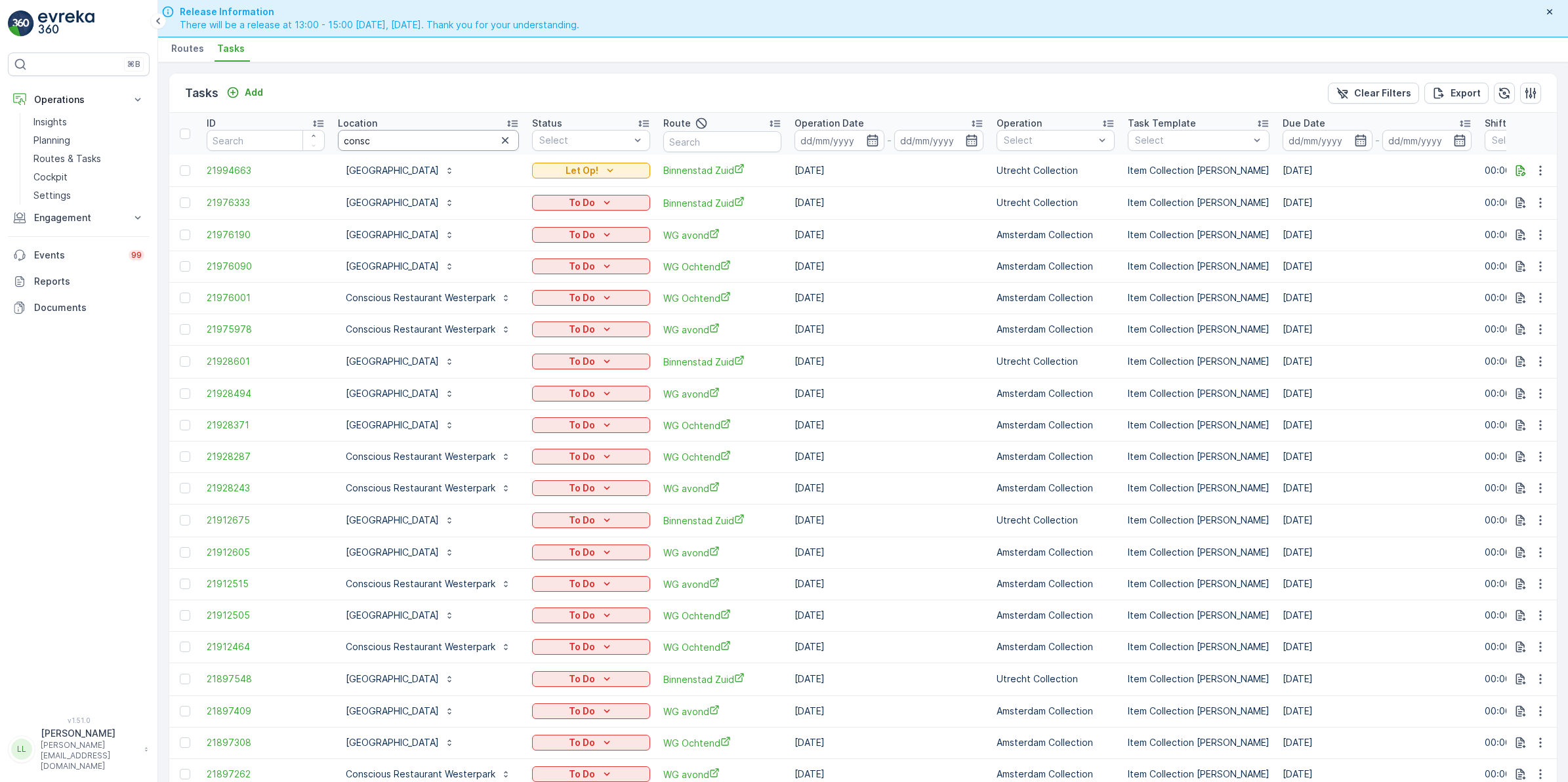
click at [389, 136] on input "consc" at bounding box center [428, 140] width 181 height 21
click at [1520, 169] on icon "button" at bounding box center [1521, 170] width 9 height 11
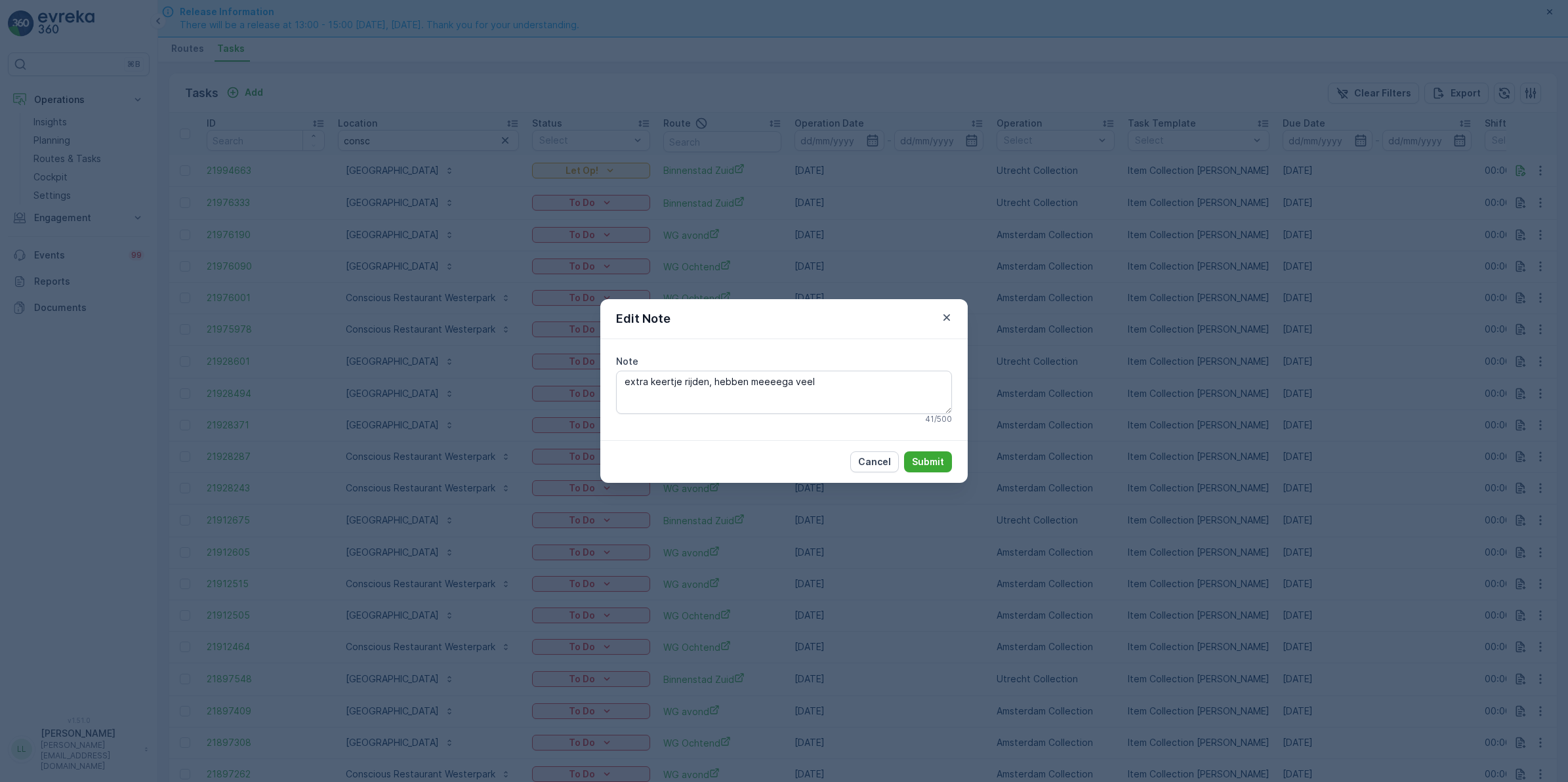
click at [1086, 418] on div "Edit Note Note extra keertje rijden, hebben meeeega veel 41 / 500 Cancel Submit" at bounding box center [784, 391] width 1568 height 782
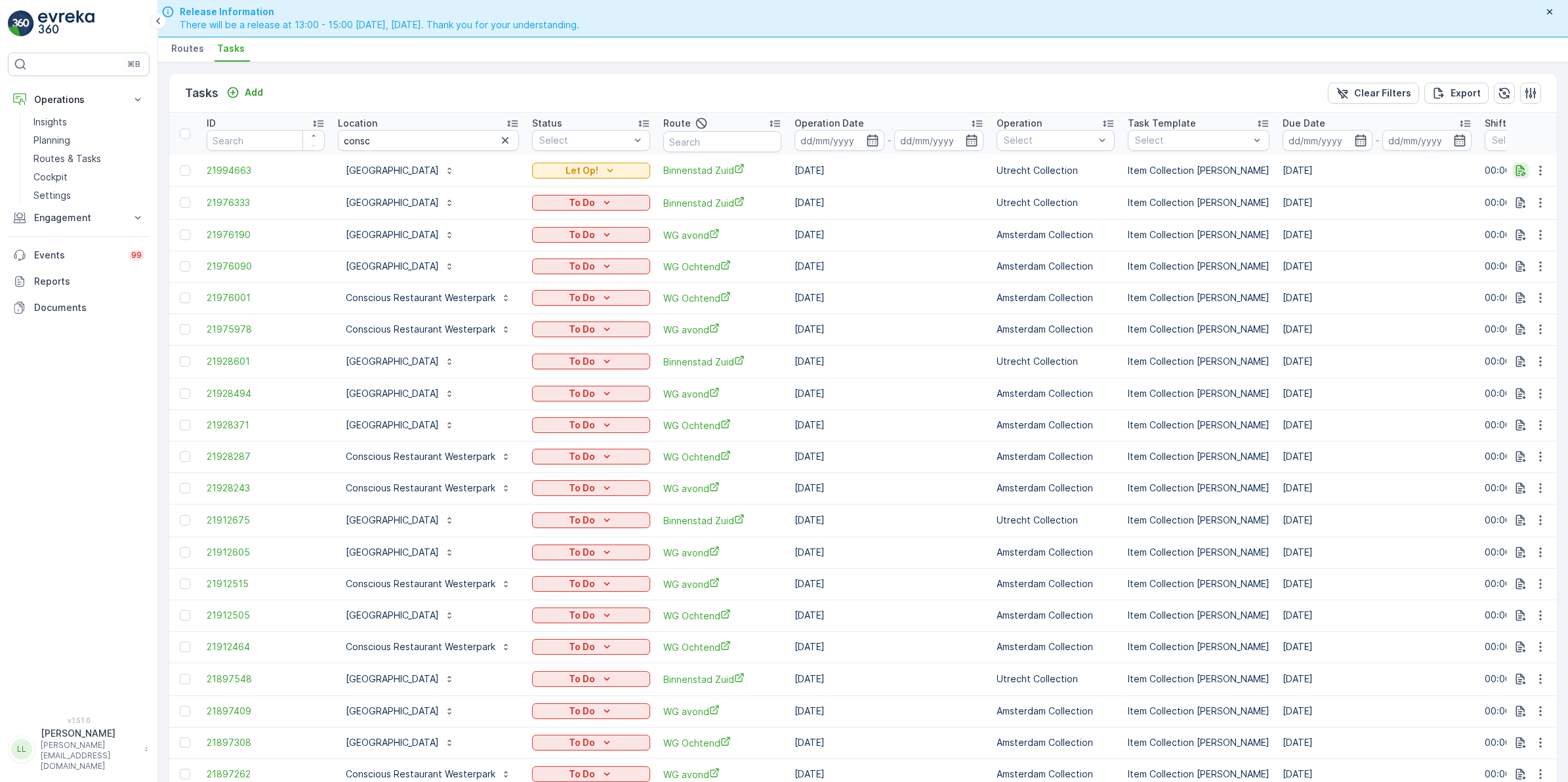
click at [1518, 171] on icon "button" at bounding box center [1520, 170] width 13 height 13
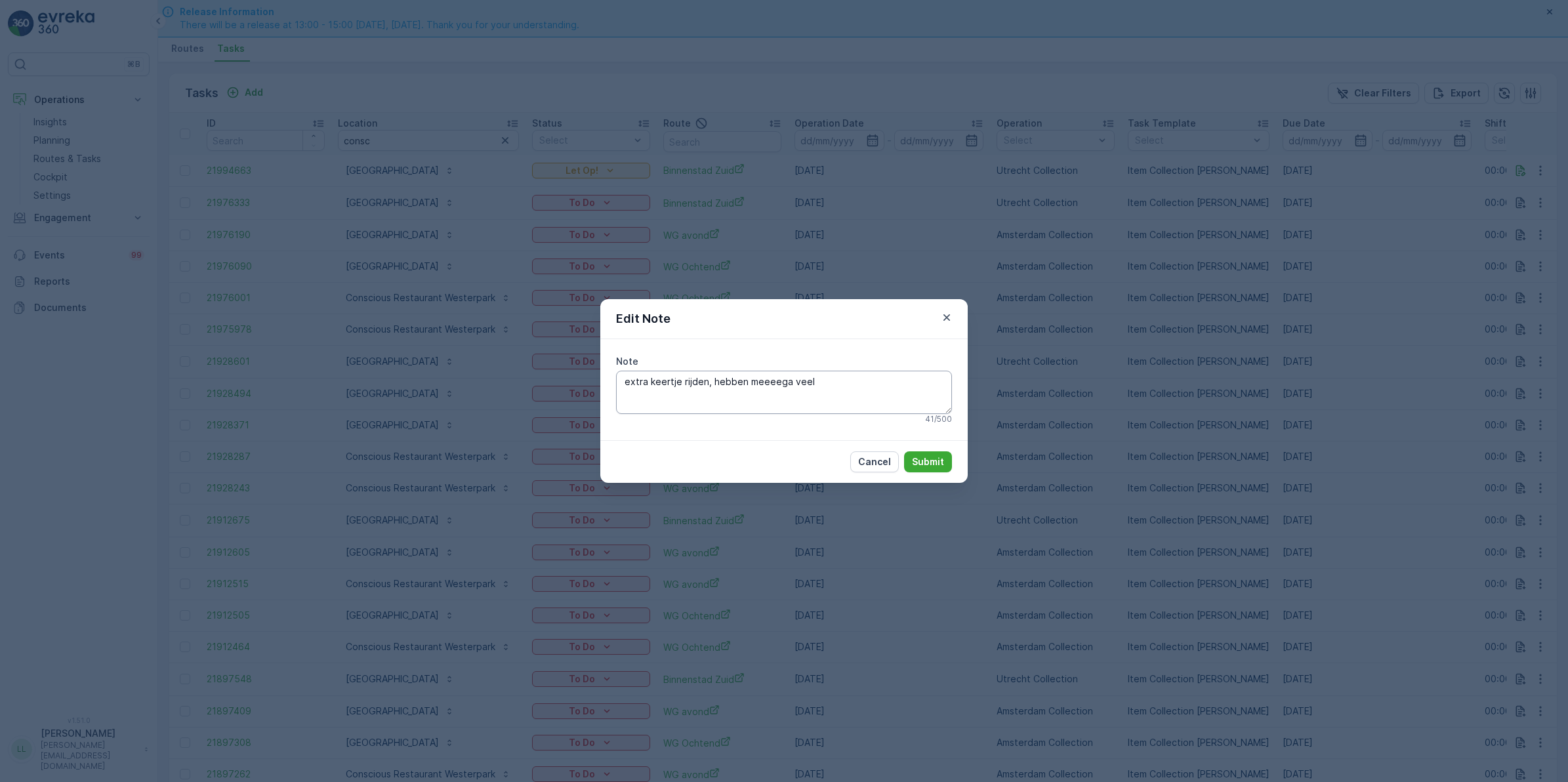
click at [833, 386] on textarea "extra keertje rijden, hebben meeeega veel" at bounding box center [784, 392] width 336 height 43
type textarea "extra keertje rijden, hebben meeeega veel papier"
click at [926, 460] on p "Submit" at bounding box center [927, 462] width 32 height 13
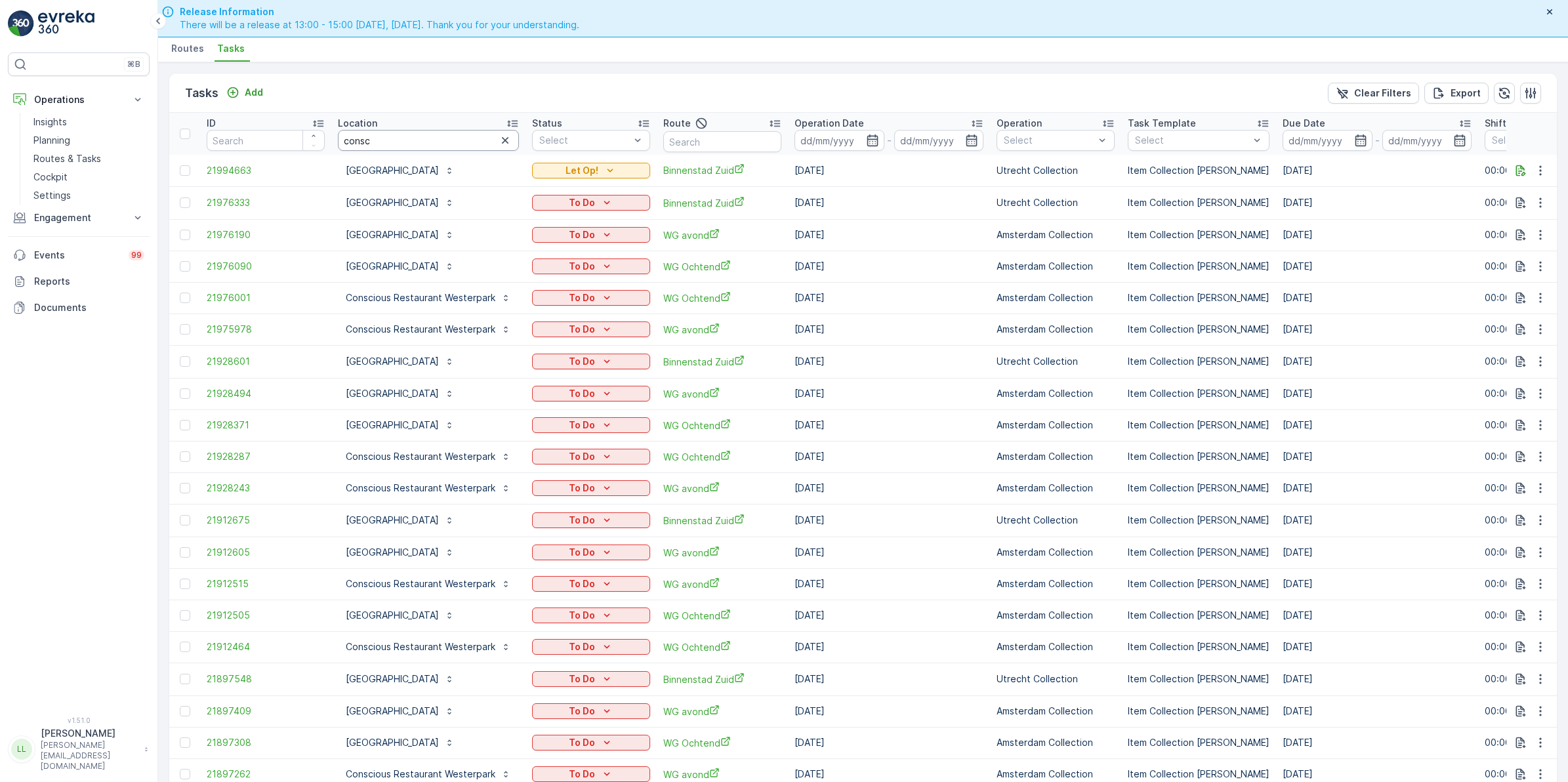
click at [421, 137] on input "consc" at bounding box center [428, 140] width 181 height 21
click at [869, 136] on icon "button" at bounding box center [872, 140] width 11 height 12
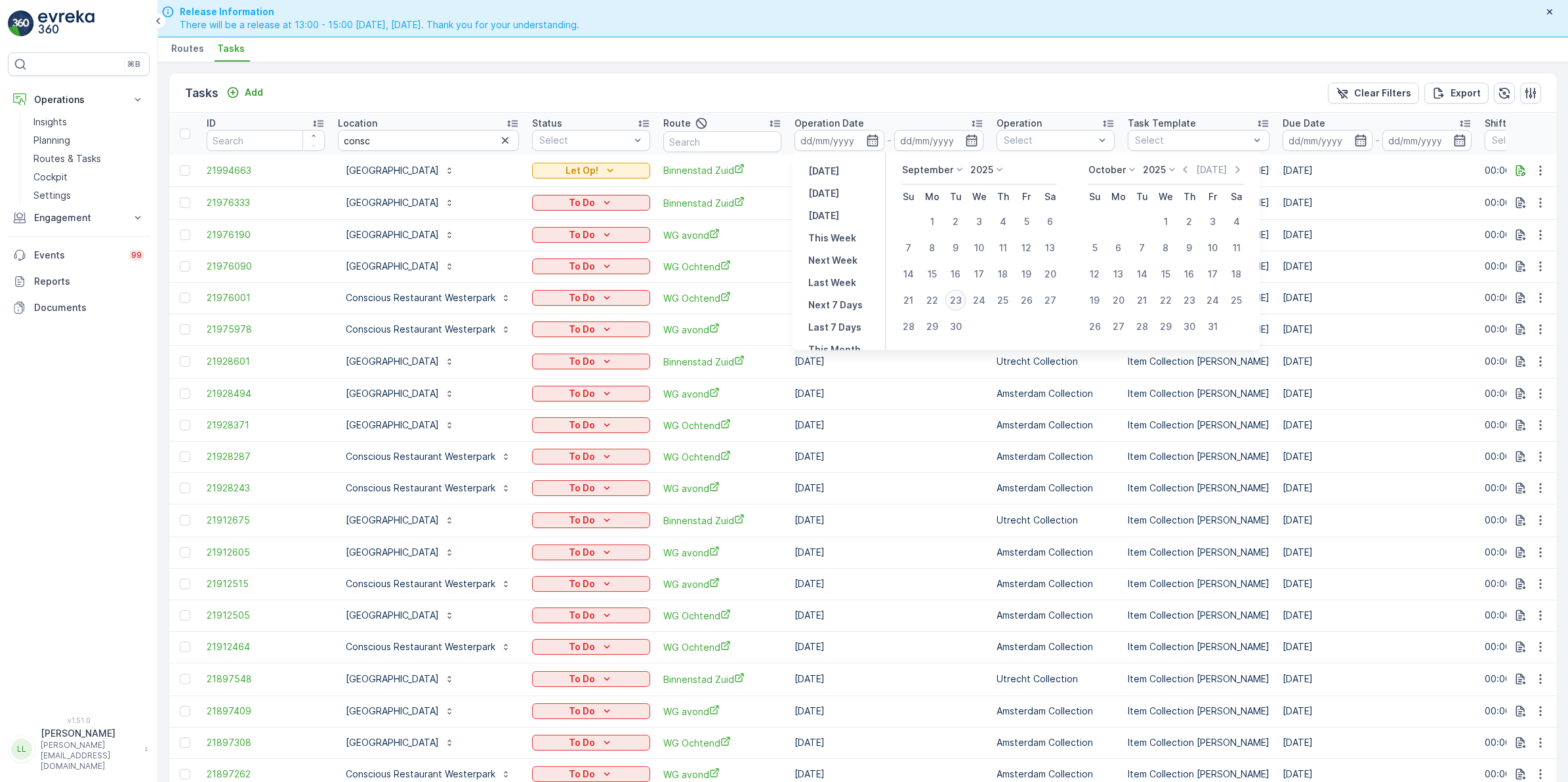
click at [953, 298] on div "23" at bounding box center [956, 300] width 21 height 21
type input "[DATE]"
click at [953, 296] on div "23" at bounding box center [956, 300] width 21 height 21
type input "[DATE]"
click at [953, 296] on div "23" at bounding box center [956, 300] width 21 height 21
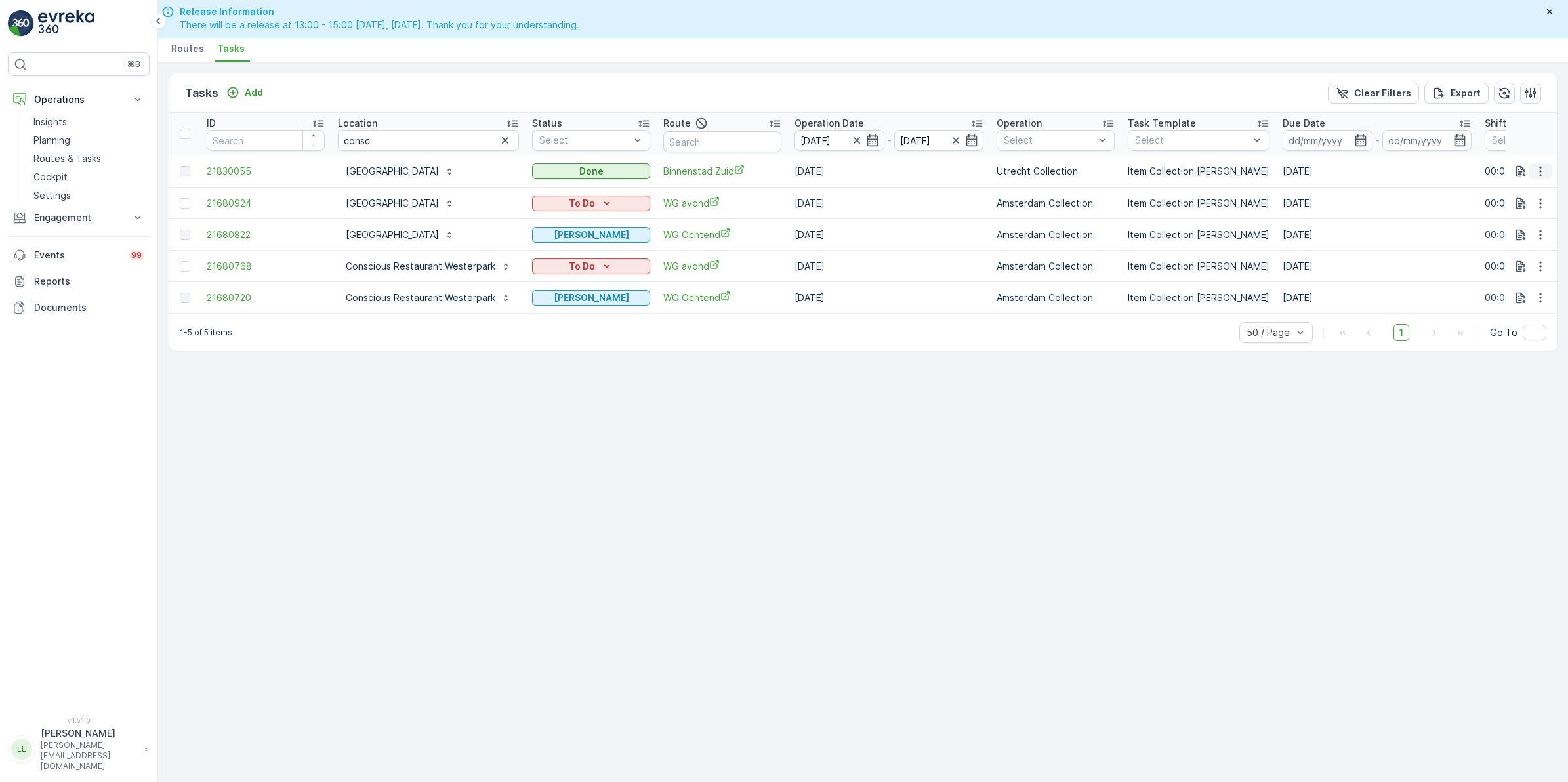
click at [1537, 172] on icon "button" at bounding box center [1540, 171] width 13 height 13
click at [1526, 184] on span "See More Details" at bounding box center [1524, 190] width 76 height 13
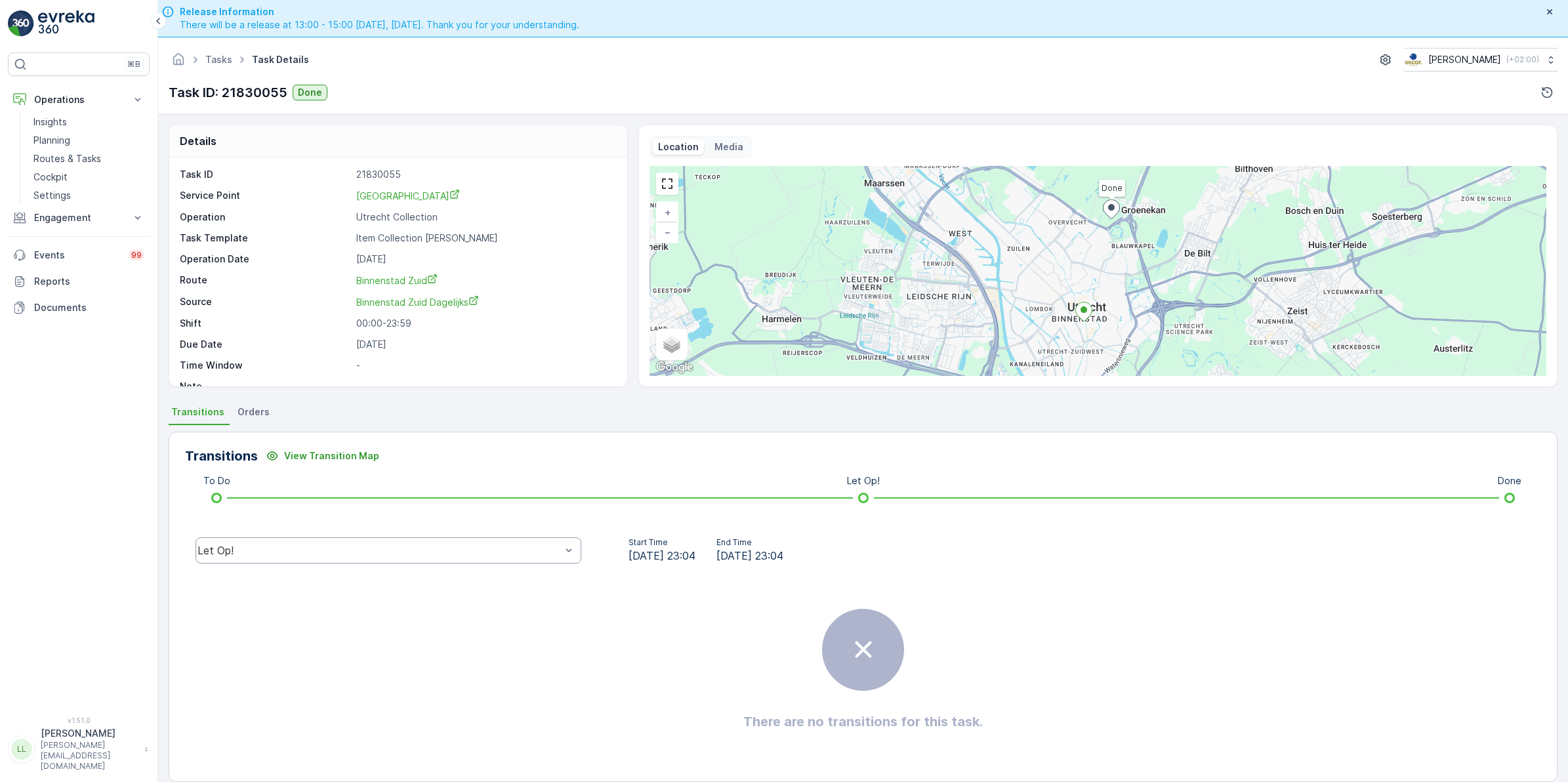
click at [355, 543] on div "Let Op!" at bounding box center [388, 551] width 386 height 26
click at [284, 456] on div "Done" at bounding box center [388, 451] width 370 height 12
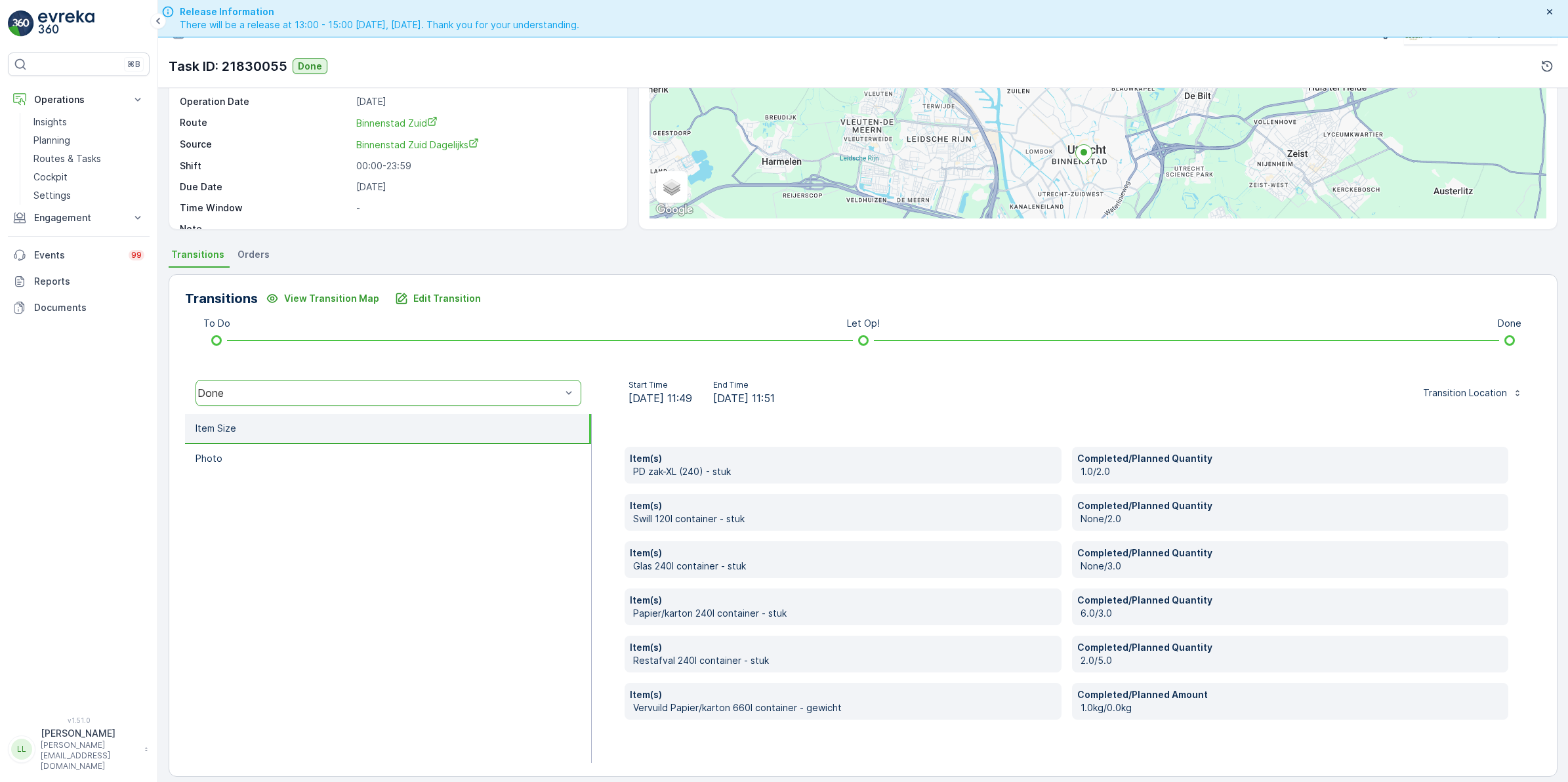
scroll to position [38, 0]
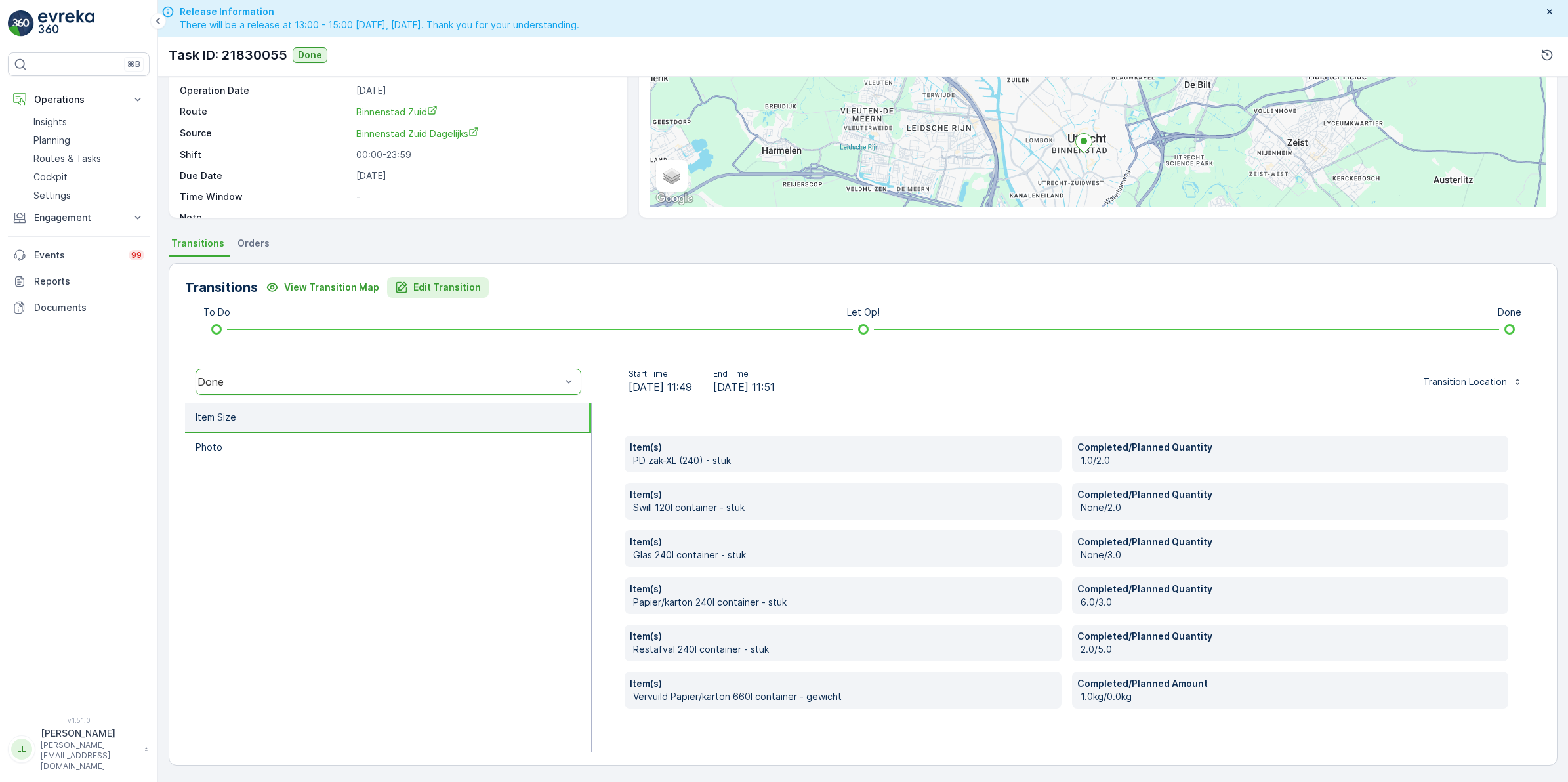
click at [398, 286] on icon "Edit Transition" at bounding box center [402, 287] width 13 height 13
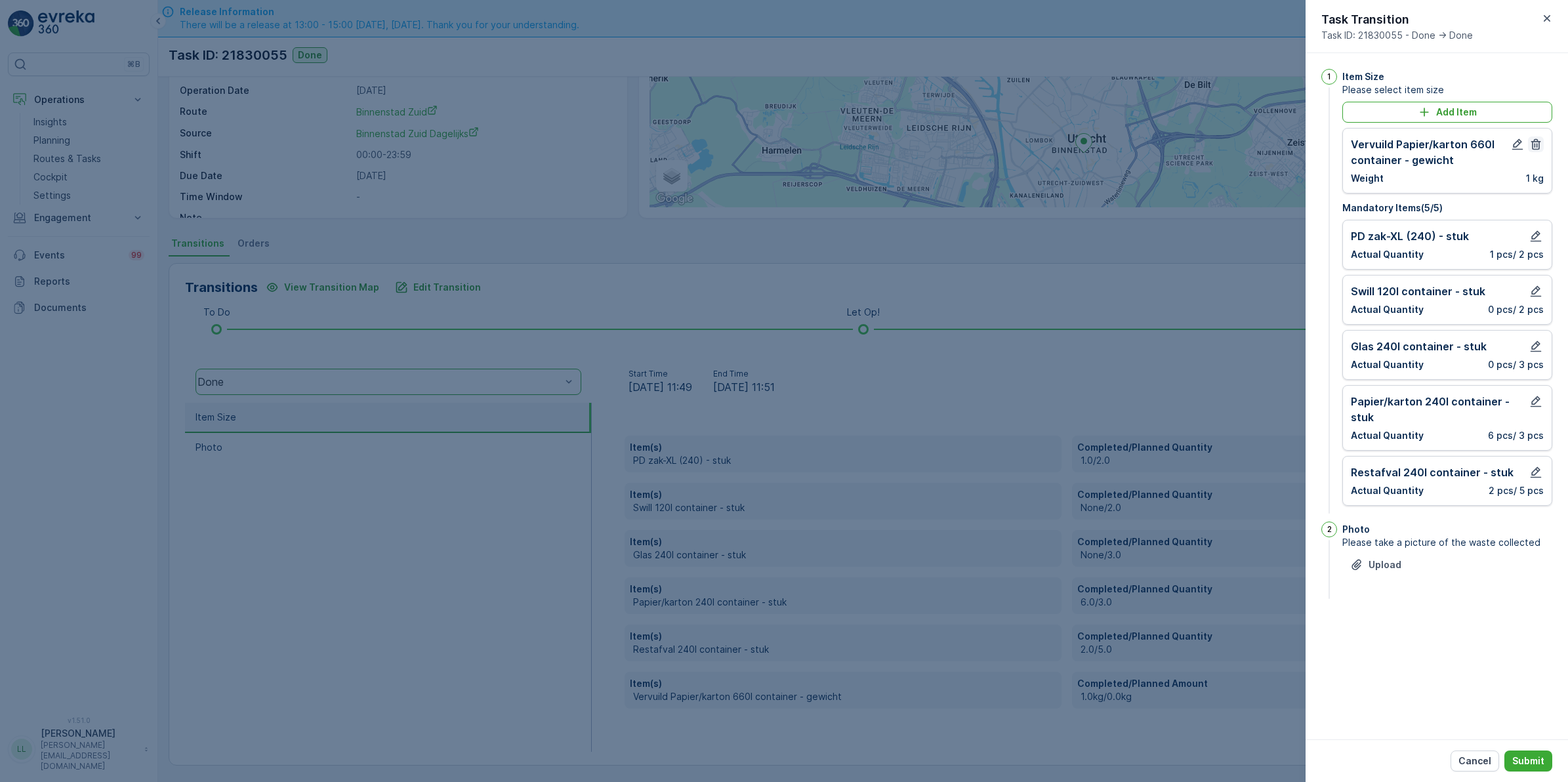
click at [1539, 144] on icon "button" at bounding box center [1536, 145] width 9 height 11
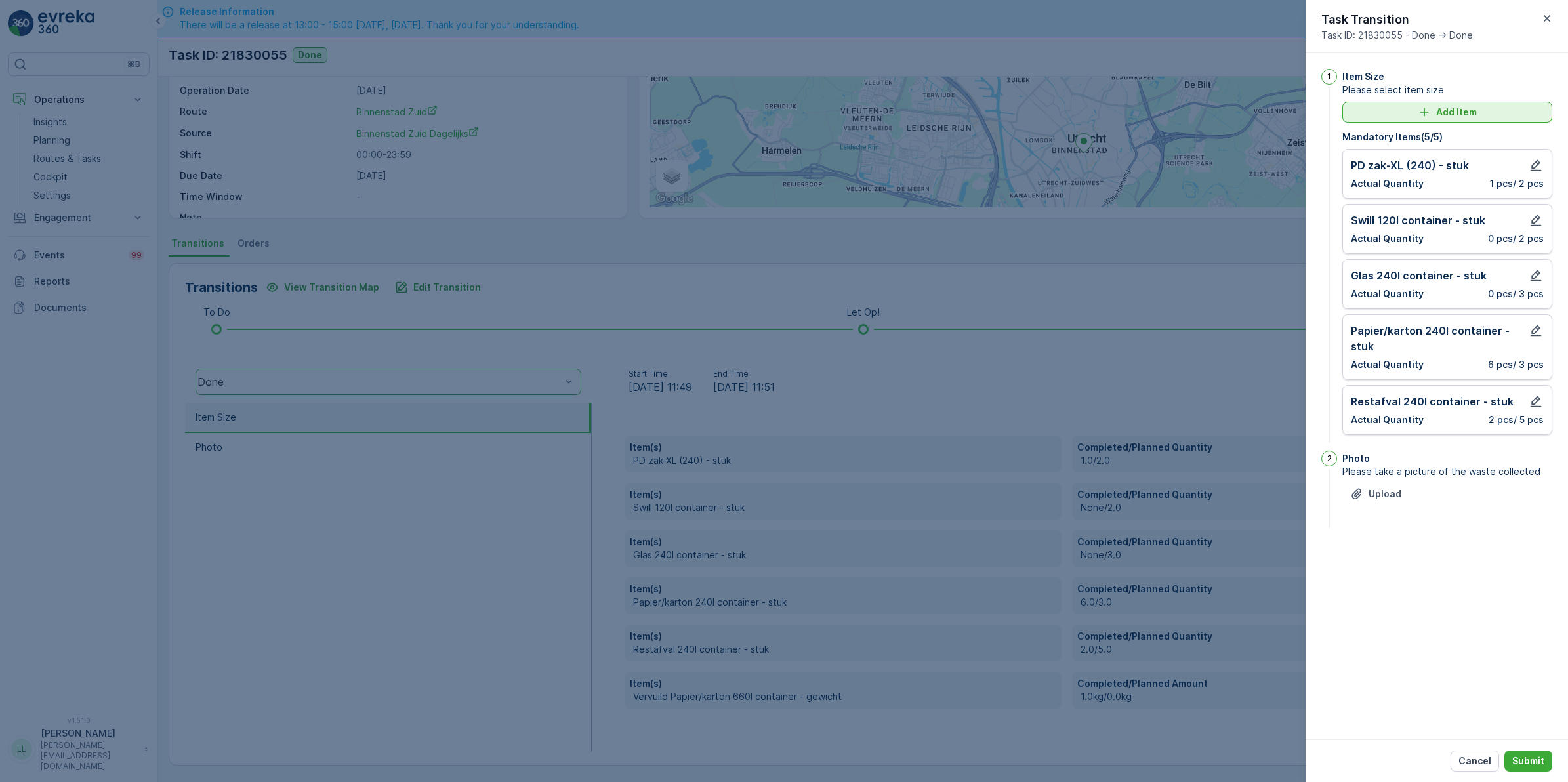
click at [1431, 109] on icon "Add Item" at bounding box center [1424, 112] width 13 height 13
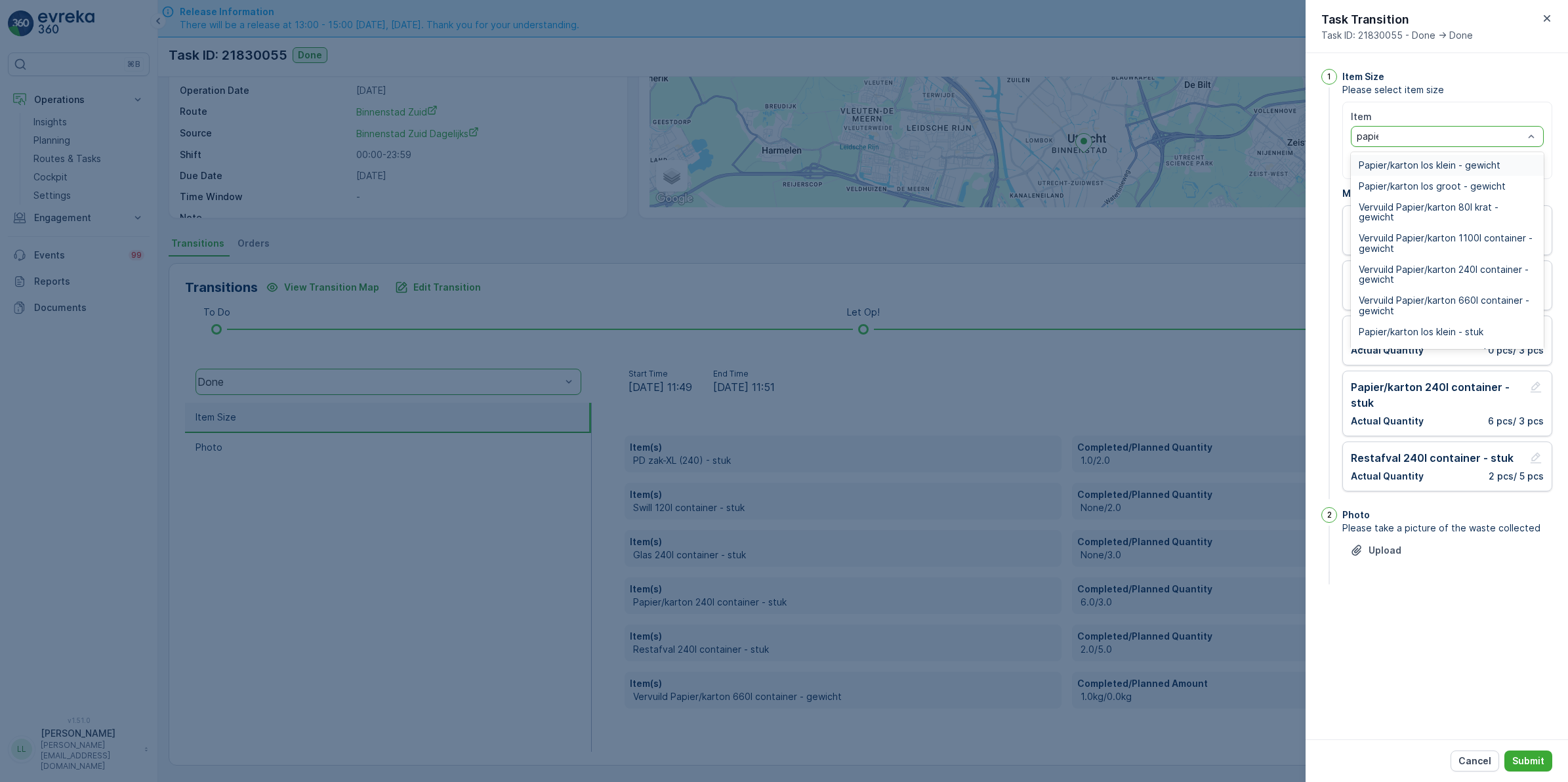
type input "papier"
click at [1476, 322] on span "Papier/karton 660l container - stuk" at bounding box center [1435, 326] width 154 height 10
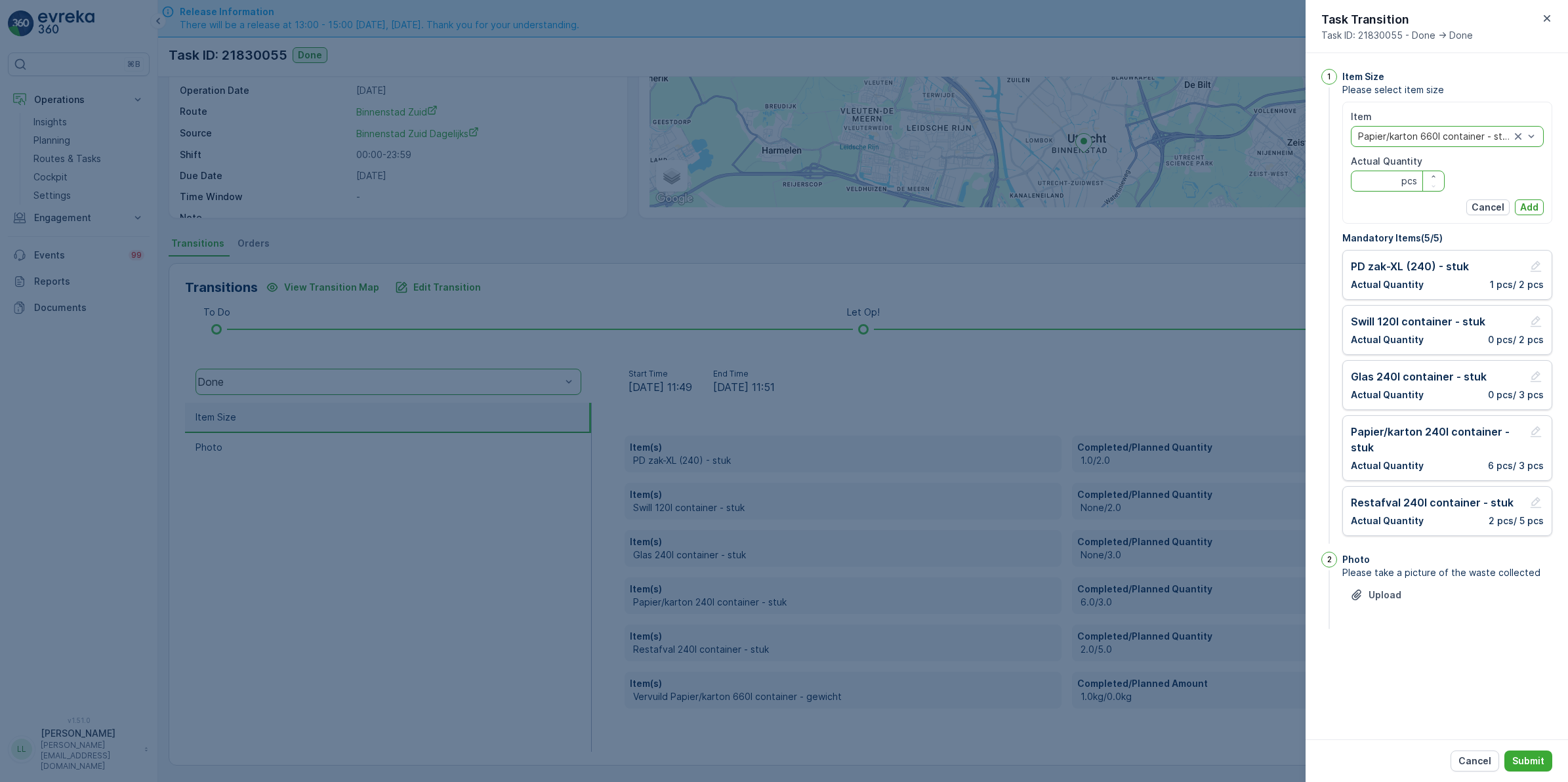
click at [1376, 177] on Quantity "Actual Quantity" at bounding box center [1398, 181] width 94 height 21
type Quantity "5"
click at [1526, 205] on p "Add" at bounding box center [1529, 207] width 19 height 13
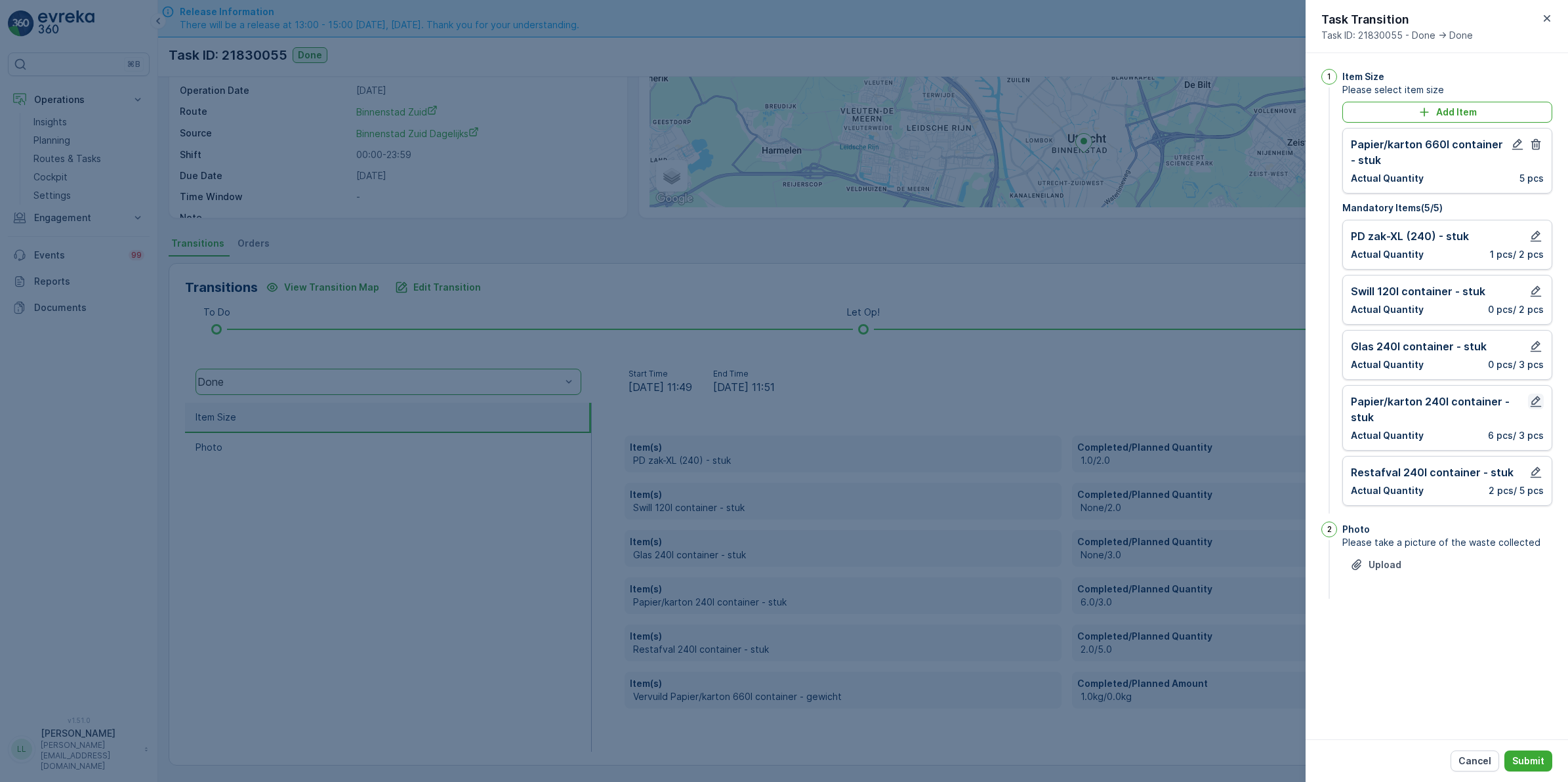
click at [1535, 402] on icon "button" at bounding box center [1535, 402] width 13 height 13
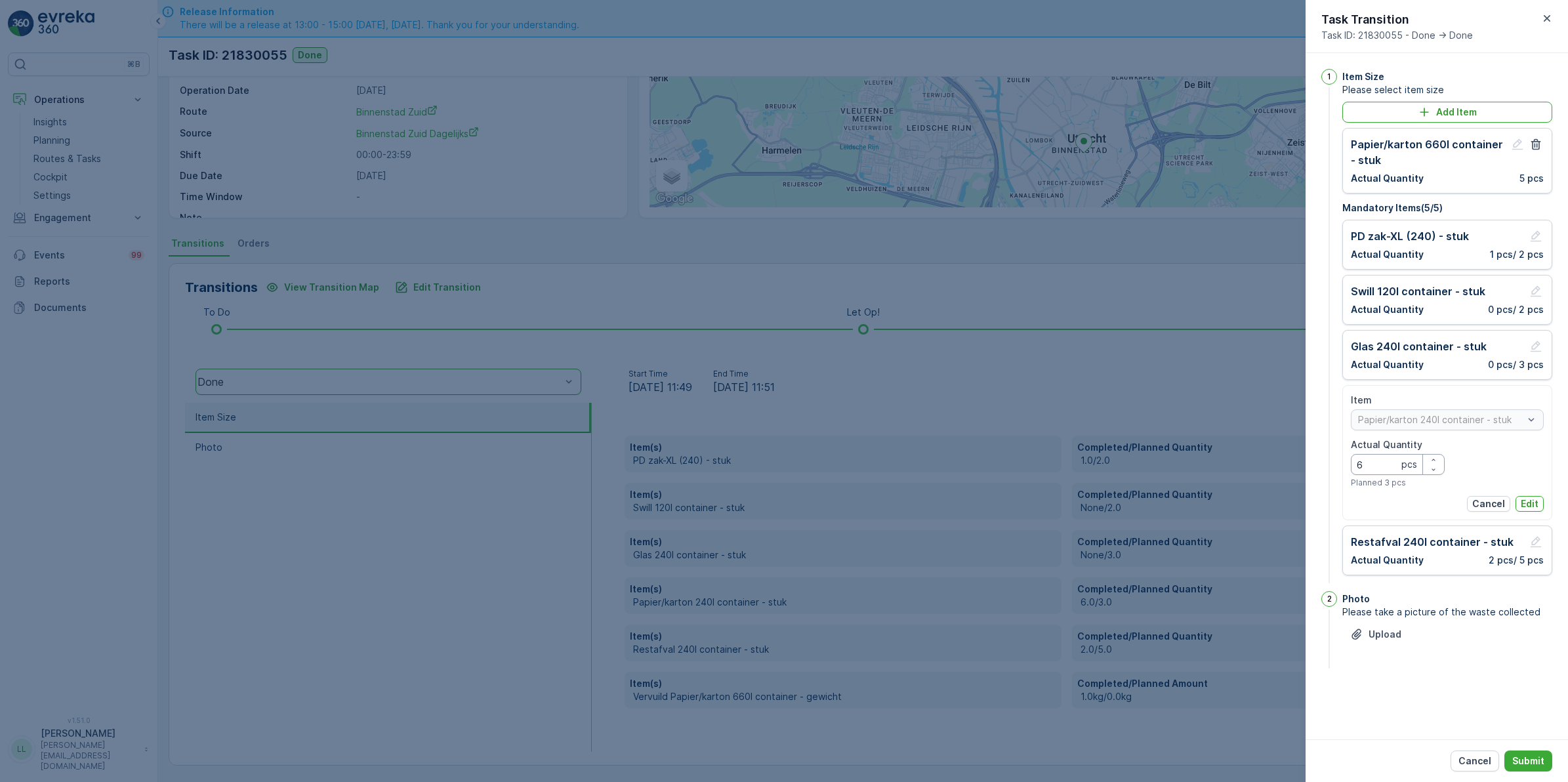
click at [1370, 472] on Quantity "6" at bounding box center [1398, 465] width 94 height 21
type Quantity "8"
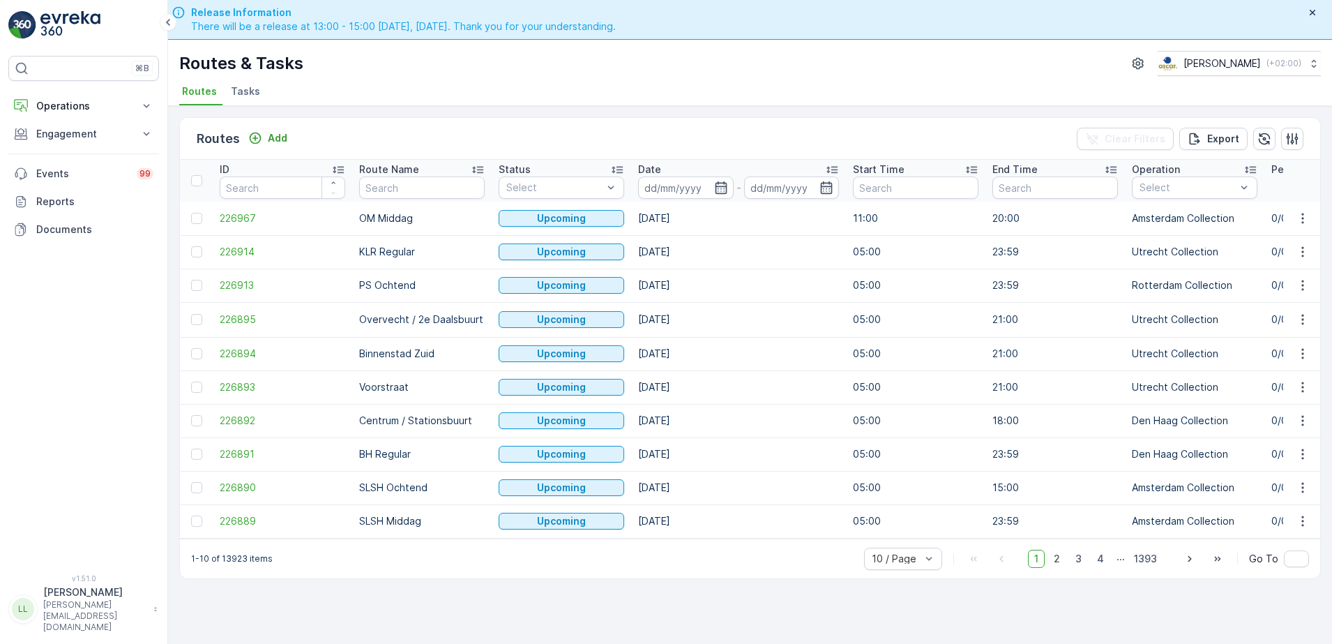
click at [245, 89] on span "Tasks" at bounding box center [245, 91] width 29 height 14
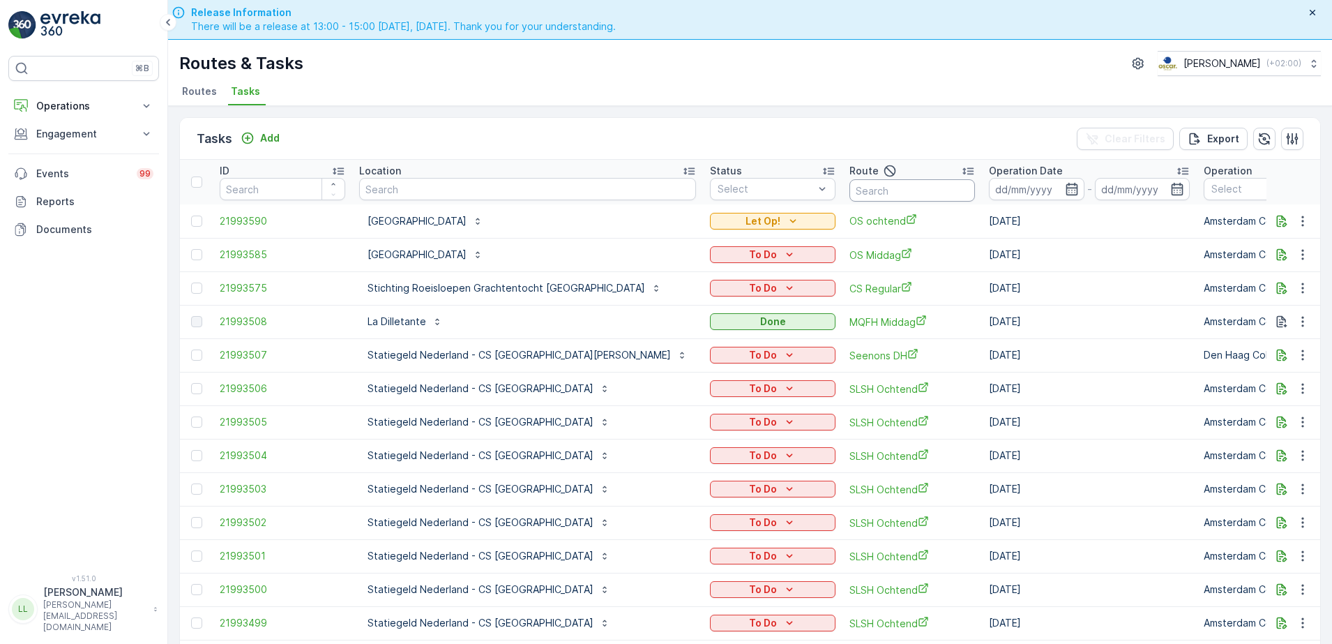
click at [849, 186] on input "text" at bounding box center [912, 190] width 126 height 22
type input "uva"
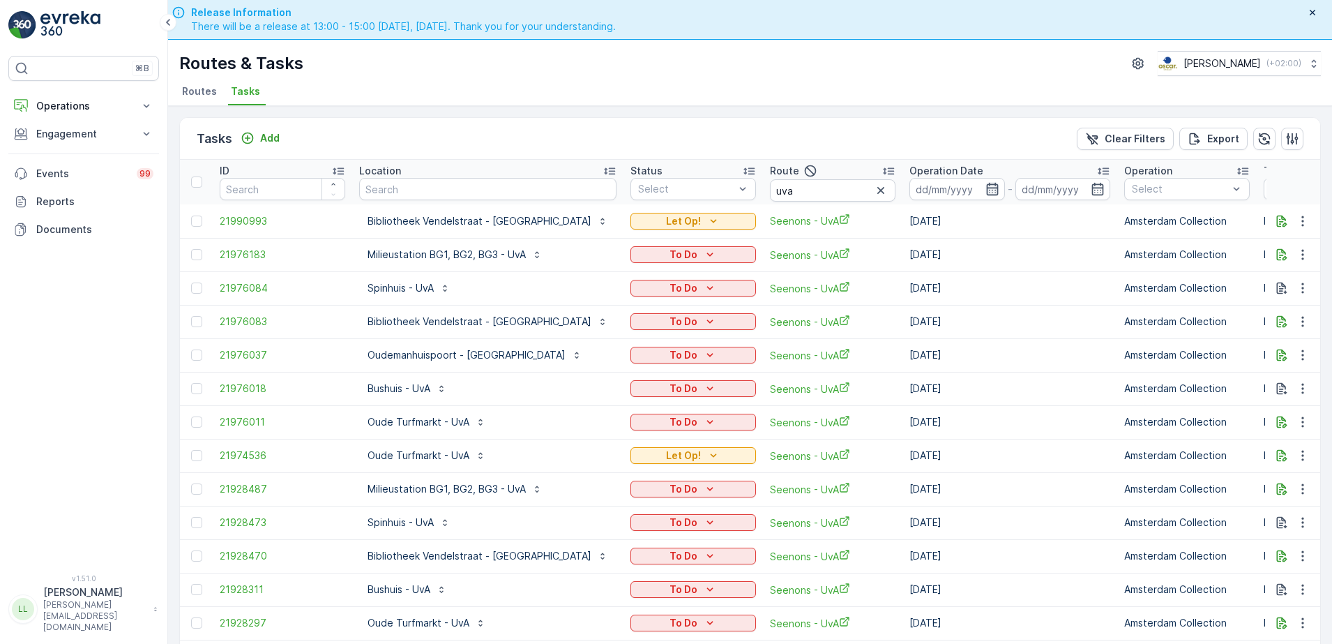
click at [985, 193] on icon "button" at bounding box center [992, 189] width 14 height 14
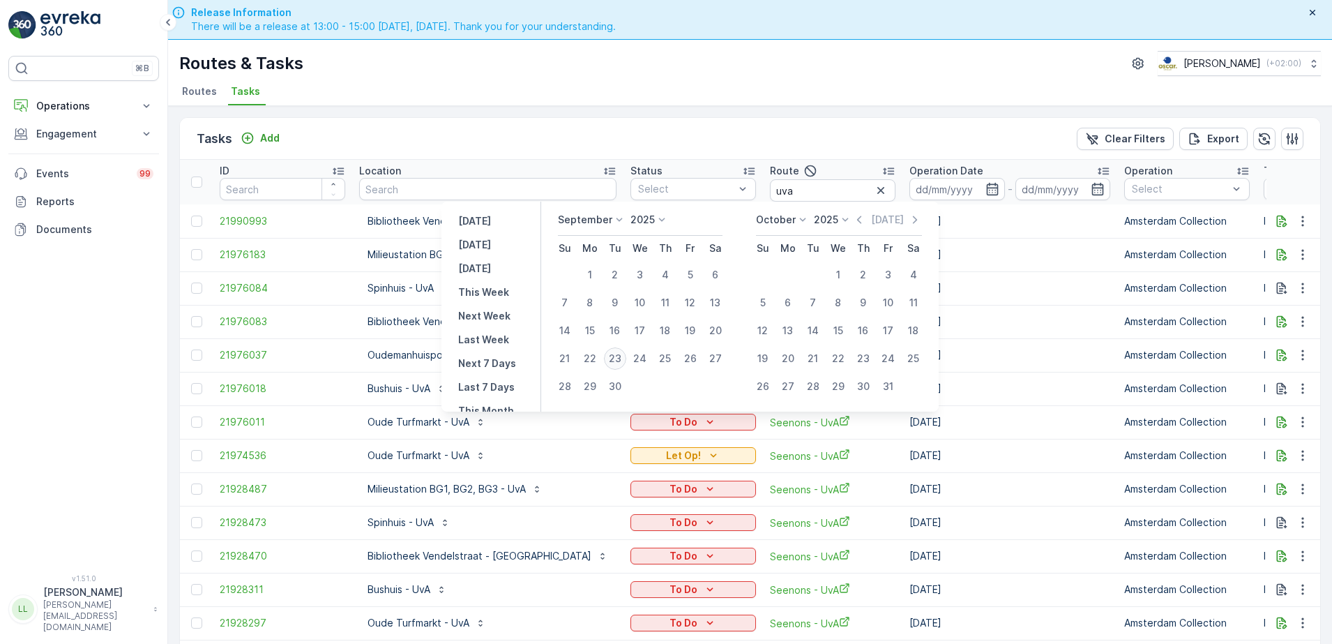
click at [616, 362] on div "23" at bounding box center [615, 358] width 22 height 22
type input "[DATE]"
click at [616, 362] on div "23" at bounding box center [615, 358] width 22 height 22
type input "[DATE]"
click at [616, 362] on div "23" at bounding box center [615, 358] width 22 height 22
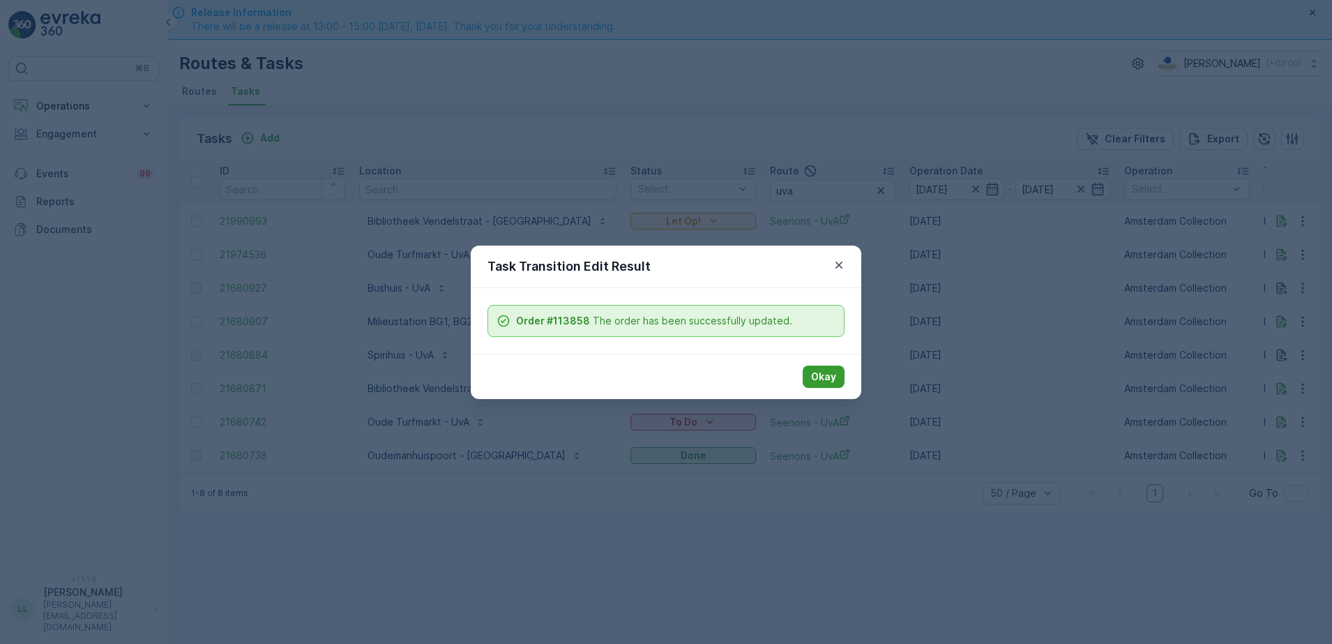
click at [835, 379] on p "Okay" at bounding box center [823, 377] width 25 height 14
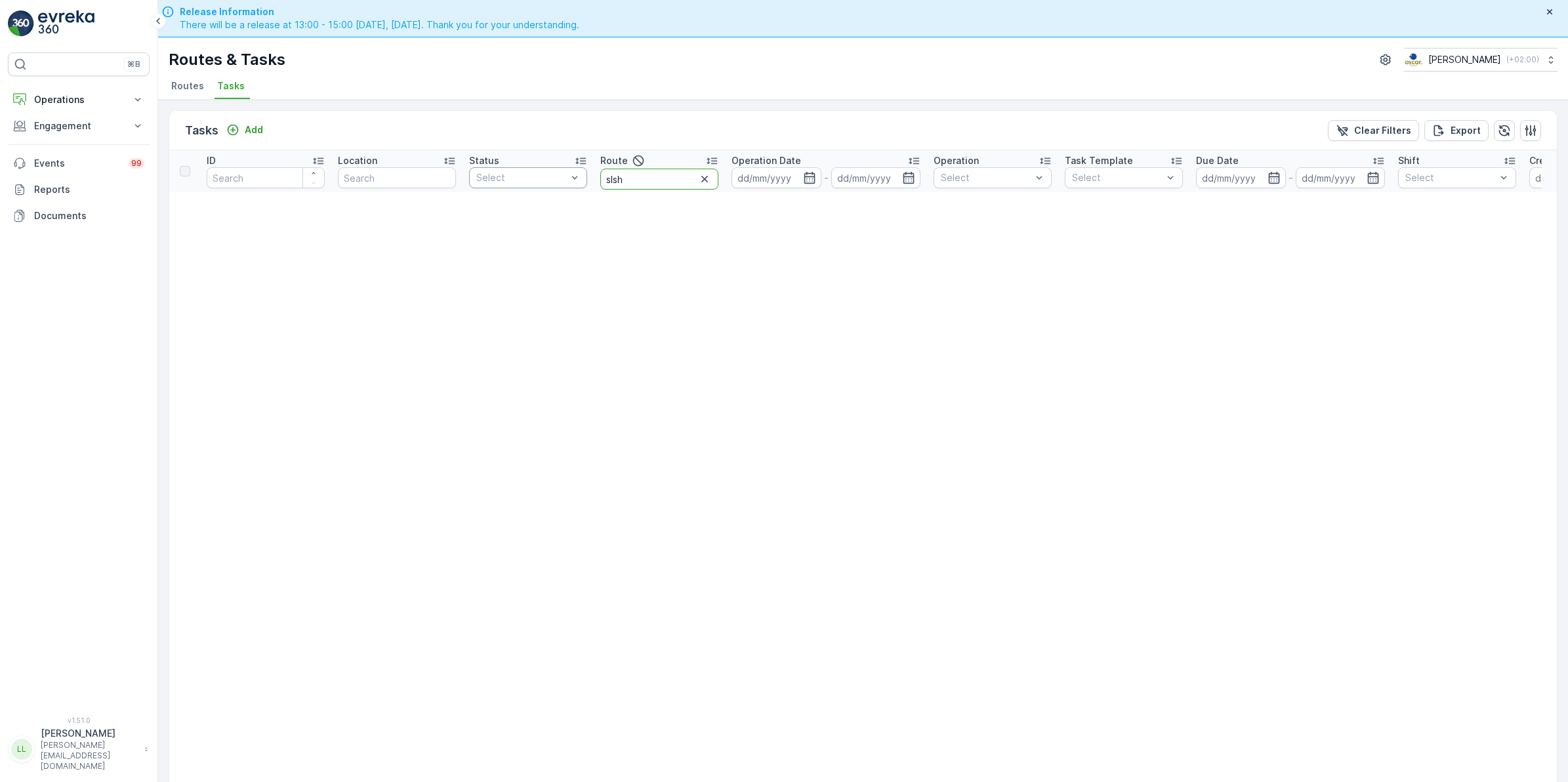
drag, startPoint x: 643, startPoint y: 178, endPoint x: 578, endPoint y: 176, distance: 65.0
click at [578, 176] on tr "ID Location Status Select Route slsh Operation Date - Operation Select Task Tem…" at bounding box center [1151, 171] width 1965 height 42
type input "slsh"
click at [705, 182] on icon "button" at bounding box center [705, 179] width 13 height 13
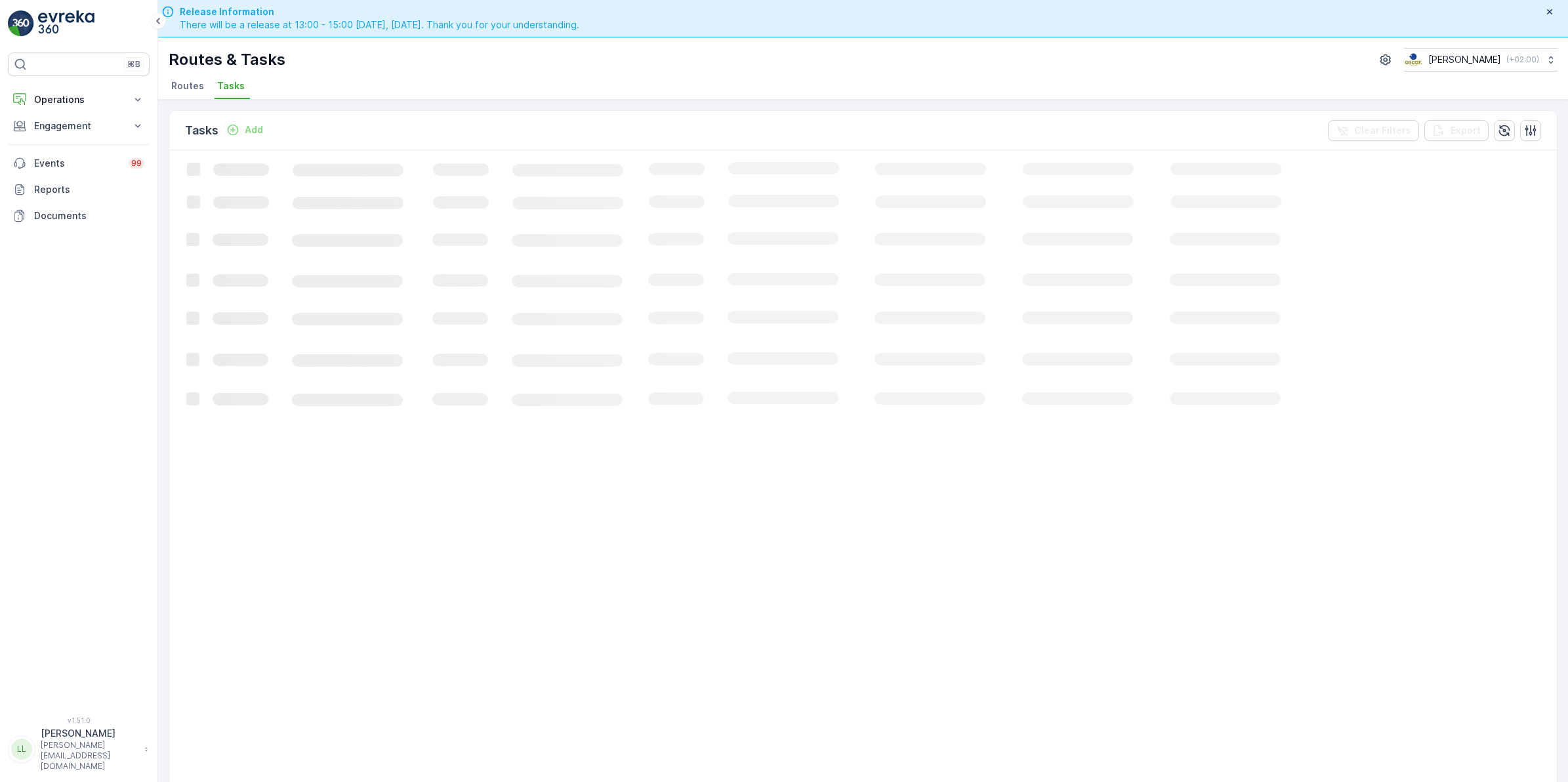
click at [228, 88] on span "Tasks" at bounding box center [230, 86] width 27 height 13
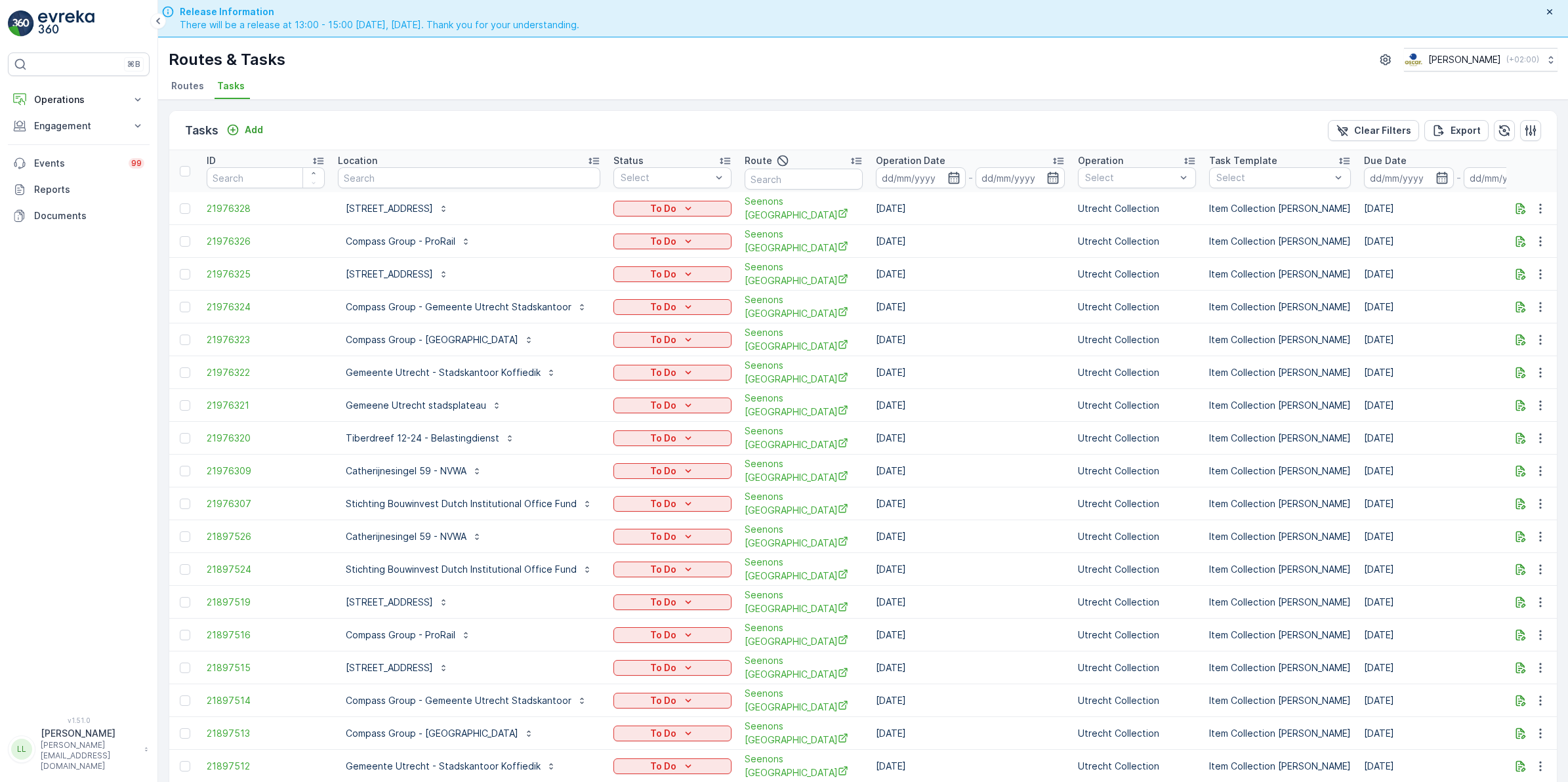
click at [228, 88] on span "Tasks" at bounding box center [230, 86] width 27 height 13
click at [791, 168] on div "Route" at bounding box center [803, 160] width 119 height 16
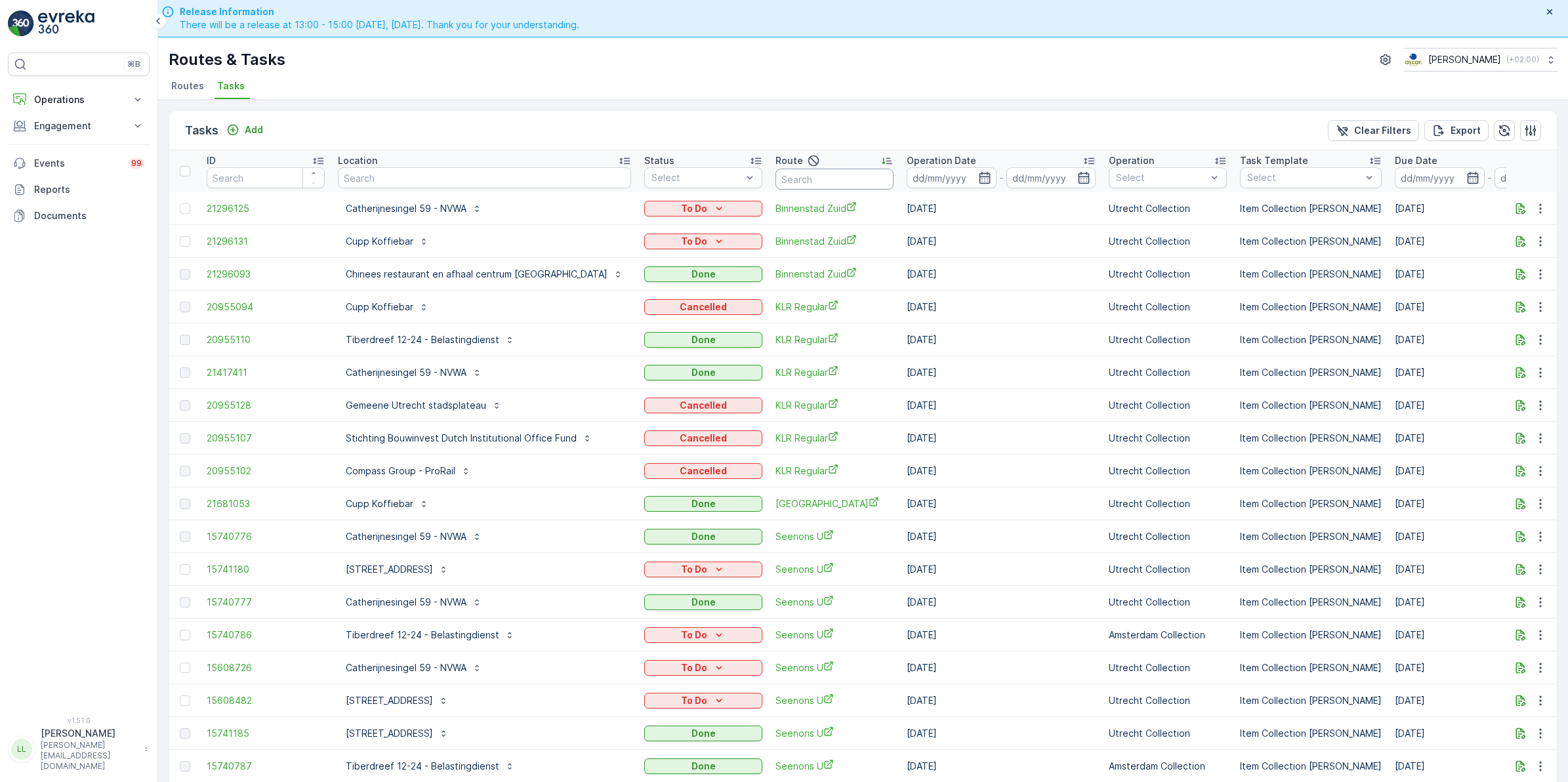
click at [799, 176] on input "text" at bounding box center [834, 179] width 119 height 21
type input "slsh"
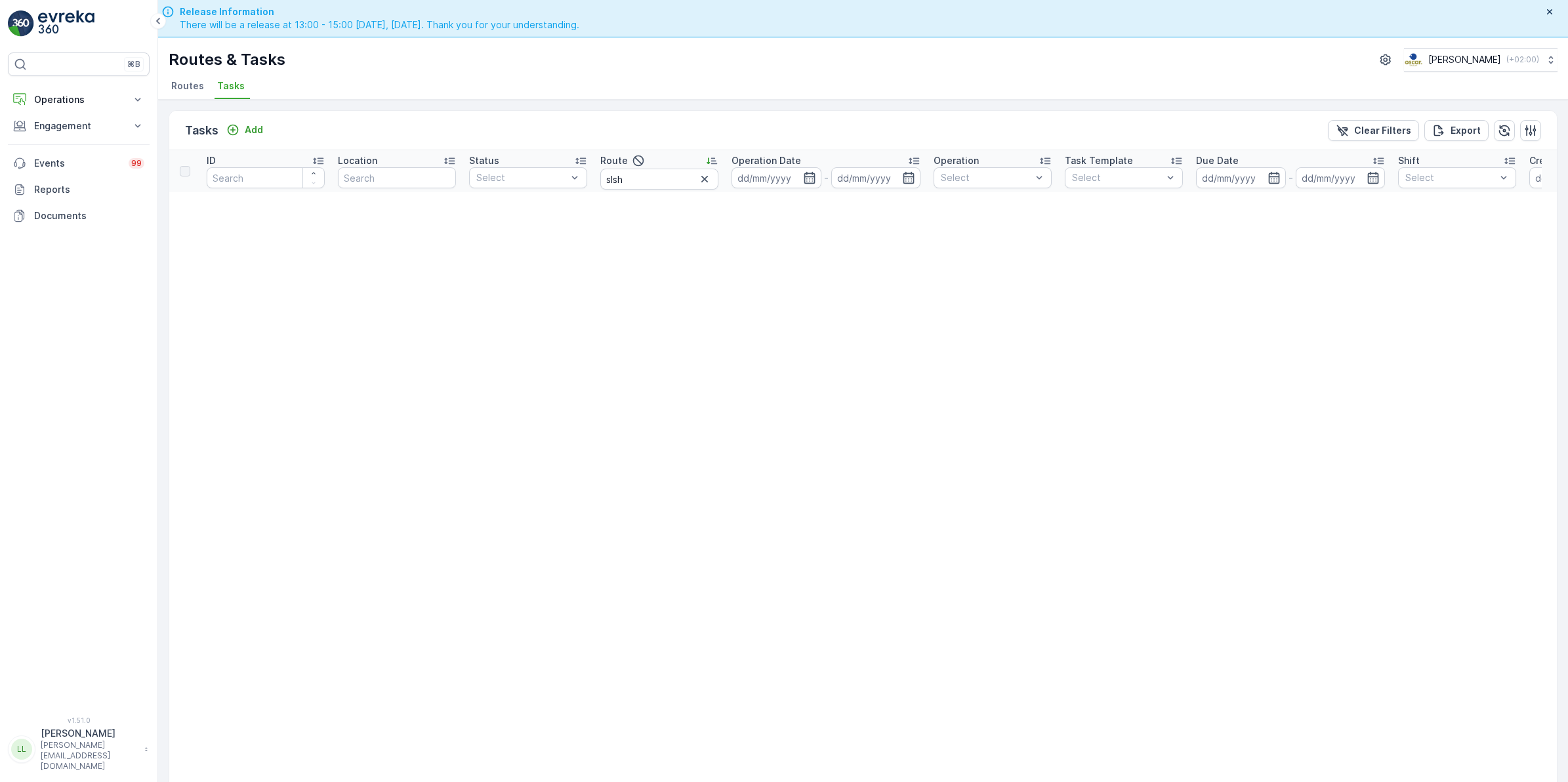
drag, startPoint x: 702, startPoint y: 184, endPoint x: 677, endPoint y: 179, distance: 25.5
click at [700, 182] on icon "button" at bounding box center [705, 179] width 13 height 13
click at [633, 177] on input "text" at bounding box center [659, 179] width 119 height 21
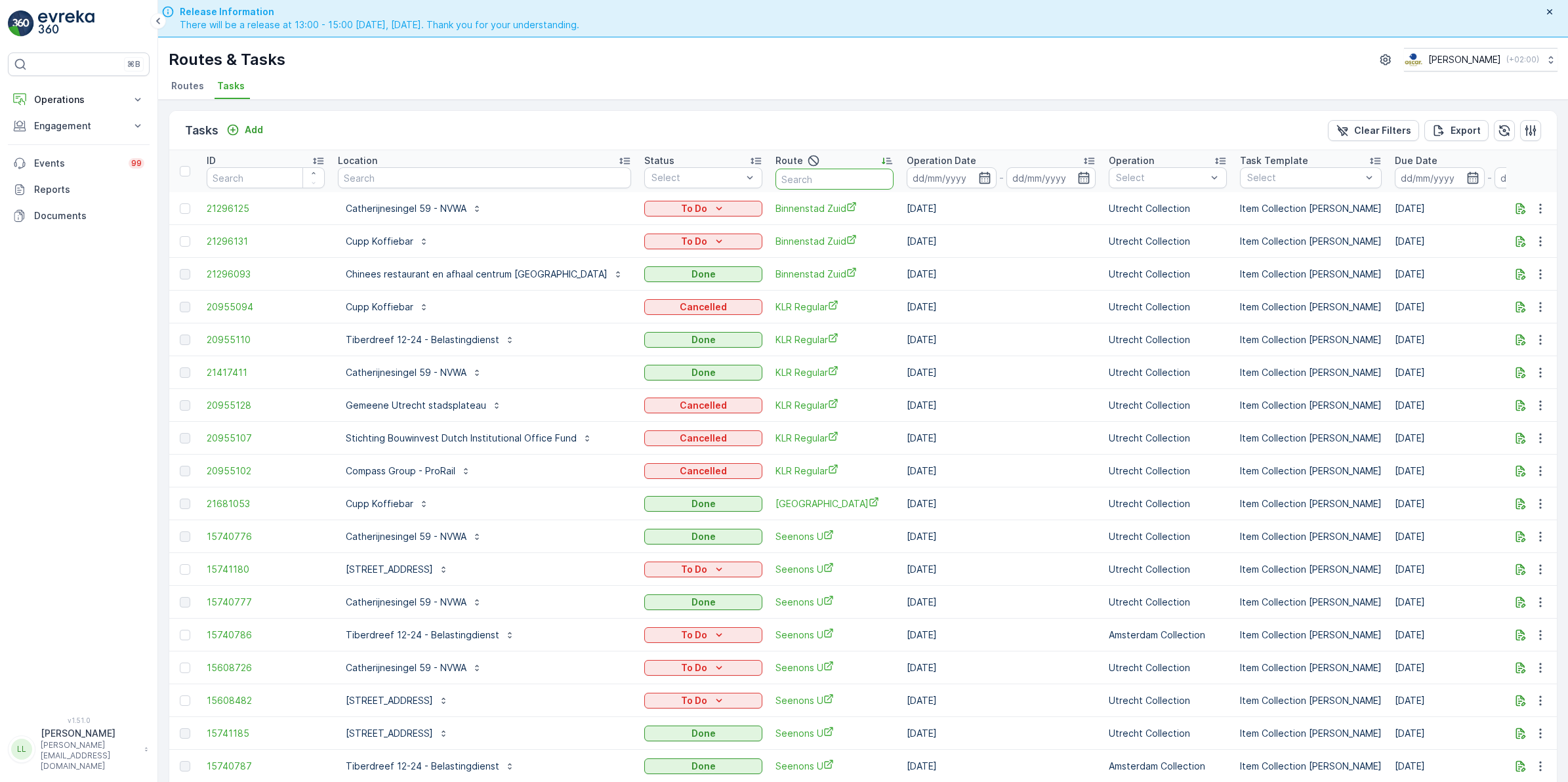
click at [775, 181] on input "text" at bounding box center [834, 179] width 119 height 21
type input "s"
type input "SSSL"
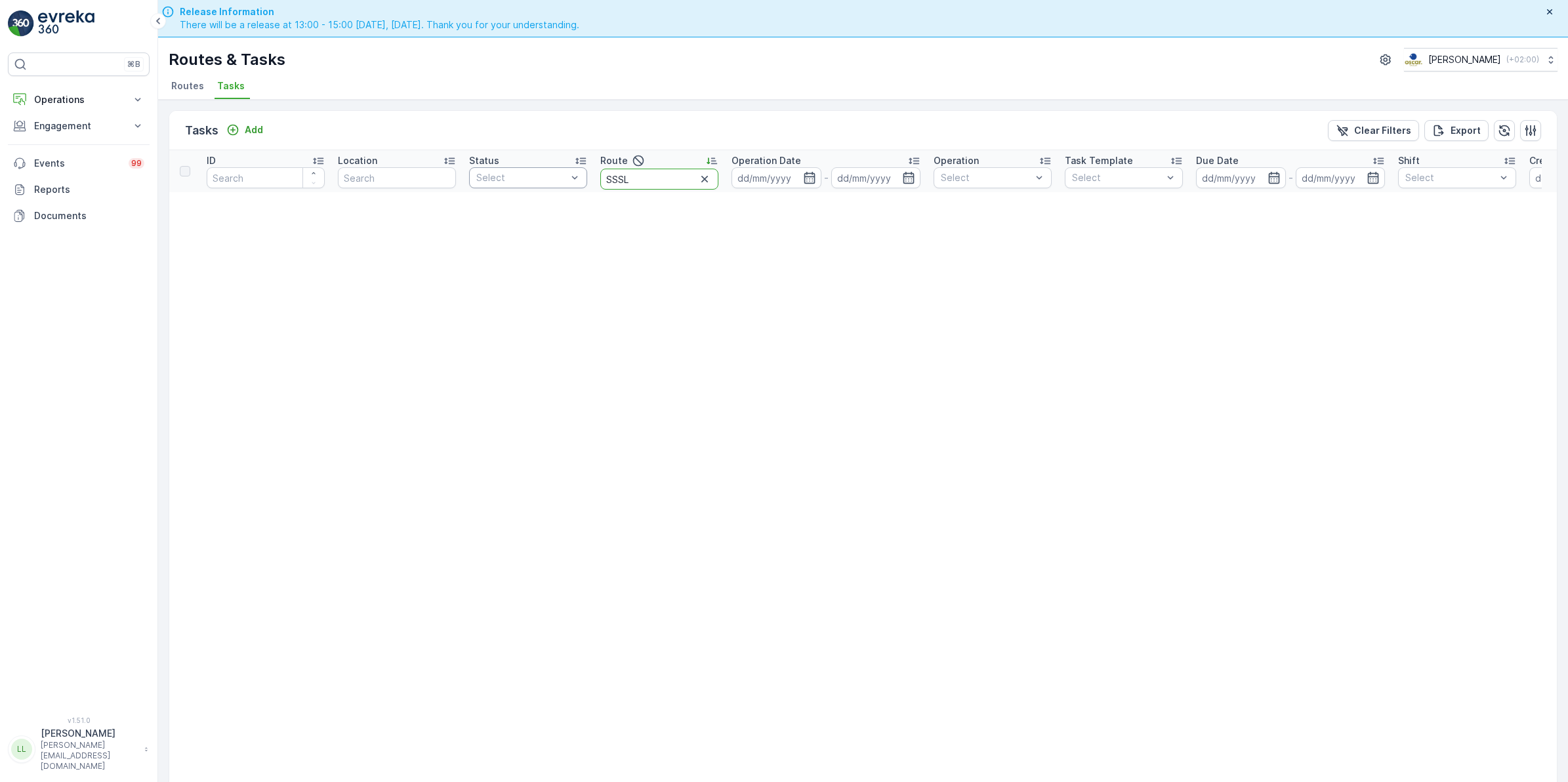
drag, startPoint x: 629, startPoint y: 179, endPoint x: 580, endPoint y: 181, distance: 49.0
click at [580, 181] on tr "ID Location Status Select Route SSSL Operation Date - Operation Select Task Tem…" at bounding box center [1151, 171] width 1965 height 42
type input "SL"
click at [655, 182] on input "SL" at bounding box center [659, 179] width 119 height 21
click at [703, 181] on icon "button" at bounding box center [705, 179] width 13 height 13
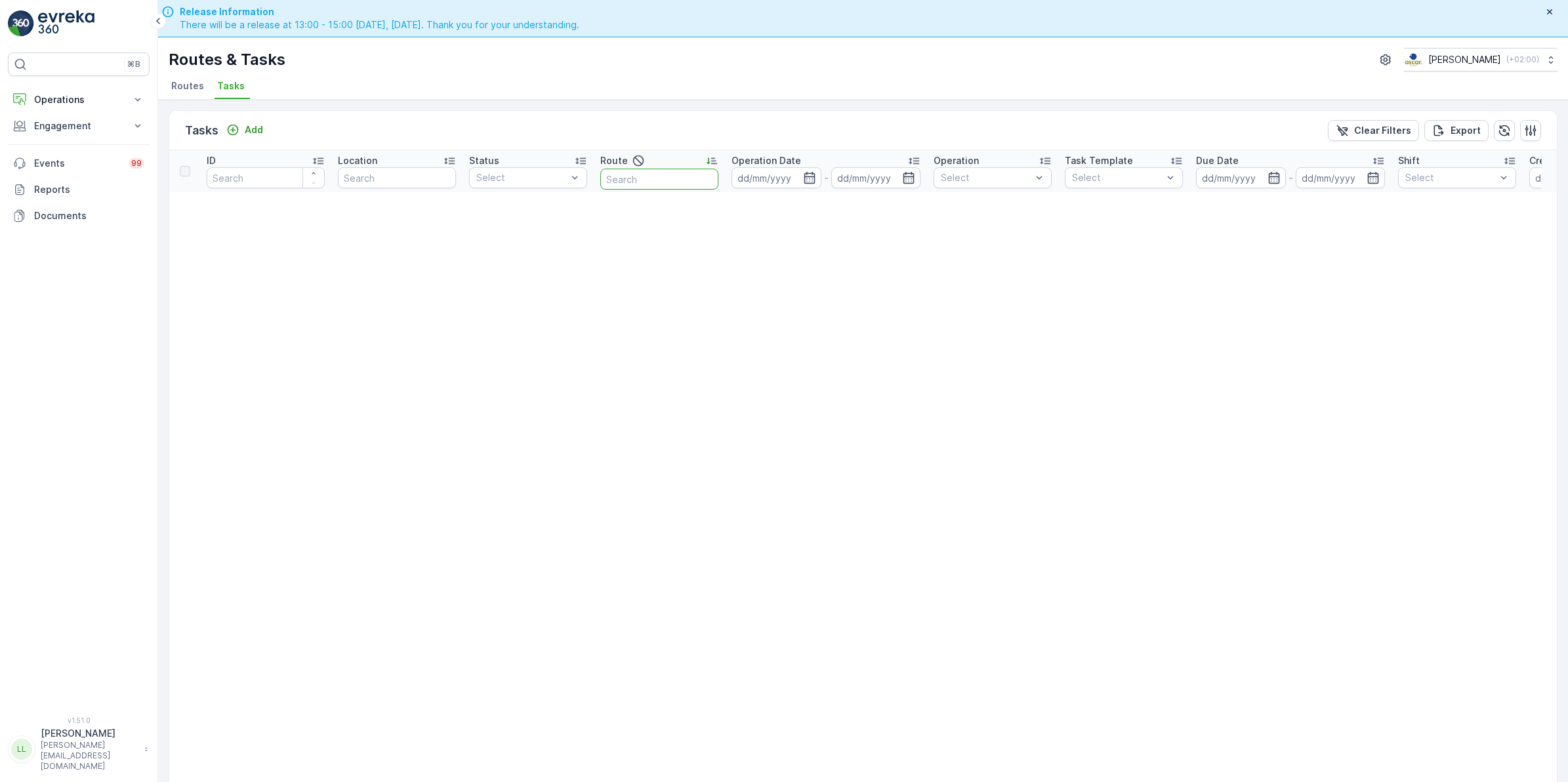
click at [386, 189] on th "Location" at bounding box center [396, 171] width 131 height 42
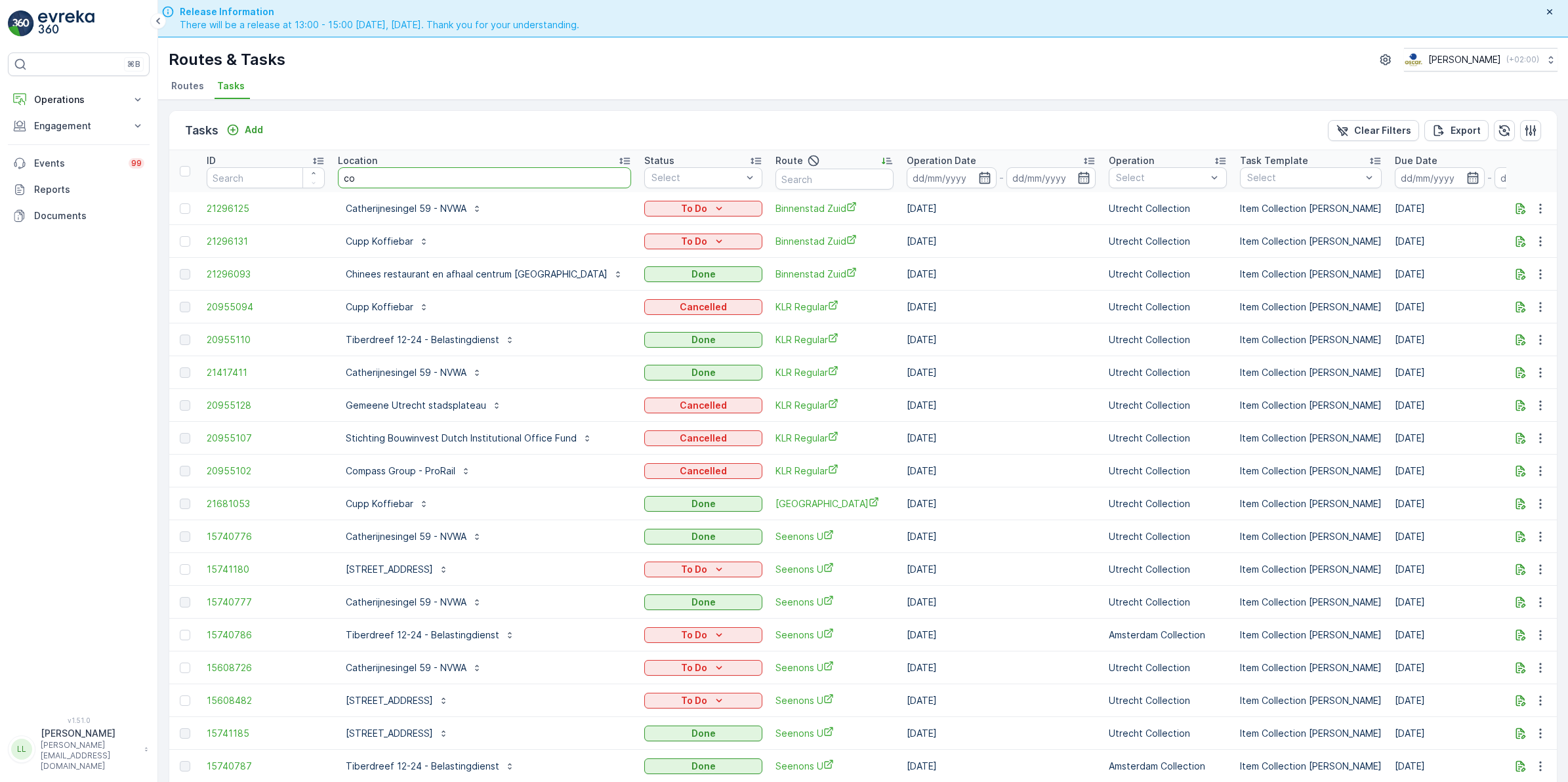
type input "com"
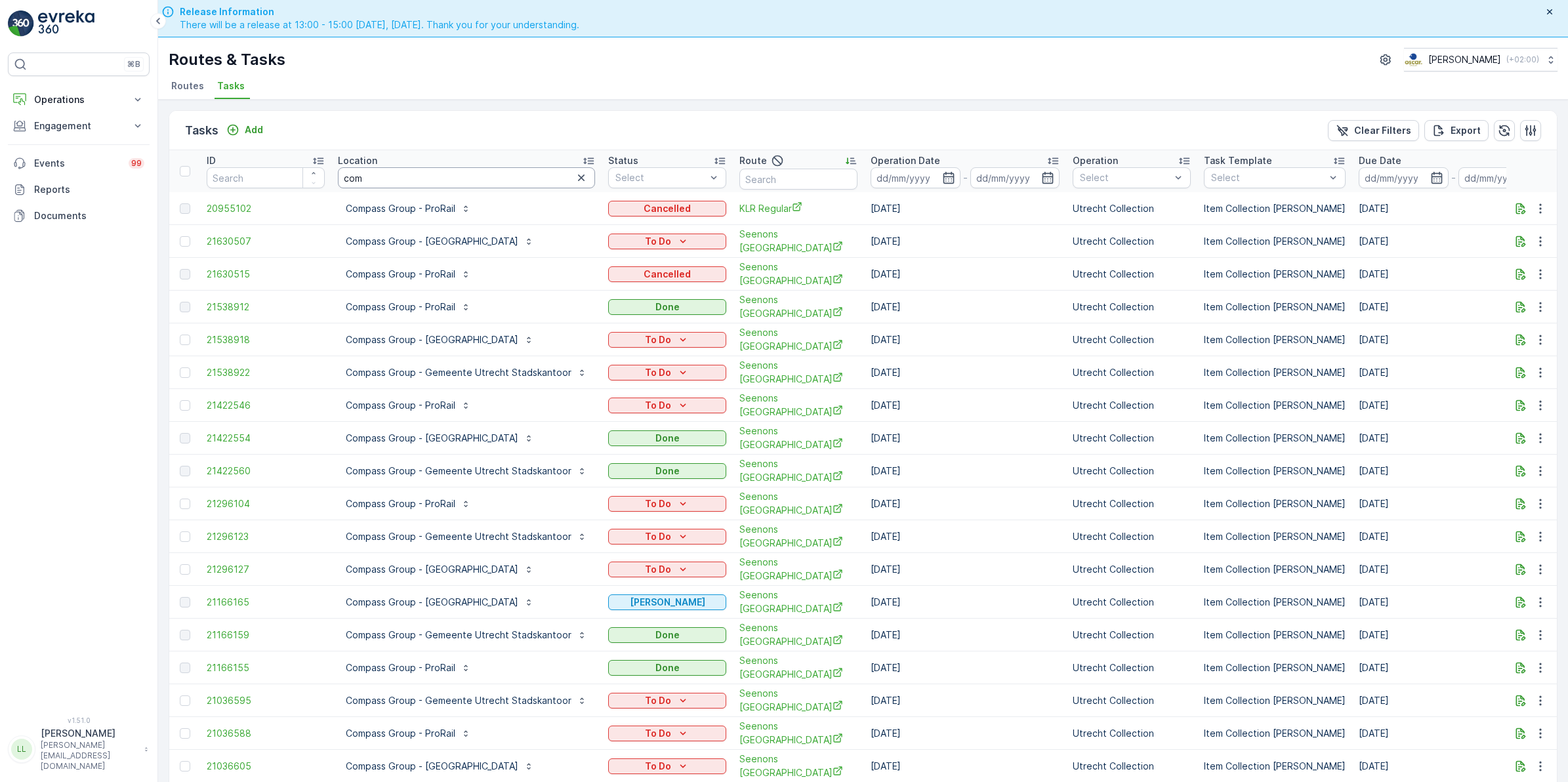
click at [394, 175] on input "com" at bounding box center [466, 178] width 257 height 21
drag, startPoint x: 356, startPoint y: 179, endPoint x: 299, endPoint y: 174, distance: 57.2
click at [300, 174] on tr "ID Location com Status Select Route Operation Date - Operation Select Task Temp…" at bounding box center [1250, 171] width 2162 height 42
type input "villa v"
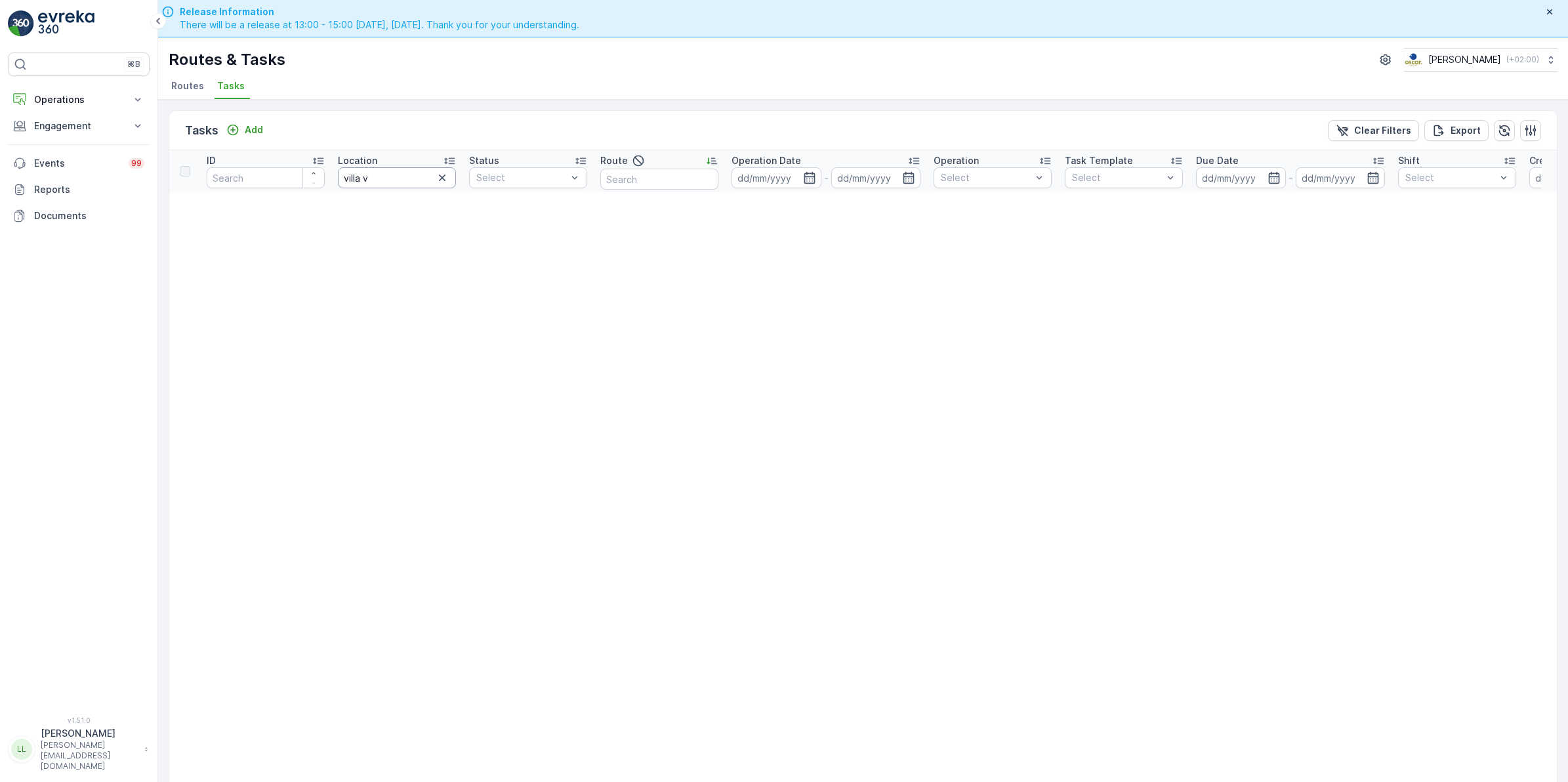
click at [381, 183] on input "villa v" at bounding box center [397, 178] width 119 height 21
type input "villa"
click at [383, 181] on input "villa" at bounding box center [397, 178] width 119 height 21
type input "vila"
click at [97, 126] on p "Engagement" at bounding box center [78, 126] width 89 height 13
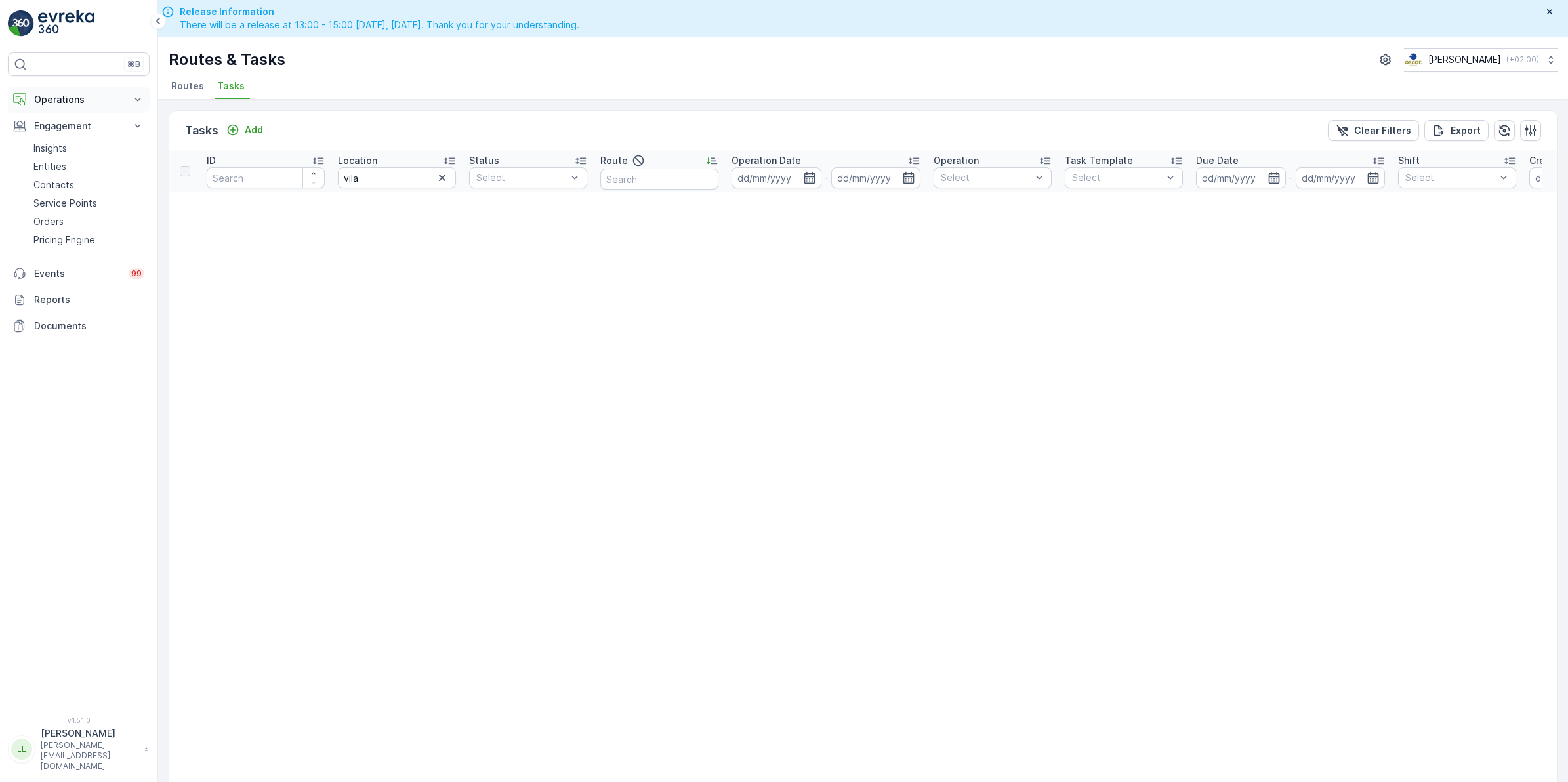
click at [77, 97] on p "Operations" at bounding box center [78, 100] width 89 height 13
click at [71, 159] on p "Routes & Tasks" at bounding box center [68, 159] width 68 height 13
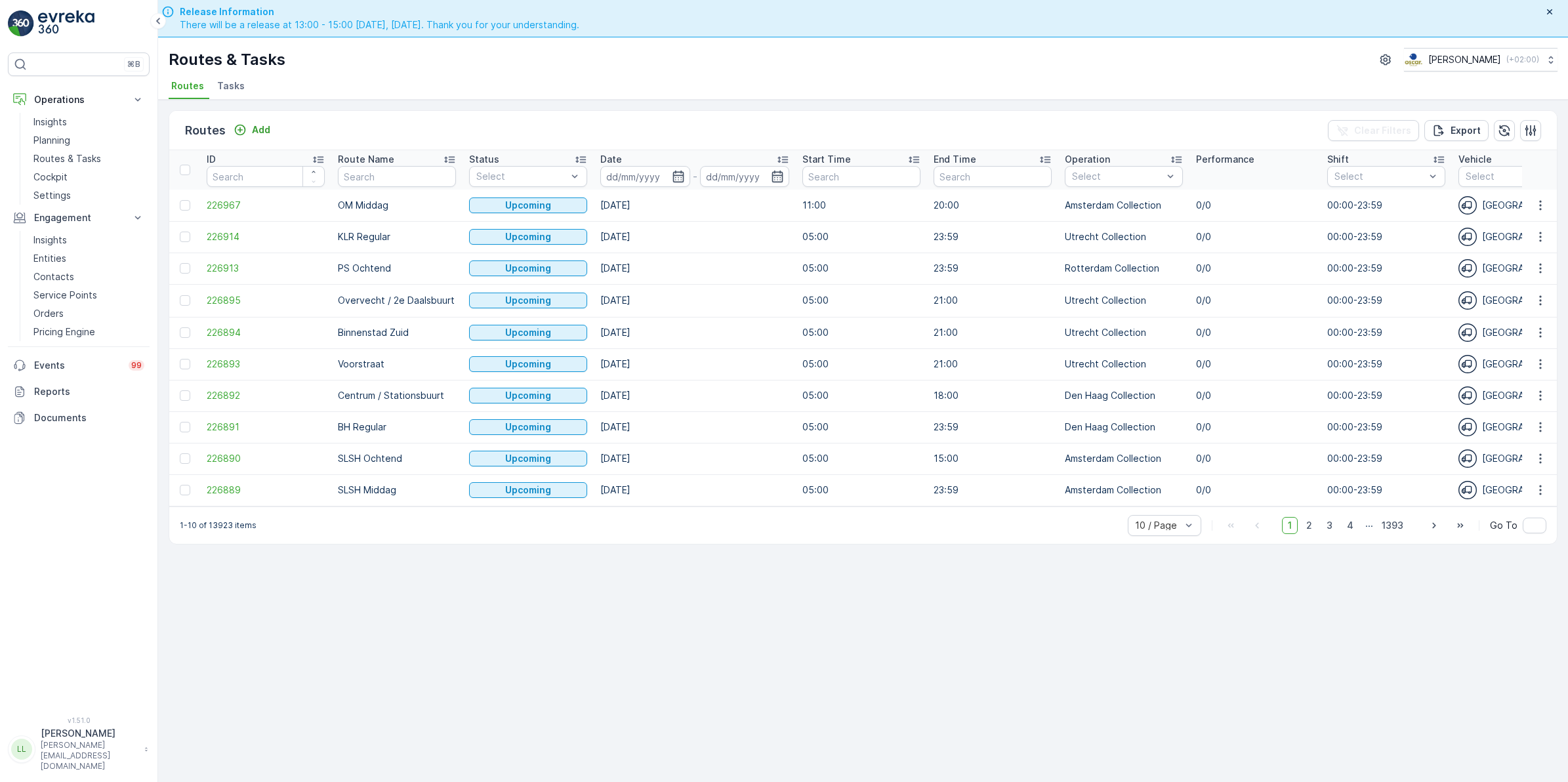
click at [230, 82] on span "Tasks" at bounding box center [230, 86] width 27 height 13
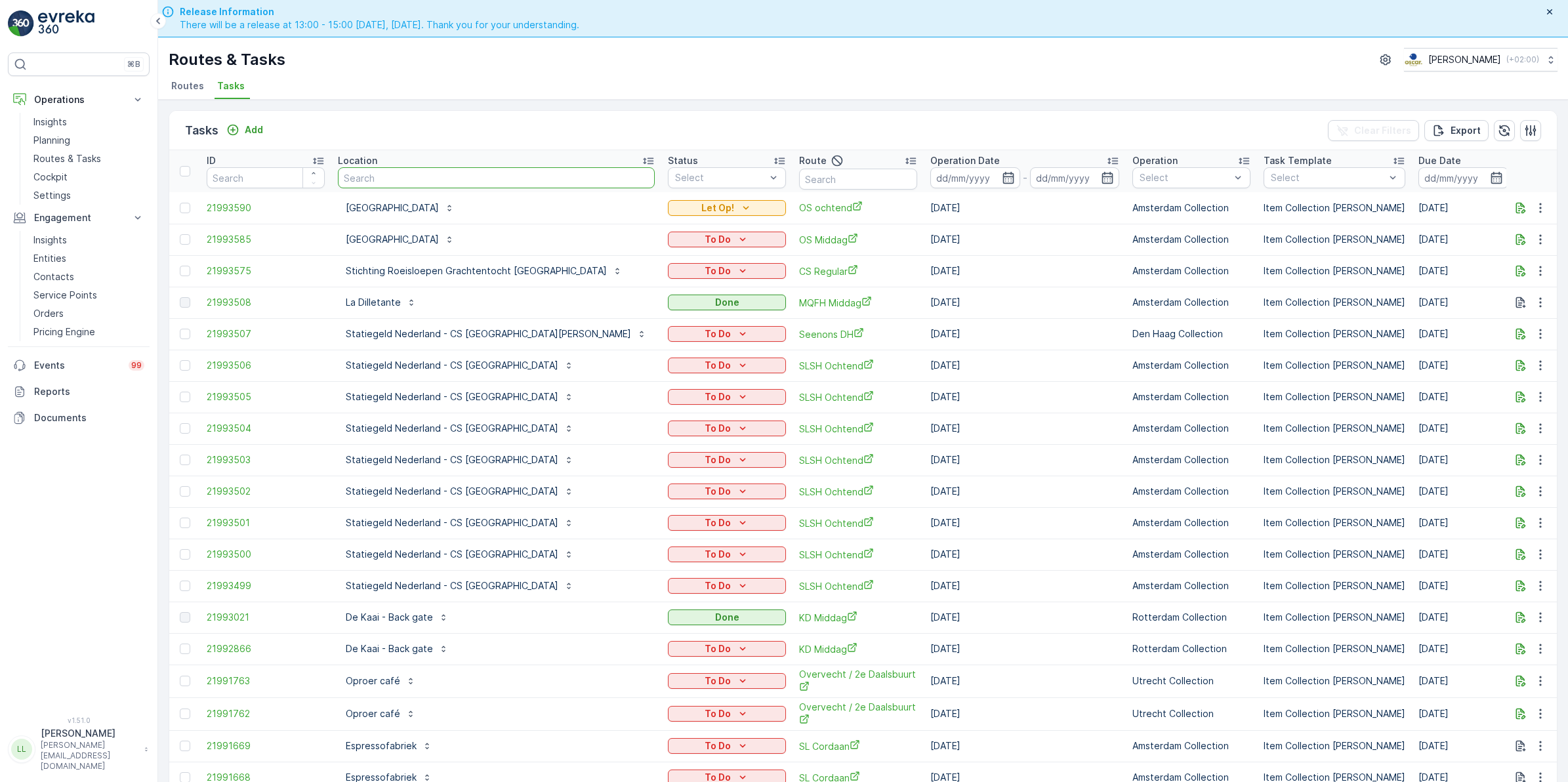
click at [385, 171] on input "text" at bounding box center [496, 178] width 317 height 21
type input "vila"
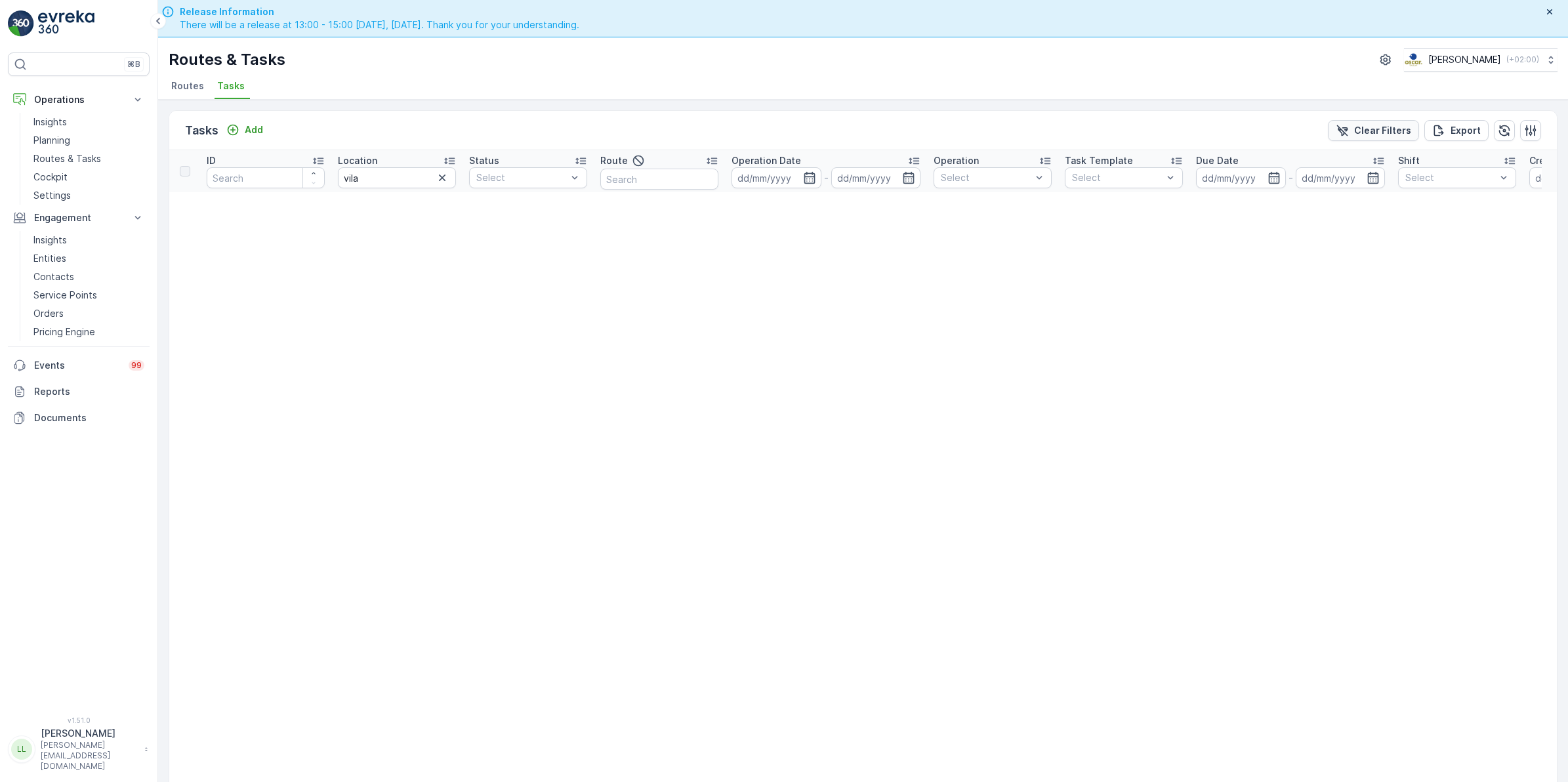
click at [1361, 125] on p "Clear Filters" at bounding box center [1382, 131] width 57 height 13
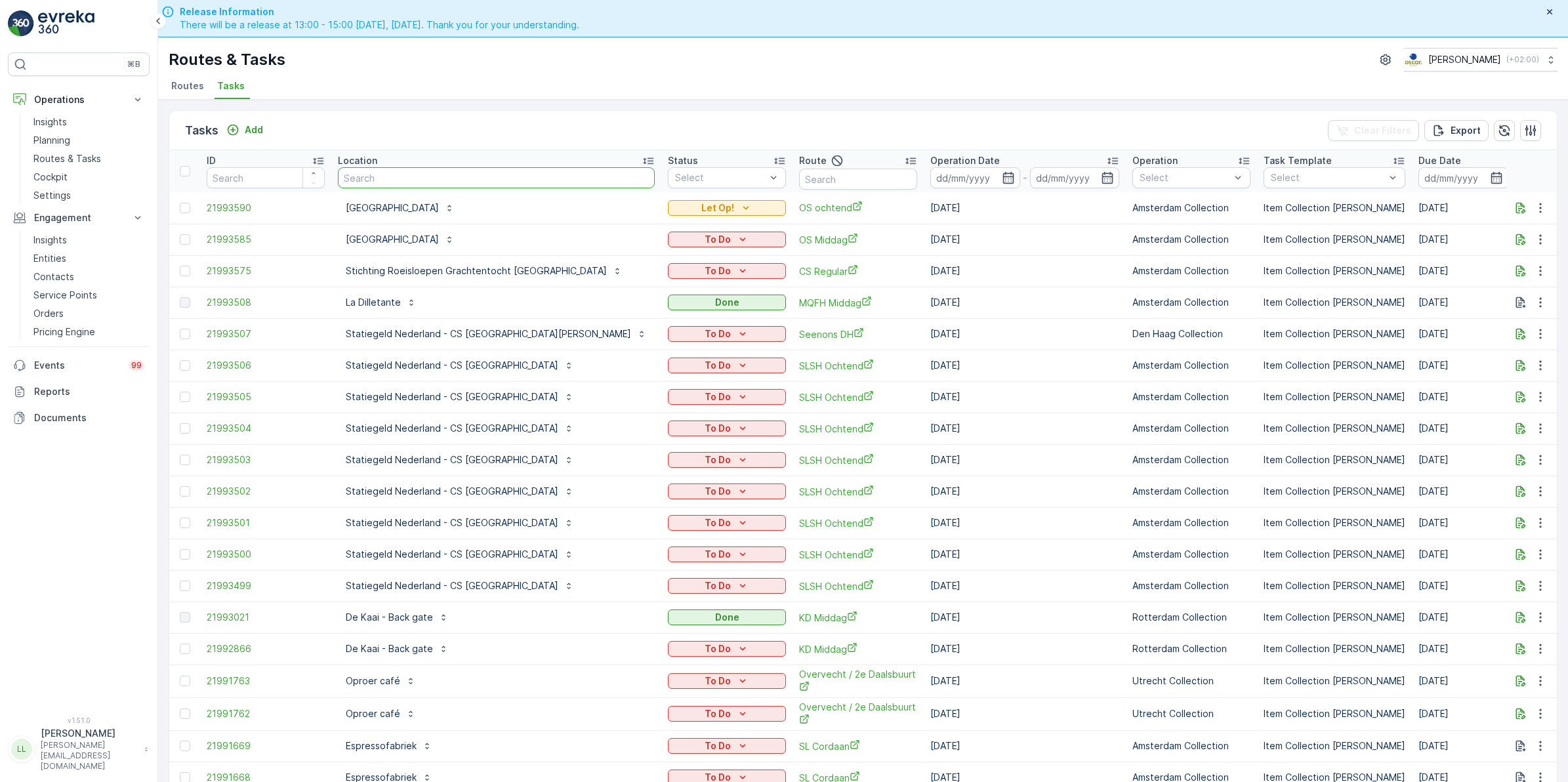
click at [448, 175] on input "text" at bounding box center [496, 178] width 317 height 21
type input "buite"
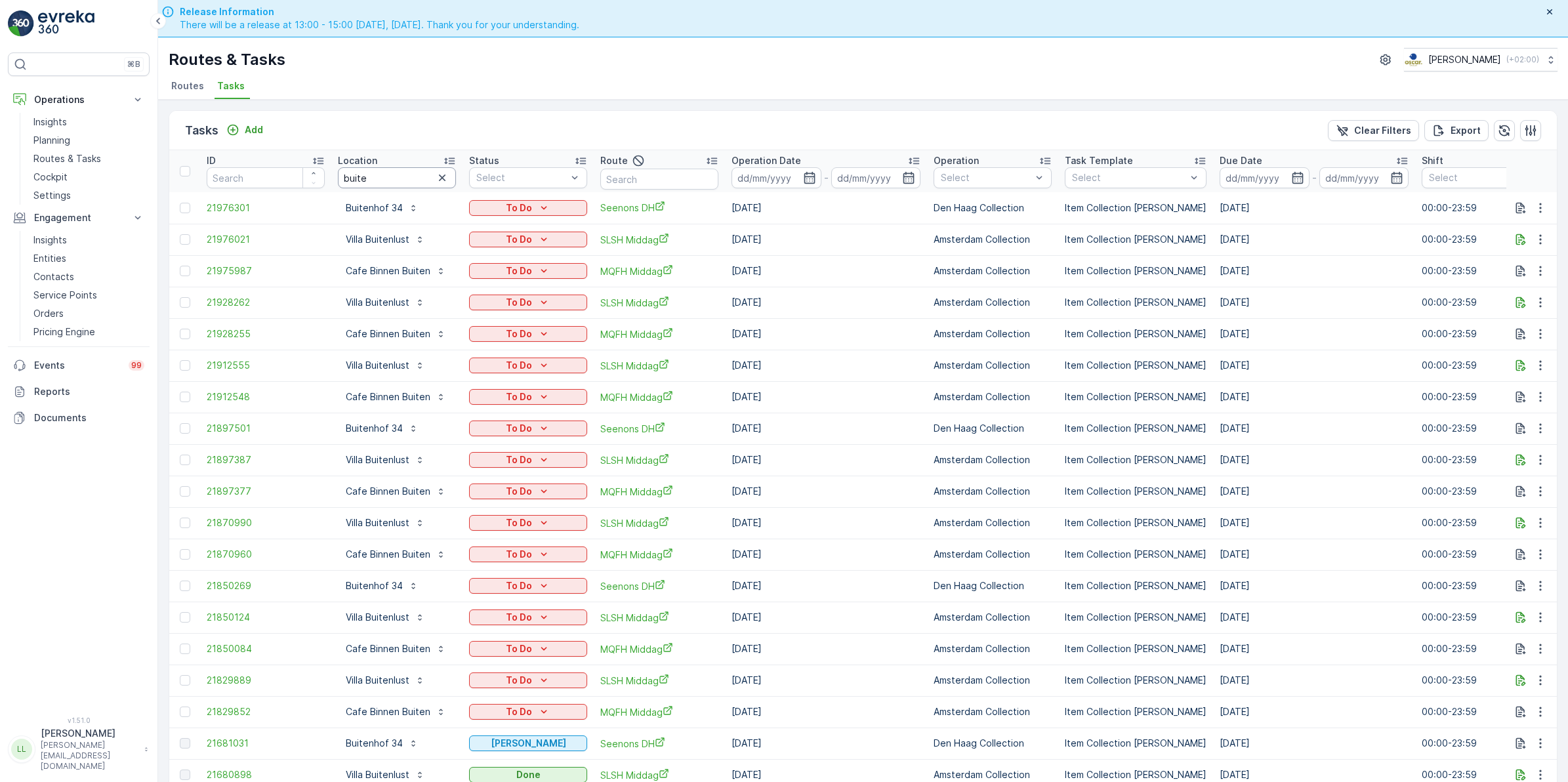
click at [384, 174] on input "buite" at bounding box center [397, 178] width 119 height 21
type input "buitenlust"
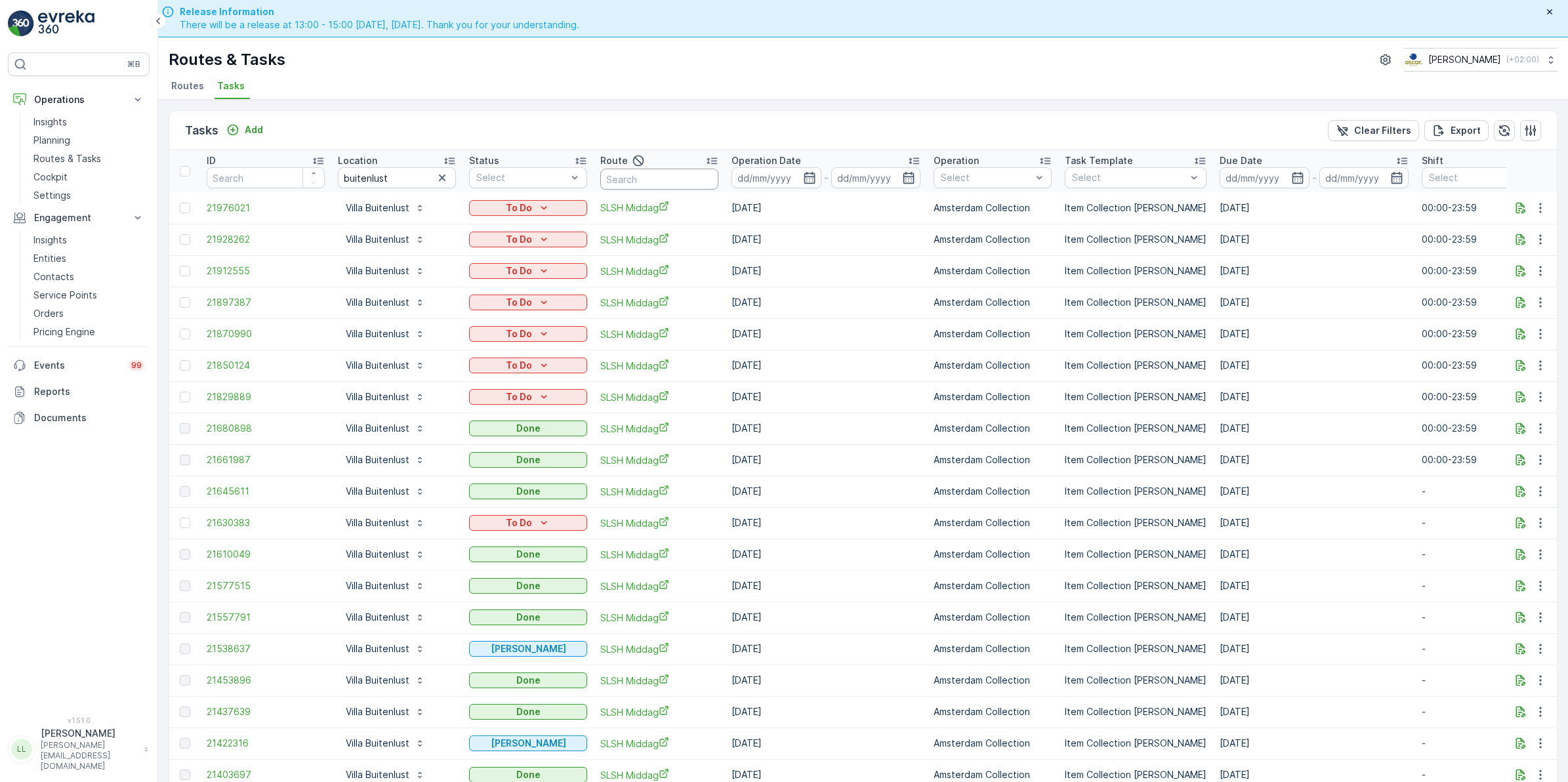
click at [673, 181] on input "text" at bounding box center [659, 179] width 119 height 21
type input "slsh"
click at [440, 177] on icon "button" at bounding box center [442, 178] width 13 height 13
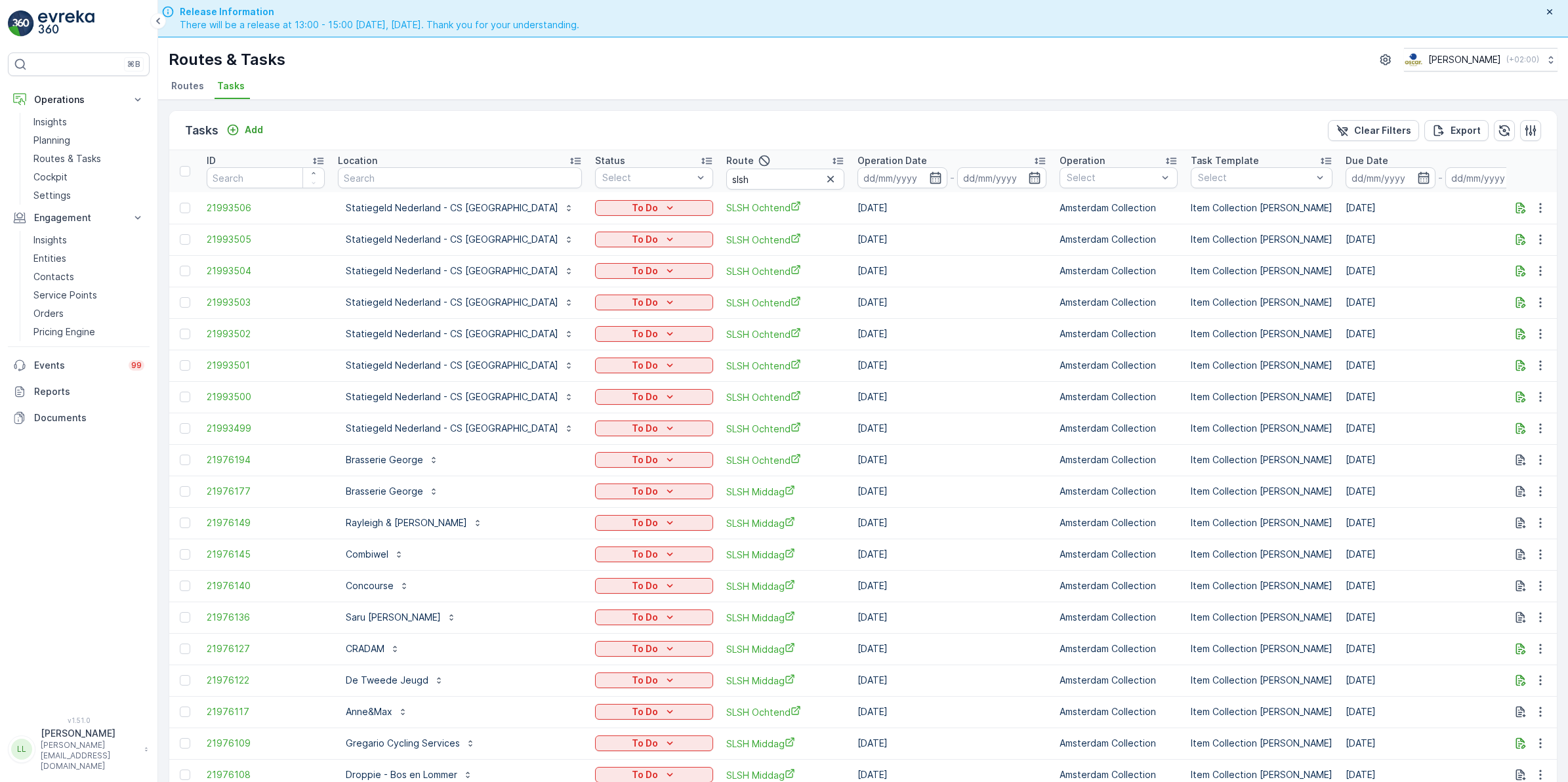
drag, startPoint x: 887, startPoint y: 179, endPoint x: 895, endPoint y: 188, distance: 12.0
click at [928, 179] on icon "button" at bounding box center [935, 178] width 13 height 13
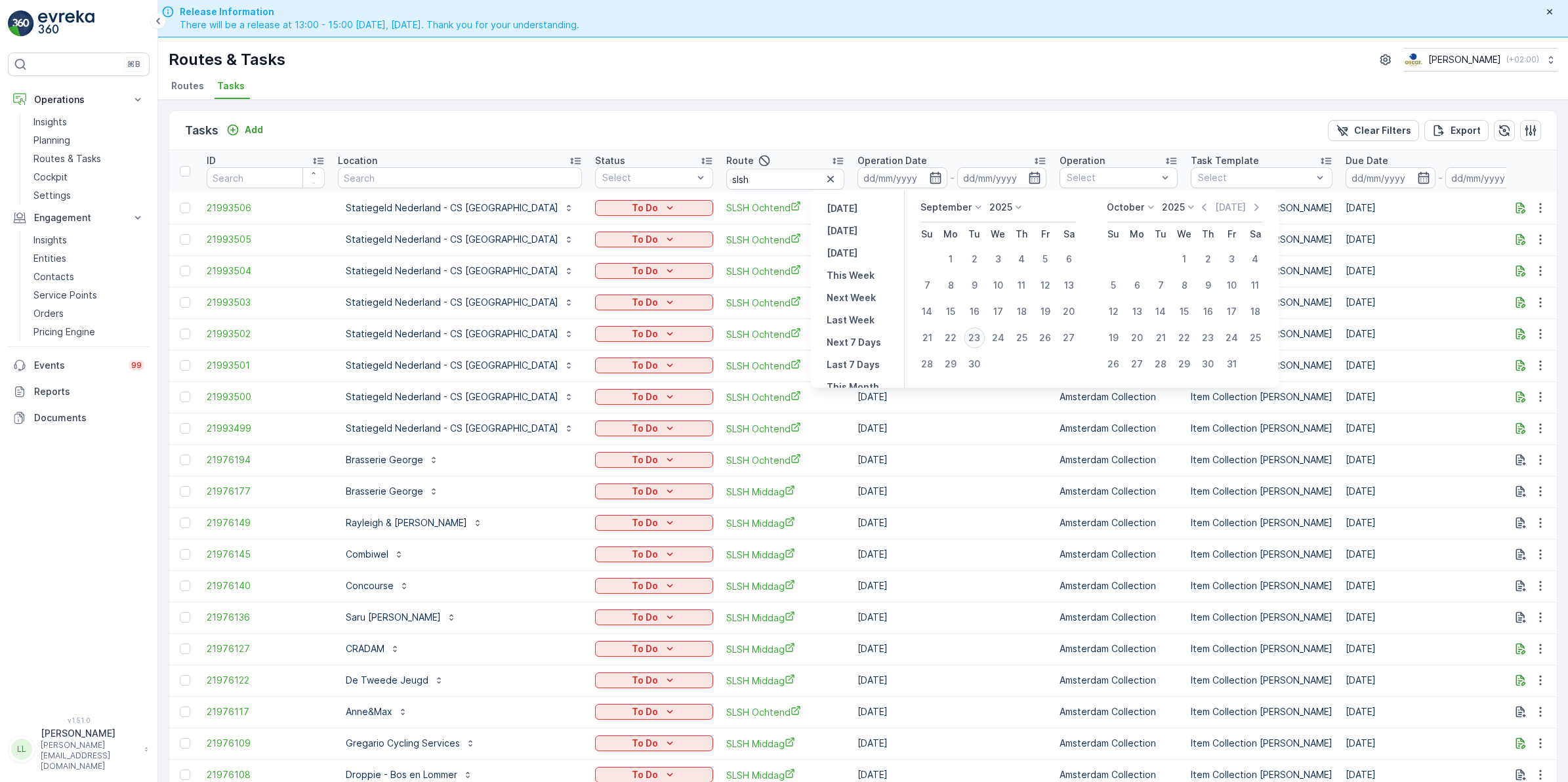
click at [975, 333] on div "23" at bounding box center [974, 338] width 21 height 21
type input "[DATE]"
click at [975, 333] on div "23" at bounding box center [974, 338] width 21 height 21
type input "[DATE]"
click at [975, 333] on div "23" at bounding box center [974, 338] width 21 height 21
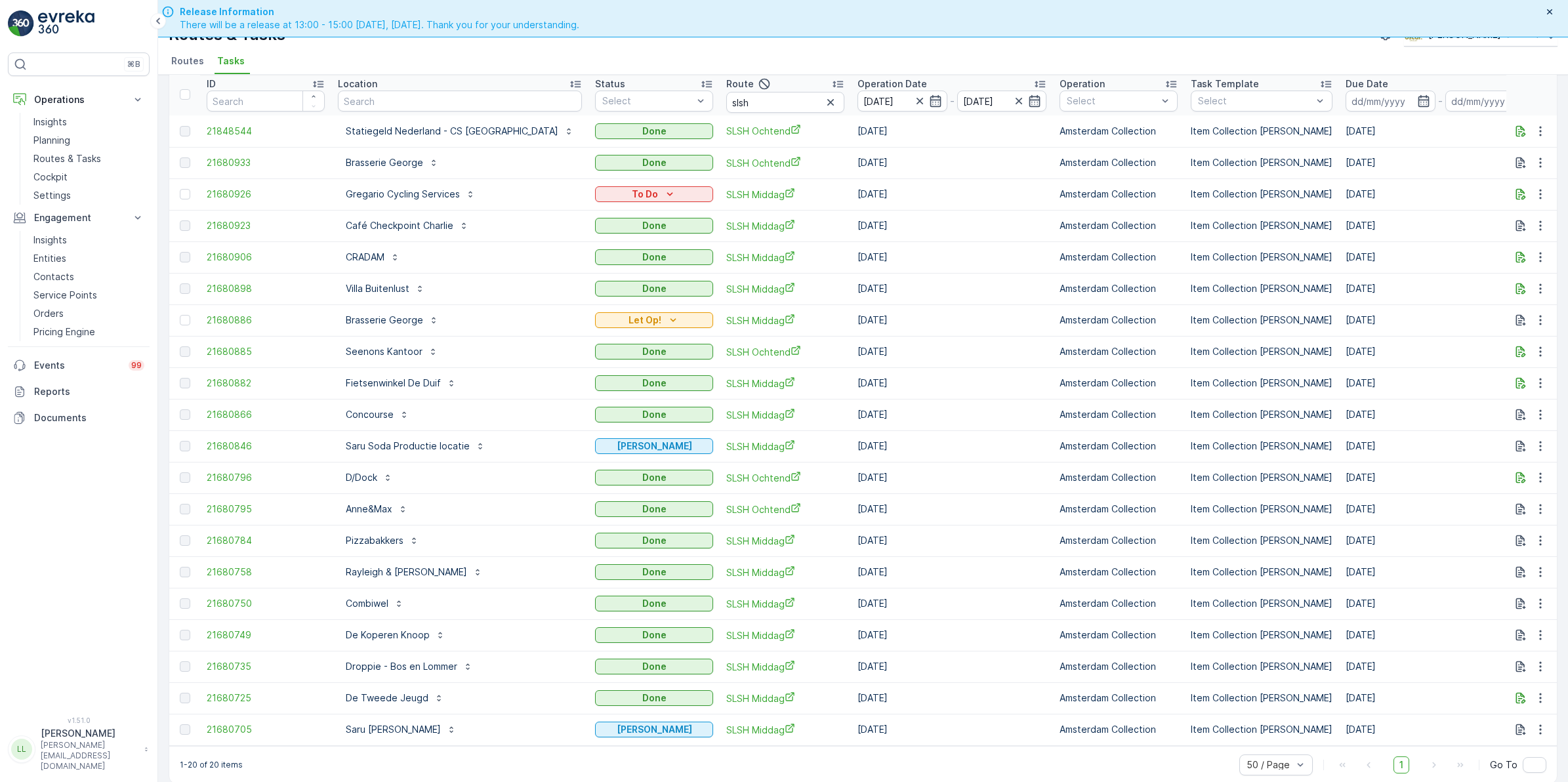
scroll to position [38, 0]
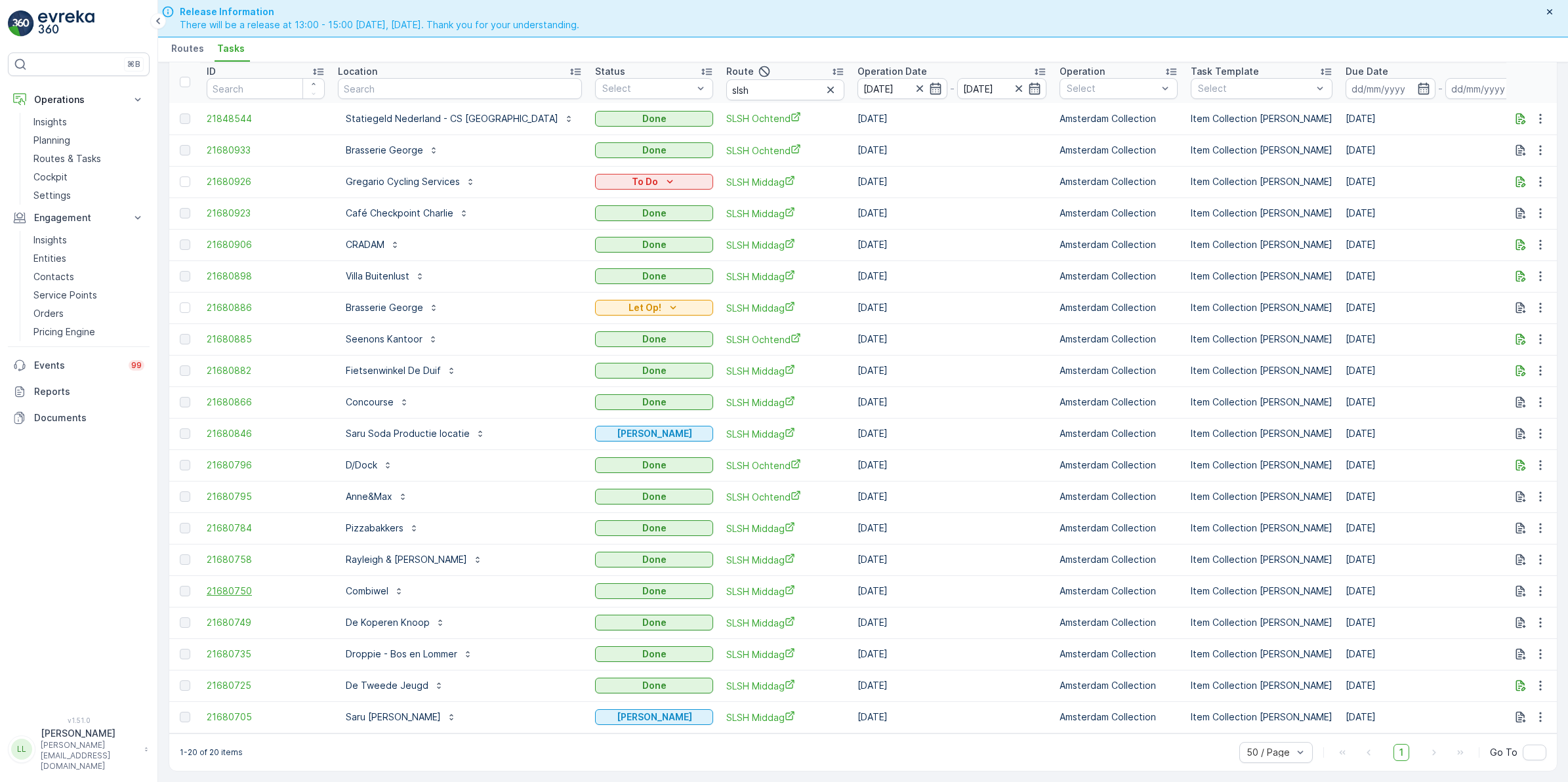
click at [244, 584] on span "21680750" at bounding box center [266, 591] width 119 height 13
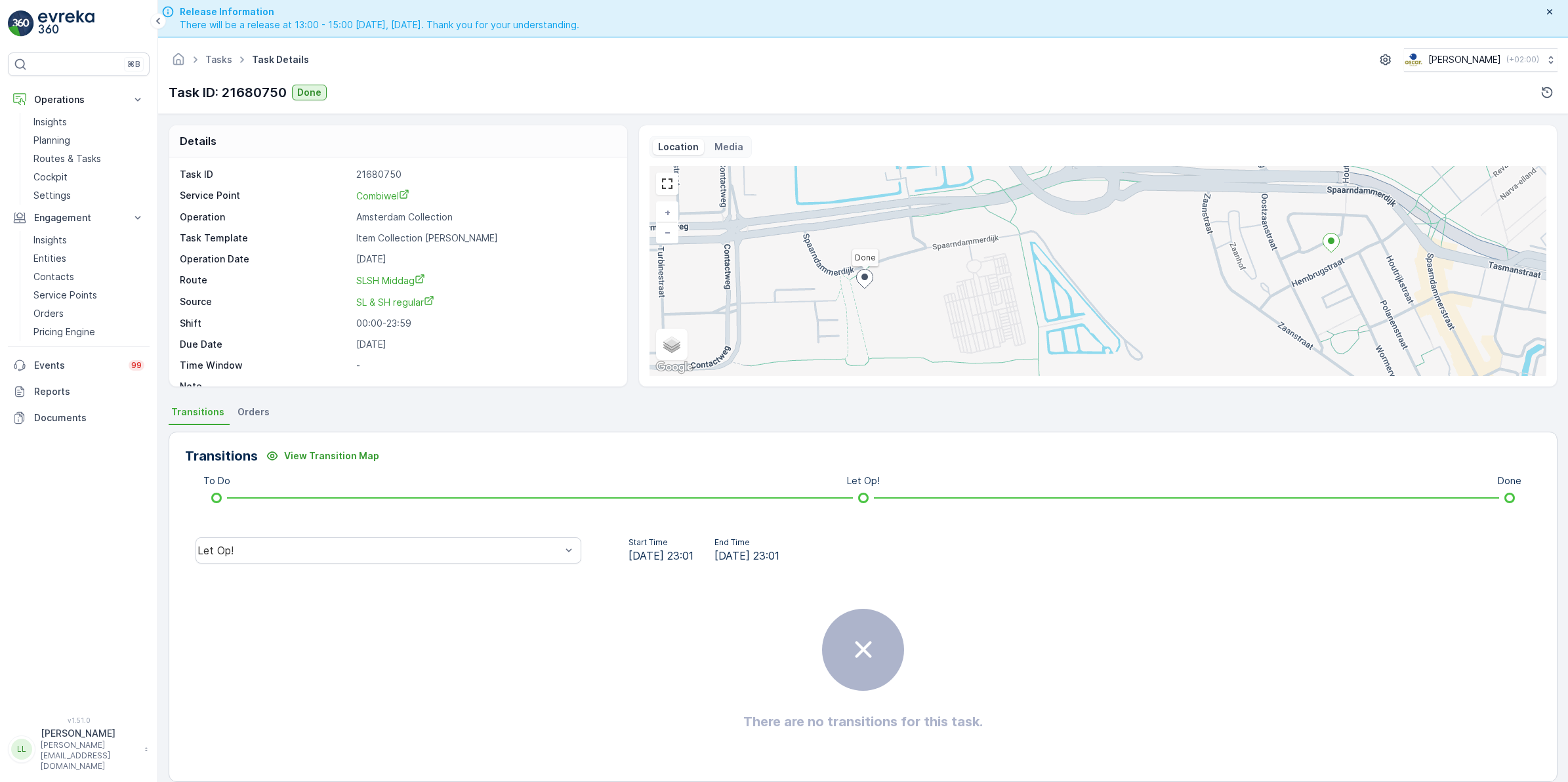
click at [248, 415] on span "Orders" at bounding box center [253, 412] width 32 height 13
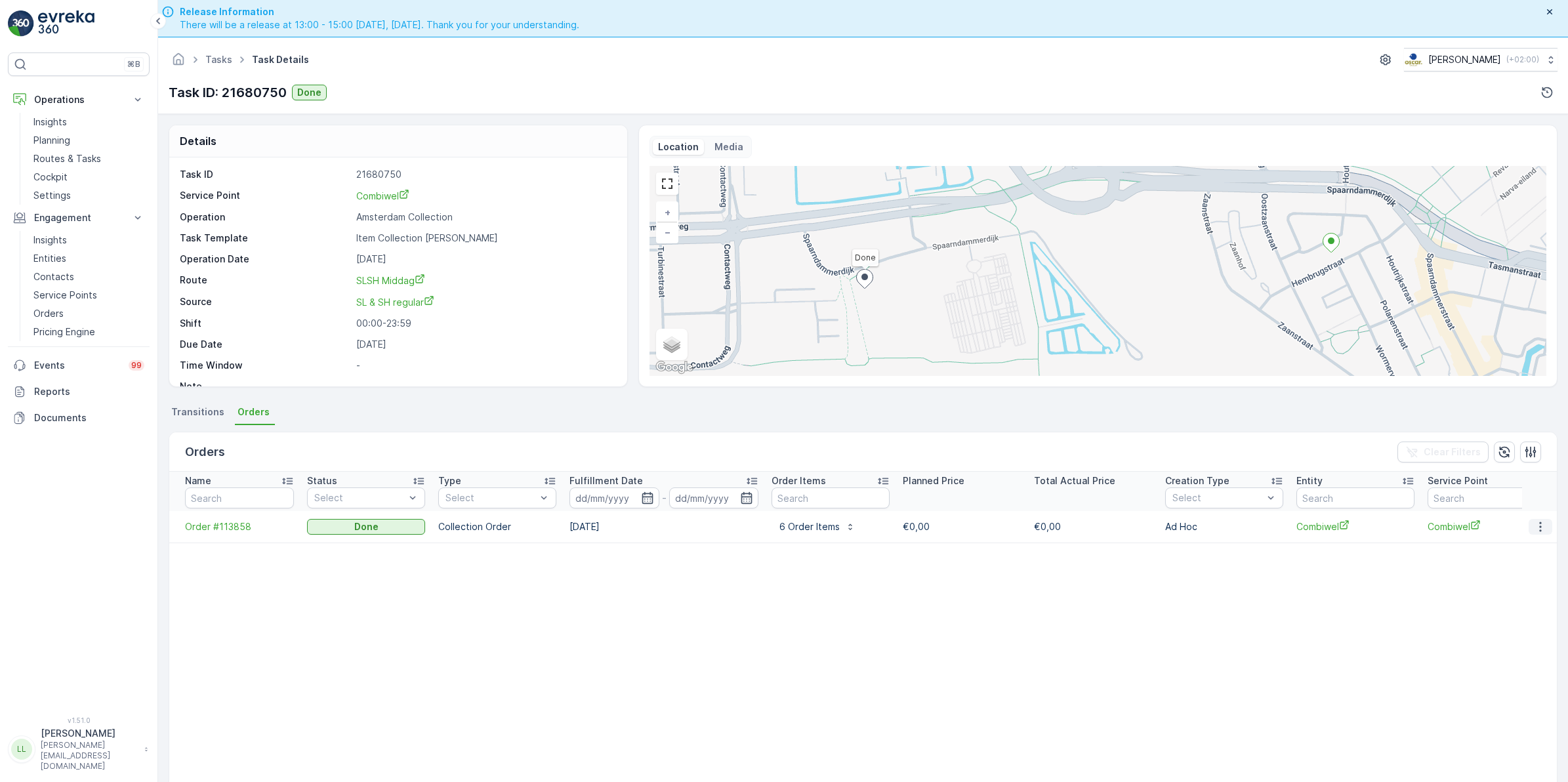
click at [1533, 523] on icon "button" at bounding box center [1540, 527] width 13 height 13
click at [1531, 543] on span "See more details" at bounding box center [1524, 547] width 74 height 13
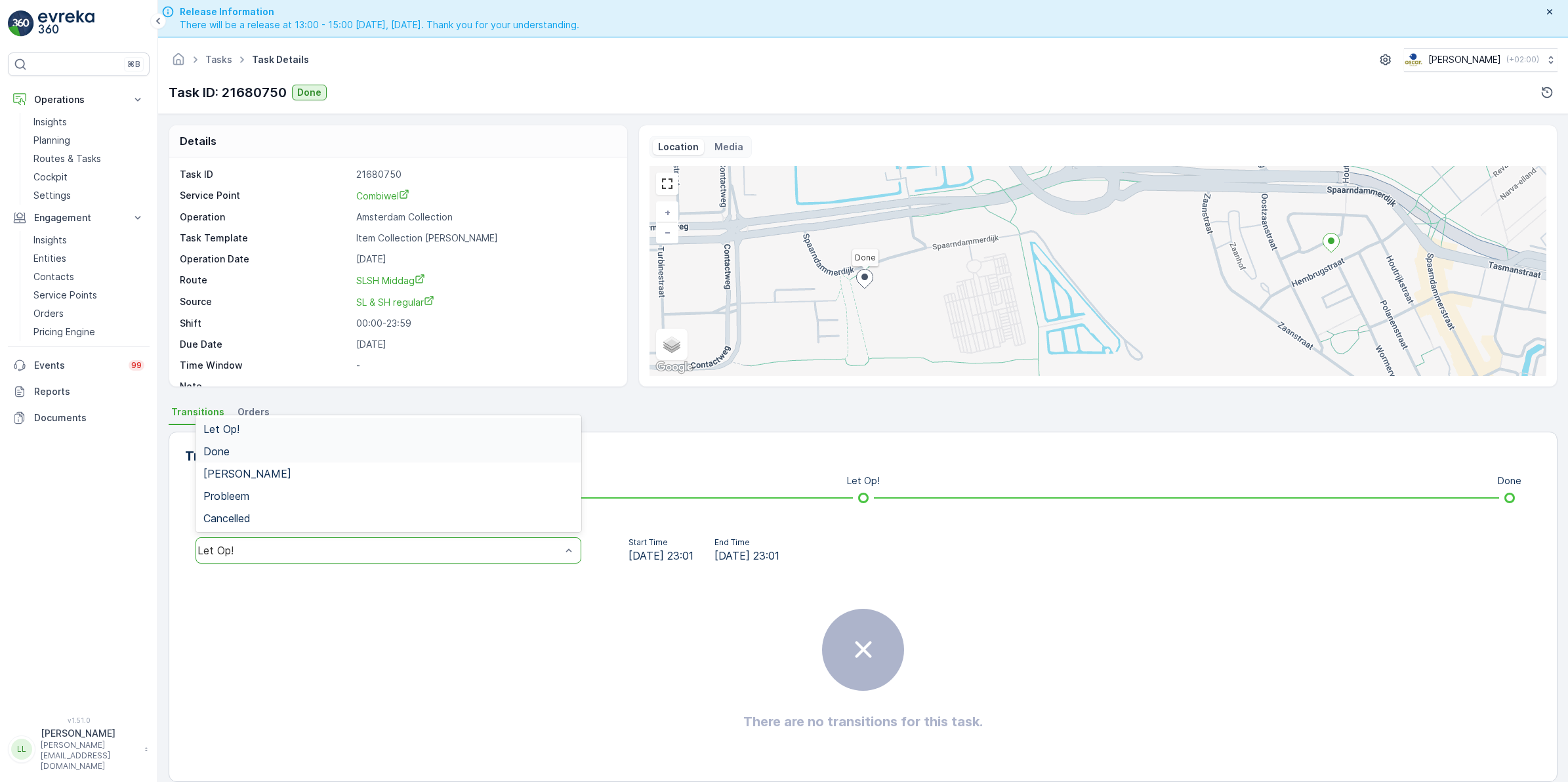
click at [257, 453] on div "Done" at bounding box center [388, 451] width 370 height 12
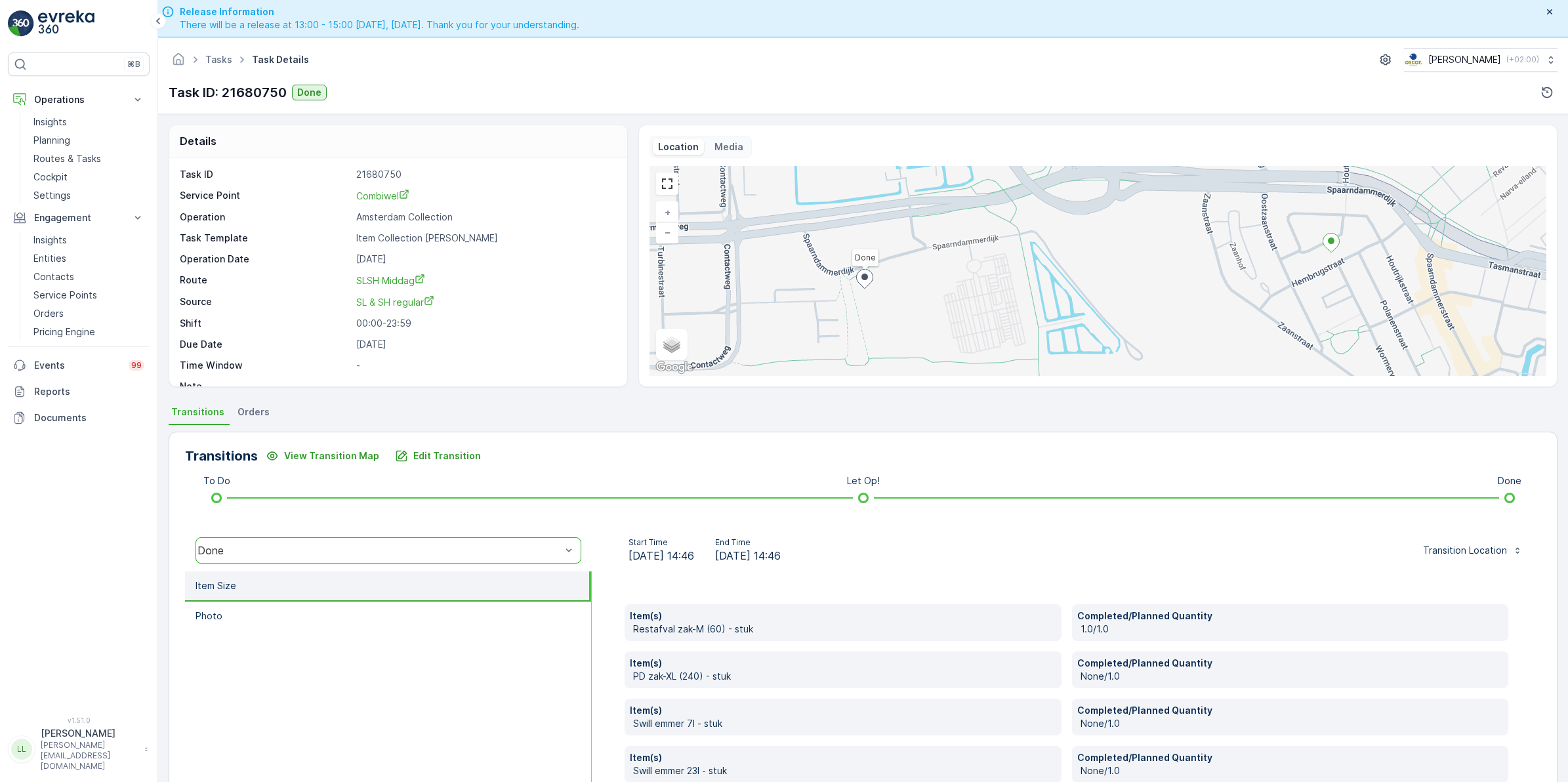
scroll to position [131, 0]
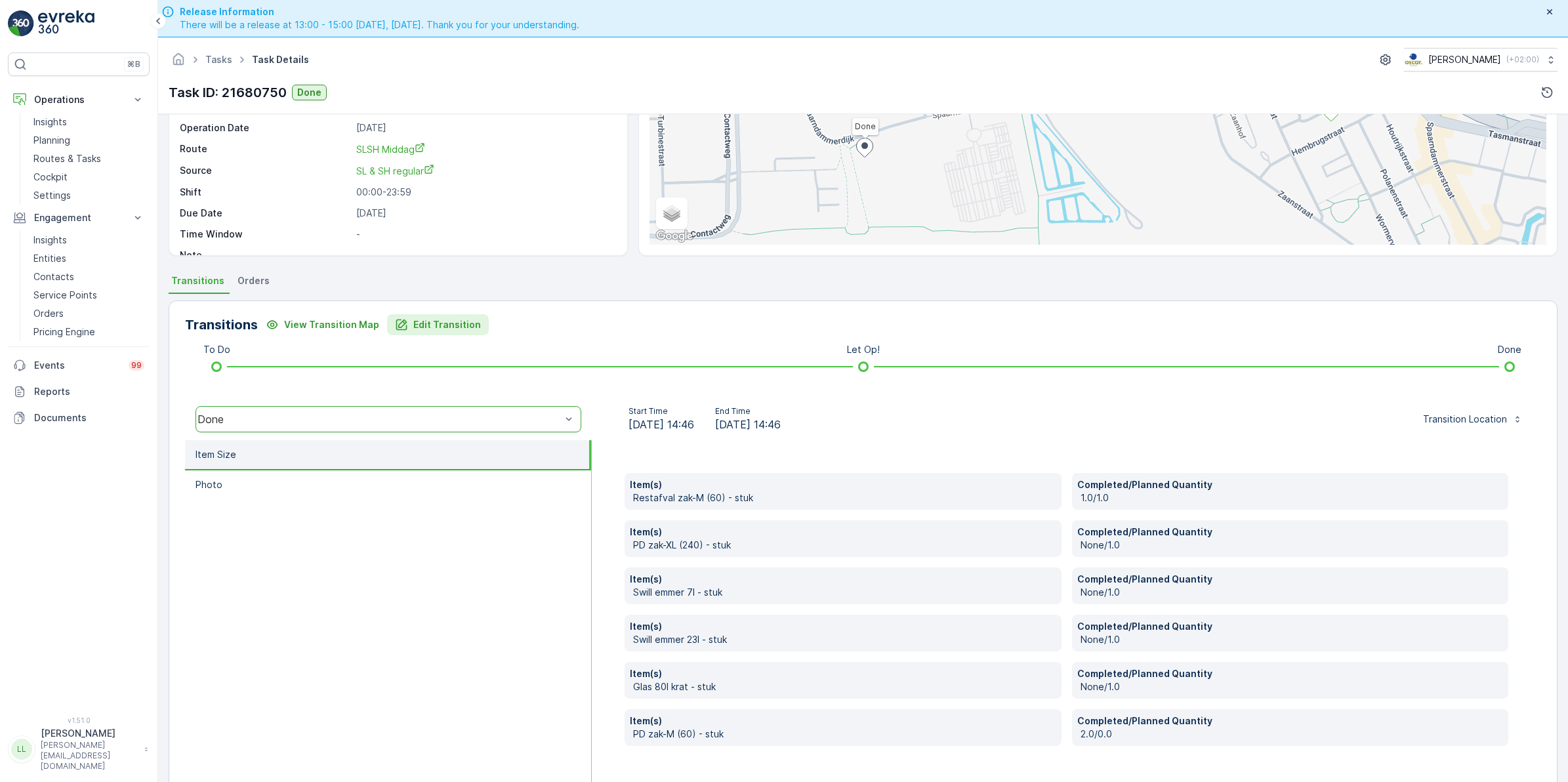
click at [430, 320] on p "Edit Transition" at bounding box center [447, 325] width 68 height 13
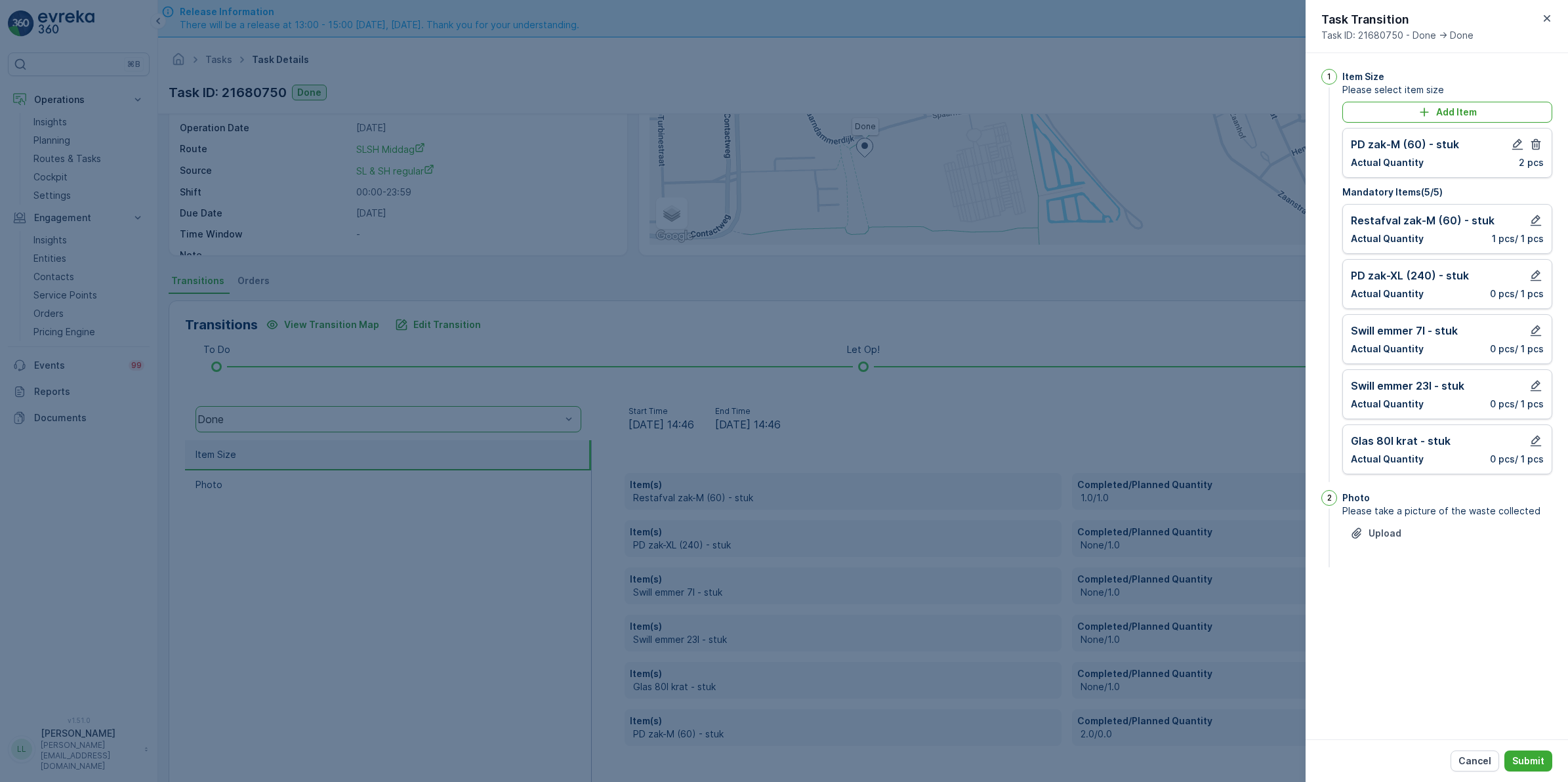
click at [1159, 290] on div at bounding box center [784, 391] width 1568 height 782
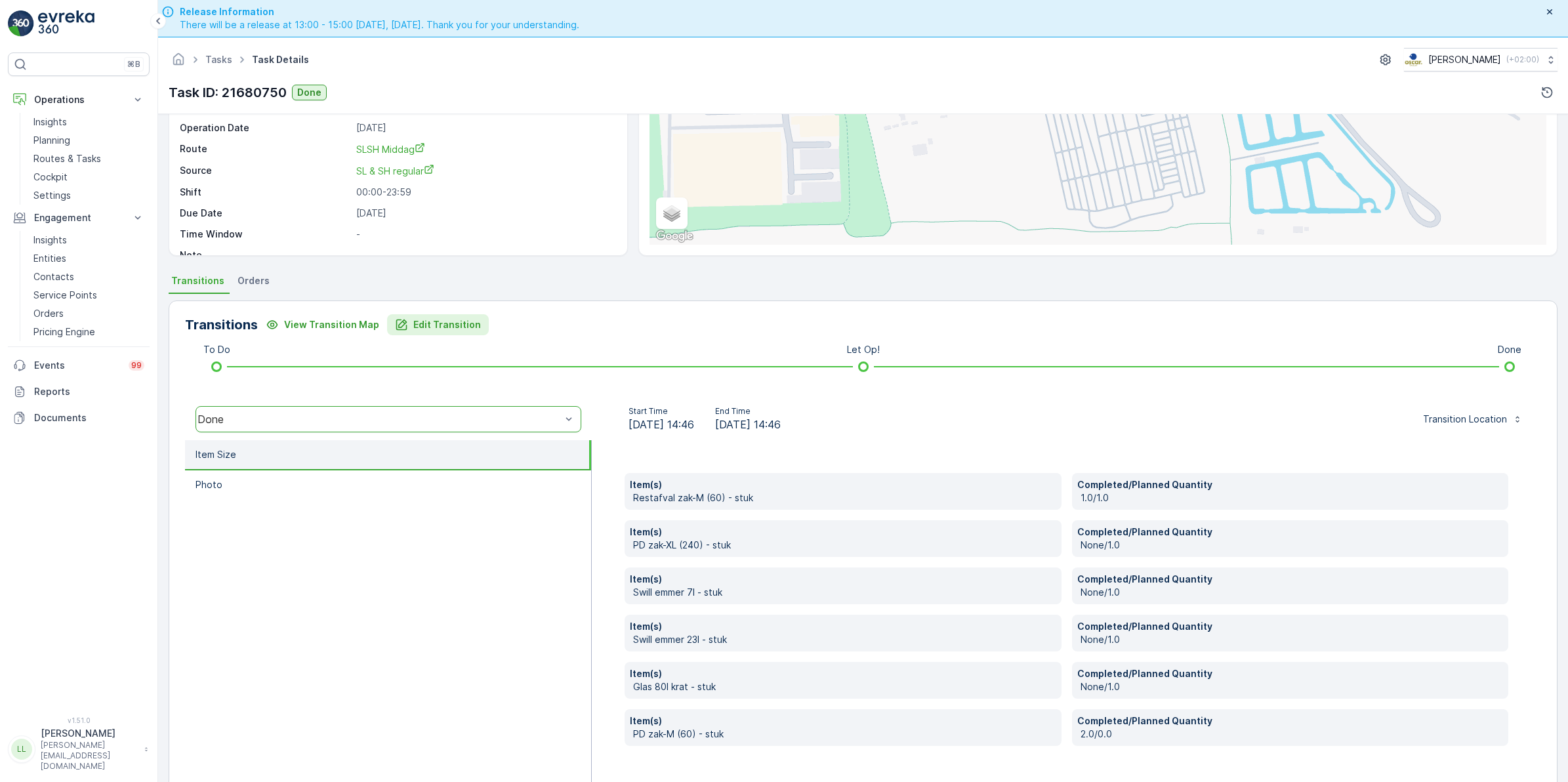
click at [423, 333] on button "Edit Transition" at bounding box center [437, 325] width 102 height 21
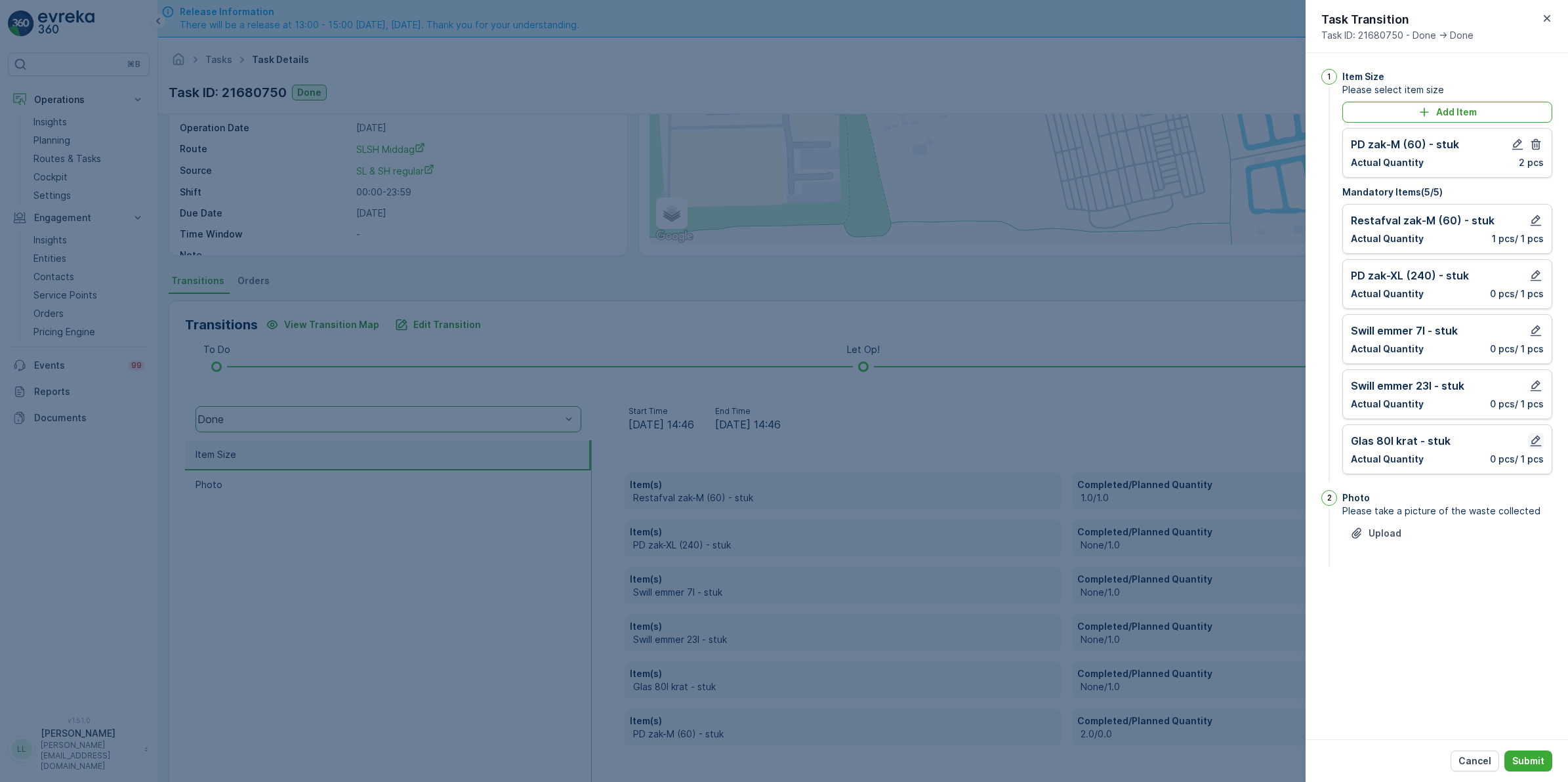
click at [1532, 448] on icon "button" at bounding box center [1535, 441] width 13 height 13
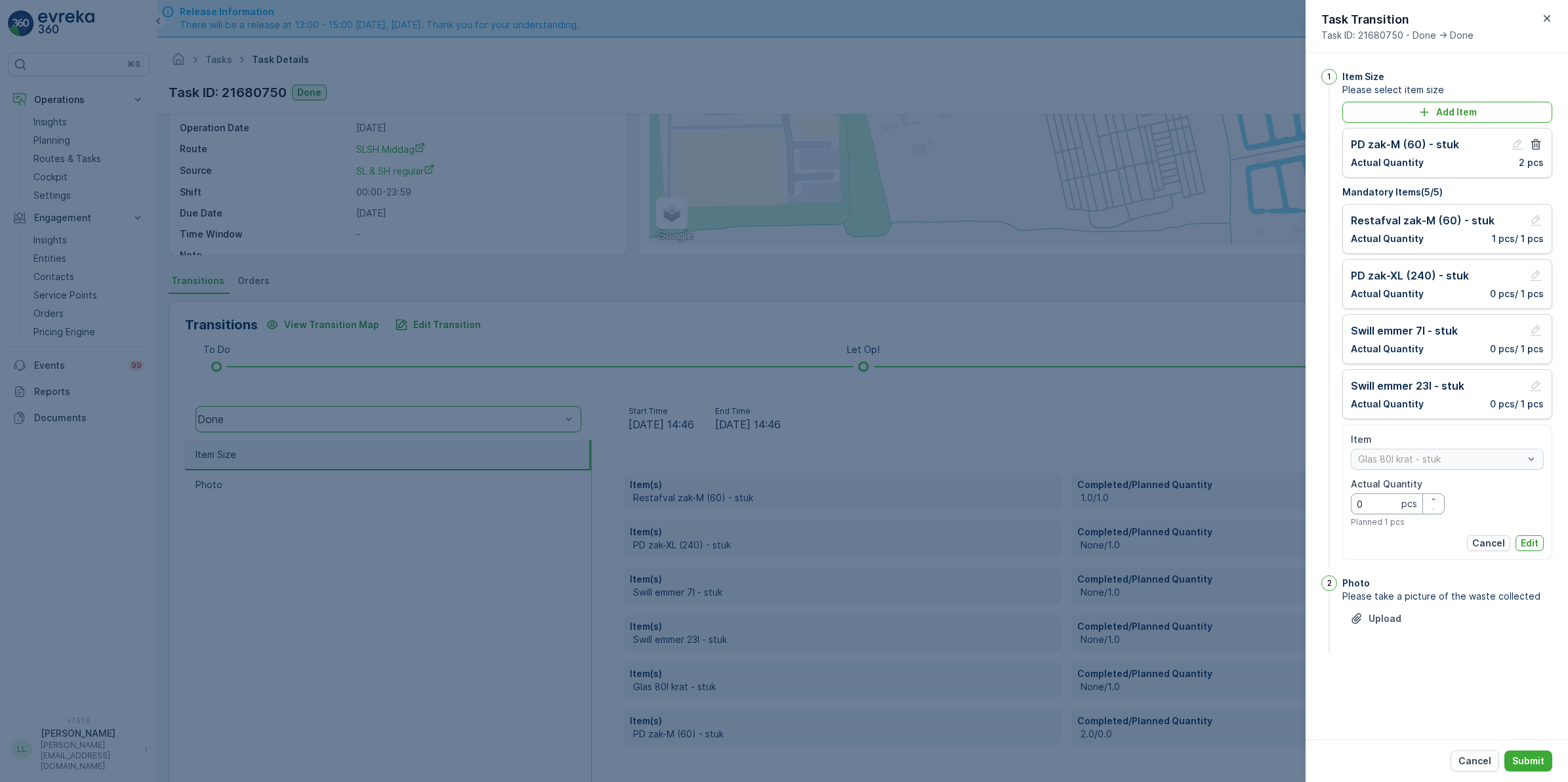
click at [1391, 506] on Quantity "0" at bounding box center [1398, 503] width 94 height 21
type Quantity "1"
click at [1528, 545] on p "Edit" at bounding box center [1528, 543] width 18 height 13
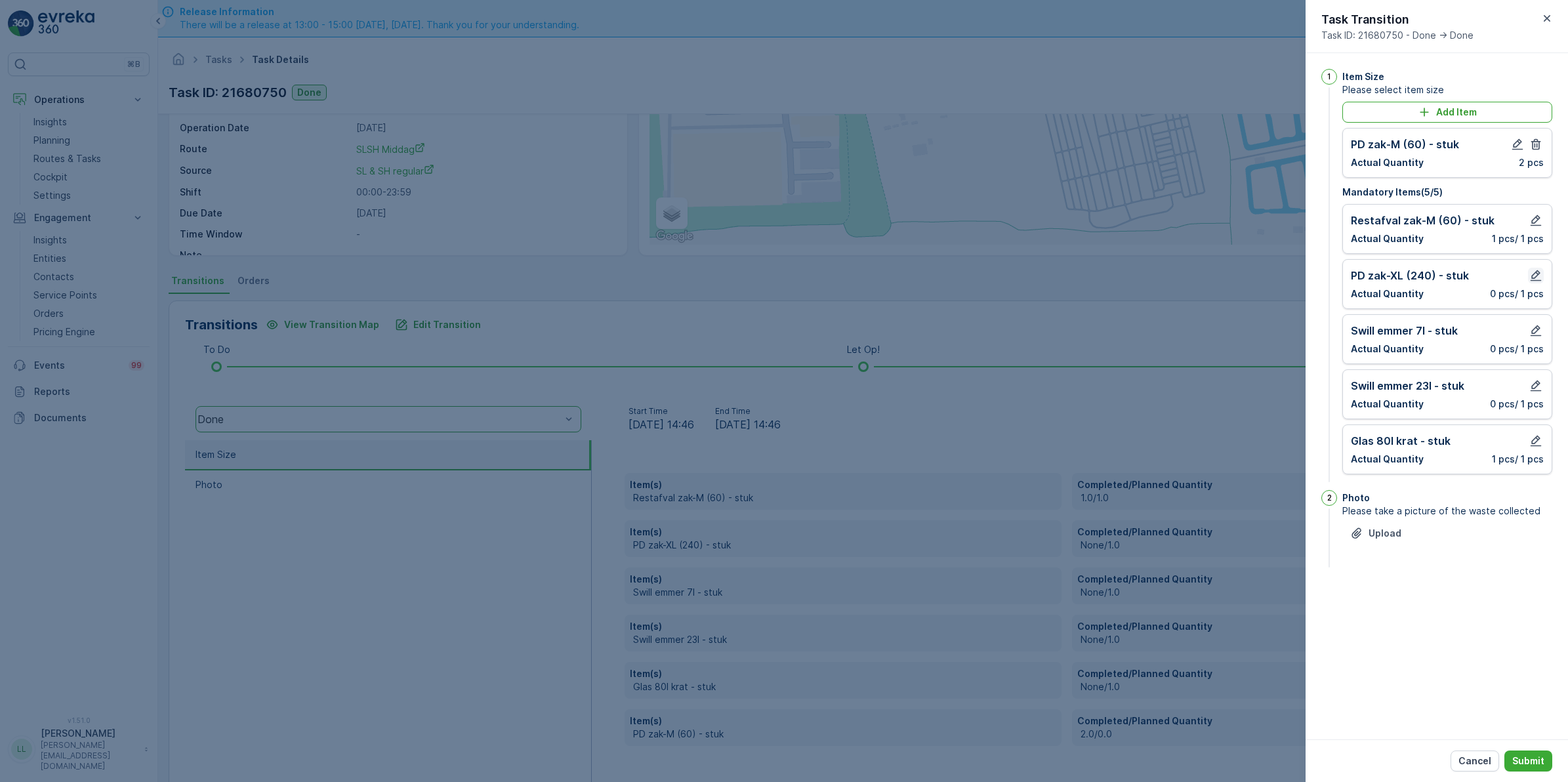
click at [1535, 276] on icon "button" at bounding box center [1535, 276] width 13 height 13
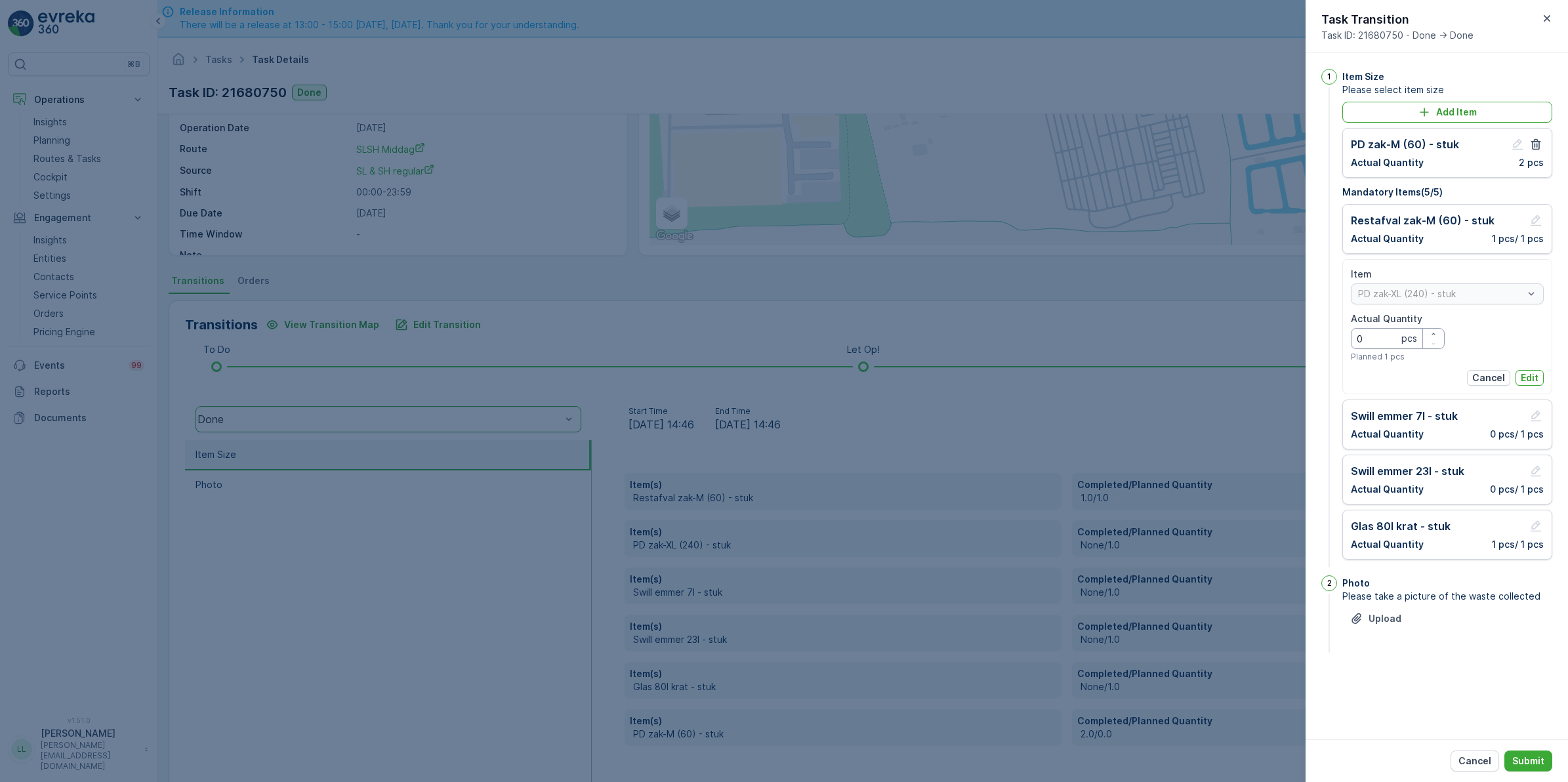
click at [1382, 340] on Quantity "0" at bounding box center [1398, 339] width 94 height 21
type Quantity "1"
click at [1526, 372] on p "Edit" at bounding box center [1528, 378] width 18 height 13
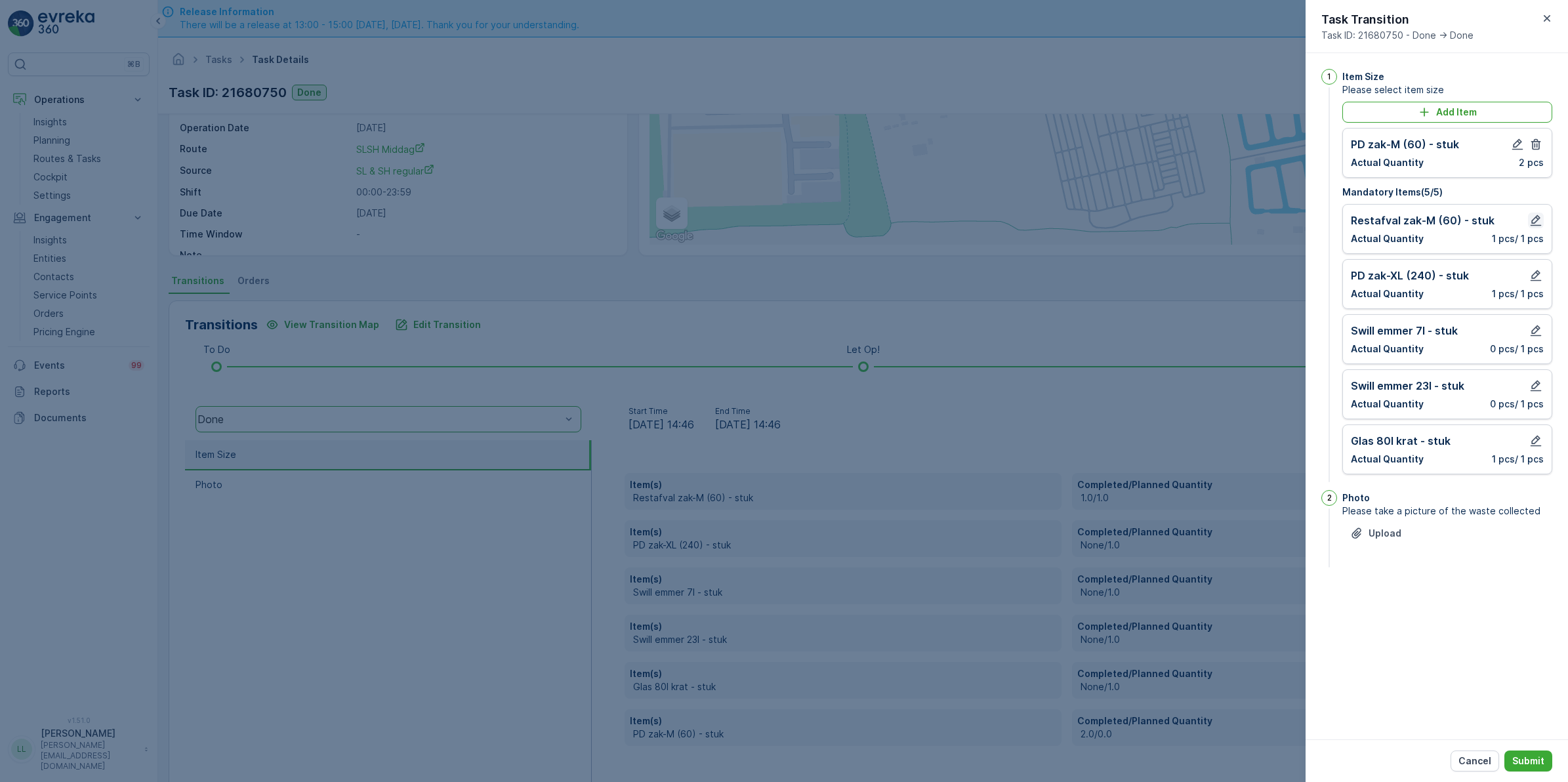
click at [1537, 218] on icon "button" at bounding box center [1536, 221] width 11 height 11
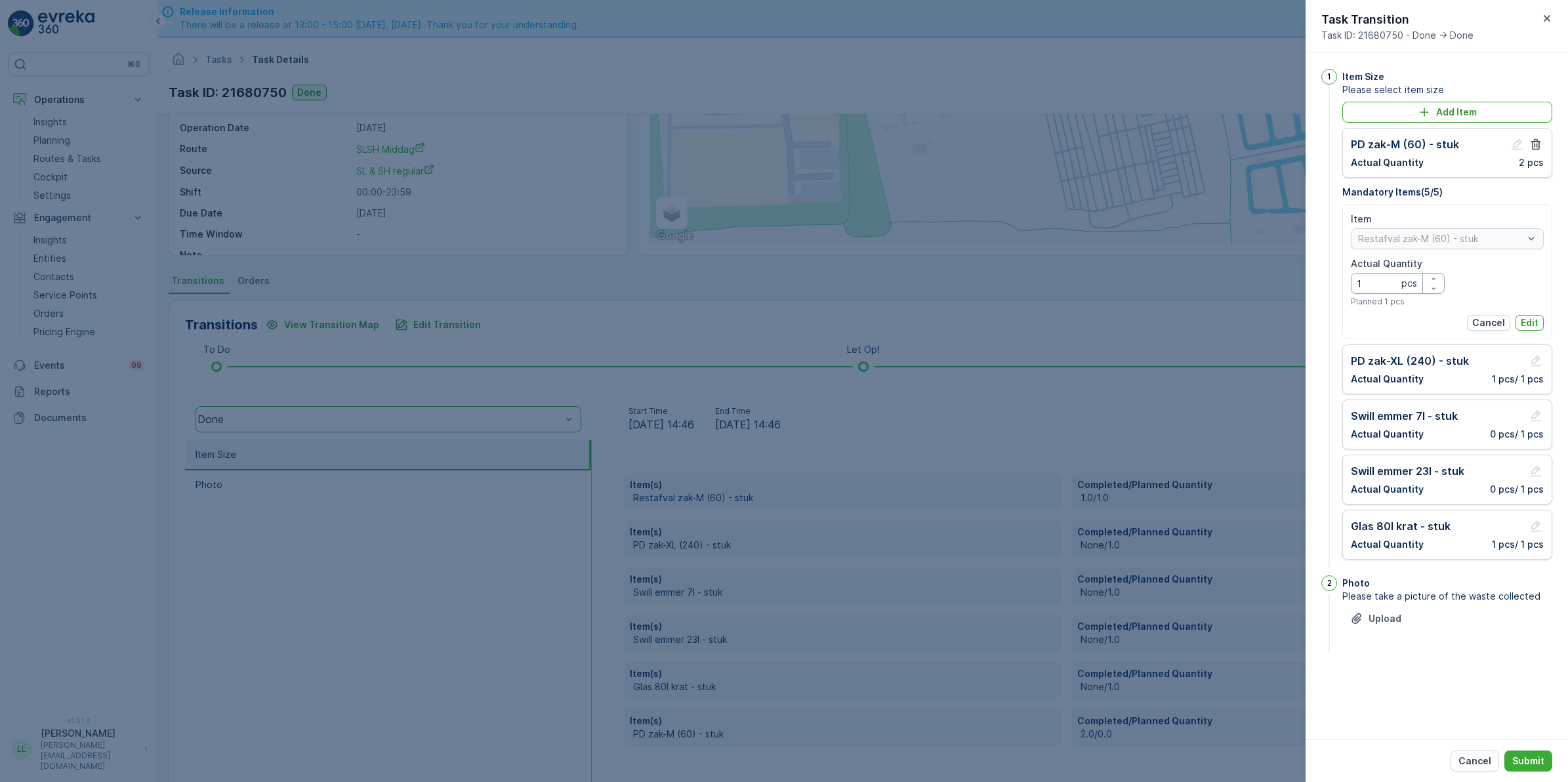
click at [1379, 290] on Quantity "1" at bounding box center [1398, 283] width 94 height 21
type Quantity "0"
click at [1526, 318] on p "Edit" at bounding box center [1528, 323] width 18 height 13
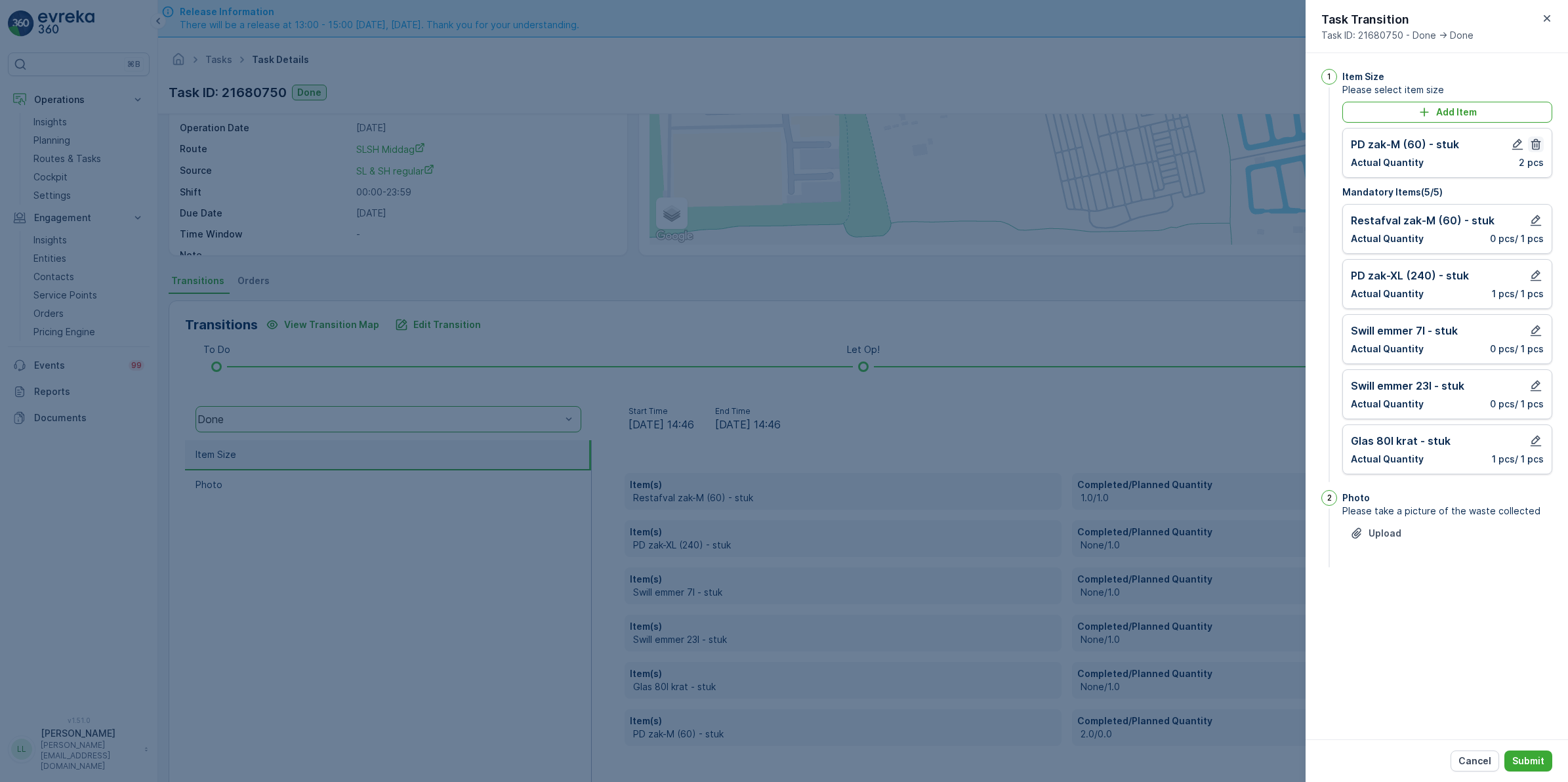
click at [1530, 144] on icon "button" at bounding box center [1535, 144] width 13 height 13
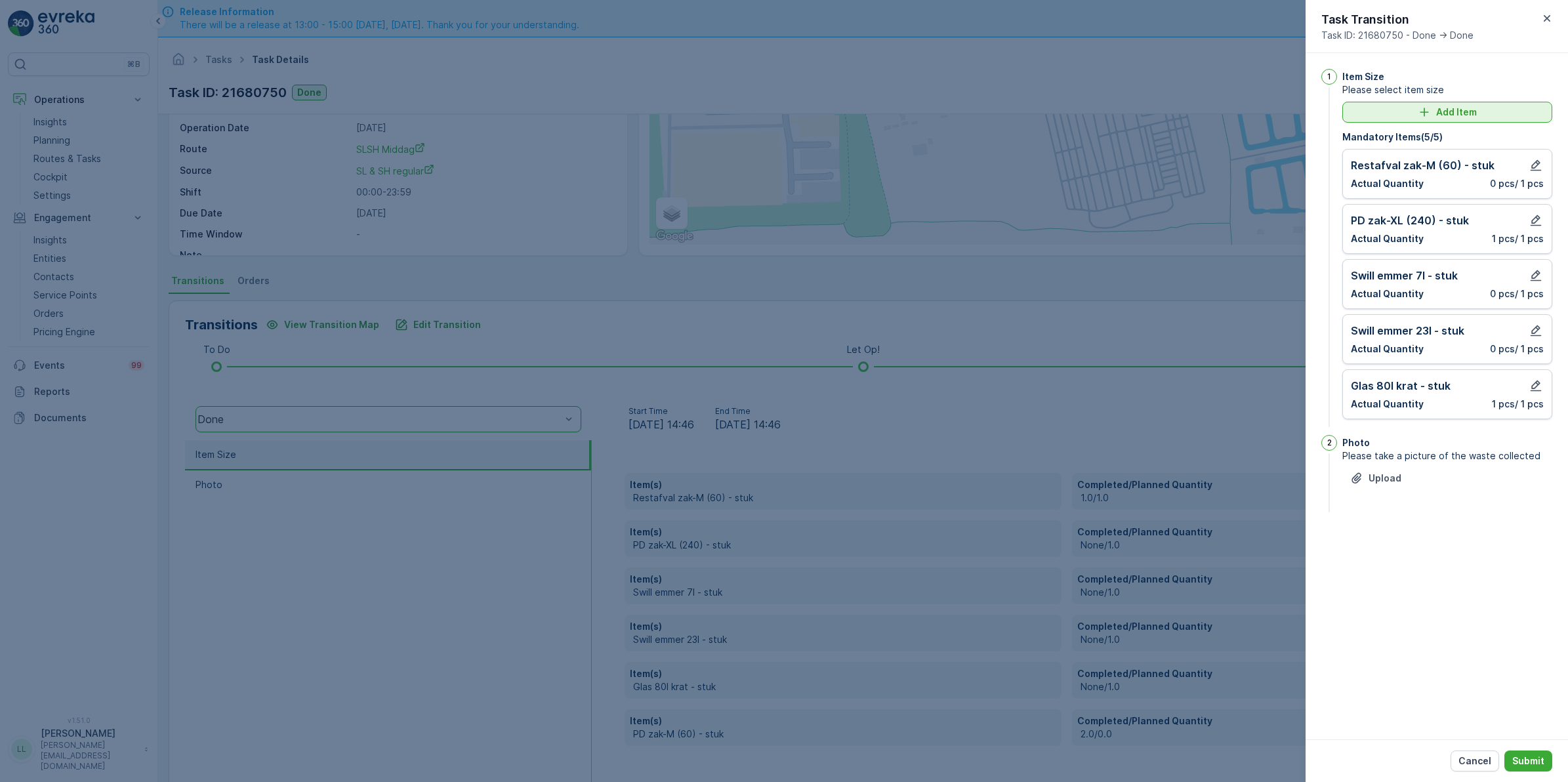
click at [1482, 115] on div "Add Item" at bounding box center [1447, 112] width 194 height 13
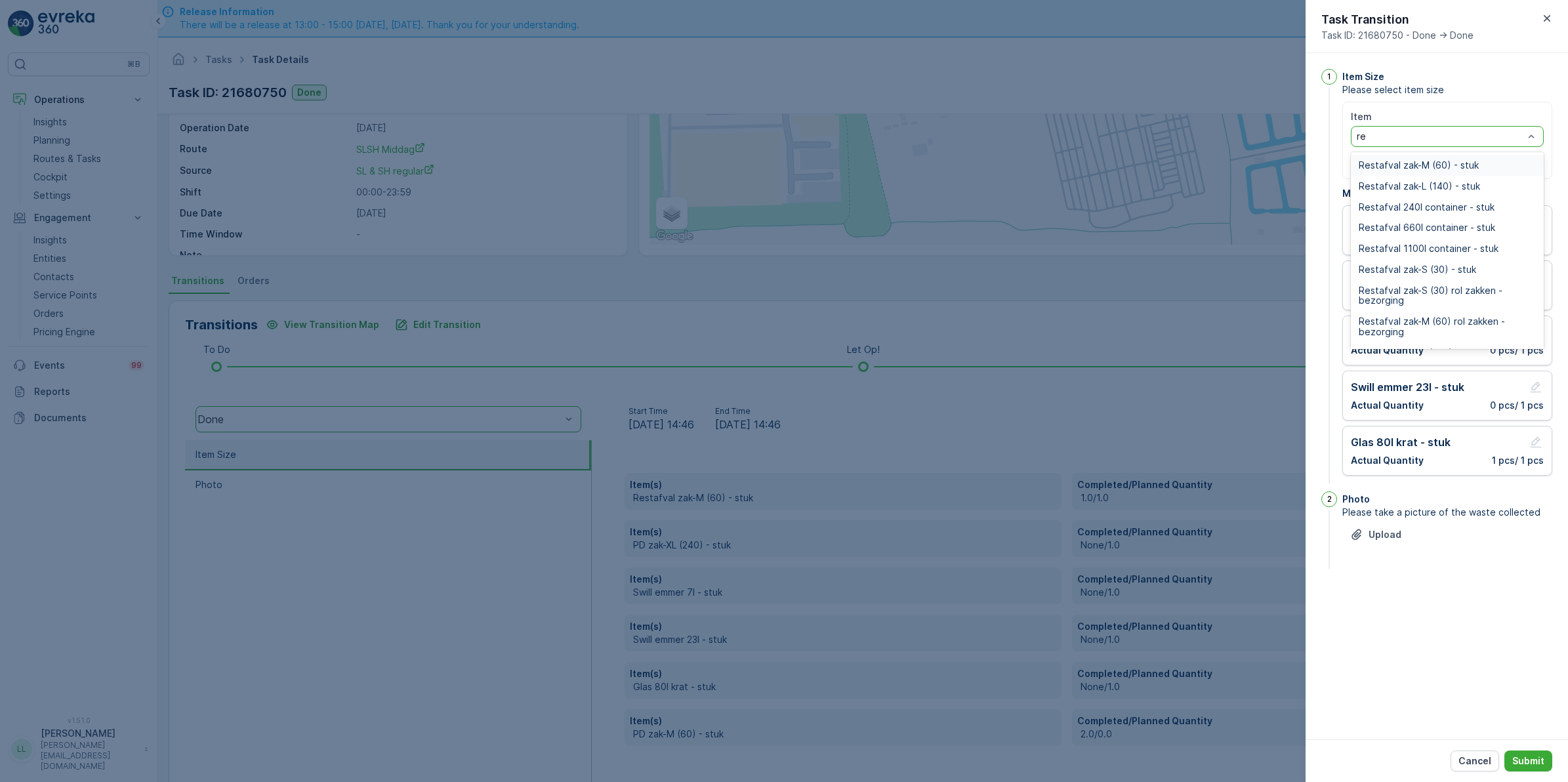
type input "res"
click at [1423, 205] on span "Restafval 240l container - stuk" at bounding box center [1426, 207] width 135 height 10
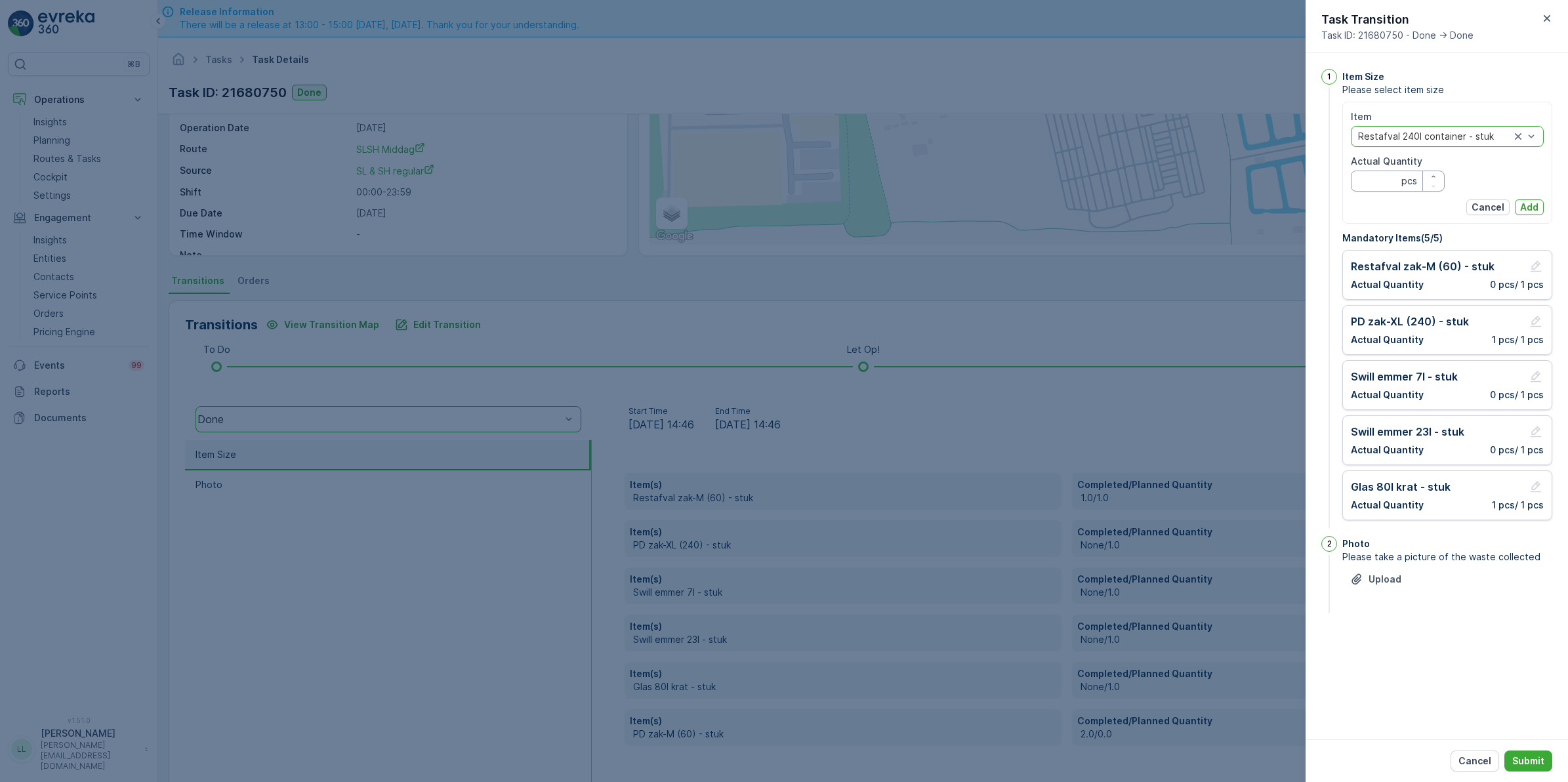
click at [1388, 185] on Quantity "Actual Quantity" at bounding box center [1398, 181] width 94 height 21
type Quantity "1"
click at [1529, 207] on p "Add" at bounding box center [1529, 207] width 19 height 13
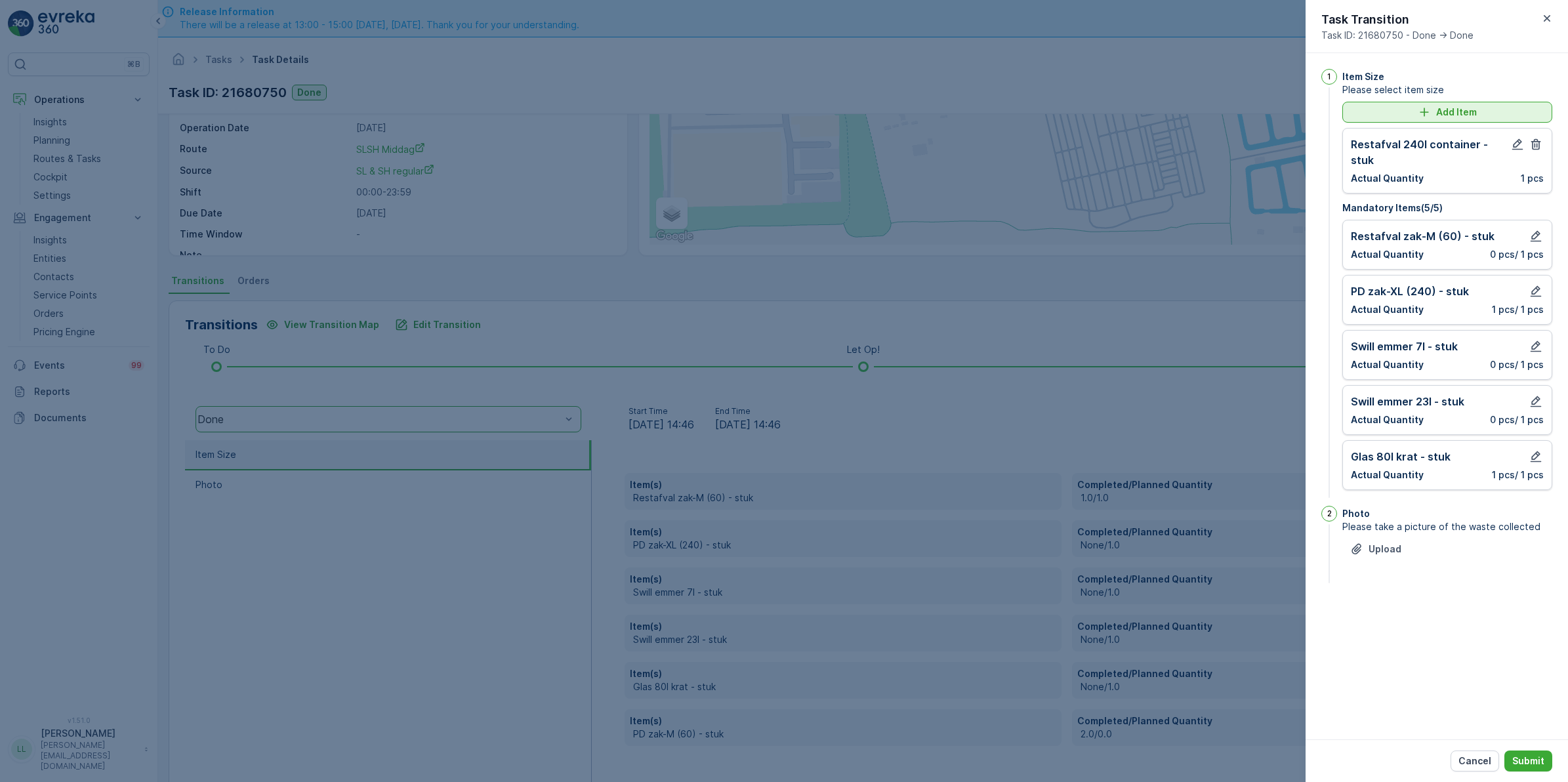
click at [1427, 120] on button "Add Item" at bounding box center [1447, 112] width 210 height 21
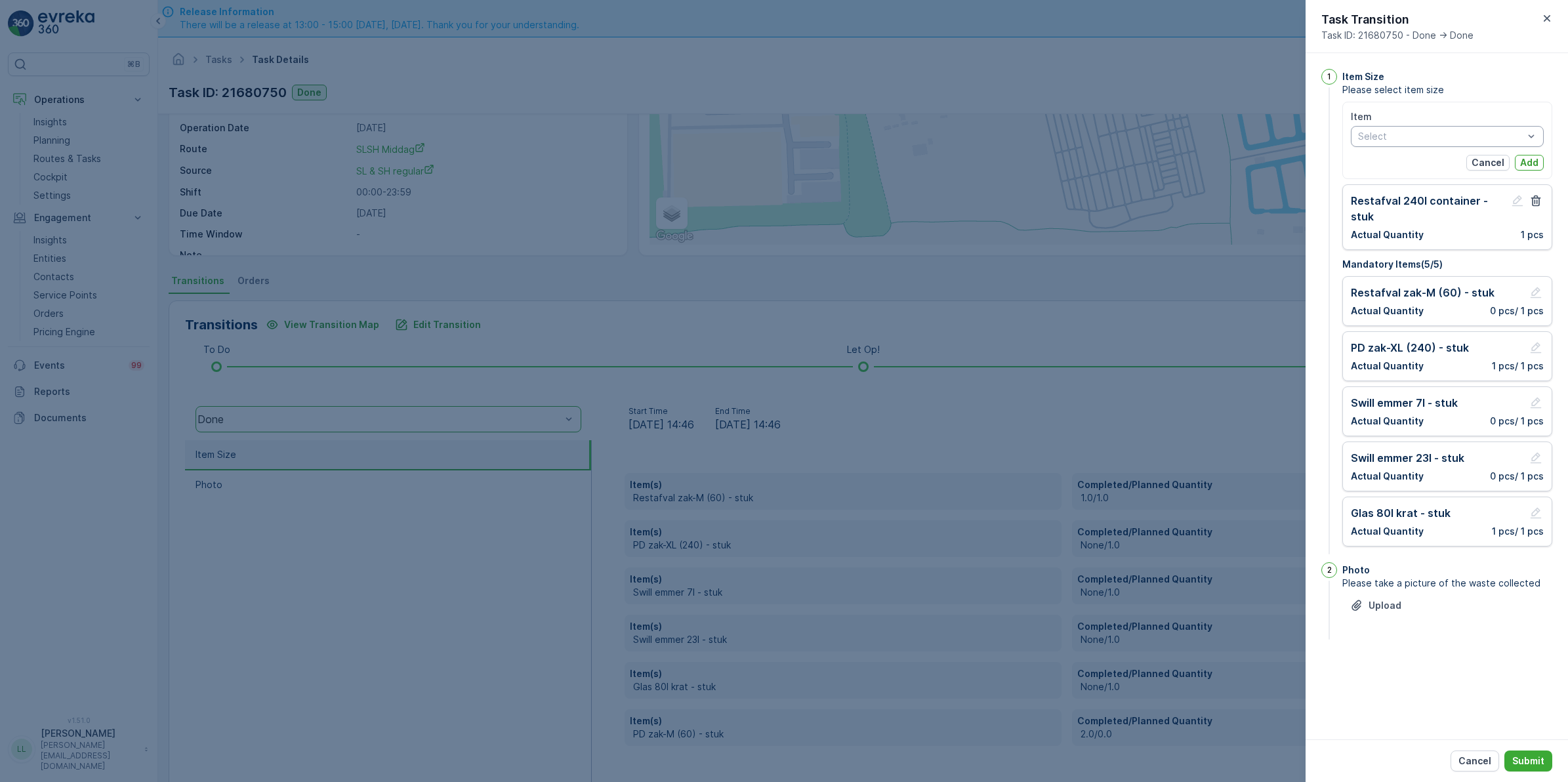
click at [1418, 140] on div "Item Select Cancel Add" at bounding box center [1447, 140] width 193 height 60
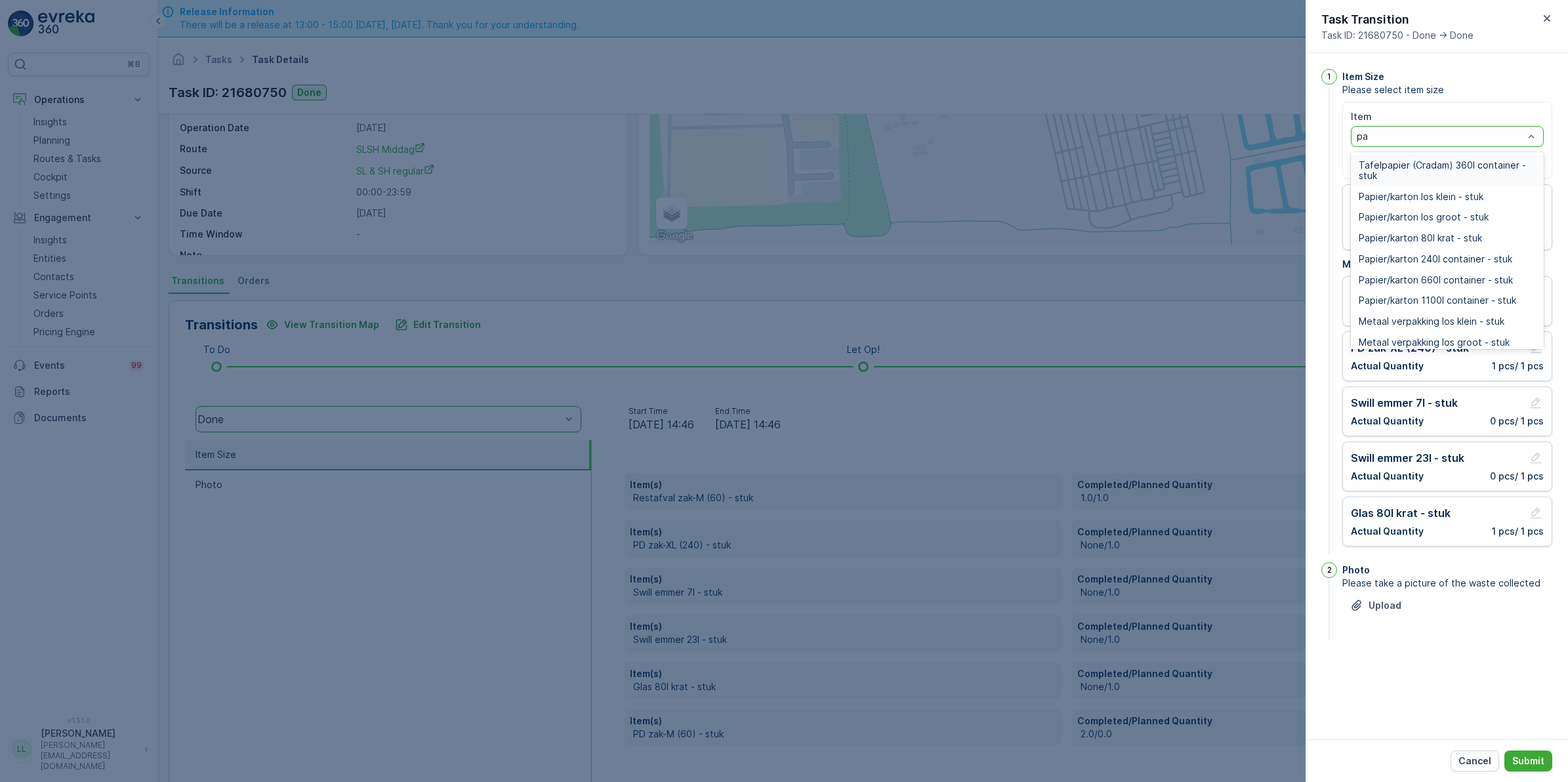
type input "pap"
click at [1460, 256] on span "Papier/karton 240l container - stuk" at bounding box center [1434, 259] width 153 height 10
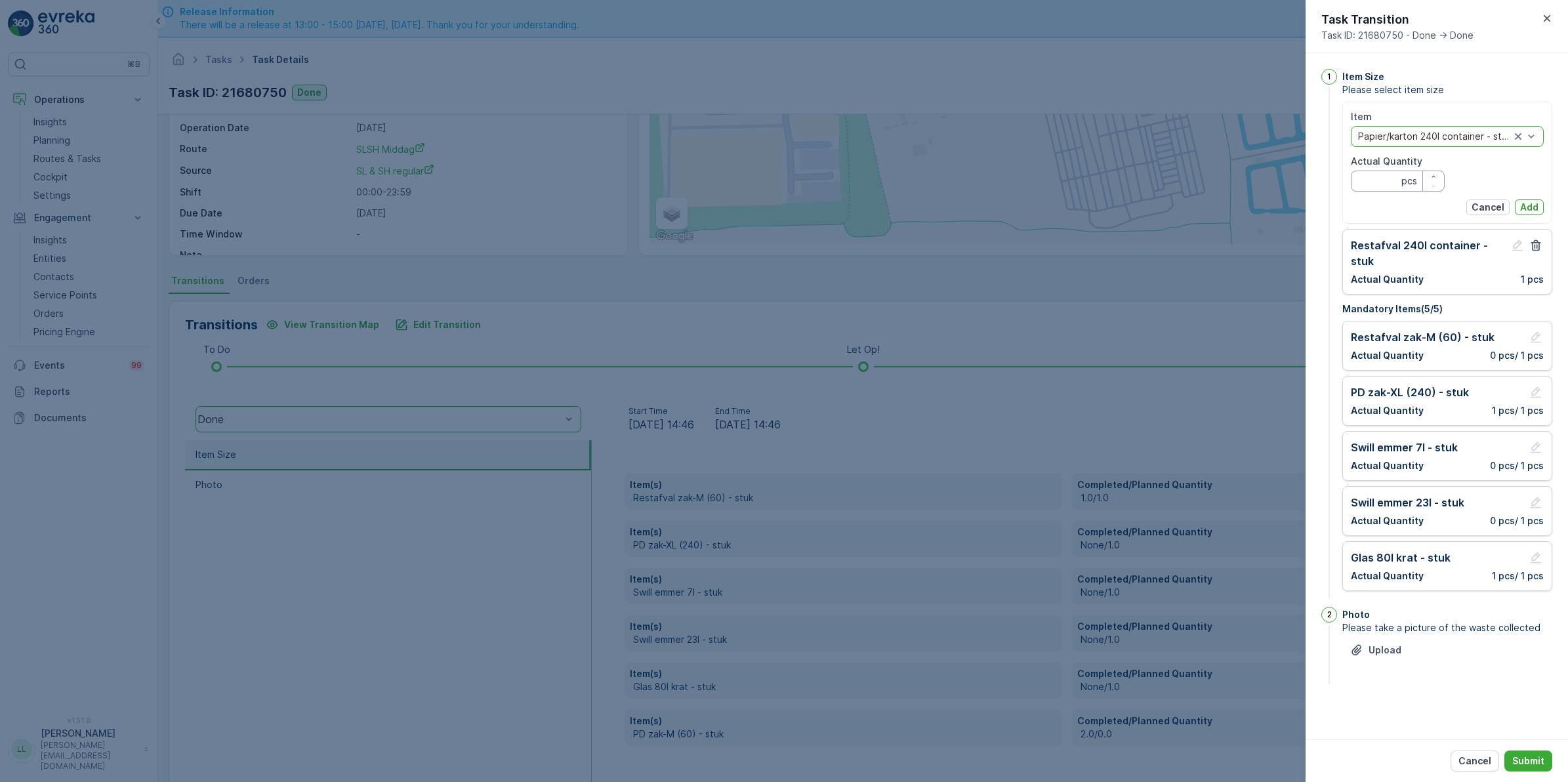
click at [1373, 179] on Quantity "Actual Quantity" at bounding box center [1398, 181] width 94 height 21
type Quantity "1"
click at [1529, 200] on p "Add" at bounding box center [1529, 207] width 19 height 13
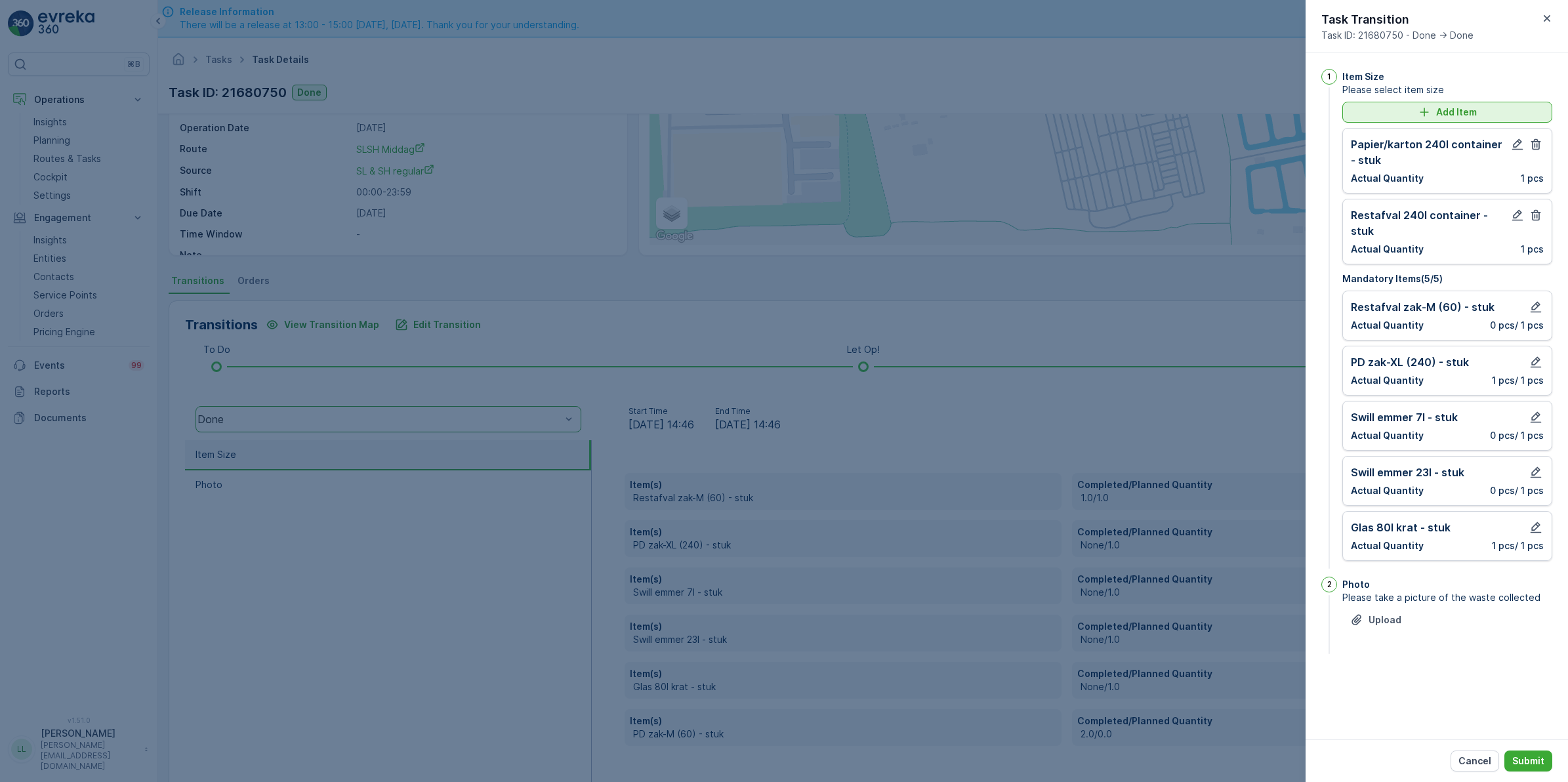
click at [1470, 115] on p "Add Item" at bounding box center [1455, 112] width 40 height 13
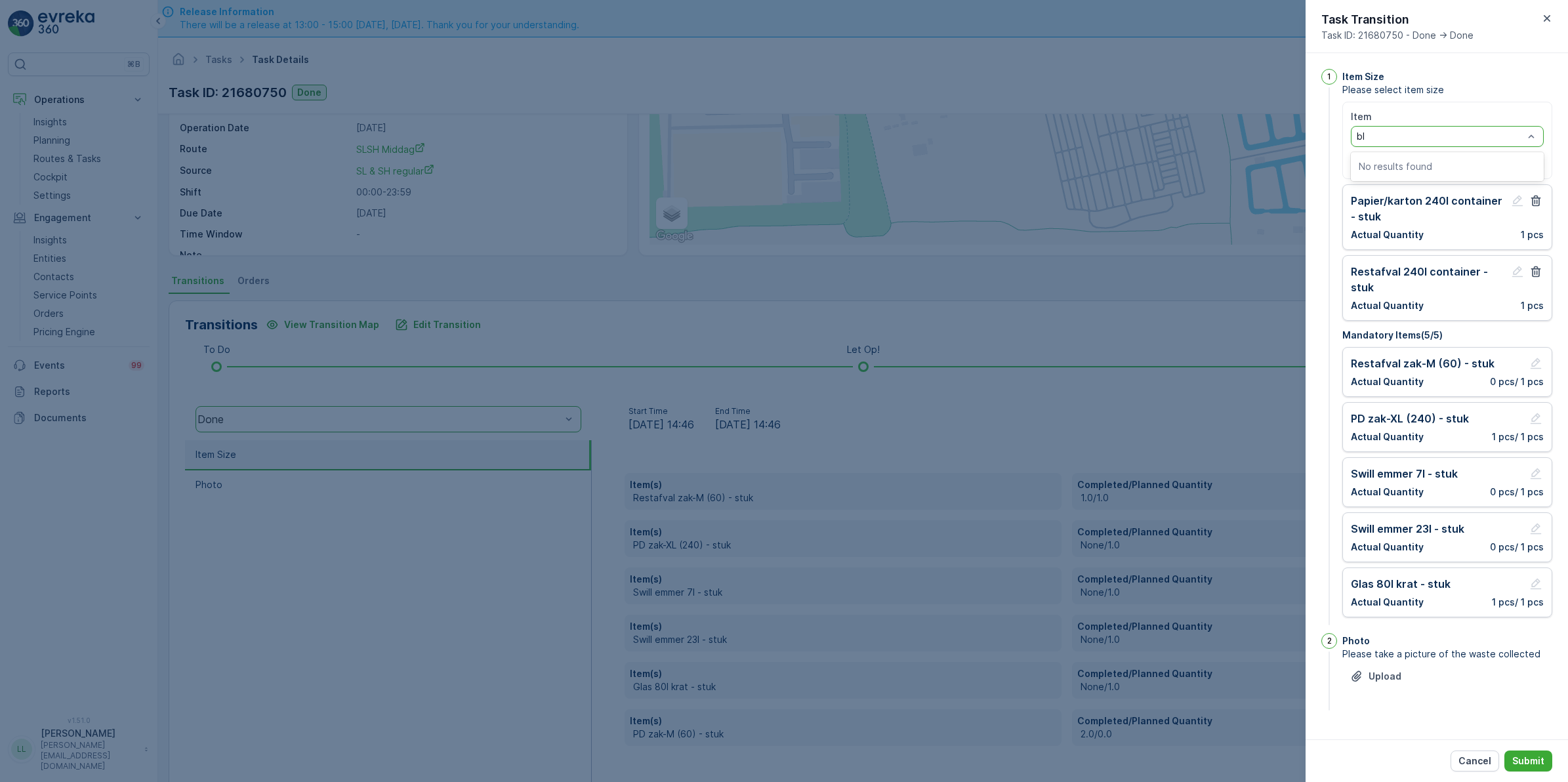
type input "b"
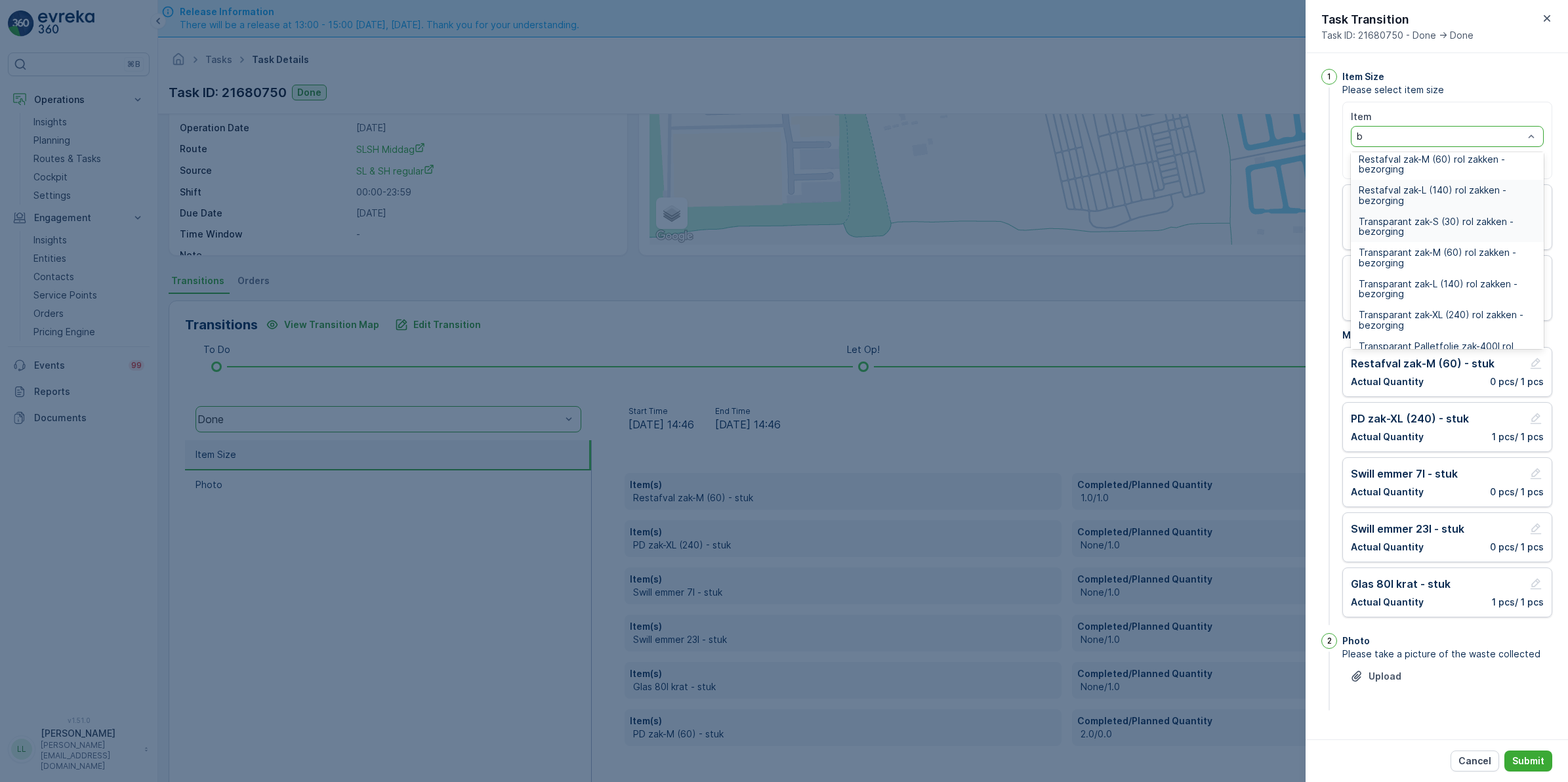
scroll to position [0, 0]
type input "met"
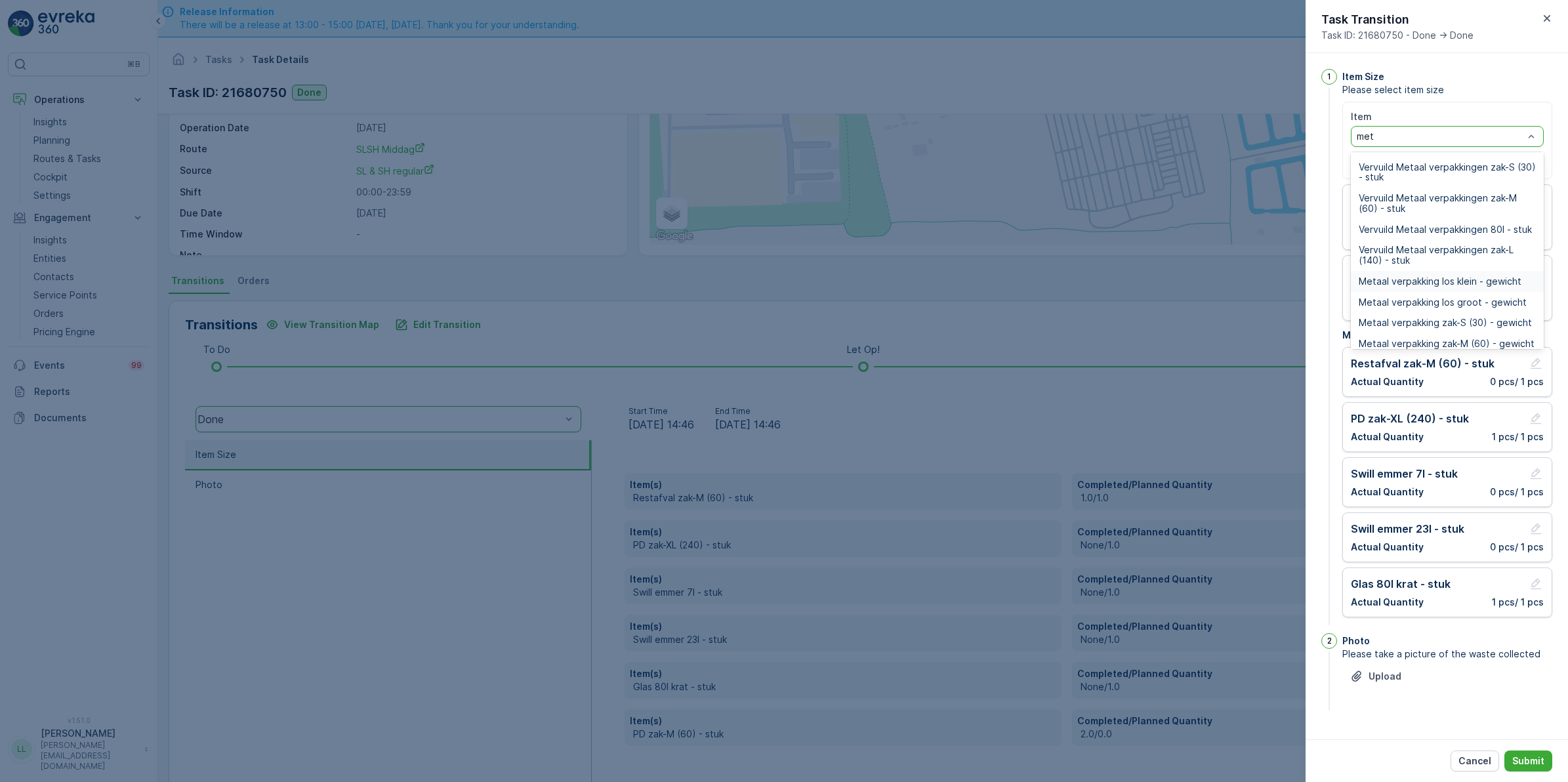
scroll to position [41, 0]
click at [1450, 208] on span "Metaal verpakking 80l krat - stuk" at bounding box center [1430, 207] width 144 height 10
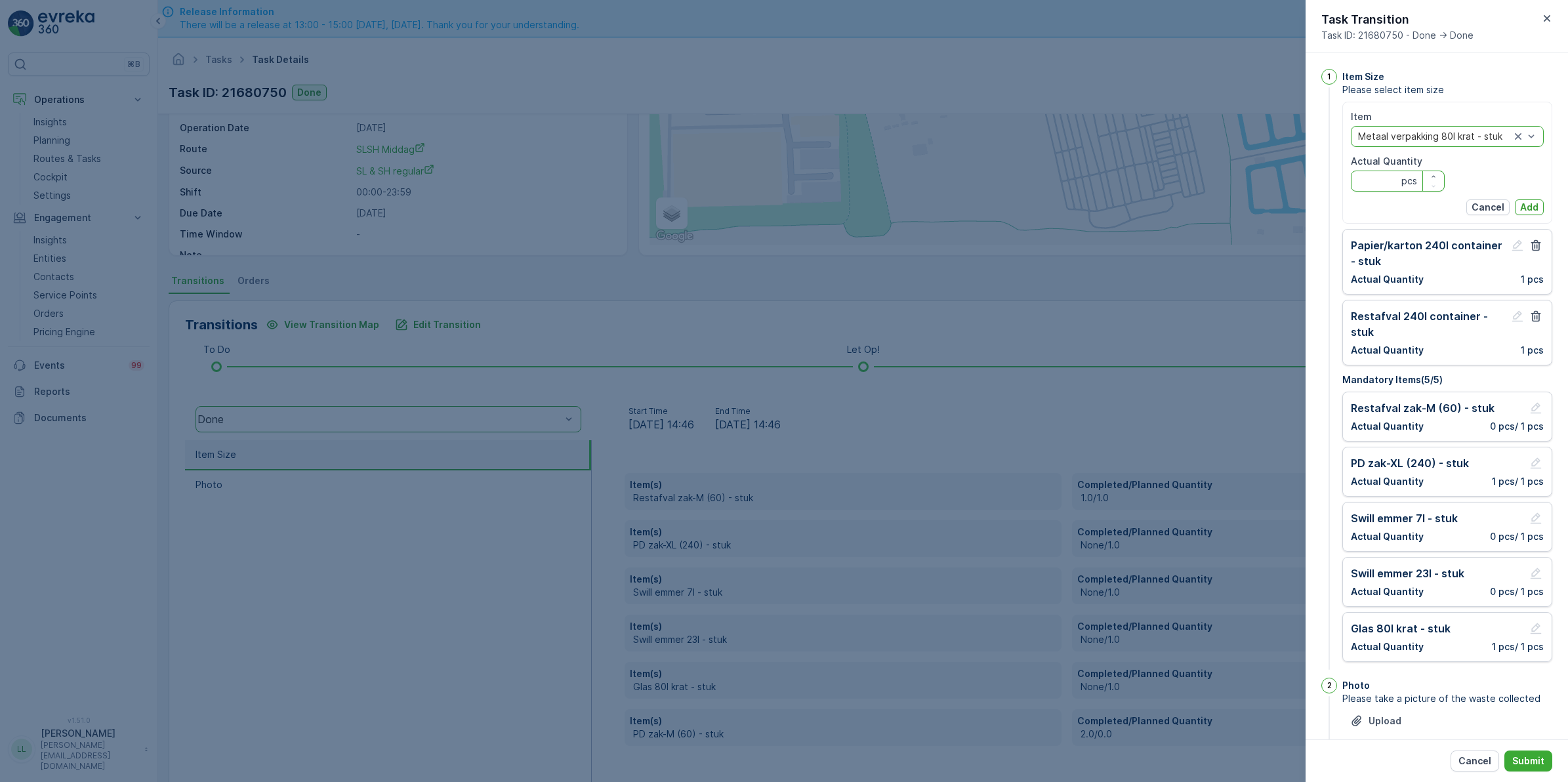
click at [1366, 182] on Quantity "Actual Quantity" at bounding box center [1398, 181] width 94 height 21
type Quantity "1"
click at [1531, 204] on p "Add" at bounding box center [1529, 207] width 19 height 13
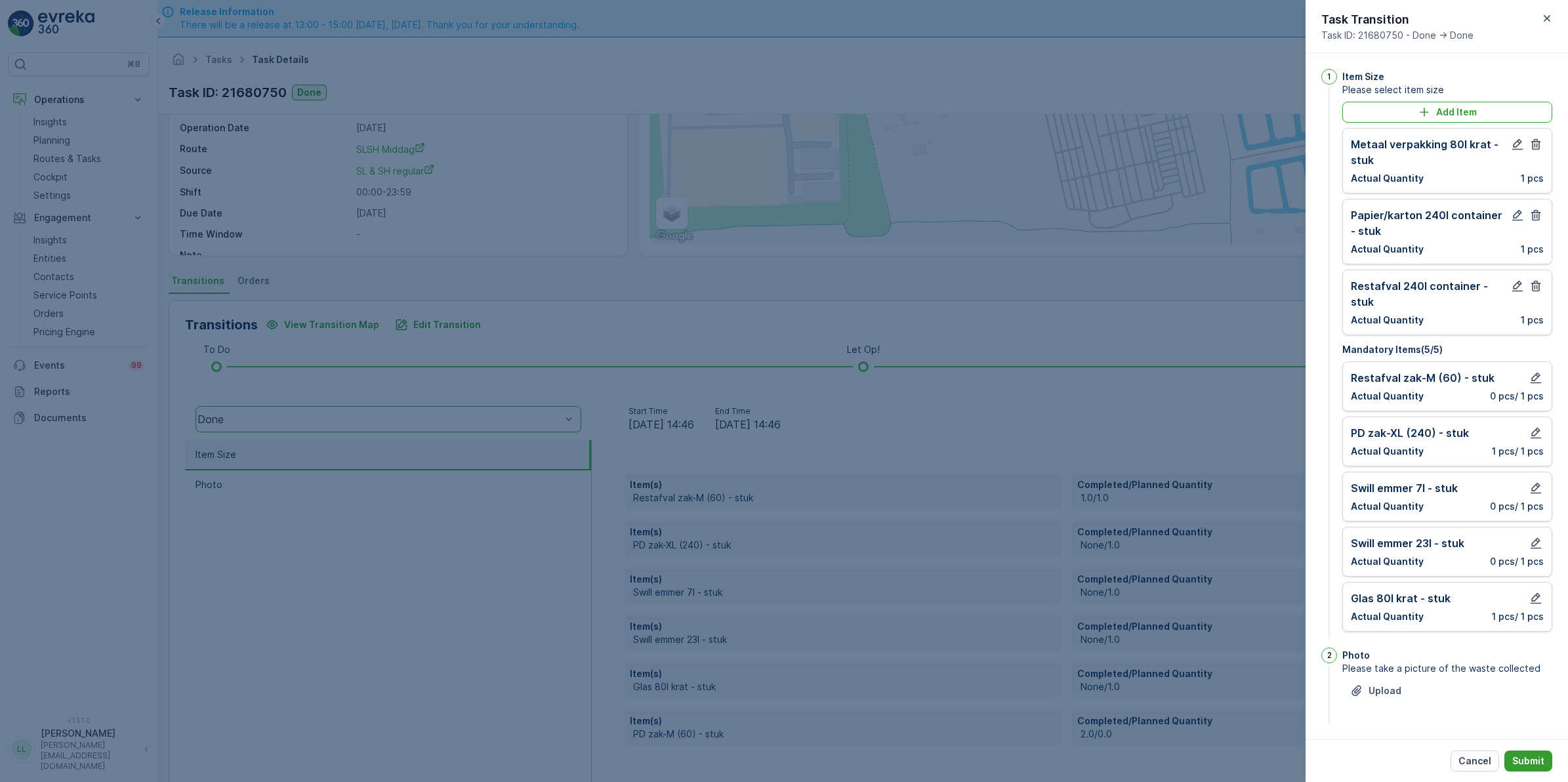
click at [1538, 761] on p "Submit" at bounding box center [1528, 761] width 32 height 13
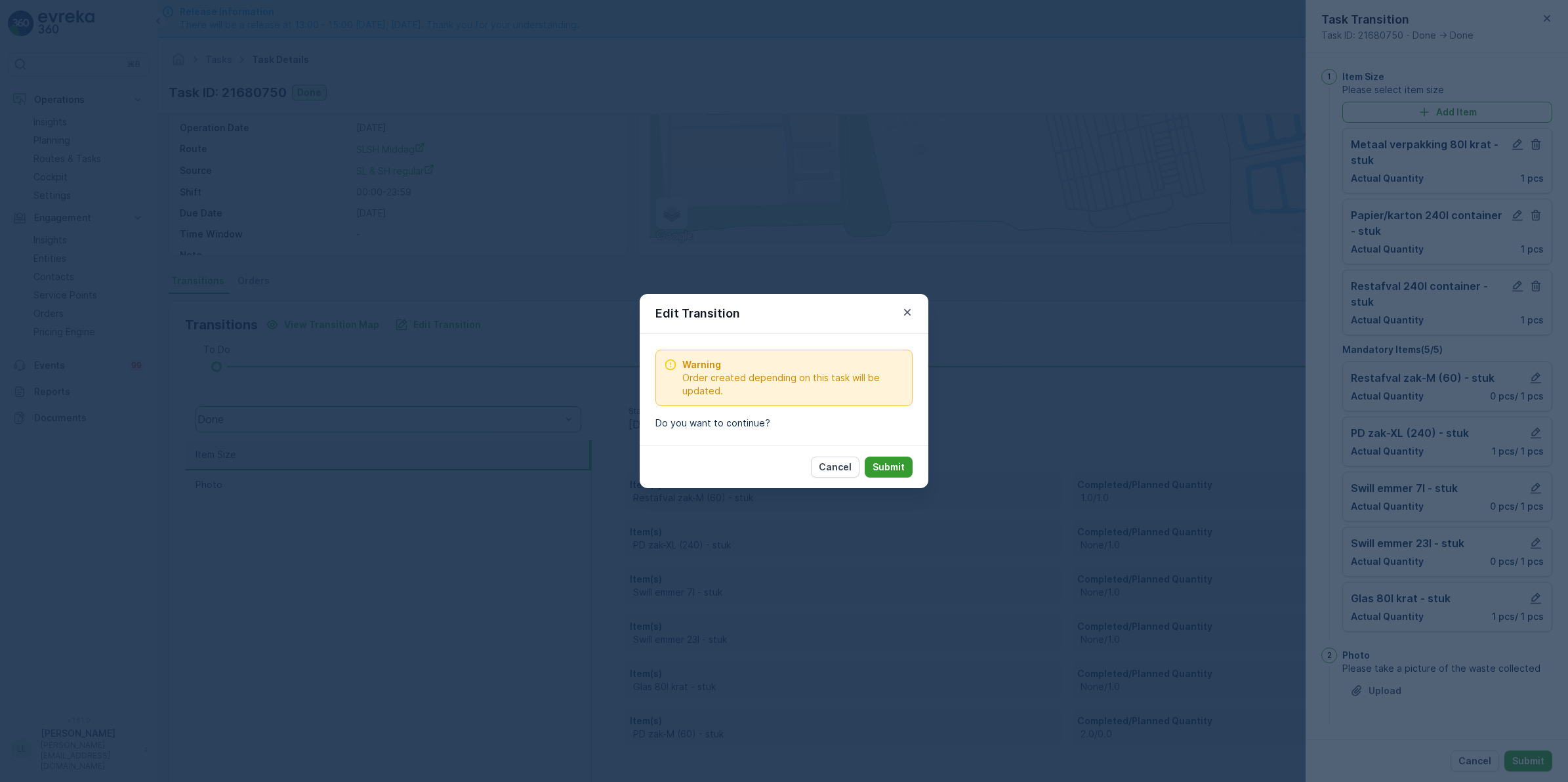
click at [895, 470] on p "Submit" at bounding box center [888, 468] width 32 height 13
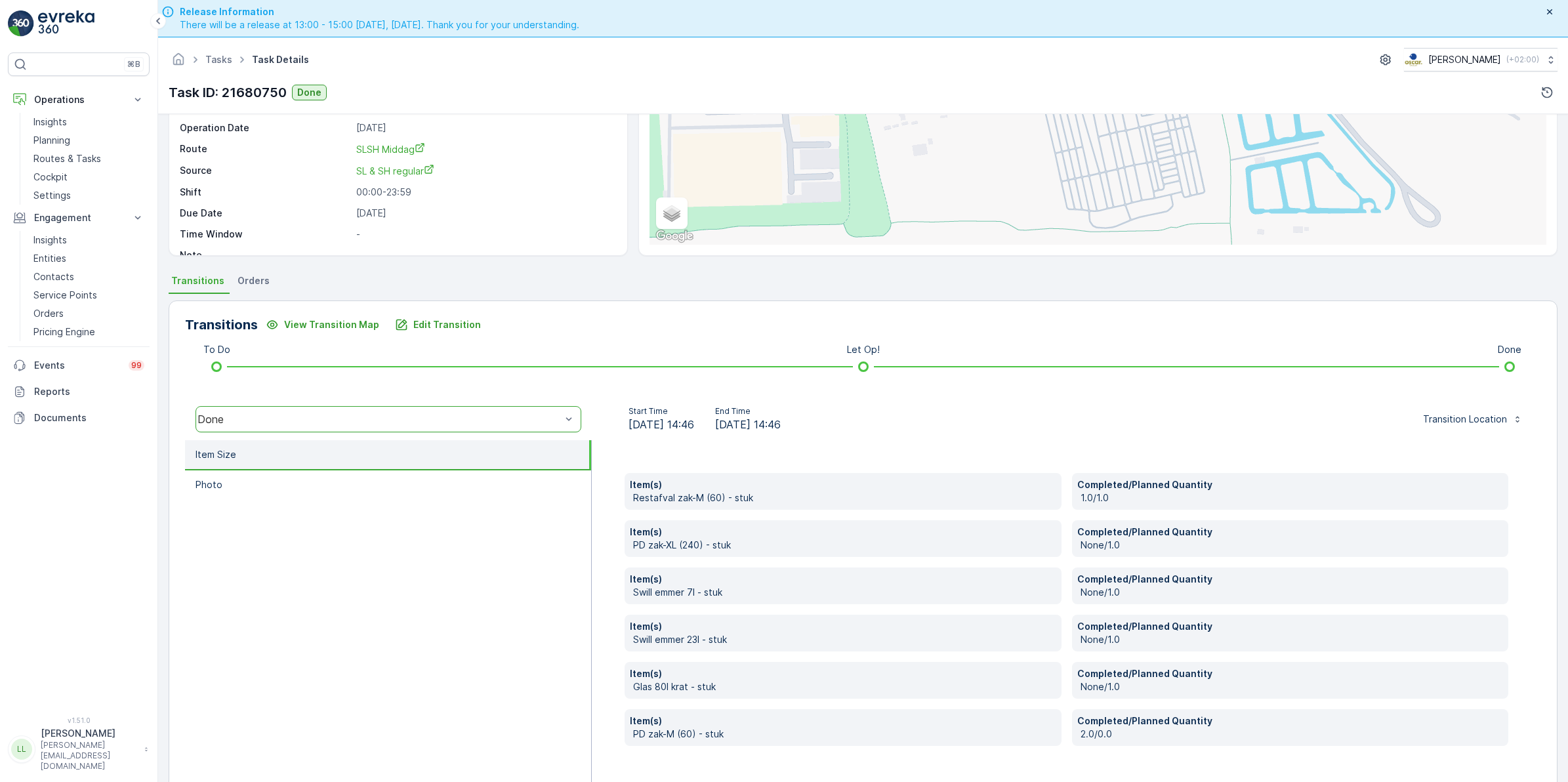
scroll to position [0, 0]
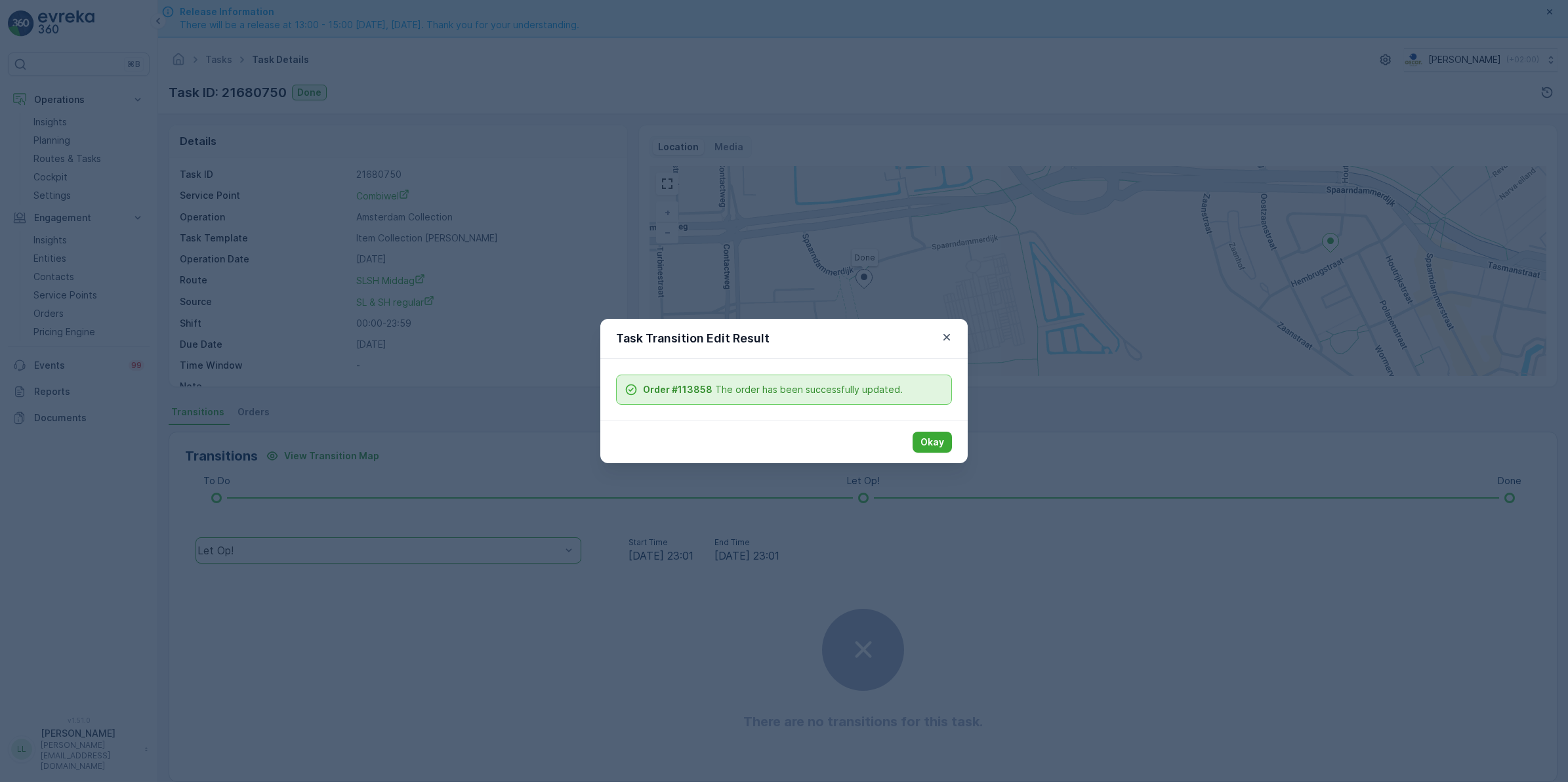
click at [936, 454] on div "Okay" at bounding box center [784, 441] width 368 height 42
click at [940, 439] on p "Okay" at bounding box center [931, 442] width 24 height 13
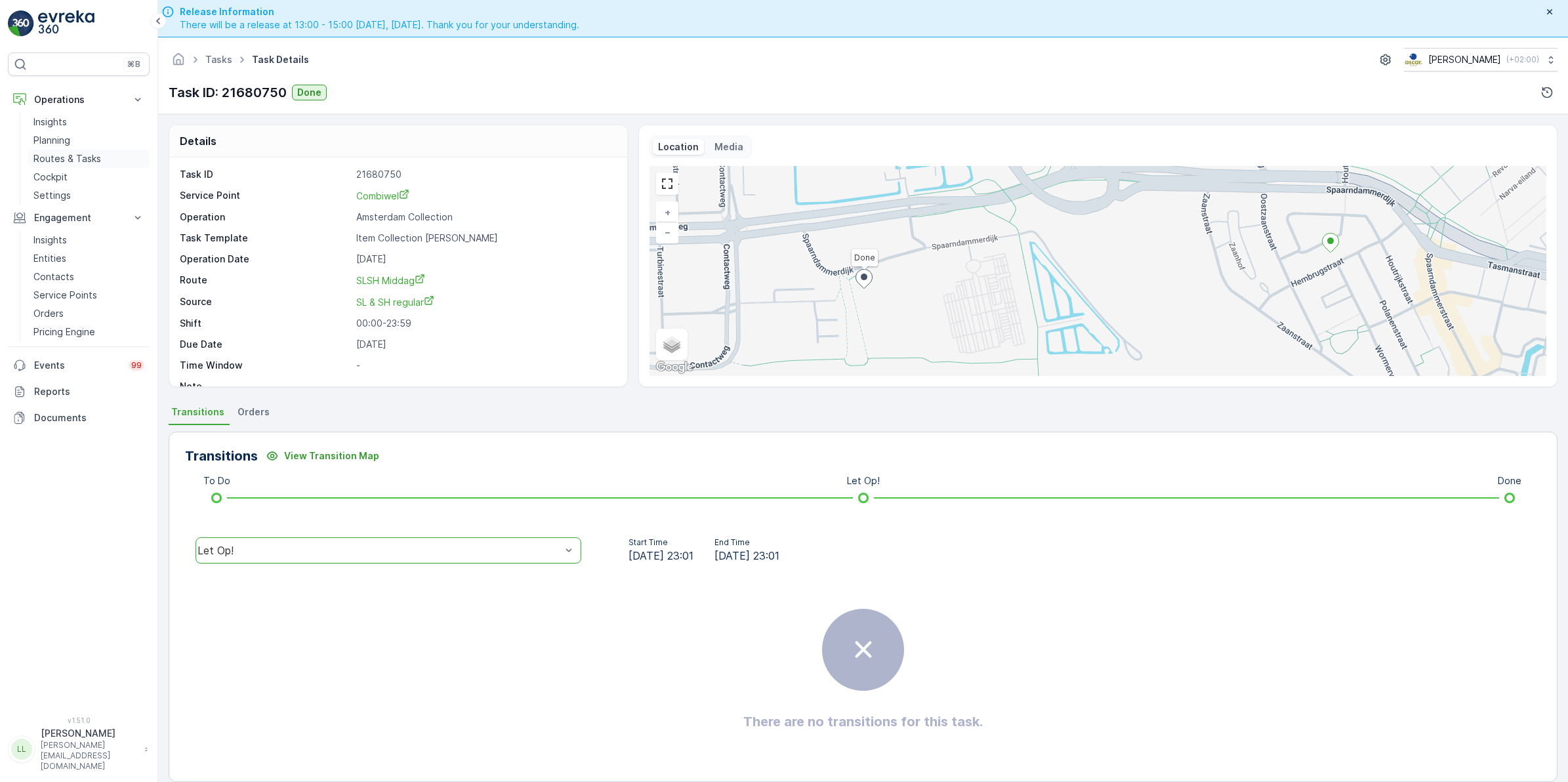
drag, startPoint x: 75, startPoint y: 157, endPoint x: 82, endPoint y: 156, distance: 7.1
click at [75, 157] on p "Routes & Tasks" at bounding box center [68, 159] width 68 height 13
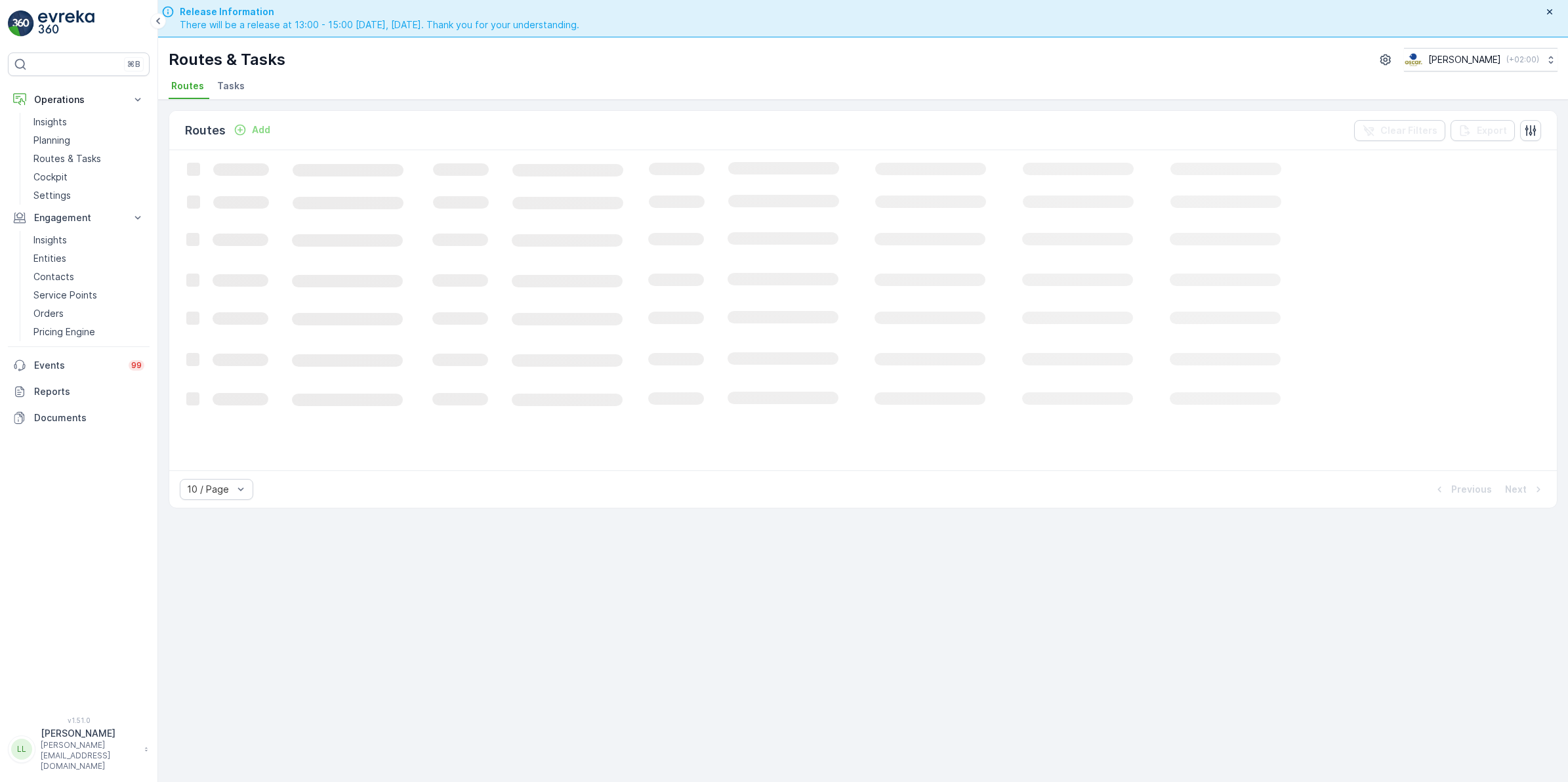
click at [224, 87] on span "Tasks" at bounding box center [230, 86] width 27 height 13
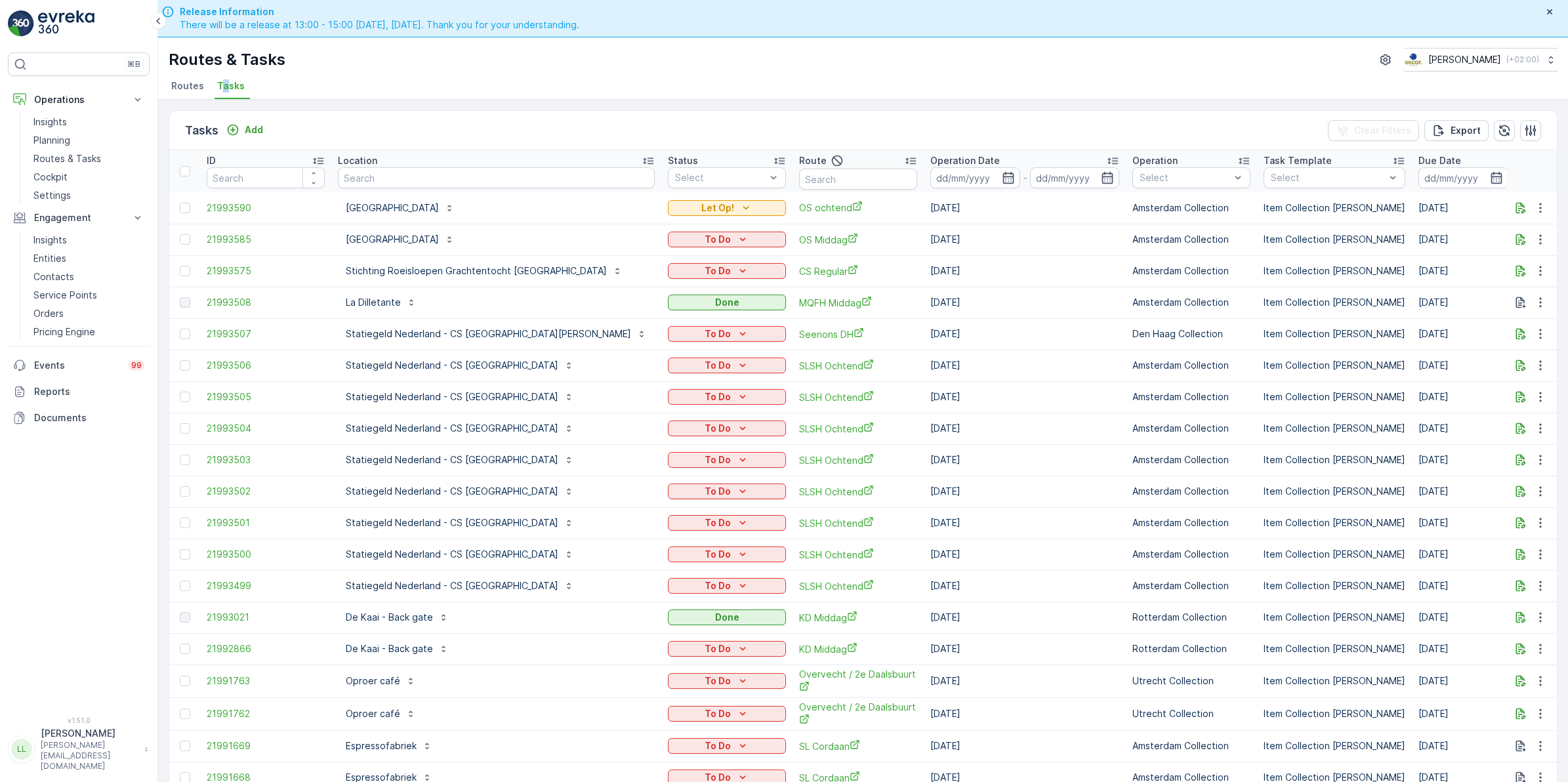
drag, startPoint x: 231, startPoint y: 94, endPoint x: 516, endPoint y: 77, distance: 285.5
click at [516, 77] on ul "Routes Tasks" at bounding box center [857, 88] width 1378 height 23
click at [380, 185] on input "text" at bounding box center [496, 178] width 317 height 21
type input "eet b"
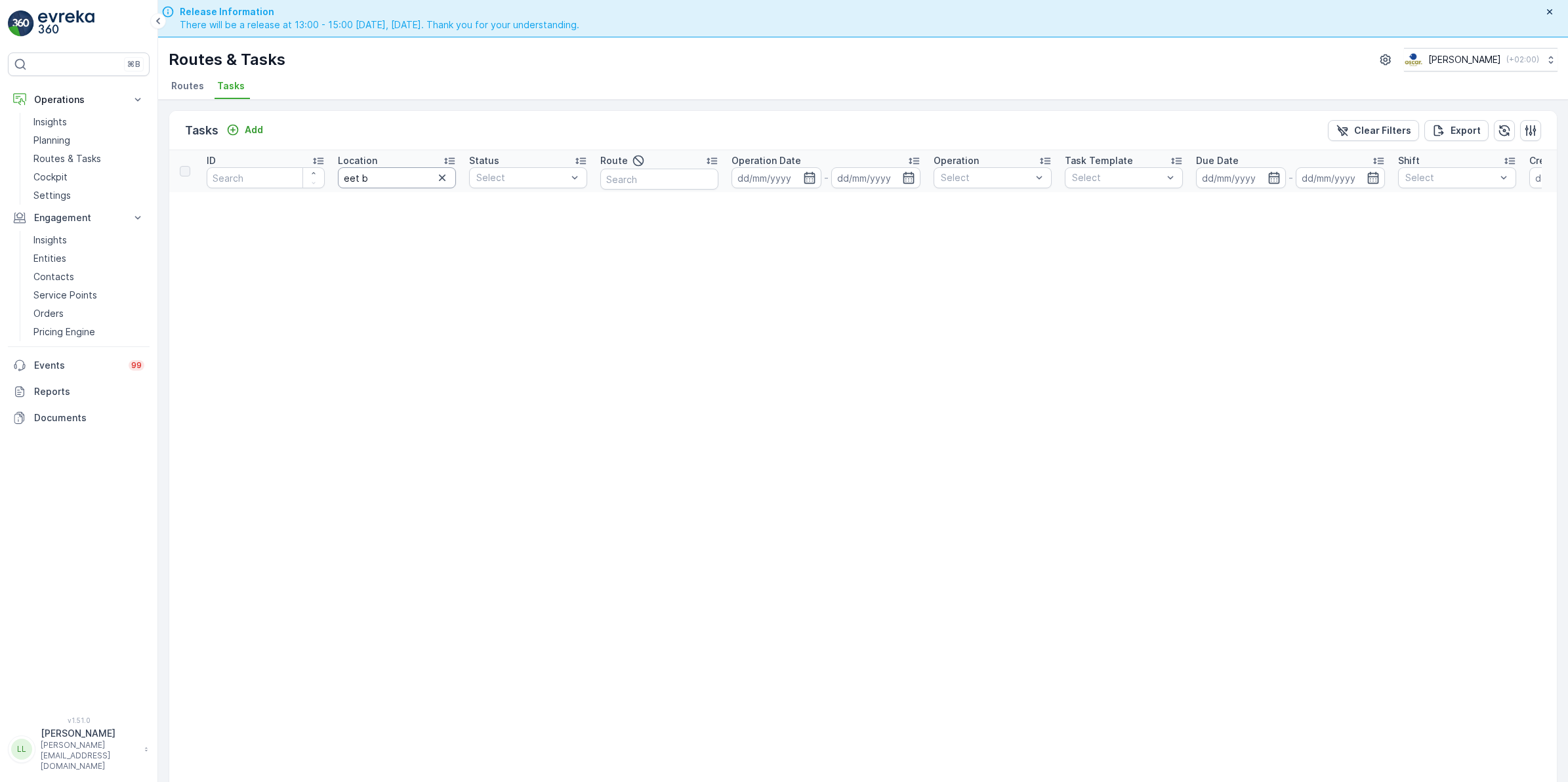
click at [407, 181] on input "eet b" at bounding box center [397, 178] width 119 height 21
type input "eet"
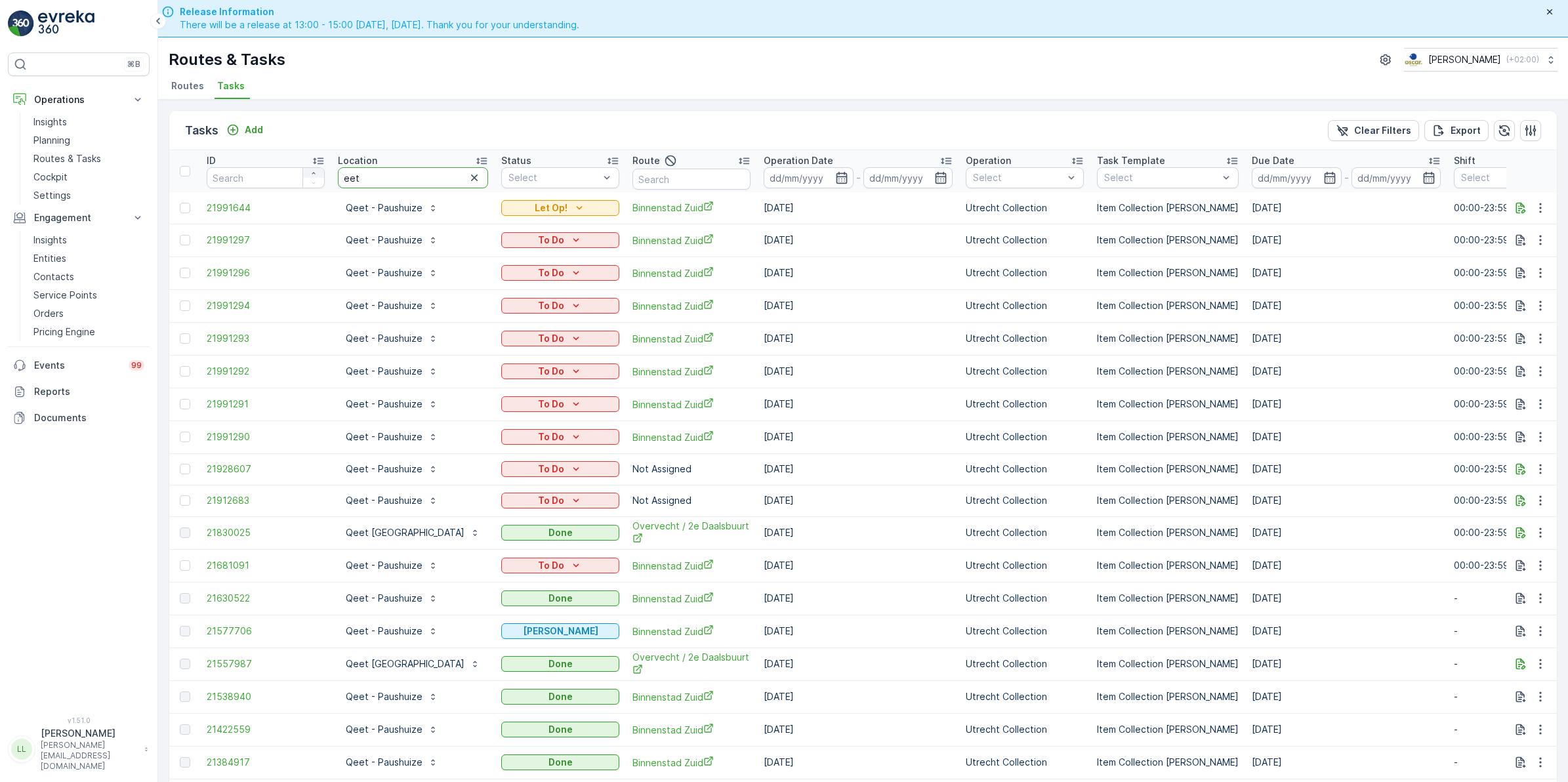
drag, startPoint x: 368, startPoint y: 172, endPoint x: 310, endPoint y: 169, distance: 58.1
click at [309, 169] on tr "ID Location eet Status Select Route Operation Date - Operation Select Task Temp…" at bounding box center [1196, 171] width 2055 height 42
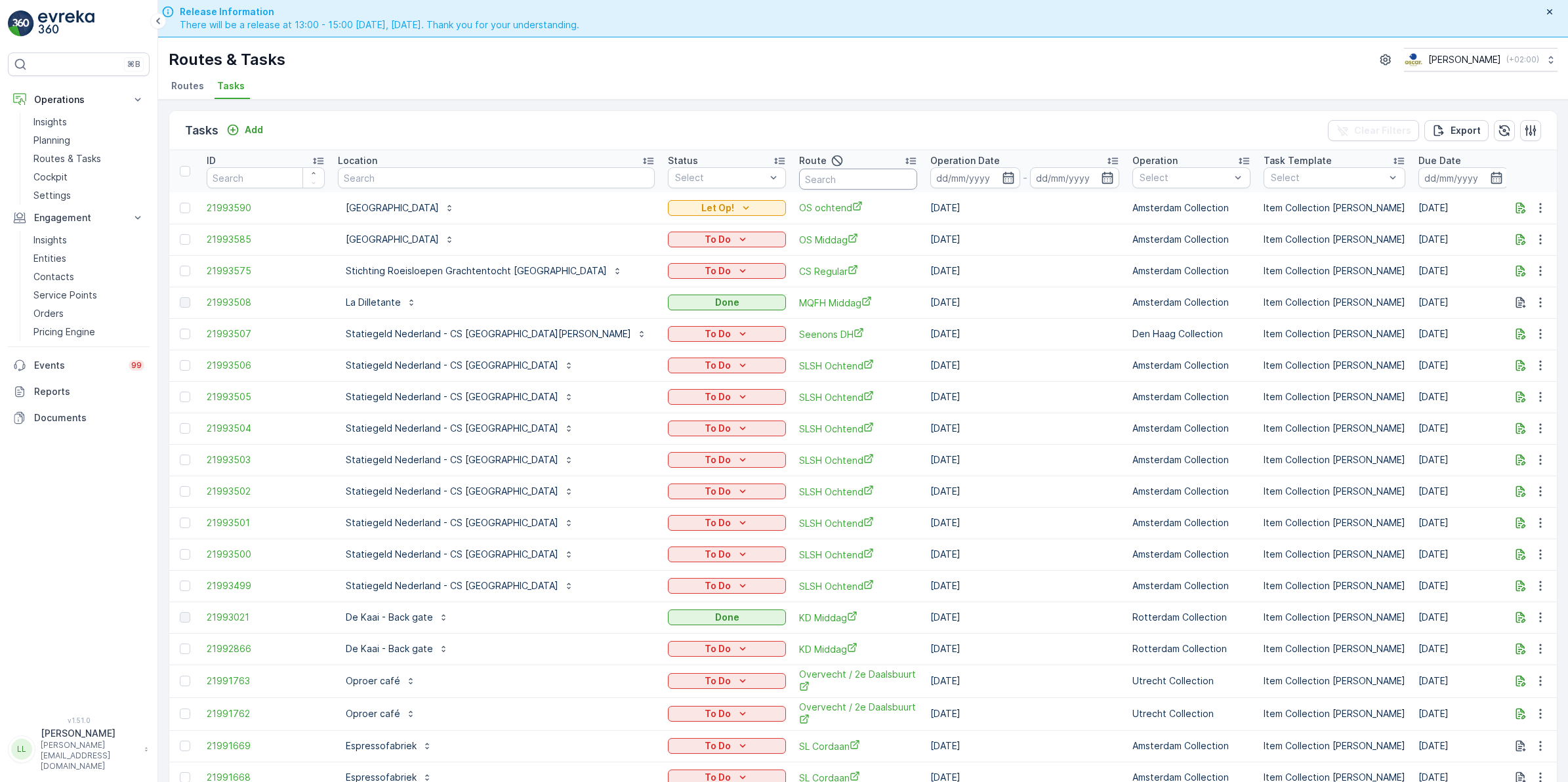
drag, startPoint x: 909, startPoint y: 181, endPoint x: 758, endPoint y: 179, distance: 151.0
click at [799, 179] on input "text" at bounding box center [858, 179] width 119 height 21
type input "os ocht"
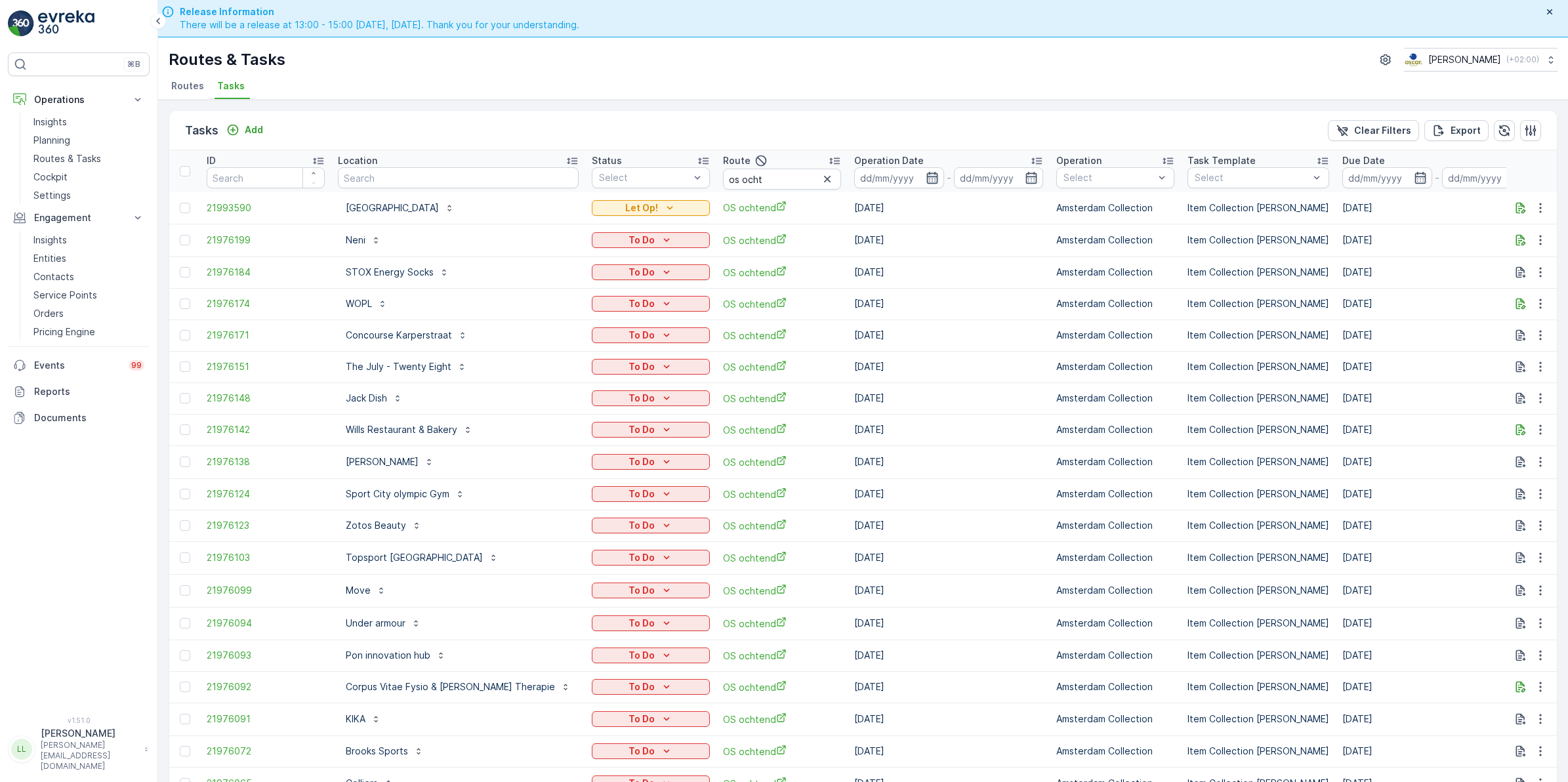
click at [926, 181] on icon "button" at bounding box center [932, 178] width 13 height 13
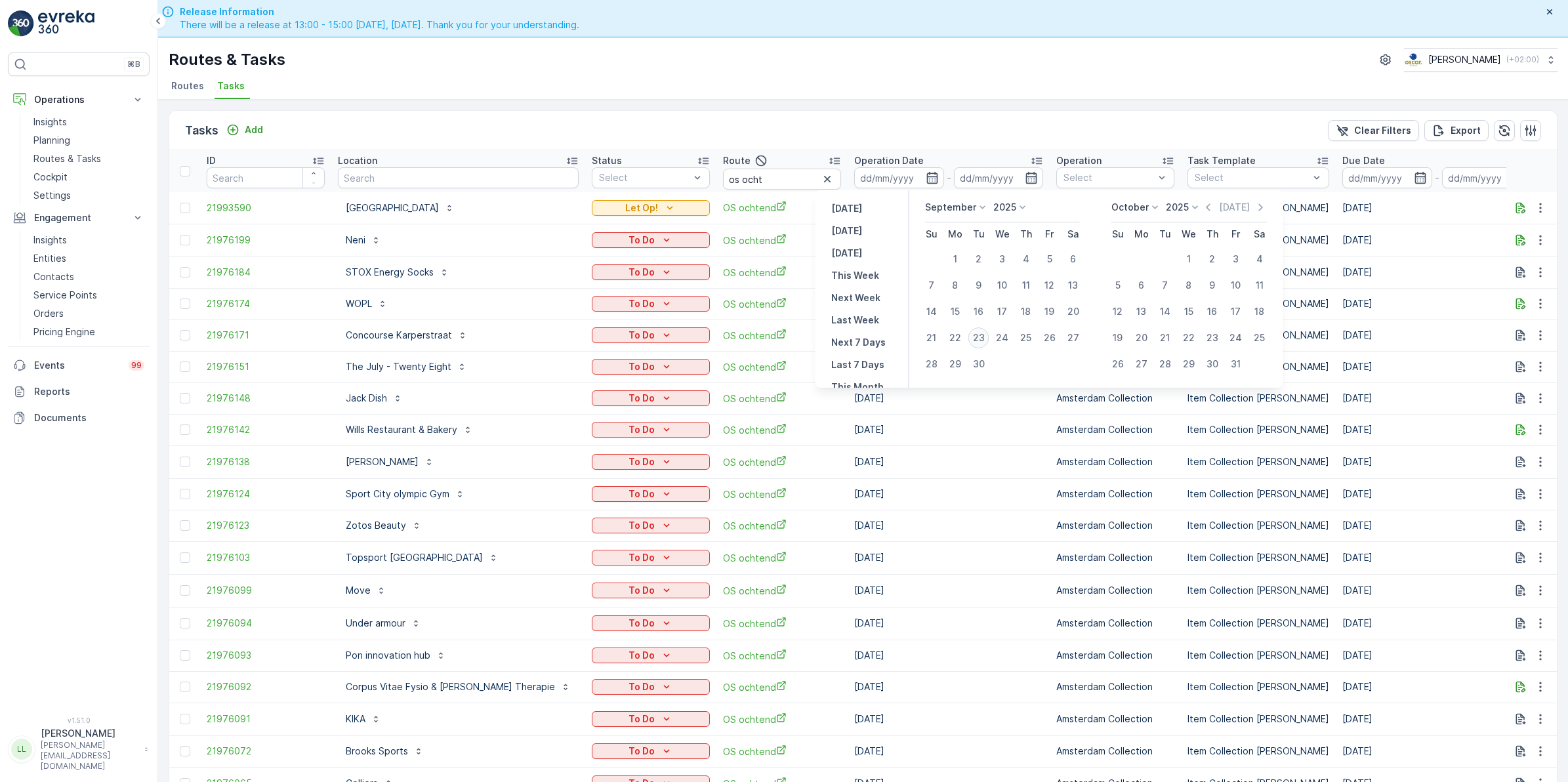
click at [978, 335] on div "23" at bounding box center [978, 338] width 21 height 21
type input "[DATE]"
click at [978, 335] on div "23" at bounding box center [978, 338] width 21 height 21
type input "[DATE]"
click at [978, 335] on div "23" at bounding box center [978, 338] width 21 height 21
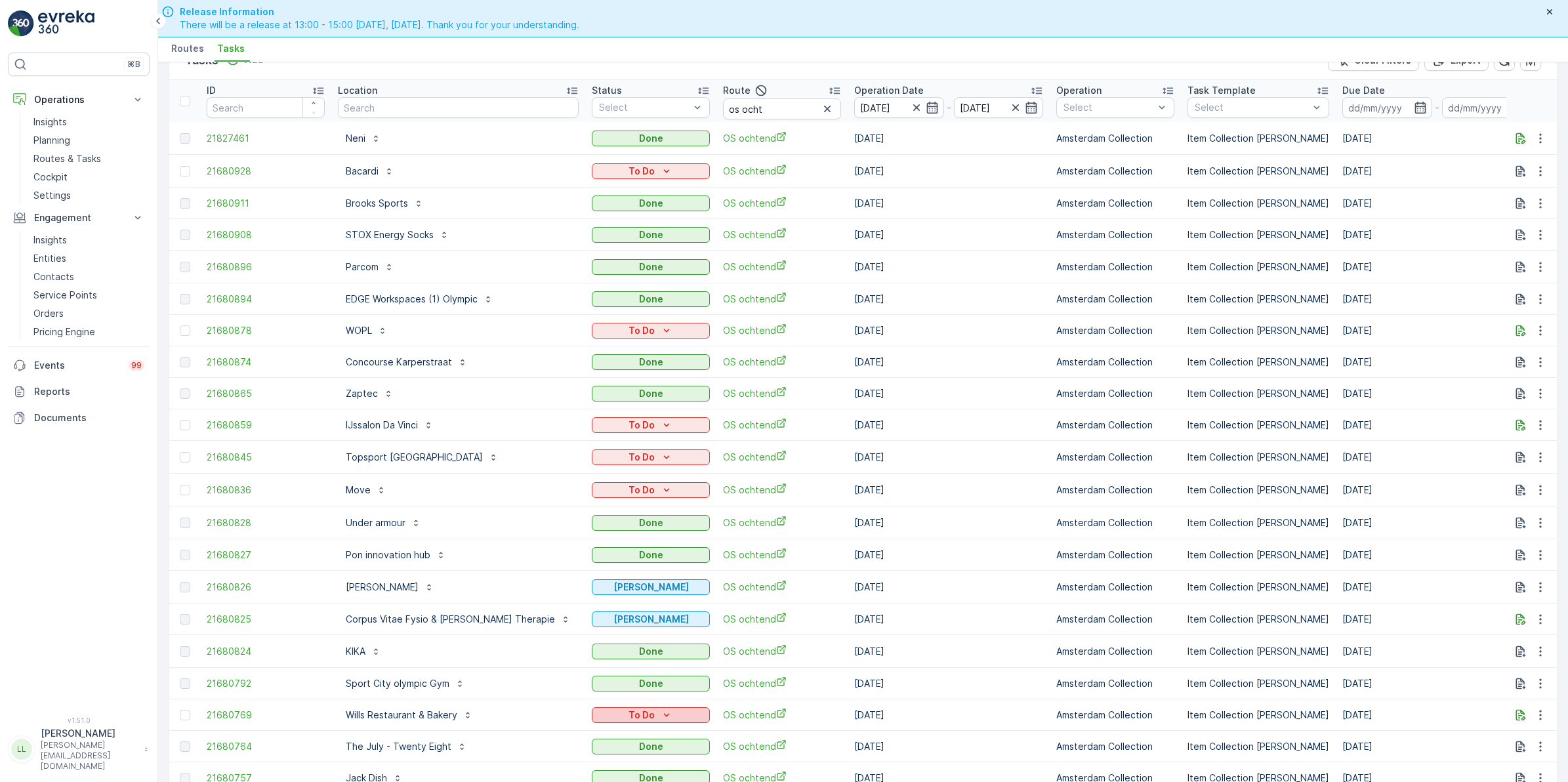
scroll to position [7, 0]
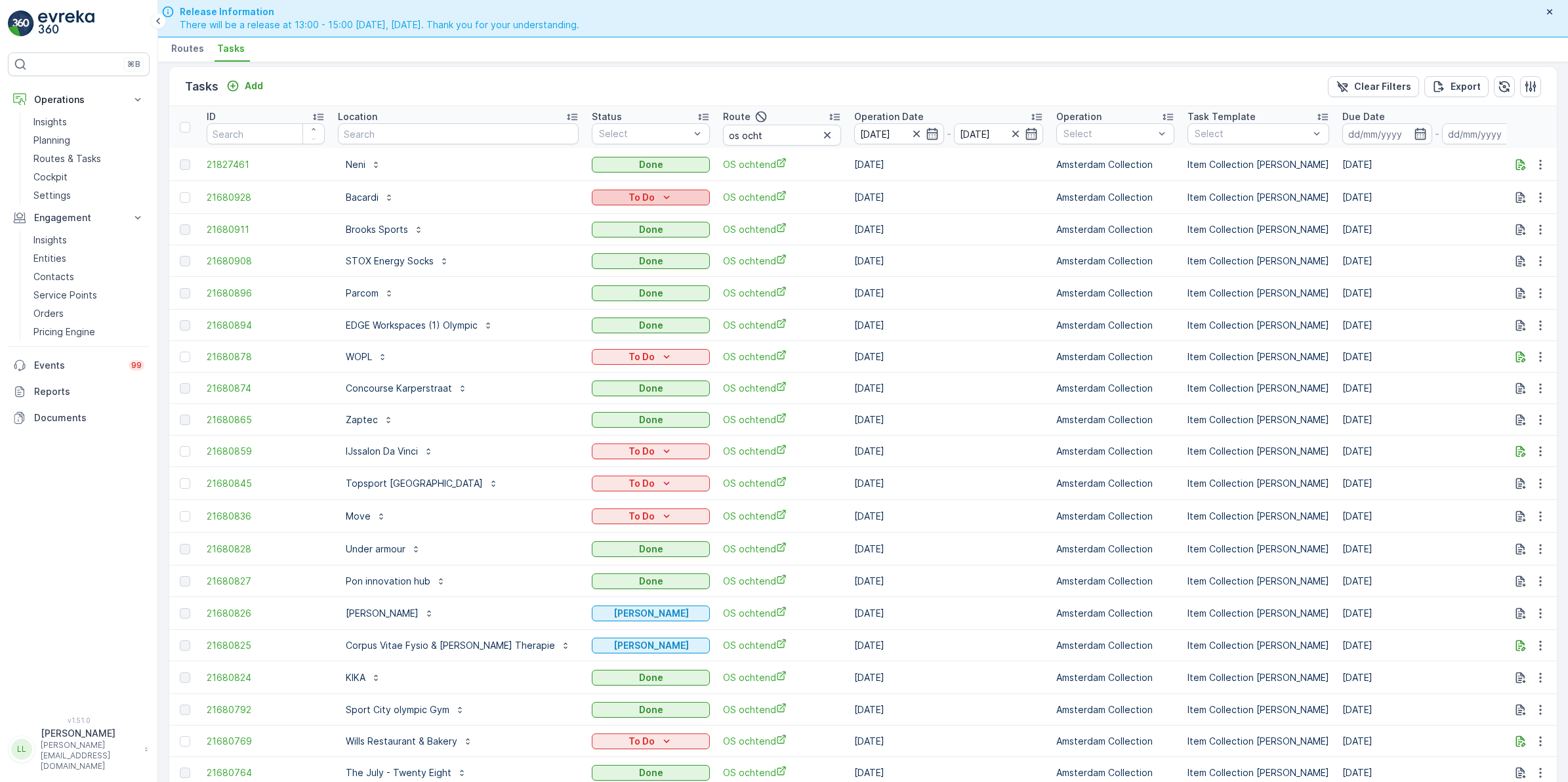
click at [655, 191] on div "To Do" at bounding box center [651, 198] width 107 height 13
click at [591, 233] on span "[PERSON_NAME]" at bounding box center [596, 233] width 72 height 13
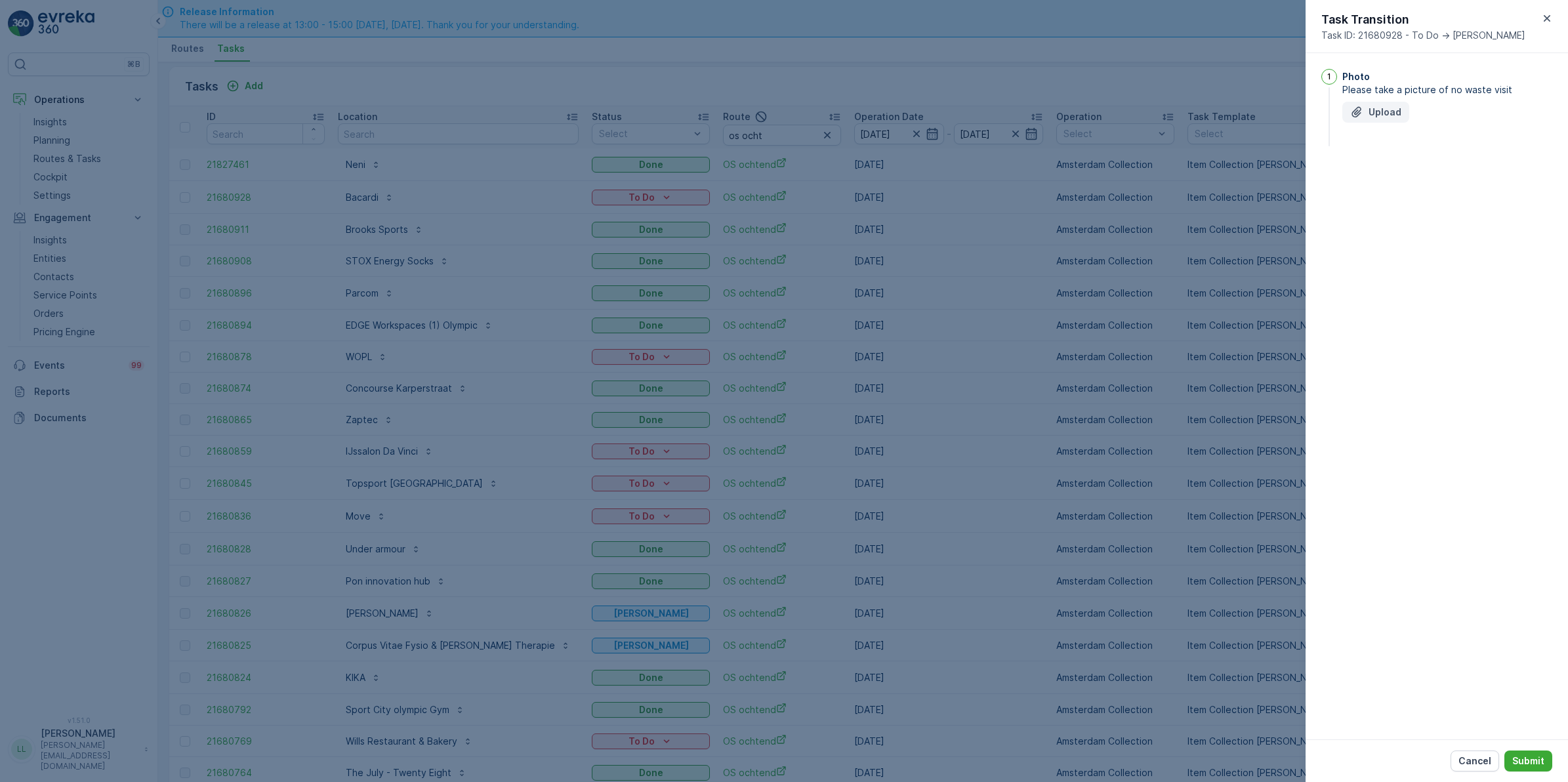
click at [1387, 107] on p "Upload" at bounding box center [1385, 112] width 33 height 13
click at [1525, 757] on p "Submit" at bounding box center [1528, 761] width 32 height 13
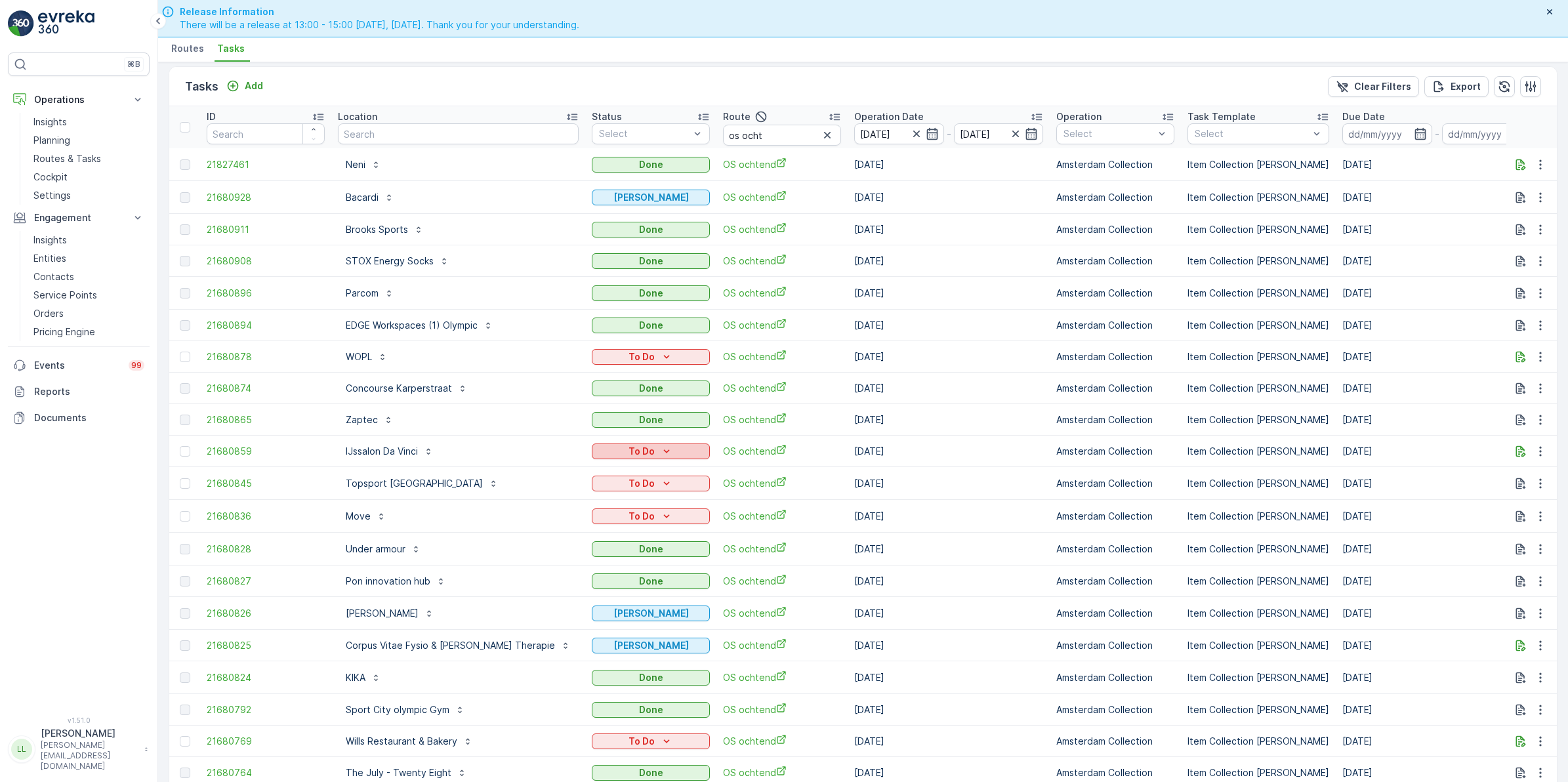
click at [660, 445] on icon "To Do" at bounding box center [667, 452] width 13 height 13
click at [597, 483] on span "[PERSON_NAME]" at bounding box center [596, 485] width 72 height 13
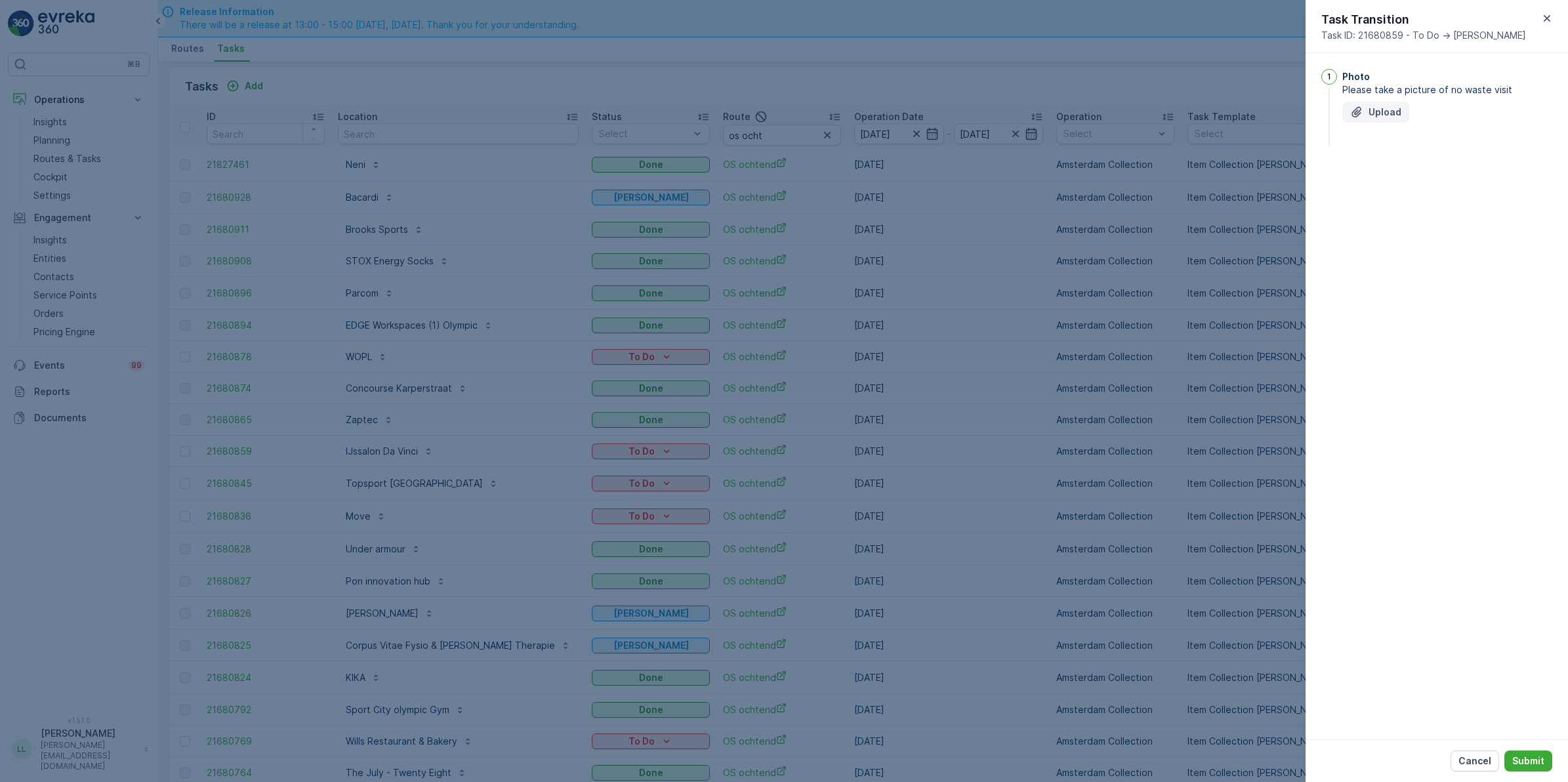
click at [1382, 104] on button "Upload" at bounding box center [1375, 112] width 67 height 21
click at [1525, 755] on p "Submit" at bounding box center [1528, 761] width 32 height 13
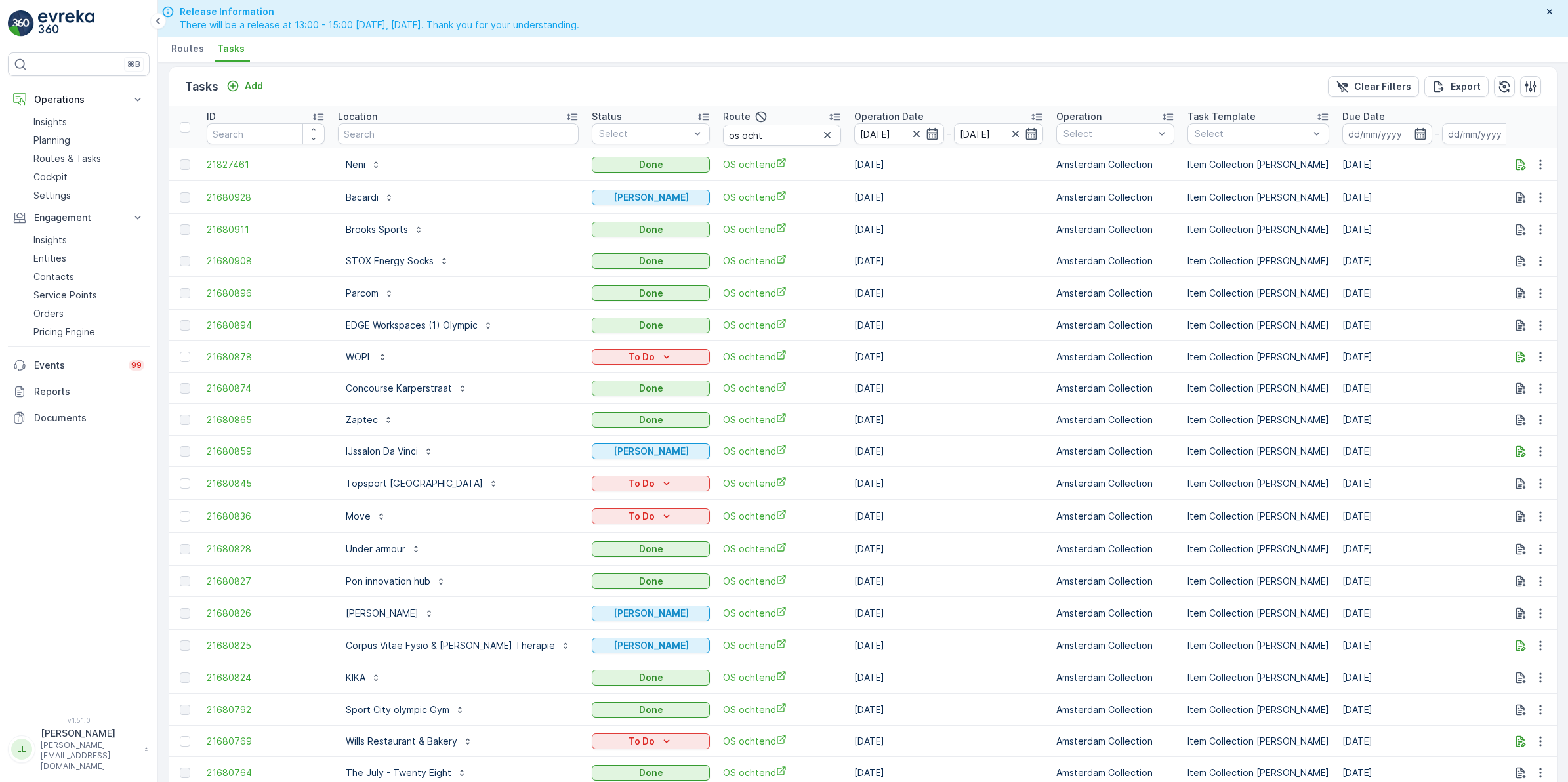
click at [628, 480] on p "To Do" at bounding box center [641, 484] width 26 height 13
click at [591, 494] on span "Let Op!" at bounding box center [577, 498] width 33 height 13
click at [663, 477] on icon "Let Op!" at bounding box center [670, 484] width 13 height 13
click at [584, 514] on div "Done" at bounding box center [597, 517] width 84 height 19
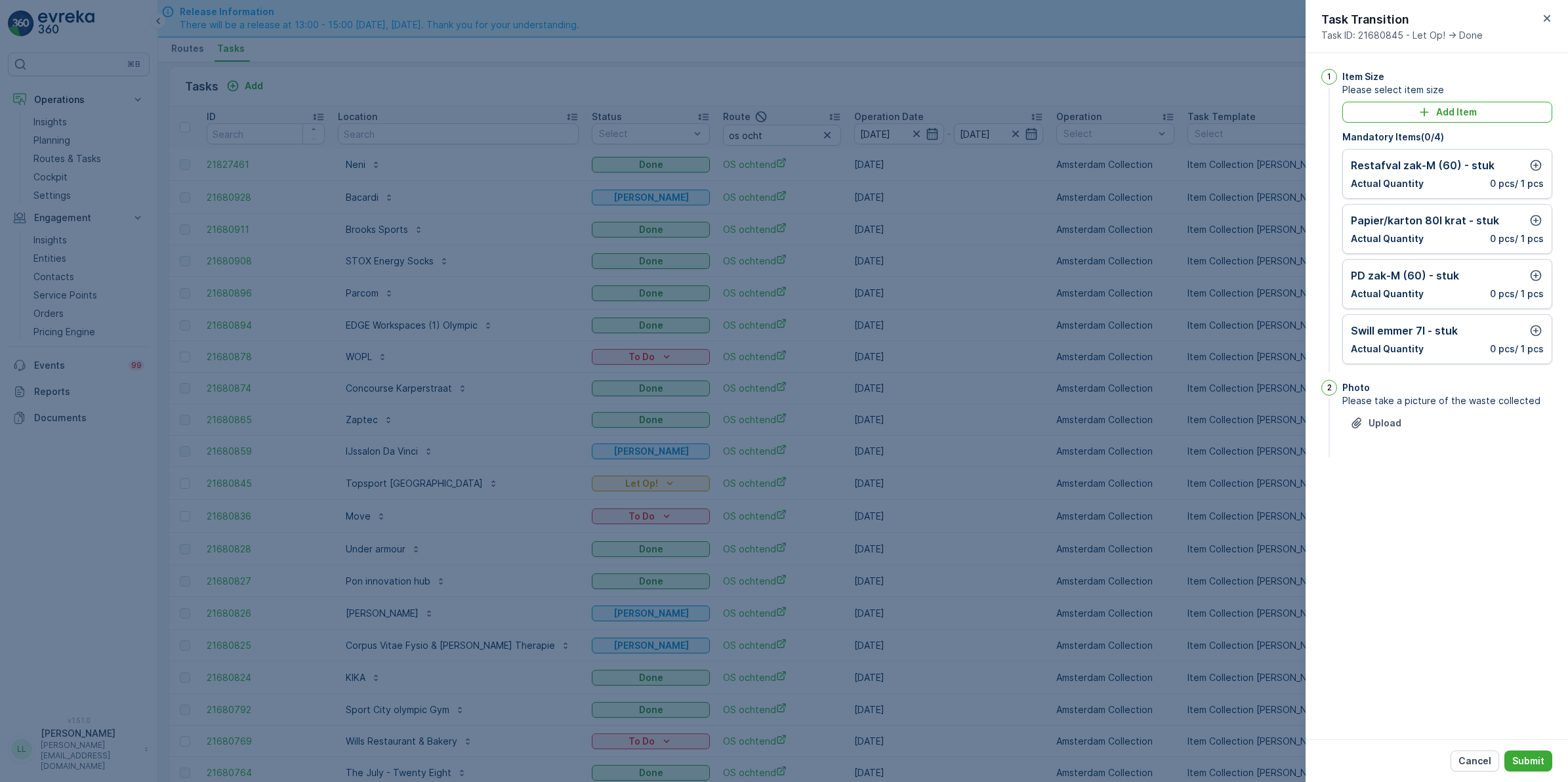
drag, startPoint x: 1063, startPoint y: 373, endPoint x: 848, endPoint y: 413, distance: 218.7
click at [1063, 372] on div at bounding box center [784, 391] width 1568 height 782
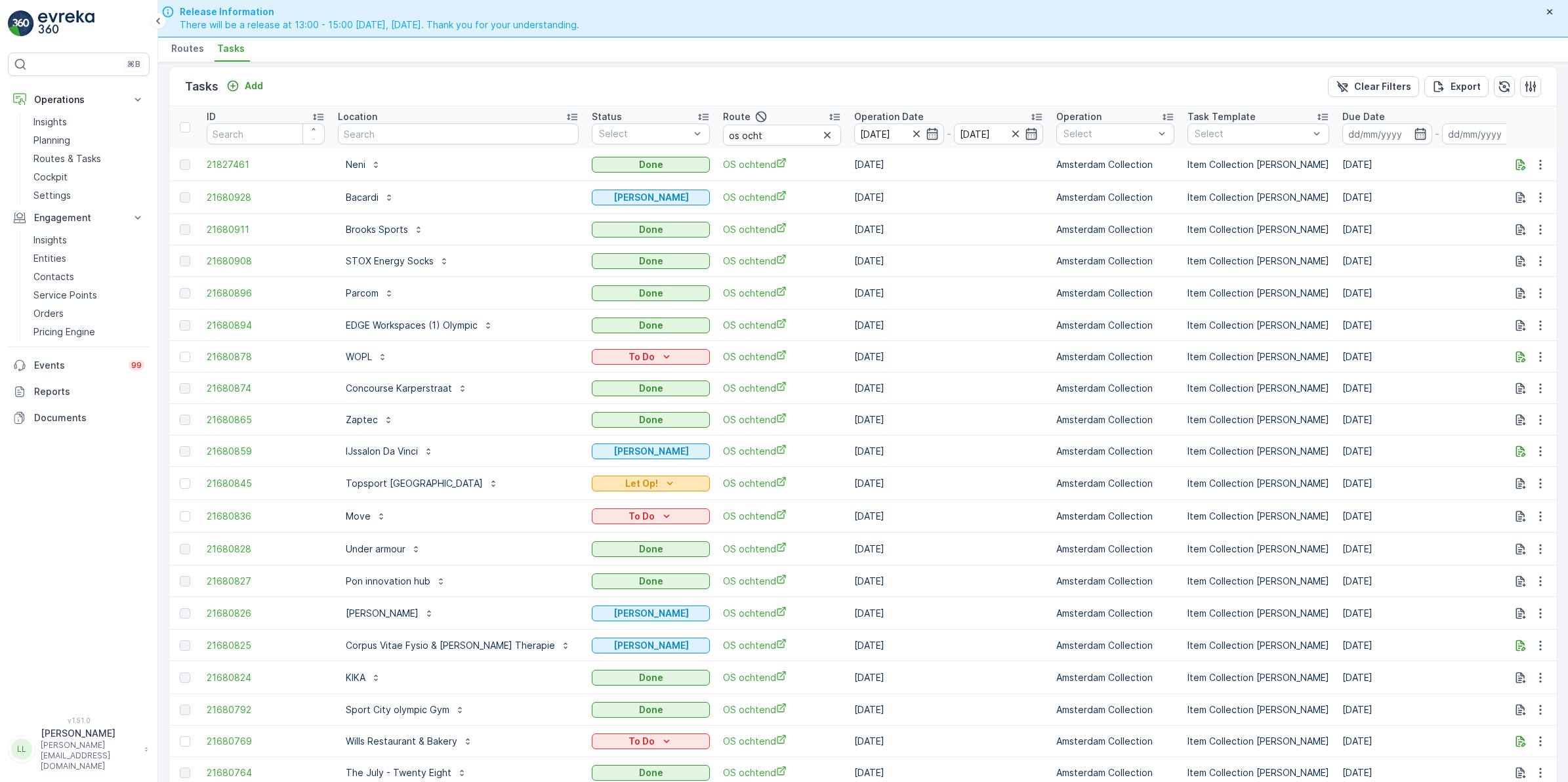
click at [663, 480] on icon "Let Op!" at bounding box center [670, 484] width 13 height 13
click at [599, 495] on span "[PERSON_NAME]" at bounding box center [596, 498] width 72 height 13
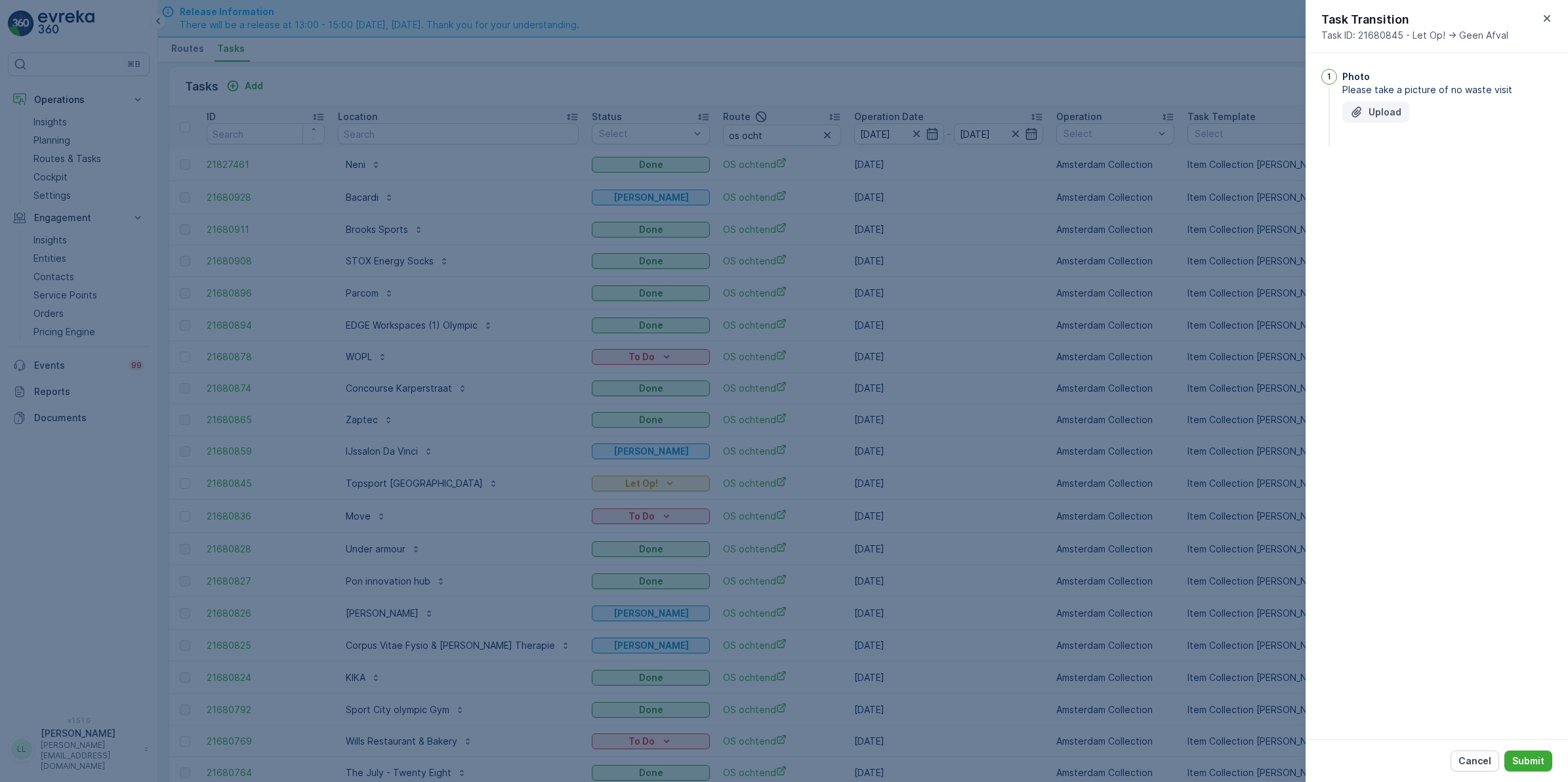
click at [1391, 117] on p "Upload" at bounding box center [1385, 112] width 33 height 13
drag, startPoint x: 1527, startPoint y: 751, endPoint x: 1149, endPoint y: 712, distance: 380.0
click at [1528, 751] on button "Submit" at bounding box center [1528, 761] width 48 height 21
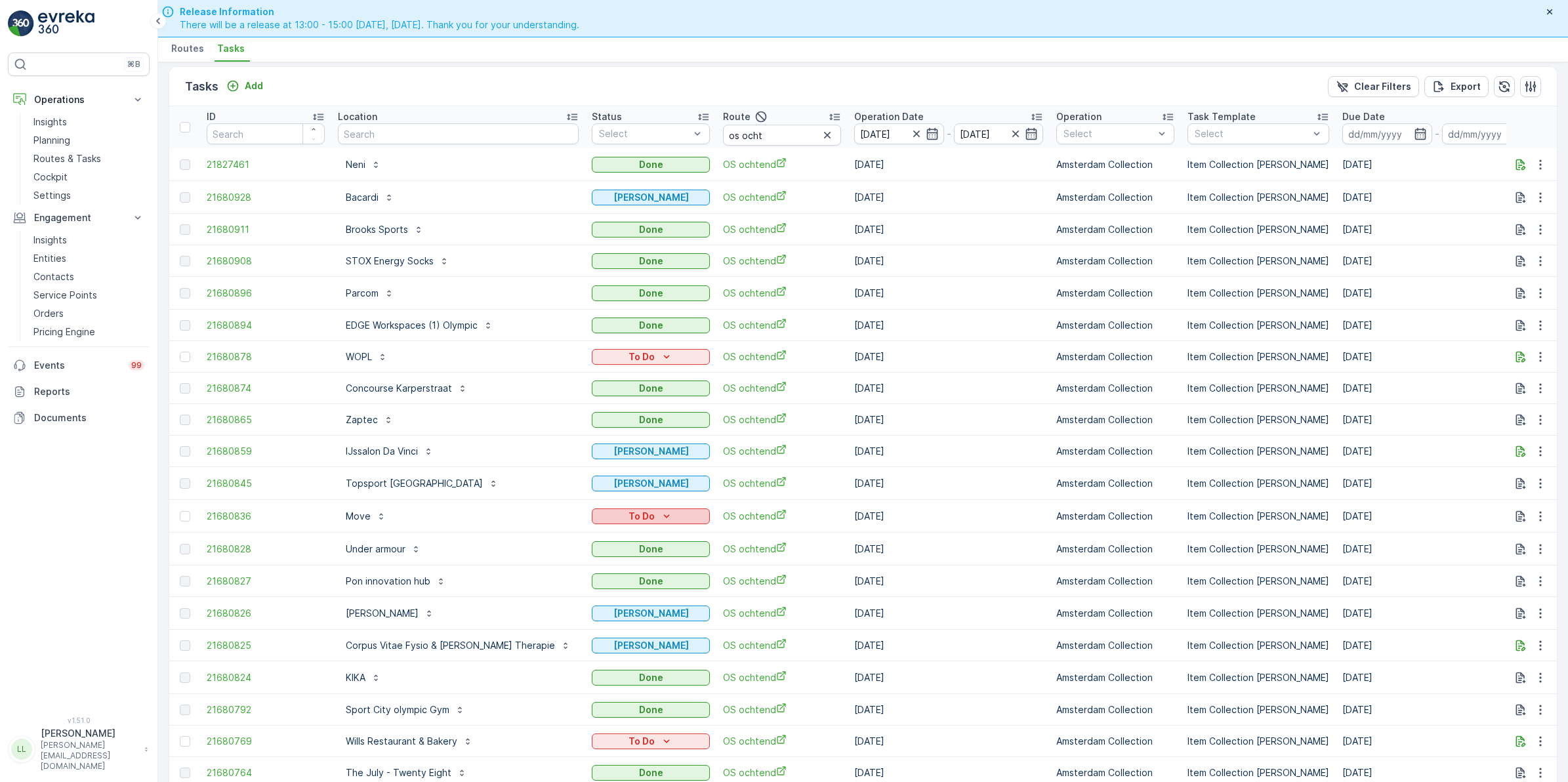
click at [628, 510] on p "To Do" at bounding box center [641, 517] width 26 height 13
click at [594, 545] on span "[PERSON_NAME]" at bounding box center [596, 548] width 72 height 13
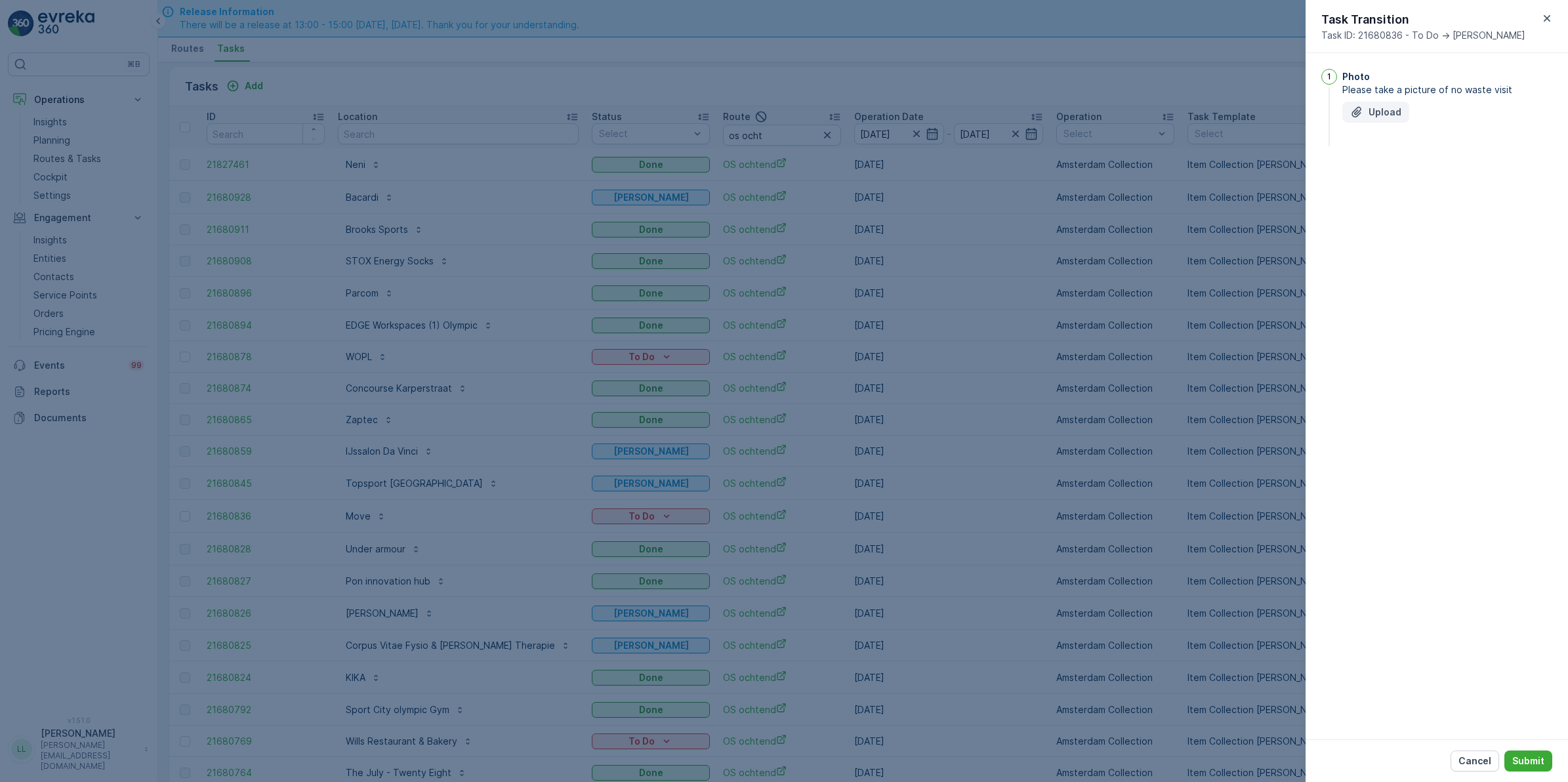
click at [1361, 119] on icon "Upload File" at bounding box center [1356, 112] width 13 height 13
click at [1526, 758] on p "Submit" at bounding box center [1528, 761] width 32 height 13
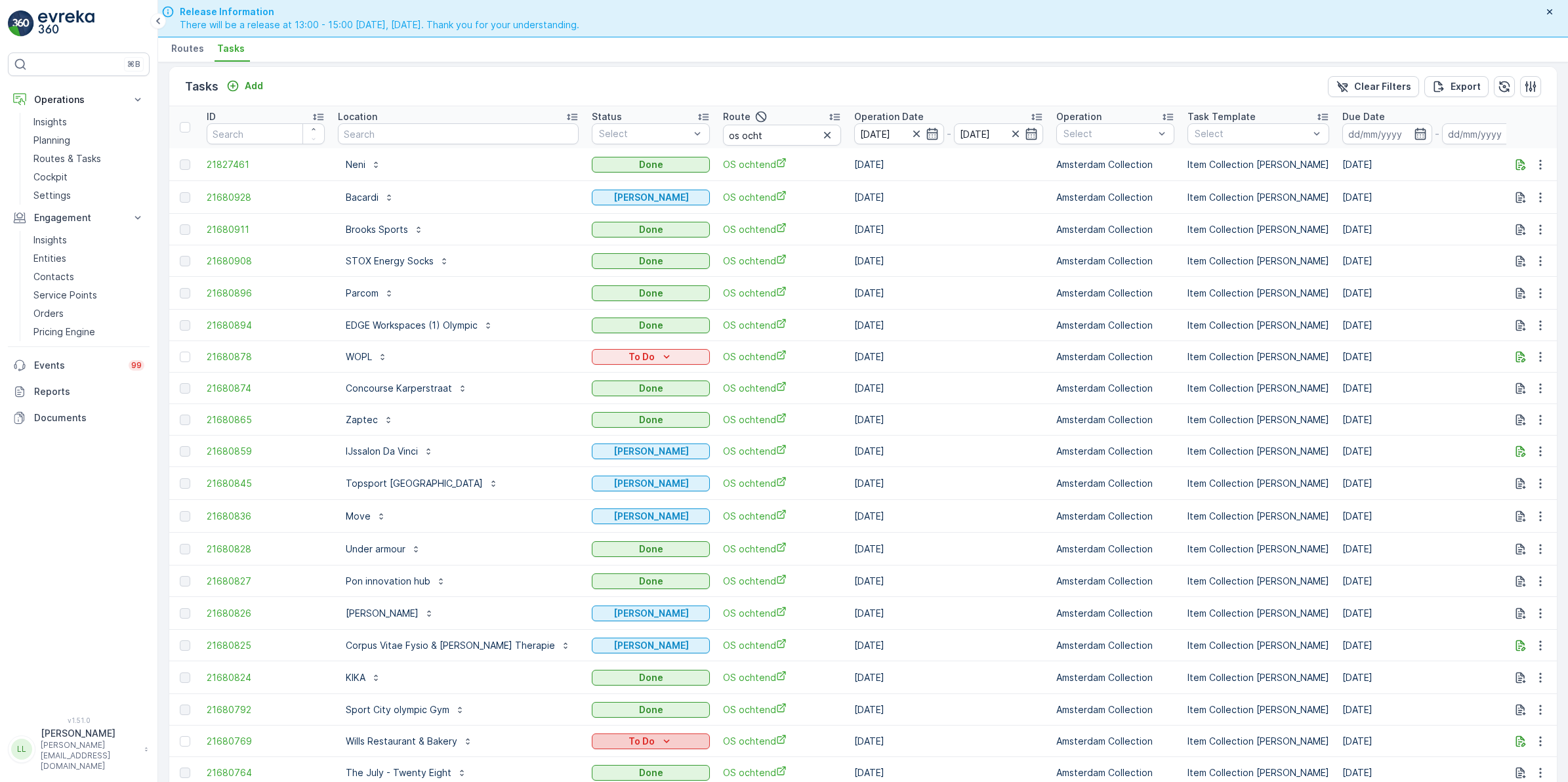
click at [660, 735] on icon "To Do" at bounding box center [667, 742] width 13 height 13
click at [76, 618] on div "⌘B Operations Insights Planning Routes & Tasks Cockpit Settings Engagement Insi…" at bounding box center [78, 376] width 142 height 648
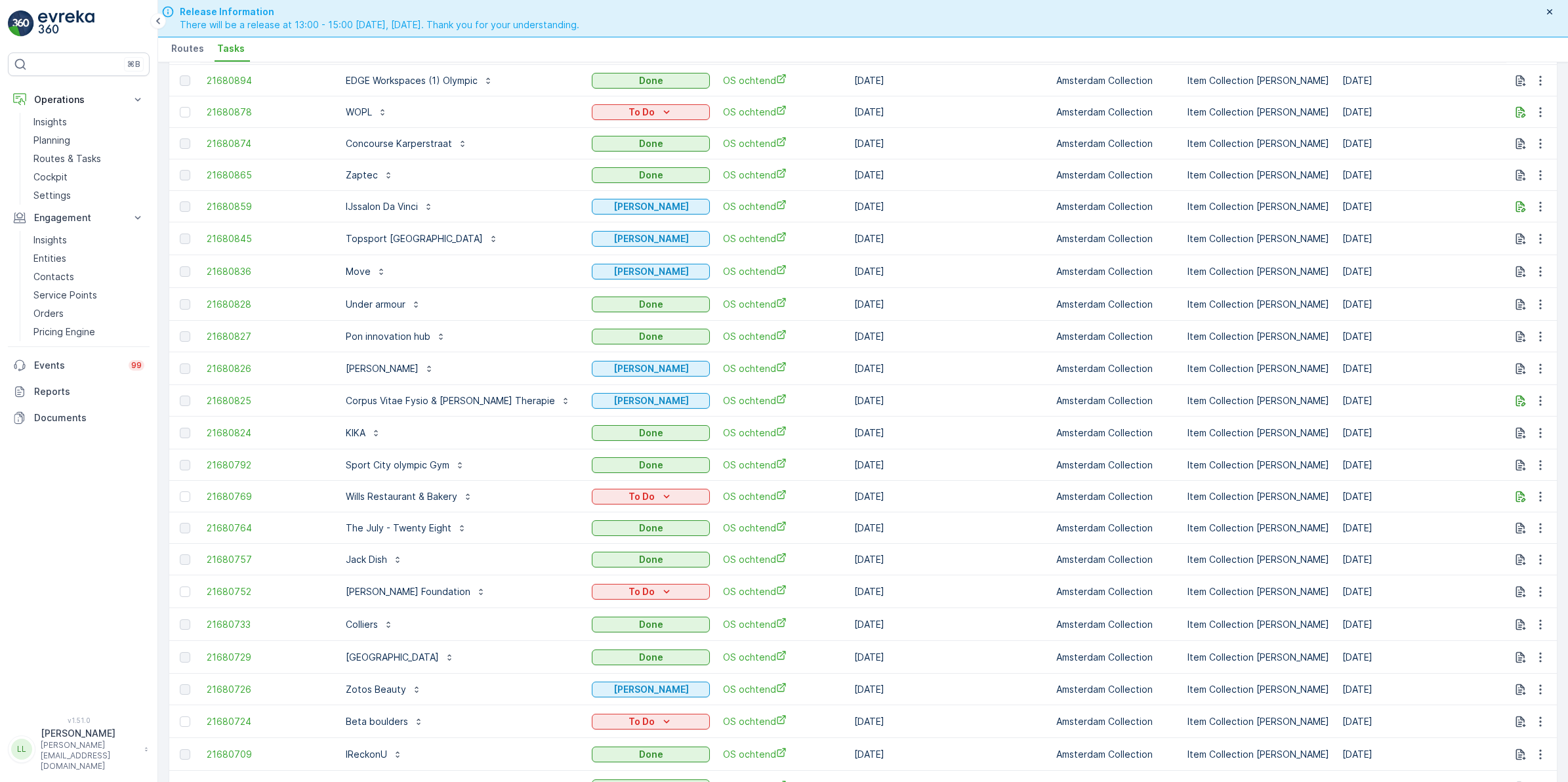
scroll to position [252, 0]
click at [660, 489] on icon "To Do" at bounding box center [667, 496] width 13 height 13
drag, startPoint x: 138, startPoint y: 517, endPoint x: 146, endPoint y: 512, distance: 9.4
click at [137, 516] on div "⌘B Operations Insights Planning Routes & Tasks Cockpit Settings Engagement Insi…" at bounding box center [78, 376] width 142 height 648
click at [660, 584] on icon "To Do" at bounding box center [667, 591] width 13 height 13
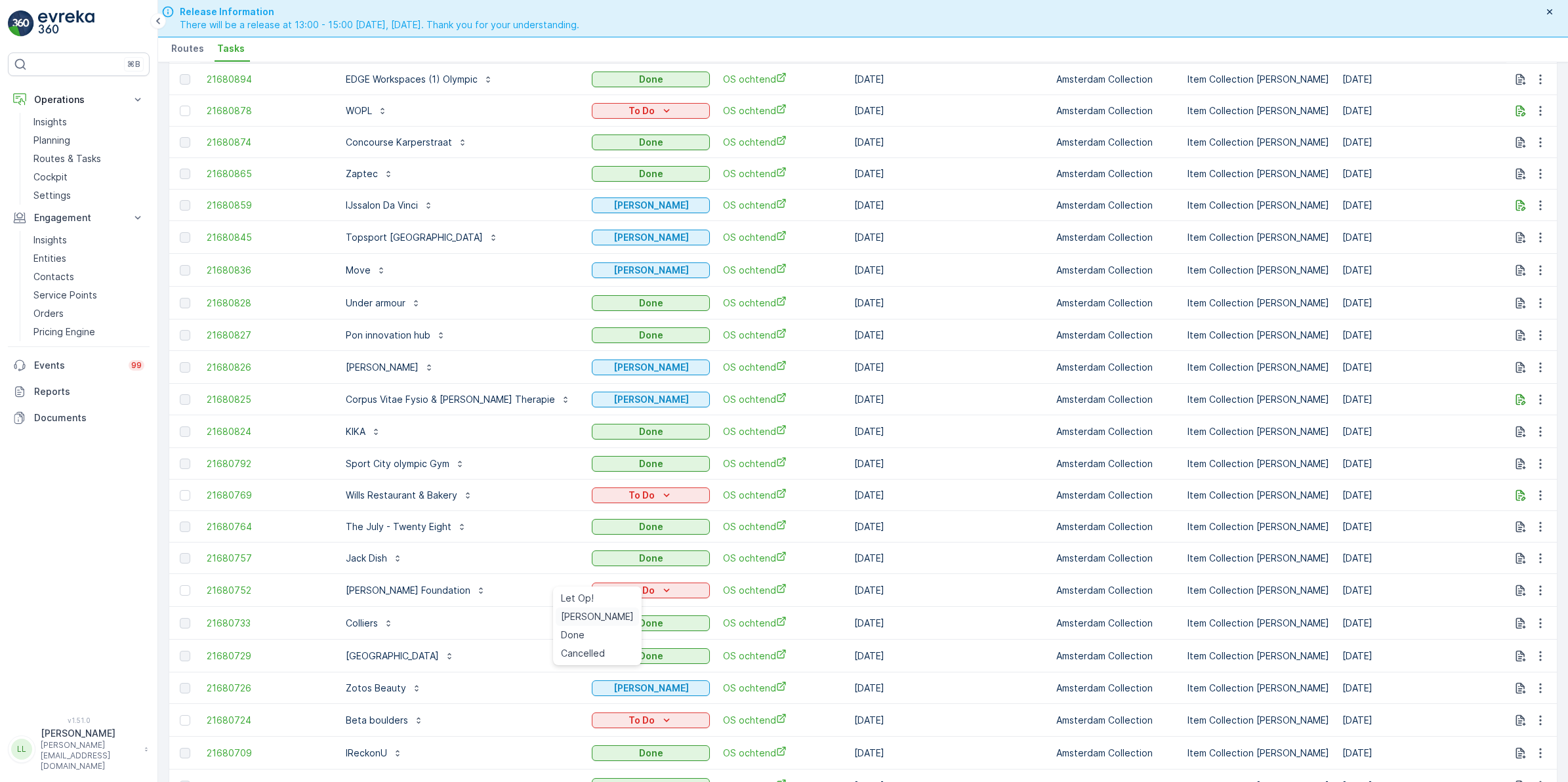
click at [587, 618] on span "[PERSON_NAME]" at bounding box center [596, 617] width 72 height 13
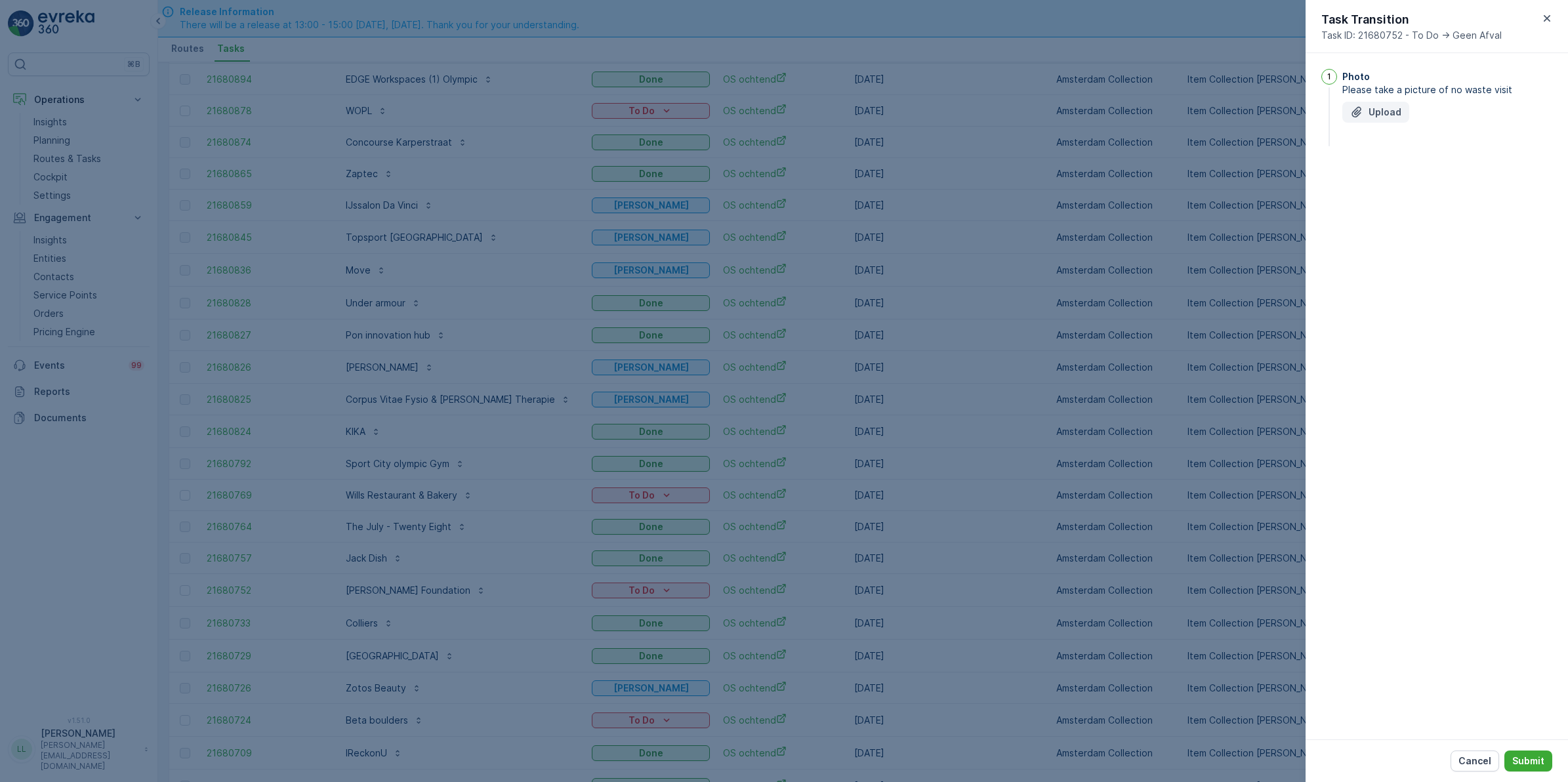
click at [1379, 106] on p "Upload" at bounding box center [1385, 112] width 33 height 13
click at [1528, 758] on p "Submit" at bounding box center [1528, 761] width 32 height 13
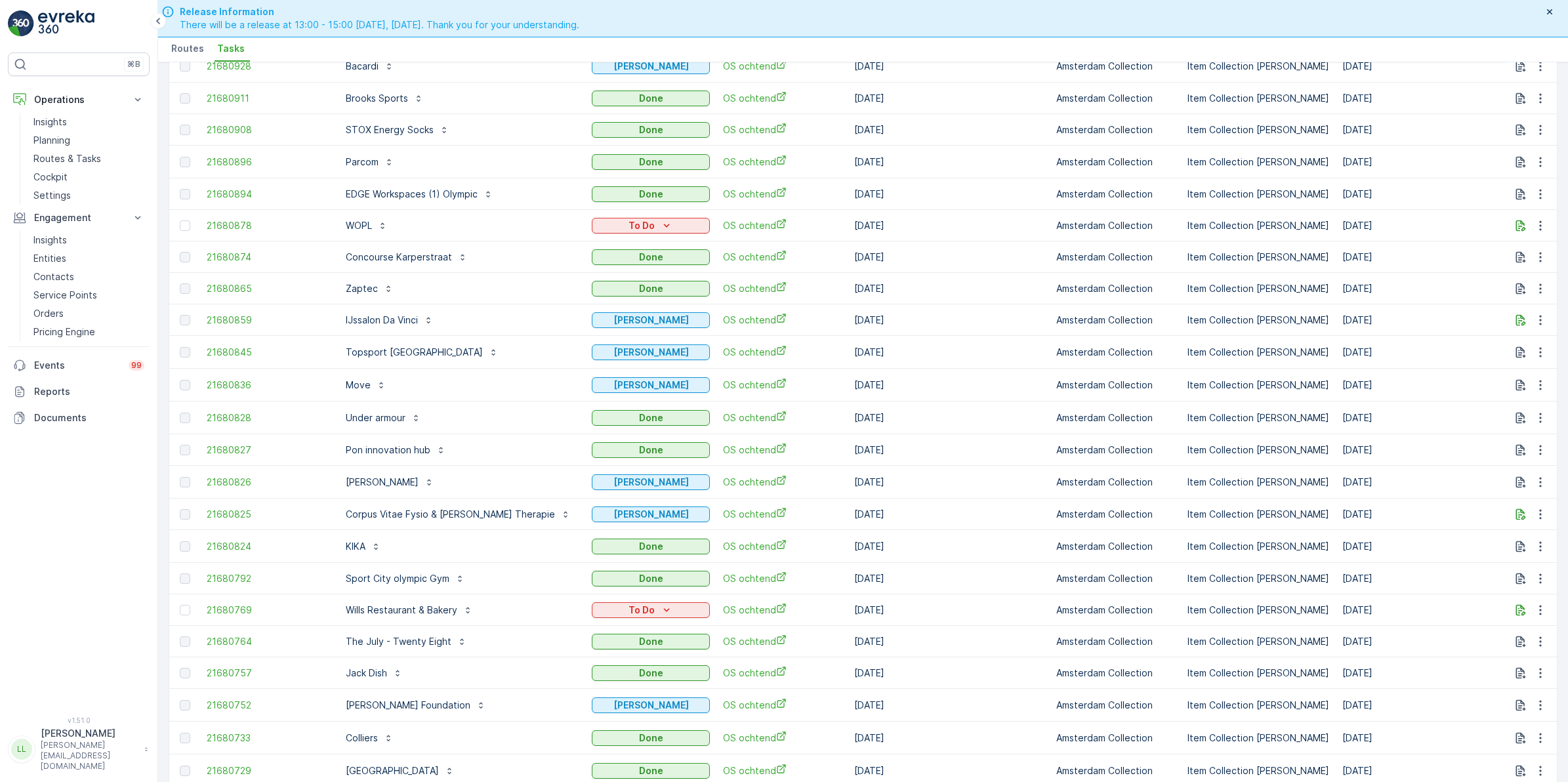
scroll to position [0, 0]
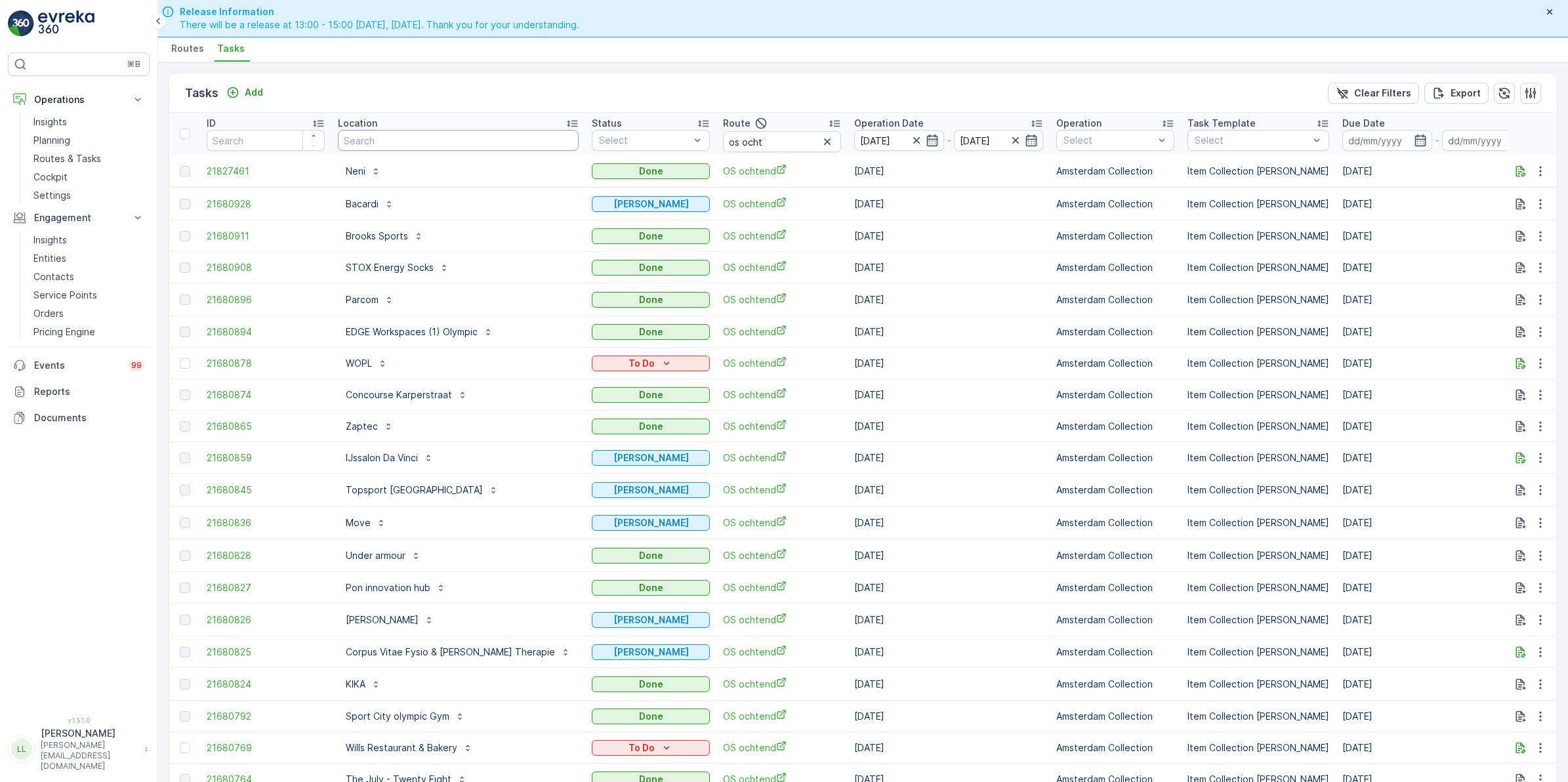
click at [392, 144] on input "text" at bounding box center [458, 140] width 241 height 21
type input "heli"
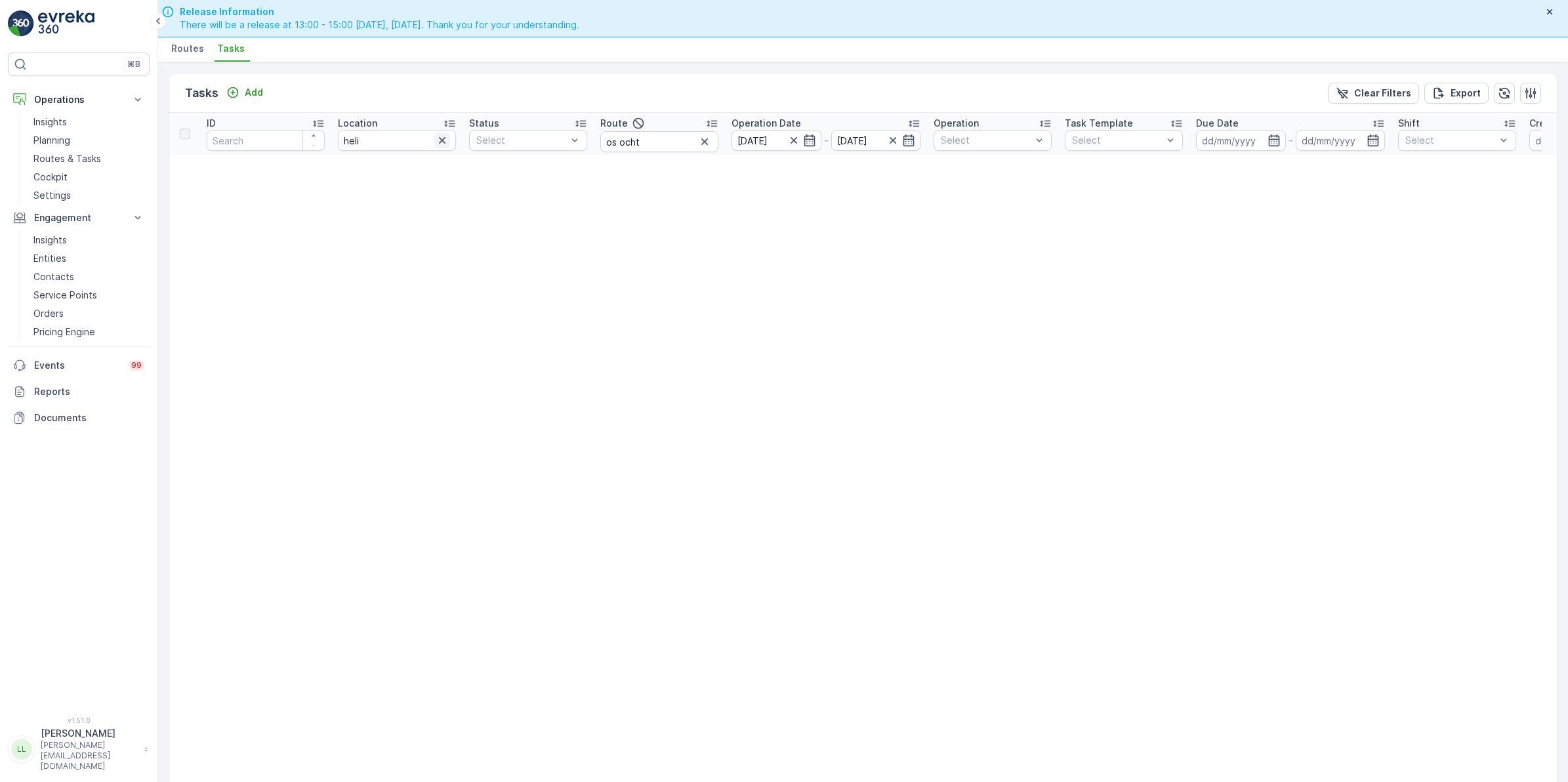
click at [446, 145] on icon "button" at bounding box center [442, 140] width 13 height 13
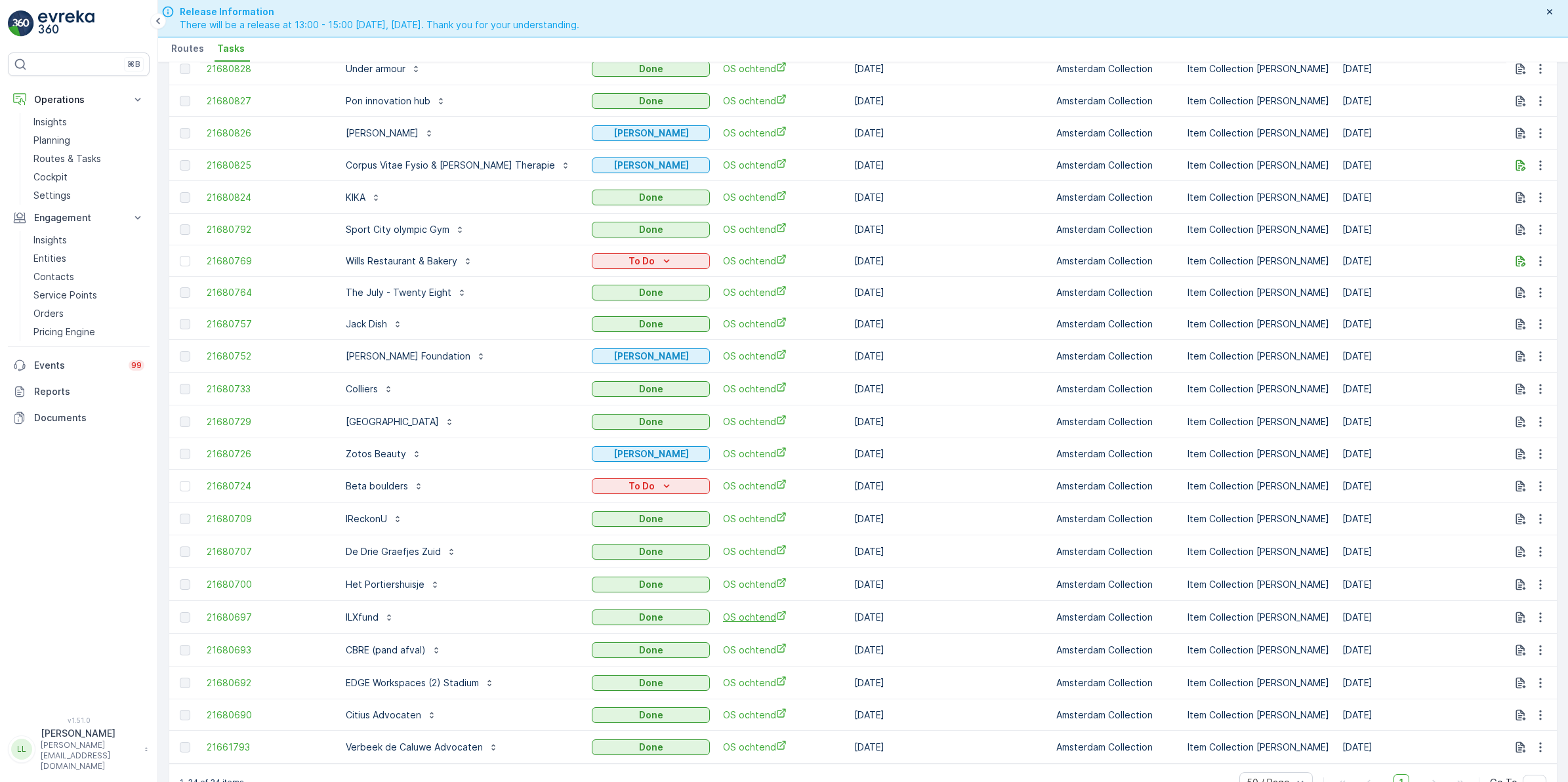
scroll to position [492, 0]
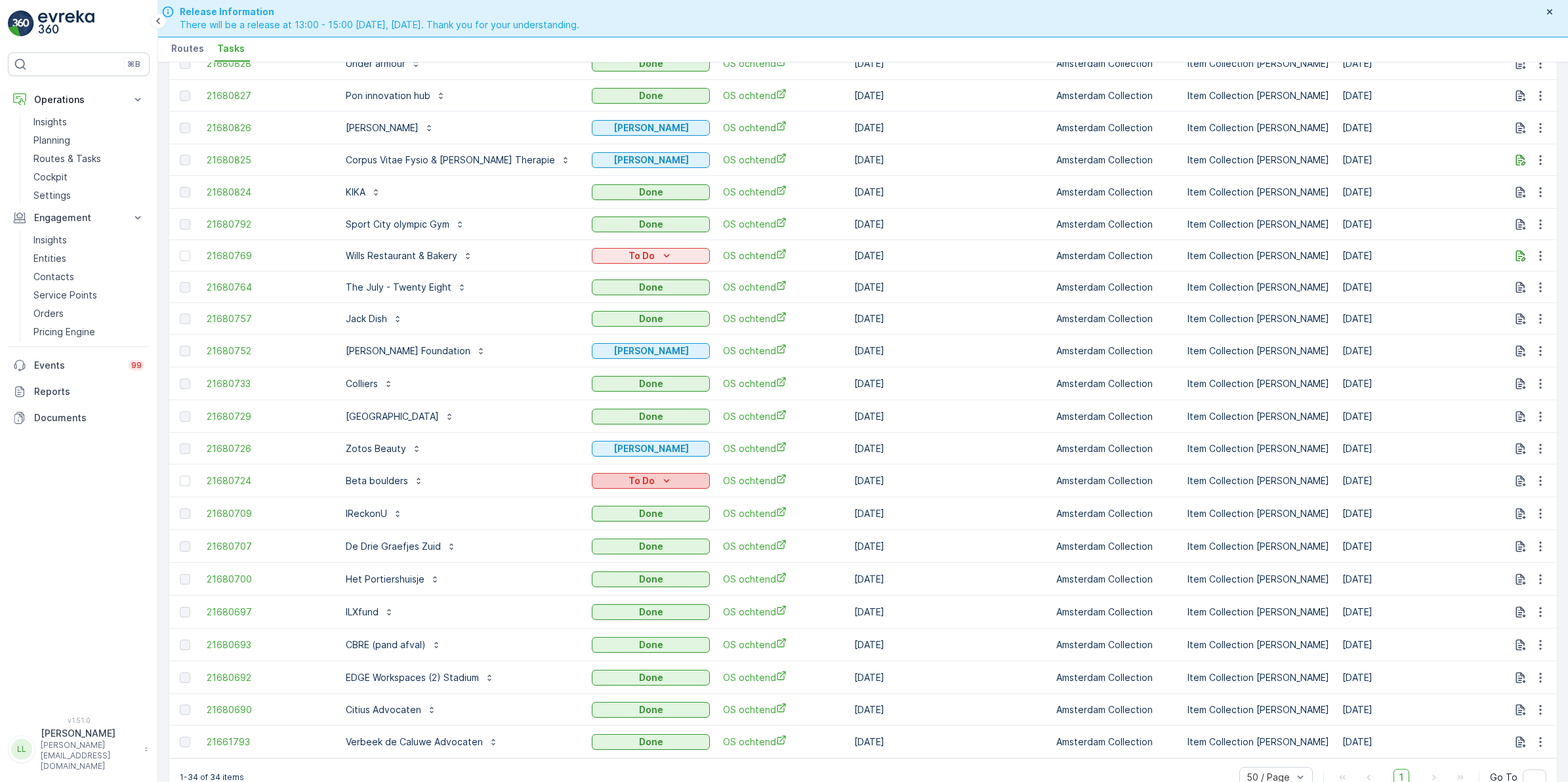
click at [641, 474] on div "To Do" at bounding box center [651, 481] width 107 height 13
click at [593, 501] on span "[PERSON_NAME]" at bounding box center [596, 503] width 72 height 13
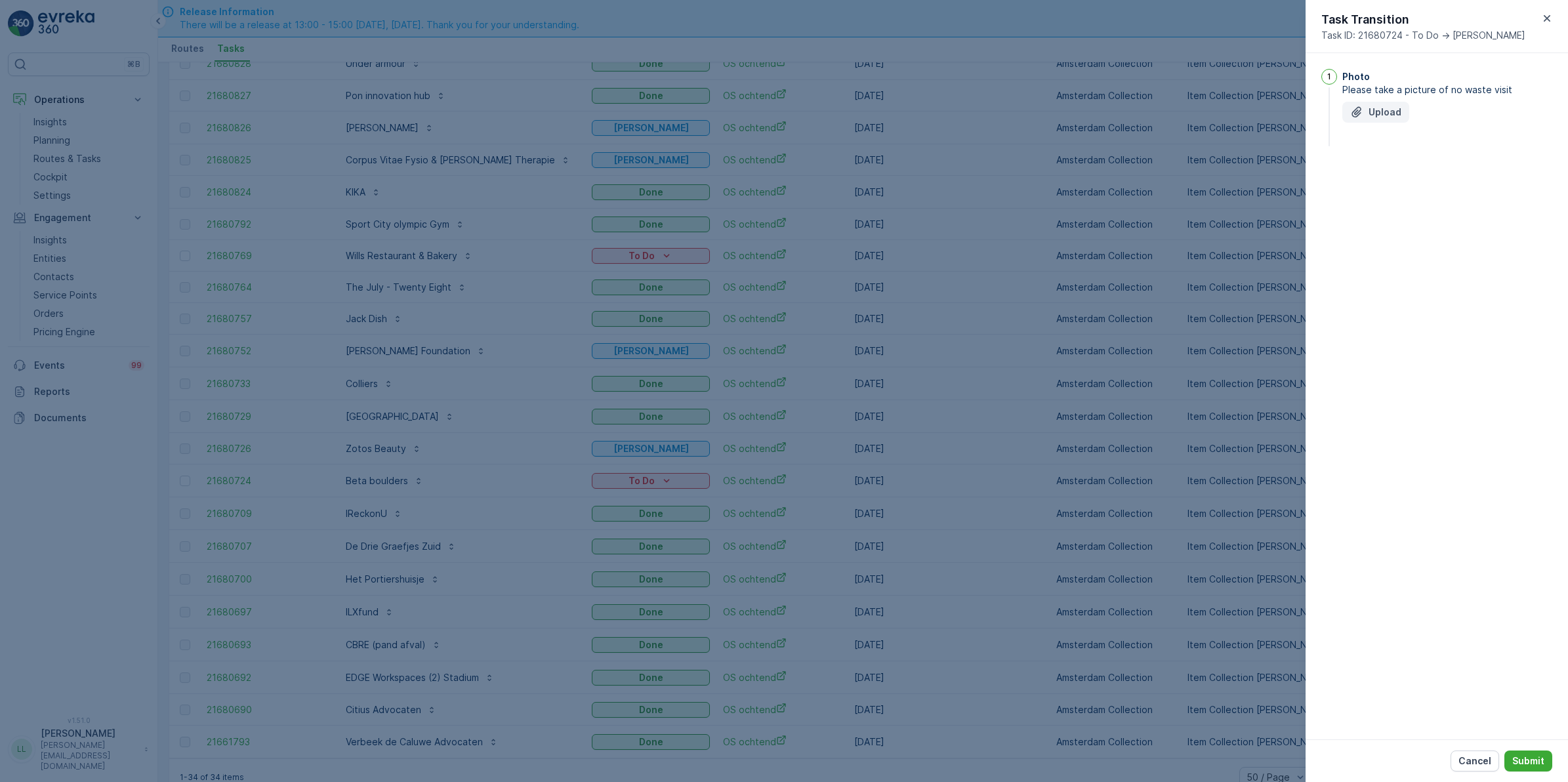
click at [1377, 110] on p "Upload" at bounding box center [1385, 112] width 33 height 13
click at [1535, 766] on p "Submit" at bounding box center [1528, 761] width 32 height 13
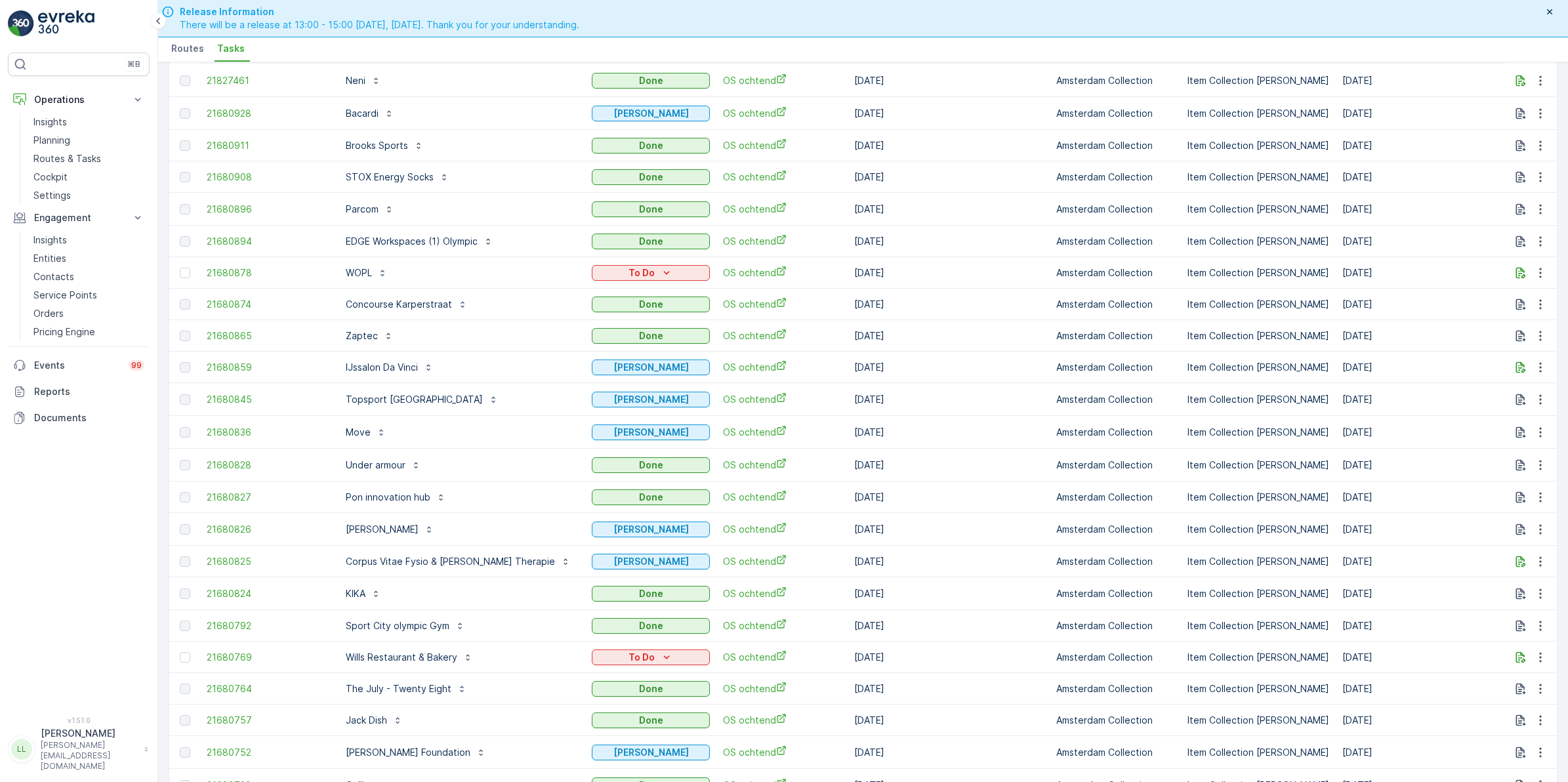
scroll to position [0, 0]
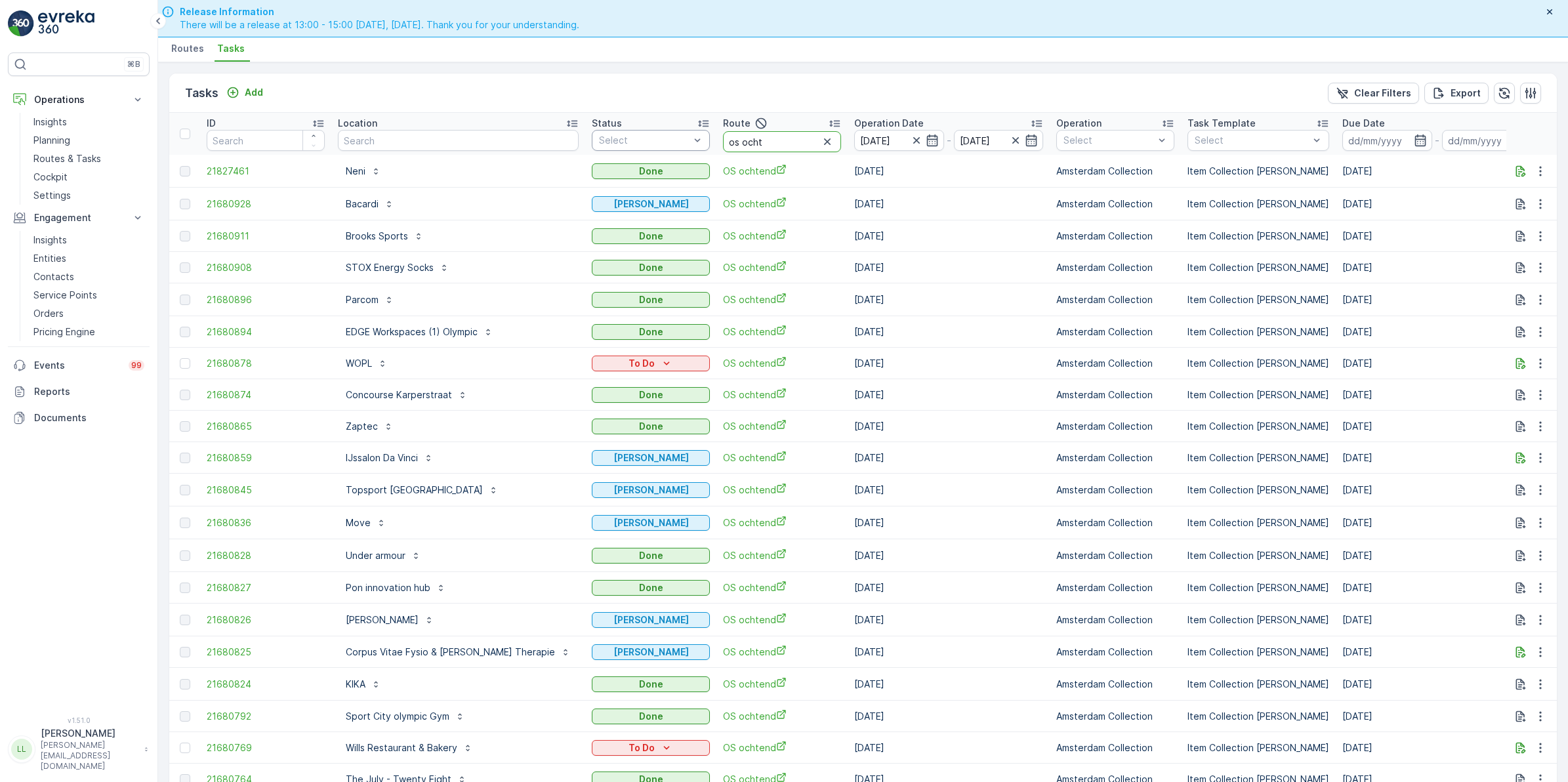
drag, startPoint x: 730, startPoint y: 142, endPoint x: 614, endPoint y: 147, distance: 116.1
click at [614, 147] on tr "ID Location Status Select Route os ocht Operation Date 23.09.2025 - 23.09.2025 …" at bounding box center [1243, 134] width 2146 height 42
type input "kd"
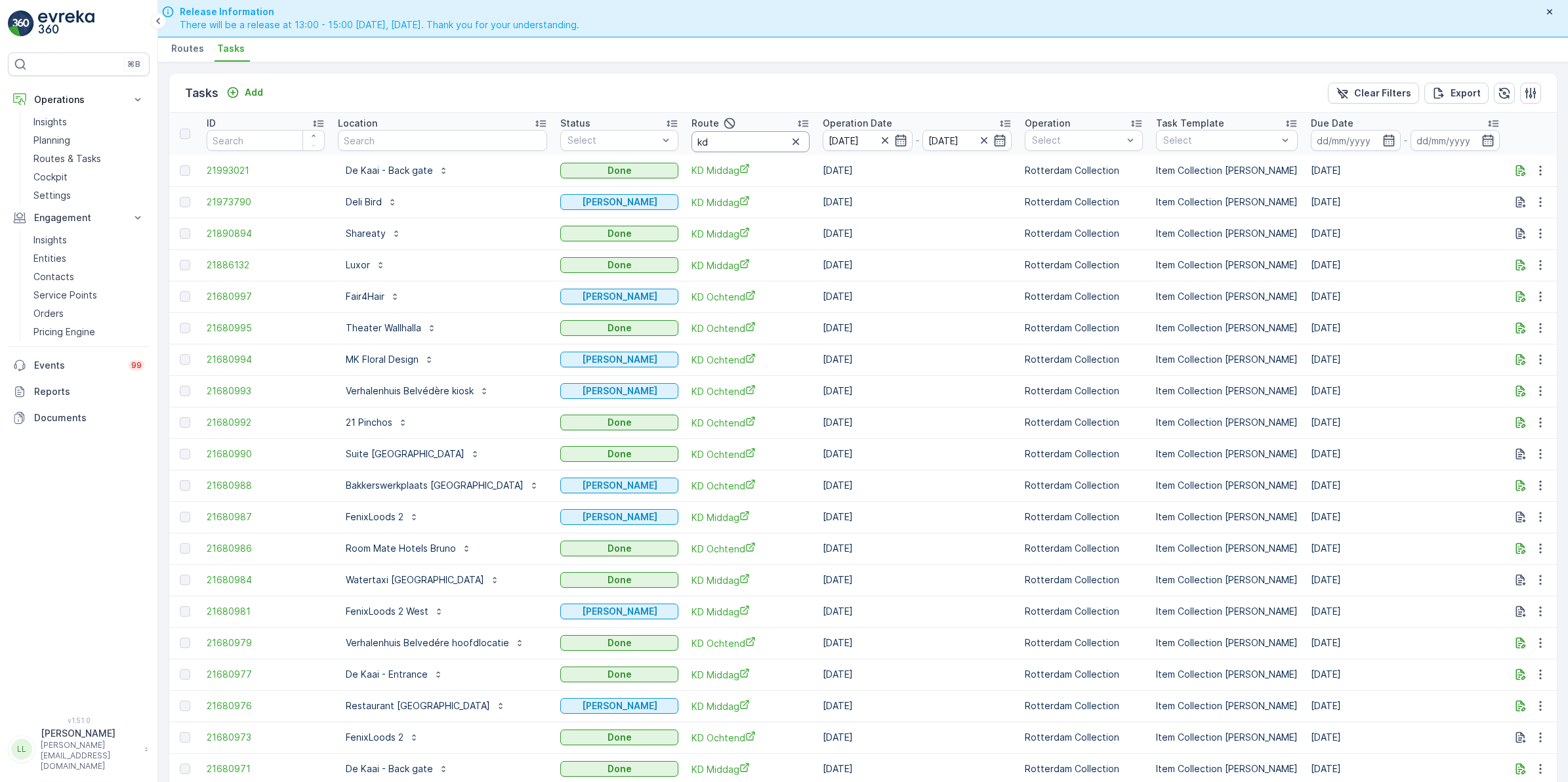
click at [752, 142] on input "kd" at bounding box center [751, 141] width 119 height 21
type input "kd m"
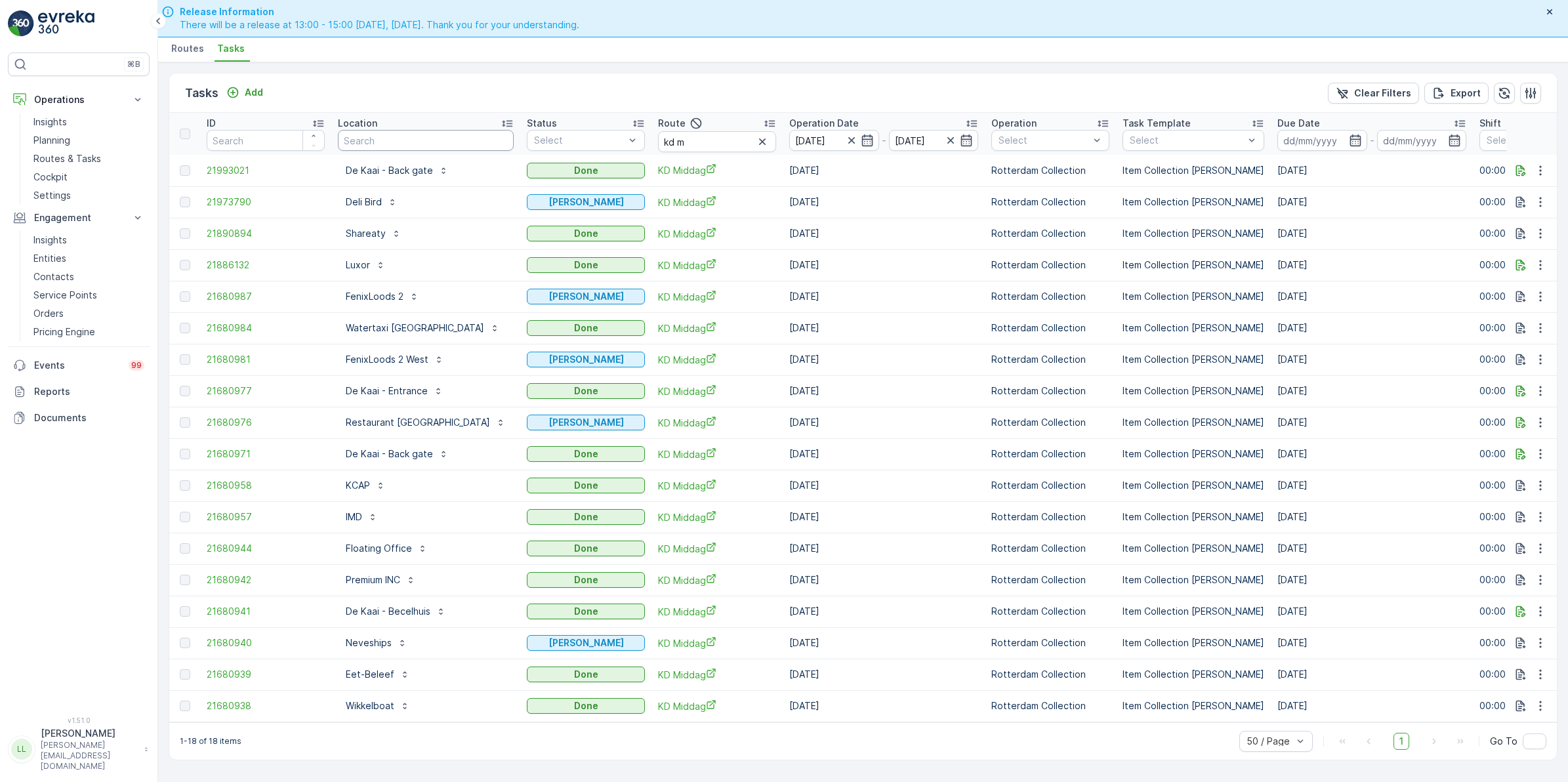
click at [407, 136] on input "text" at bounding box center [425, 140] width 176 height 21
type input "eet"
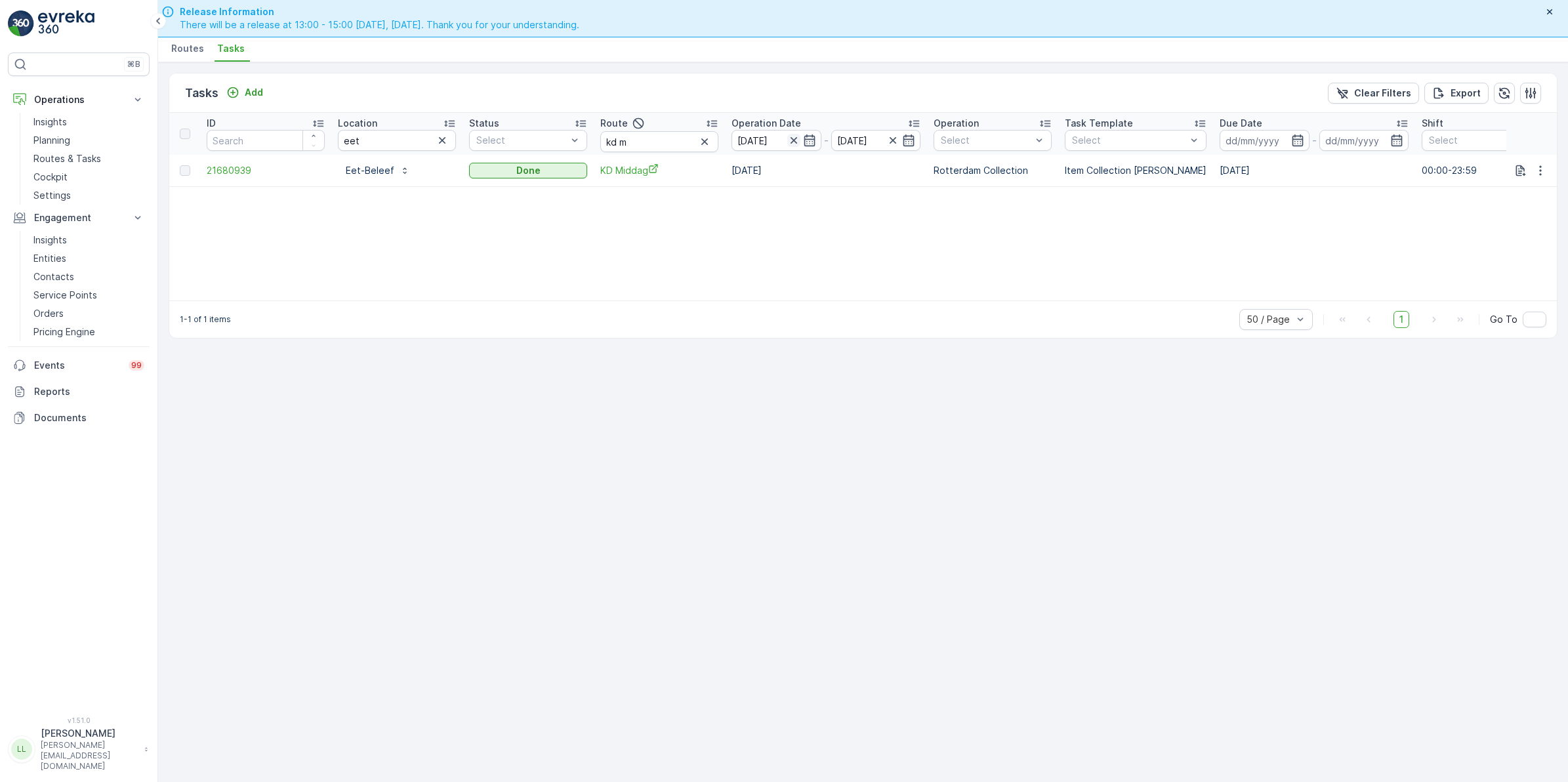
click at [794, 140] on icon "button" at bounding box center [794, 140] width 13 height 13
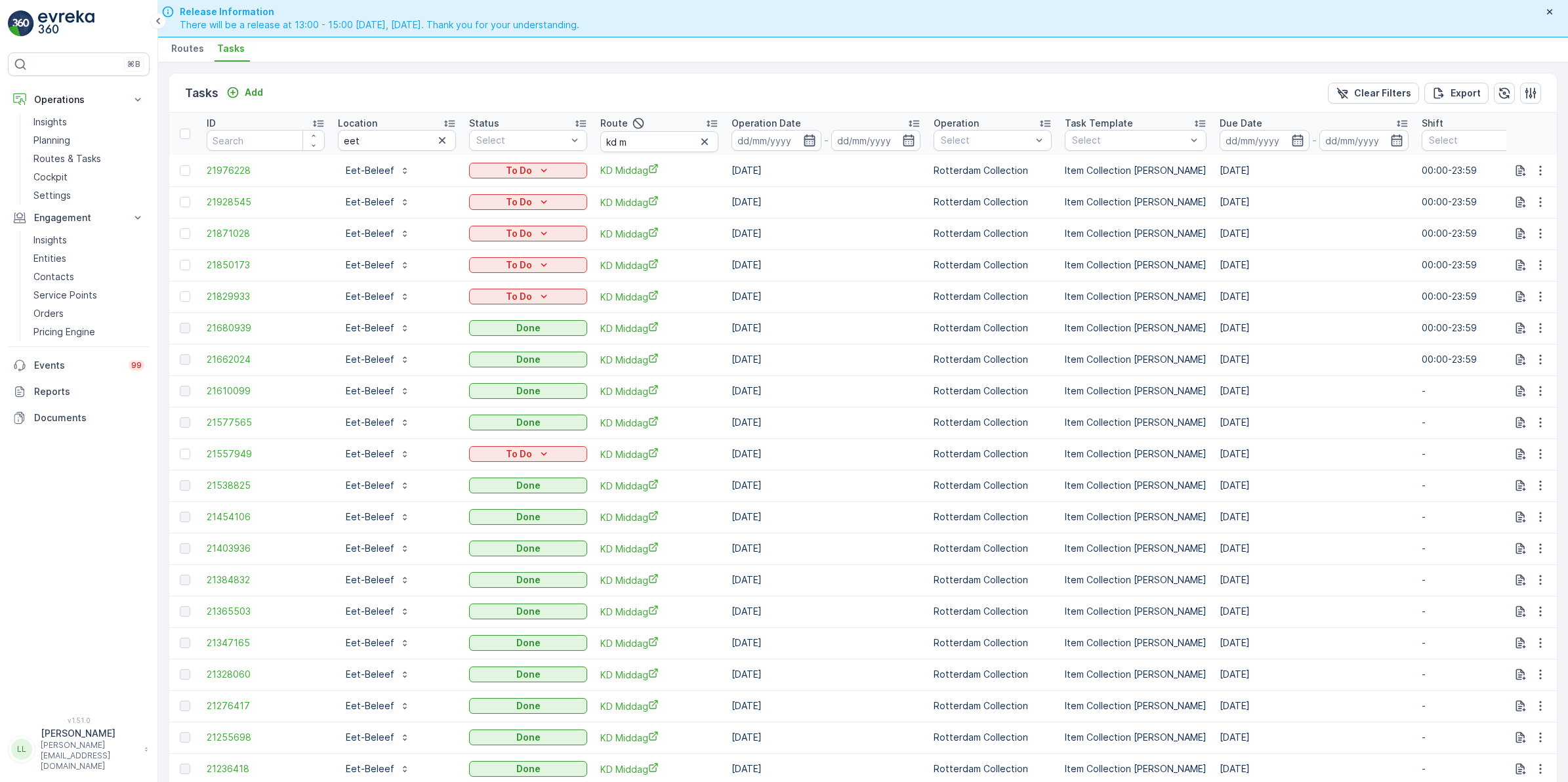
click at [807, 137] on icon "button" at bounding box center [810, 140] width 13 height 13
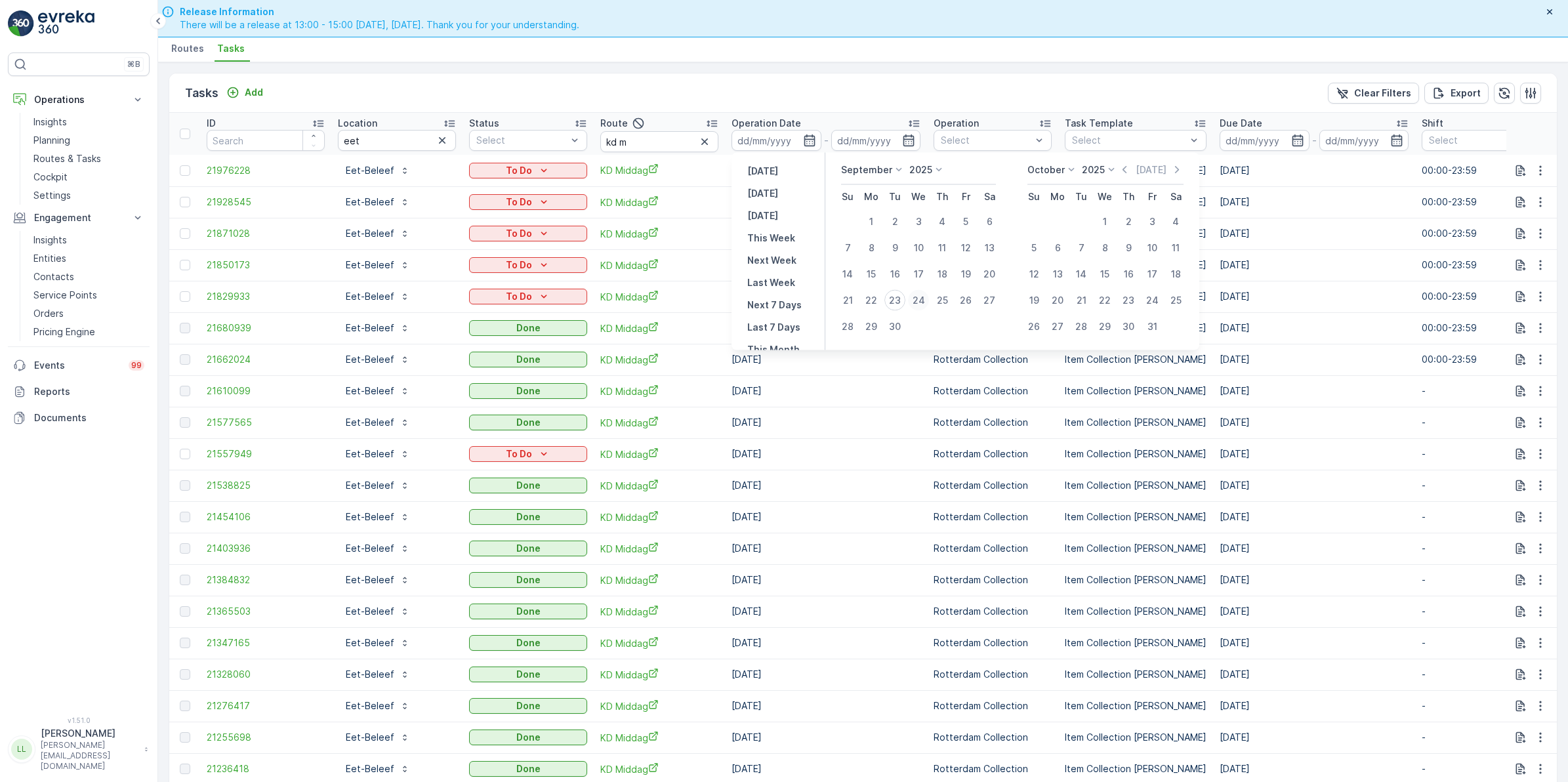
click at [916, 298] on div "24" at bounding box center [918, 300] width 21 height 21
type input "[DATE]"
click at [916, 298] on div "24" at bounding box center [918, 300] width 21 height 21
type input "[DATE]"
click at [916, 298] on div "24" at bounding box center [918, 300] width 21 height 21
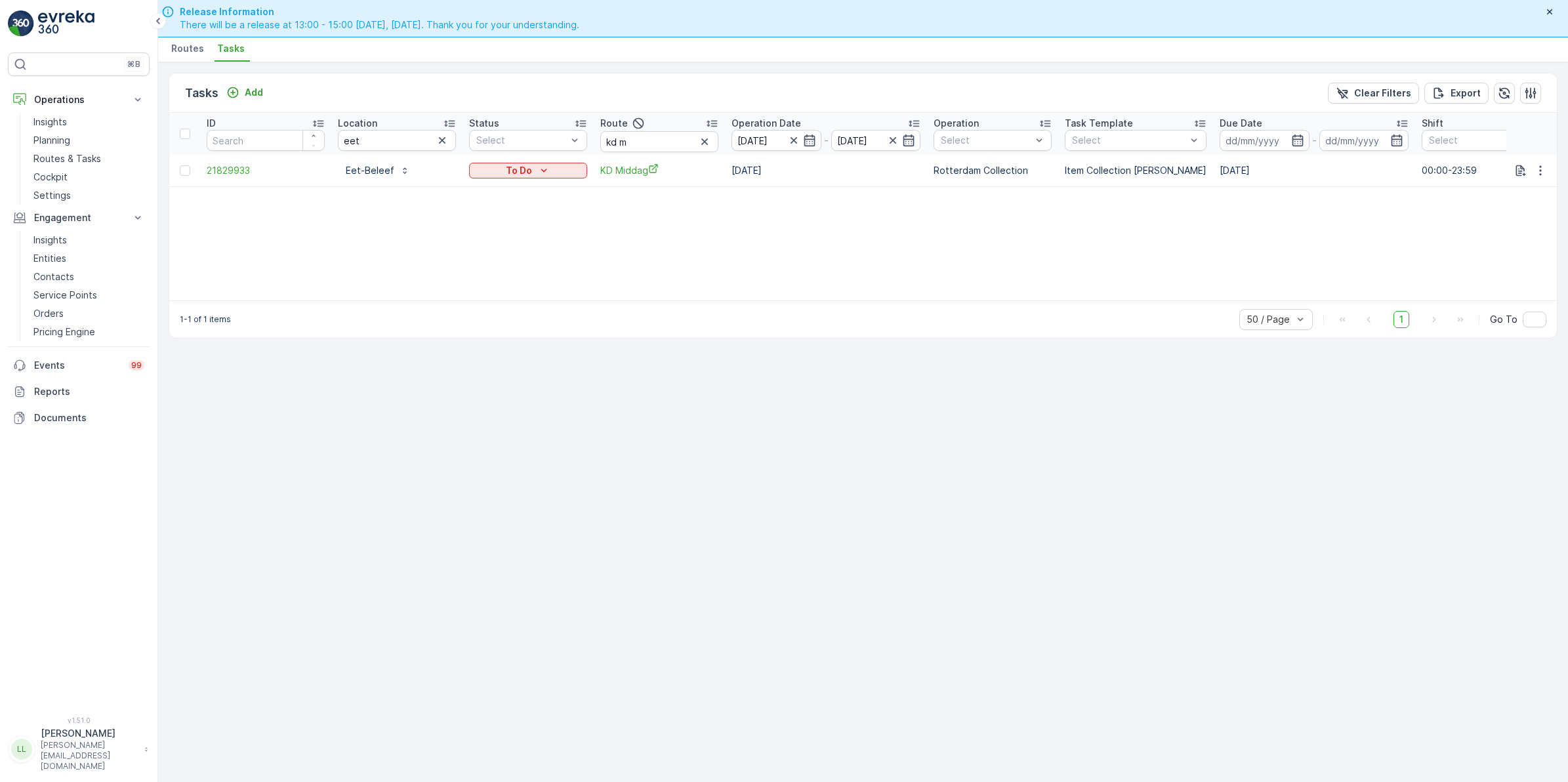
drag, startPoint x: 704, startPoint y: 144, endPoint x: 609, endPoint y: 146, distance: 95.0
click at [704, 144] on icon "button" at bounding box center [705, 142] width 13 height 13
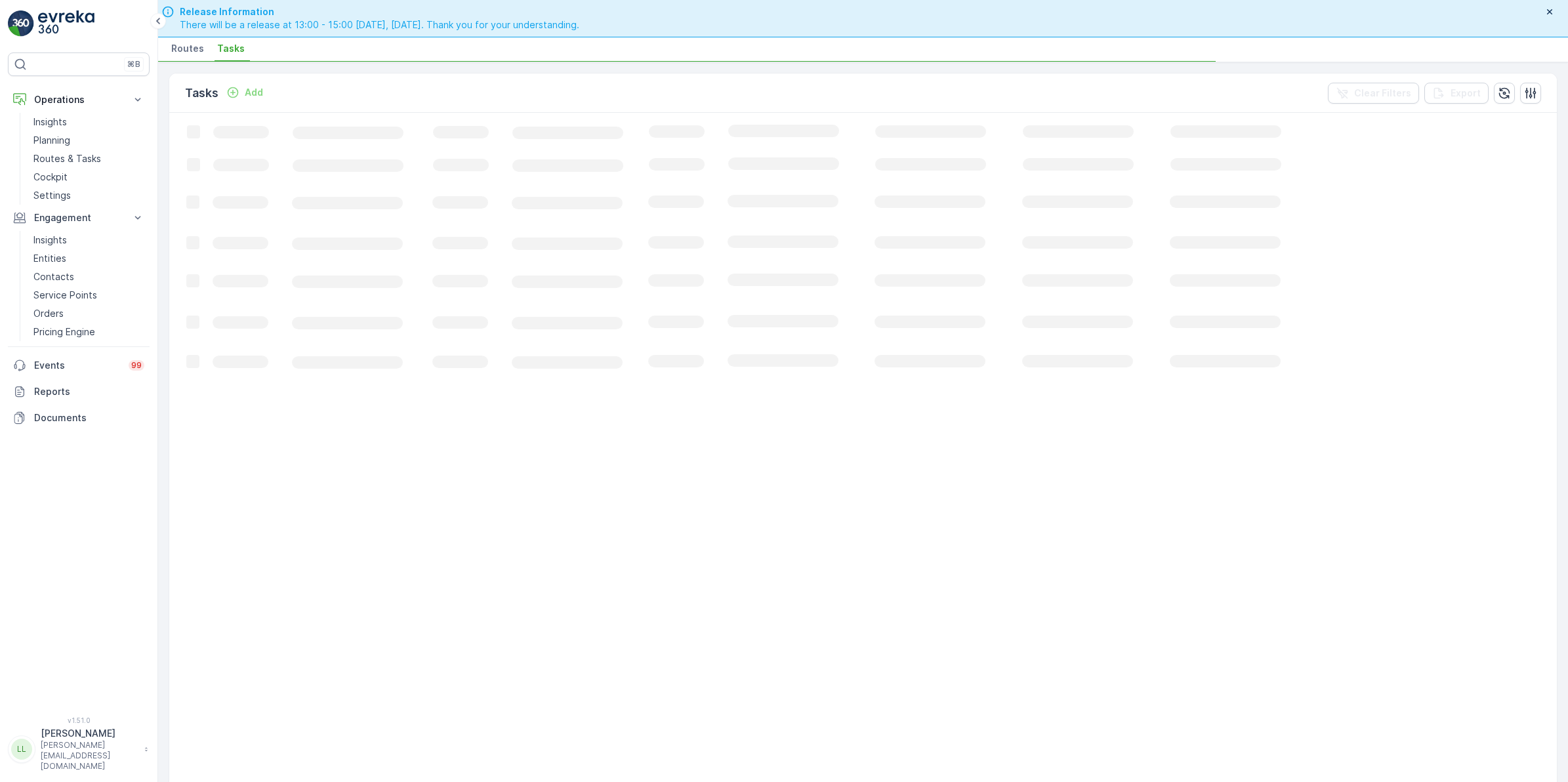
drag, startPoint x: 398, startPoint y: 142, endPoint x: 298, endPoint y: 146, distance: 100.1
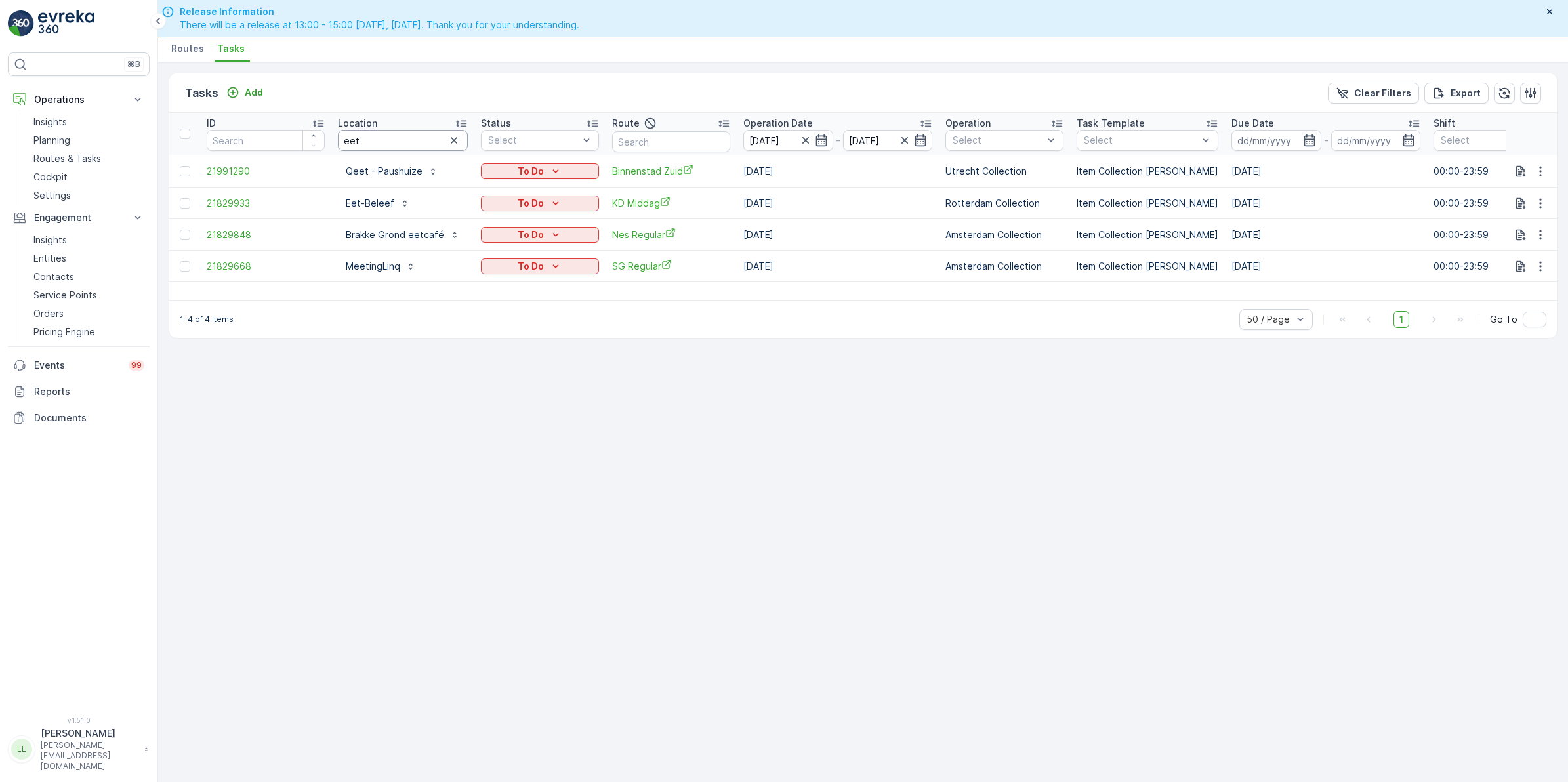
click at [398, 142] on input "eet" at bounding box center [403, 140] width 130 height 21
drag, startPoint x: 352, startPoint y: 147, endPoint x: 315, endPoint y: 152, distance: 37.3
click at [315, 152] on tr "ID Location eet Status Select Route Operation Date 24.09.2025 - 24.09.2025 Oper…" at bounding box center [1187, 134] width 2035 height 42
type input "statiegel"
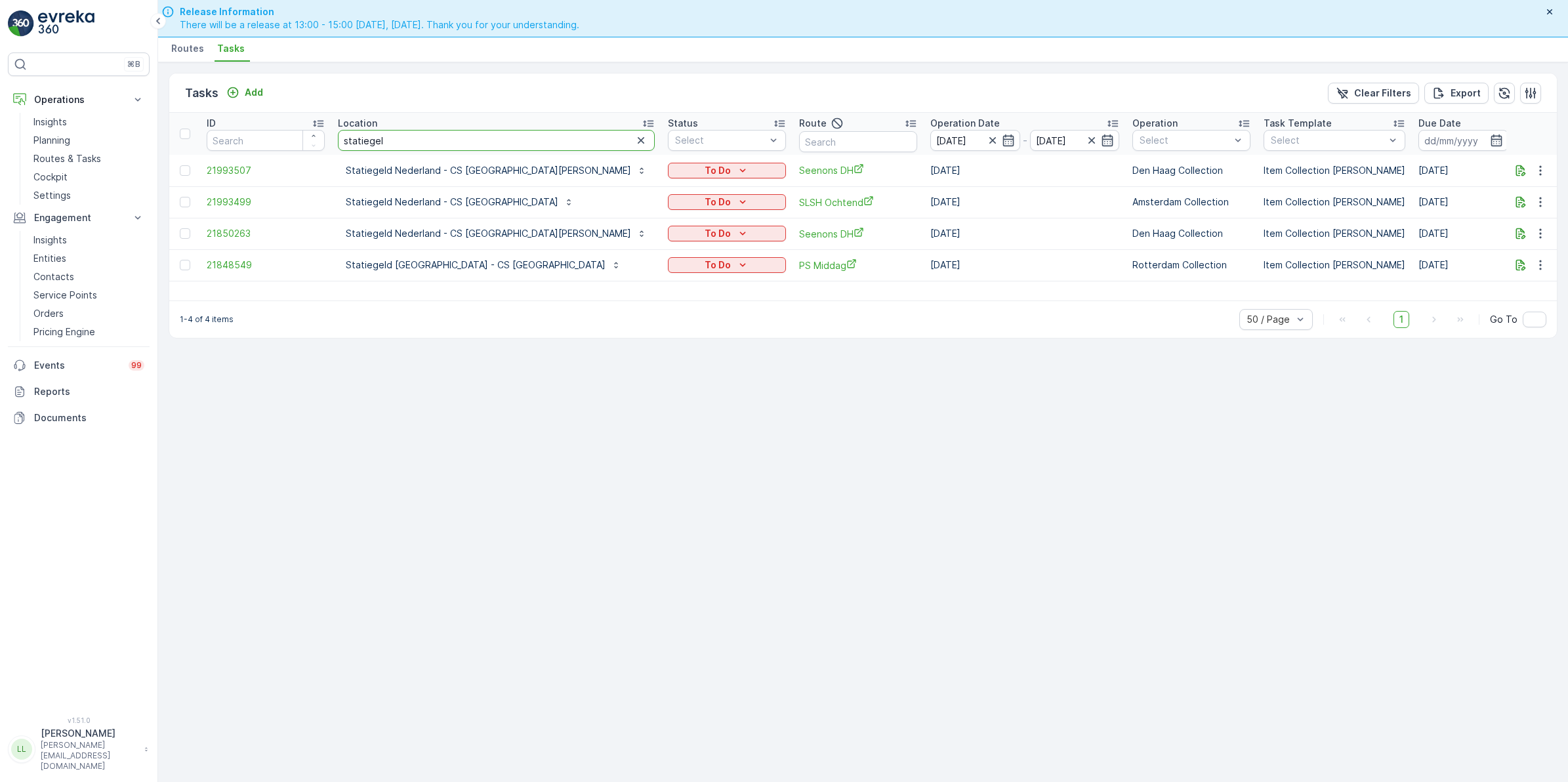
click at [415, 136] on input "statiegel" at bounding box center [496, 140] width 317 height 21
type input "statiegeld r"
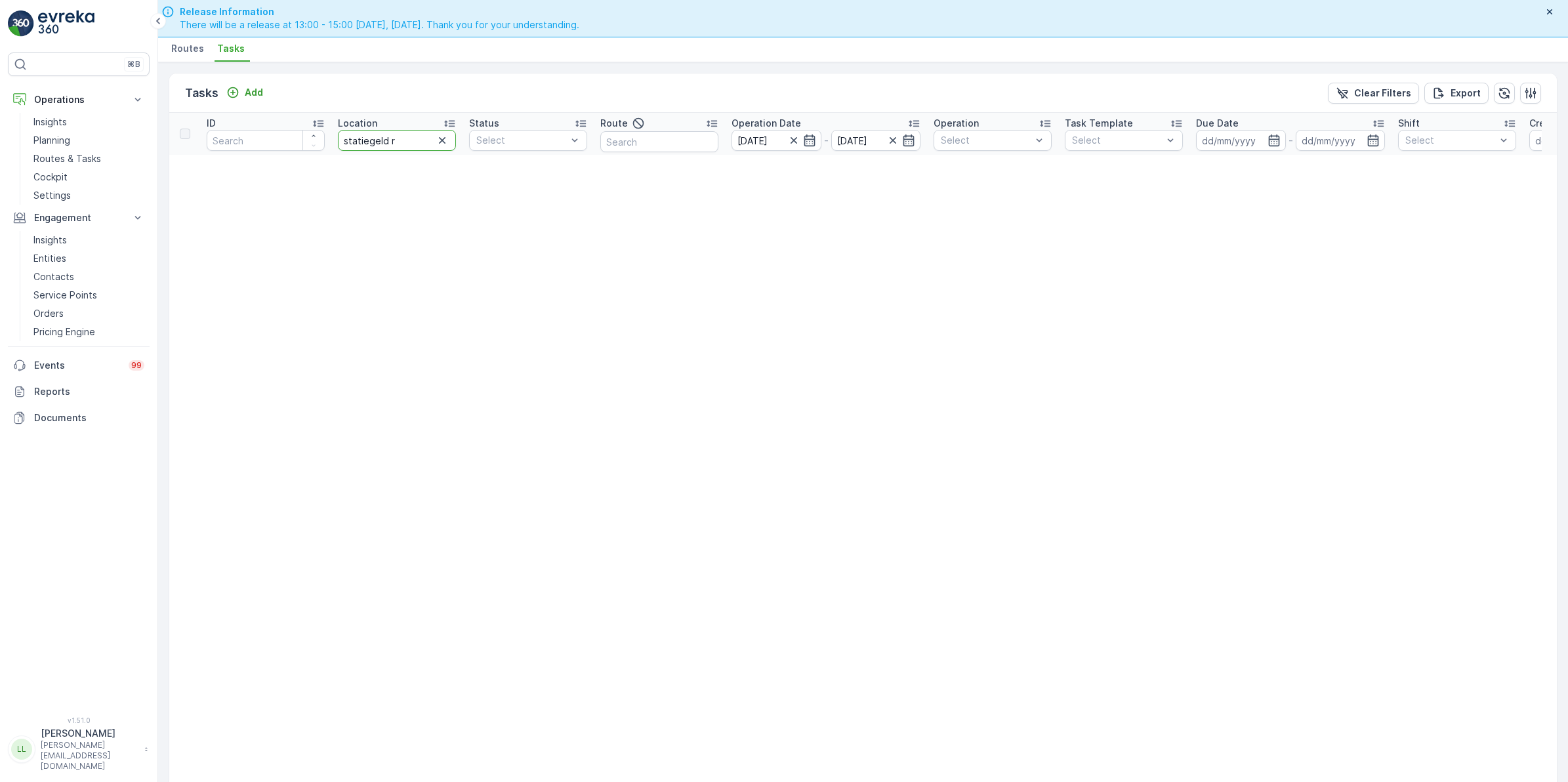
click at [421, 142] on input "statiegeld r" at bounding box center [397, 140] width 119 height 21
type input "statiegeld"
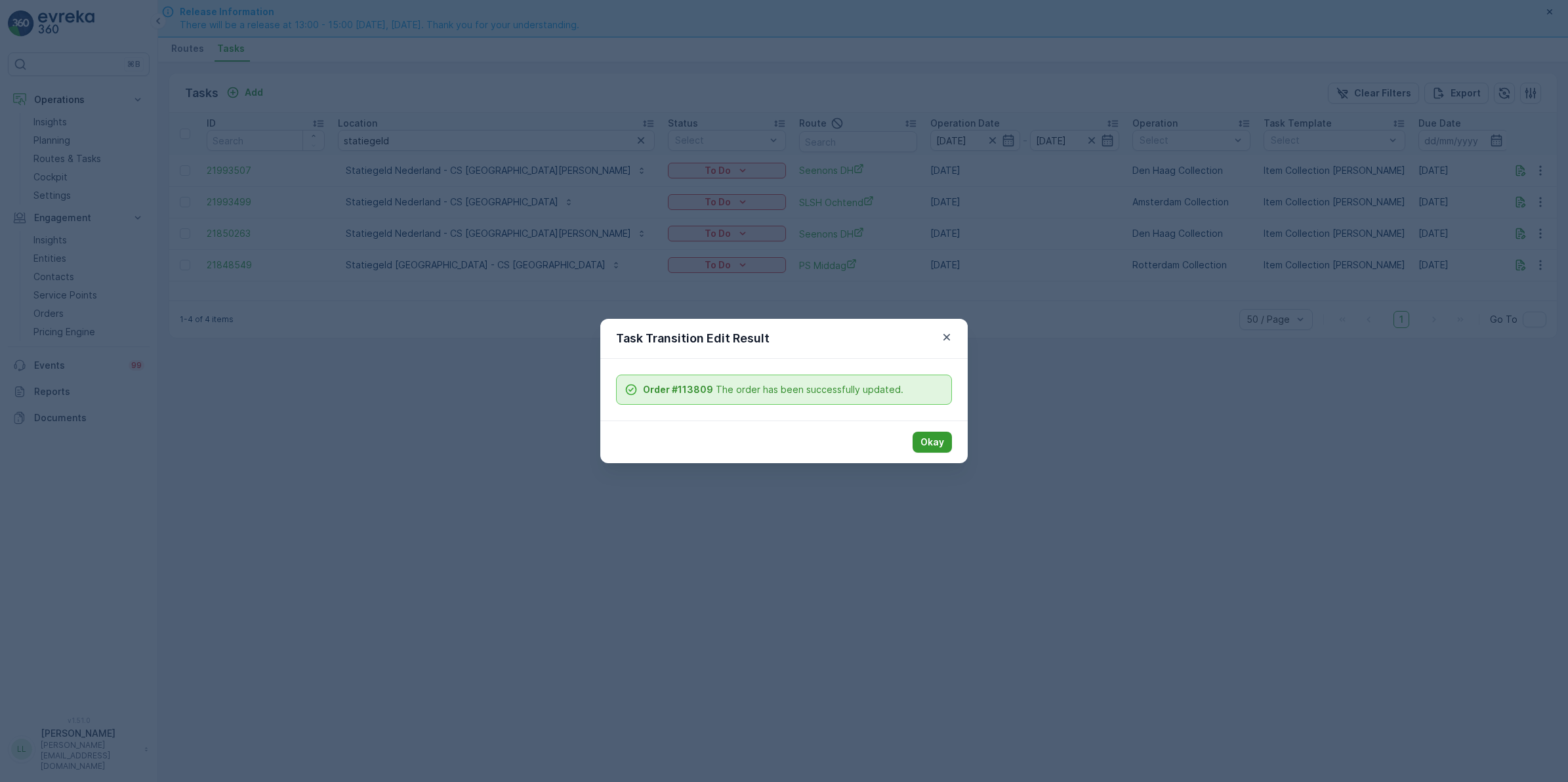
click at [933, 448] on p "Okay" at bounding box center [931, 442] width 24 height 13
click at [946, 443] on button "Okay" at bounding box center [932, 442] width 40 height 21
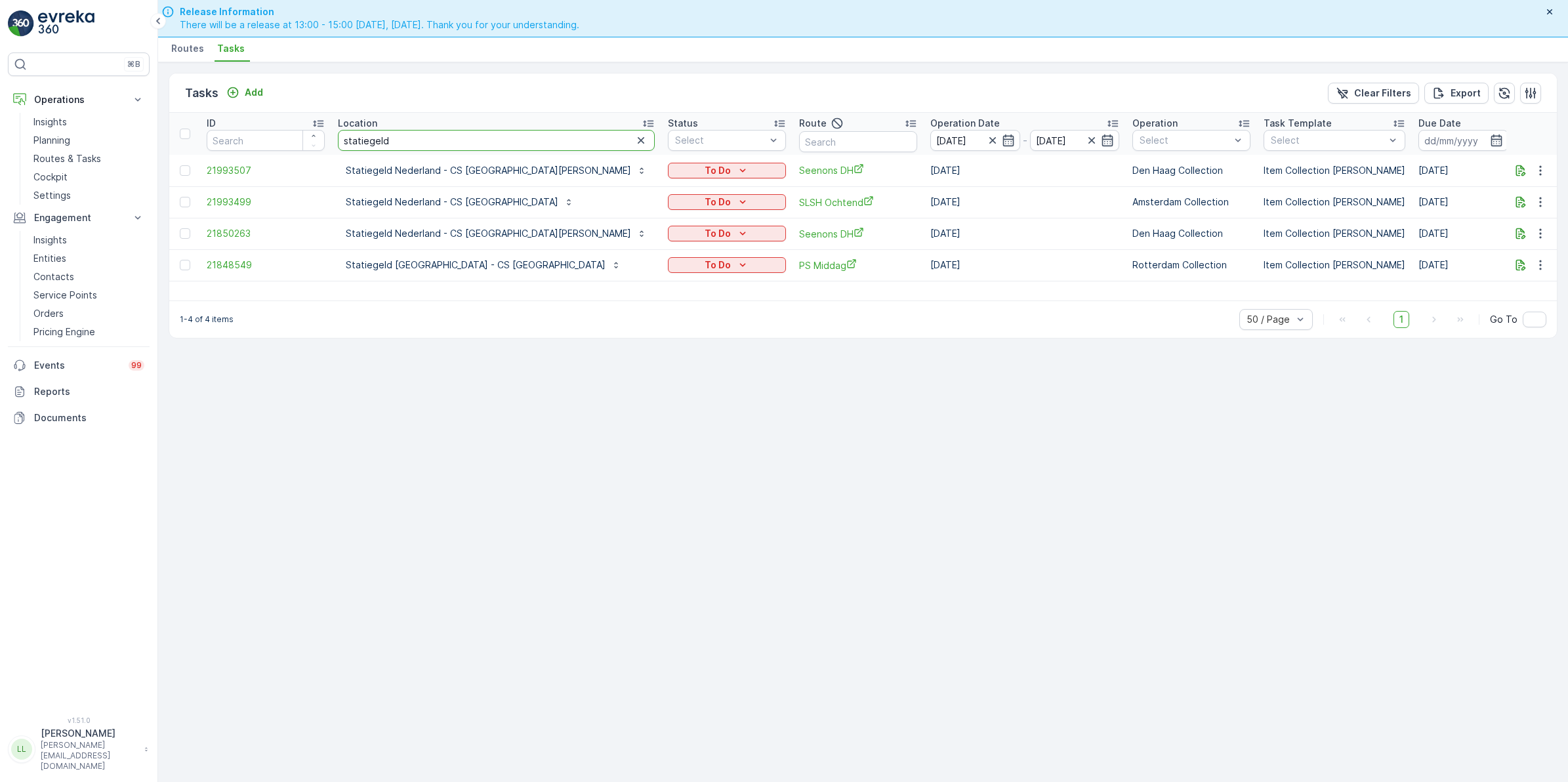
drag, startPoint x: 444, startPoint y: 138, endPoint x: 322, endPoint y: 154, distance: 123.0
click at [320, 152] on tr "ID Location statiegeld Status Select Route Operation Date 24.09.2025 - 24.09.20…" at bounding box center [1280, 134] width 2223 height 42
type input "qeet"
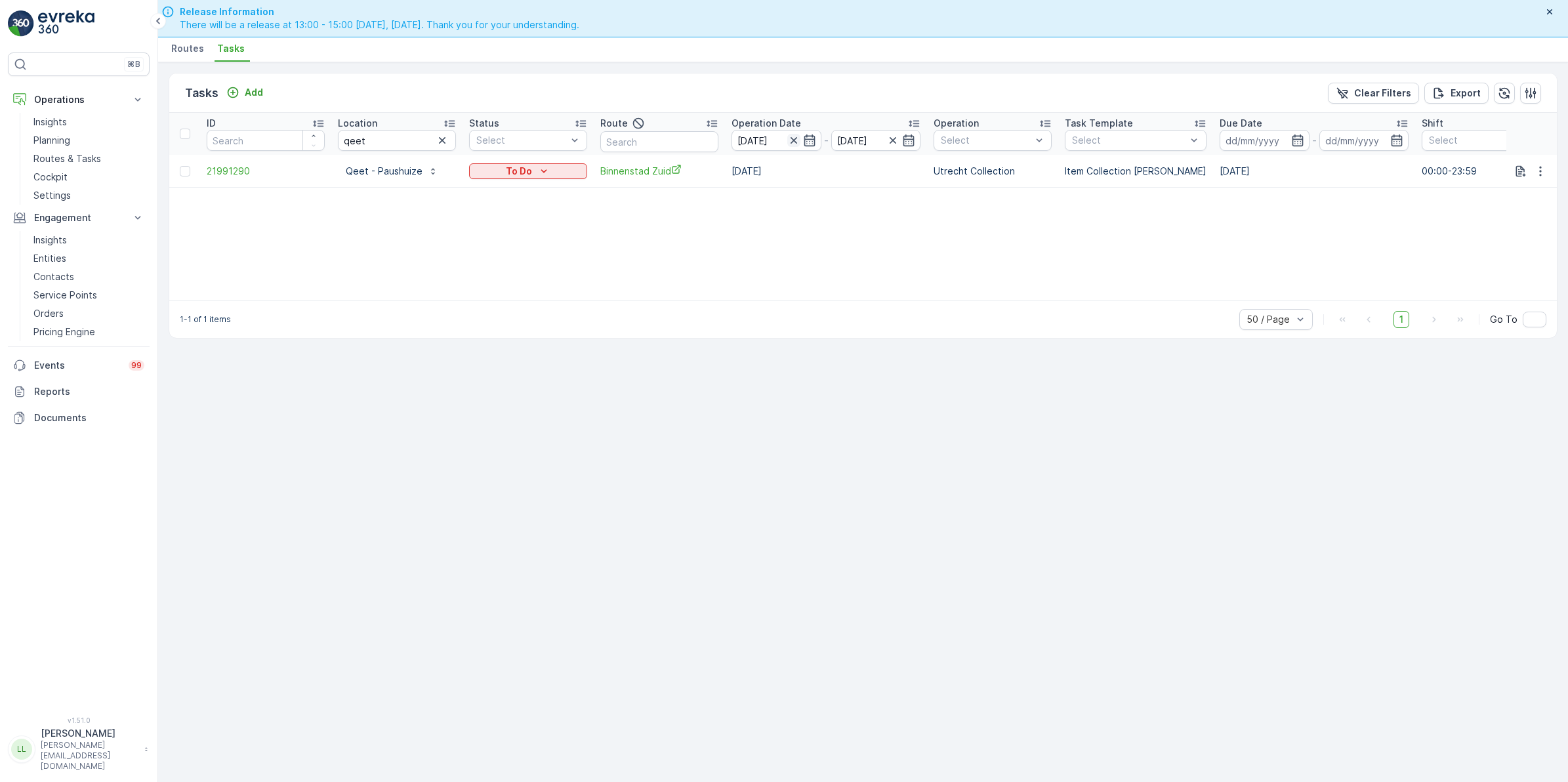
click at [796, 142] on icon "button" at bounding box center [794, 140] width 13 height 13
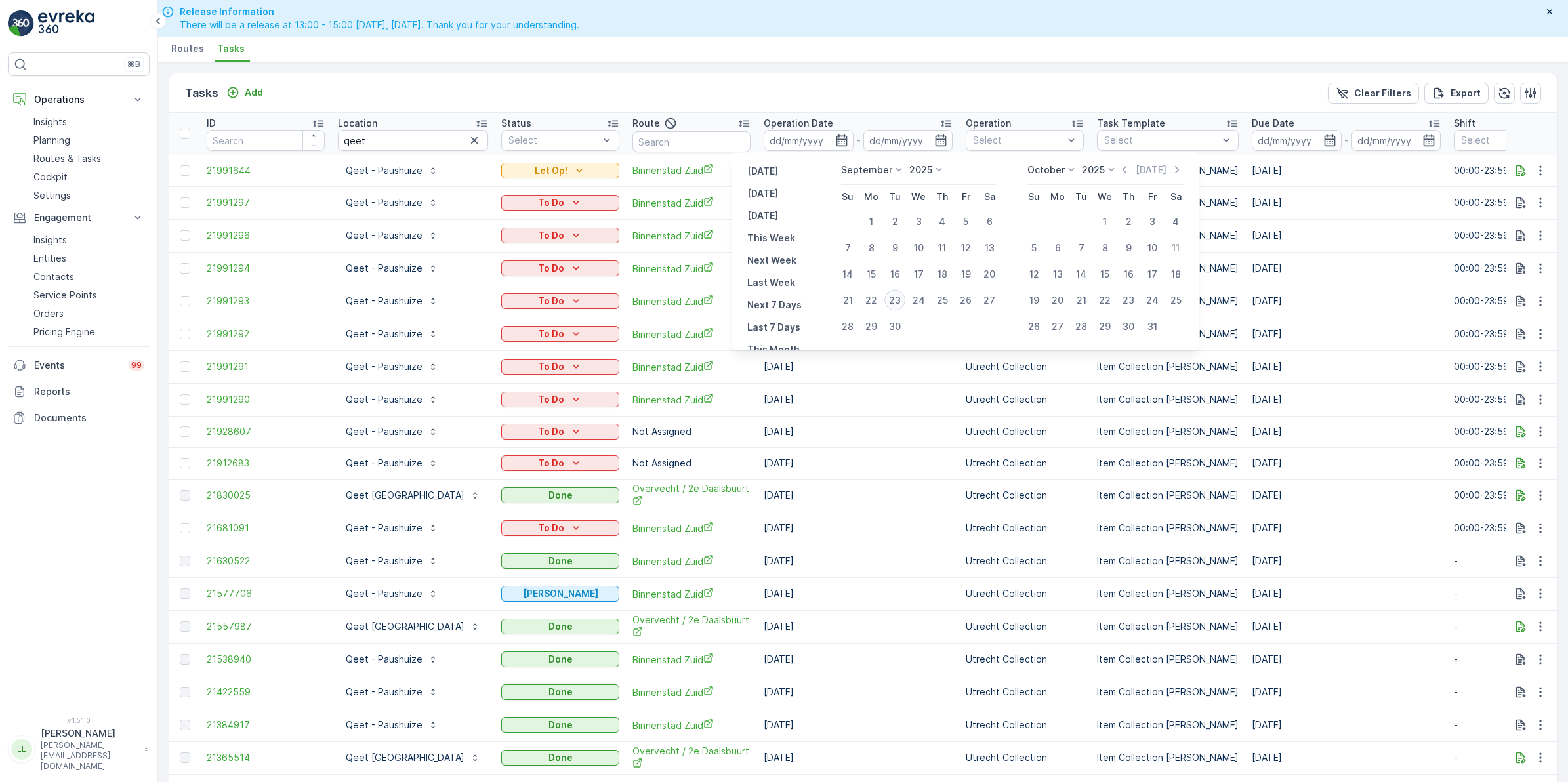
click at [892, 300] on div "23" at bounding box center [895, 300] width 21 height 21
type input "[DATE]"
click at [892, 300] on div "23" at bounding box center [895, 300] width 21 height 21
type input "[DATE]"
click at [892, 300] on div "23" at bounding box center [895, 300] width 21 height 21
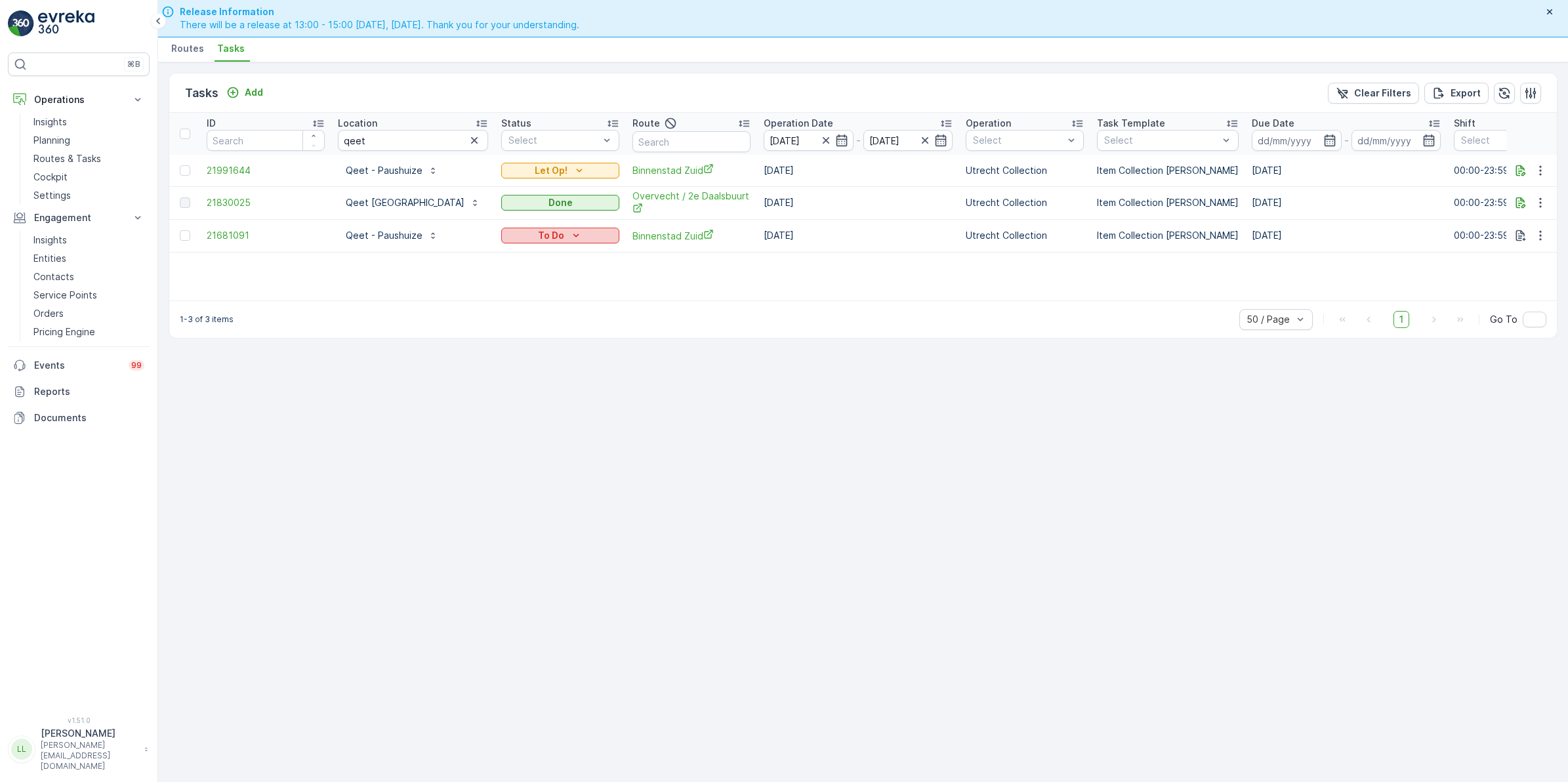
click at [569, 238] on icon "To Do" at bounding box center [576, 235] width 13 height 13
click at [504, 257] on div "Done" at bounding box center [513, 255] width 84 height 19
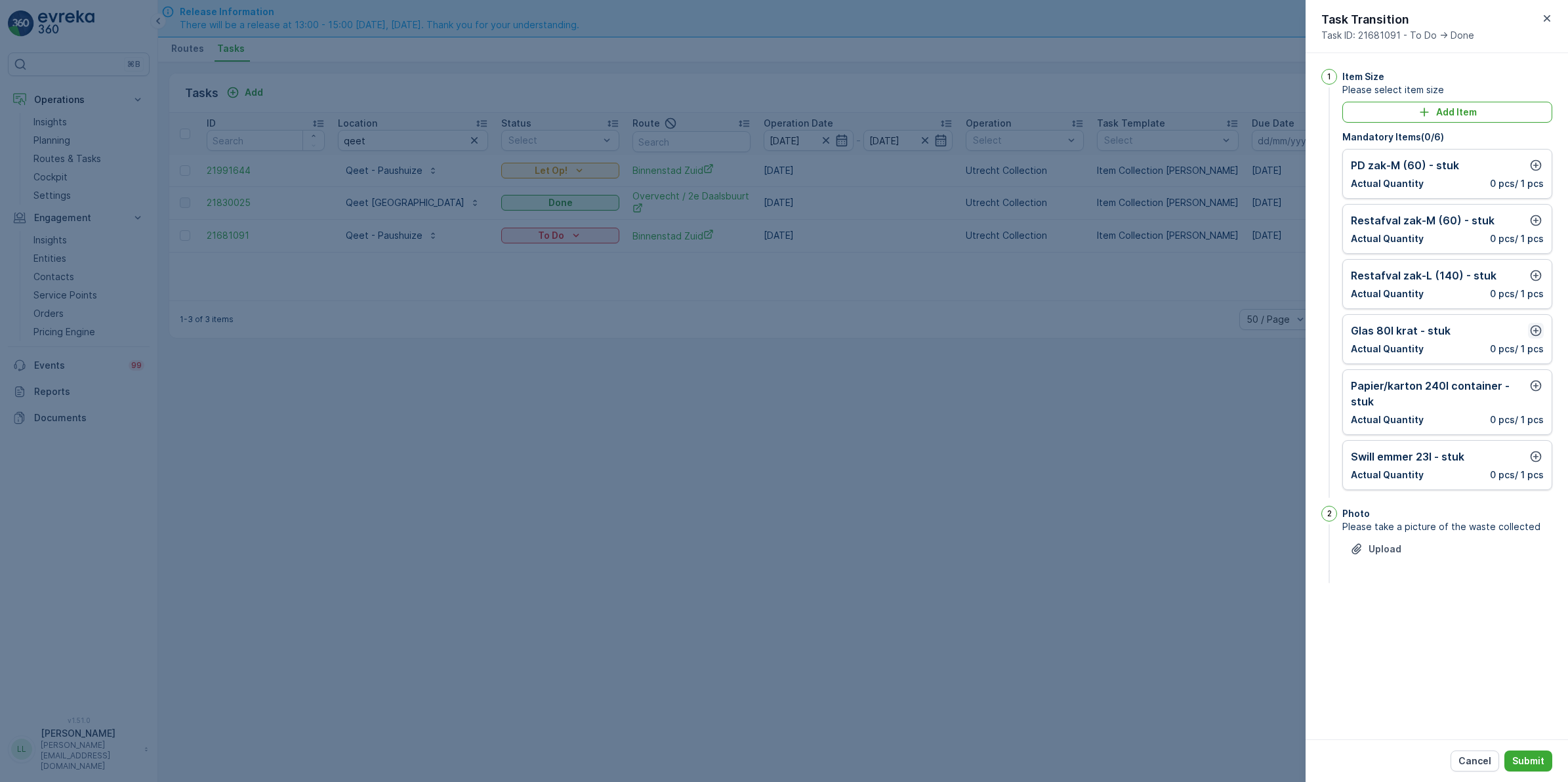
click at [1533, 329] on icon "button" at bounding box center [1535, 330] width 13 height 13
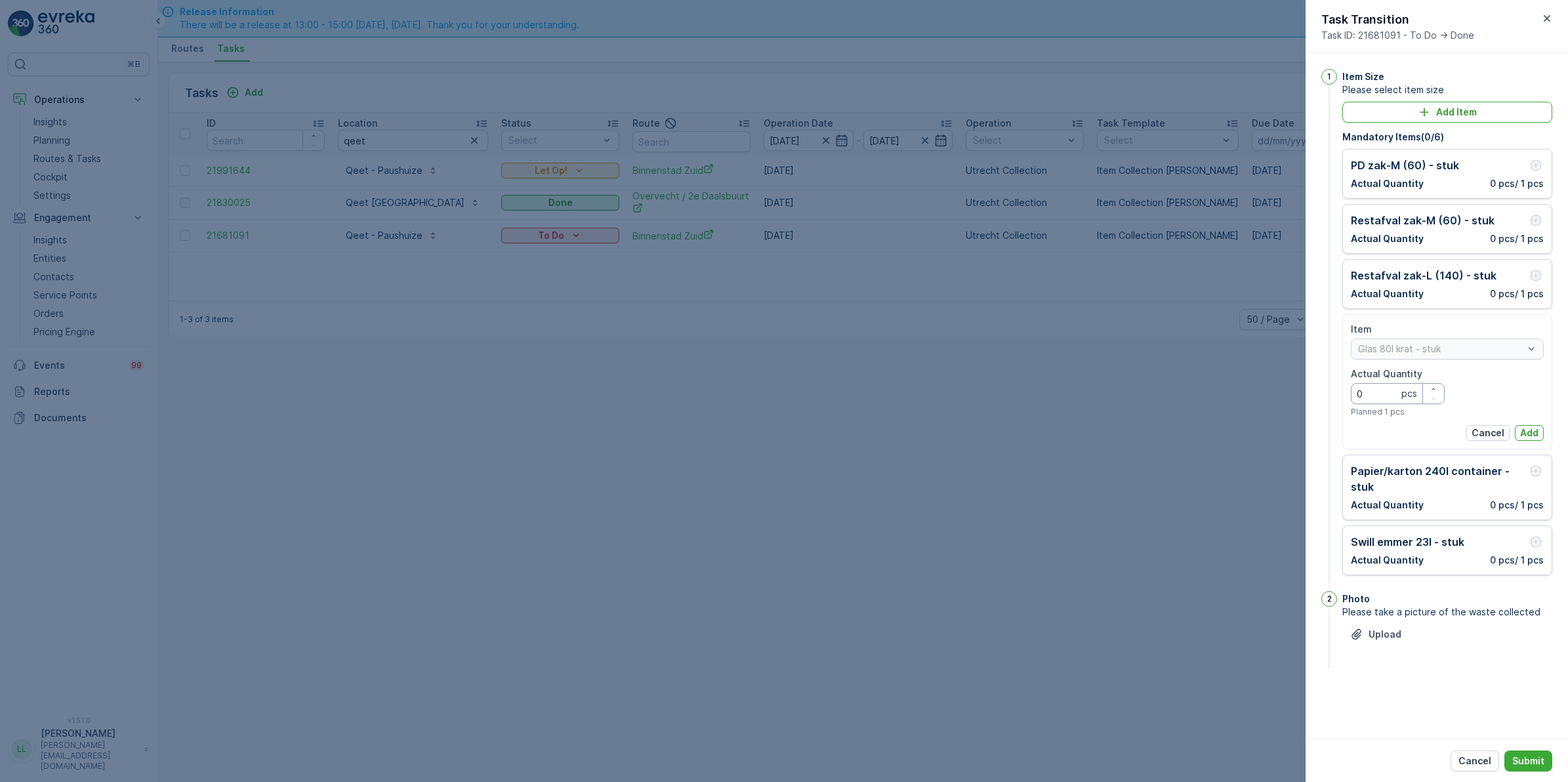
click at [1384, 404] on Quantity "0" at bounding box center [1398, 393] width 94 height 21
type Quantity "6"
click at [1526, 428] on p "Add" at bounding box center [1529, 433] width 19 height 13
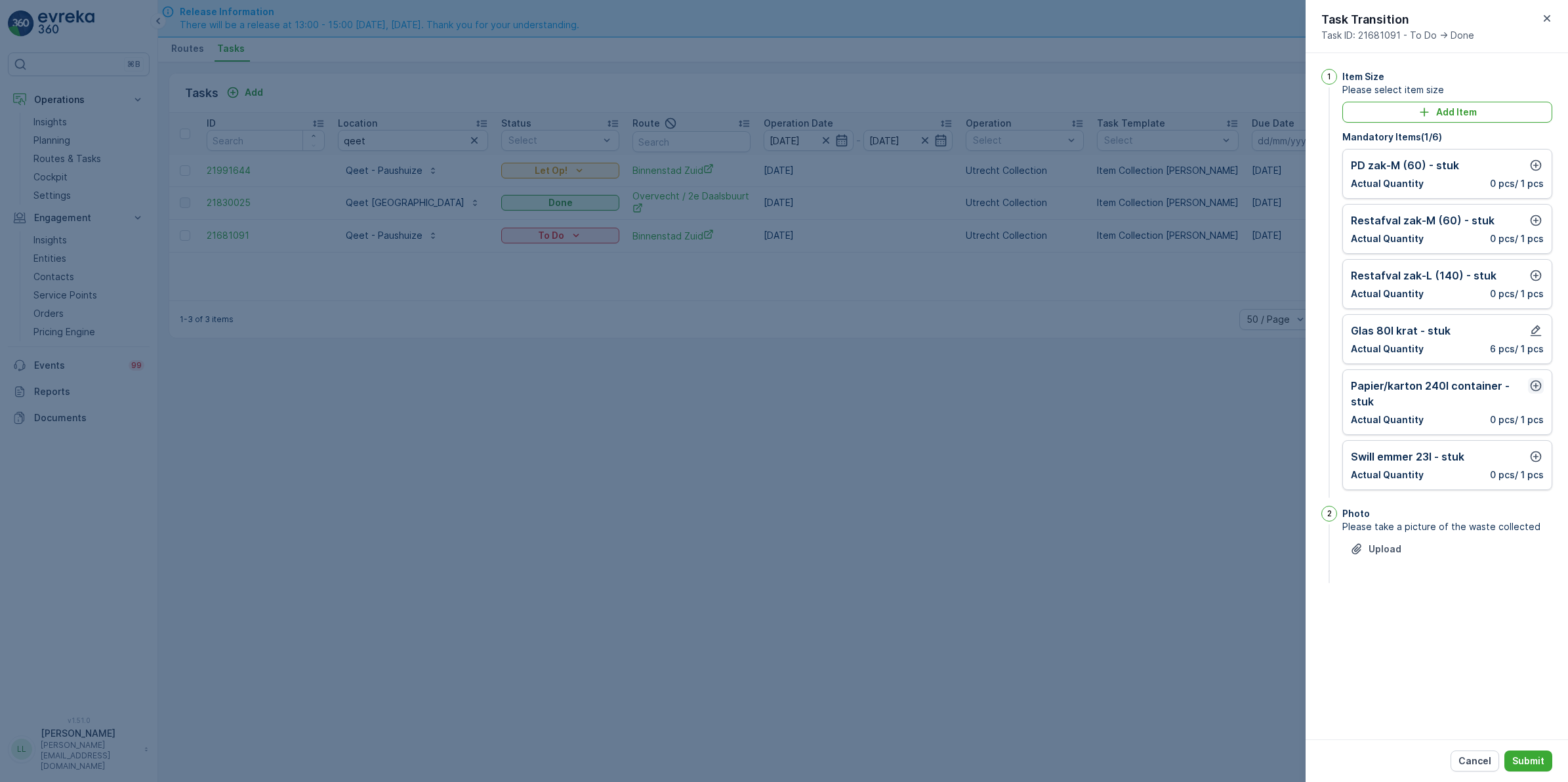
click at [1535, 391] on icon "button" at bounding box center [1535, 386] width 13 height 13
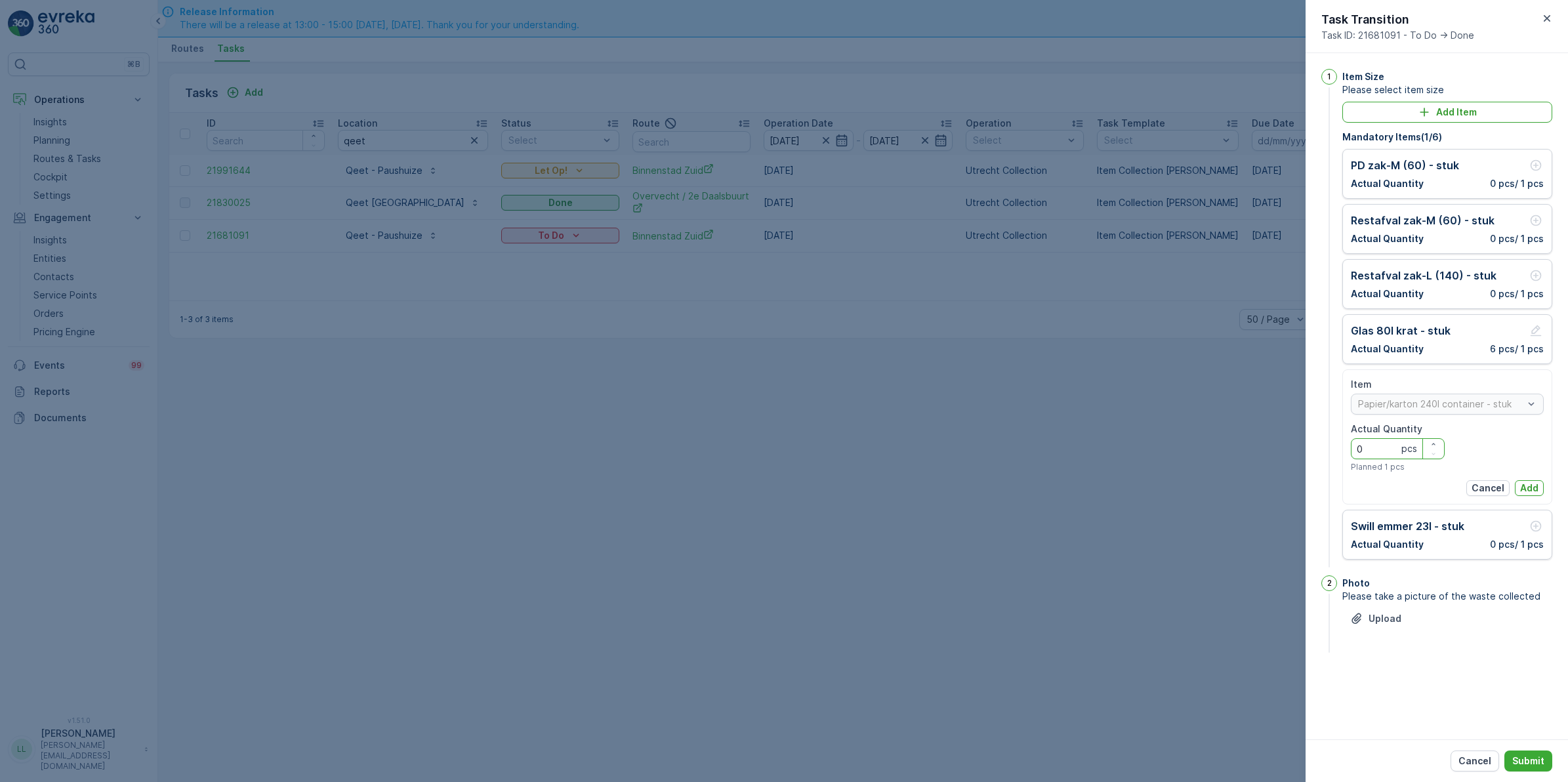
click at [1387, 451] on Quantity "0" at bounding box center [1398, 449] width 94 height 21
type Quantity "1"
click at [1527, 487] on p "Add" at bounding box center [1529, 488] width 19 height 13
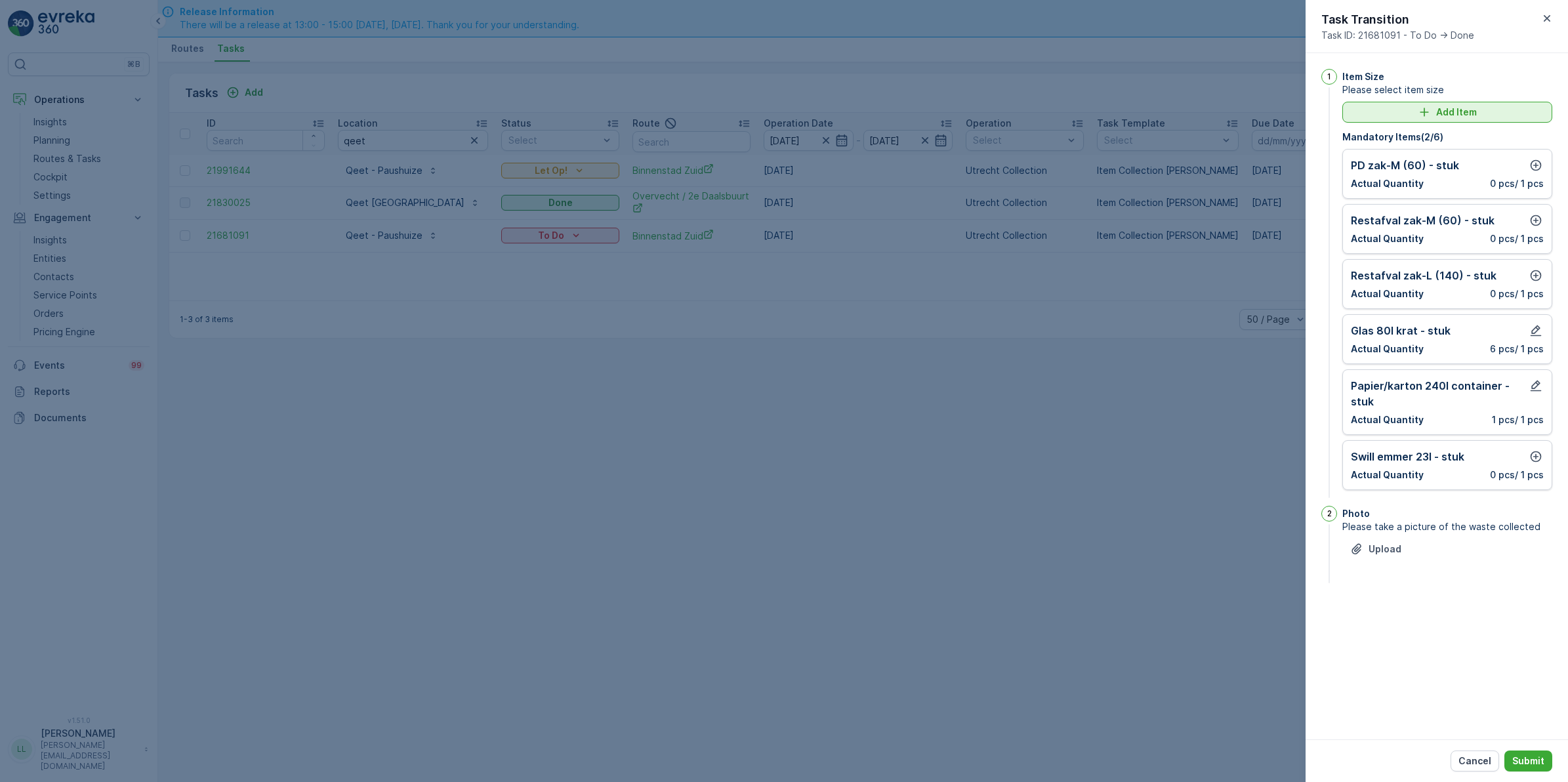
click at [1466, 112] on p "Add Item" at bounding box center [1455, 112] width 40 height 13
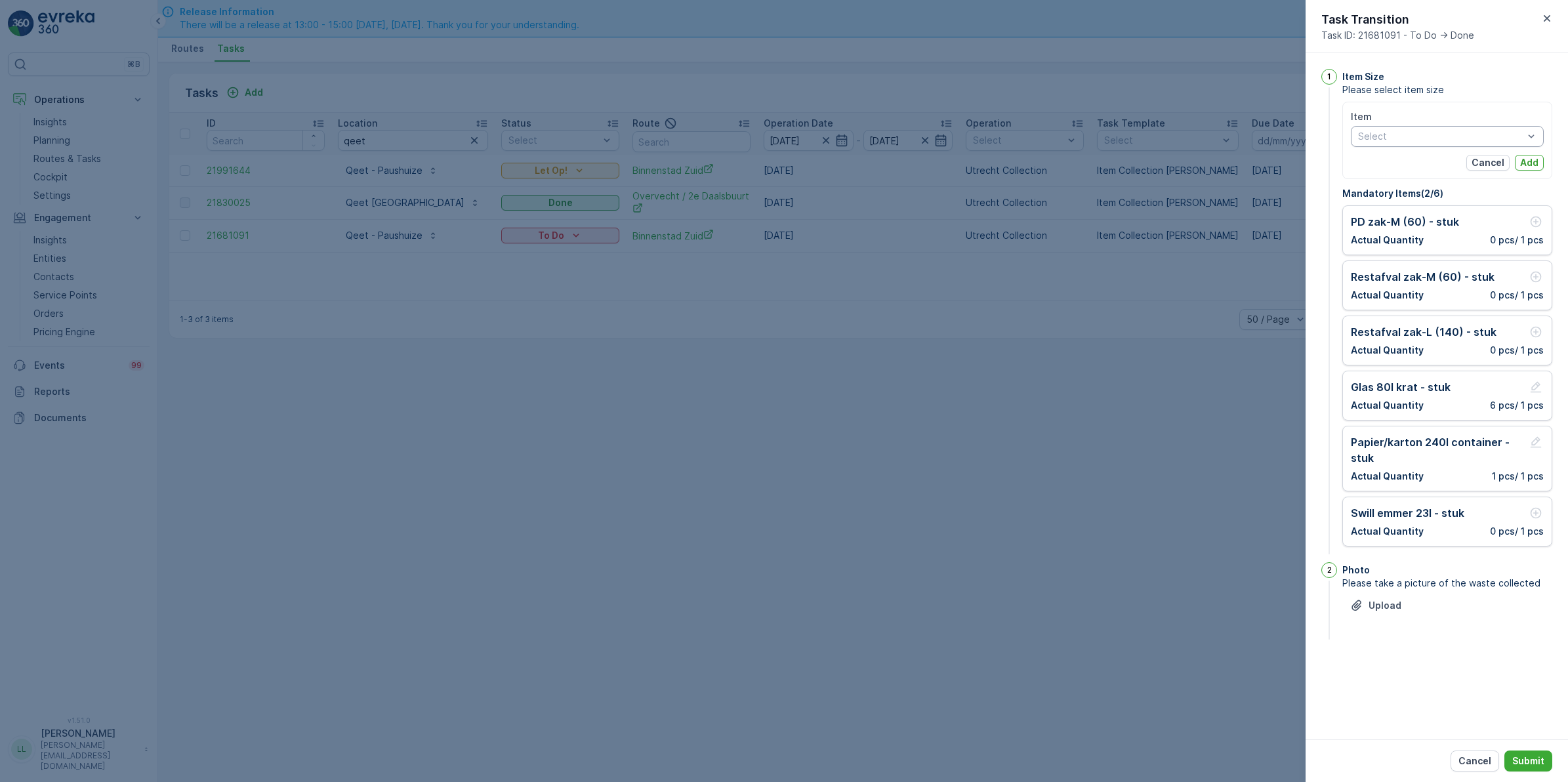
click at [1412, 143] on div "Select" at bounding box center [1447, 136] width 193 height 21
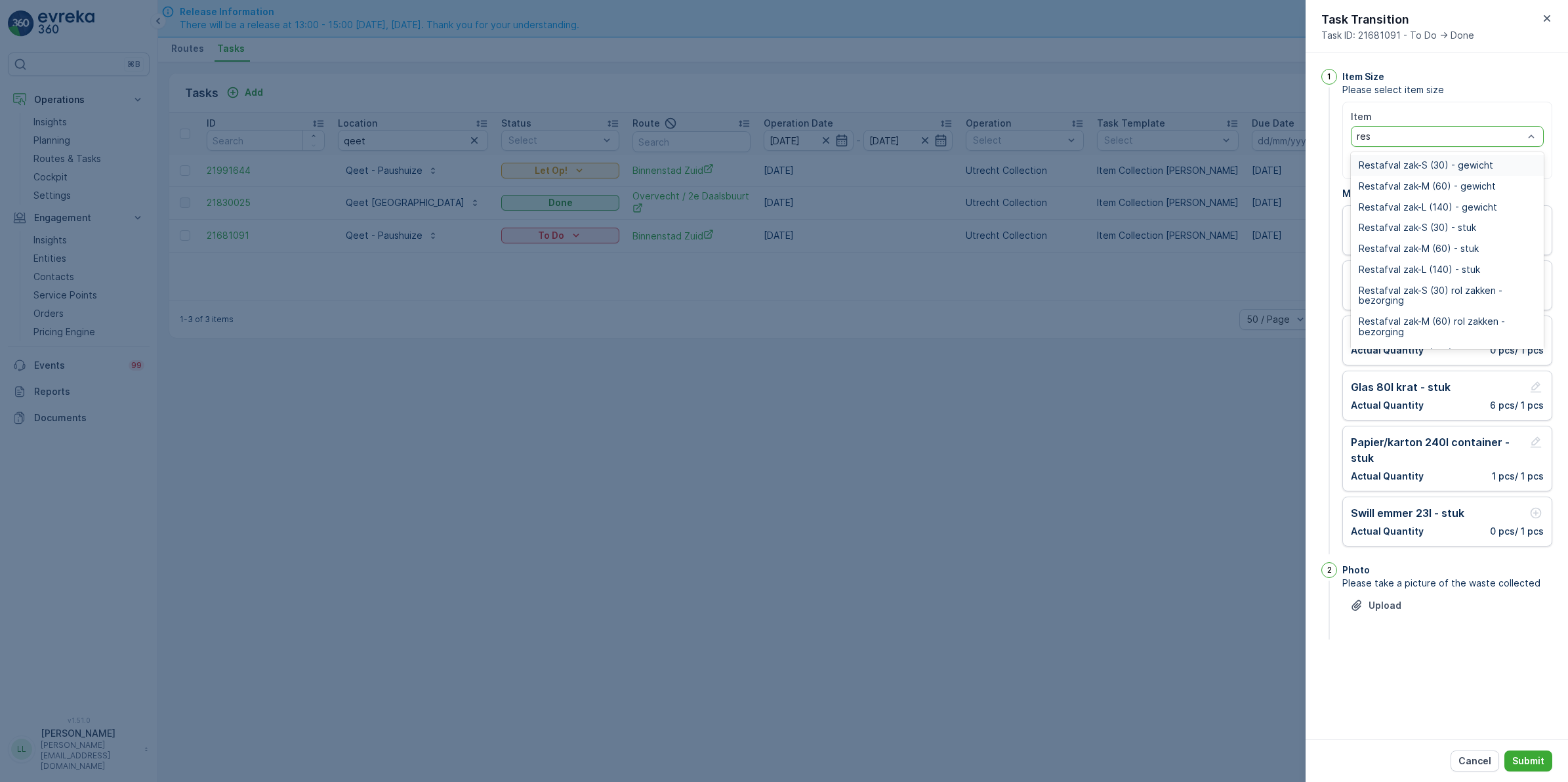
type input "rest"
click at [1473, 294] on span "Restafval 240l container - stuk" at bounding box center [1426, 295] width 135 height 10
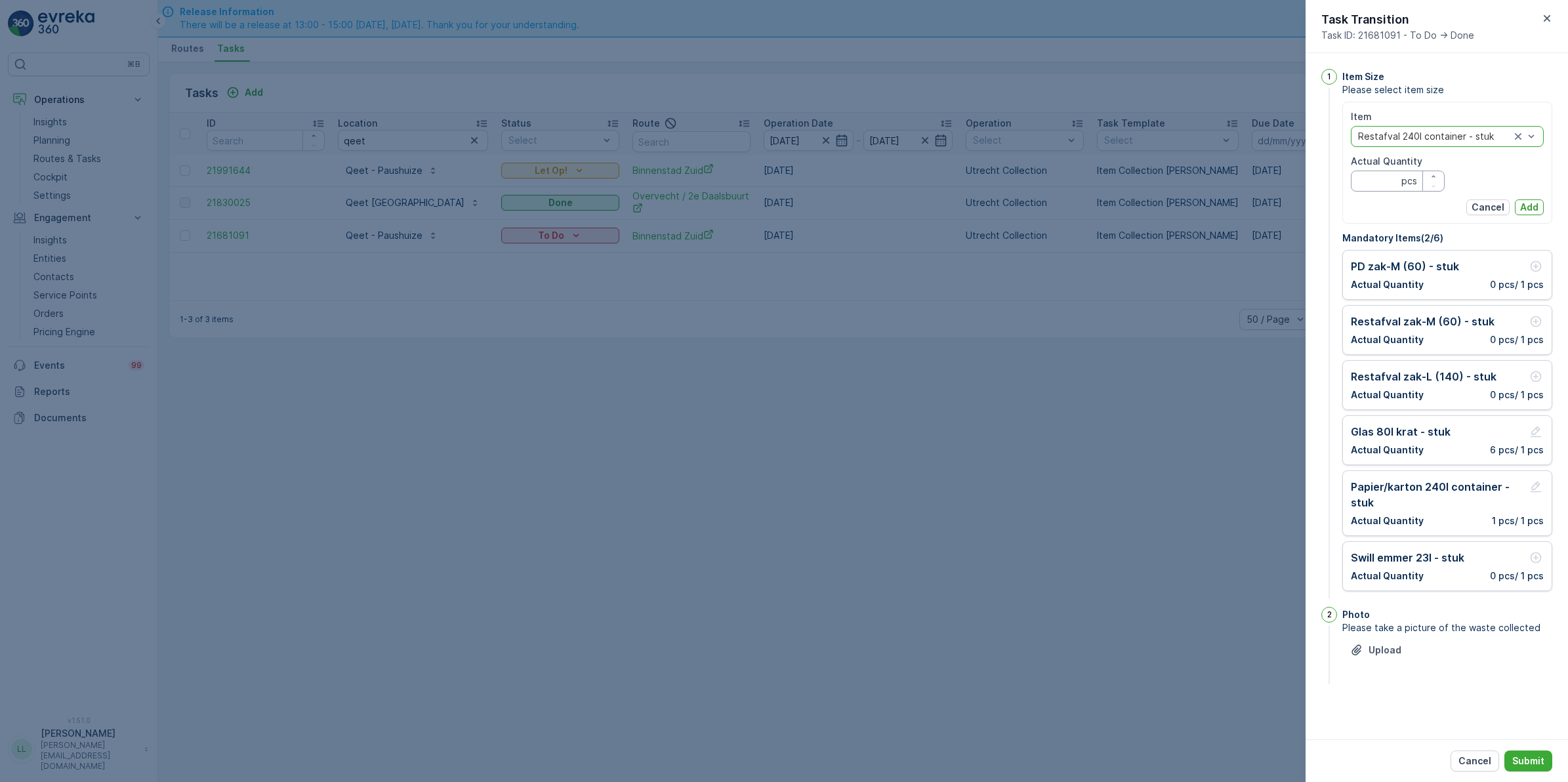
click at [1374, 183] on Quantity "Actual Quantity" at bounding box center [1398, 181] width 94 height 21
type Quantity "1"
click at [1520, 207] on p "Add" at bounding box center [1529, 207] width 19 height 13
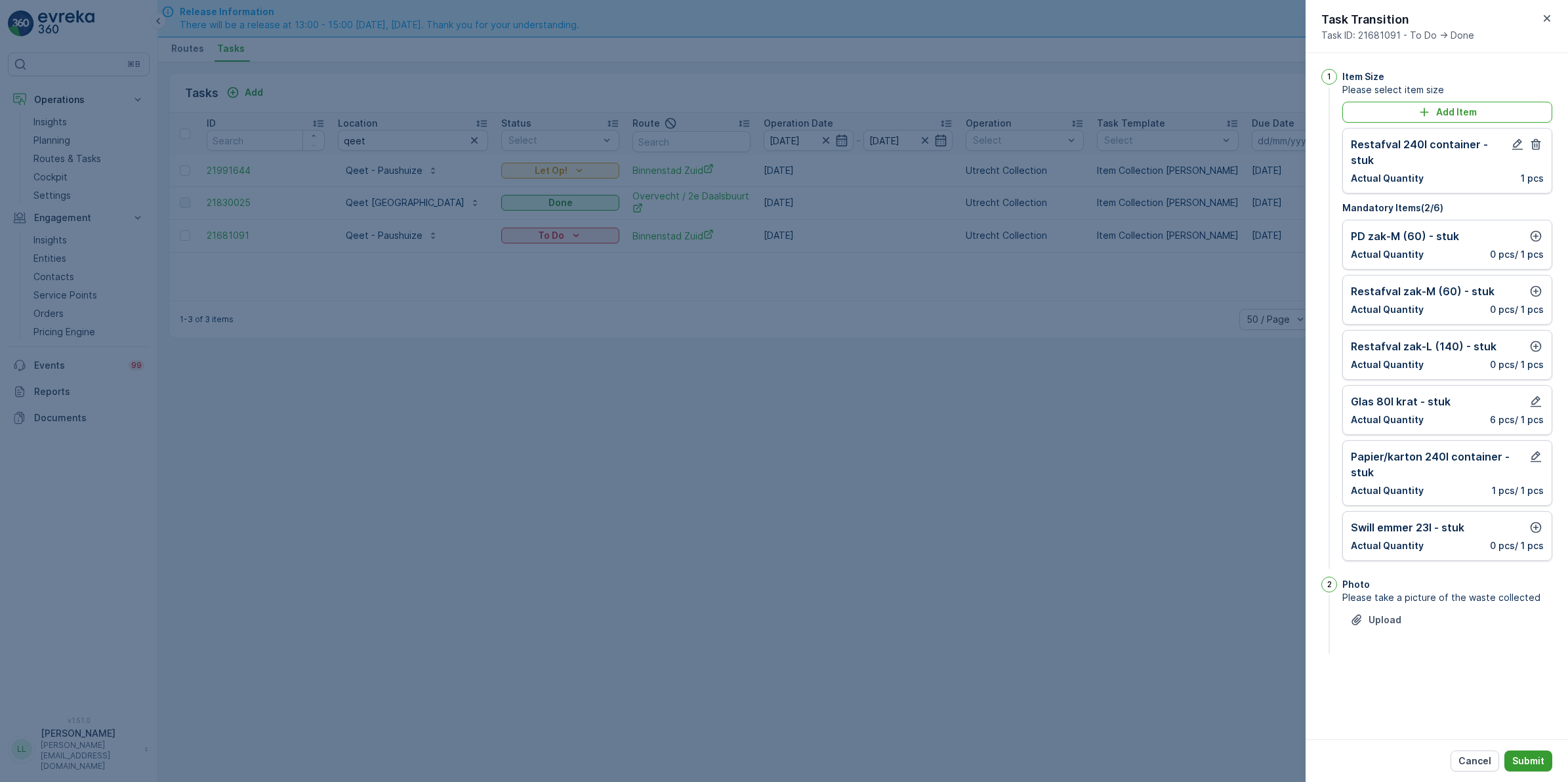
click at [1533, 760] on p "Submit" at bounding box center [1528, 761] width 32 height 13
click at [1533, 230] on icon "button" at bounding box center [1535, 236] width 13 height 13
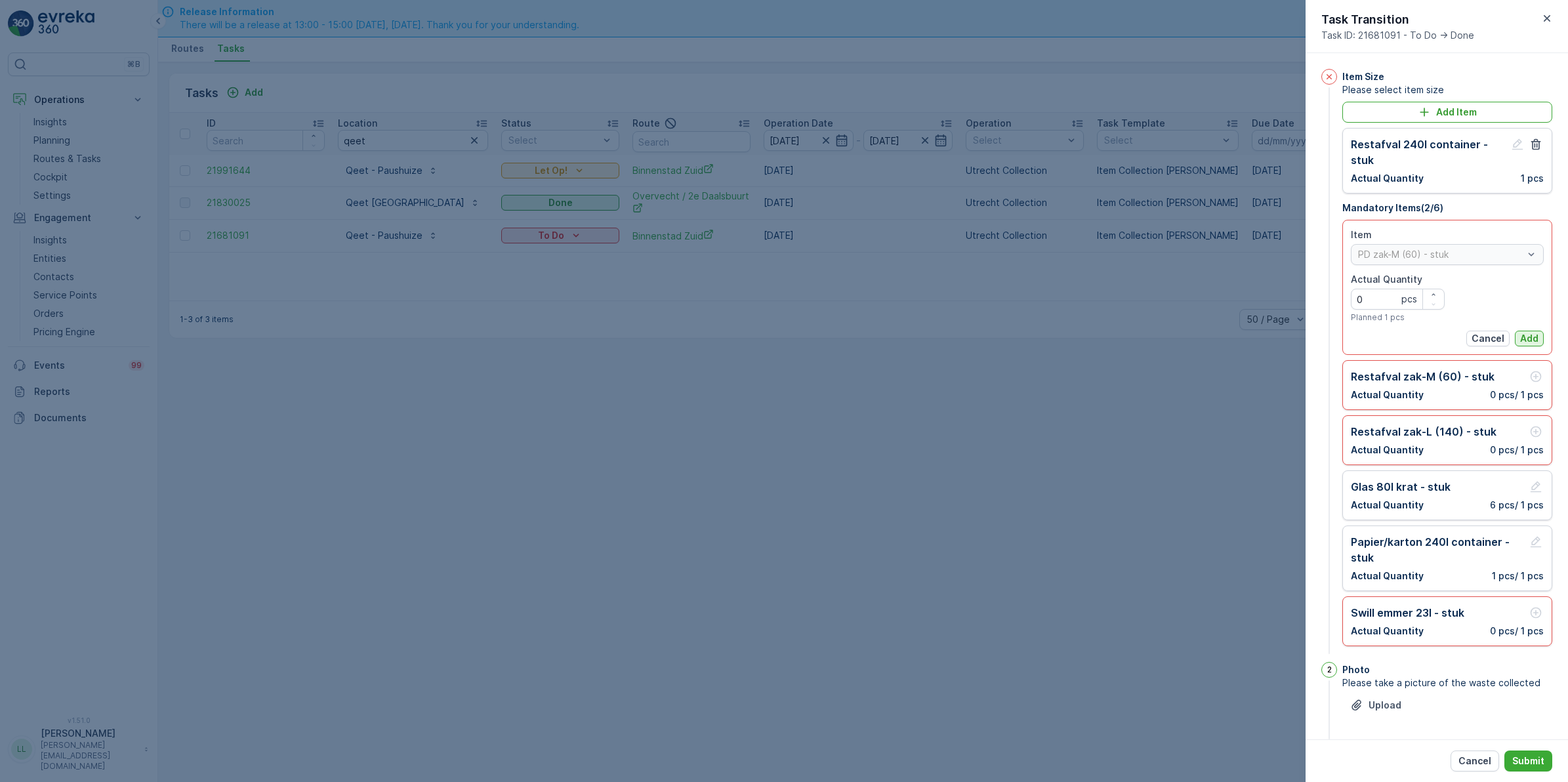
click at [1520, 342] on p "Add" at bounding box center [1529, 339] width 19 height 13
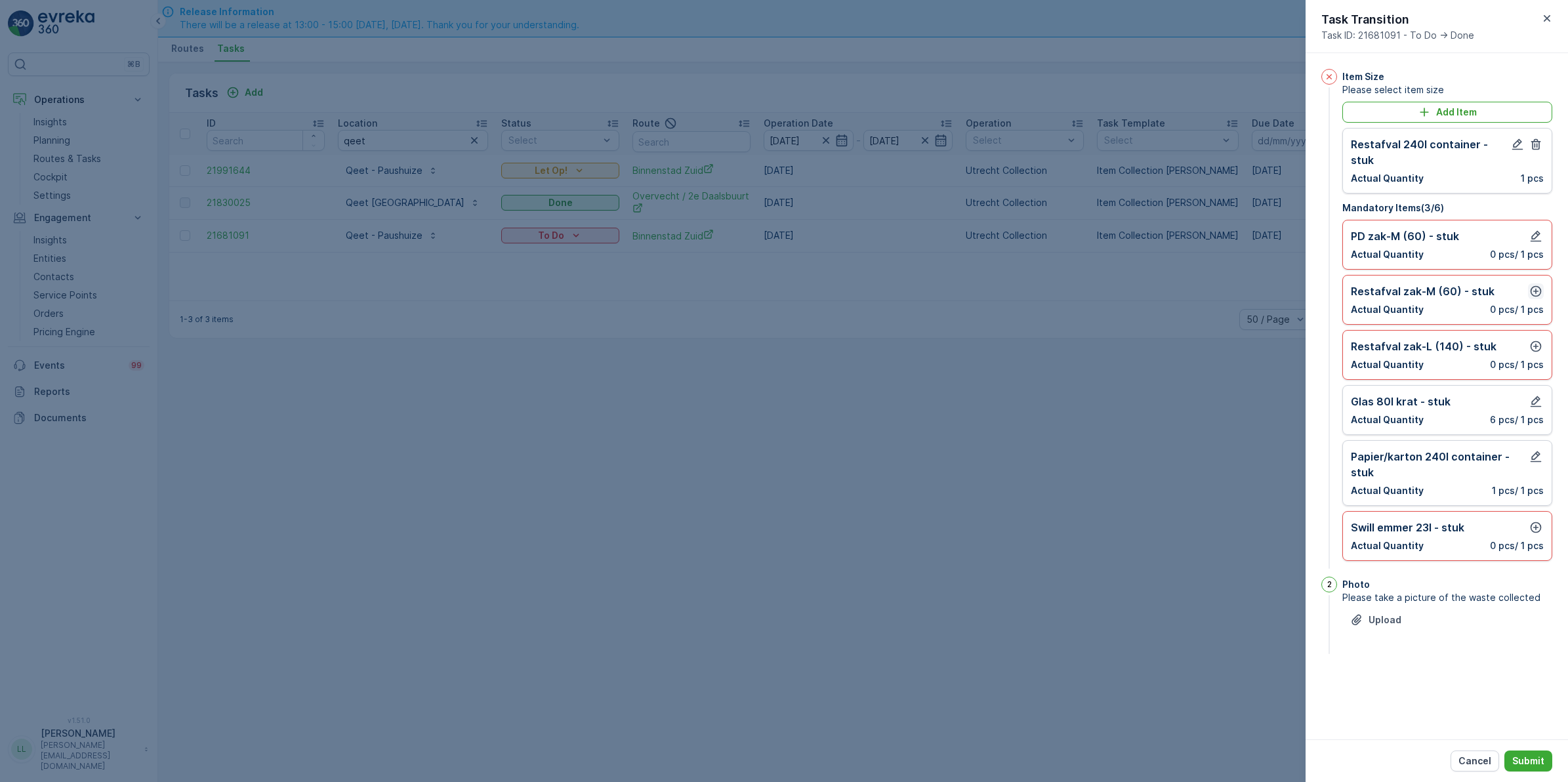
click at [1533, 285] on icon "button" at bounding box center [1535, 292] width 13 height 13
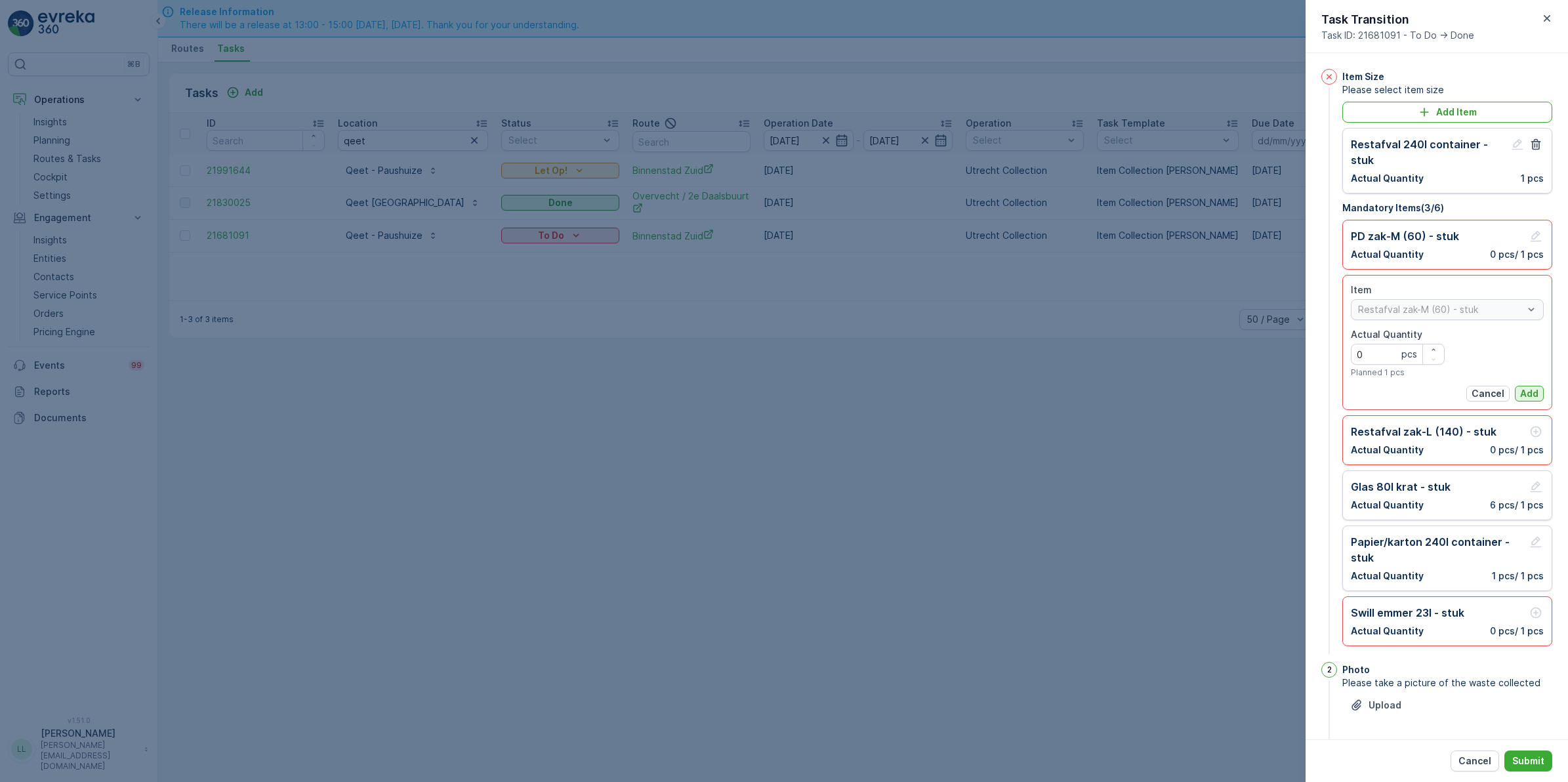
click at [1527, 391] on p "Add" at bounding box center [1529, 393] width 19 height 13
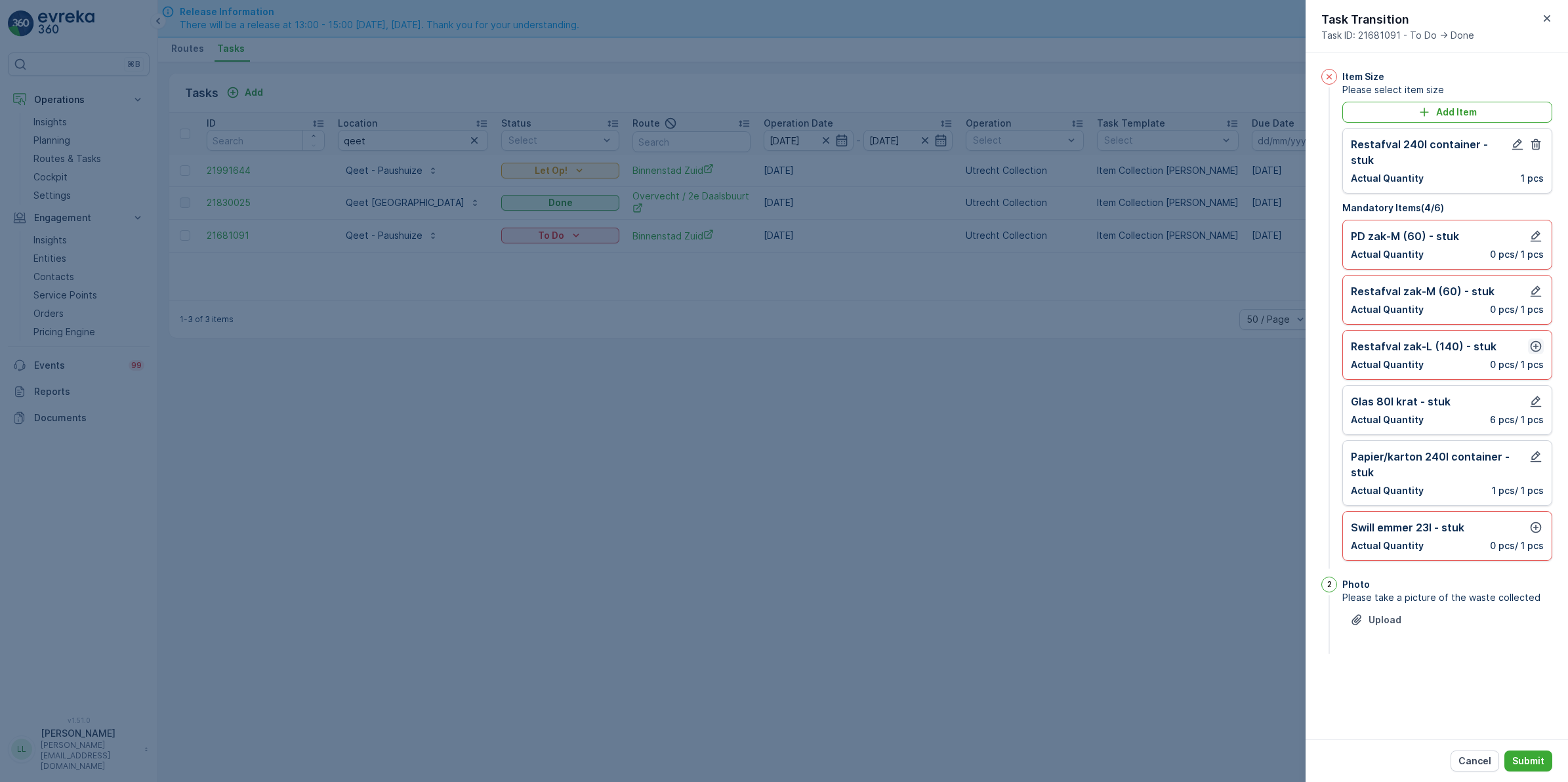
click at [1530, 340] on icon "button" at bounding box center [1535, 346] width 13 height 13
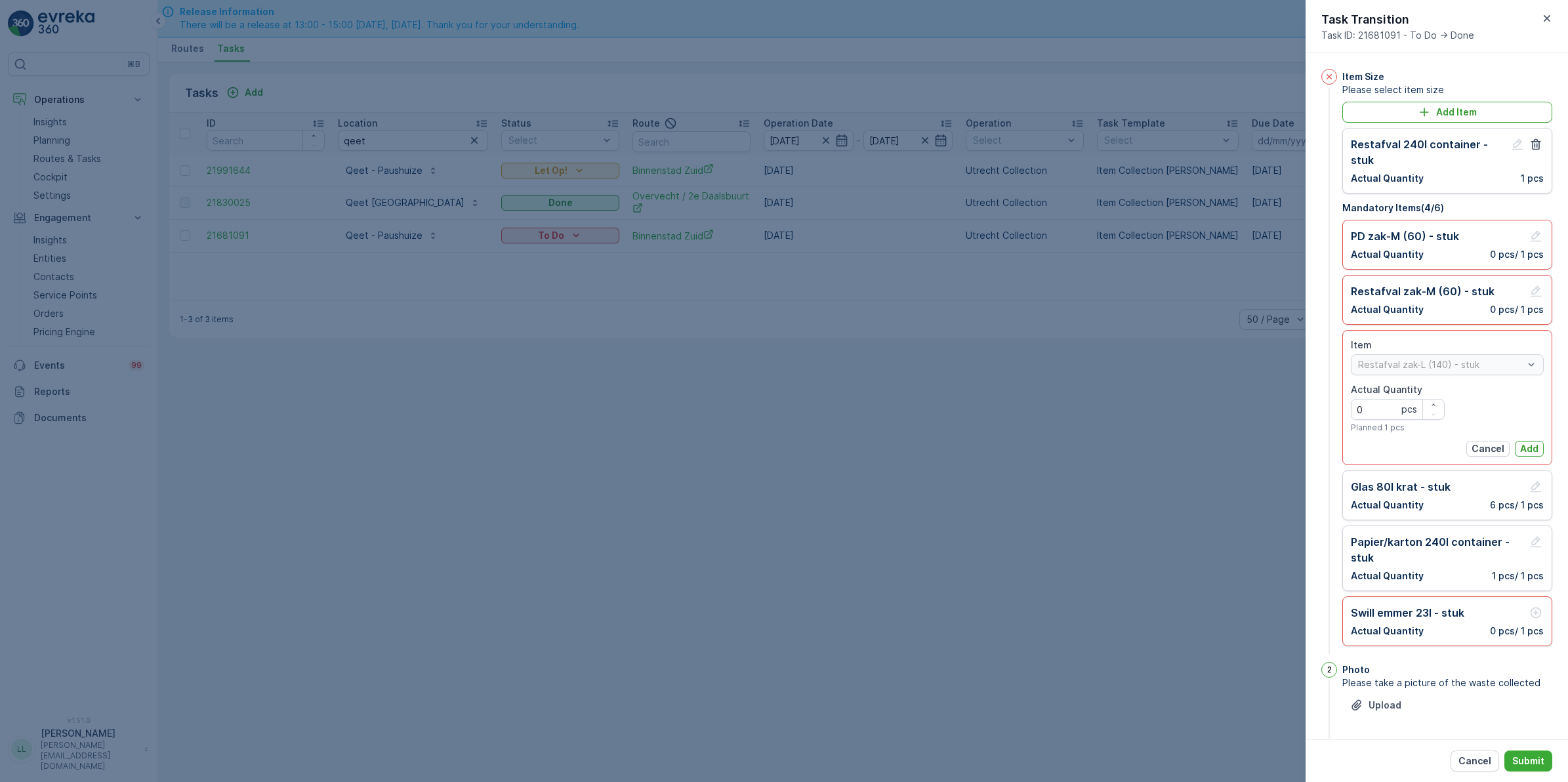
click at [1527, 450] on p "Add" at bounding box center [1529, 449] width 19 height 13
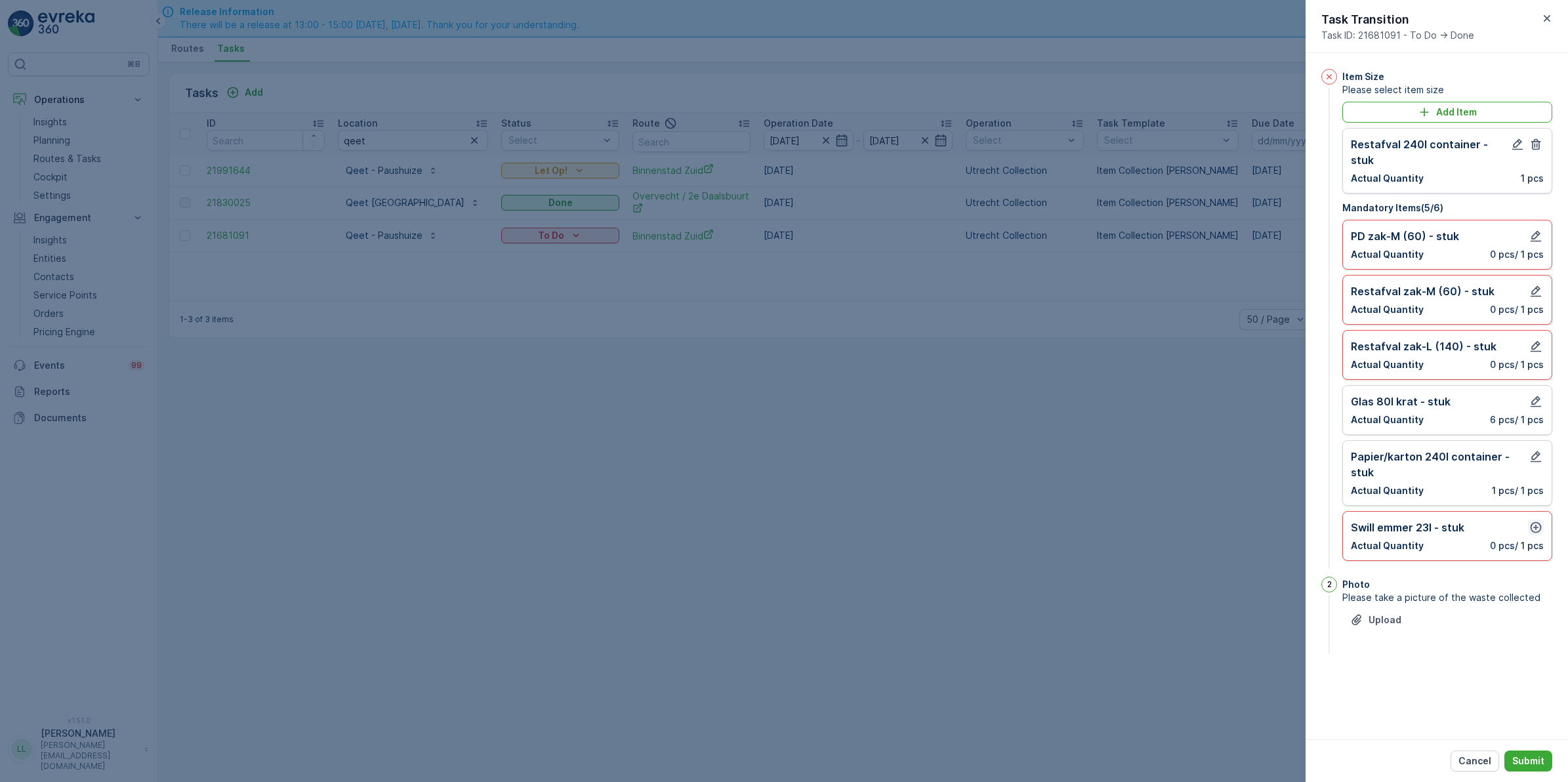
click at [1535, 519] on button "button" at bounding box center [1535, 527] width 16 height 16
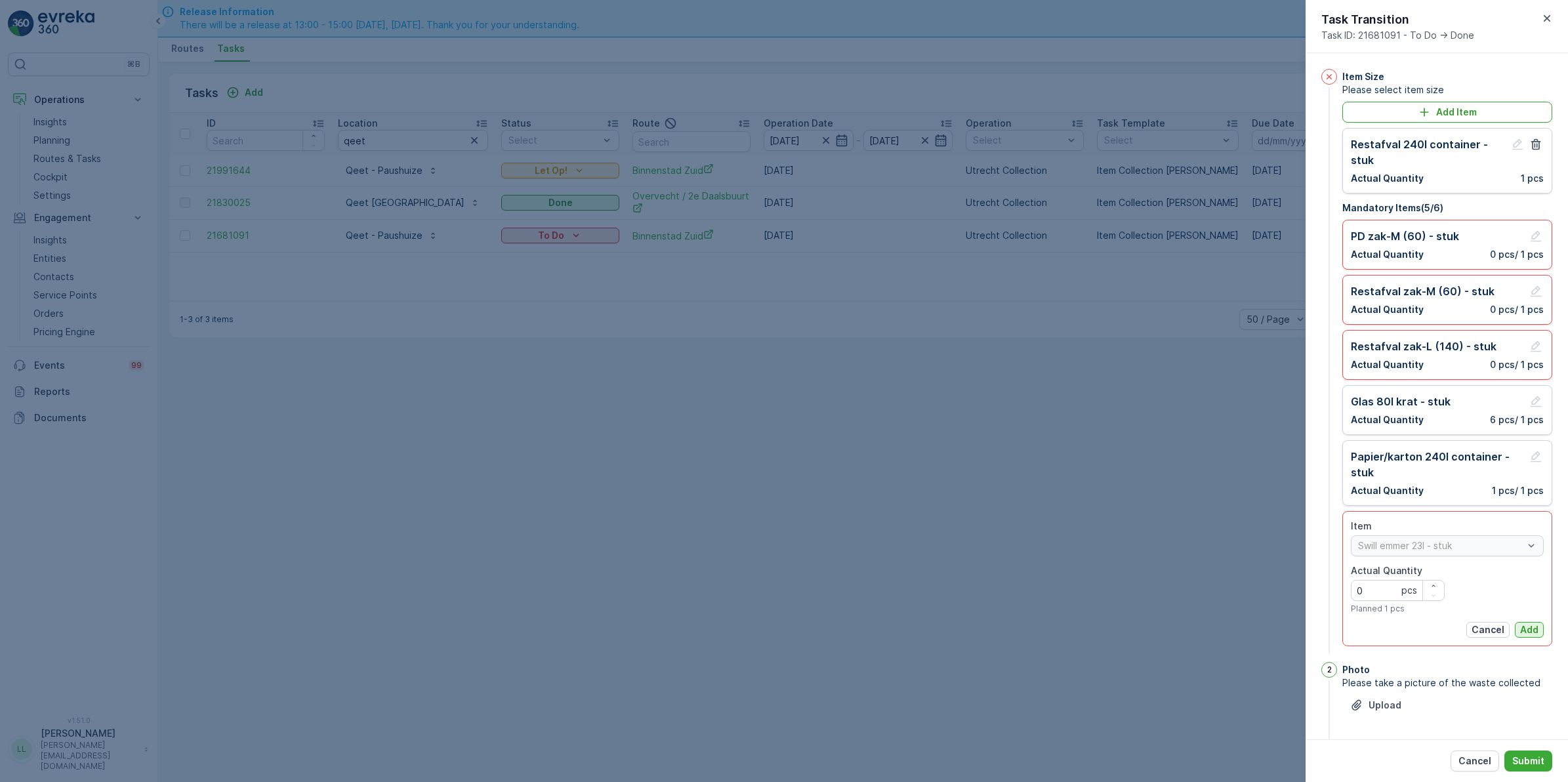
click at [1528, 630] on p "Add" at bounding box center [1529, 630] width 19 height 13
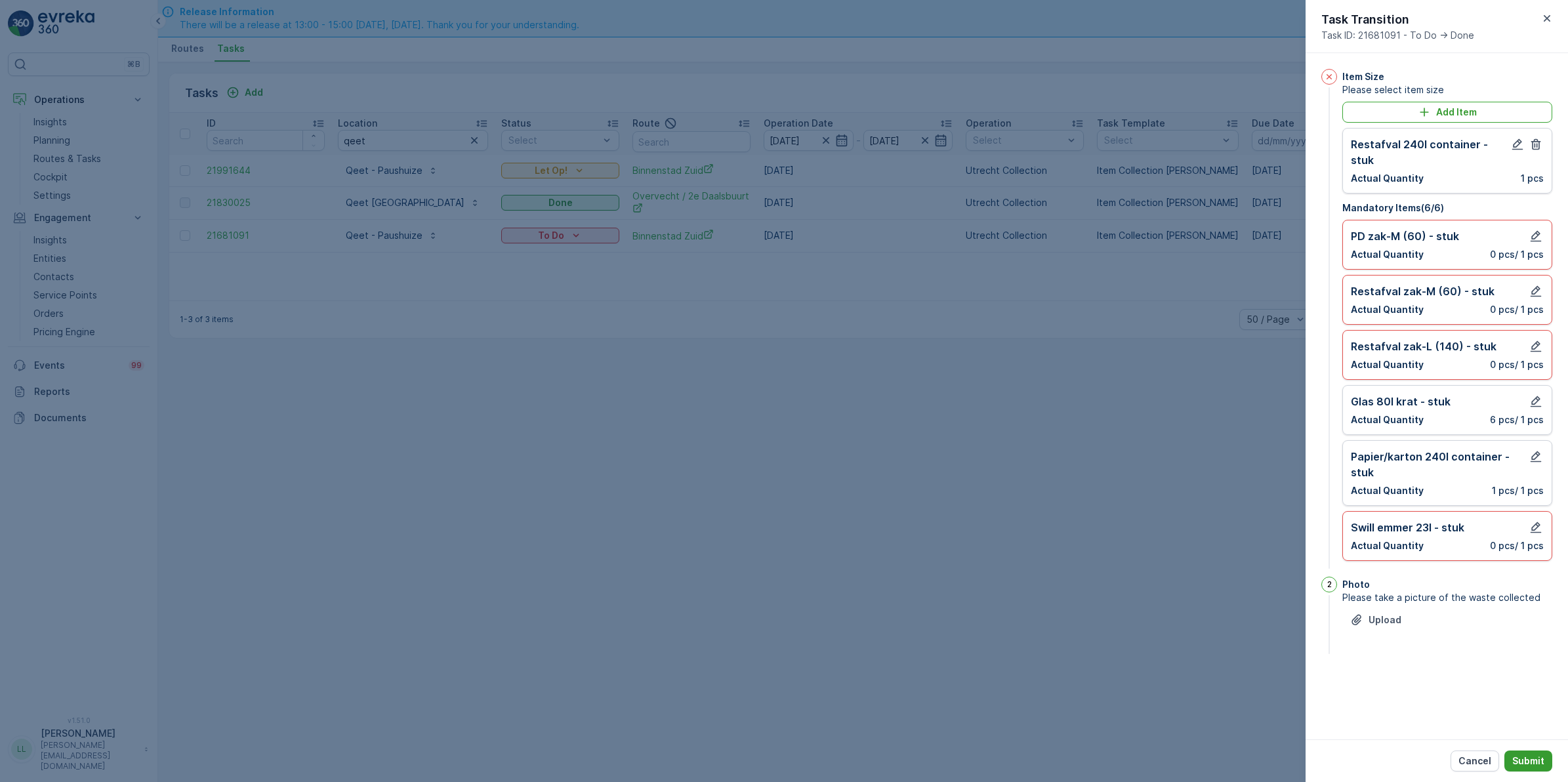
click at [1542, 766] on p "Submit" at bounding box center [1528, 761] width 32 height 13
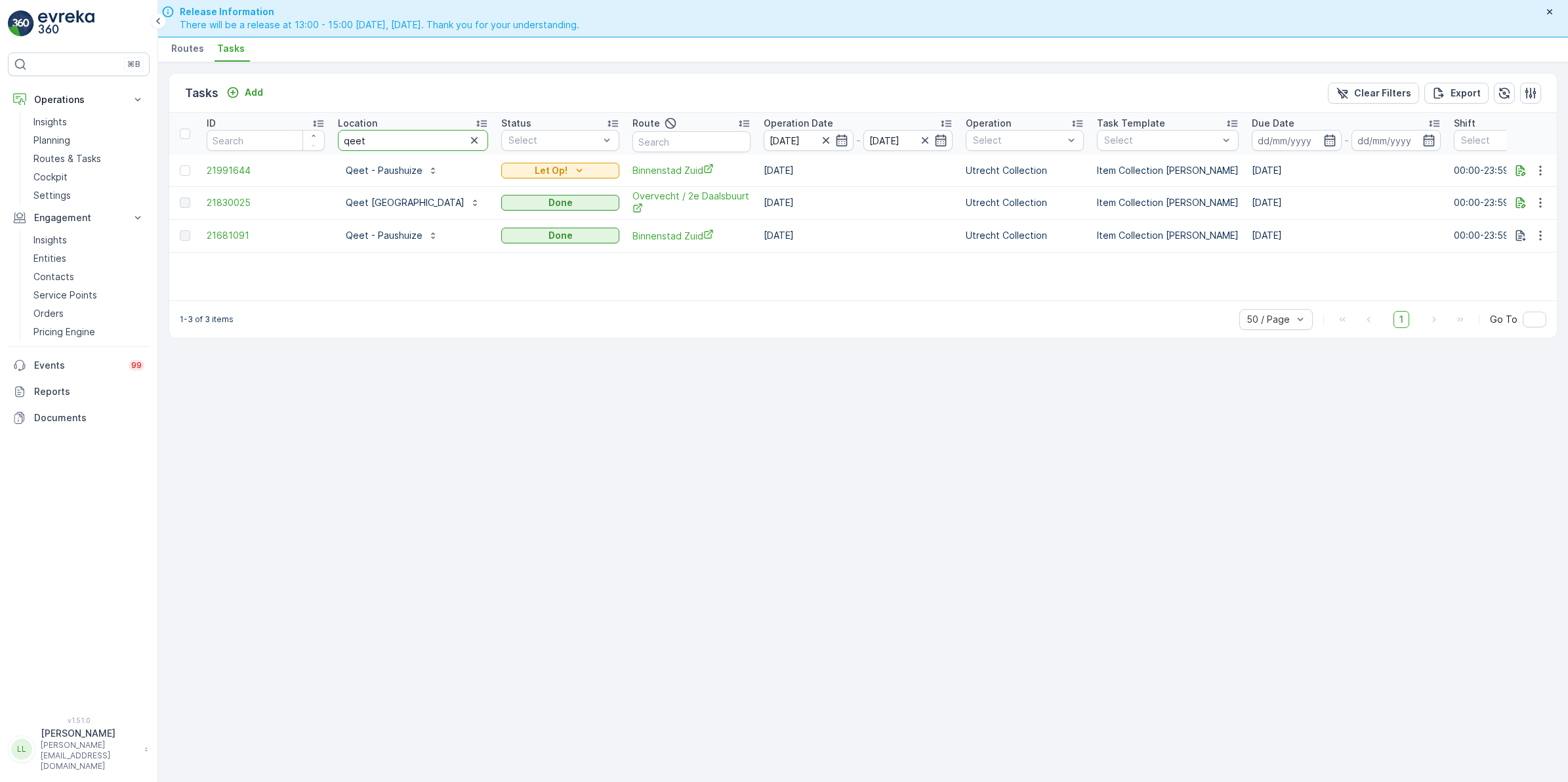
drag, startPoint x: 398, startPoint y: 139, endPoint x: 329, endPoint y: 151, distance: 70.0
click at [329, 151] on tr "ID Location qeet Status Select Route Operation Date 23.09.2025 - 23.09.2025 Ope…" at bounding box center [1196, 134] width 2055 height 42
type input "compas"
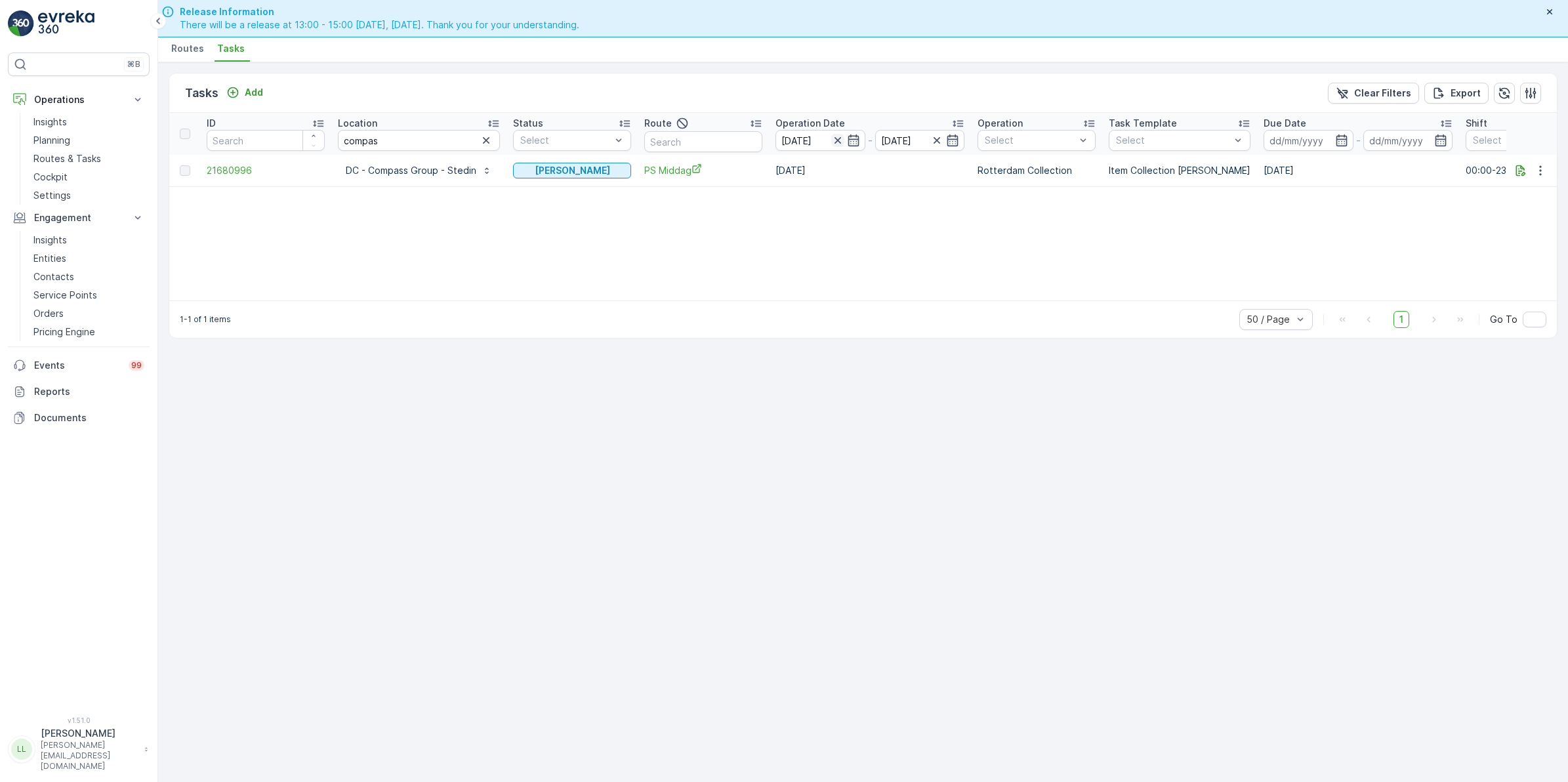
click at [833, 137] on icon "button" at bounding box center [836, 140] width 7 height 7
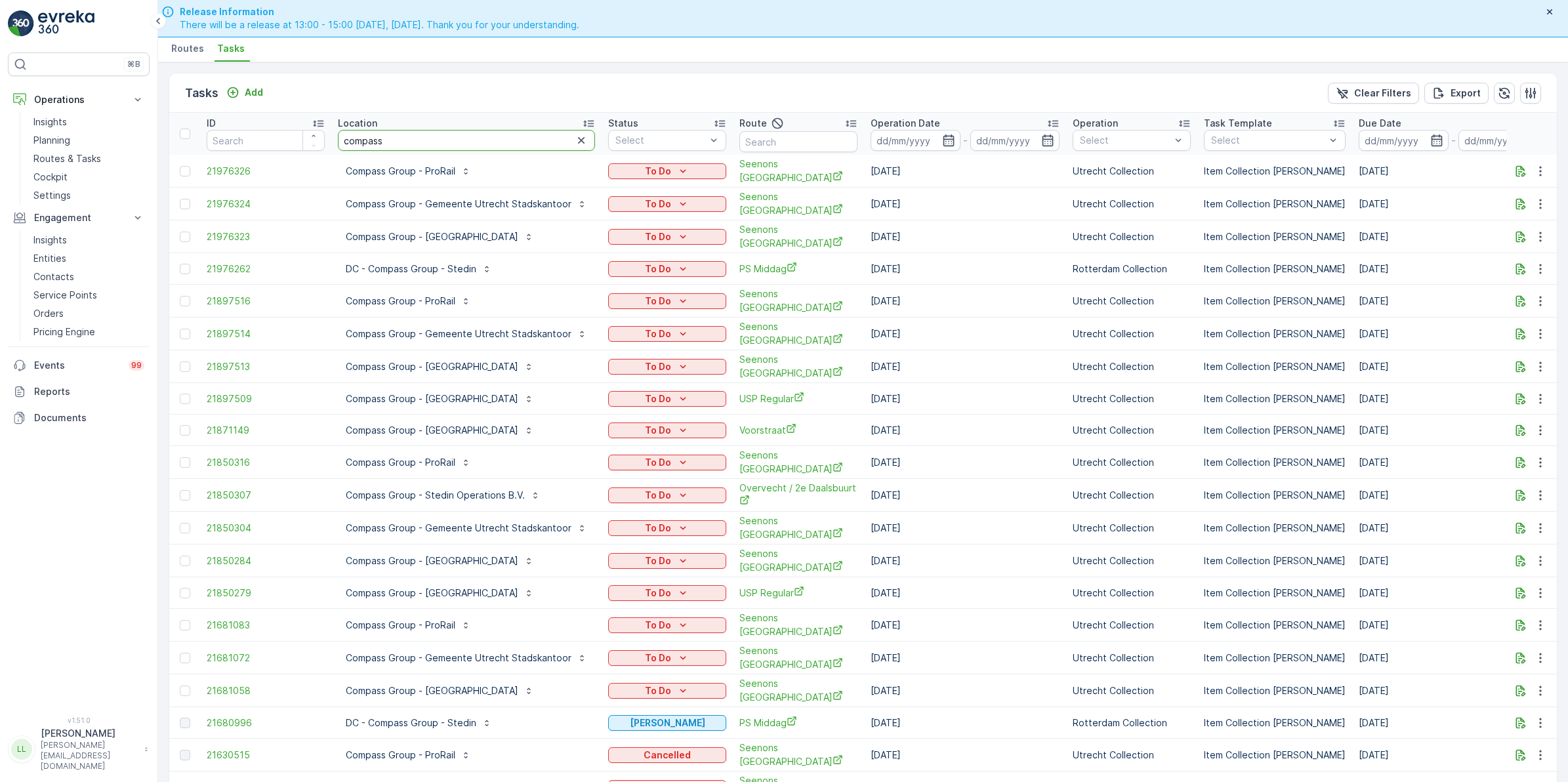
type input "compass"
click at [420, 139] on input "compass" at bounding box center [466, 140] width 257 height 21
type input "compass gr"
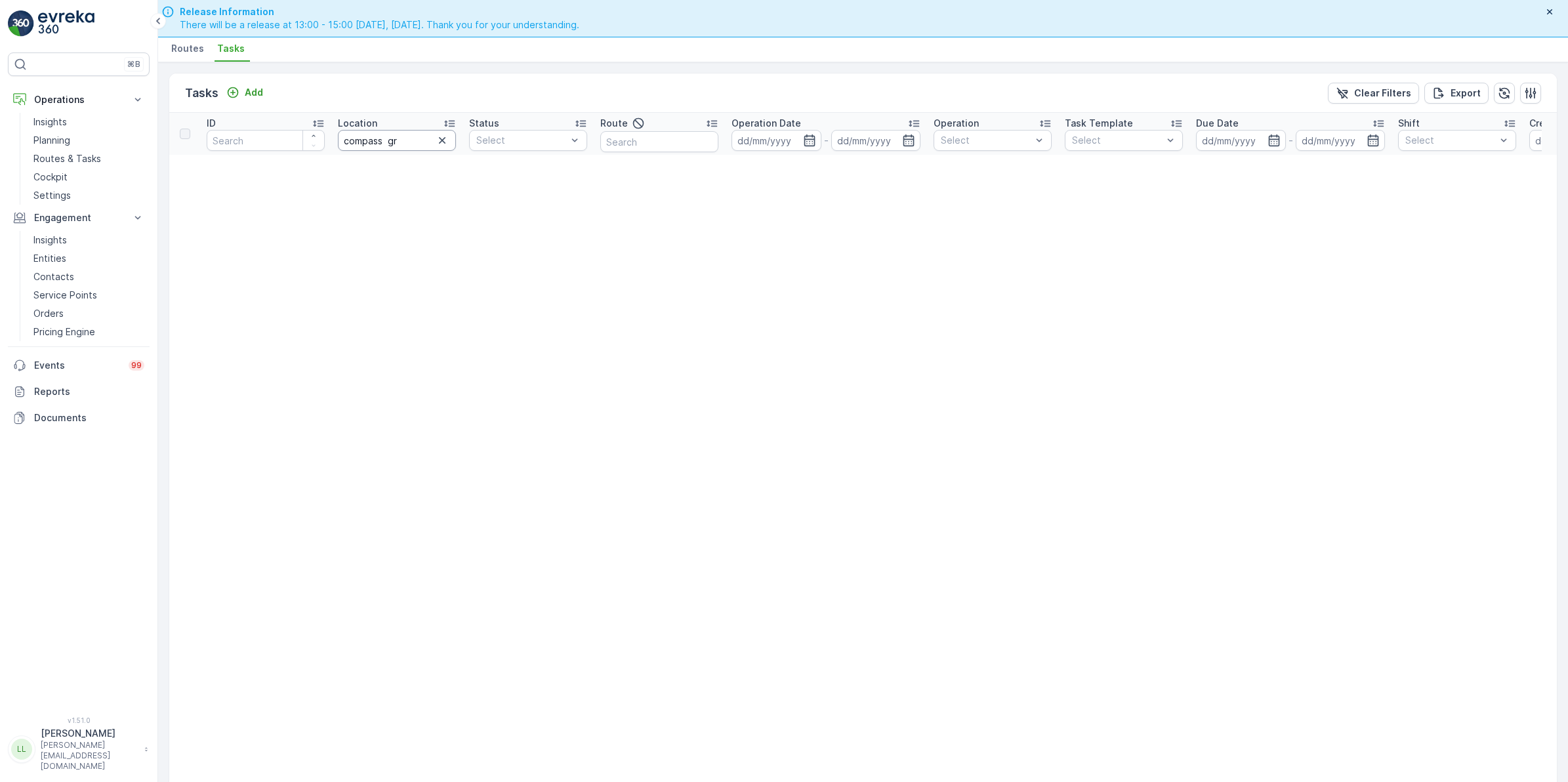
click at [408, 144] on input "compass gr" at bounding box center [397, 140] width 119 height 21
type input "compass"
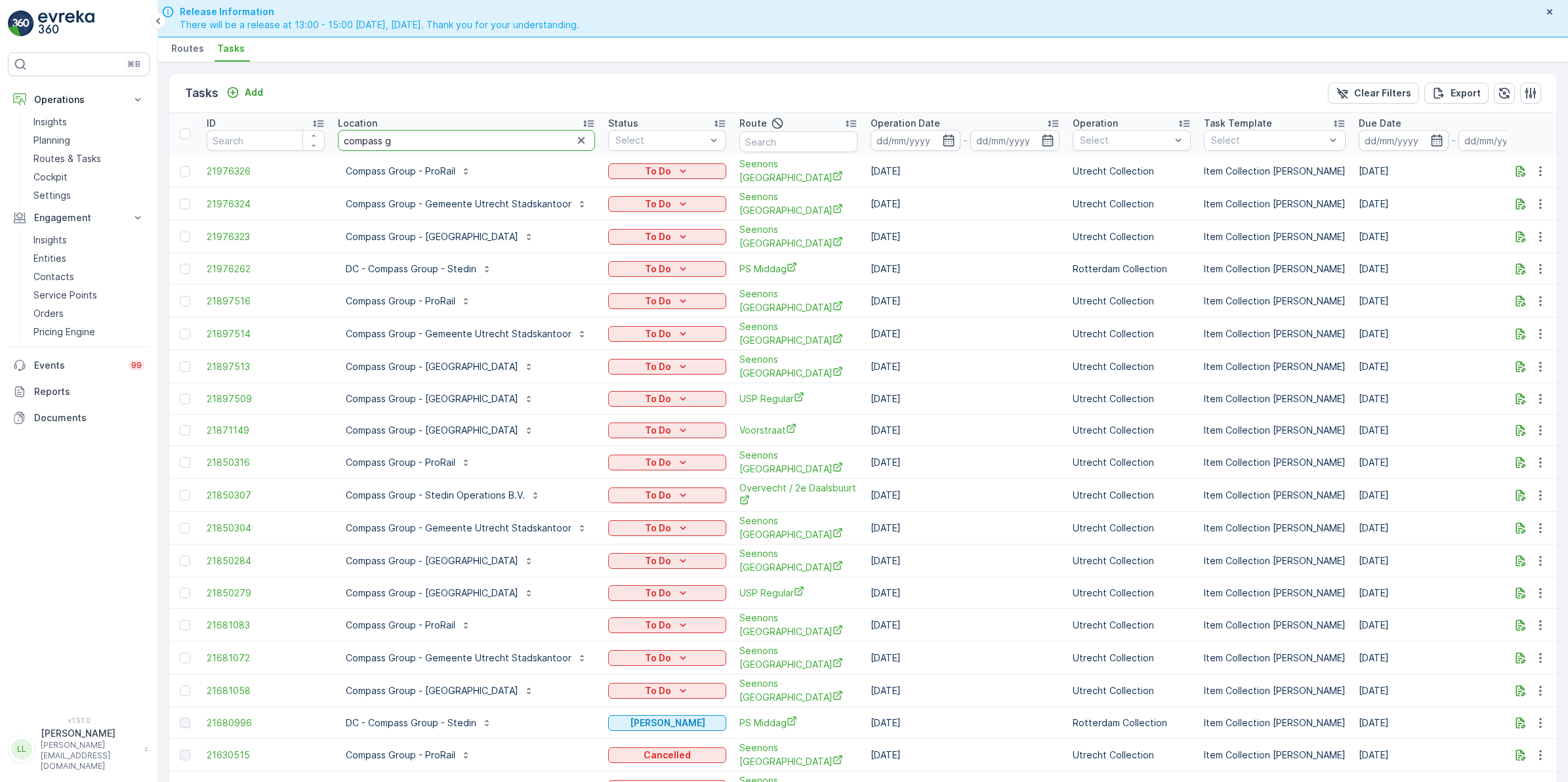
type input "compass gr"
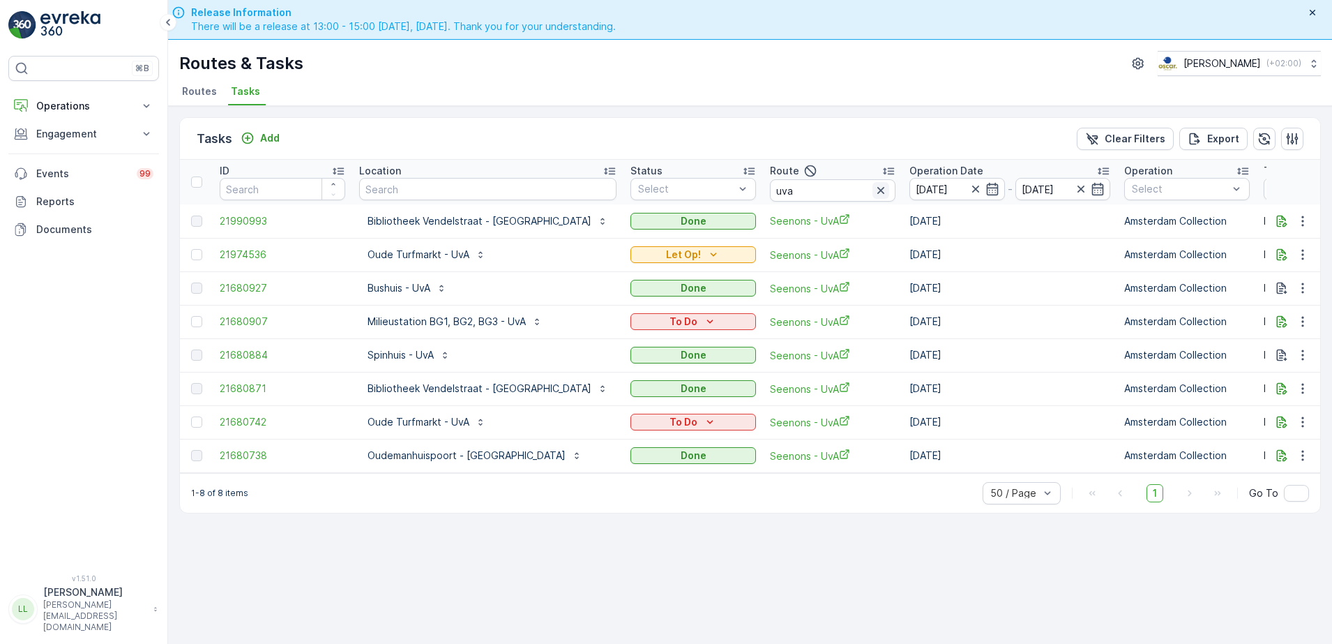
click at [874, 192] on icon "button" at bounding box center [881, 190] width 14 height 14
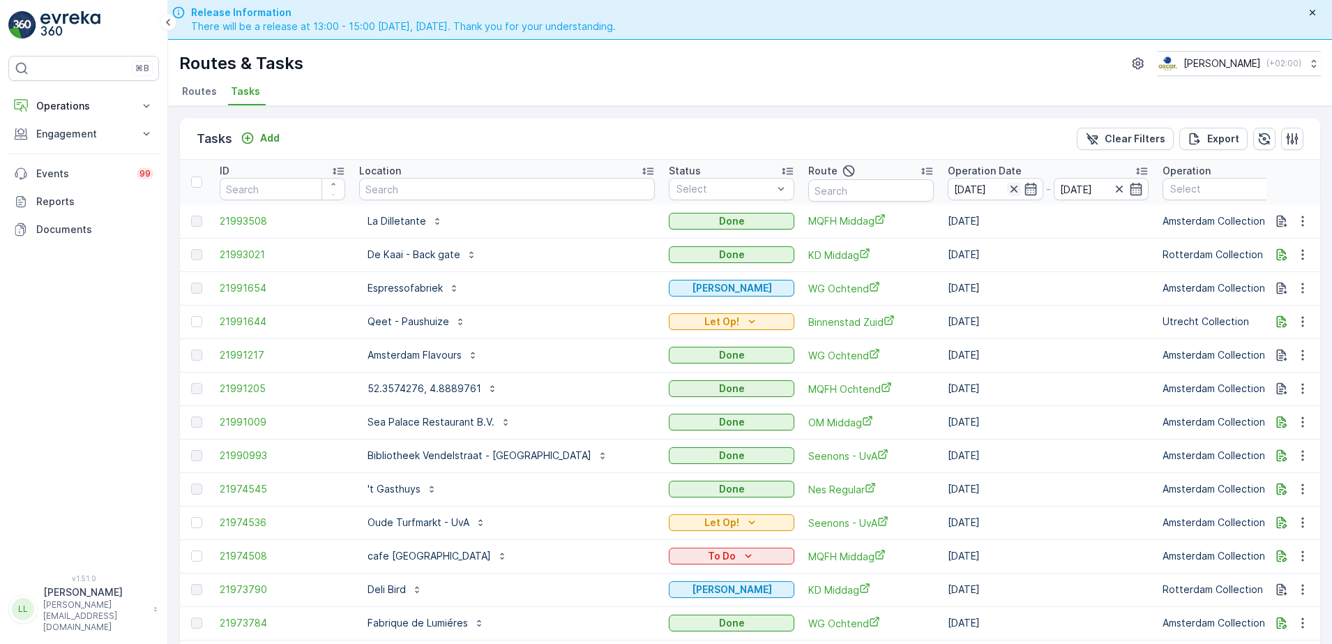
click at [1010, 191] on icon "button" at bounding box center [1013, 188] width 7 height 7
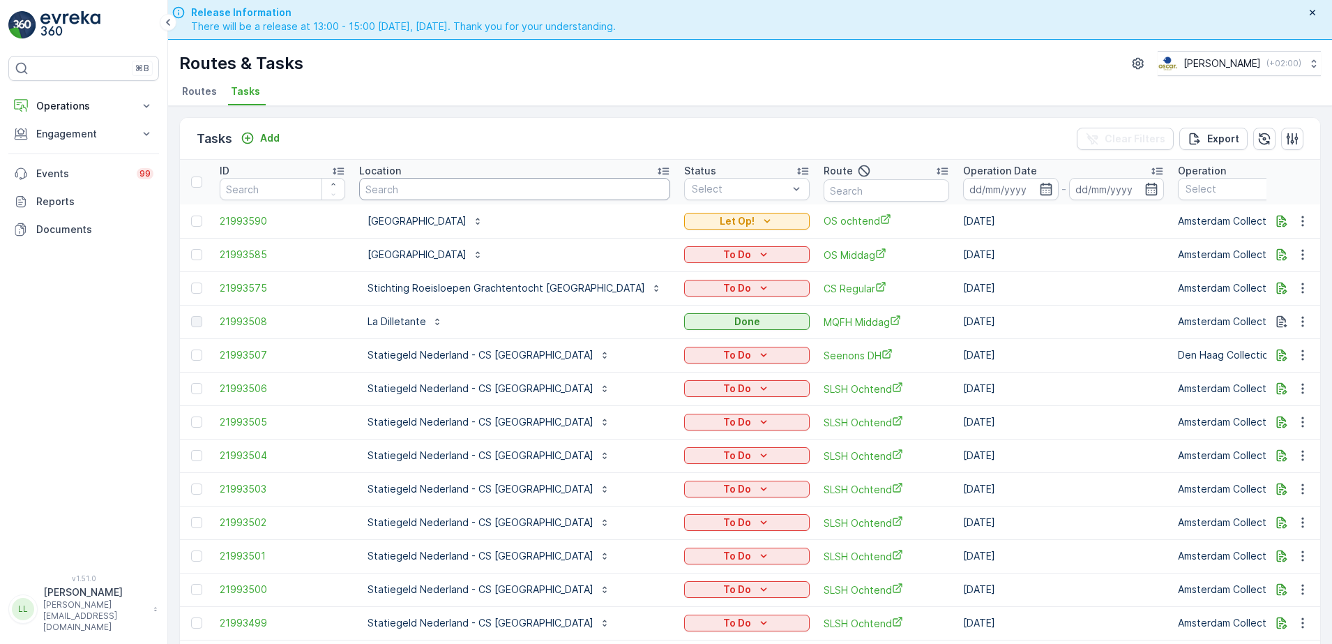
click at [414, 188] on input "text" at bounding box center [514, 189] width 311 height 22
type input "[PERSON_NAME]"
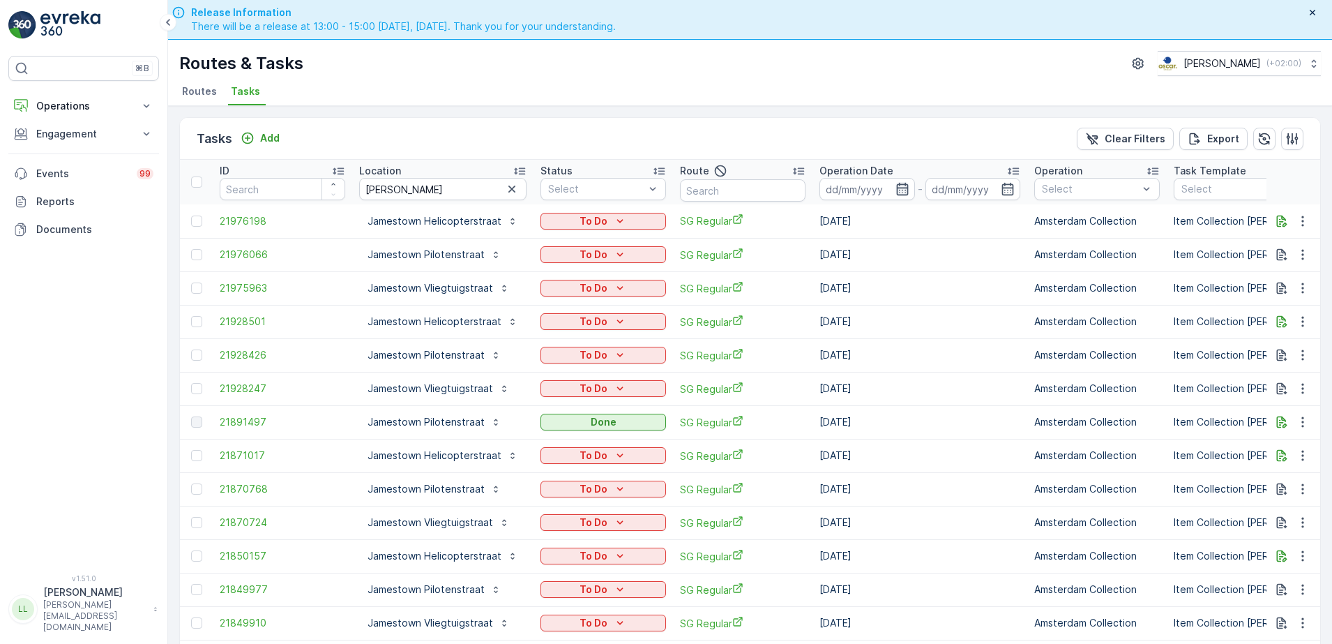
click at [902, 190] on icon "button" at bounding box center [902, 189] width 14 height 14
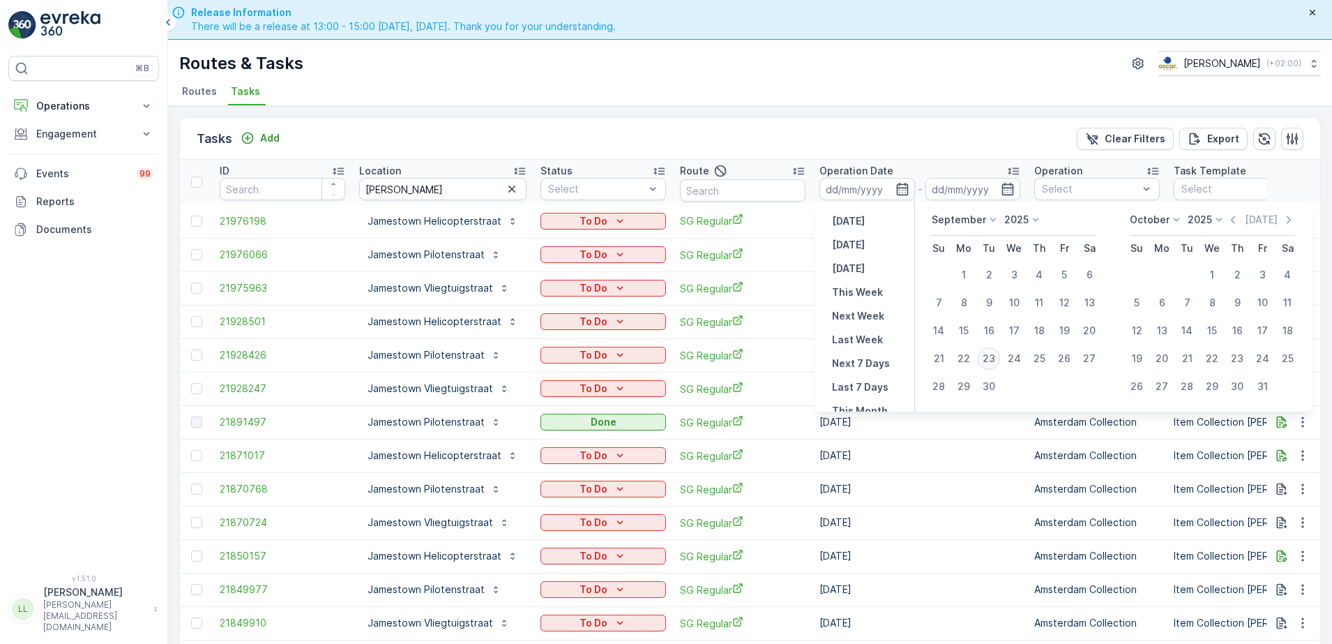
click at [990, 354] on div "23" at bounding box center [989, 358] width 22 height 22
type input "[DATE]"
click at [990, 354] on div "23" at bounding box center [989, 358] width 22 height 22
type input "[DATE]"
click at [990, 354] on div "23" at bounding box center [989, 358] width 22 height 22
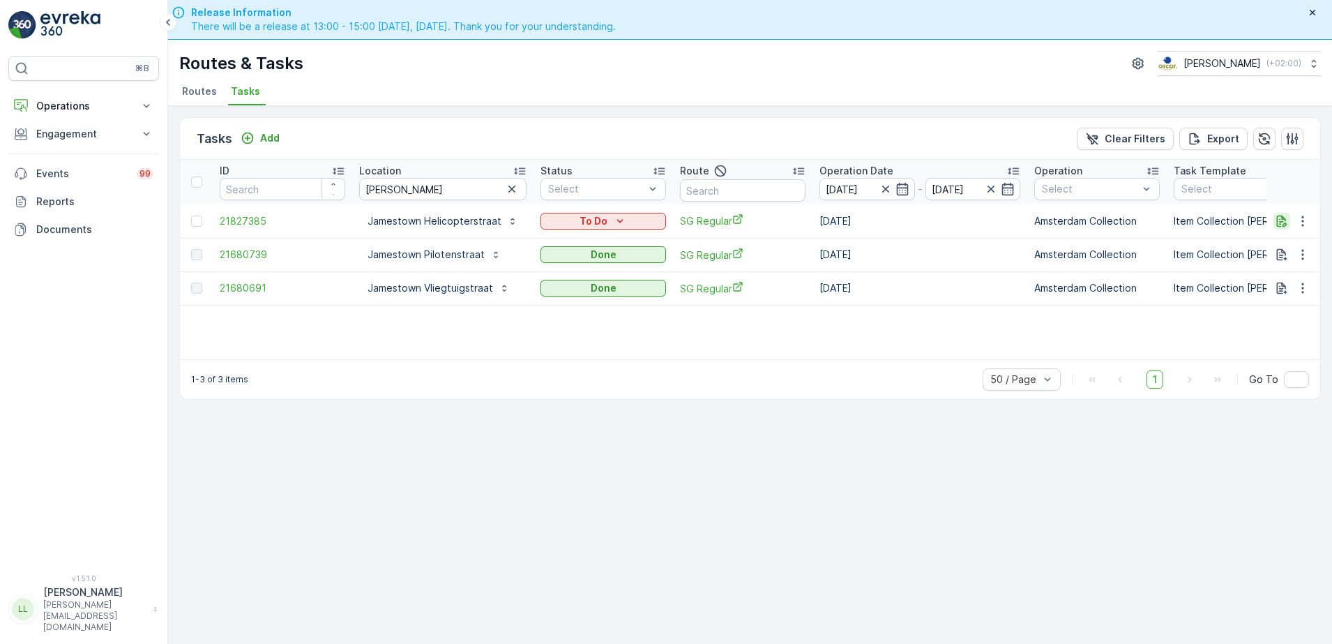
click at [1283, 217] on icon "button" at bounding box center [1282, 221] width 14 height 14
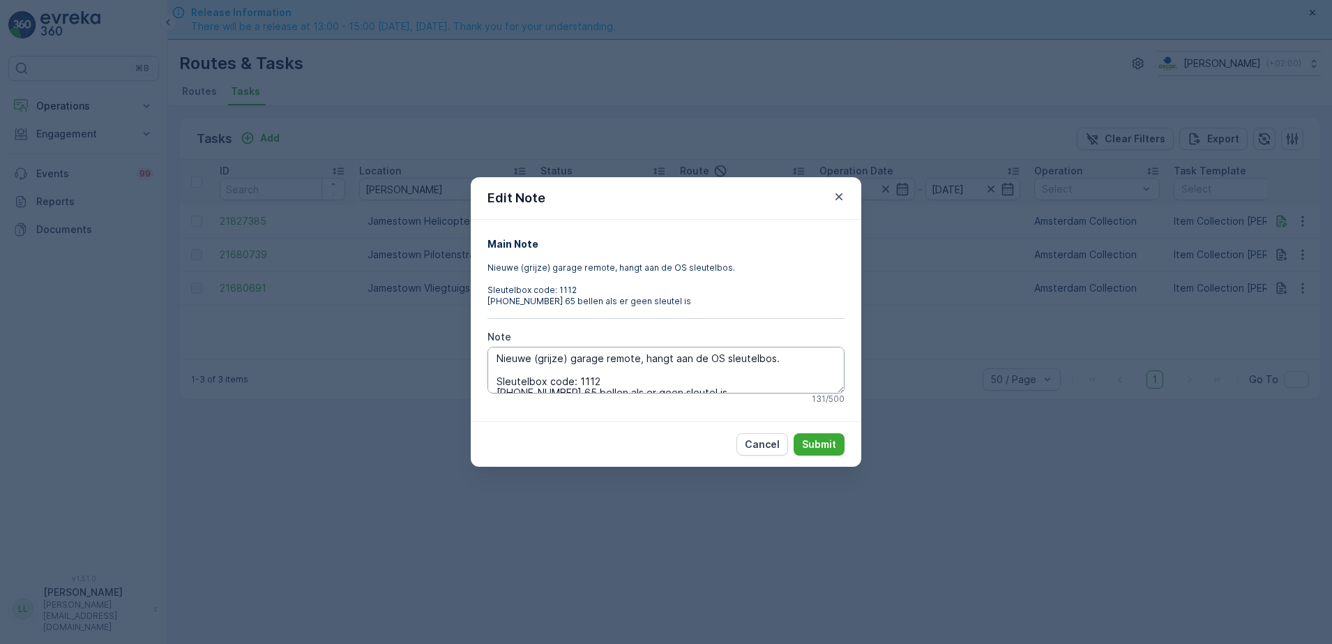
scroll to position [11, 0]
drag, startPoint x: 723, startPoint y: 384, endPoint x: 490, endPoint y: 379, distance: 233.0
click at [490, 379] on textarea "Nieuwe (grijze) garage remote, hangt aan de OS sleutelbos. Sleutelbox code: 111…" at bounding box center [665, 370] width 357 height 46
click at [962, 514] on div "Edit Note Main Note Nieuwe (grijze) garage remote, hangt aan de OS sleutelbos. …" at bounding box center [666, 322] width 1332 height 644
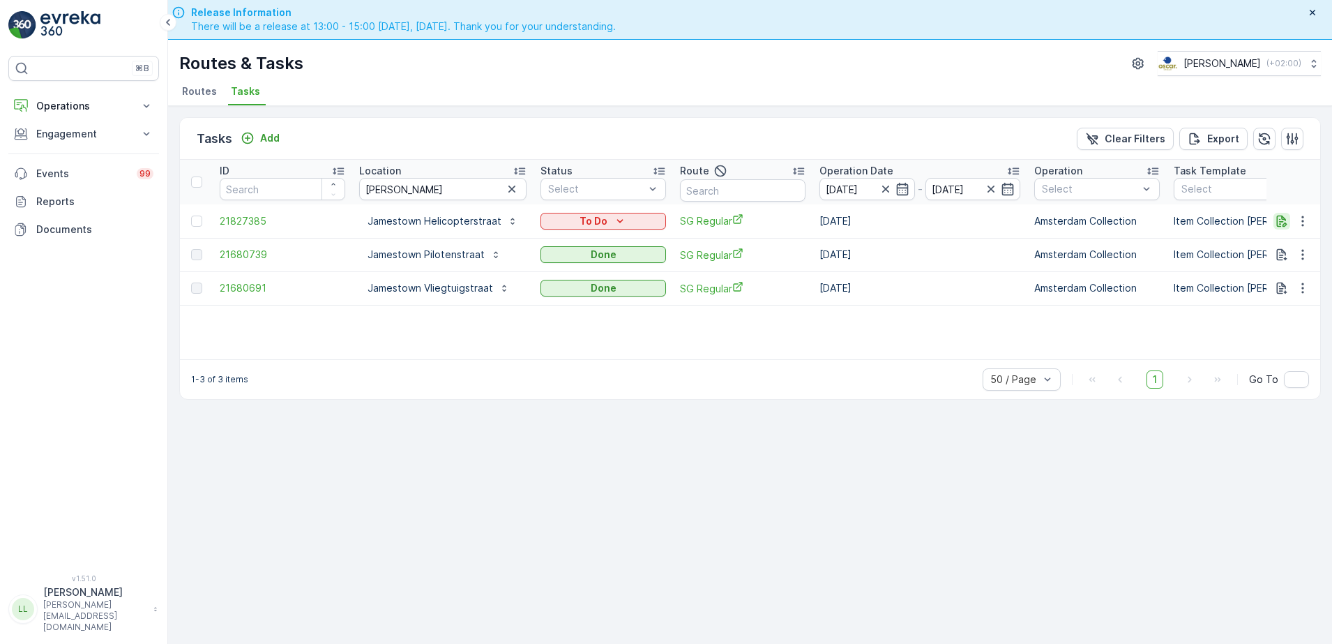
click at [1279, 225] on icon "button" at bounding box center [1282, 221] width 10 height 12
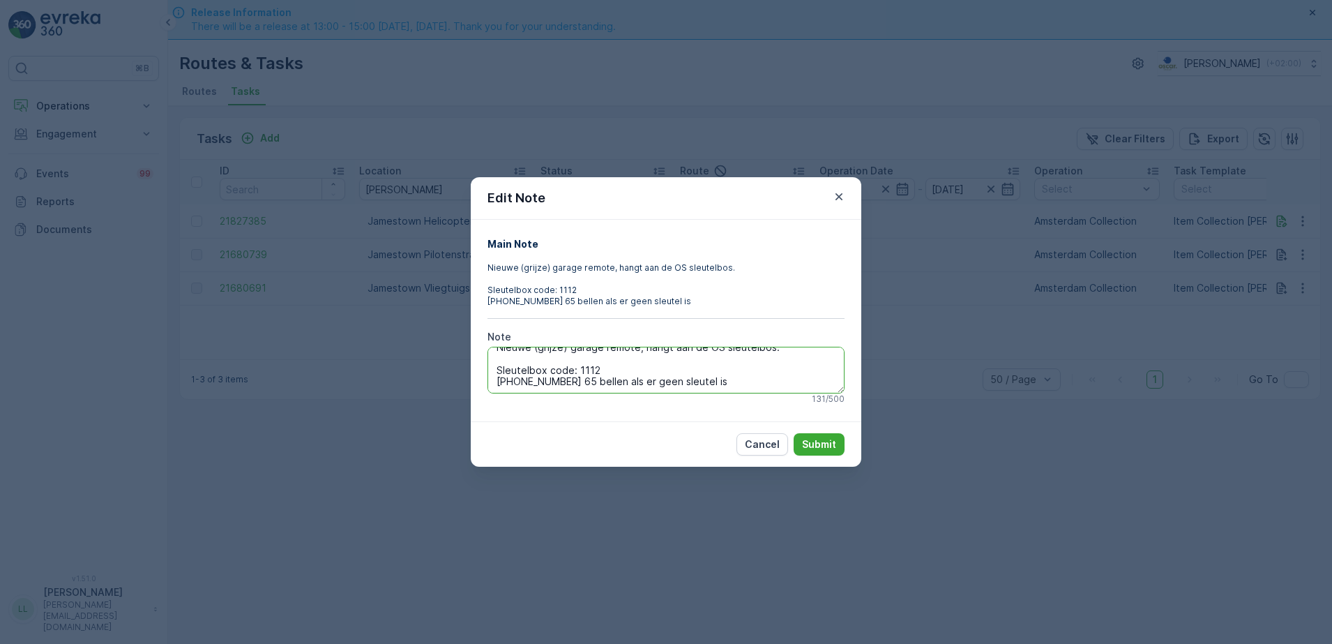
click at [743, 384] on textarea "Nieuwe (grijze) garage remote, hangt aan de OS sleutelbos. Sleutelbox code: 111…" at bounding box center [665, 370] width 357 height 46
click at [648, 356] on textarea "Nieuwe (grijze) garage remote, hangt aan de OS sleutelbos. Sleutelbox code: 111…" at bounding box center [665, 370] width 357 height 46
type textarea "Nieuwe (grijze) garage remote, hangt aan de OS sleutelbos. Sleutelbox code: 111…"
click at [824, 441] on p "Submit" at bounding box center [819, 444] width 34 height 14
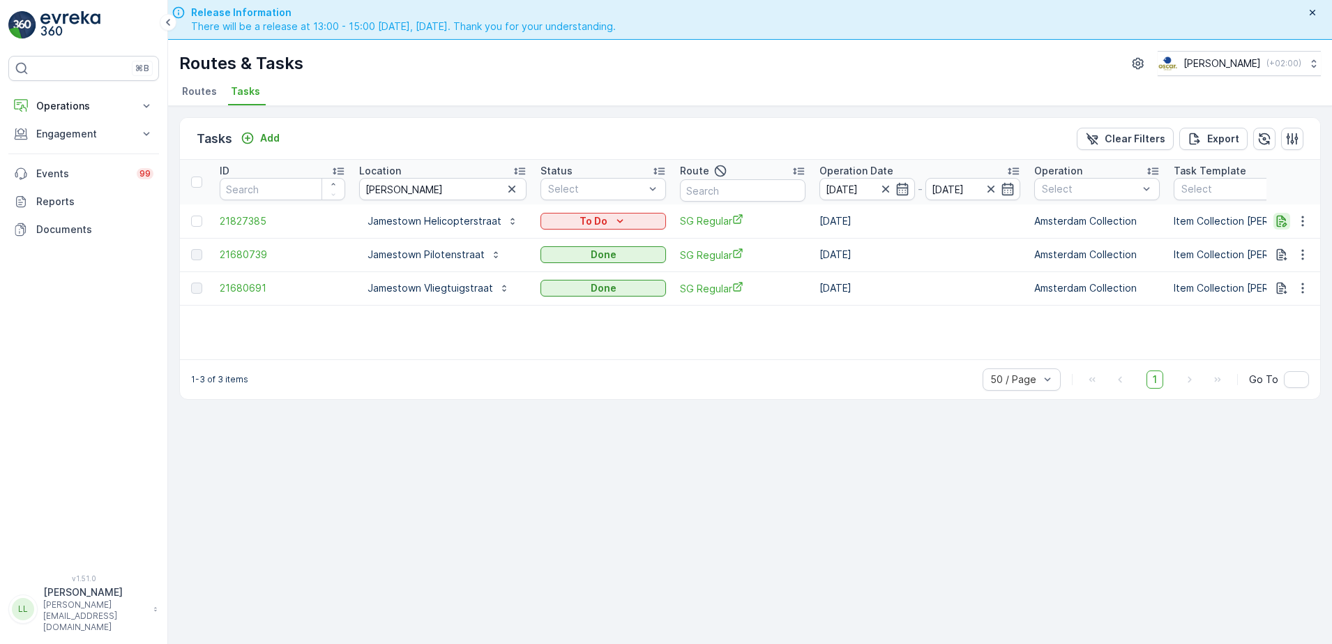
click at [1274, 222] on button "button" at bounding box center [1281, 221] width 17 height 17
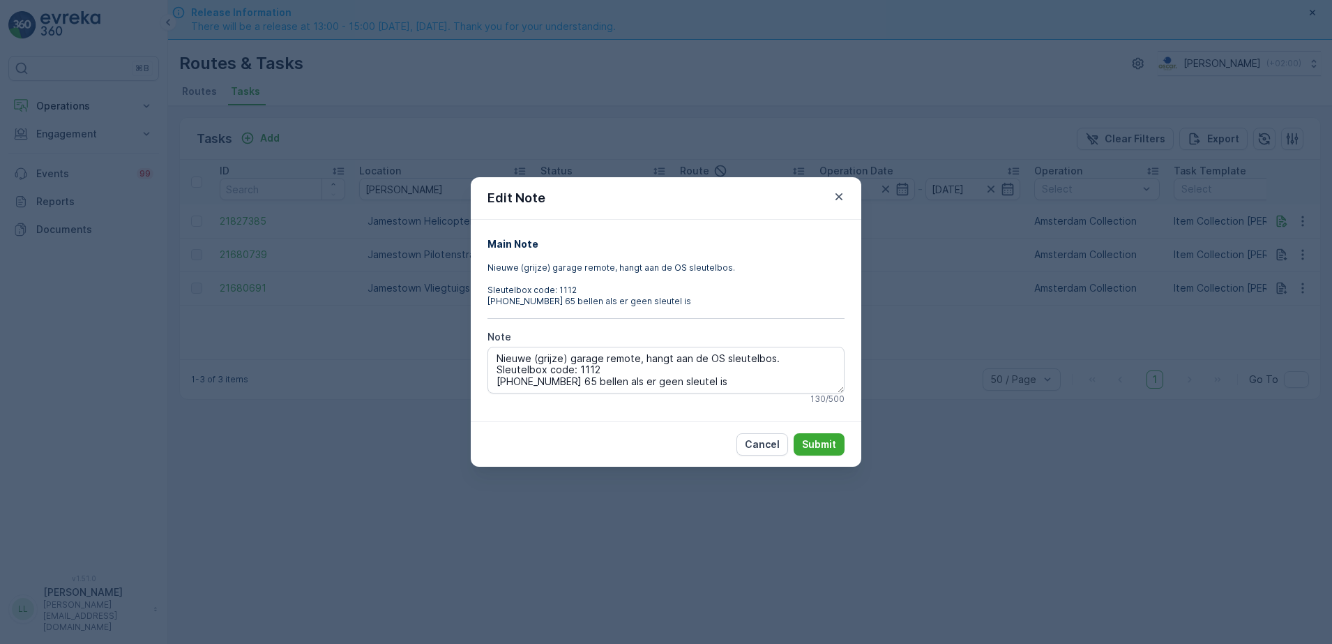
click at [1012, 328] on div "Edit Note Main Note Nieuwe (grijze) garage remote, hangt aan de OS sleutelbos. …" at bounding box center [666, 322] width 1332 height 644
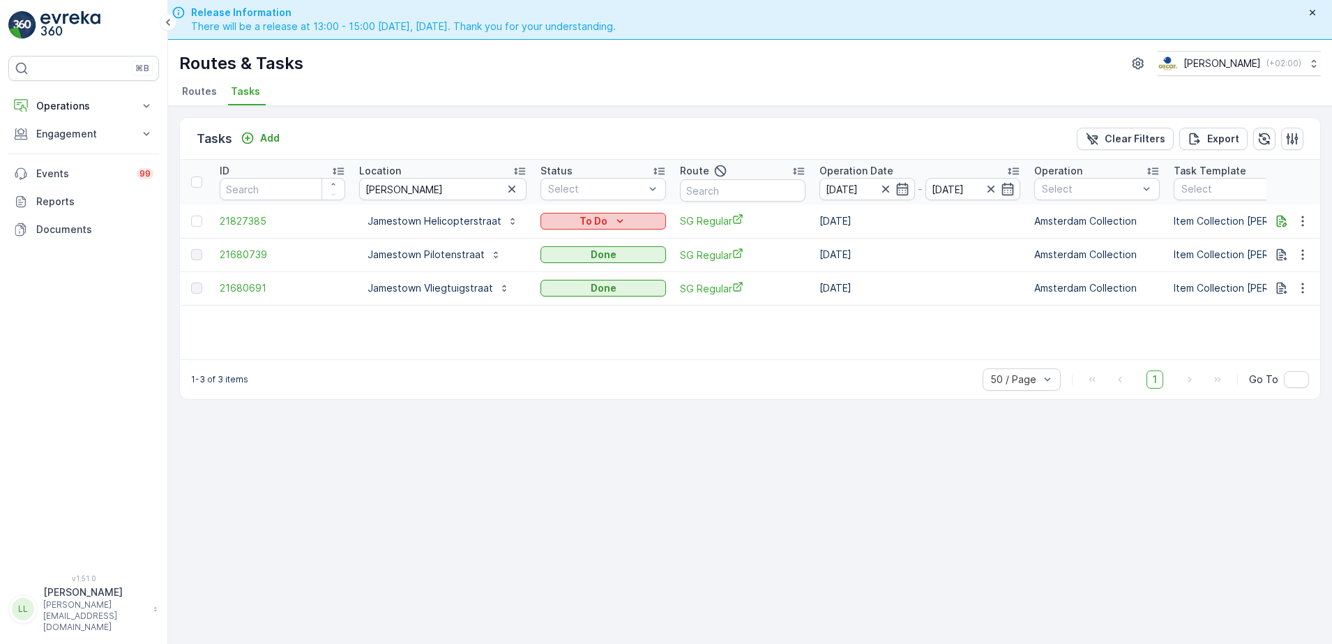
drag, startPoint x: 508, startPoint y: 193, endPoint x: 544, endPoint y: 220, distance: 44.9
click at [508, 193] on icon "button" at bounding box center [512, 189] width 14 height 14
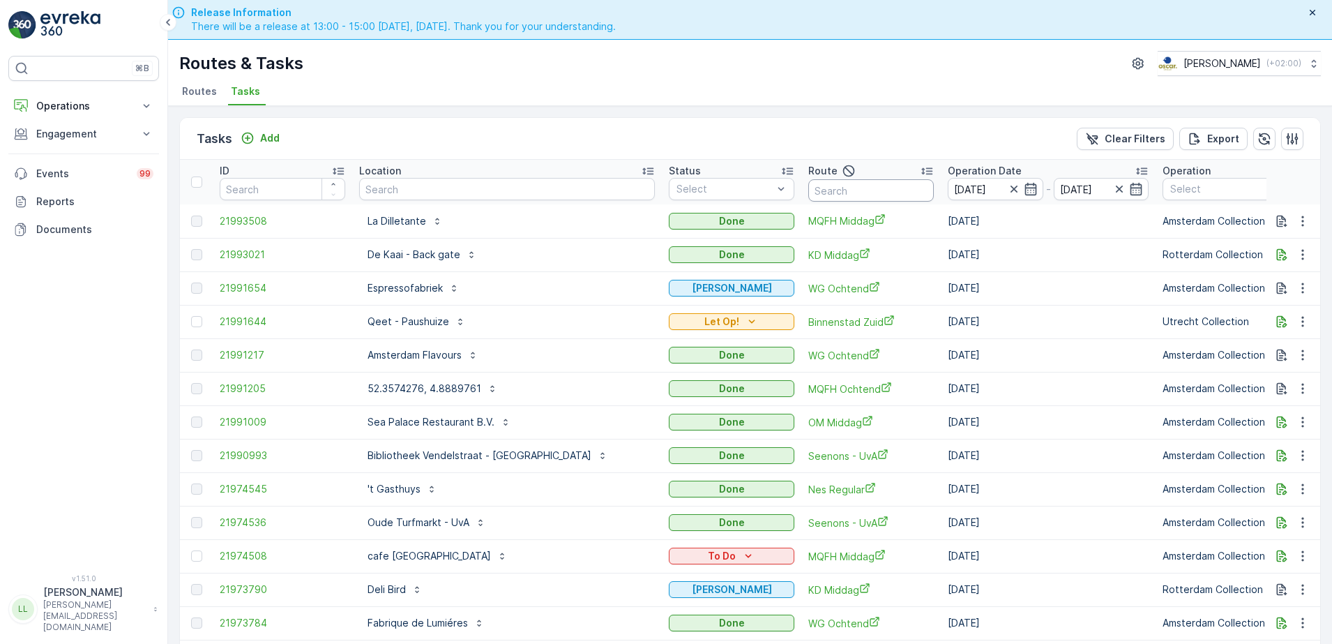
click at [808, 190] on input "text" at bounding box center [871, 190] width 126 height 22
type input "overv"
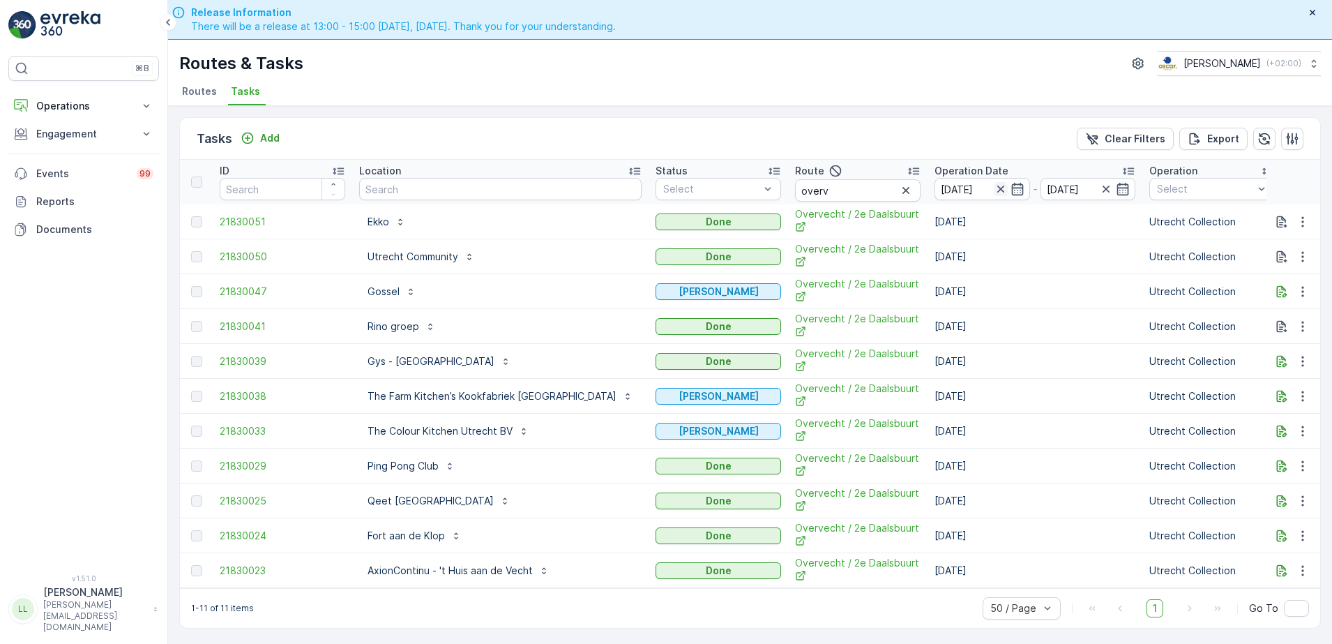
click at [994, 189] on icon "button" at bounding box center [1001, 189] width 14 height 14
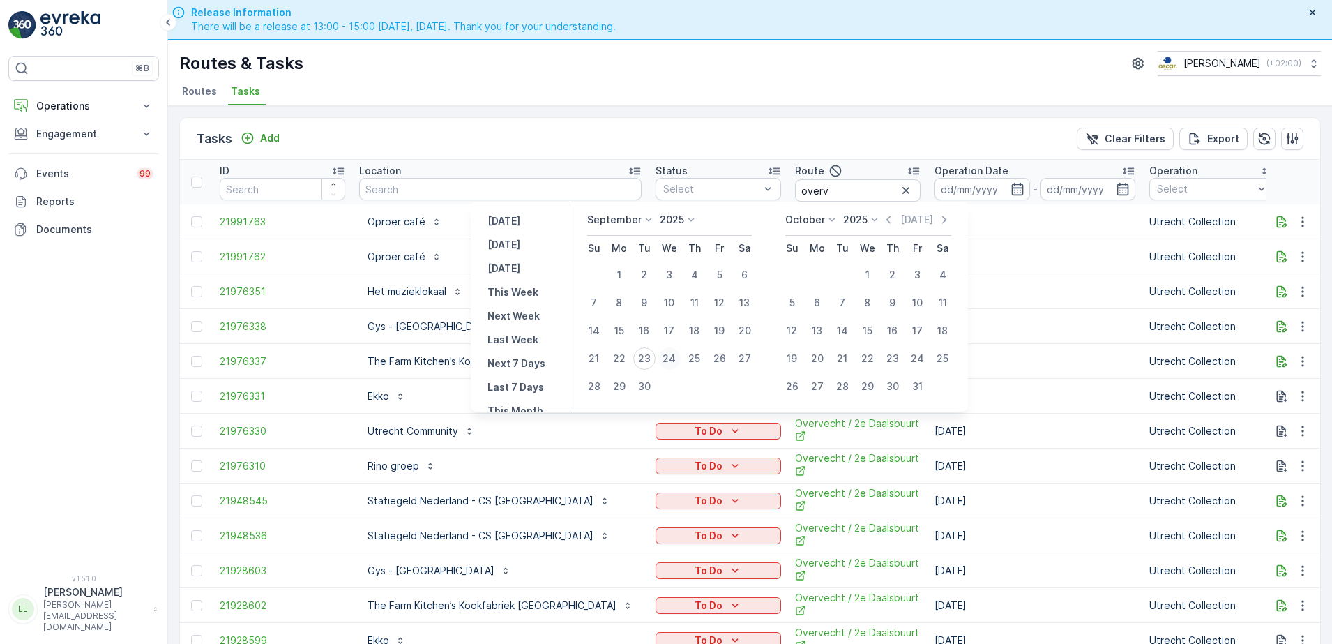
click at [670, 356] on div "24" at bounding box center [669, 358] width 22 height 22
type input "[DATE]"
click at [670, 356] on div "24" at bounding box center [669, 358] width 22 height 22
type input "[DATE]"
click at [670, 356] on div "24" at bounding box center [669, 358] width 22 height 22
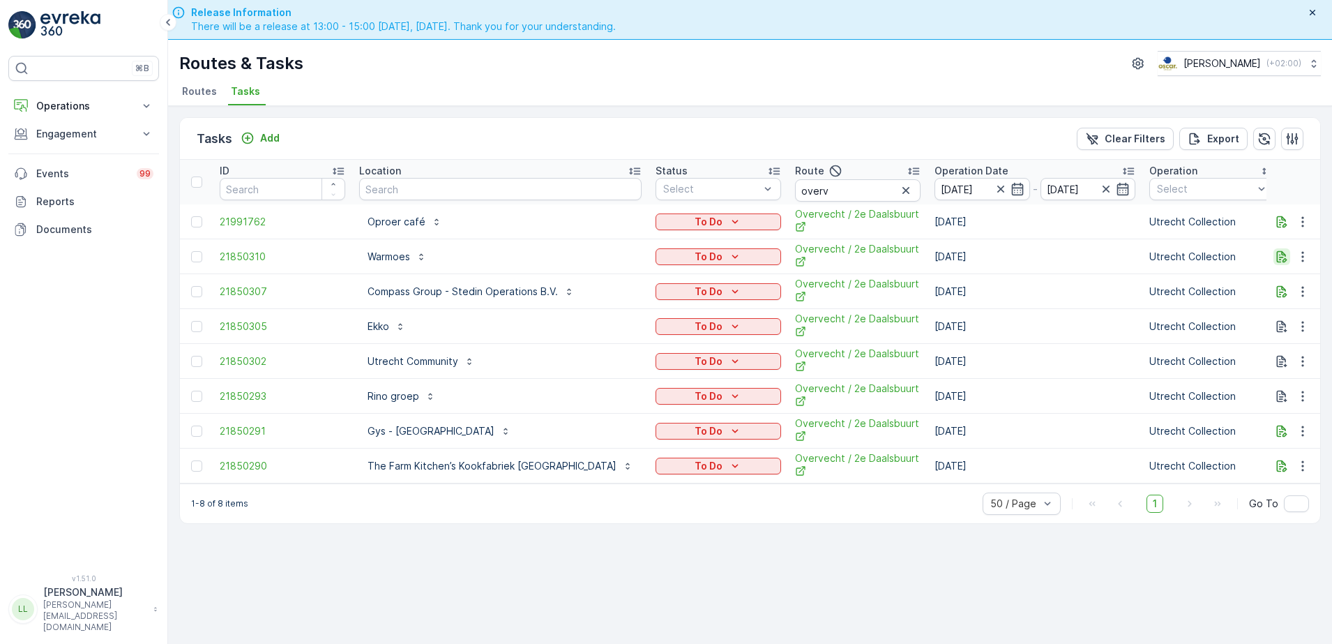
click at [1282, 255] on icon "button" at bounding box center [1282, 257] width 14 height 14
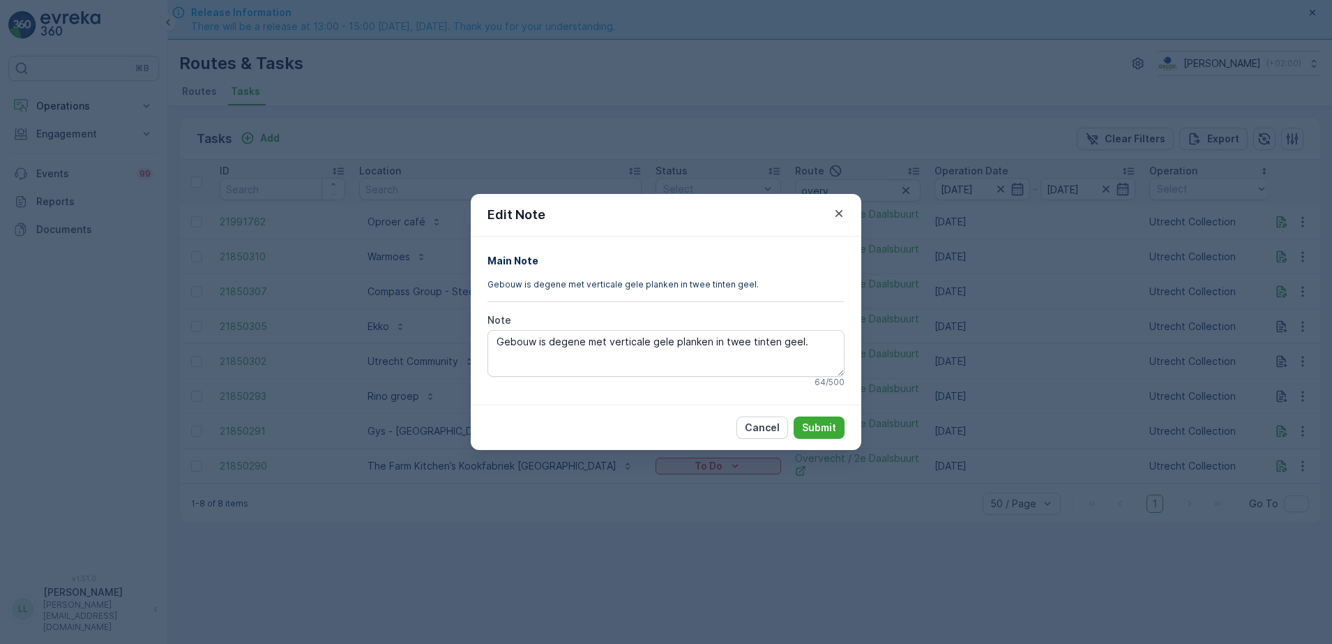
click at [1089, 278] on div "Edit Note Main Note Gebouw is degene met verticale gele planken in twee tinten …" at bounding box center [666, 322] width 1332 height 644
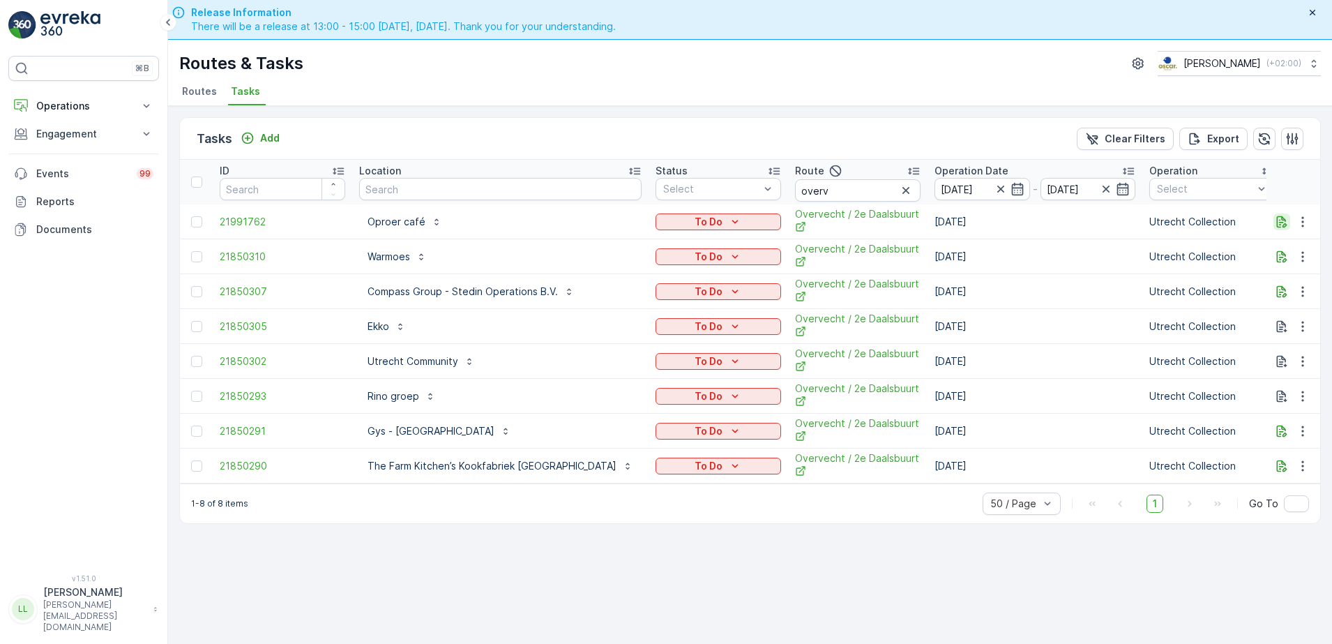
click at [1278, 220] on icon "button" at bounding box center [1282, 221] width 10 height 12
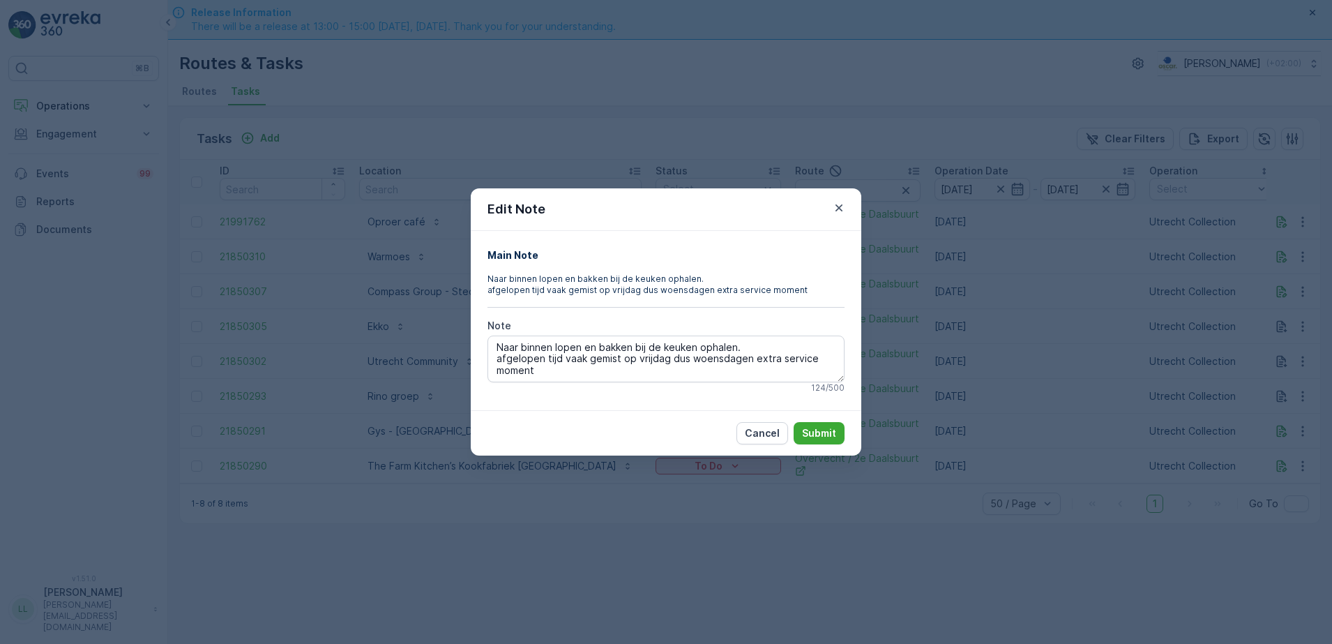
click at [1213, 278] on div "Edit Note Main Note Naar binnen lopen en bakken bij de keuken ophalen. afgelope…" at bounding box center [666, 322] width 1332 height 644
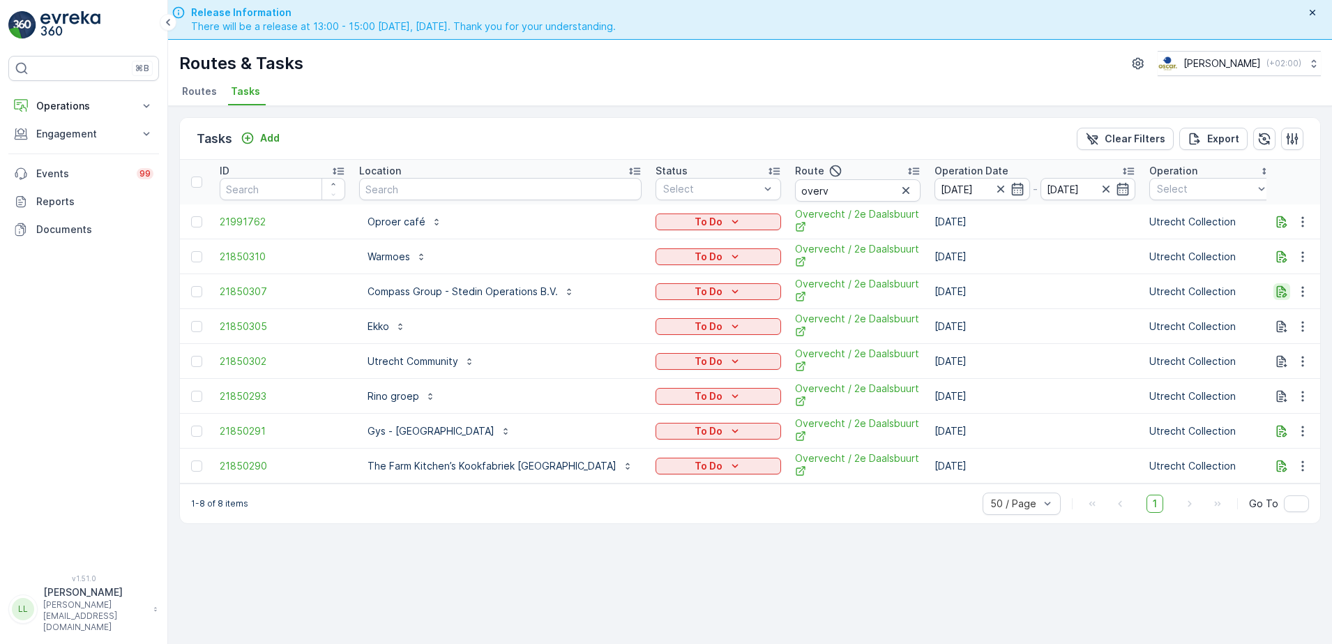
click at [1284, 292] on icon "button" at bounding box center [1282, 292] width 14 height 14
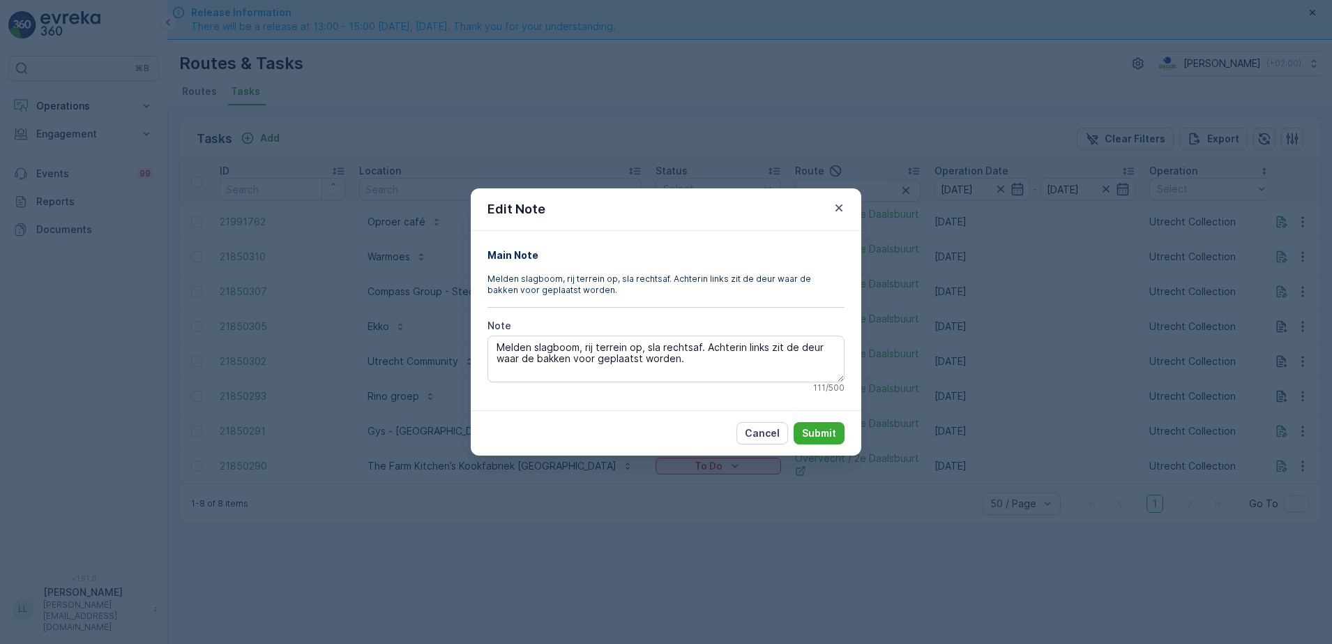
drag, startPoint x: 1202, startPoint y: 362, endPoint x: 1216, endPoint y: 370, distance: 16.9
click at [1202, 362] on div "Edit Note Main Note Melden slagboom, rij terrein op, sla rechtsaf. Achterin lin…" at bounding box center [666, 322] width 1332 height 644
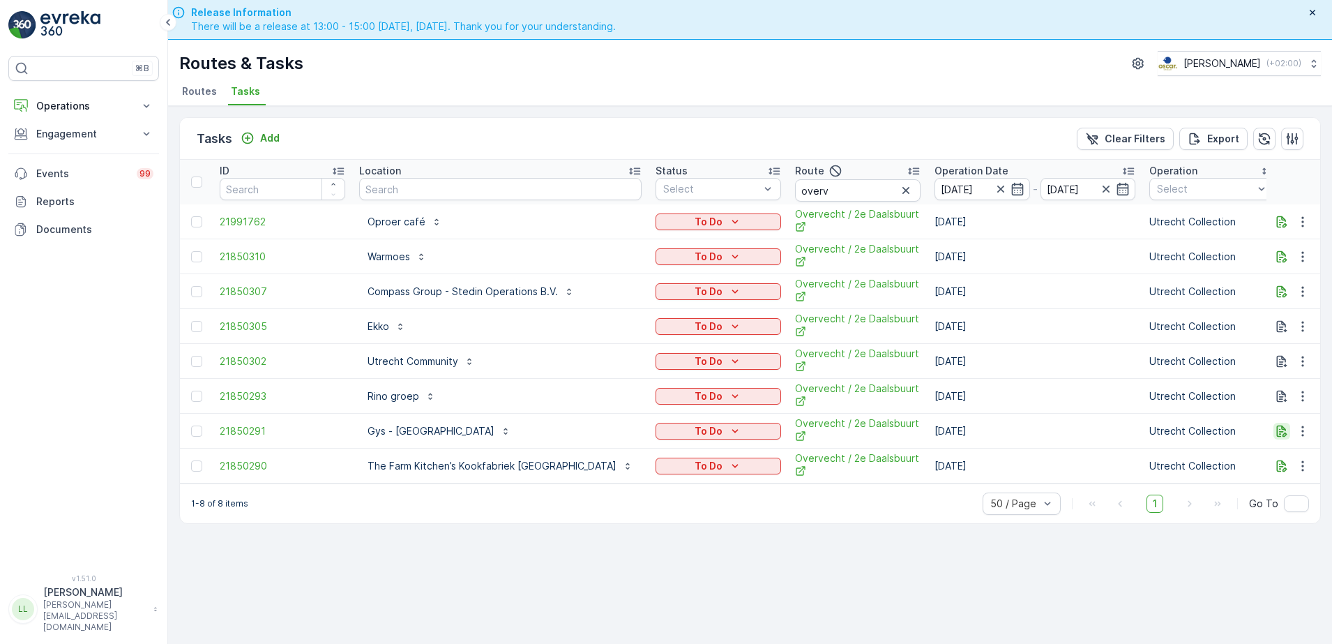
click at [1282, 432] on icon "button" at bounding box center [1282, 431] width 14 height 14
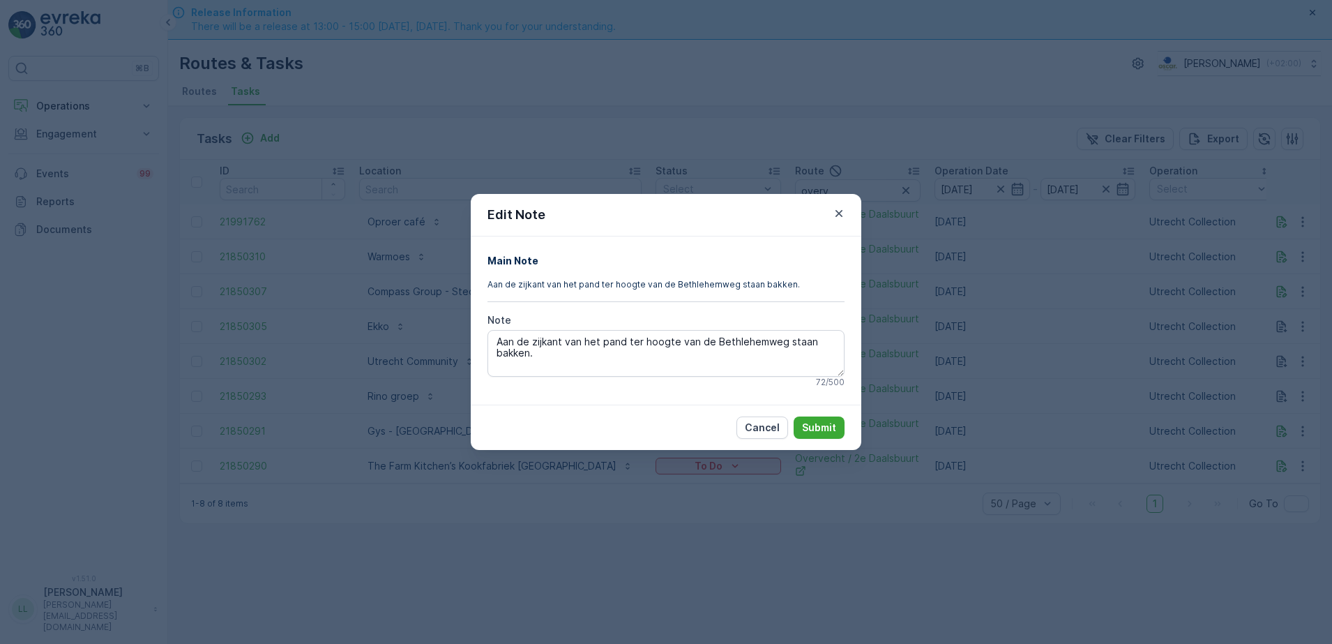
click at [1149, 444] on div "Edit Note Main Note Aan de zijkant van het pand ter hoogte van de Bethlehemweg …" at bounding box center [666, 322] width 1332 height 644
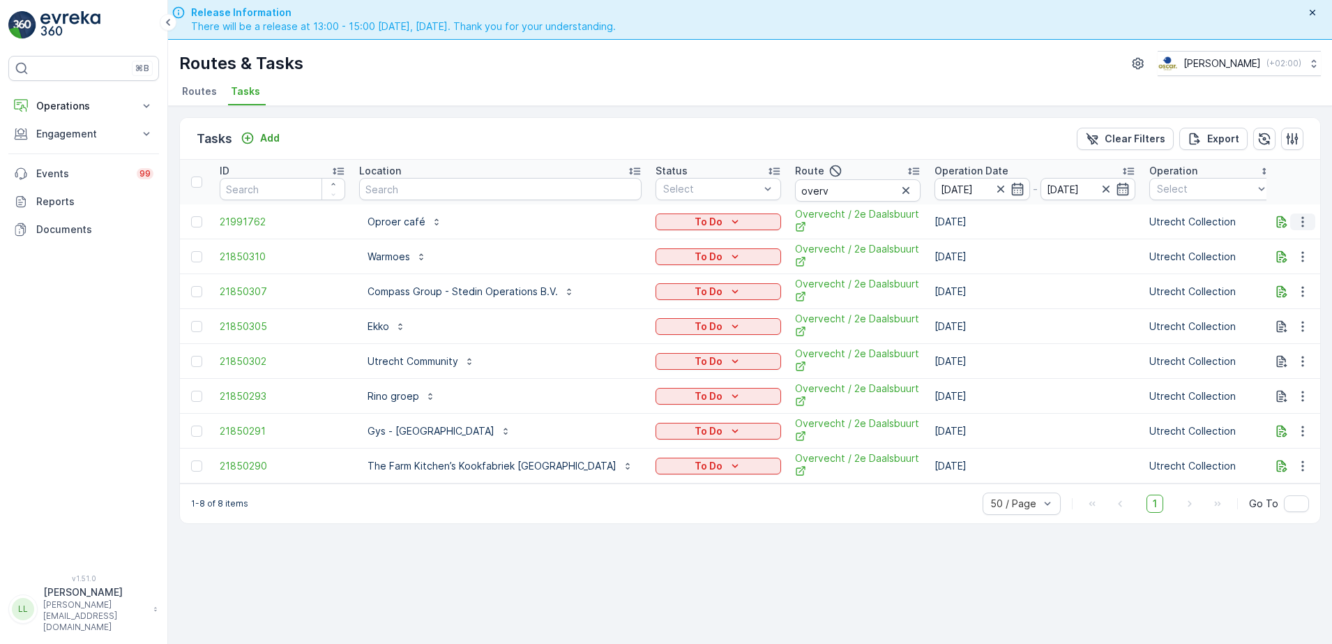
click at [1305, 222] on icon "button" at bounding box center [1303, 222] width 14 height 14
click at [1273, 262] on div "History" at bounding box center [1279, 262] width 105 height 20
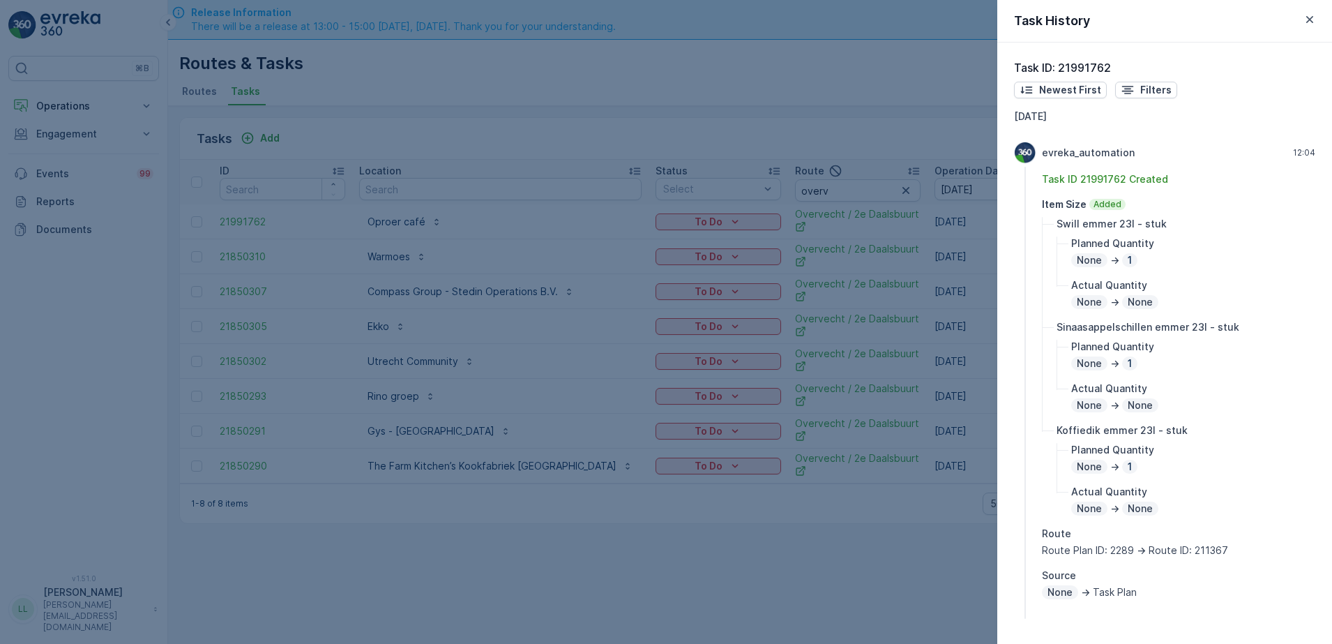
drag, startPoint x: 889, startPoint y: 444, endPoint x: 912, endPoint y: 436, distance: 24.5
click at [891, 444] on div at bounding box center [666, 322] width 1332 height 644
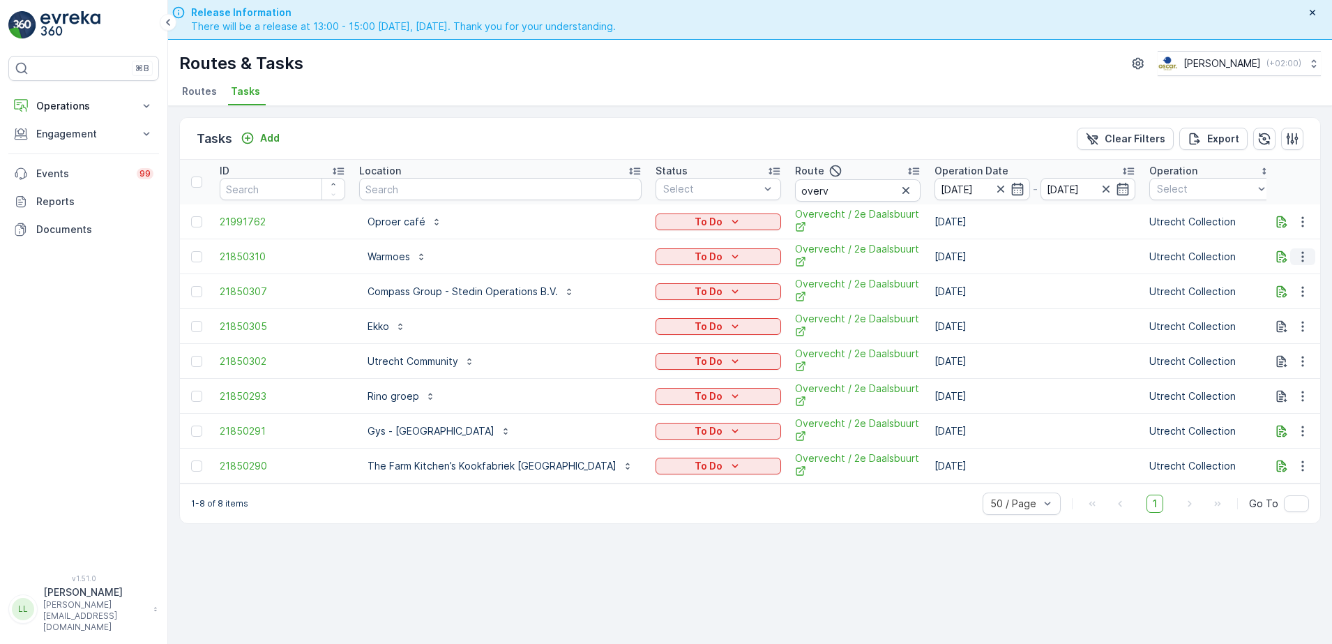
click at [1305, 255] on icon "button" at bounding box center [1303, 257] width 14 height 14
click at [1269, 293] on div "History" at bounding box center [1279, 297] width 105 height 20
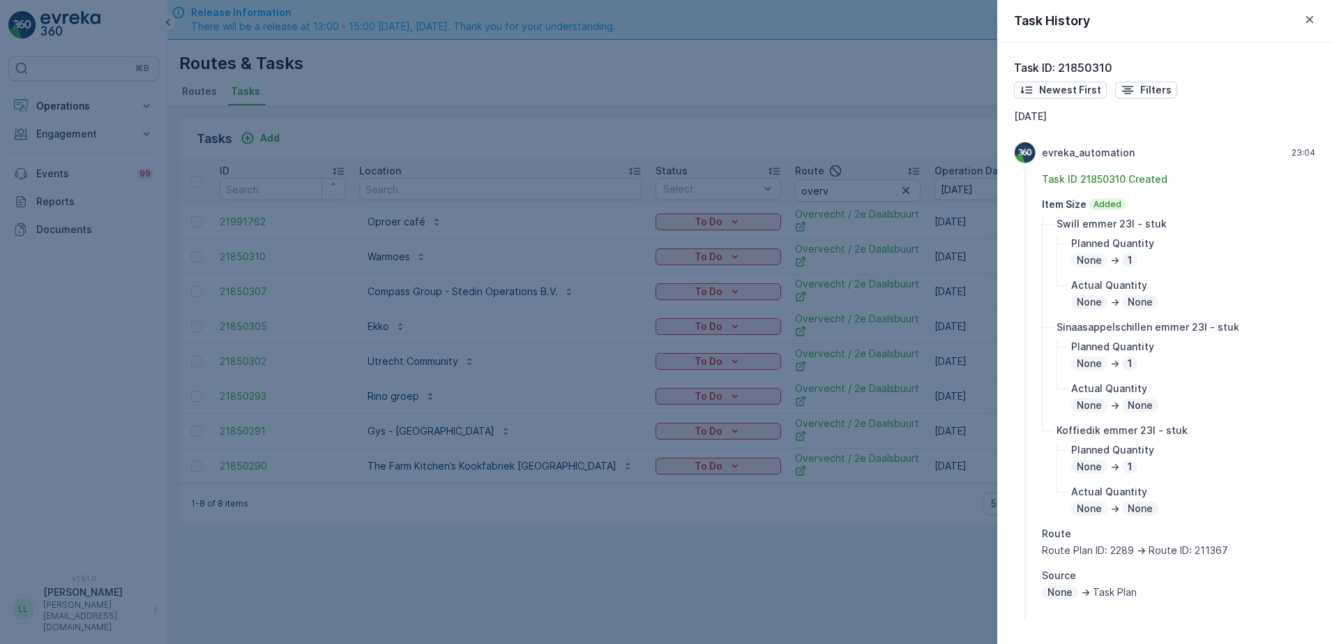
click at [956, 370] on div at bounding box center [666, 322] width 1332 height 644
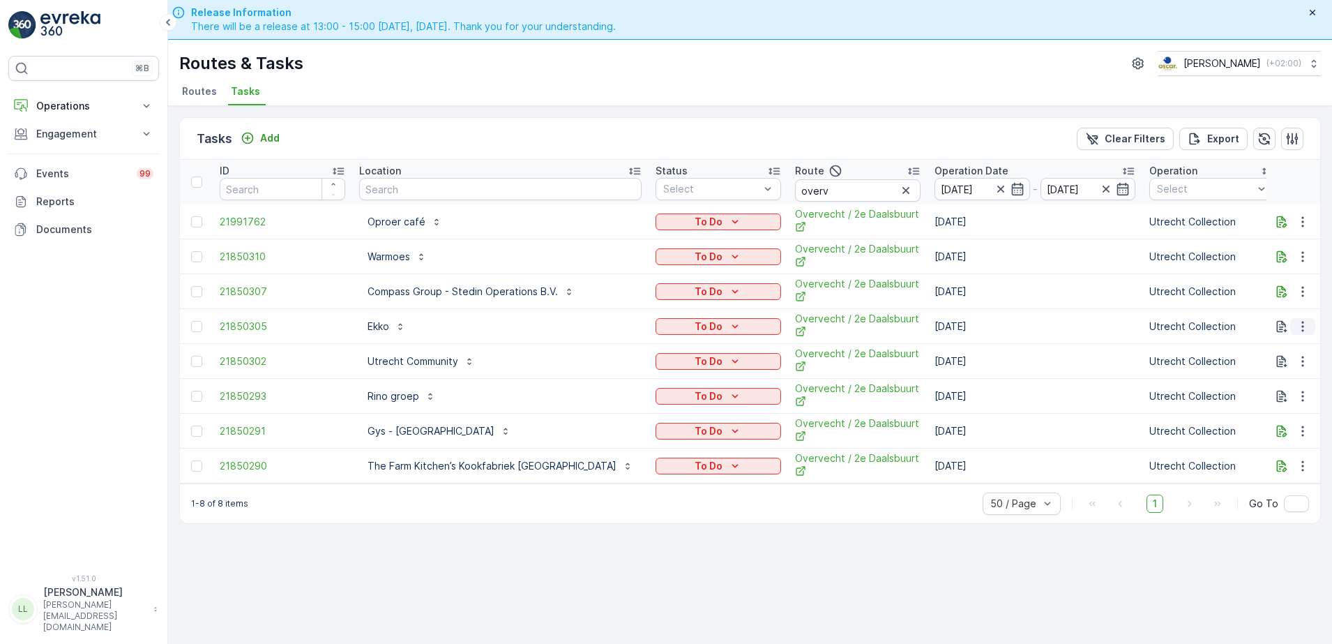
click at [1300, 329] on icon "button" at bounding box center [1303, 326] width 14 height 14
click at [1264, 365] on span "History" at bounding box center [1249, 367] width 33 height 14
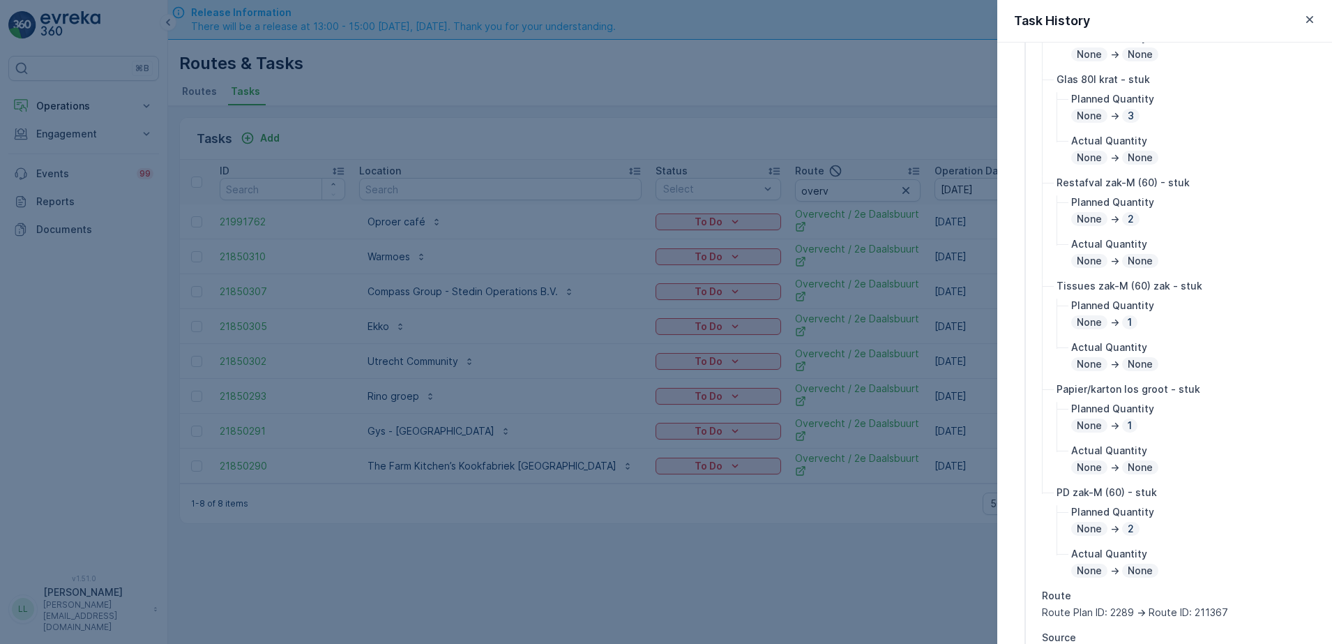
scroll to position [261, 0]
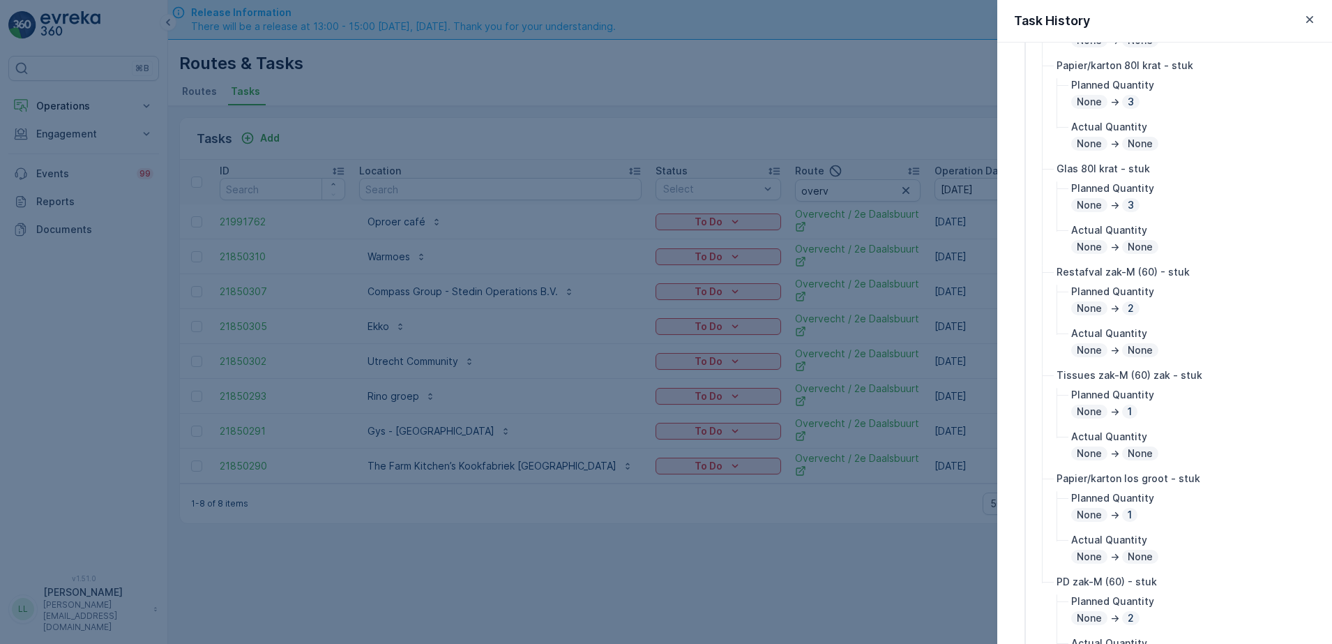
click at [858, 428] on div at bounding box center [666, 322] width 1332 height 644
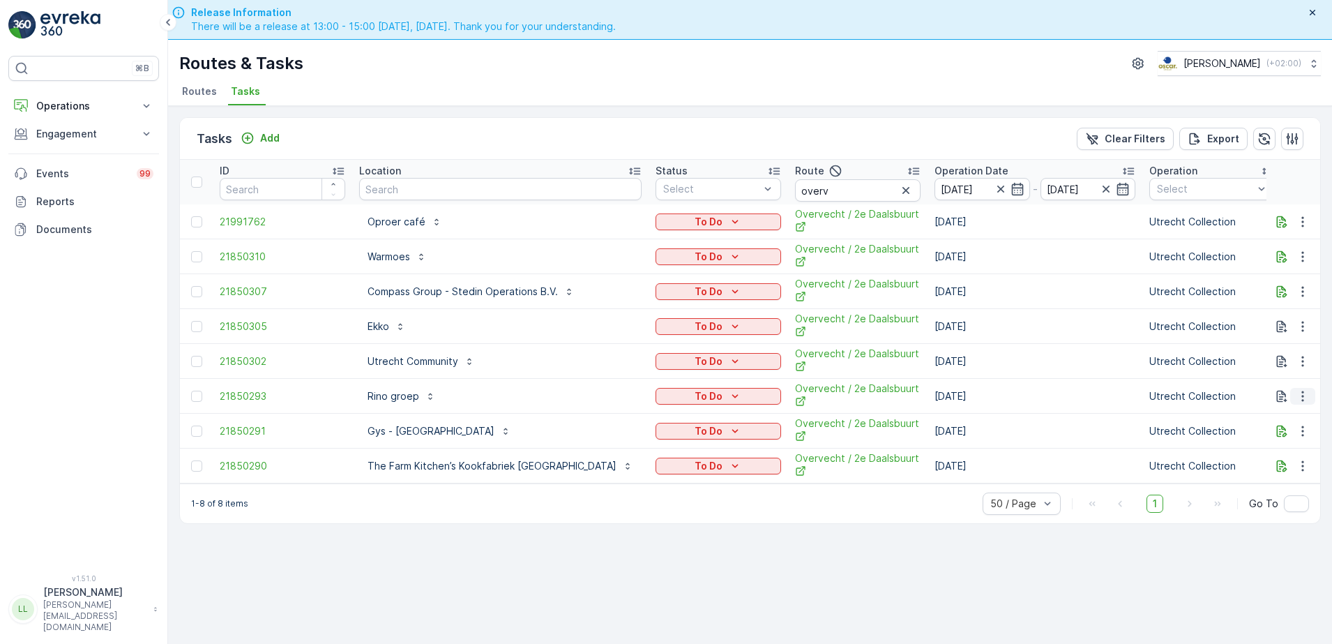
click at [1301, 390] on icon "button" at bounding box center [1303, 396] width 14 height 14
click at [1273, 443] on div "History" at bounding box center [1279, 437] width 105 height 20
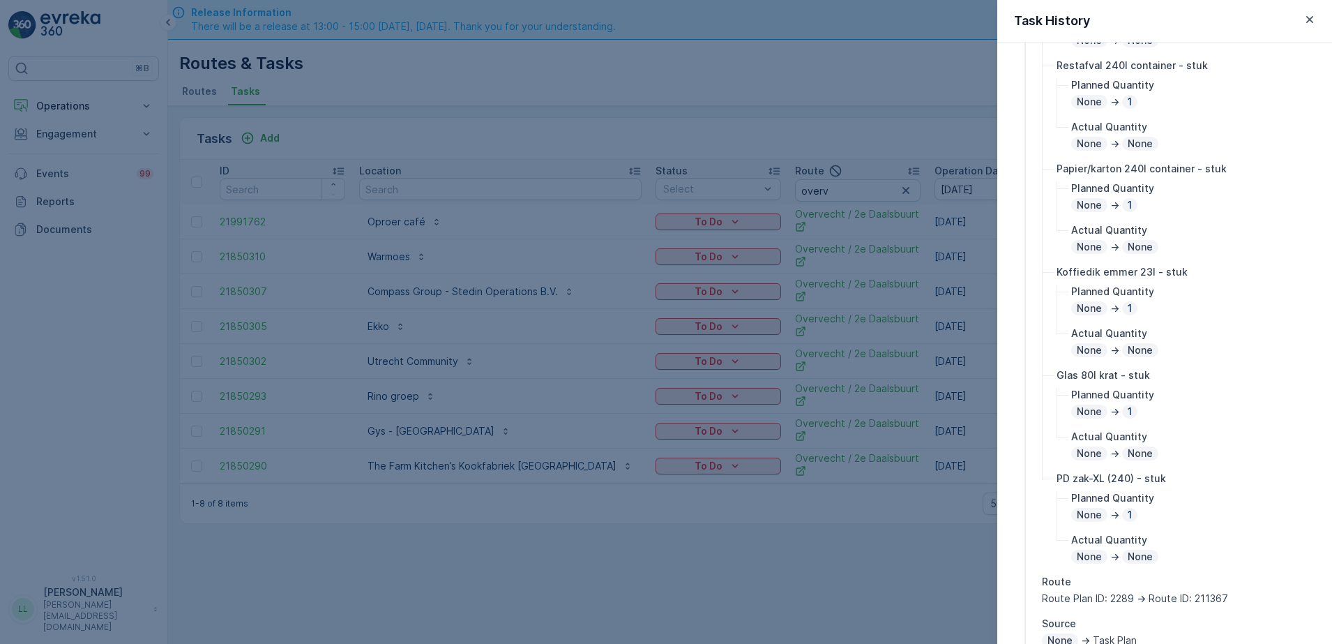
click at [910, 454] on div at bounding box center [666, 322] width 1332 height 644
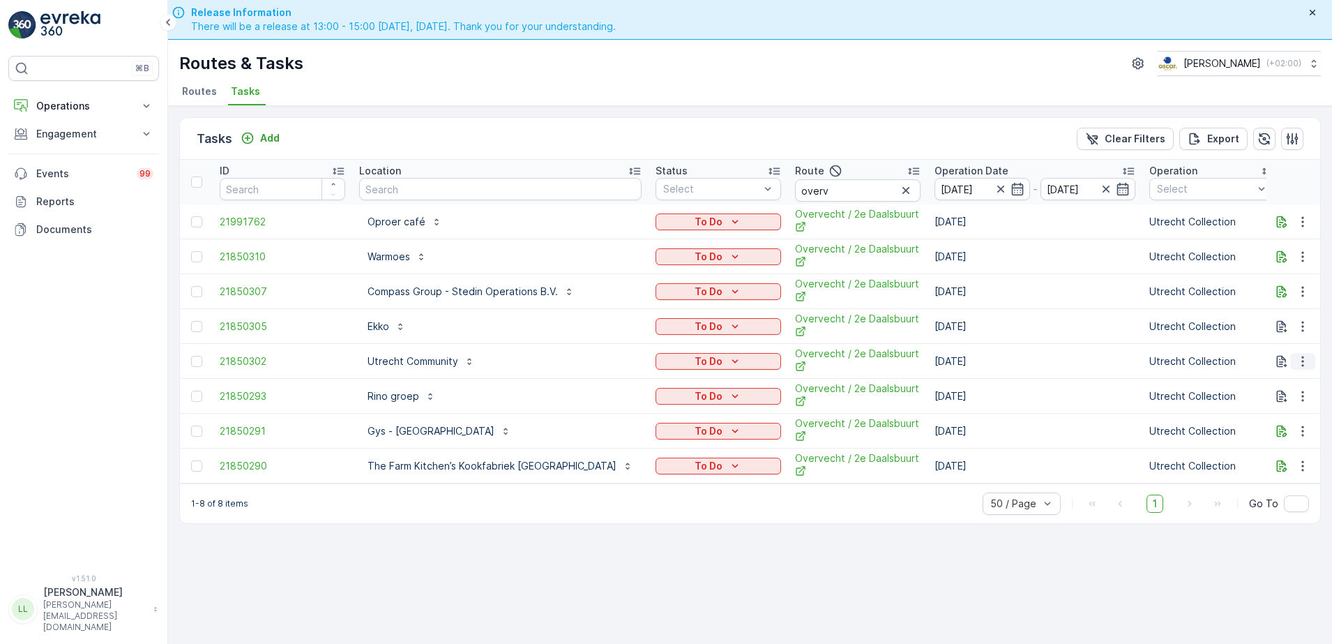
click at [1305, 356] on icon "button" at bounding box center [1303, 361] width 14 height 14
click at [1265, 407] on span "History" at bounding box center [1249, 402] width 33 height 14
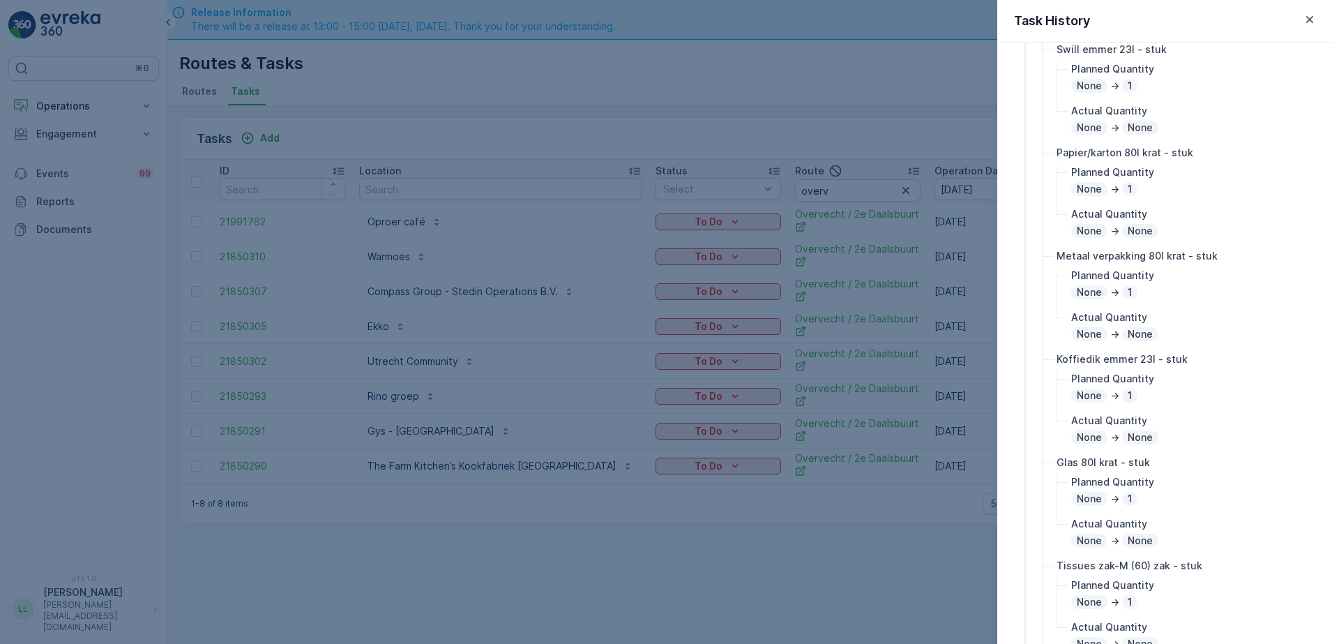
scroll to position [349, 0]
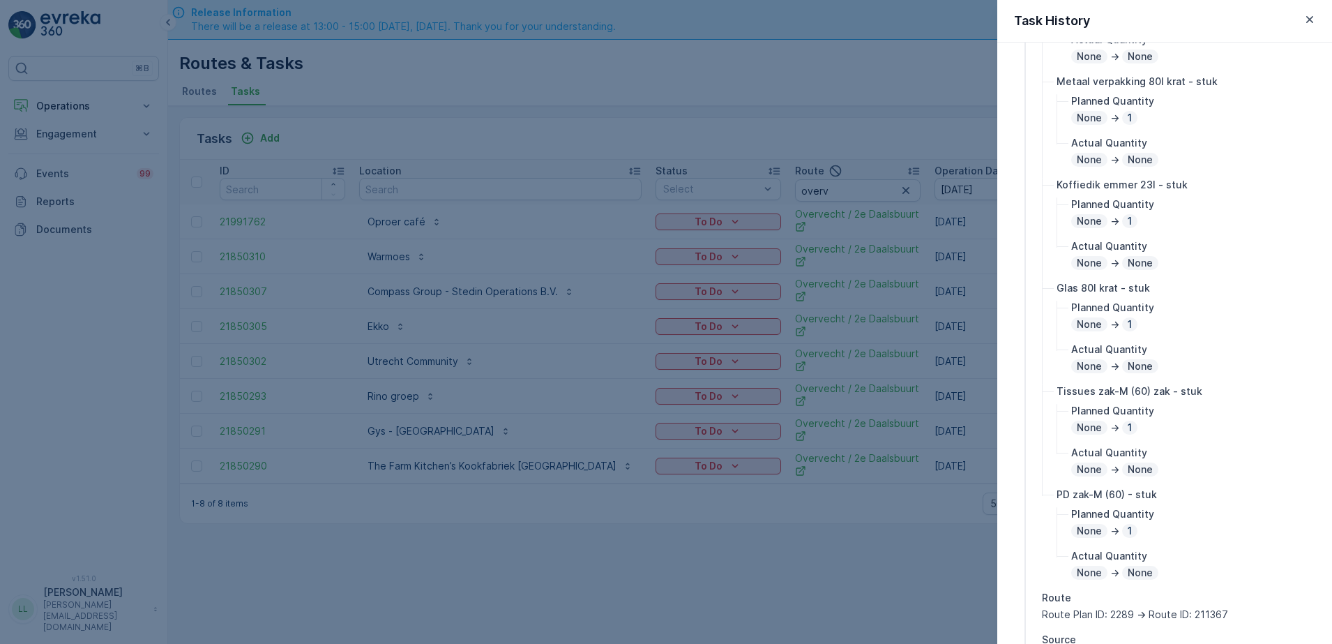
click at [856, 468] on div at bounding box center [666, 322] width 1332 height 644
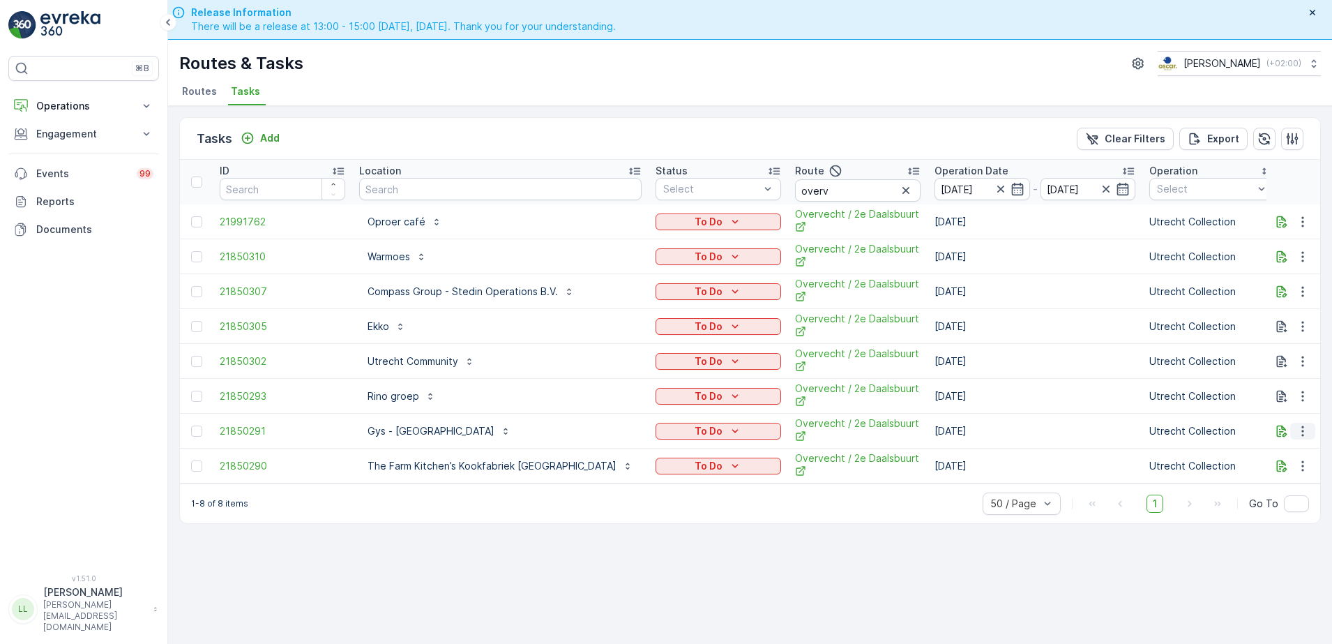
click at [1303, 434] on icon "button" at bounding box center [1302, 430] width 2 height 10
click at [1276, 472] on div "History" at bounding box center [1279, 472] width 105 height 20
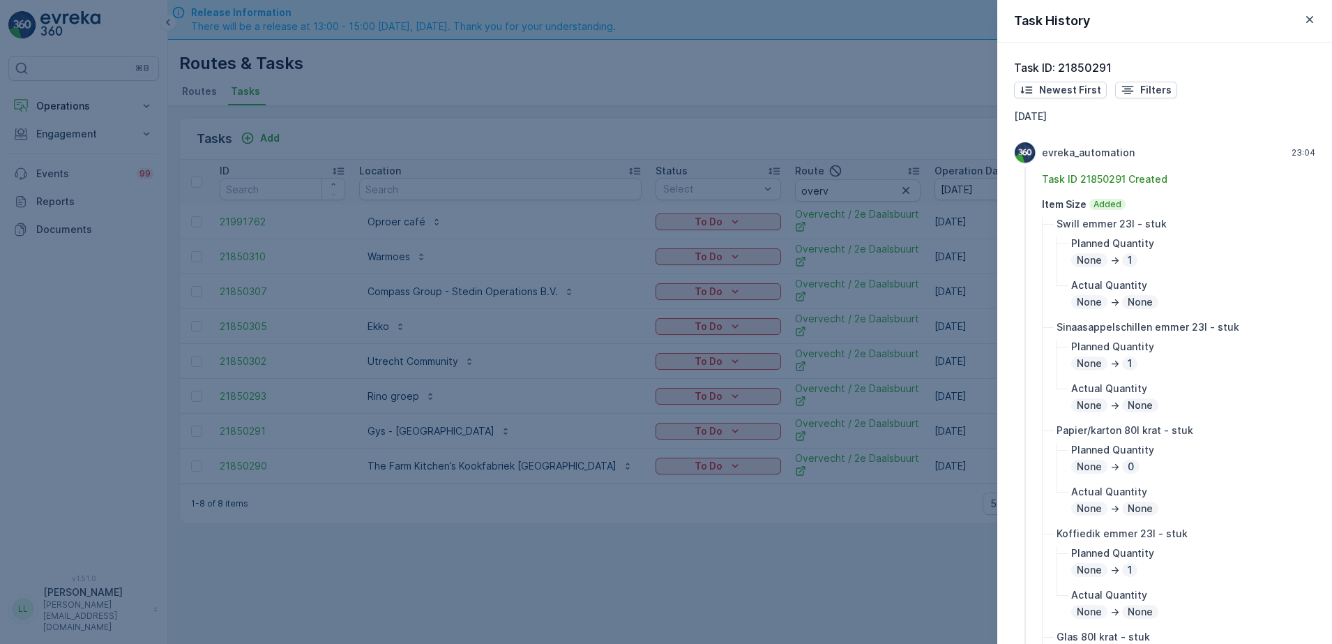
click at [932, 470] on div at bounding box center [666, 322] width 1332 height 644
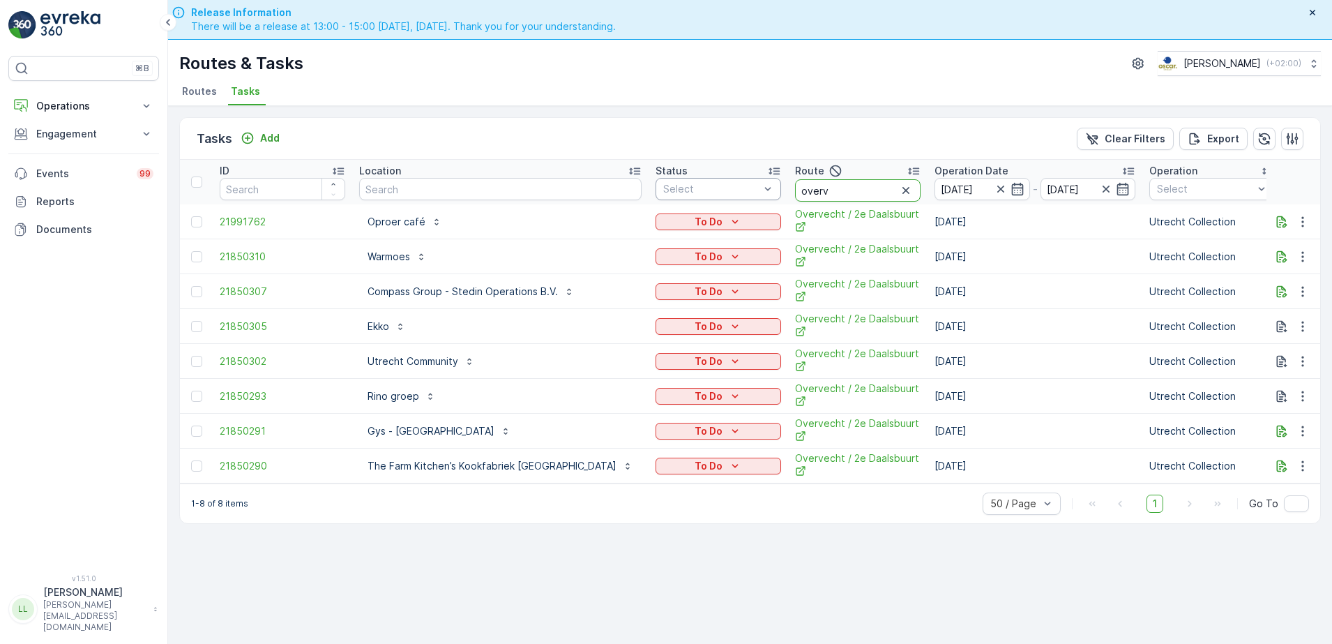
drag, startPoint x: 798, startPoint y: 195, endPoint x: 692, endPoint y: 199, distance: 106.1
click at [692, 199] on tr "ID Location Status Select Route overv Operation Date [DATE] - [DATE] Operation …" at bounding box center [1334, 182] width 2308 height 45
type input "binnen"
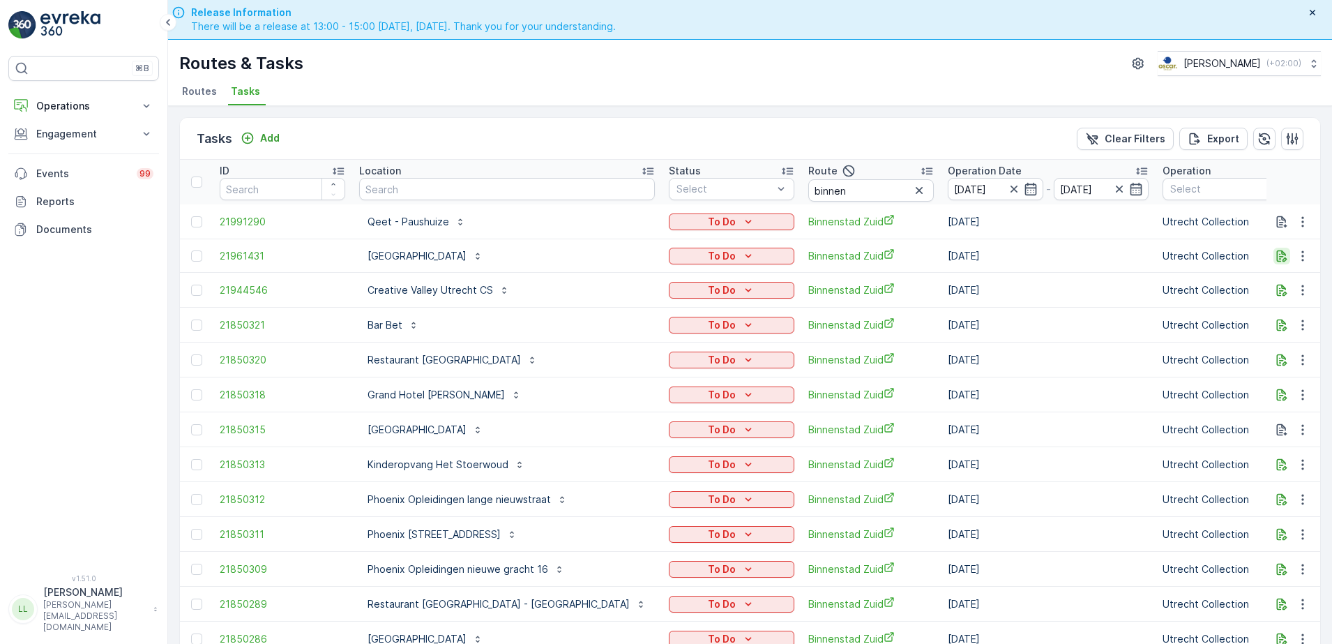
click at [1284, 259] on icon "button" at bounding box center [1282, 256] width 14 height 14
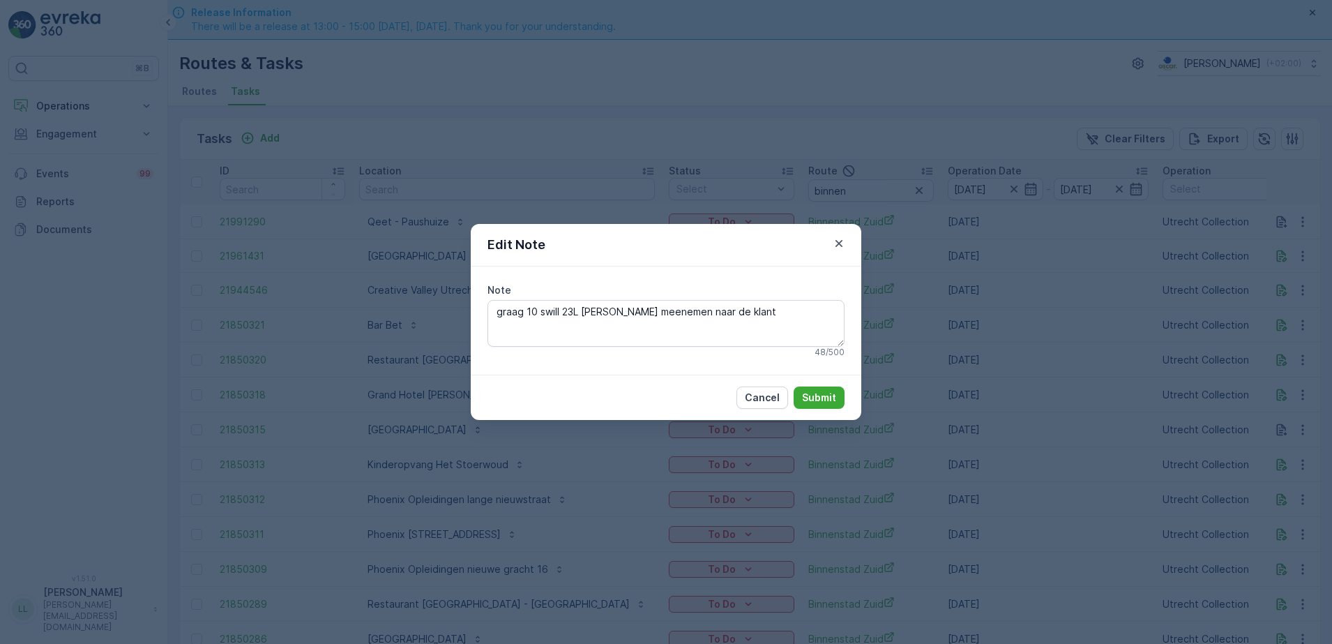
click at [1194, 333] on div "Edit Note Note graag 10 swill 23L emmers meenemen naar de klant 48 / 500 Cancel…" at bounding box center [666, 322] width 1332 height 644
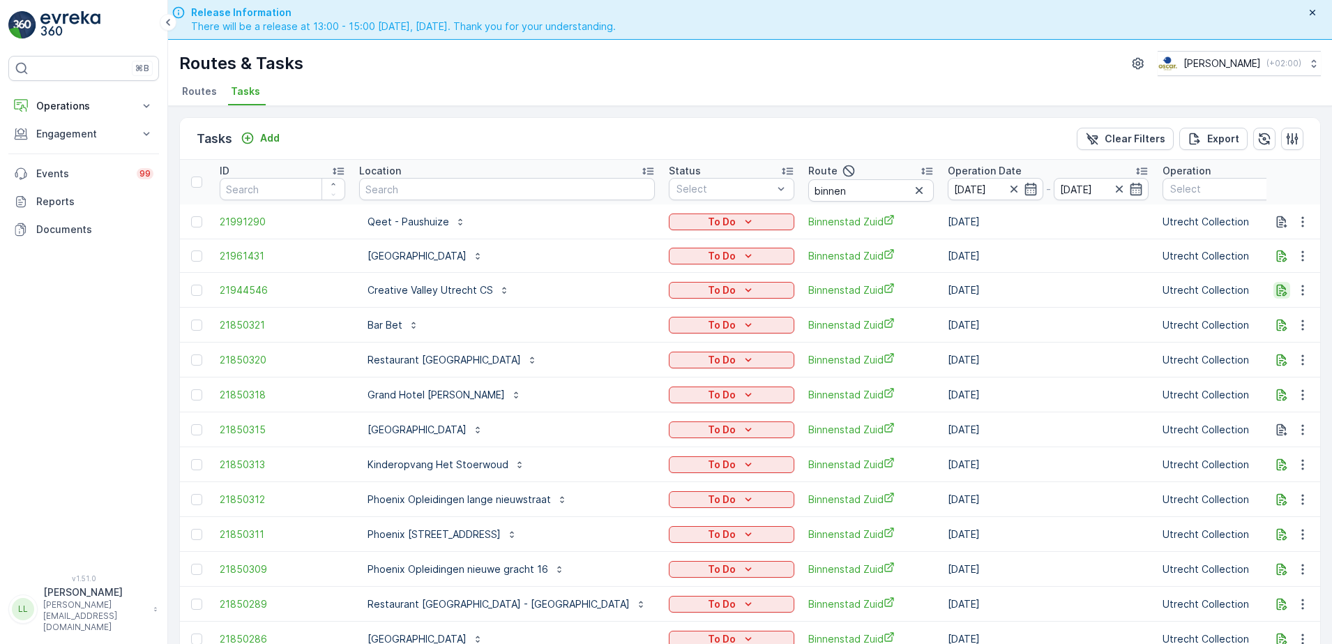
click at [1277, 295] on icon "button" at bounding box center [1282, 290] width 10 height 12
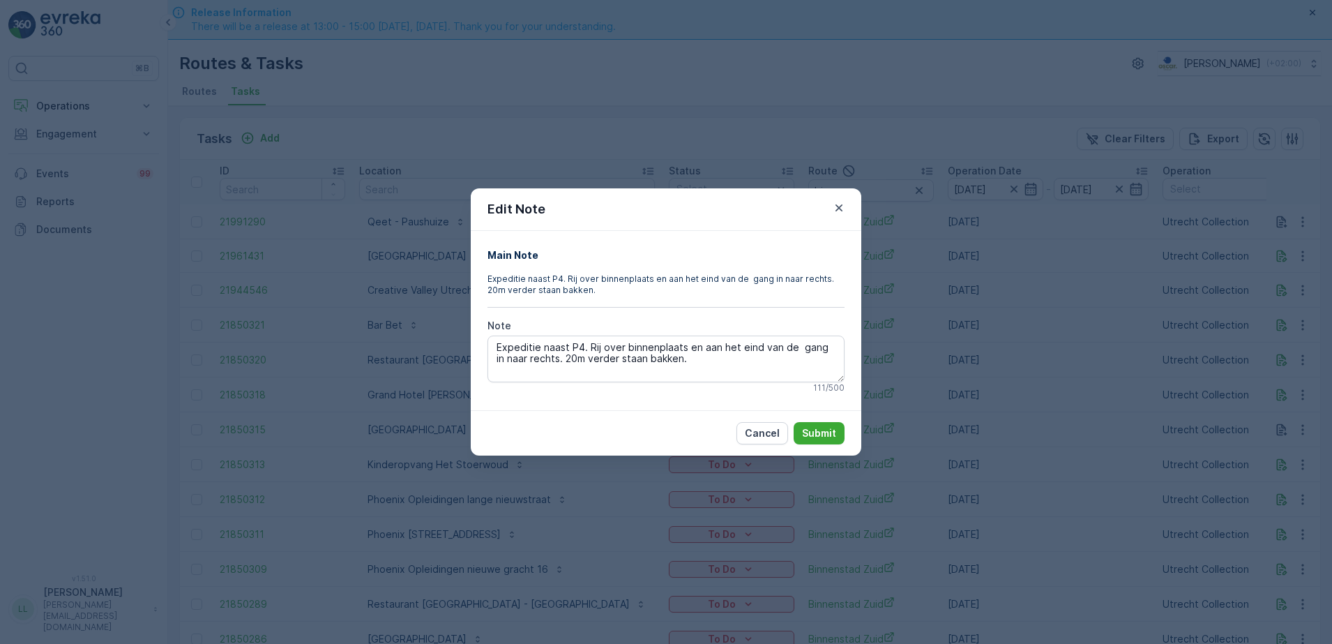
click at [1234, 326] on div "Edit Note Main Note Expeditie naast P4. Rij over binnenplaats en aan het eind v…" at bounding box center [666, 322] width 1332 height 644
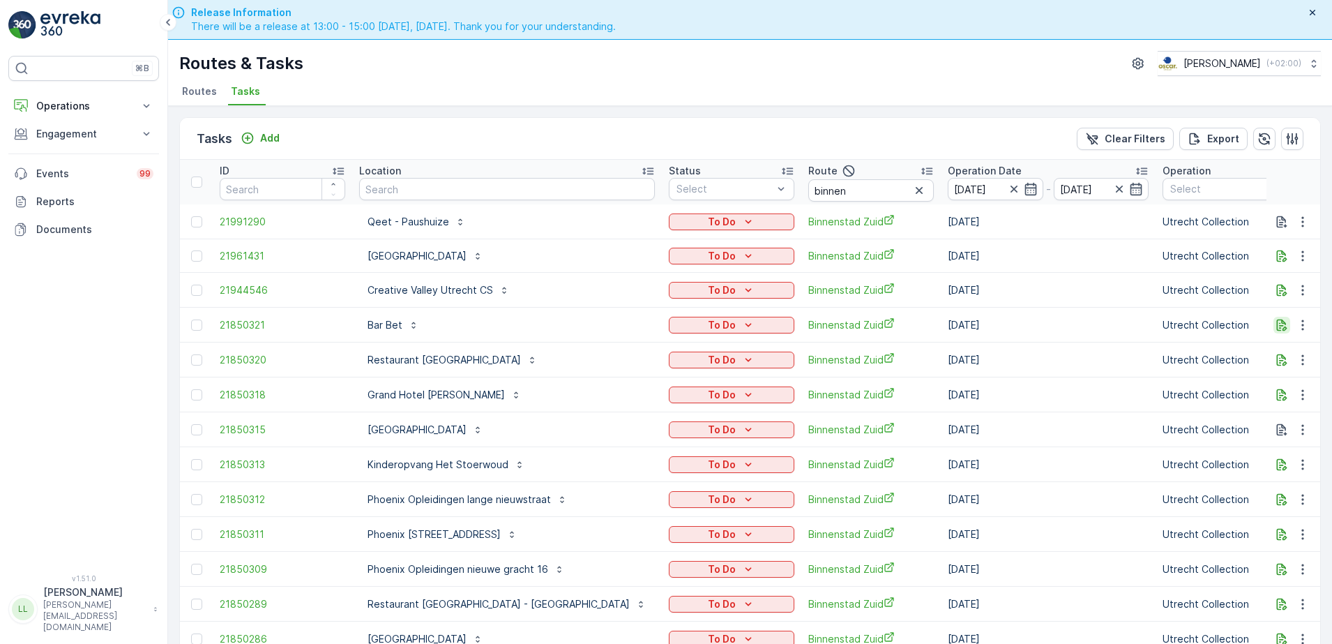
click at [1279, 327] on icon "button" at bounding box center [1282, 325] width 14 height 14
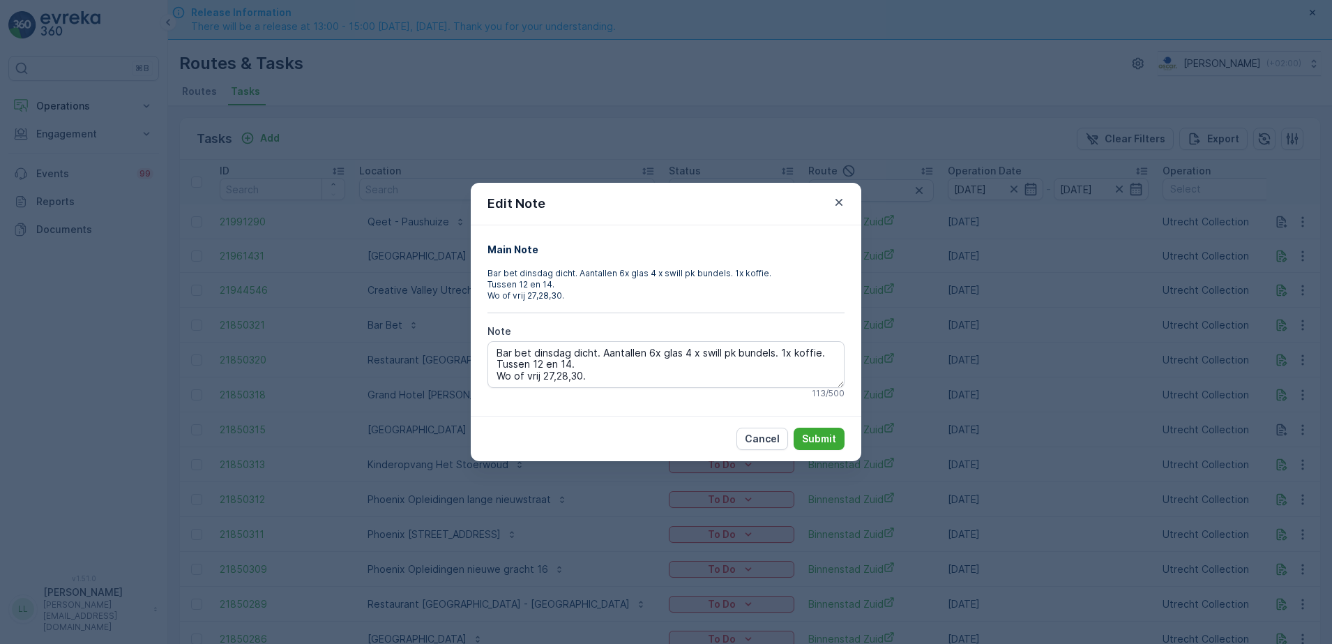
click at [989, 391] on div "Edit Note Main Note Bar bet dinsdag dicht. Aantallen 6x glas 4 x swill pk bunde…" at bounding box center [666, 322] width 1332 height 644
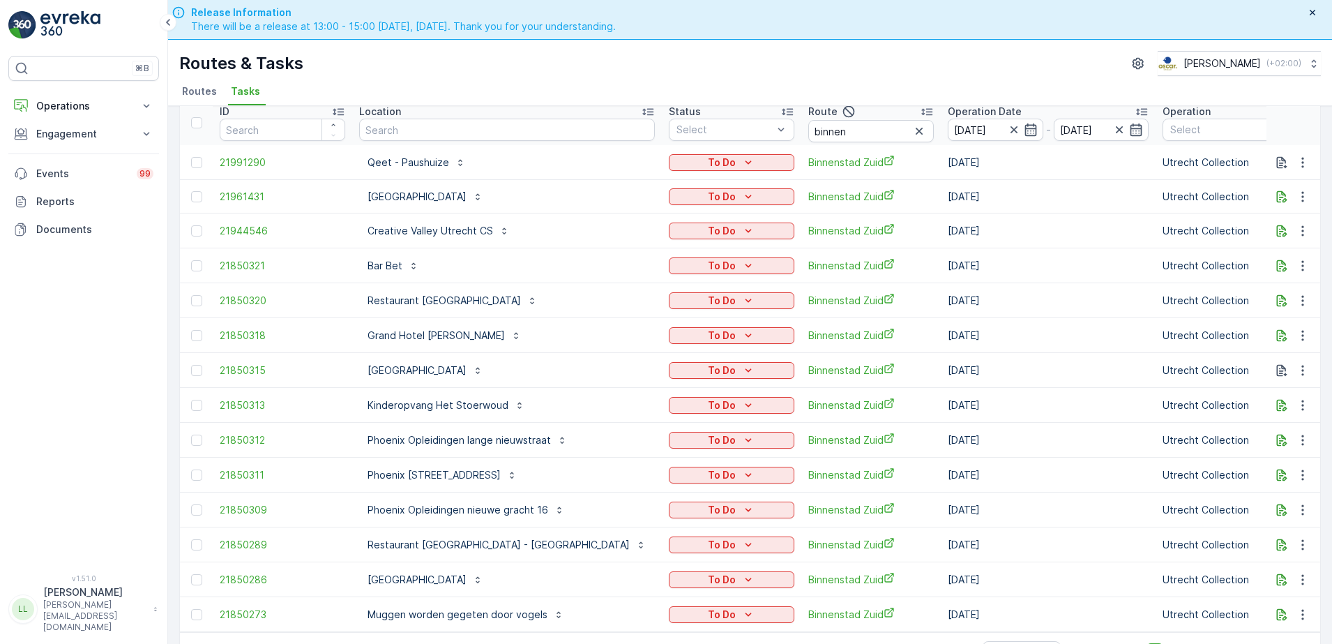
scroll to position [40, 0]
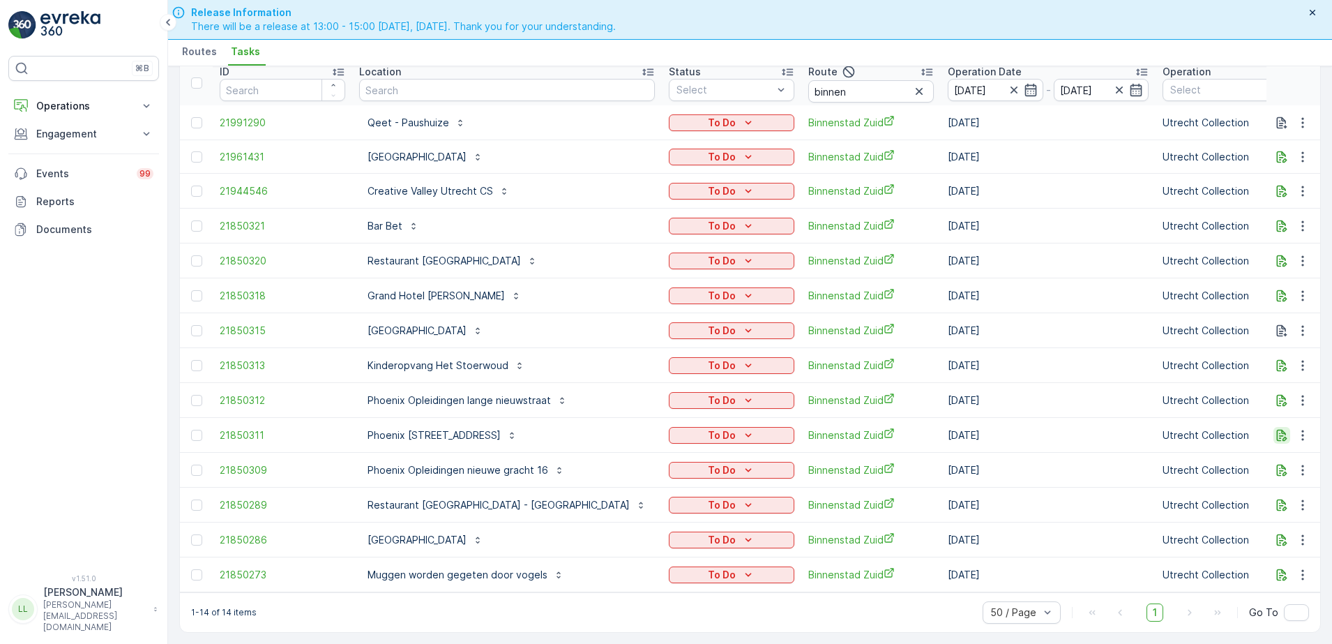
click at [1280, 434] on button "button" at bounding box center [1281, 435] width 17 height 17
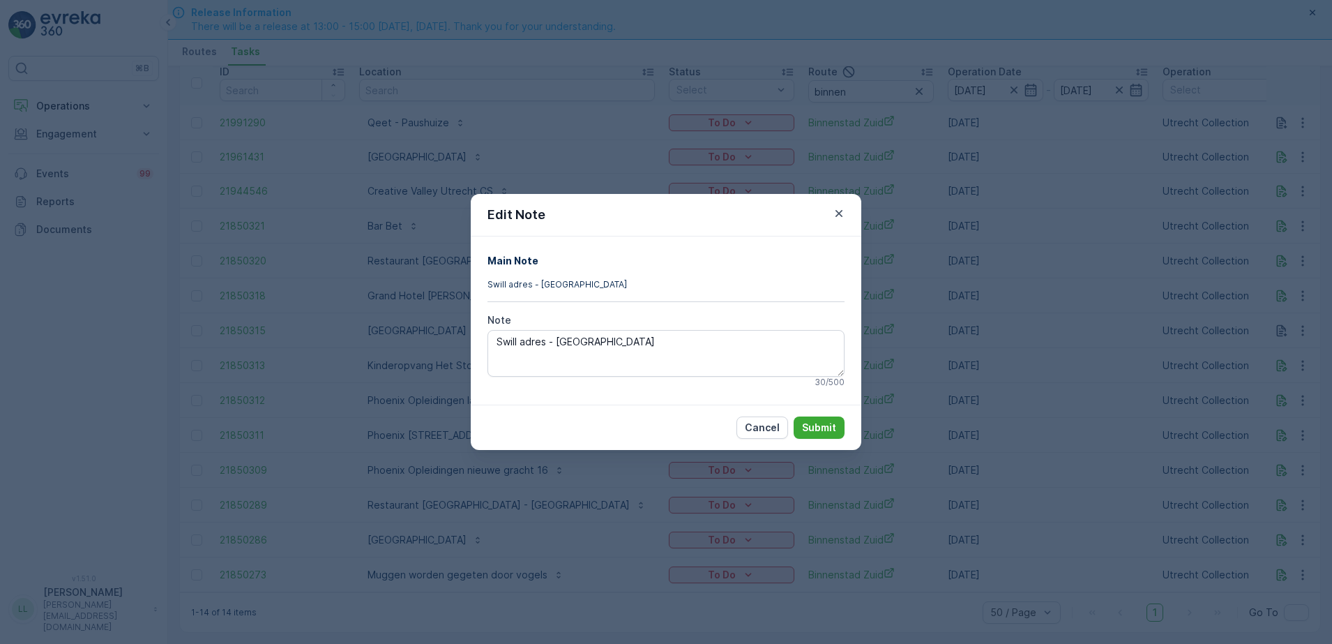
click at [1125, 448] on div "Edit Note Main Note Swill adres - Gemeente Utrecht Note Swill adres - [GEOGRAPH…" at bounding box center [666, 322] width 1332 height 644
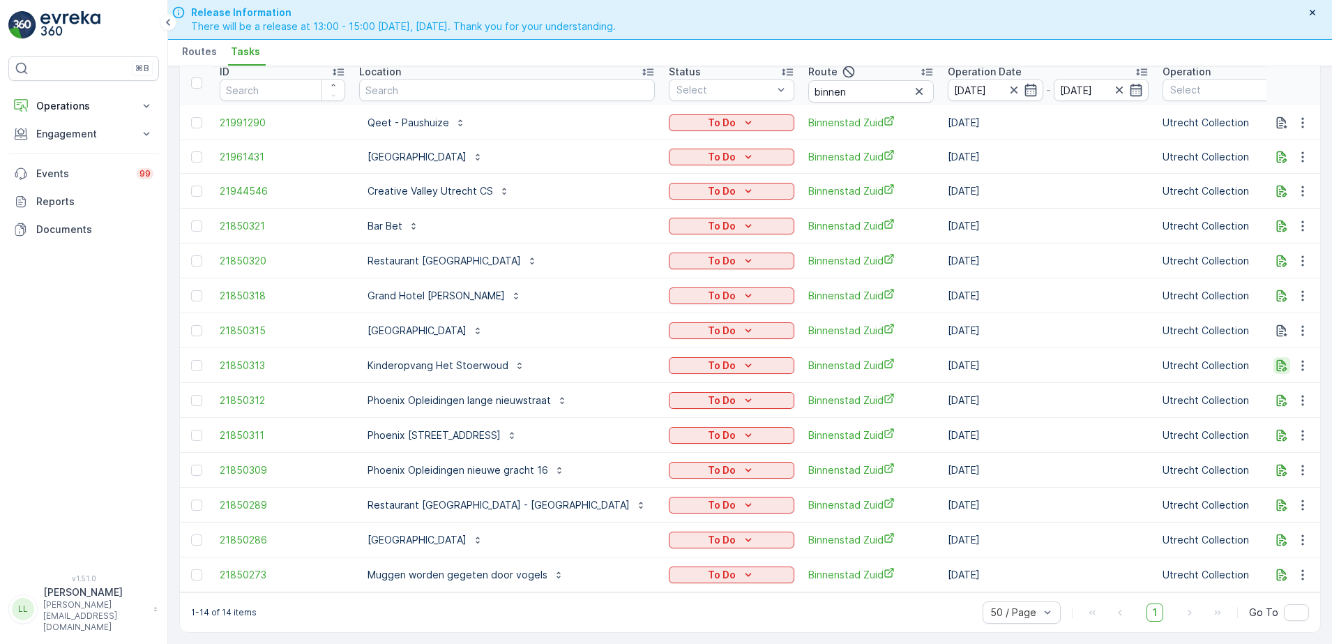
click at [1277, 359] on icon "button" at bounding box center [1282, 365] width 10 height 12
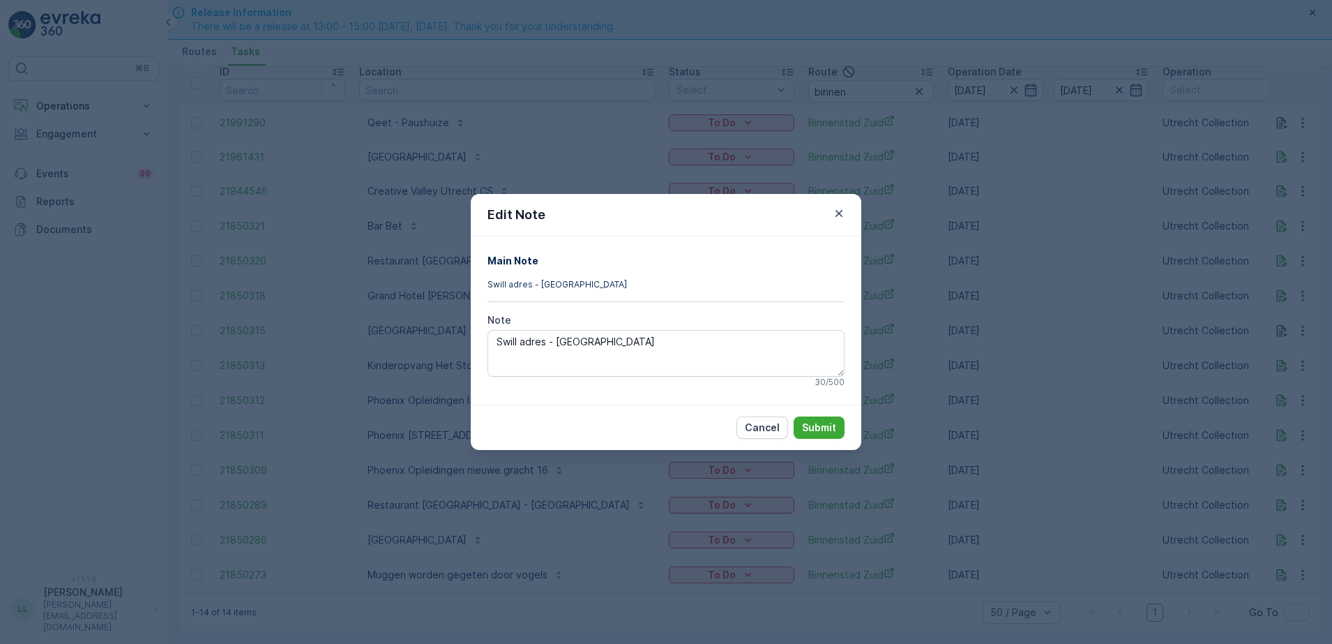
click at [1144, 376] on div "Edit Note Main Note Swill adres - Gemeente Utrecht Note Swill adres - [GEOGRAPH…" at bounding box center [666, 322] width 1332 height 644
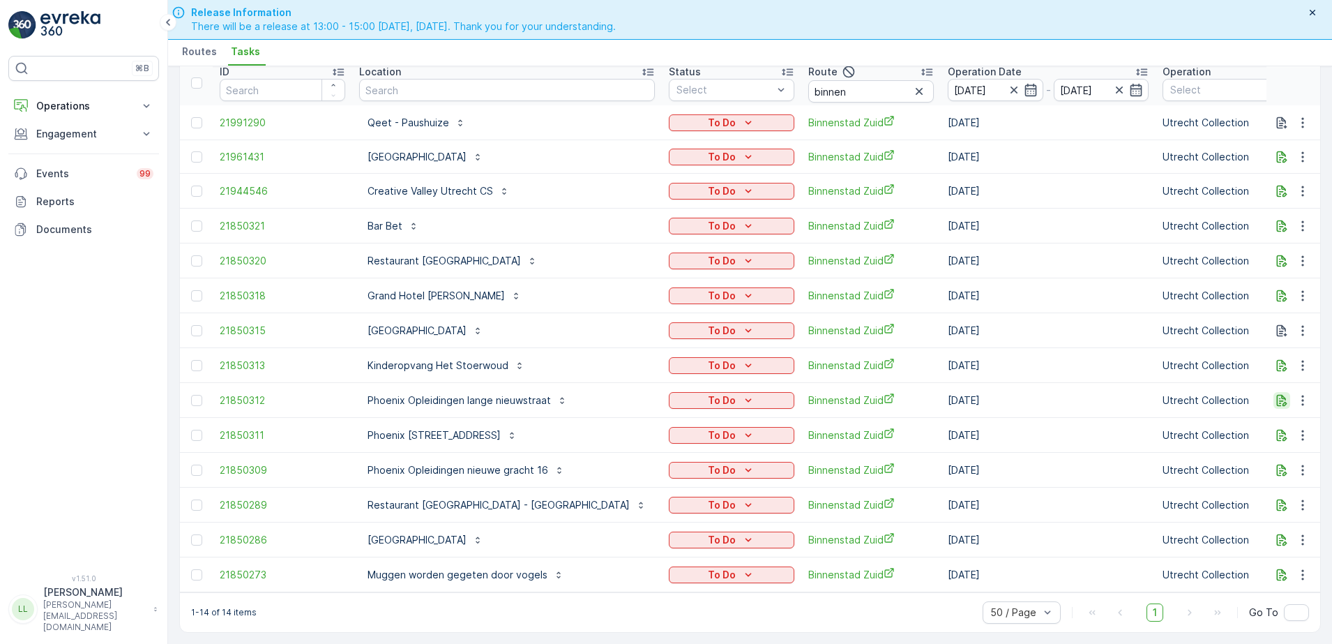
click at [1275, 395] on icon "button" at bounding box center [1282, 400] width 14 height 14
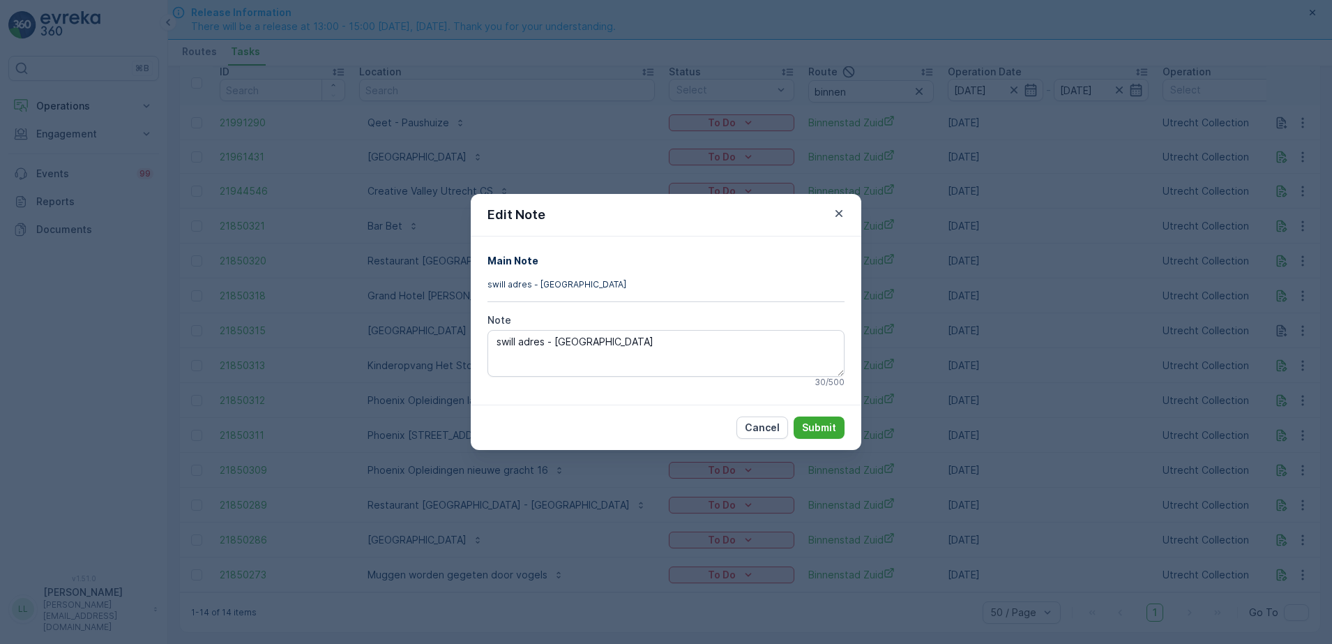
click at [1272, 395] on div "Edit Note Main Note swill adres - Gemeente Utrecht Note swill adres - [GEOGRAPH…" at bounding box center [666, 322] width 1332 height 644
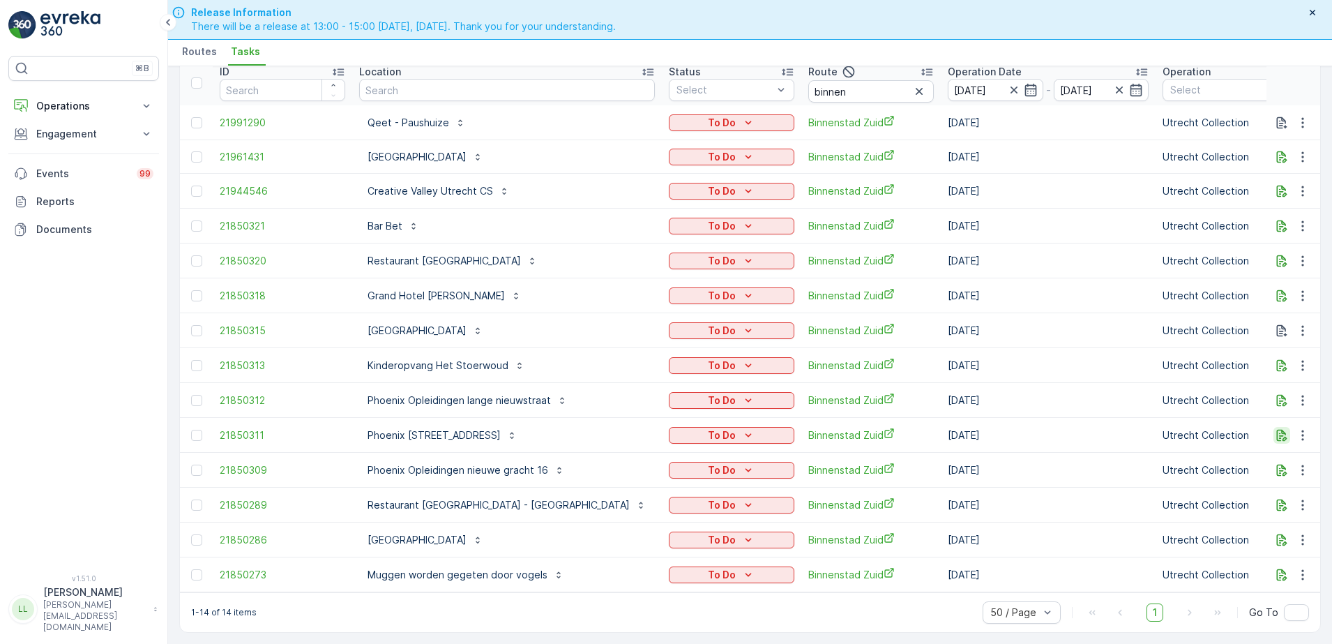
click at [1278, 428] on icon "button" at bounding box center [1282, 435] width 14 height 14
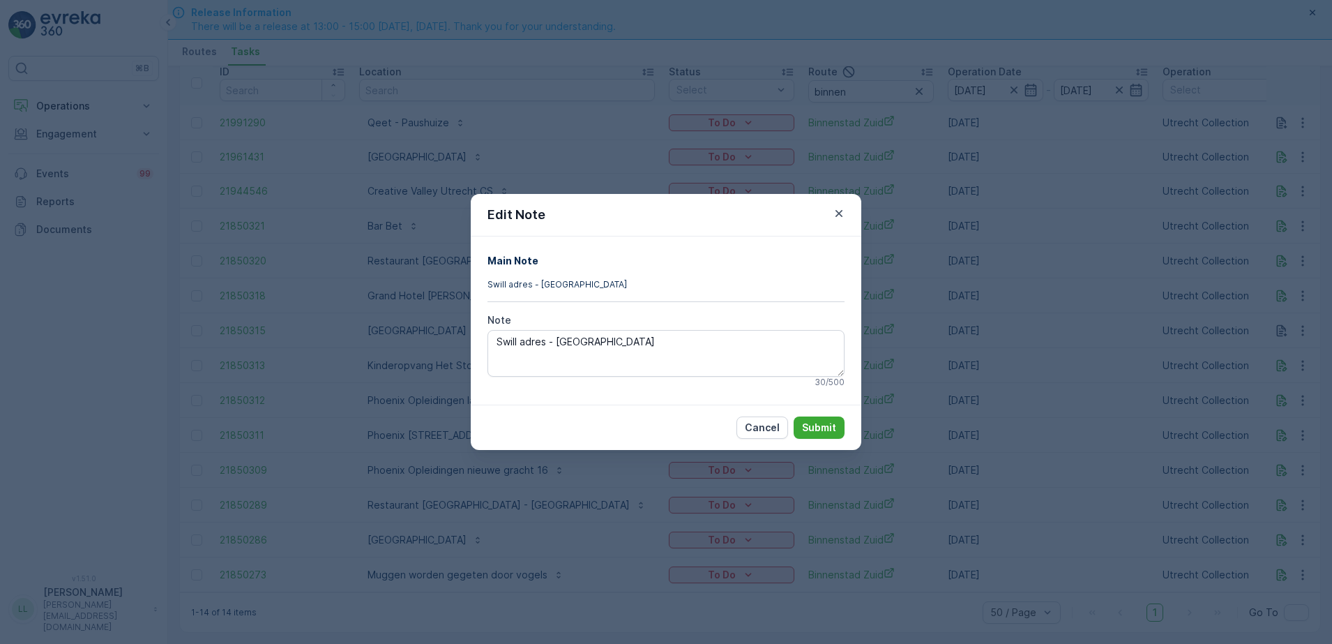
click at [1234, 428] on div "Edit Note Main Note Swill adres - Gemeente Utrecht Note Swill adres - [GEOGRAPH…" at bounding box center [666, 322] width 1332 height 644
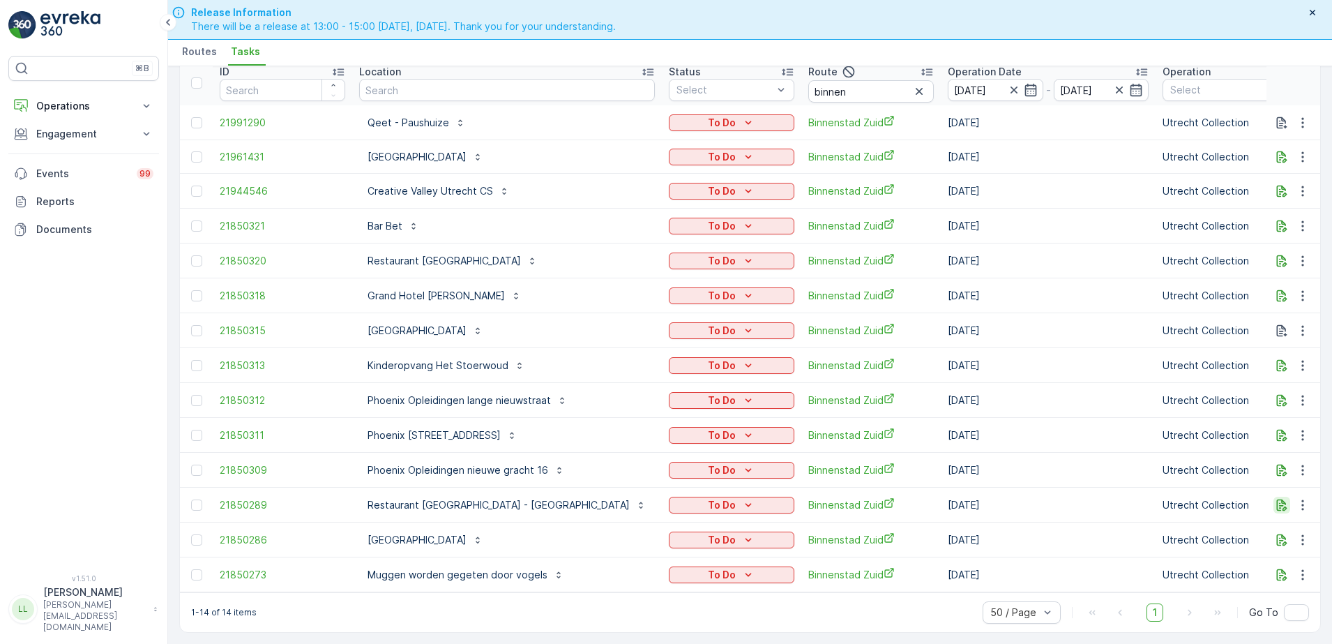
click at [1279, 501] on icon "button" at bounding box center [1282, 505] width 10 height 12
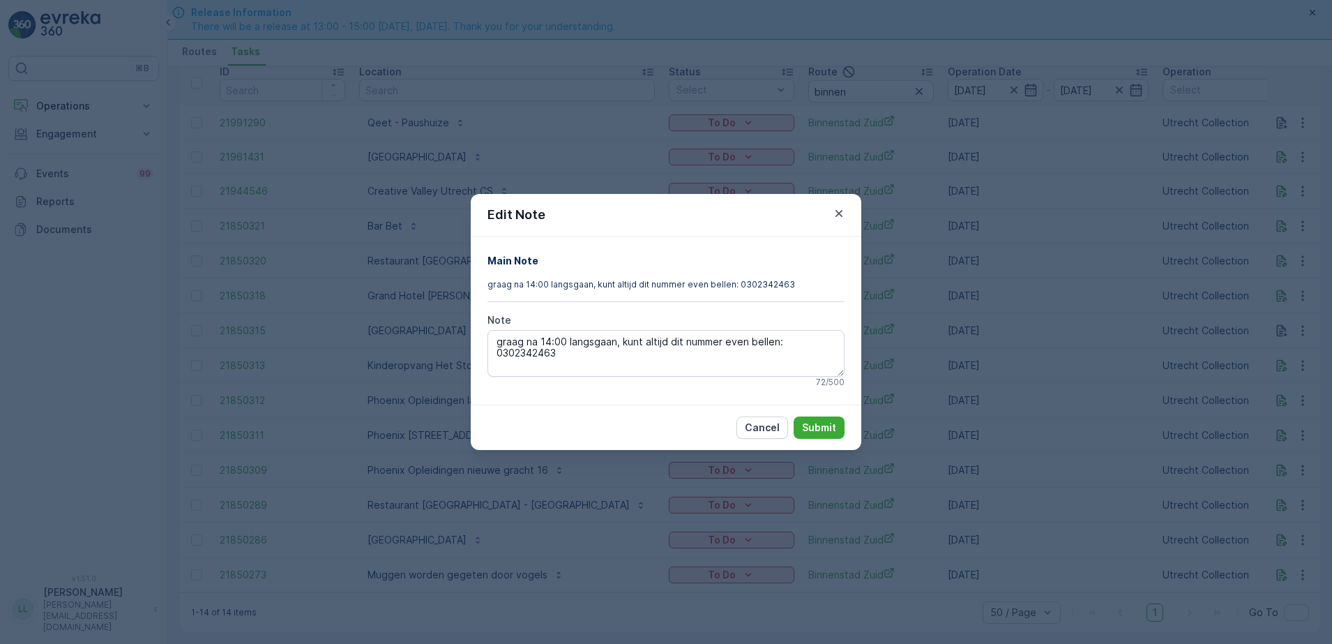
click at [1215, 487] on div "Edit Note Main Note graag na 14:00 langsgaan, kunt altijd dit nummer even belle…" at bounding box center [666, 322] width 1332 height 644
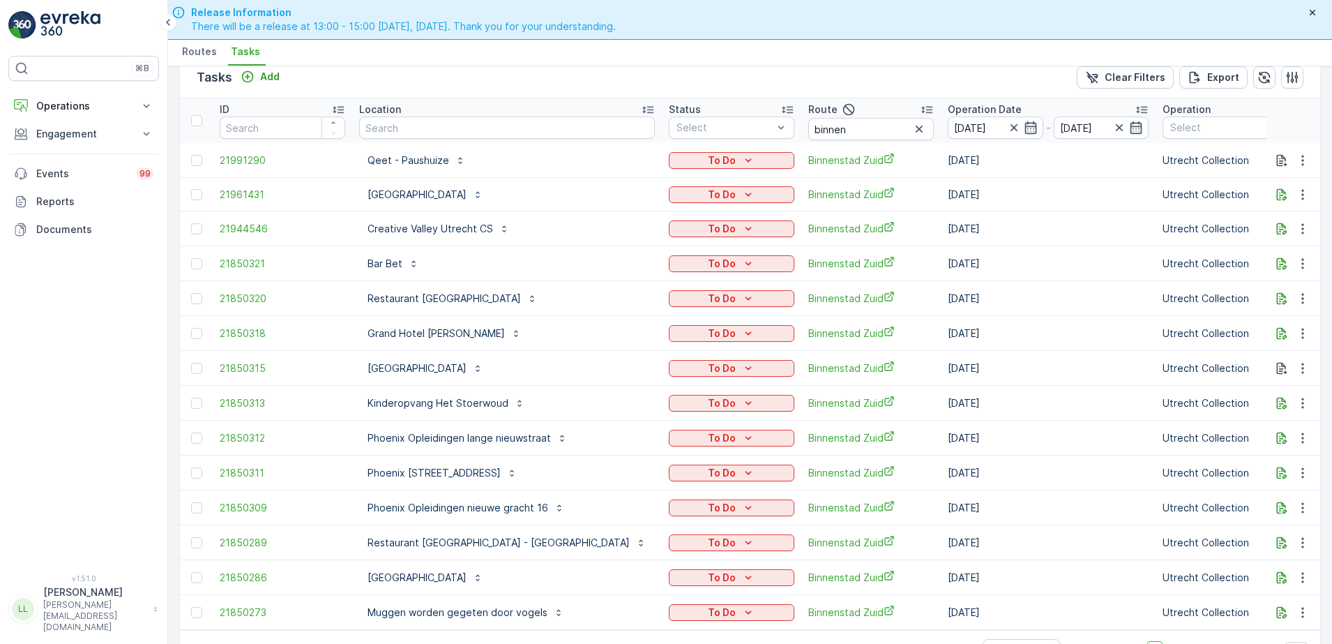
scroll to position [0, 0]
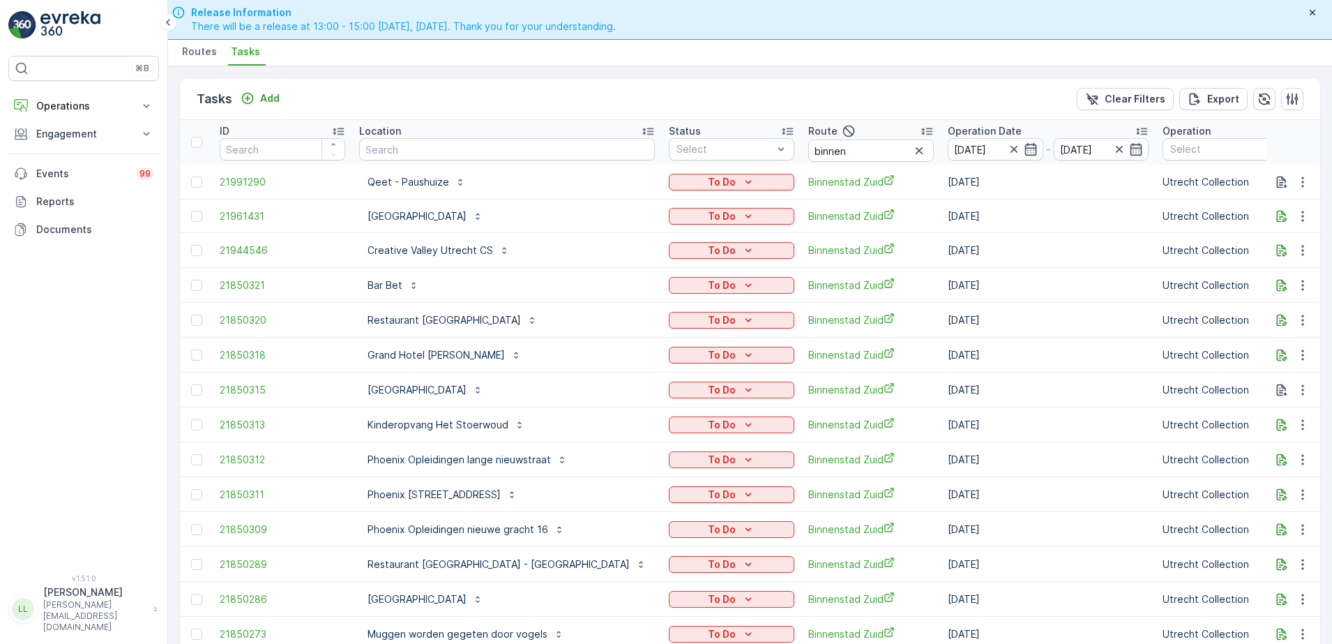
drag, startPoint x: 840, startPoint y: 150, endPoint x: 828, endPoint y: 149, distance: 11.9
click at [912, 149] on icon "button" at bounding box center [919, 151] width 14 height 14
click at [500, 155] on input "text" at bounding box center [507, 149] width 296 height 22
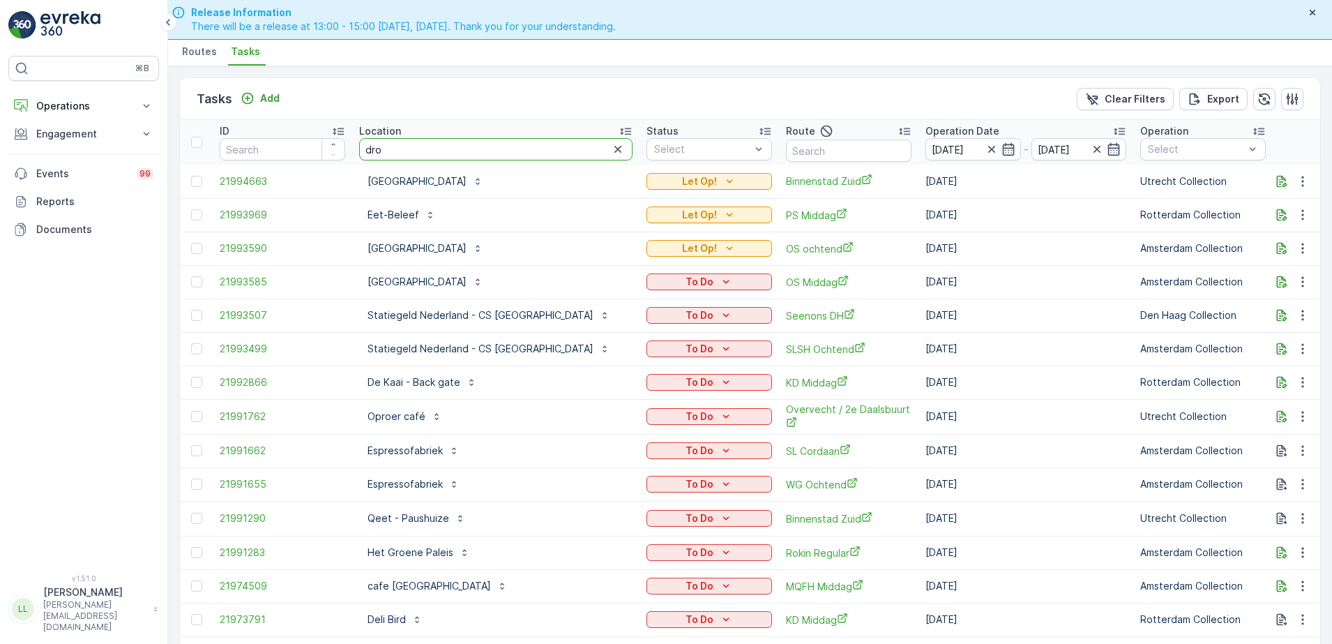
type input "drop"
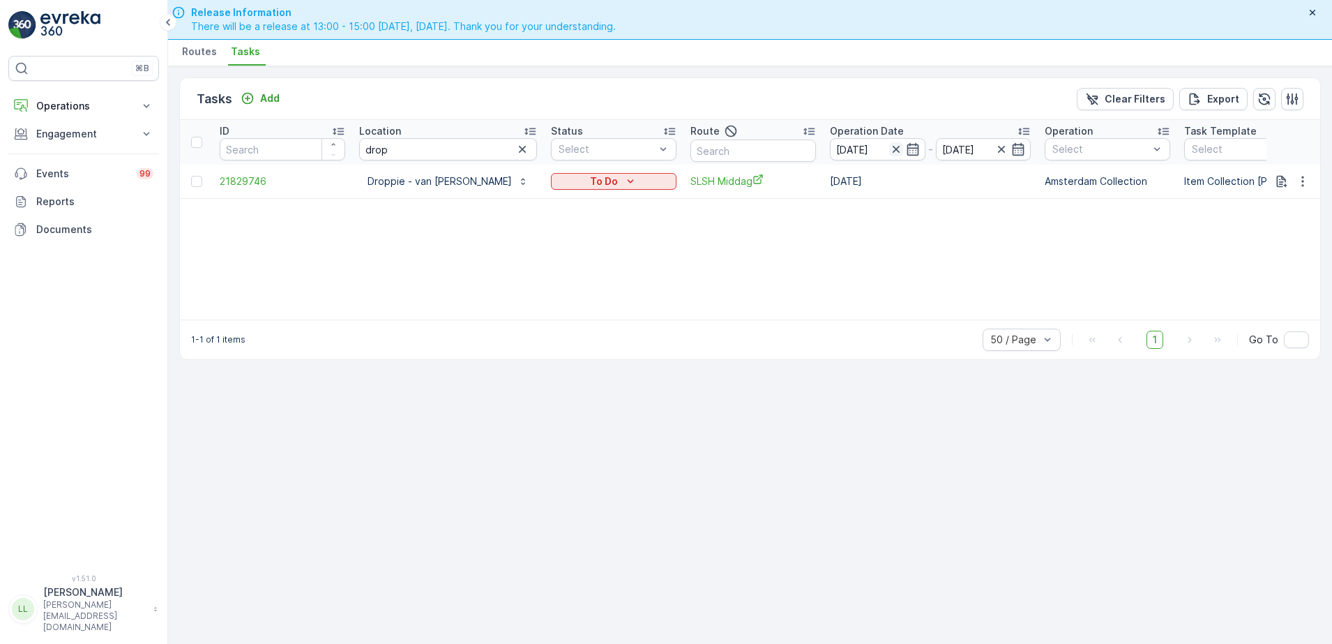
click at [903, 149] on icon "button" at bounding box center [896, 149] width 14 height 14
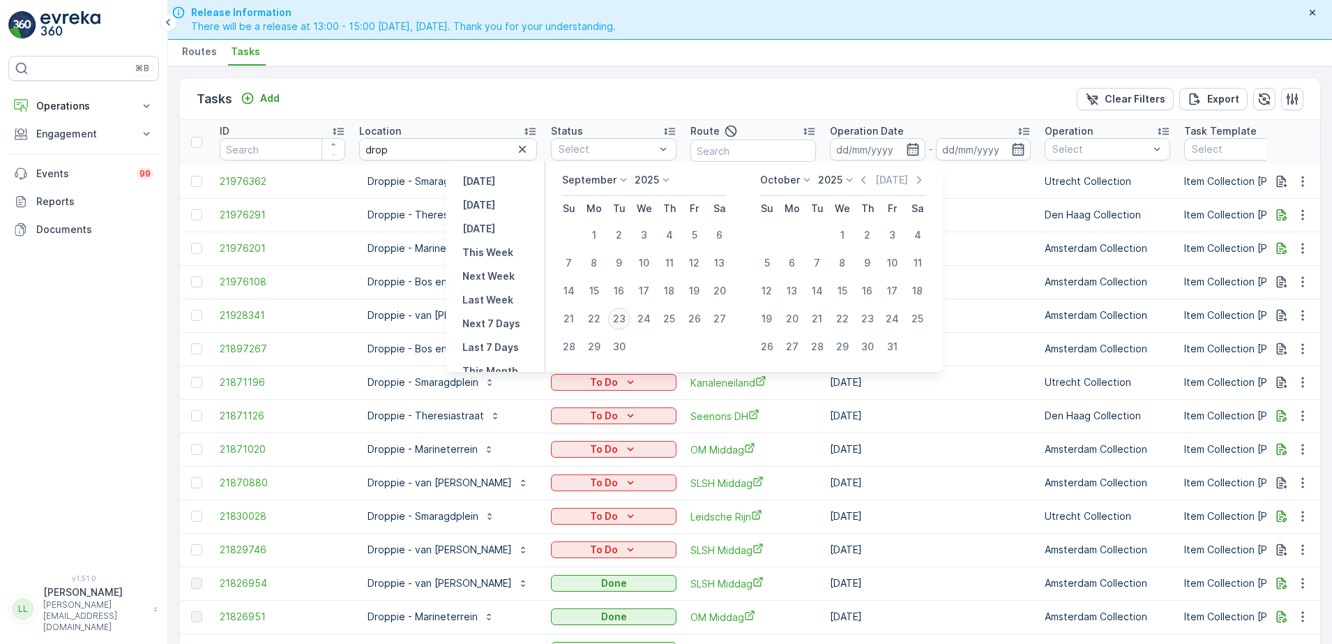
click at [626, 319] on div "23" at bounding box center [619, 319] width 22 height 22
type input "[DATE]"
click at [626, 319] on div "23" at bounding box center [619, 319] width 22 height 22
type input "[DATE]"
click at [626, 319] on div "23" at bounding box center [619, 319] width 22 height 22
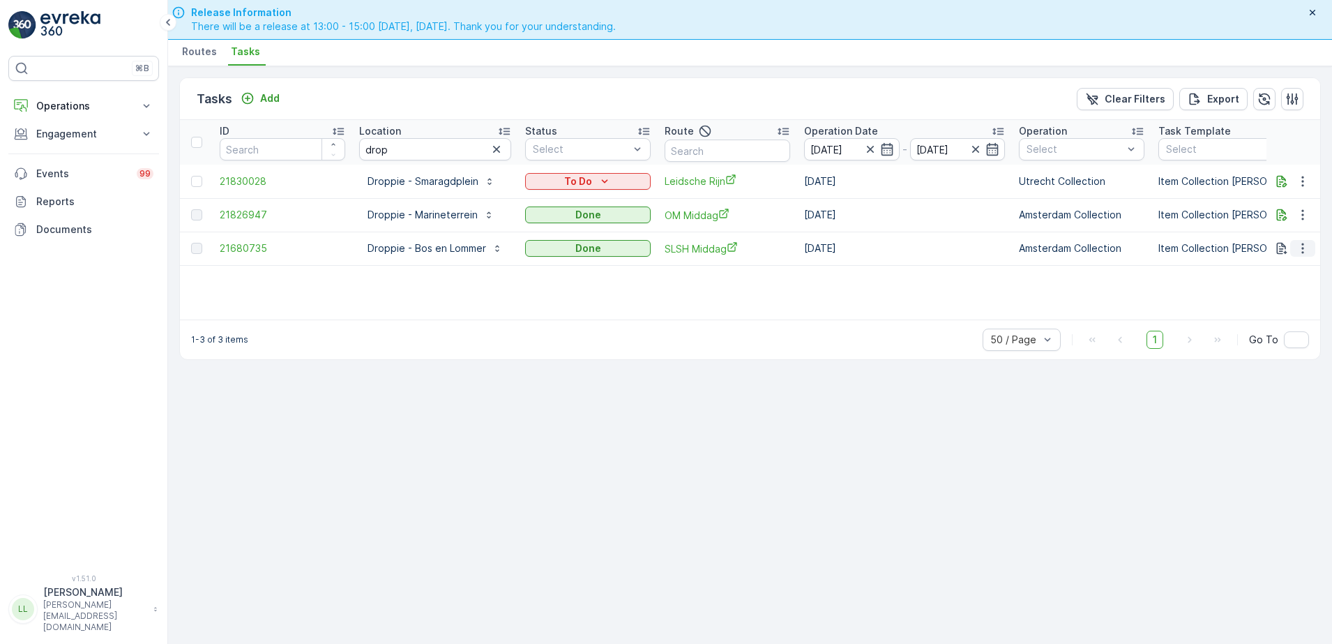
click at [1301, 248] on icon "button" at bounding box center [1303, 248] width 14 height 14
click at [1280, 268] on span "See More Details" at bounding box center [1285, 269] width 81 height 14
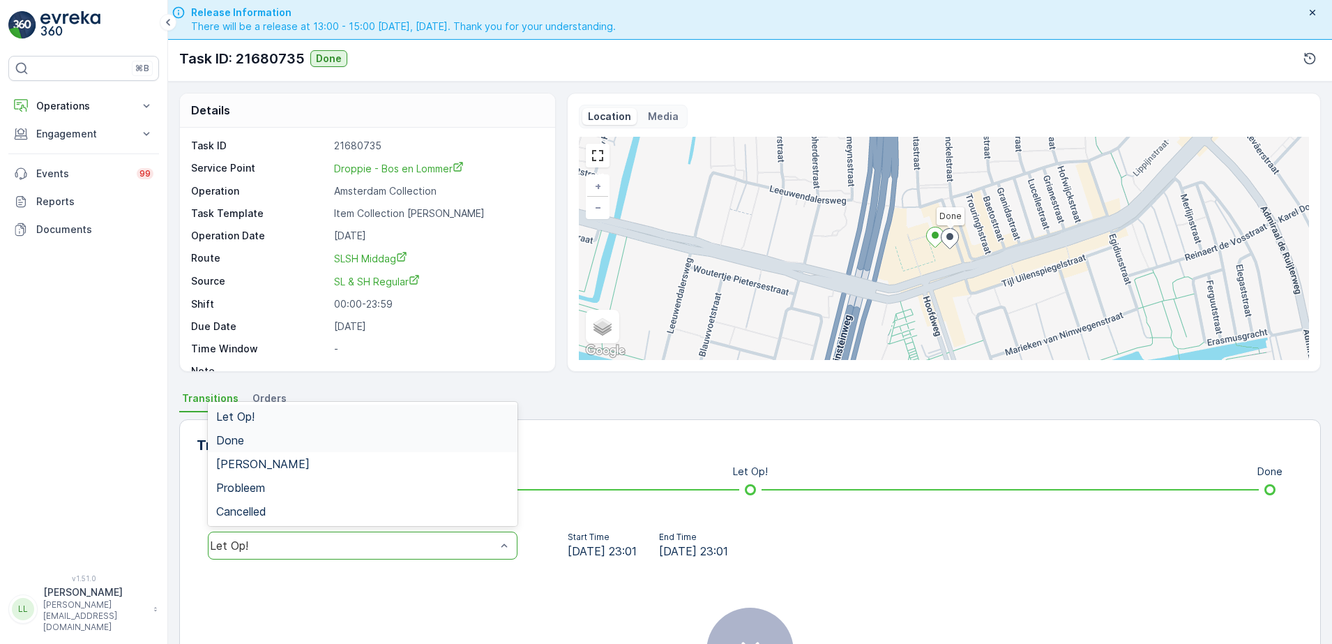
click at [256, 434] on div "Done" at bounding box center [362, 440] width 293 height 13
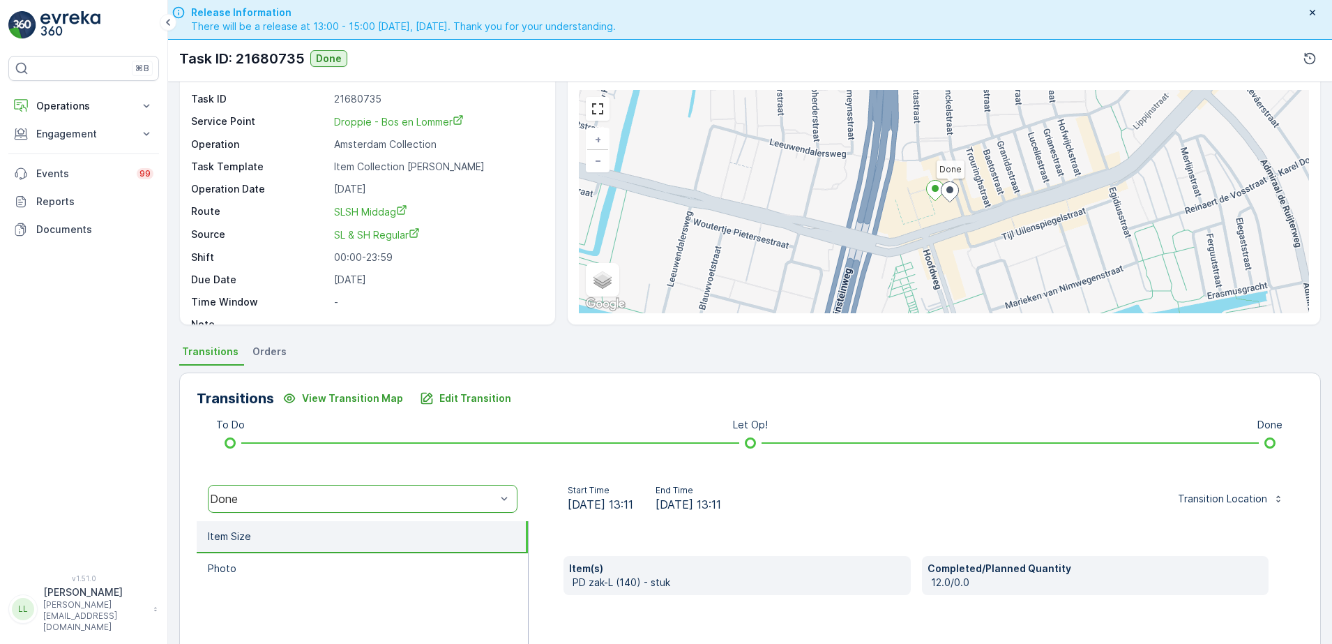
scroll to position [87, 0]
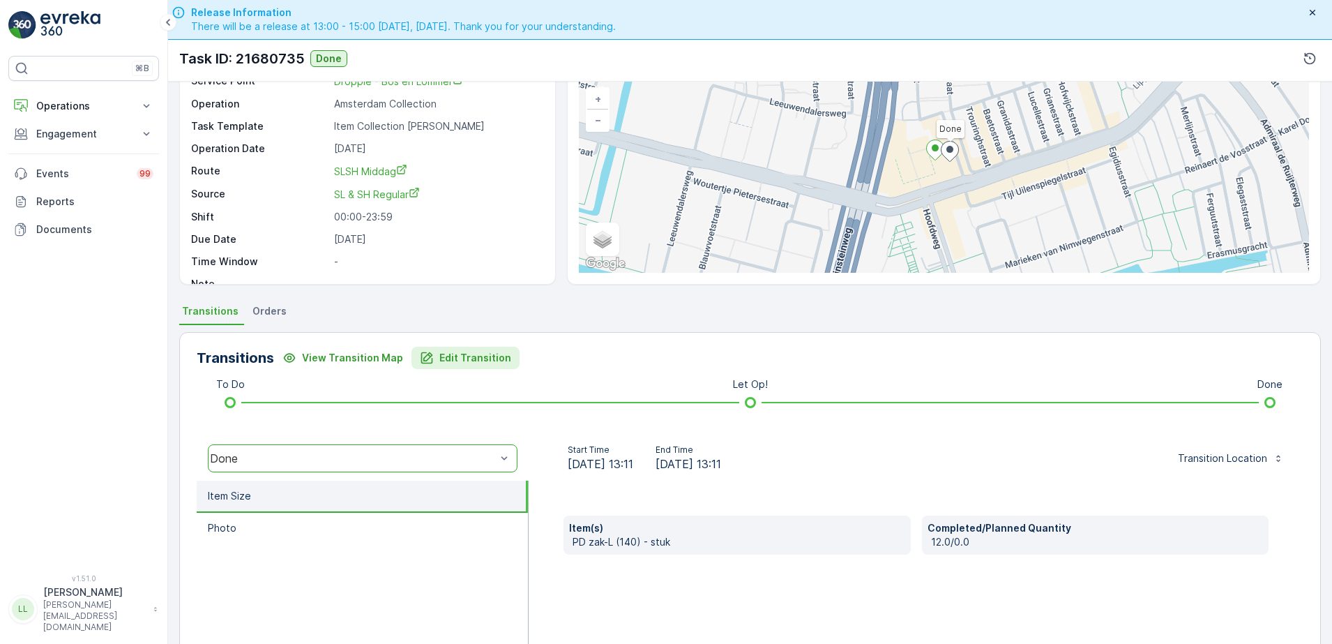
click at [467, 360] on p "Edit Transition" at bounding box center [475, 358] width 72 height 14
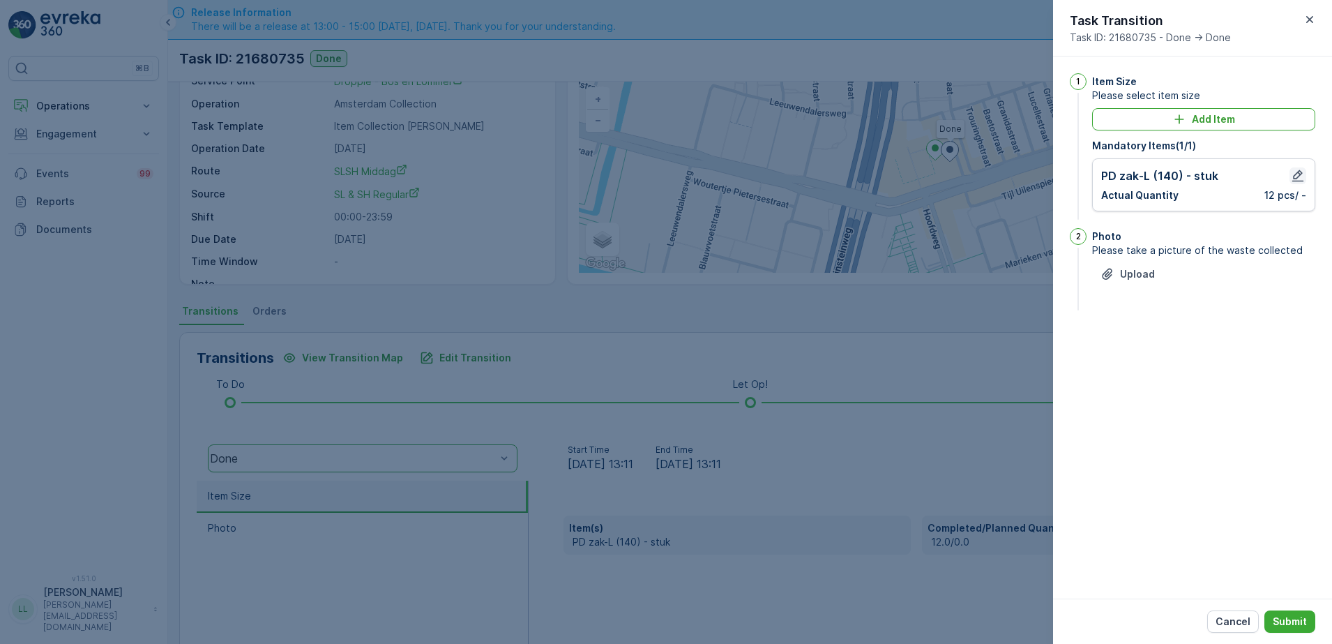
click at [1293, 176] on icon "button" at bounding box center [1298, 176] width 14 height 14
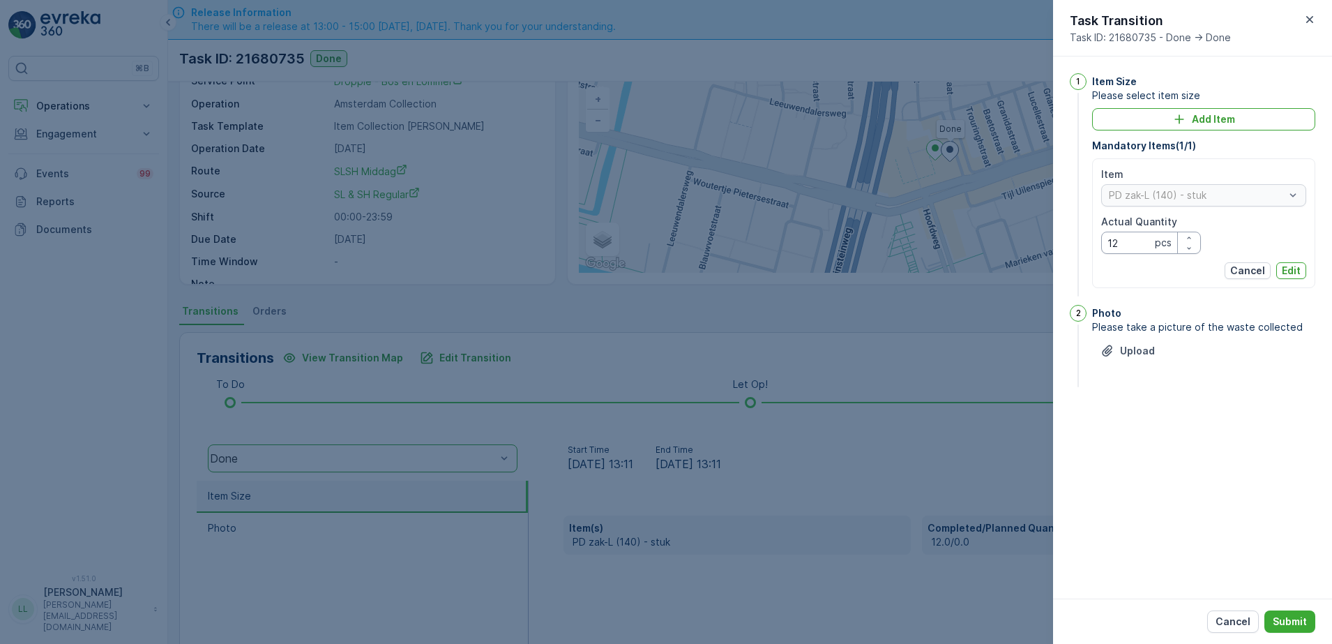
click at [1123, 249] on Quantity "12" at bounding box center [1151, 243] width 100 height 22
type Quantity "22"
click at [1287, 265] on p "Edit" at bounding box center [1291, 271] width 19 height 14
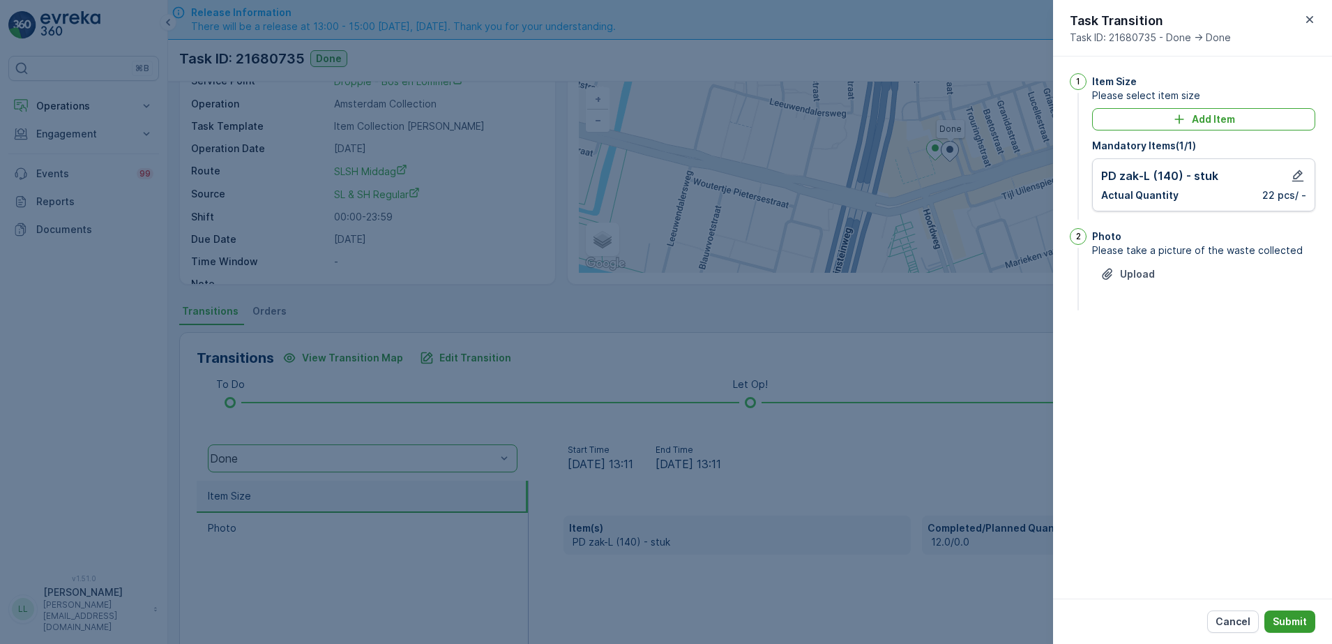
click at [1288, 621] on p "Submit" at bounding box center [1290, 621] width 34 height 14
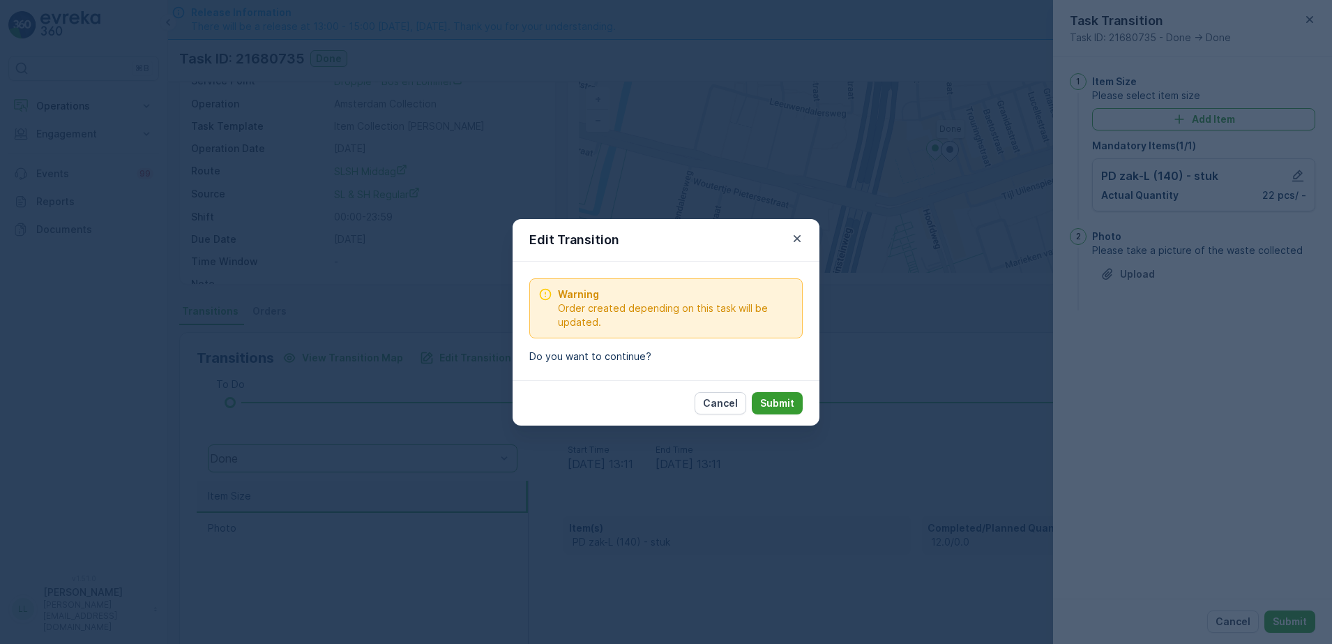
click at [784, 407] on p "Submit" at bounding box center [777, 403] width 34 height 14
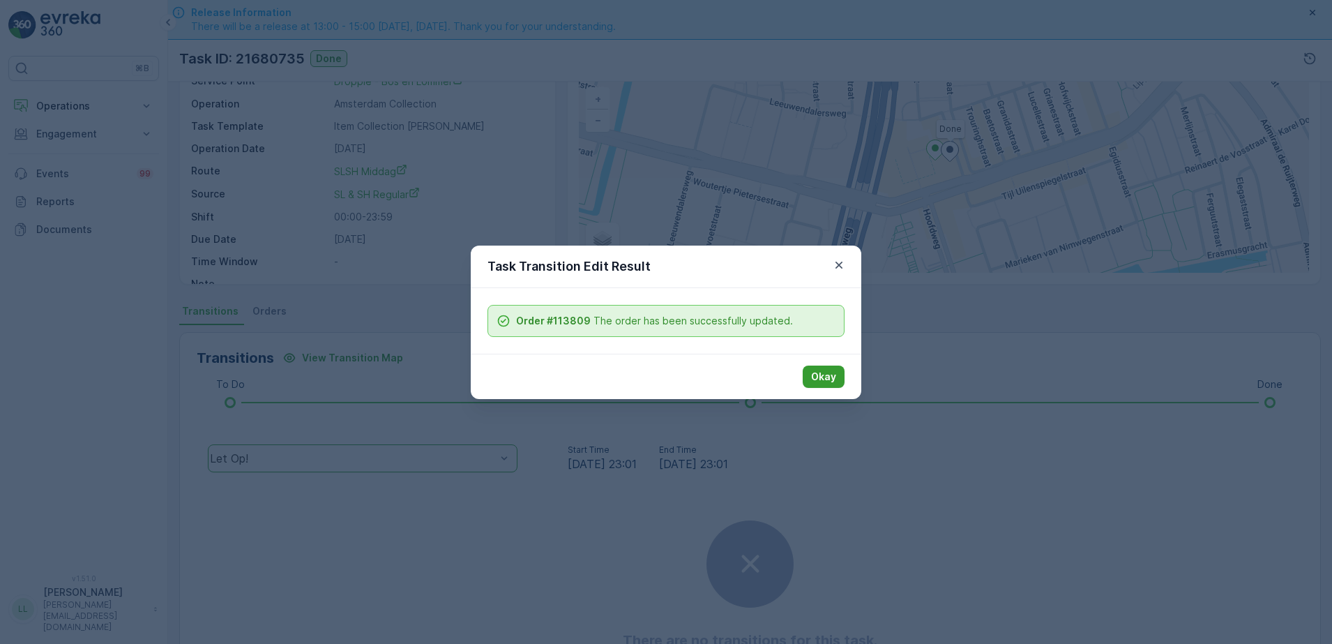
click at [824, 372] on p "Okay" at bounding box center [823, 377] width 25 height 14
